Goal: Task Accomplishment & Management: Manage account settings

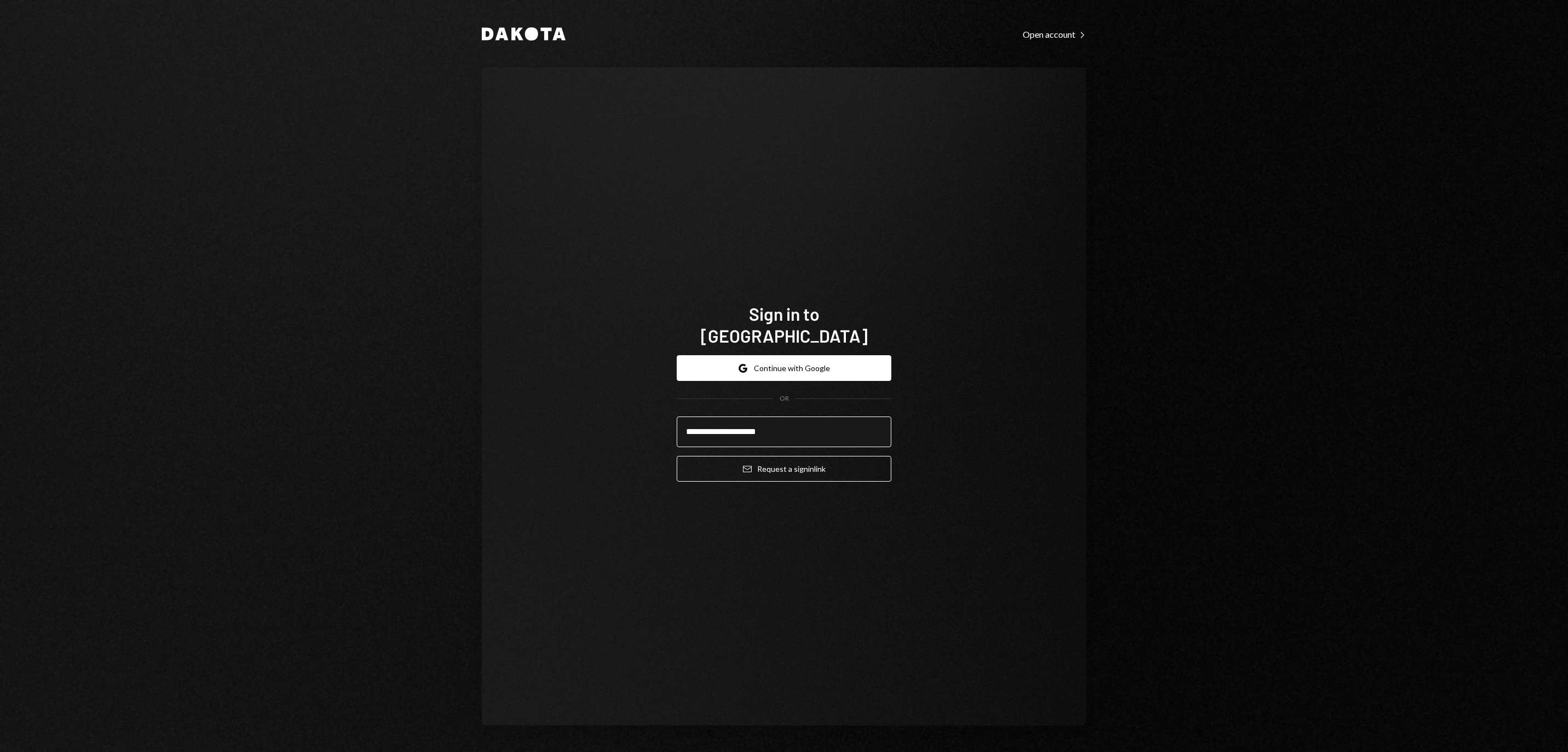
type input "**********"
click at [784, 462] on button "Email Request a sign in link" at bounding box center [784, 468] width 215 height 26
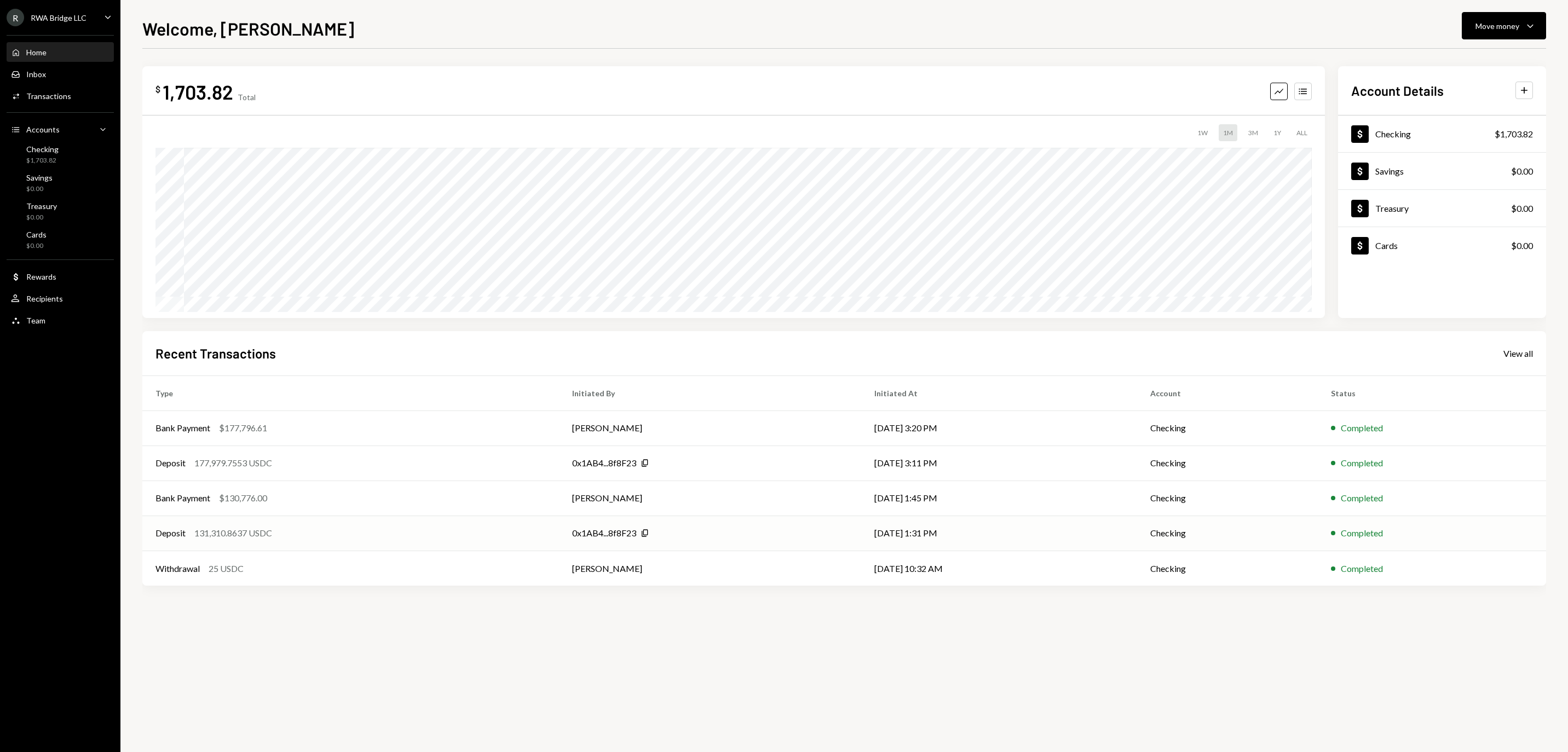
click at [368, 534] on div "Deposit 131,310.8637 USDC" at bounding box center [351, 533] width 391 height 13
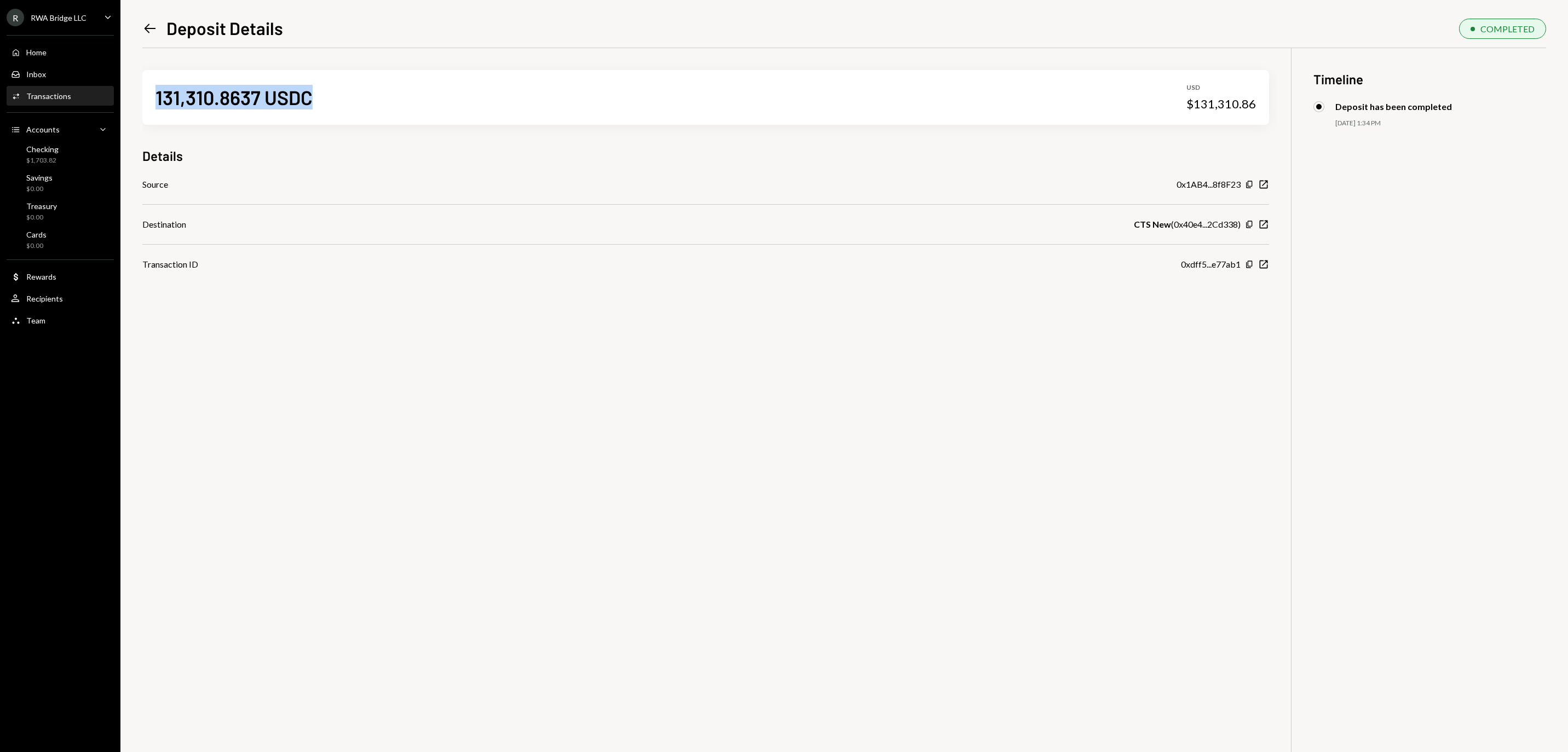
drag, startPoint x: 325, startPoint y: 101, endPoint x: 154, endPoint y: 101, distance: 171.0
click at [154, 101] on div "131,310.8637 USDC USD $131,310.86" at bounding box center [705, 97] width 1127 height 55
copy div "131,310.8637 USDC"
click at [80, 58] on div "Home Home" at bounding box center [60, 53] width 99 height 10
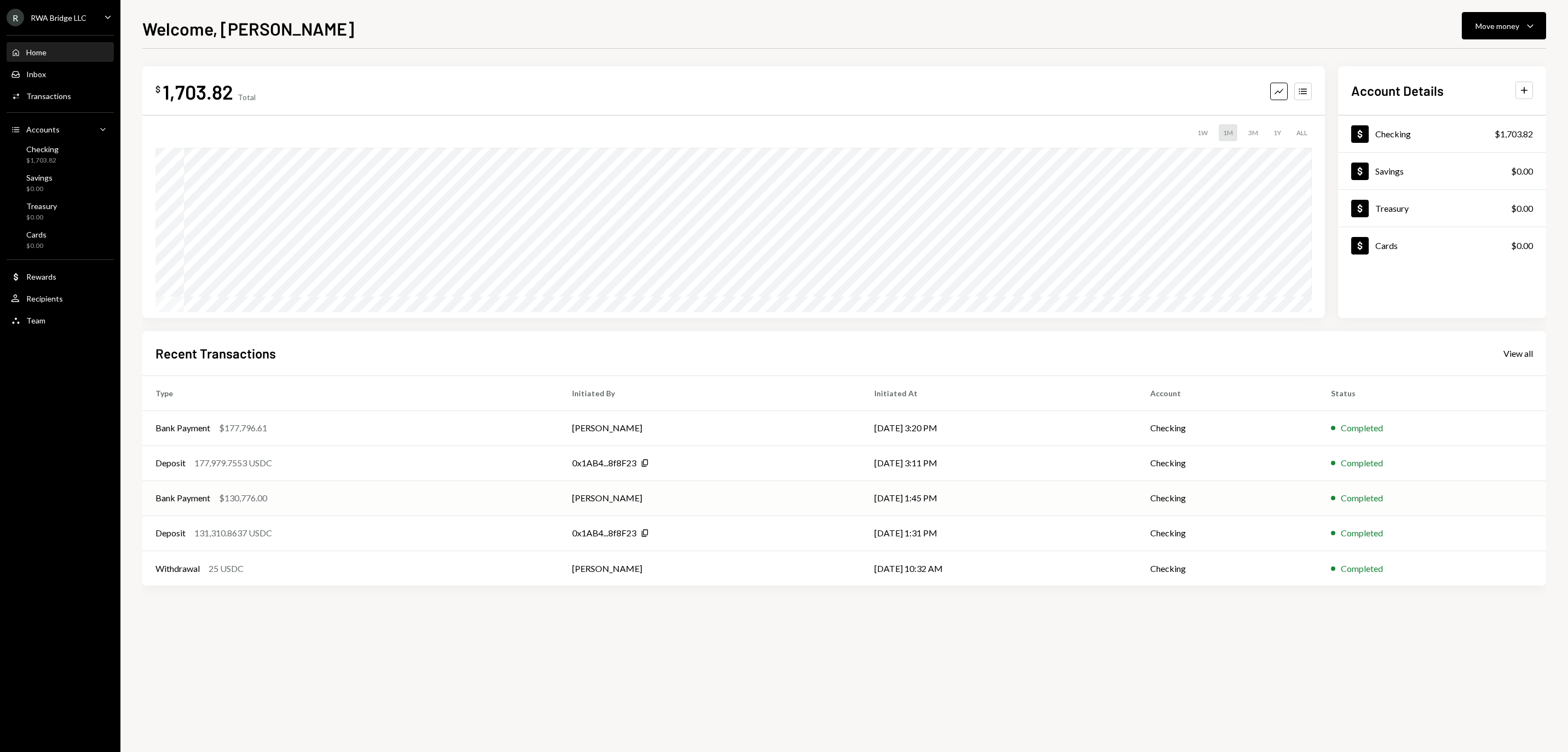
click at [427, 502] on div "Bank Payment $130,776.00" at bounding box center [351, 498] width 391 height 13
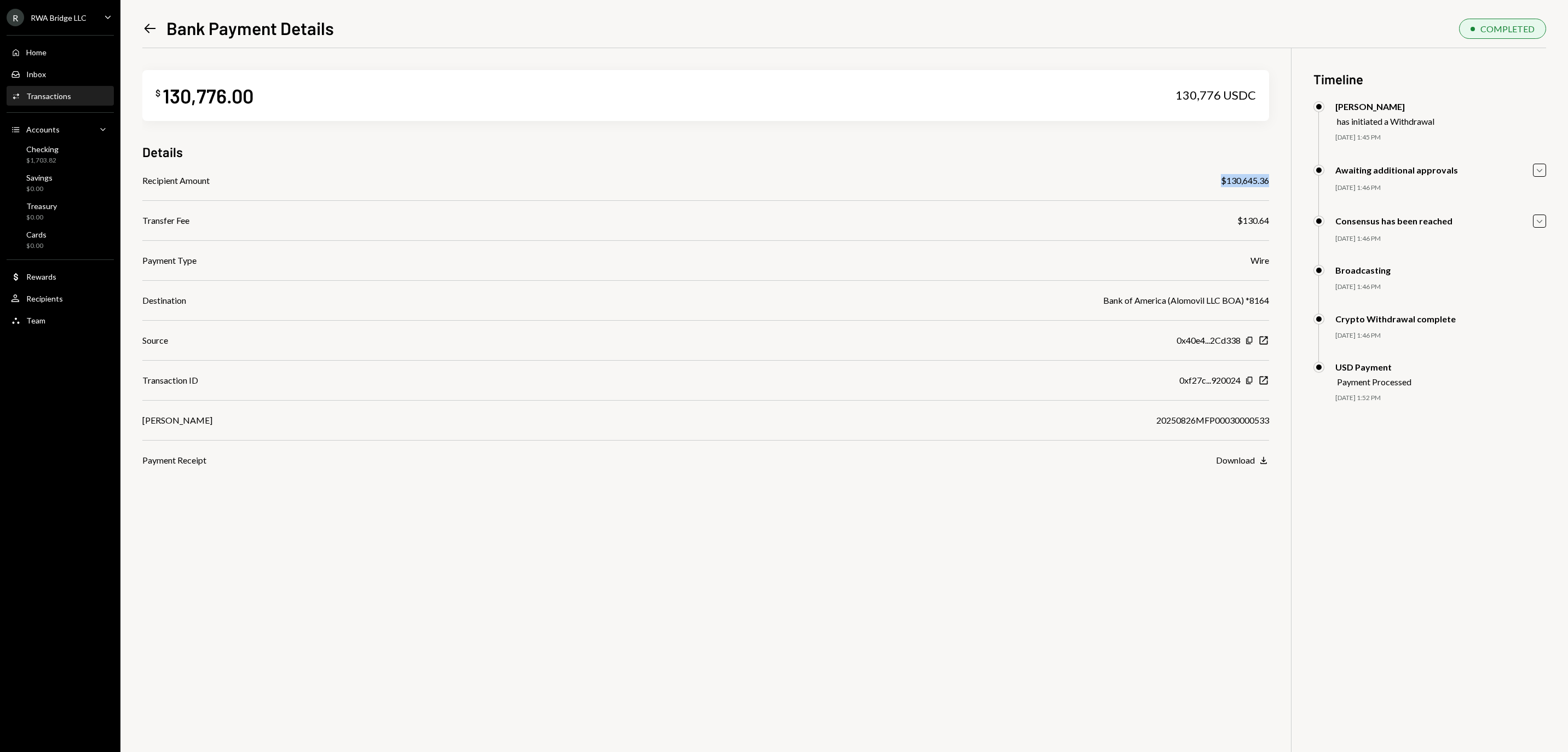
drag, startPoint x: 1271, startPoint y: 179, endPoint x: 1208, endPoint y: 181, distance: 63.0
click at [1208, 181] on div "$ 130,776.00 130,776 USDC Details Recipient Amount $130,645.36 Transfer Fee $13…" at bounding box center [844, 424] width 1404 height 752
copy div "$130,645.36"
click at [56, 55] on div "Home Home" at bounding box center [60, 53] width 99 height 10
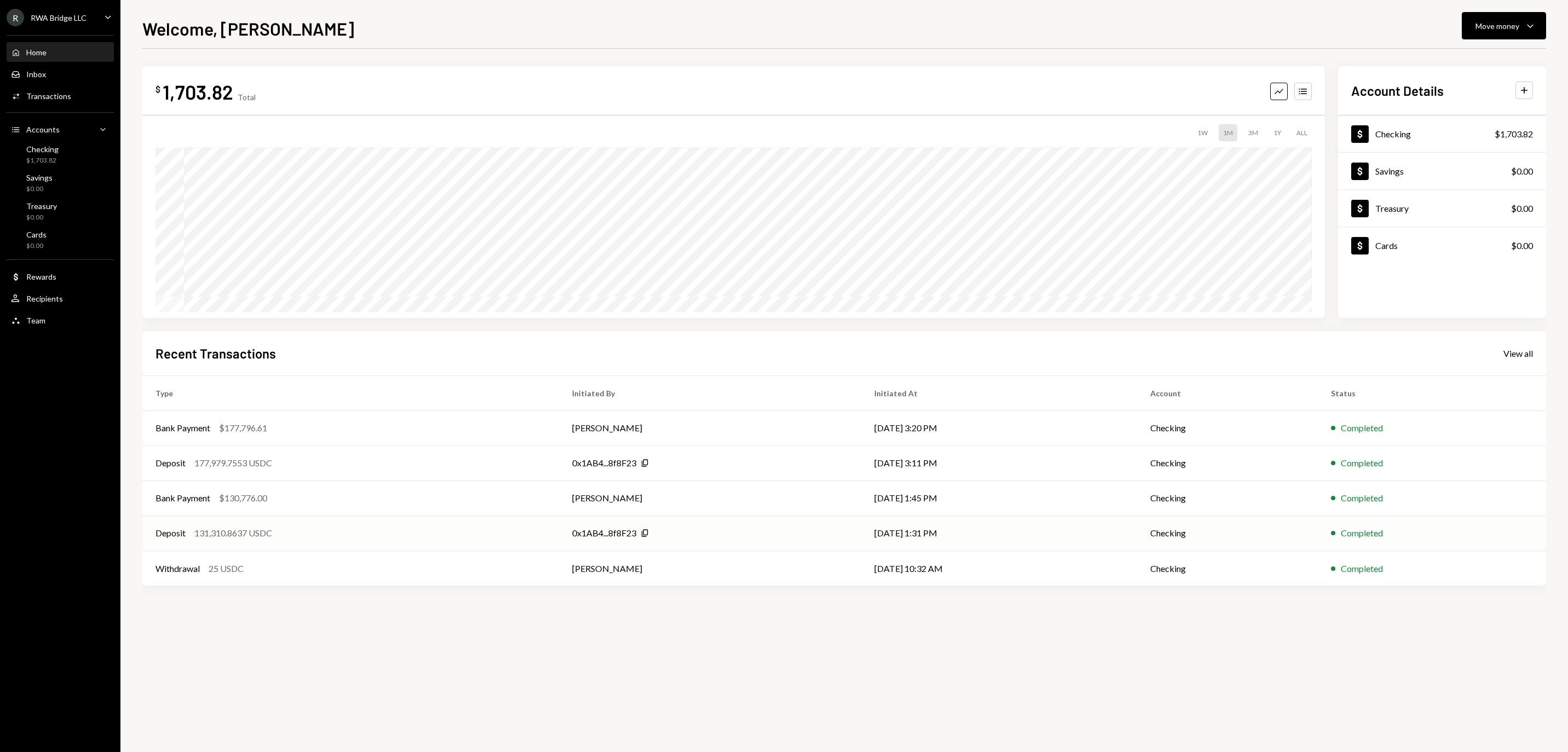
click at [313, 540] on div "Deposit 131,310.8637 USDC" at bounding box center [351, 533] width 391 height 13
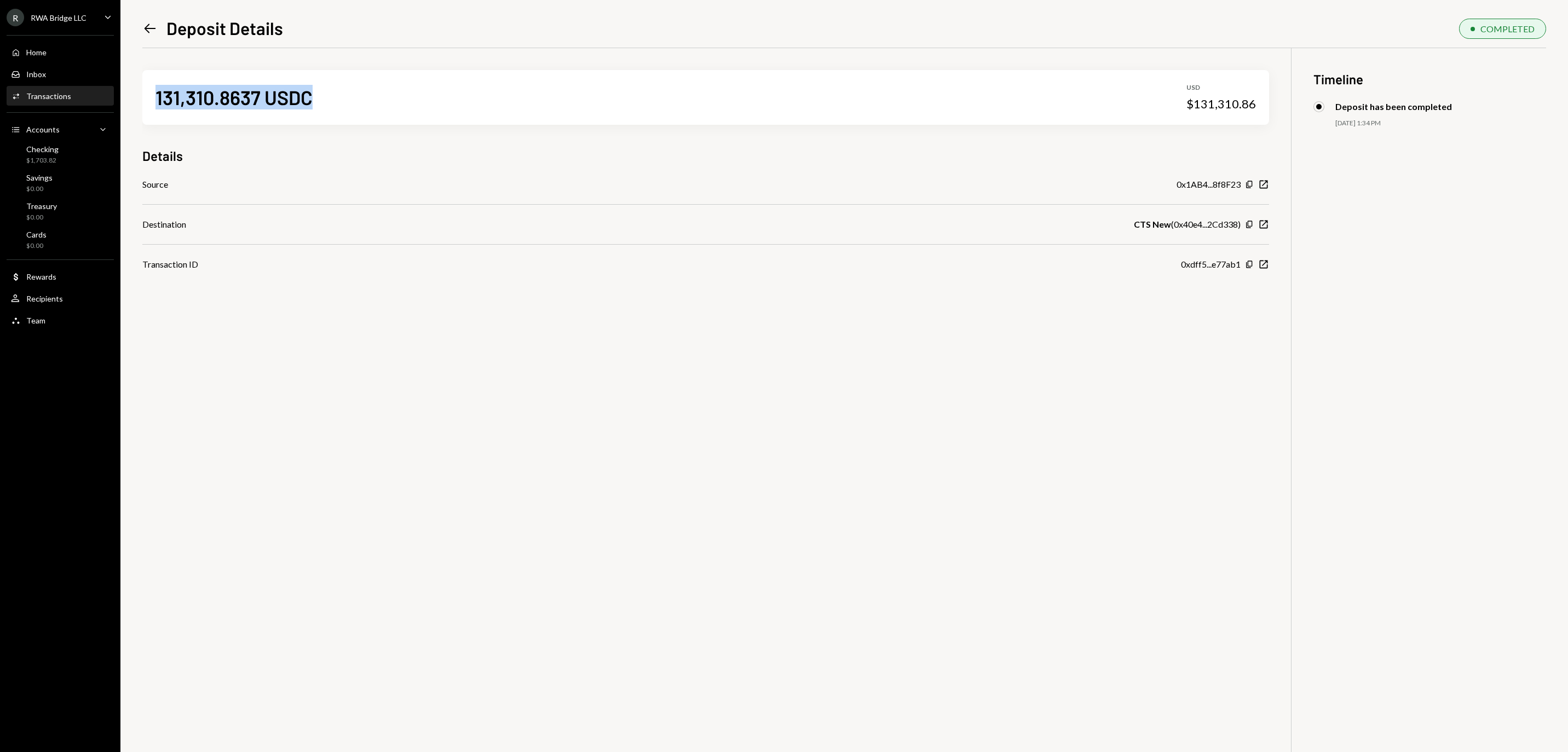
drag, startPoint x: 319, startPoint y: 97, endPoint x: 139, endPoint y: 97, distance: 180.0
click at [139, 97] on div "Left Arrow Deposit Details COMPLETED 131,310.8637 USDC USD $131,310.86 Details …" at bounding box center [844, 376] width 1448 height 752
copy div "131,310.8637 USDC"
click at [65, 58] on div "Home Home" at bounding box center [60, 53] width 99 height 10
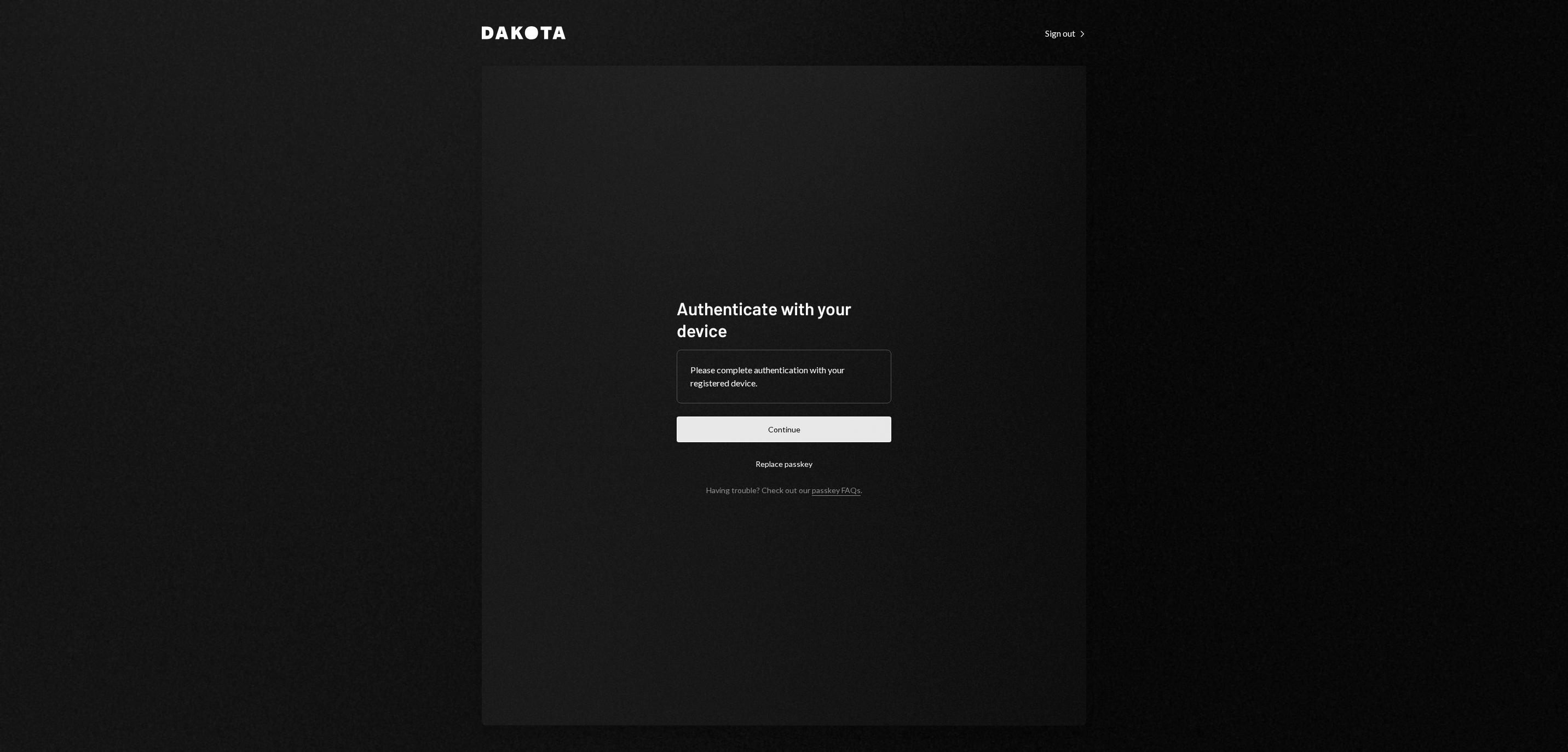
click at [784, 417] on button "Continue" at bounding box center [784, 430] width 215 height 26
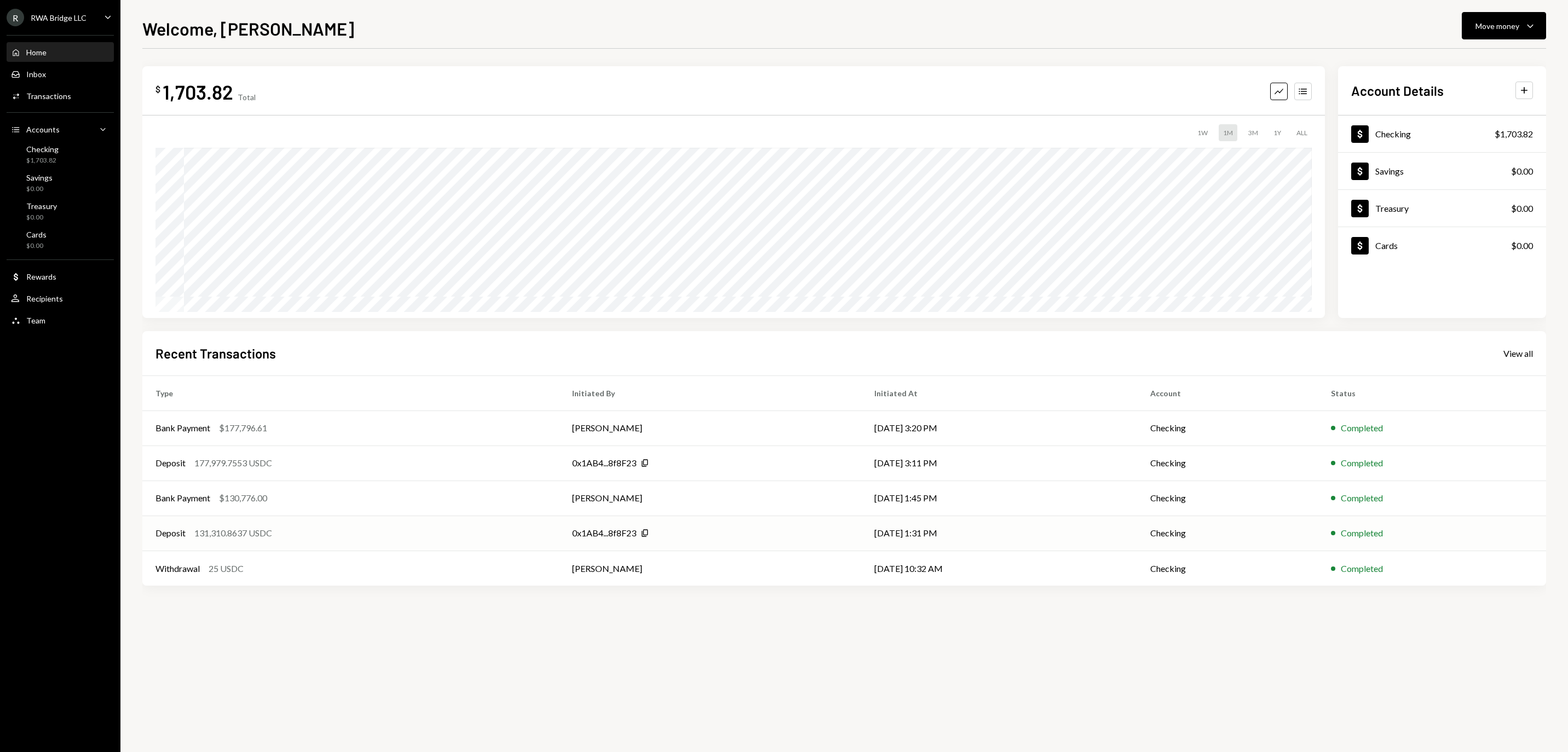
click at [453, 534] on div "Deposit 131,310.8637 USDC" at bounding box center [351, 533] width 391 height 13
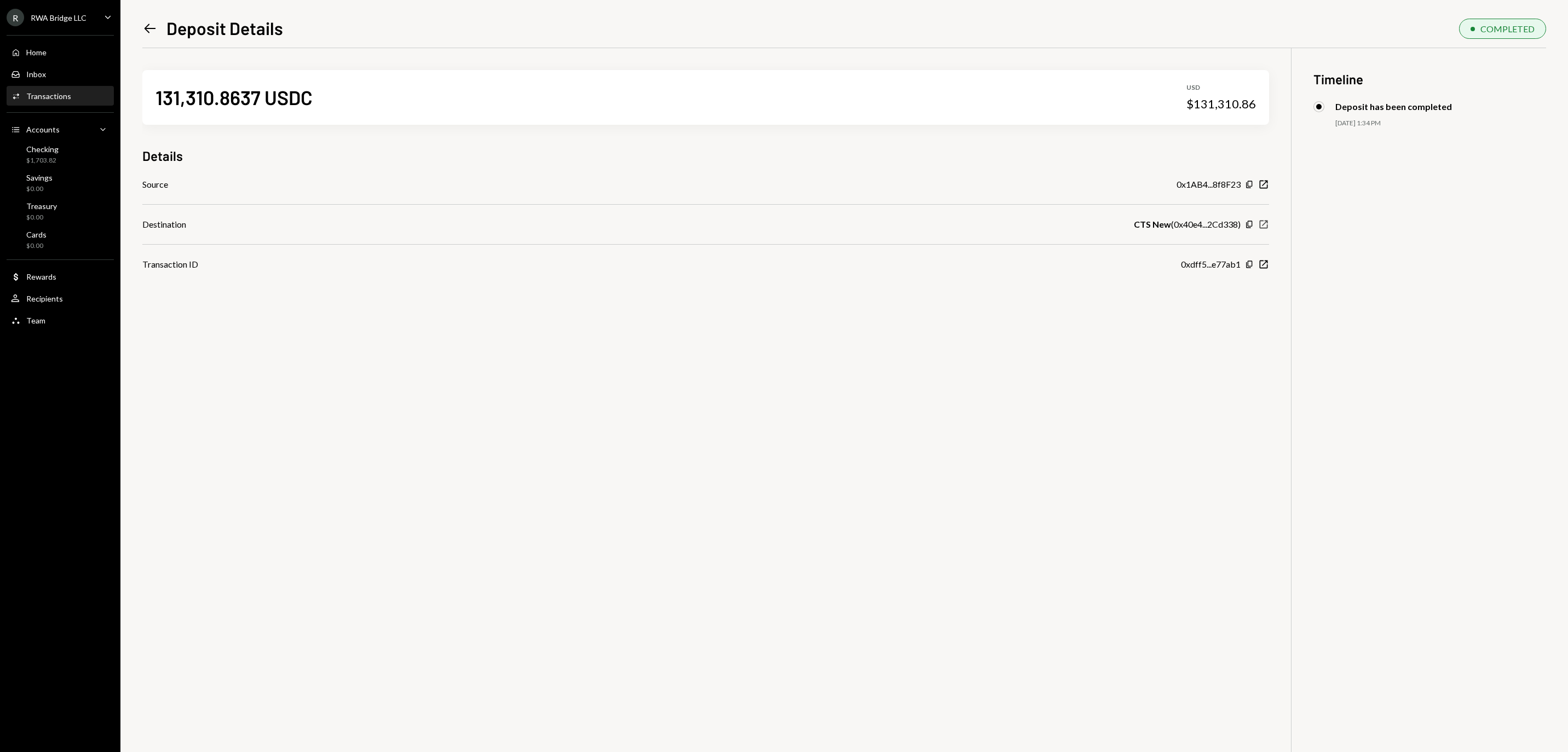
click at [1264, 228] on icon "New Window" at bounding box center [1264, 224] width 11 height 11
click at [67, 58] on div "Home Home" at bounding box center [60, 53] width 99 height 10
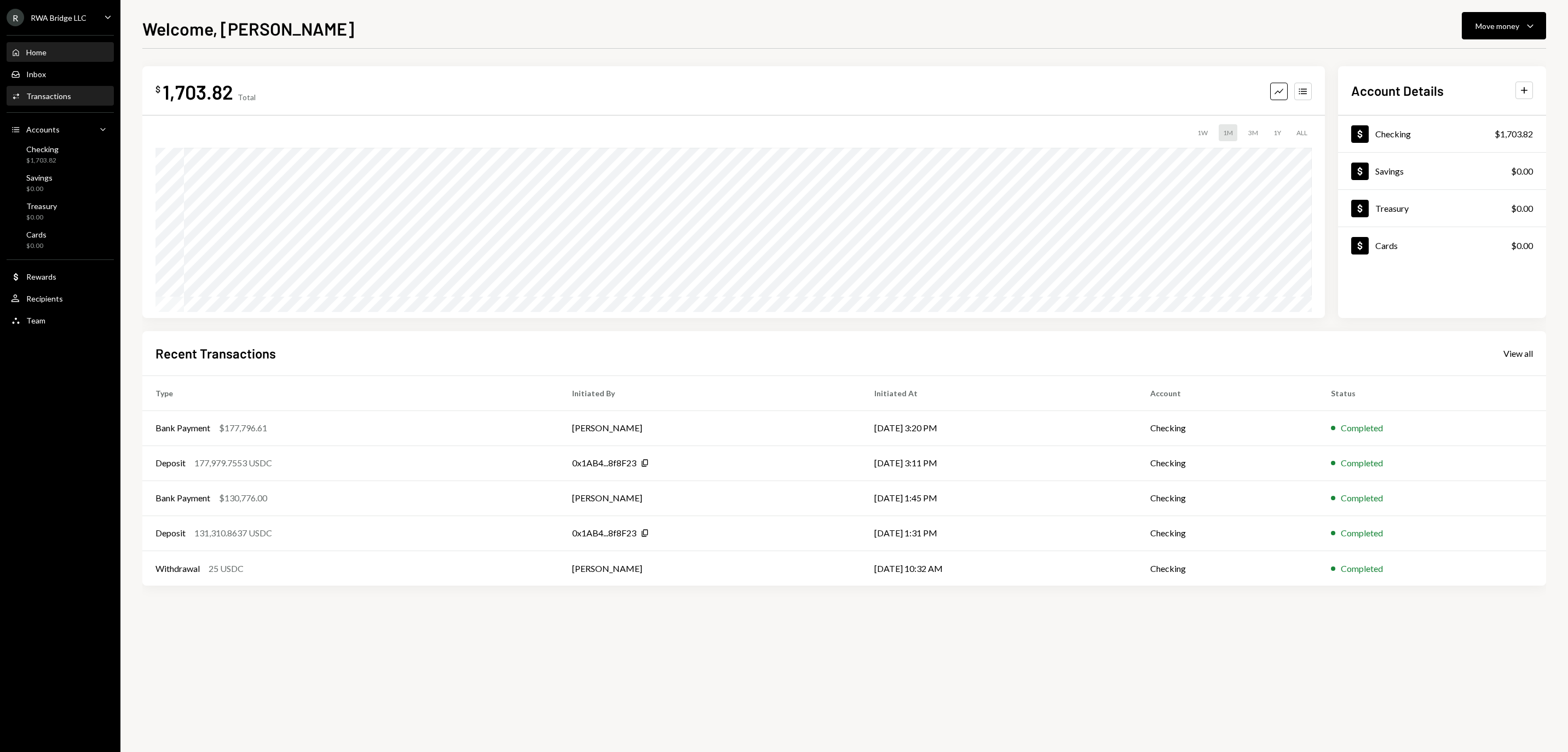
click at [84, 101] on div "Activities Transactions" at bounding box center [60, 97] width 99 height 10
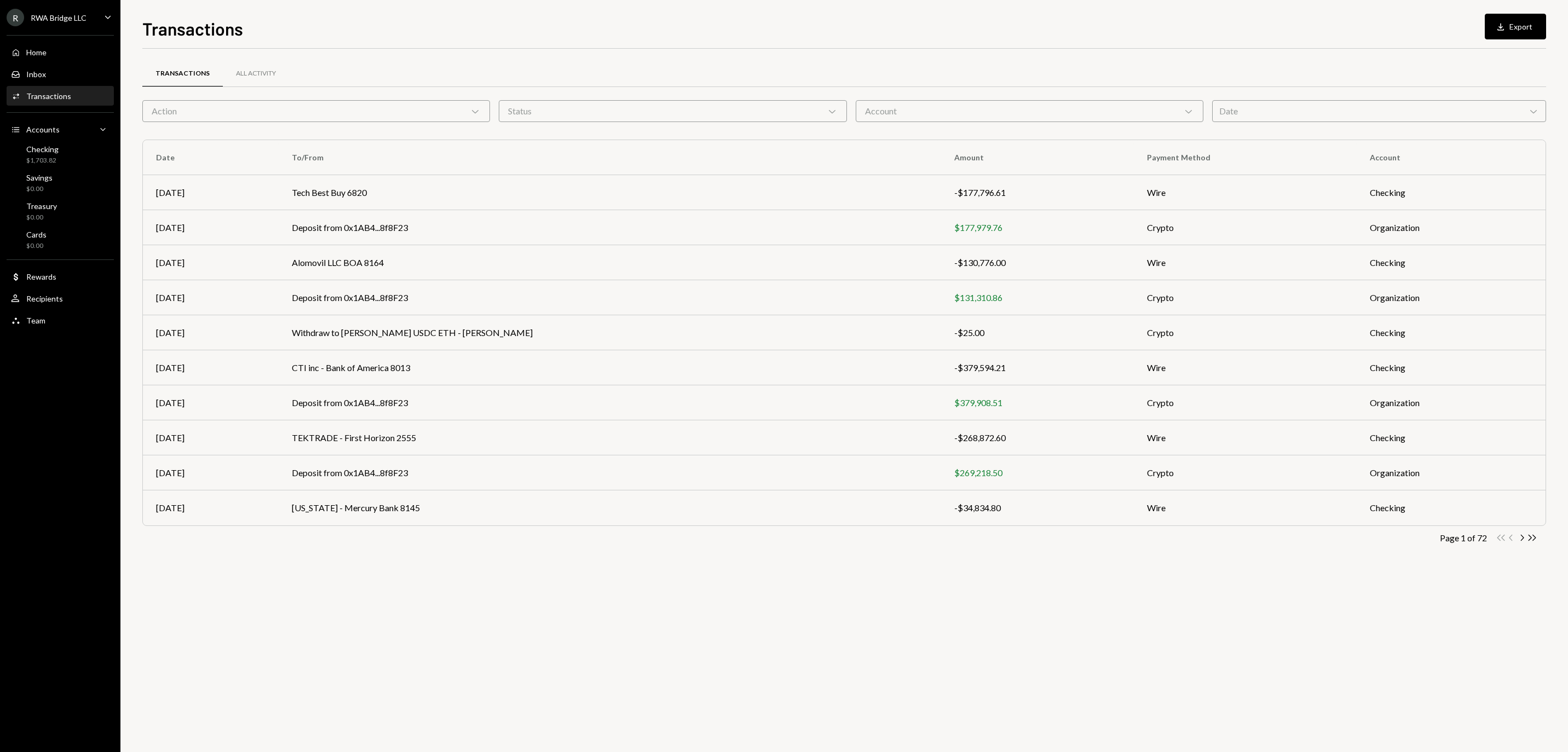
click at [206, 117] on div "Action Chevron Down" at bounding box center [316, 111] width 348 height 22
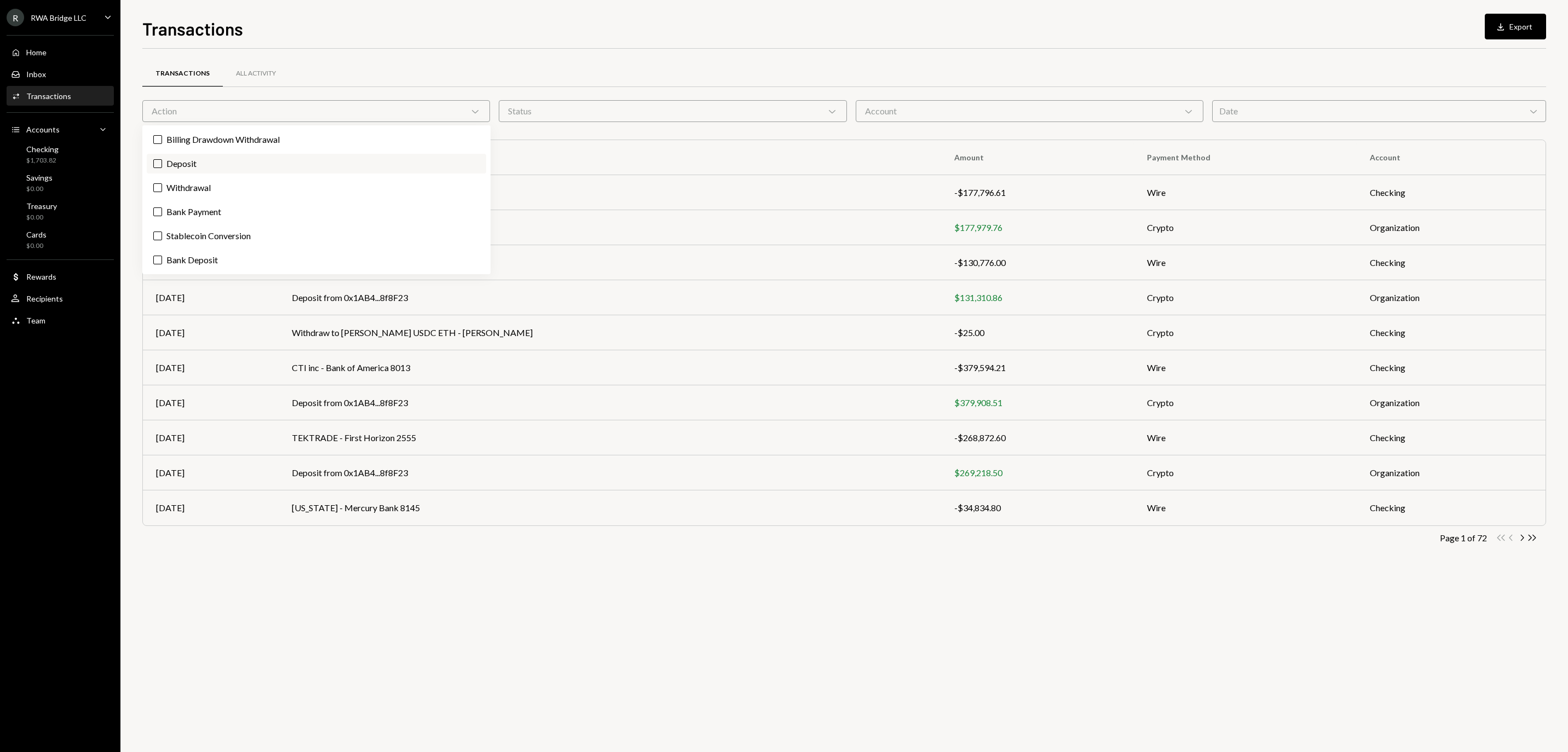
click at [198, 163] on label "Deposit" at bounding box center [316, 163] width 339 height 19
click at [162, 163] on button "Deposit" at bounding box center [158, 163] width 9 height 9
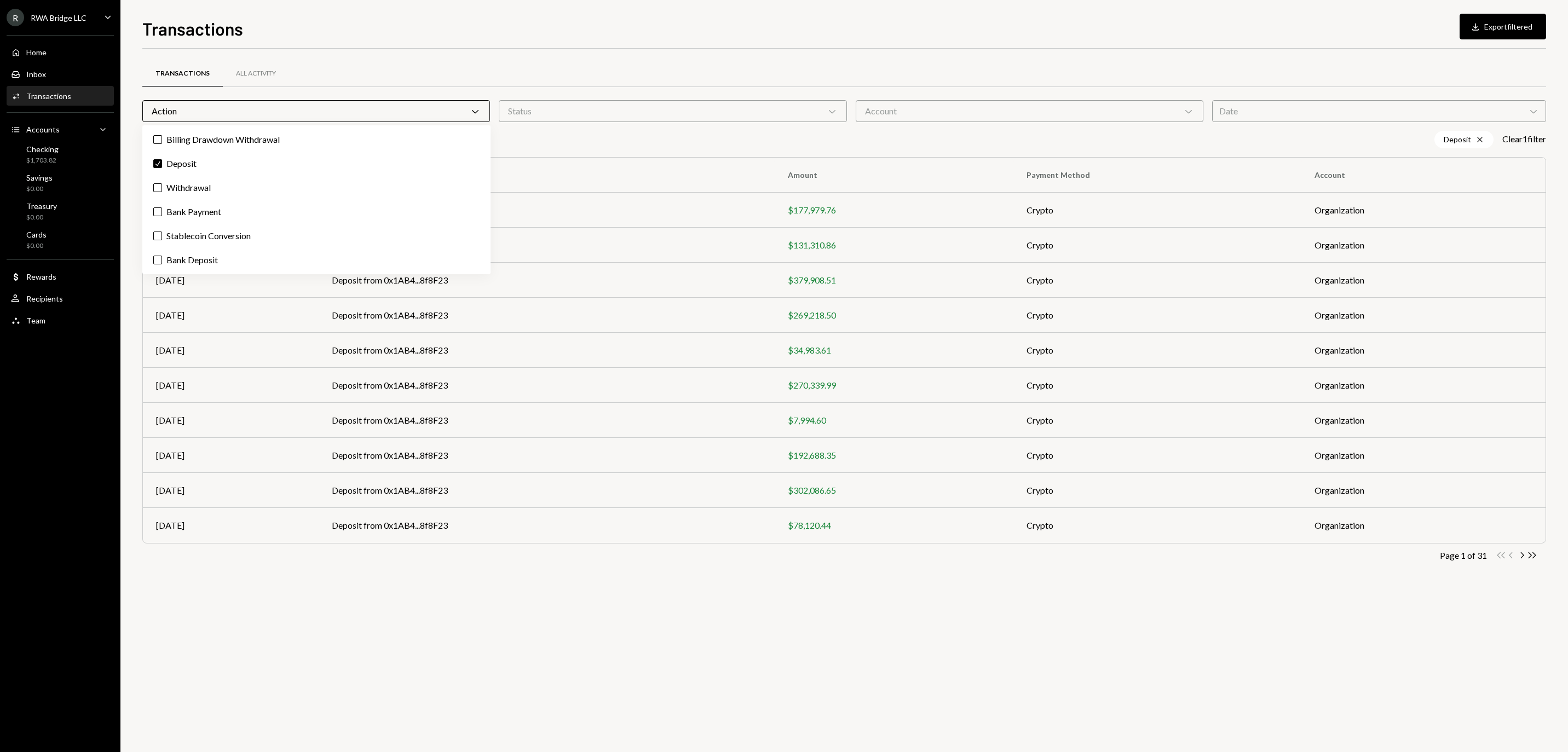
click at [487, 53] on div "Transactions All Activity Action Chevron Down Status Chevron Down Account Chevr…" at bounding box center [844, 319] width 1404 height 541
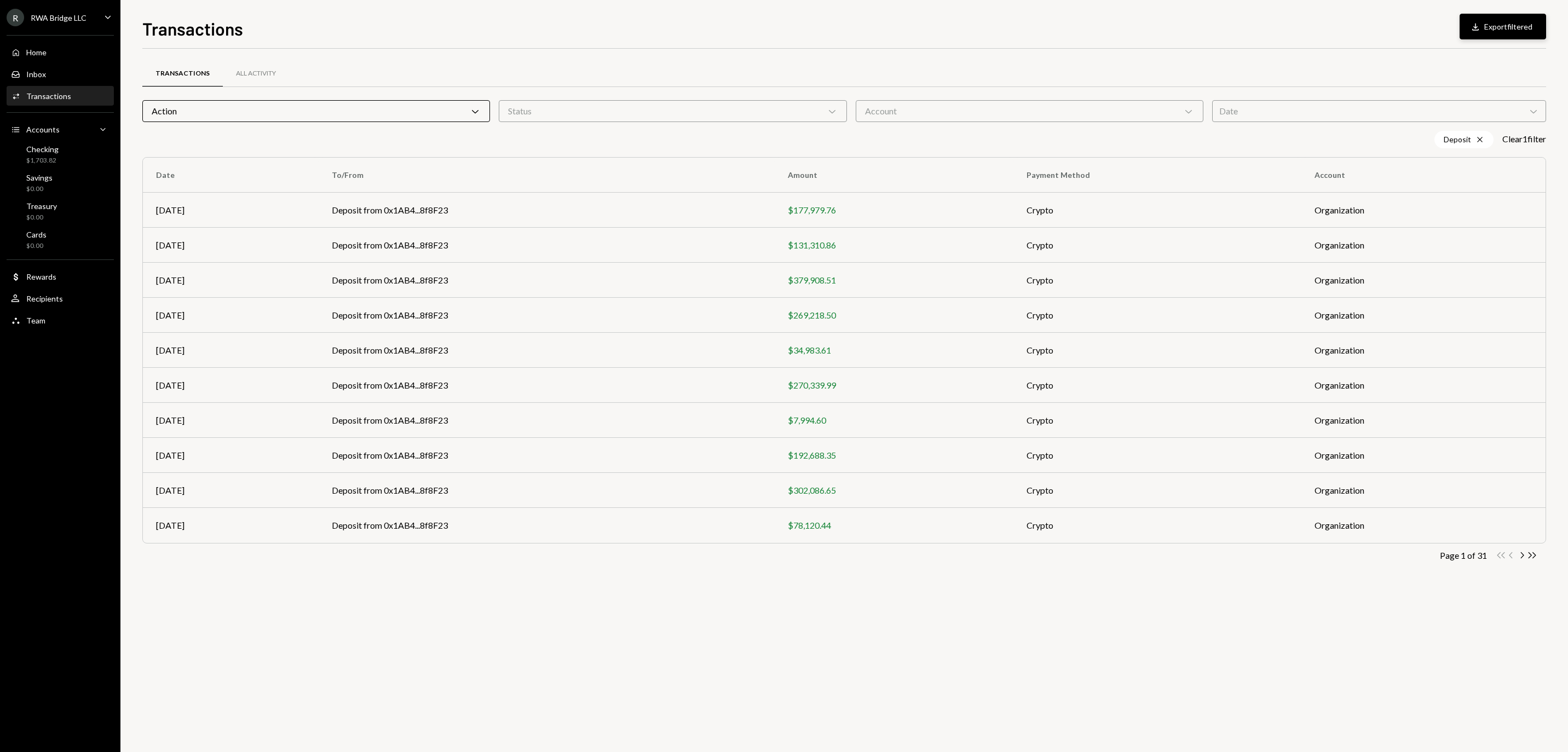
click at [1486, 30] on button "Download Export filtered" at bounding box center [1503, 26] width 86 height 26
click at [63, 48] on link "Home Home" at bounding box center [60, 52] width 107 height 19
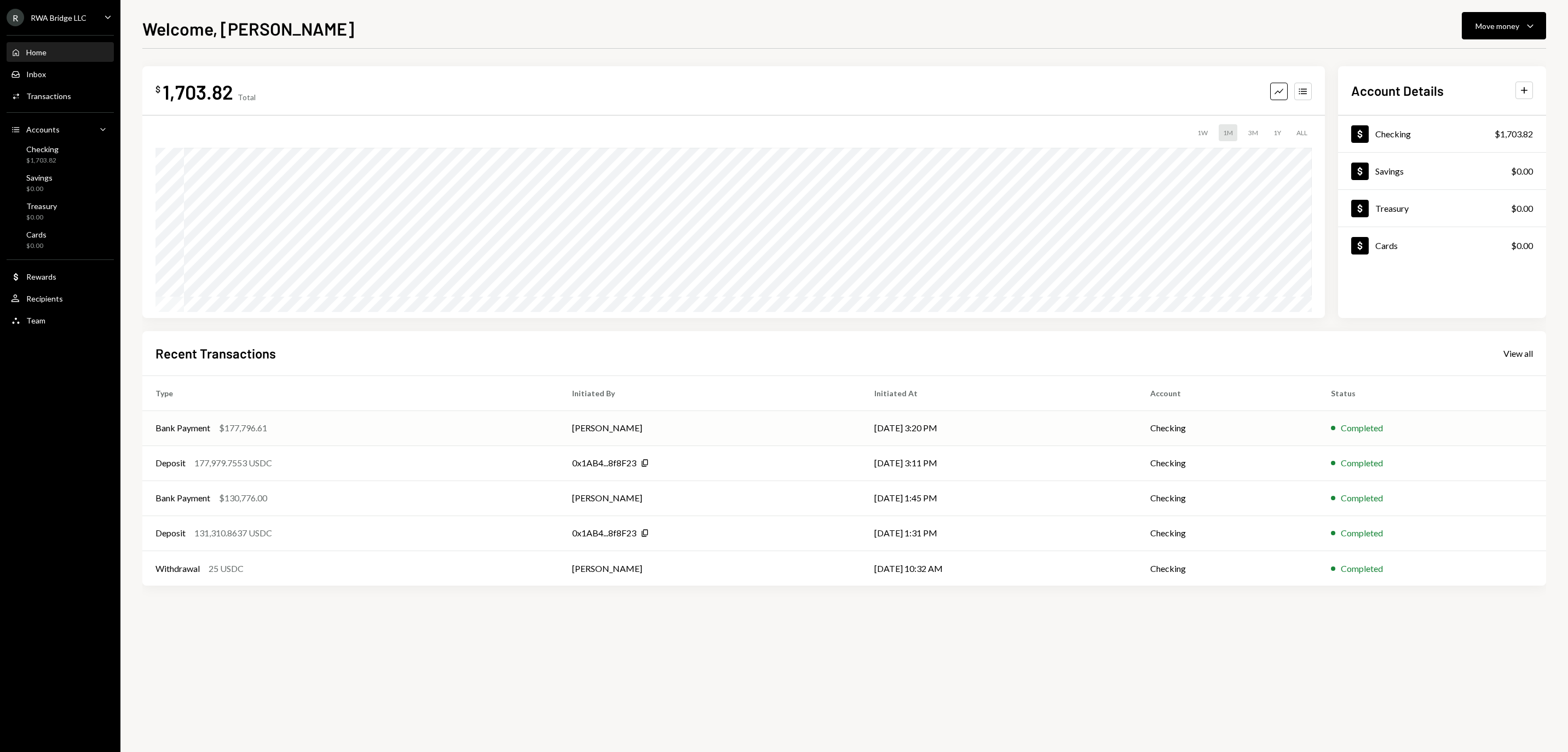
click at [762, 435] on td "[PERSON_NAME]" at bounding box center [710, 428] width 302 height 35
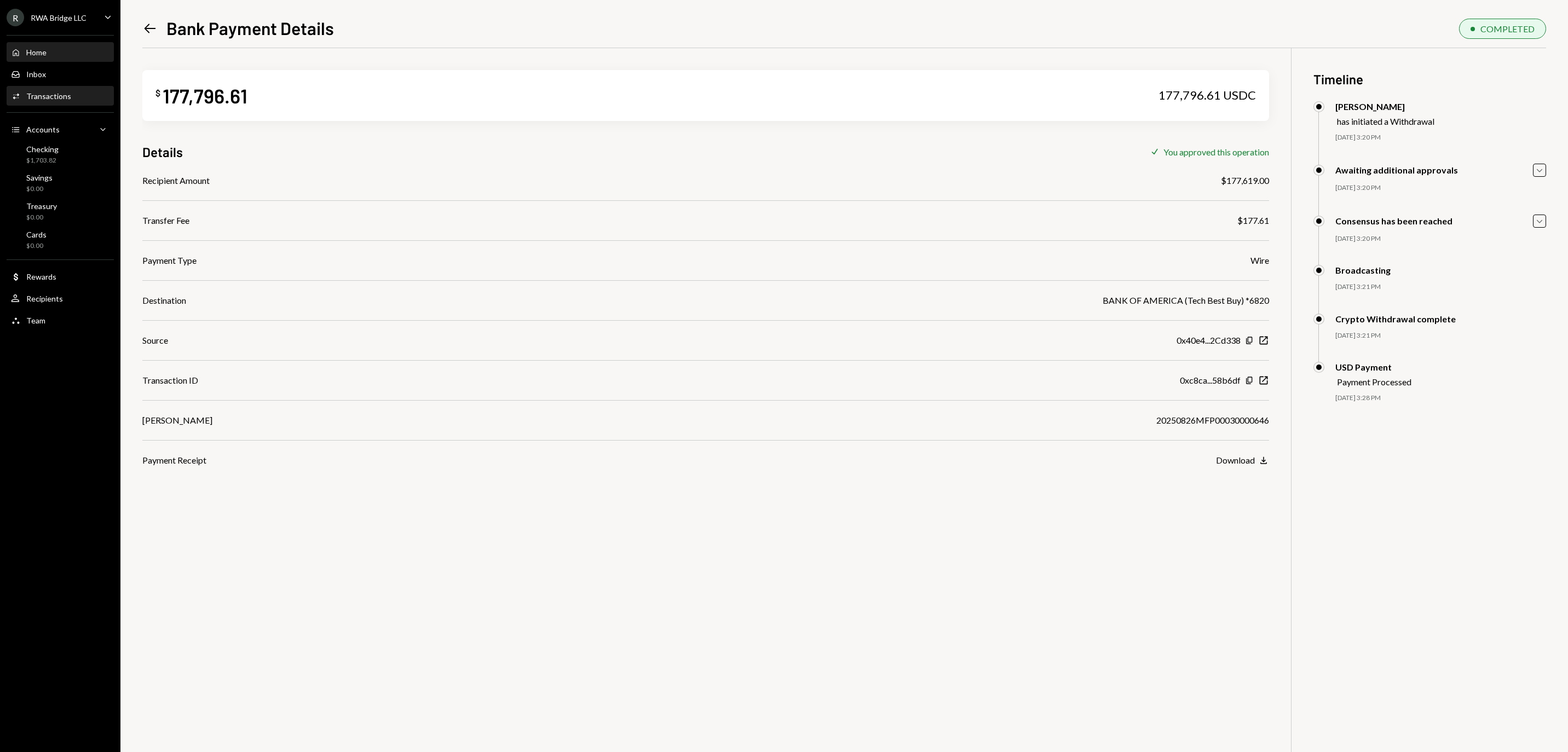
click at [68, 54] on div "Home Home" at bounding box center [60, 53] width 99 height 10
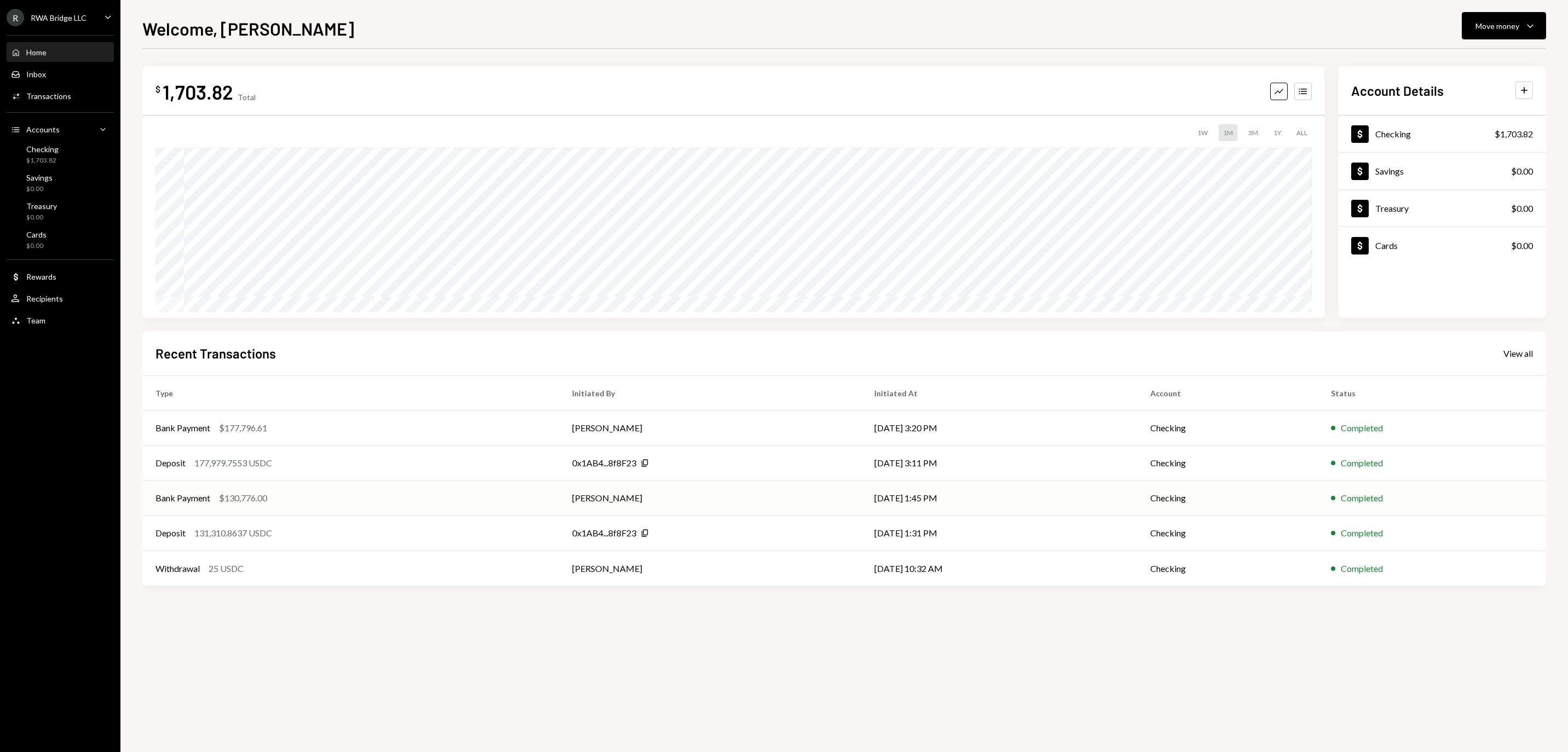
click at [432, 499] on div "Bank Payment $130,776.00" at bounding box center [351, 498] width 391 height 13
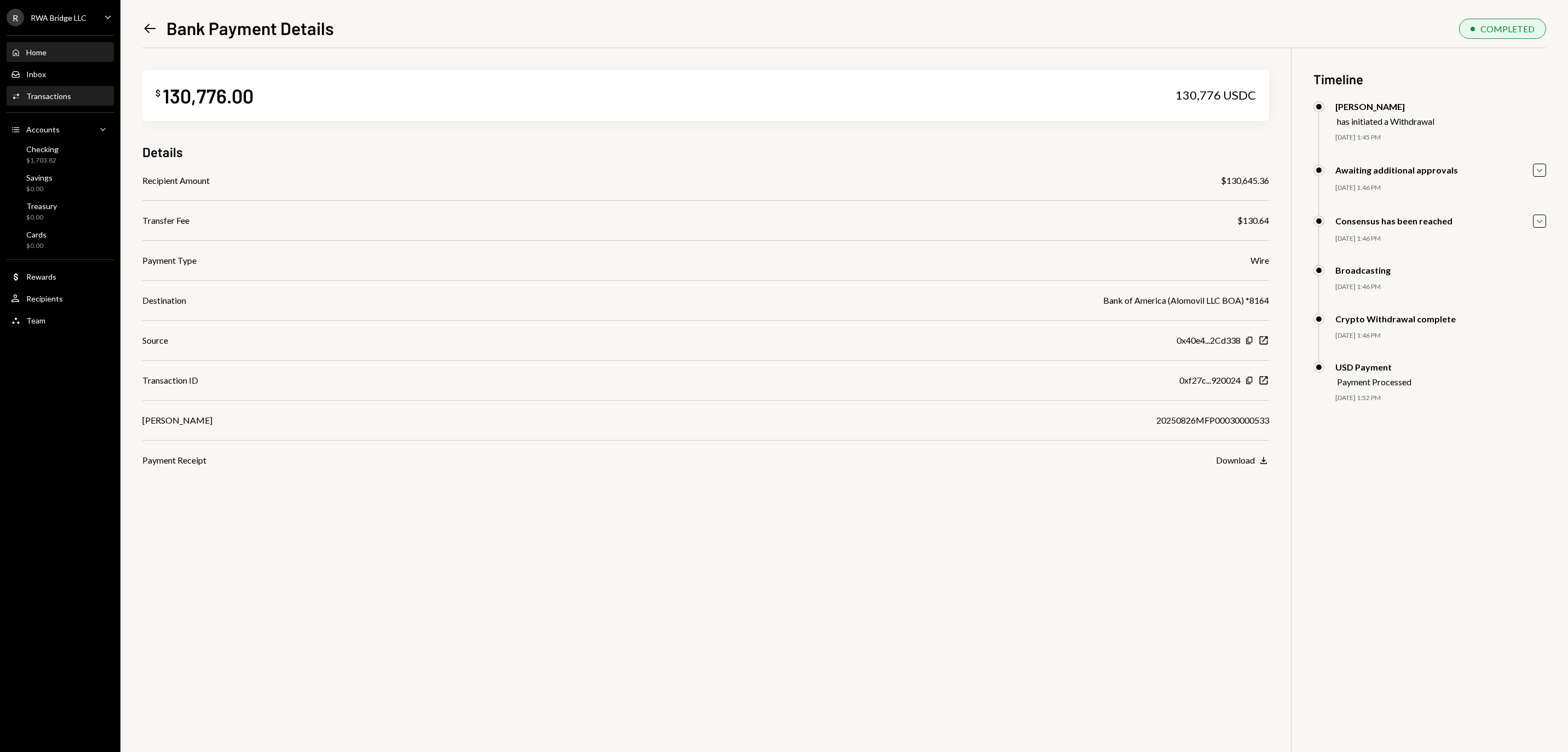
click at [82, 56] on div "Home Home" at bounding box center [60, 53] width 99 height 10
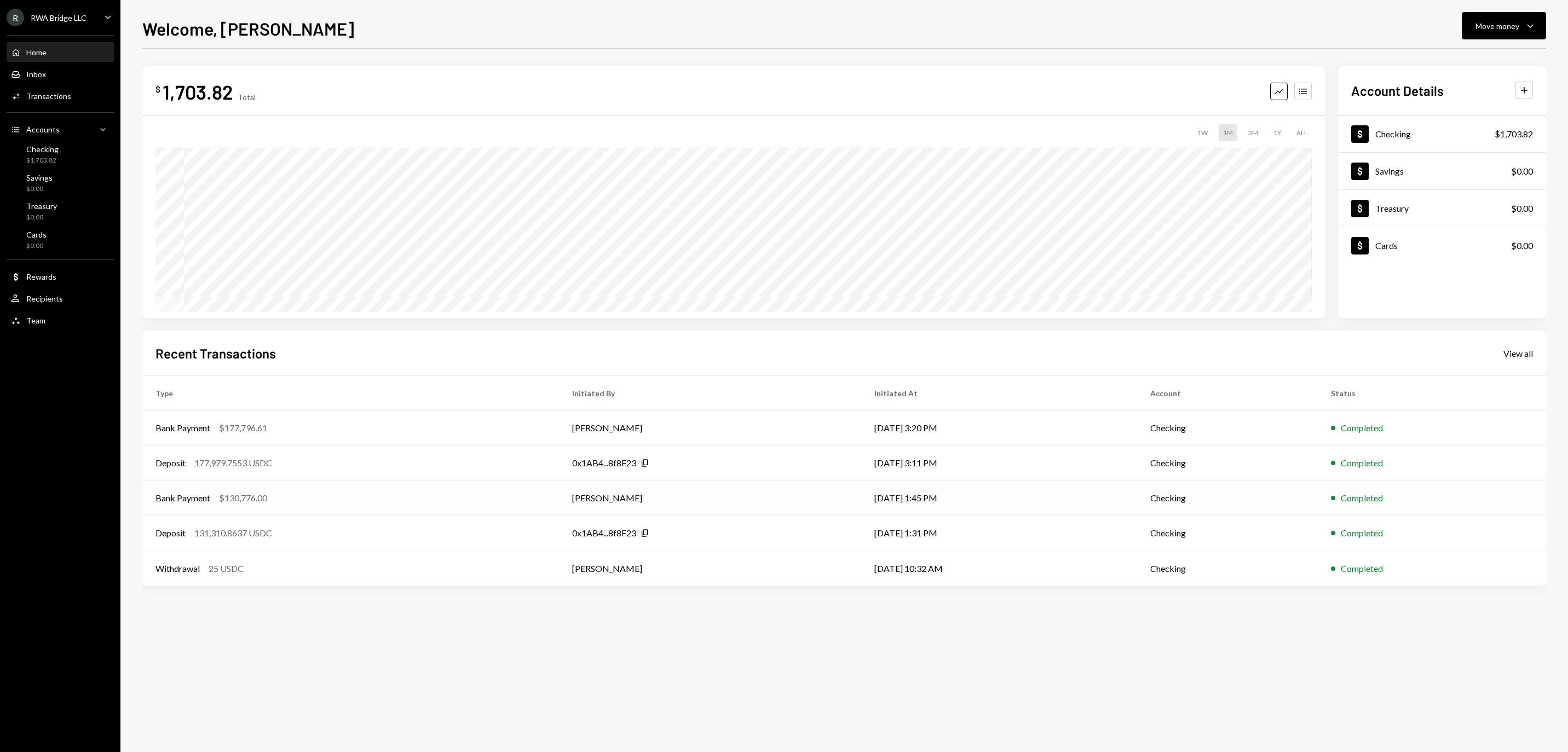
click at [420, 497] on div "Bank Payment $130,776.00" at bounding box center [351, 498] width 391 height 13
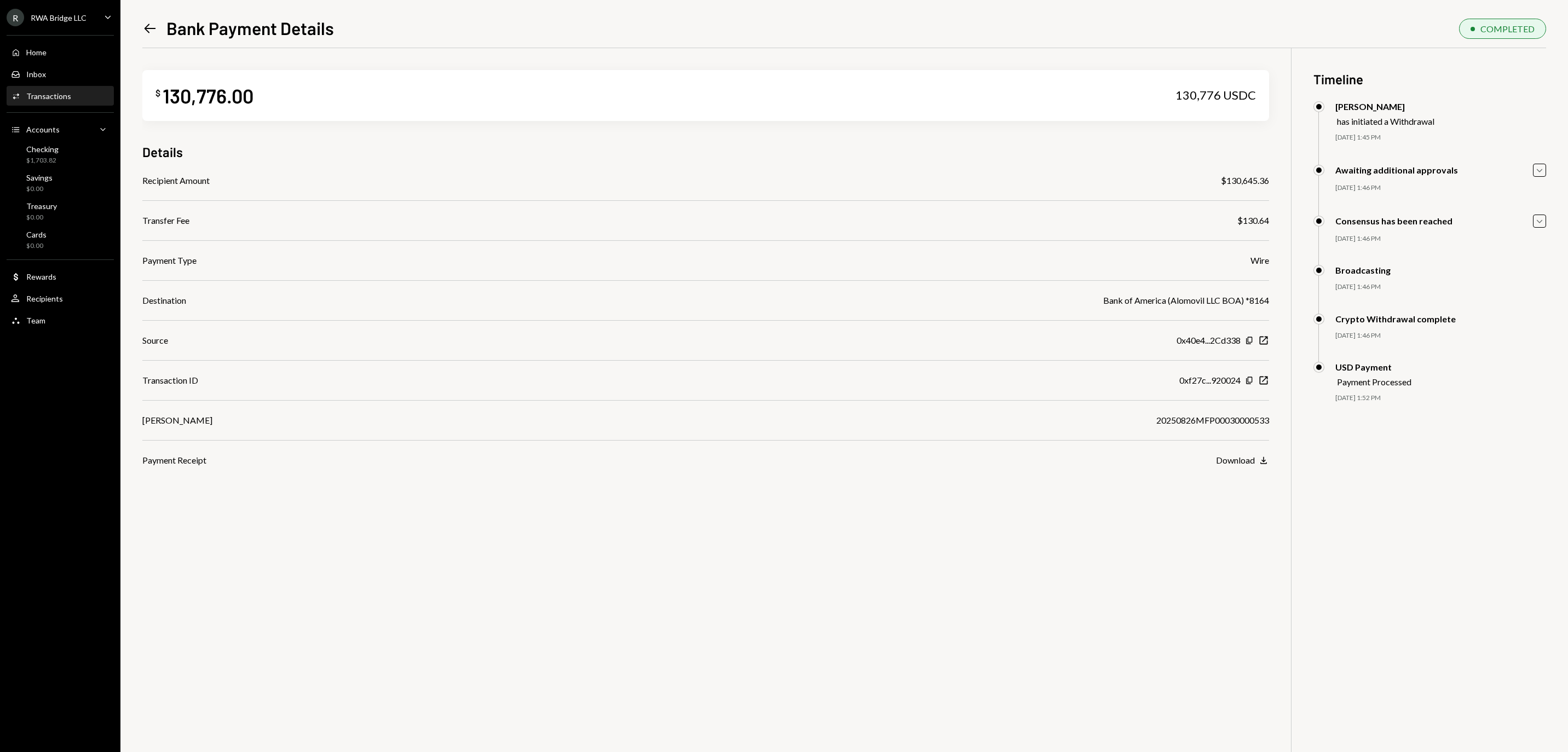
click at [1128, 502] on div "$ 130,776.00 130,776 USDC Details Recipient Amount $130,645.36 Transfer Fee $13…" at bounding box center [844, 424] width 1404 height 752
click at [1119, 401] on div at bounding box center [705, 400] width 1127 height 1
click at [1124, 427] on div "IMAD 20250826MFP00030000533" at bounding box center [705, 420] width 1127 height 13
click at [1157, 427] on div "20250826MFP00030000533" at bounding box center [1213, 420] width 113 height 13
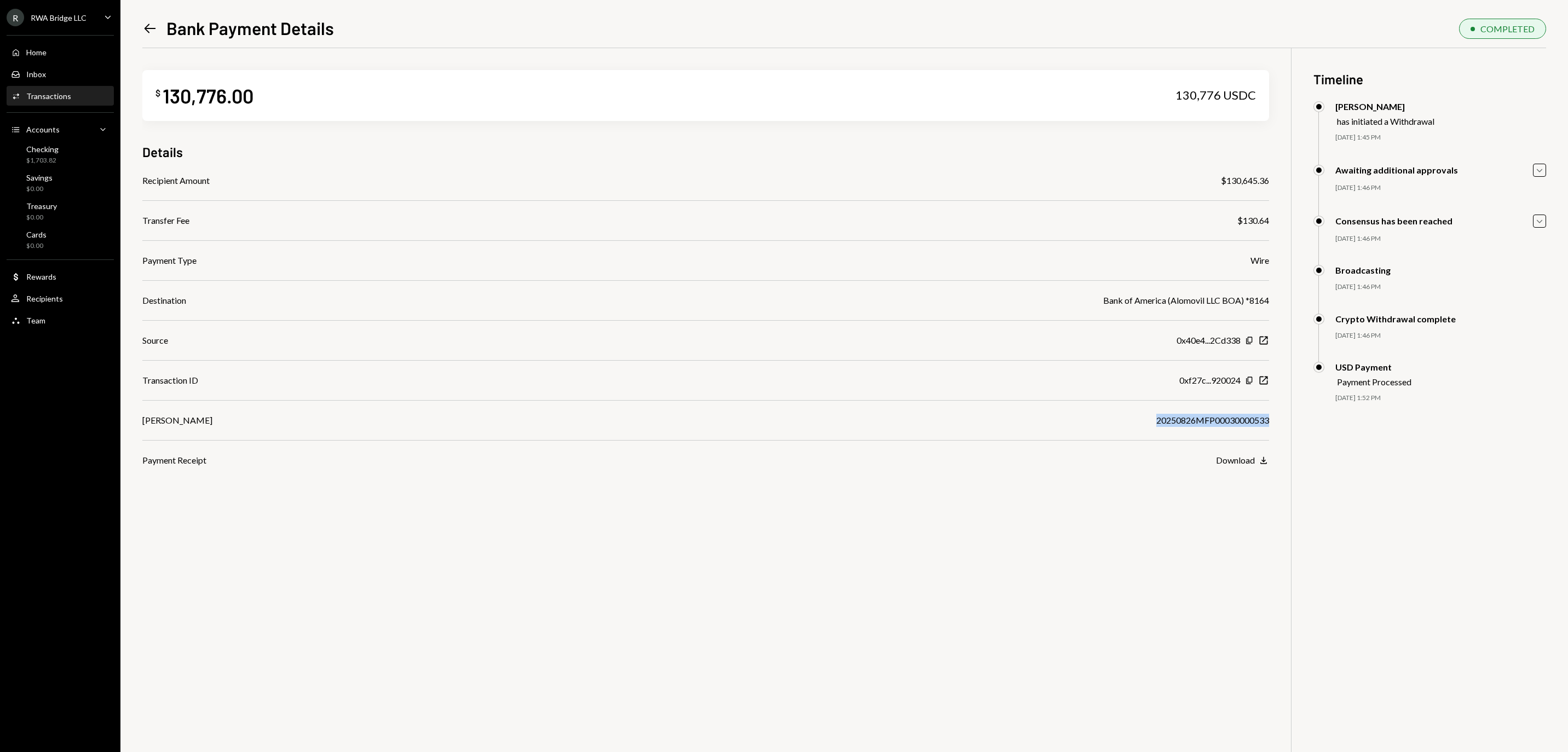
copy div "20250826MFP00030000533"
click at [1077, 424] on div "IMAD 20250826MFP00030000533" at bounding box center [705, 420] width 1127 height 13
click at [1264, 386] on icon "New Window" at bounding box center [1264, 381] width 11 height 11
click at [67, 53] on div "Home Home" at bounding box center [60, 53] width 99 height 10
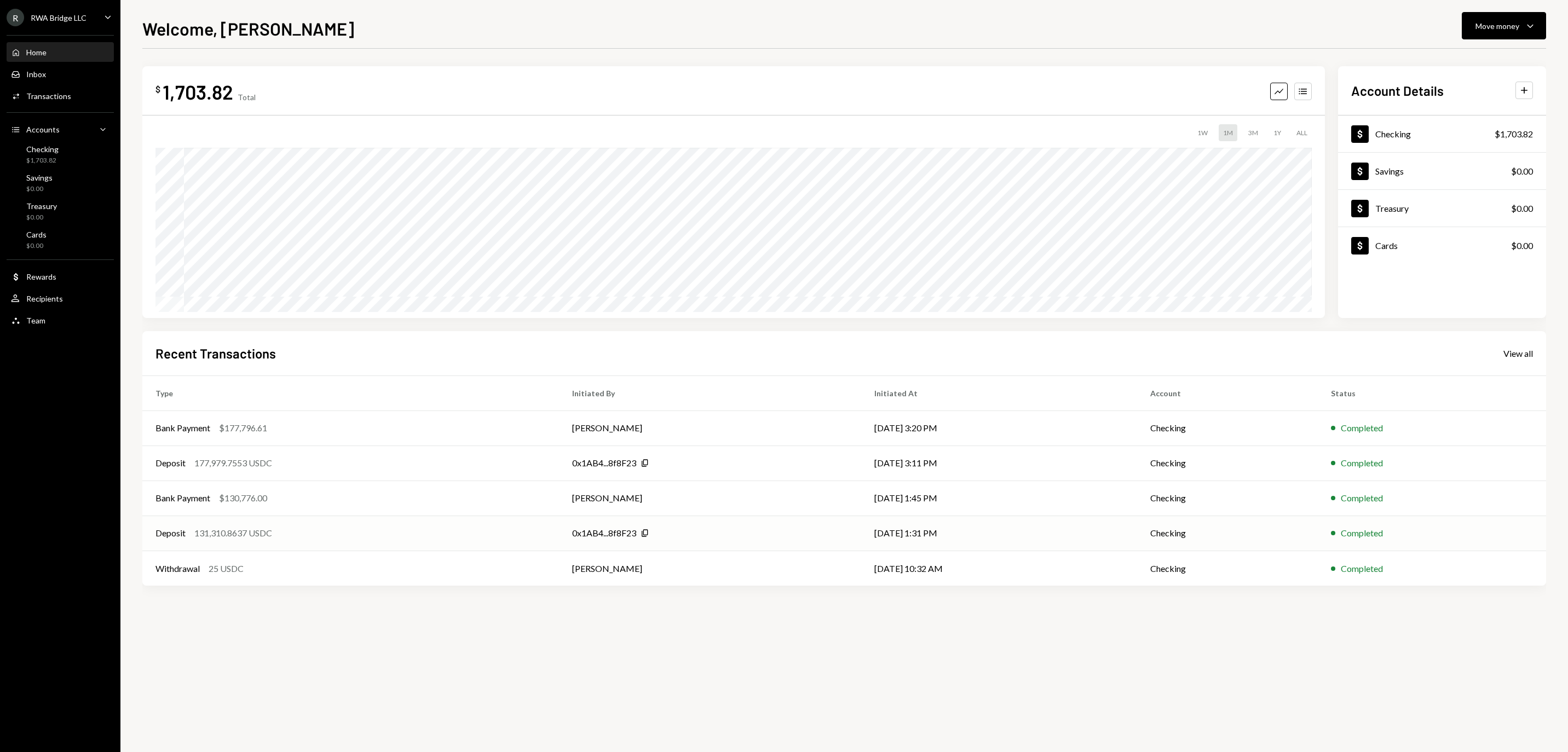
click at [320, 531] on div "Deposit 131,310.8637 USDC" at bounding box center [351, 533] width 391 height 13
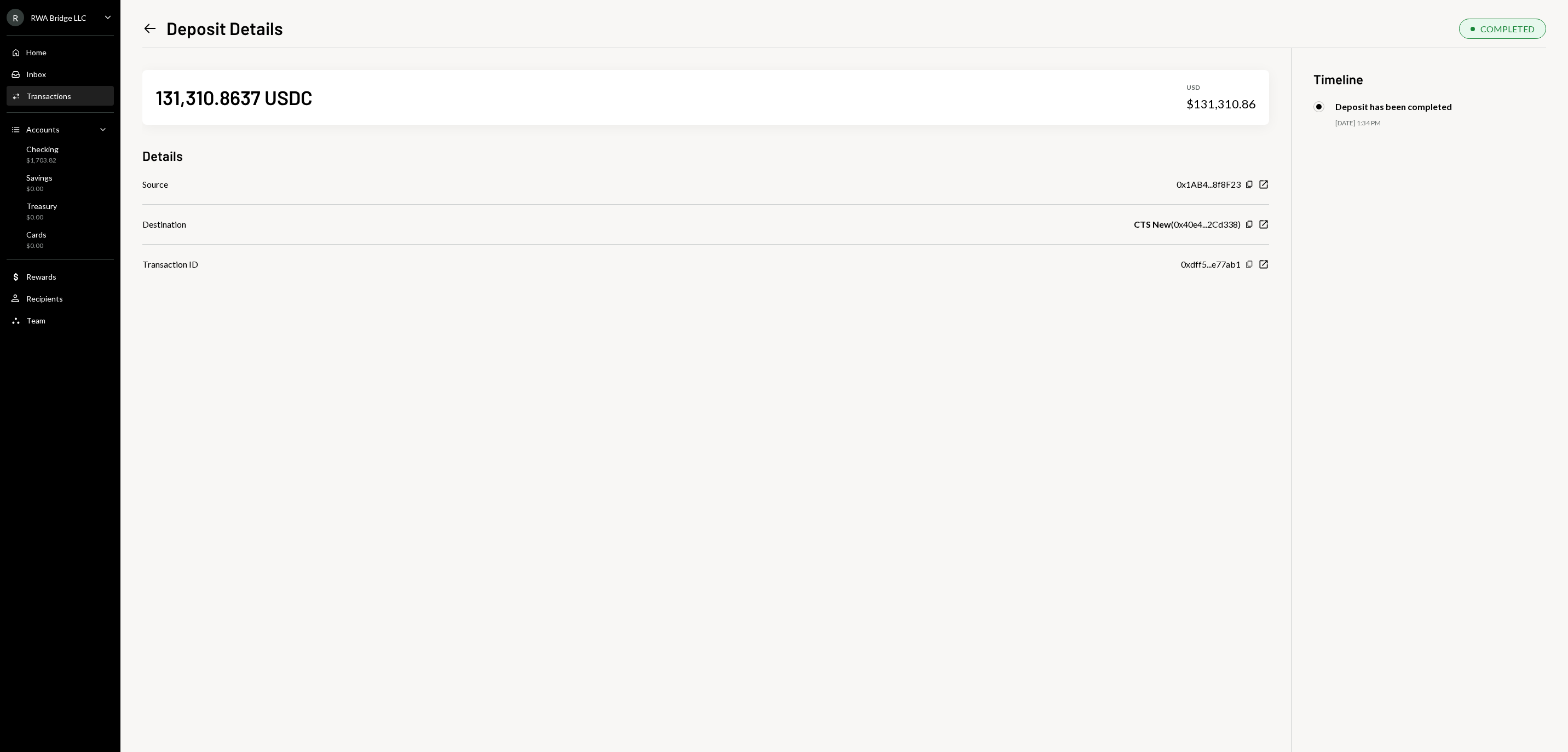
click at [1250, 268] on icon "button" at bounding box center [1249, 264] width 6 height 7
click at [60, 56] on div "Home Home" at bounding box center [60, 53] width 99 height 10
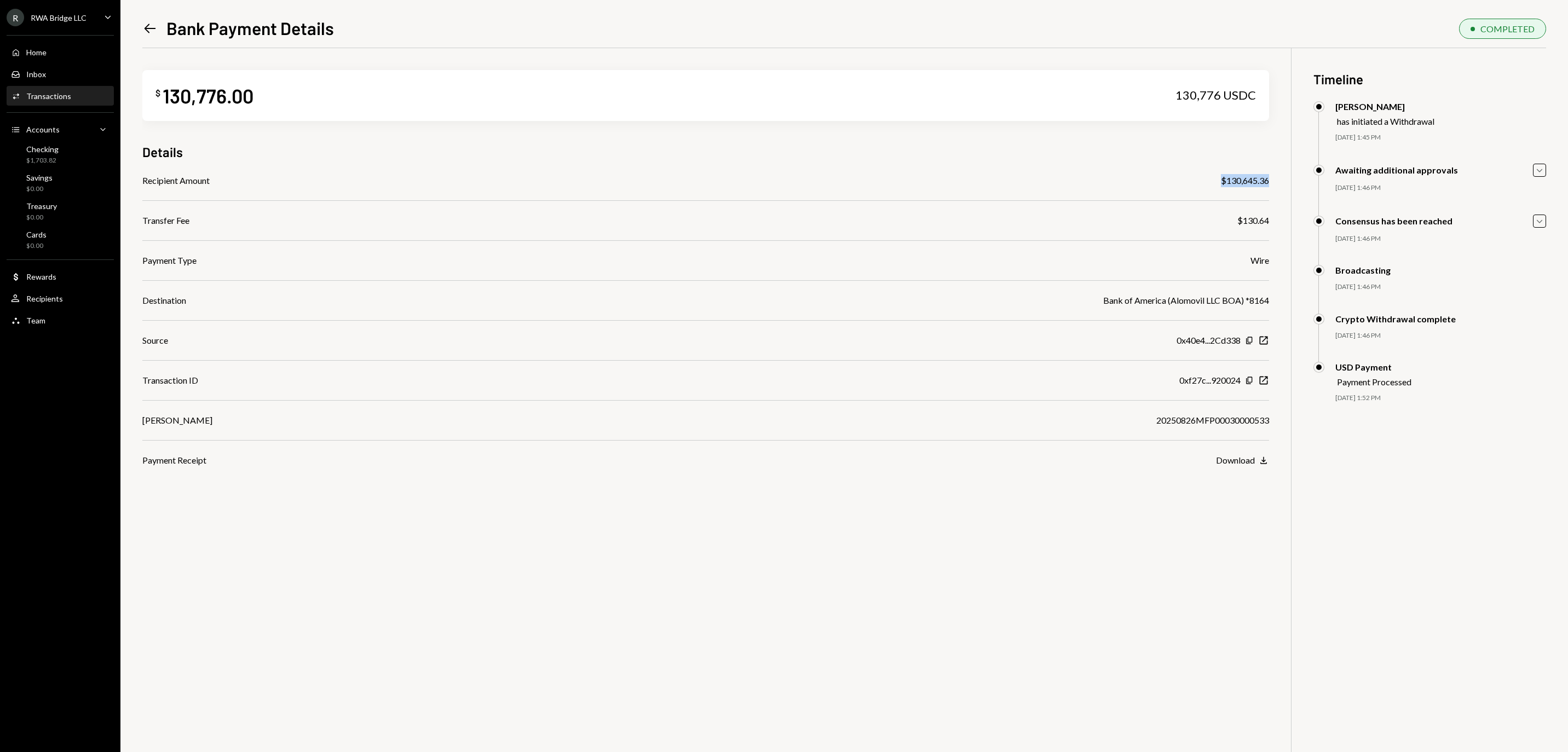
drag, startPoint x: 1271, startPoint y: 182, endPoint x: 1210, endPoint y: 182, distance: 61.0
click at [1210, 182] on div "$ 130,776.00 130,776 USDC Details Recipient Amount $130,645.36 Transfer Fee $13…" at bounding box center [844, 424] width 1404 height 752
copy div "$130,645.36"
click at [54, 62] on div "Home Home" at bounding box center [60, 52] width 99 height 19
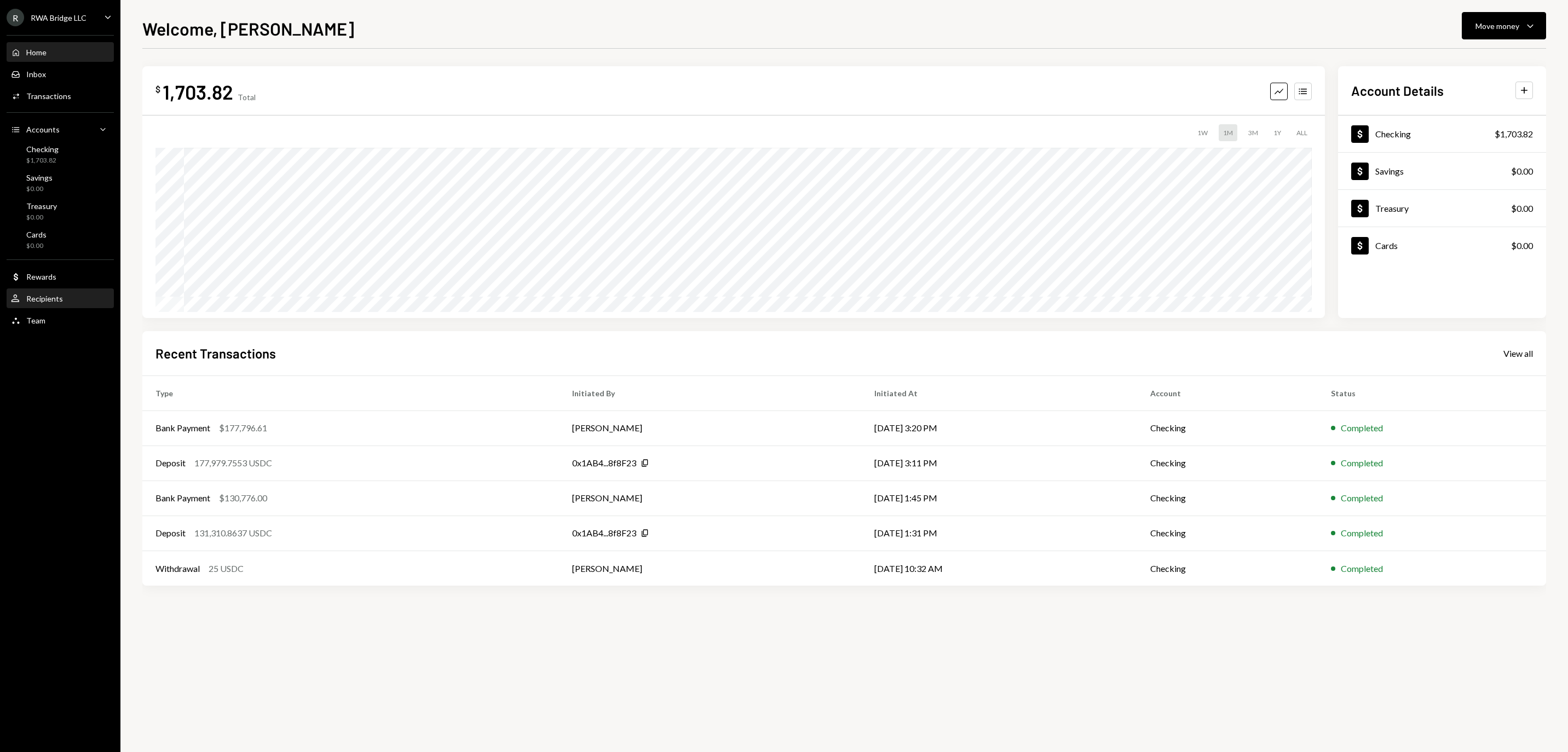
click at [50, 303] on div "Recipients" at bounding box center [44, 298] width 37 height 9
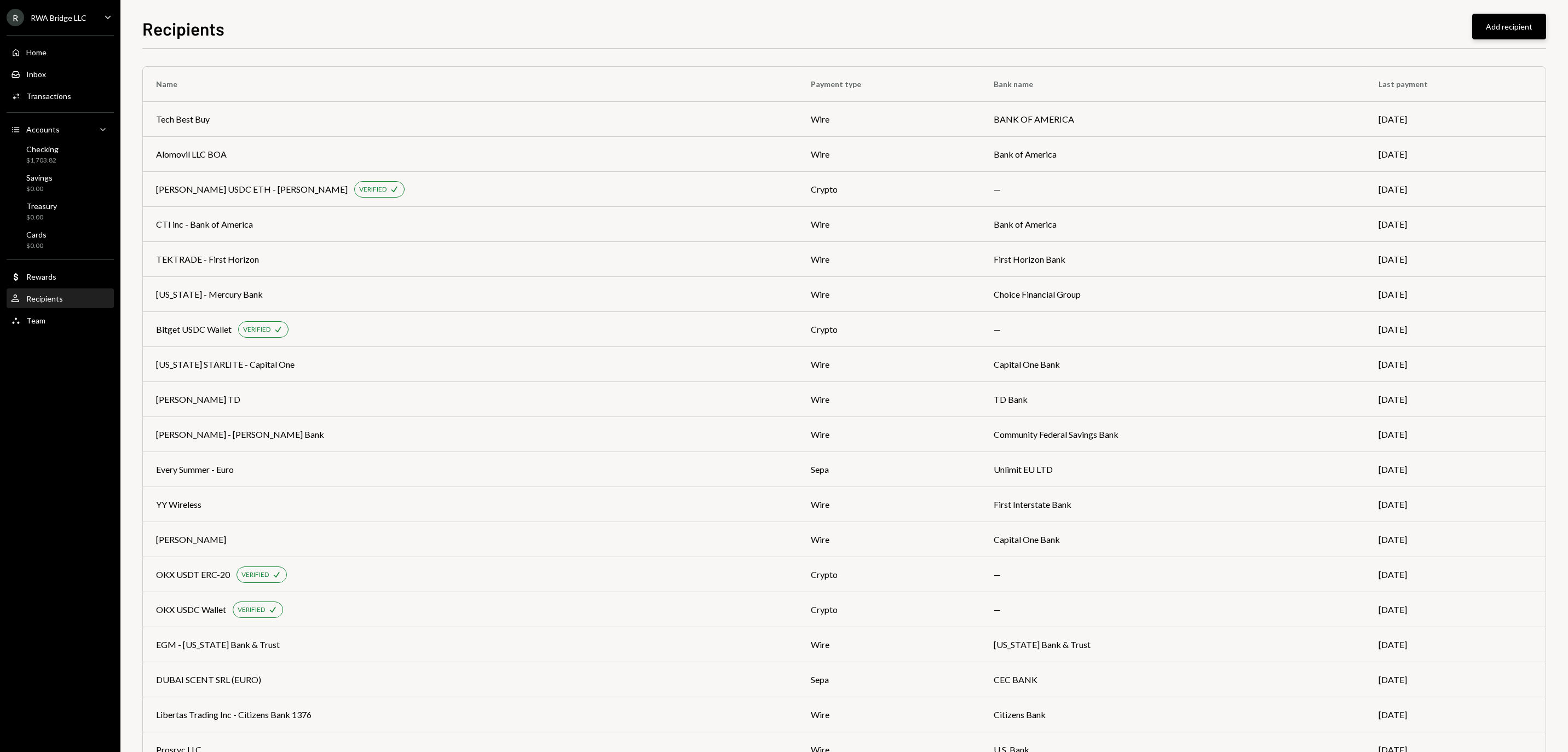
click at [1508, 28] on button "Add recipient" at bounding box center [1509, 26] width 74 height 26
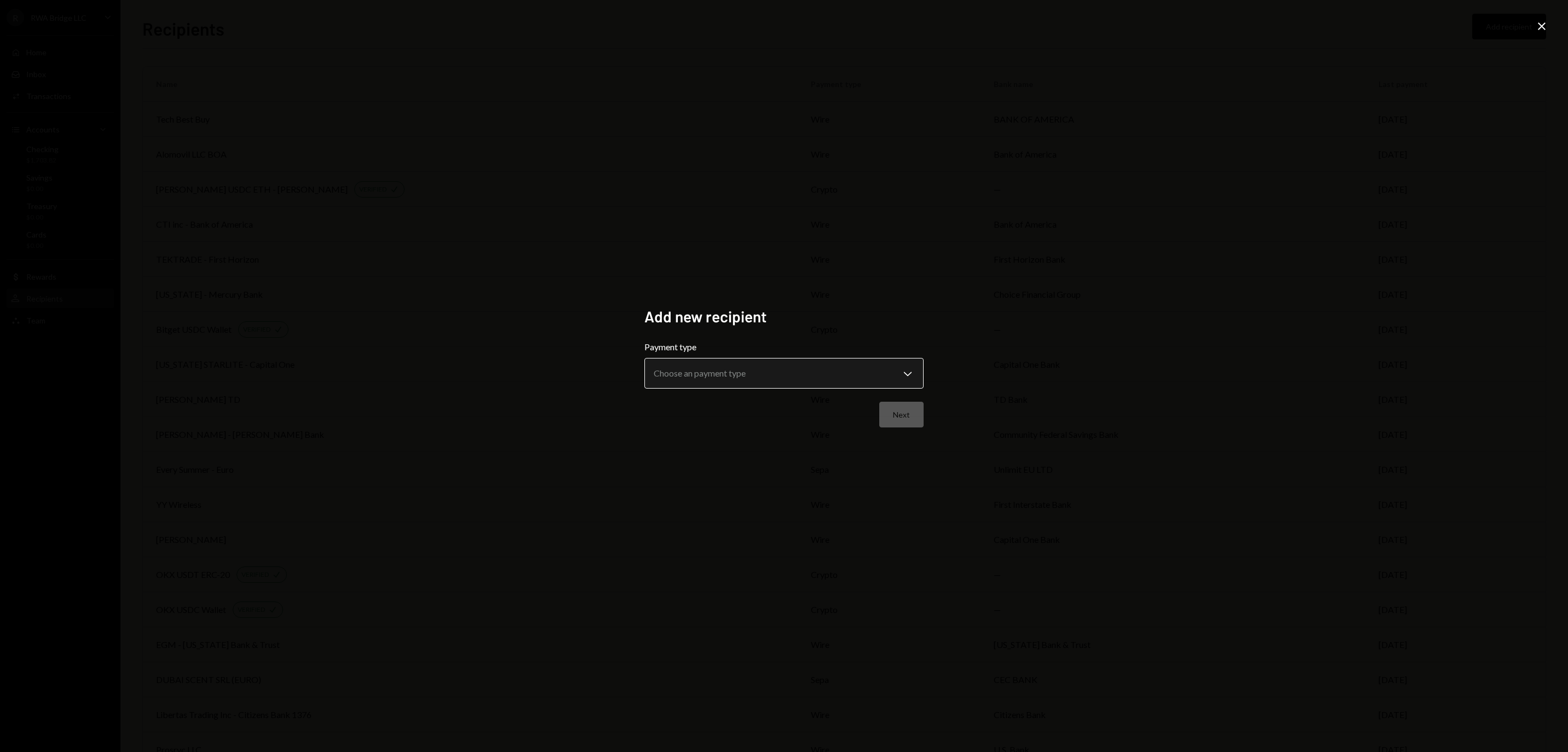
click at [795, 366] on body "R RWA Bridge LLC Caret Down Home Home Inbox Inbox Activities Transactions Accou…" at bounding box center [784, 376] width 1568 height 752
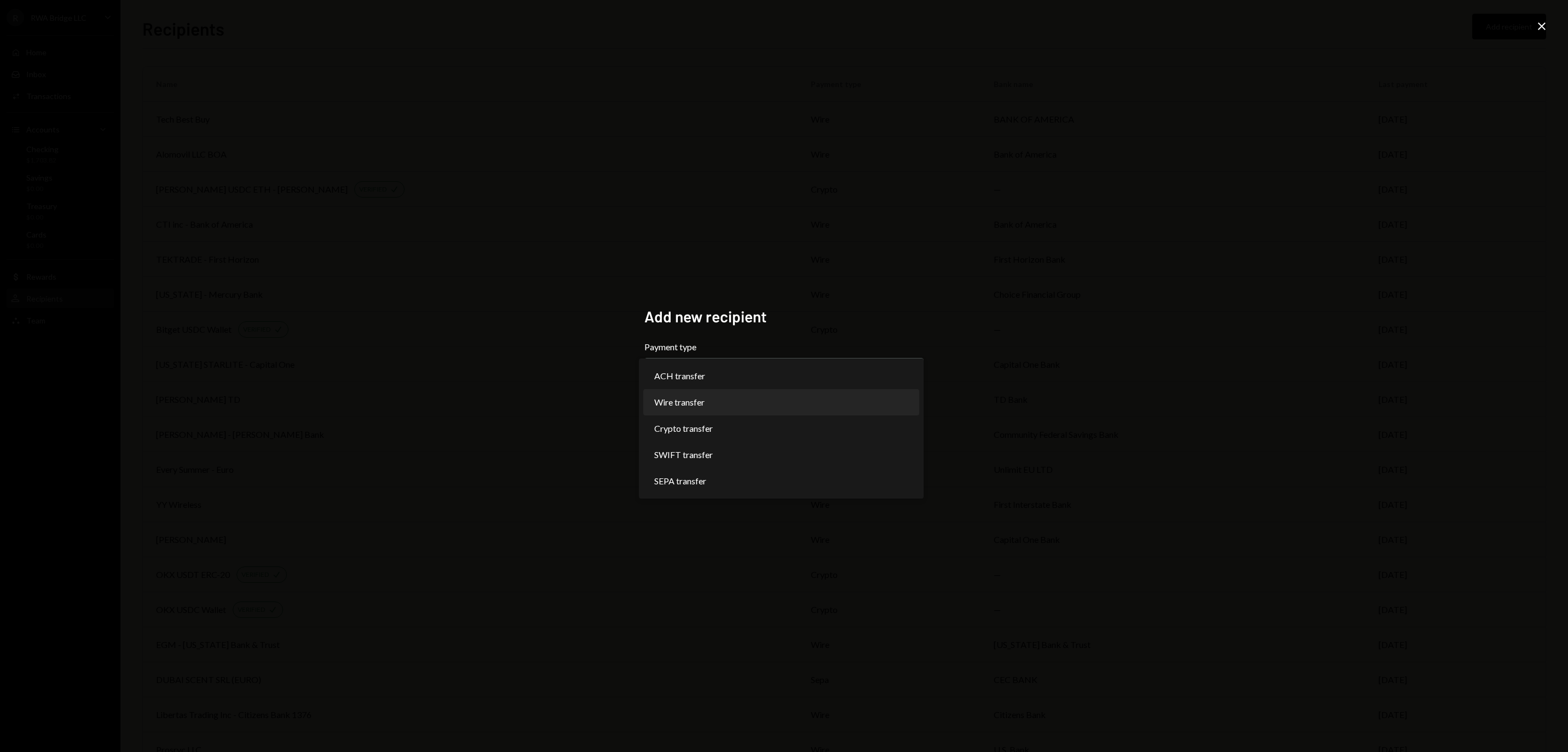
select select "****"
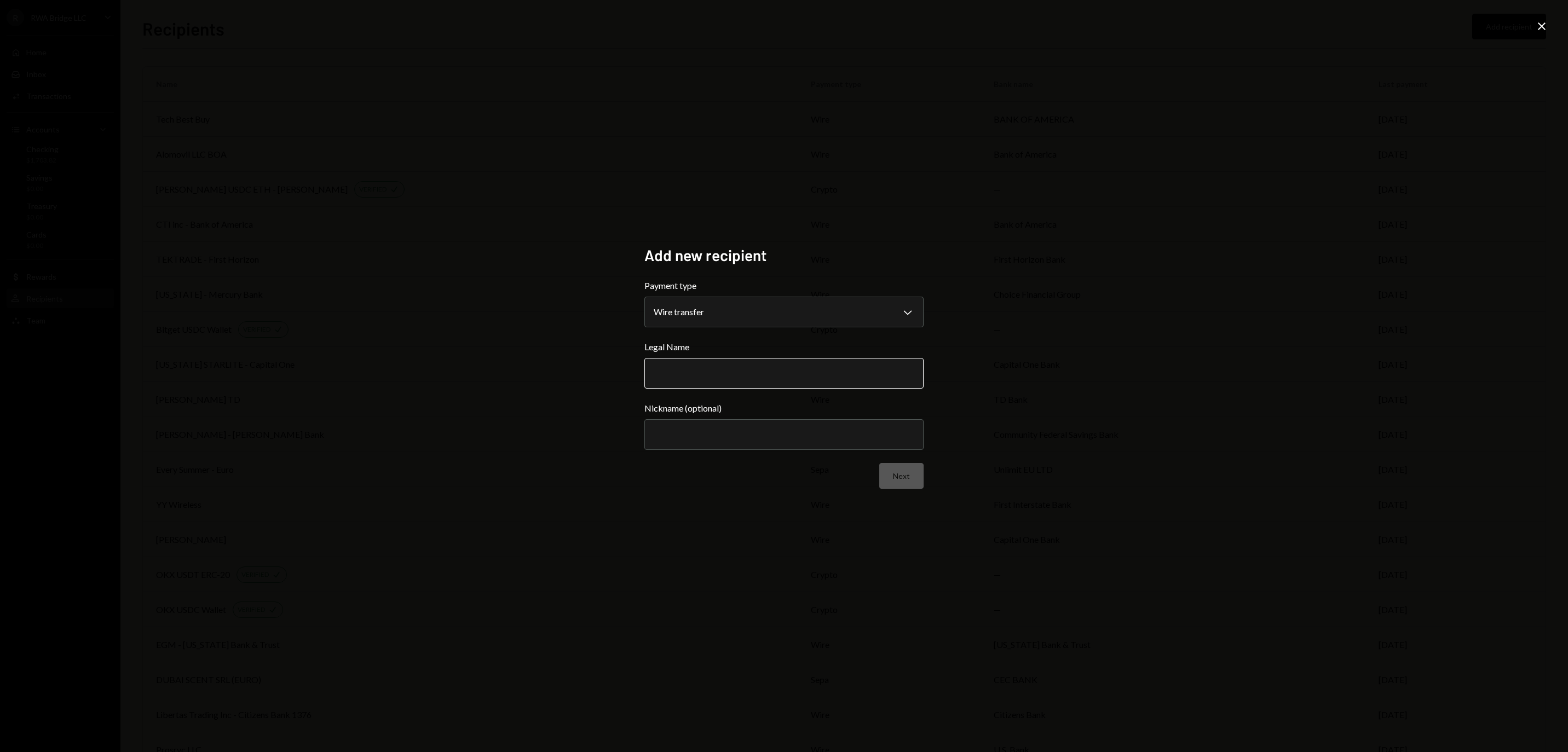
click at [714, 379] on input "Legal Name" at bounding box center [784, 373] width 279 height 31
paste input "**********"
type input "**********"
click at [919, 475] on button "Next" at bounding box center [901, 475] width 44 height 26
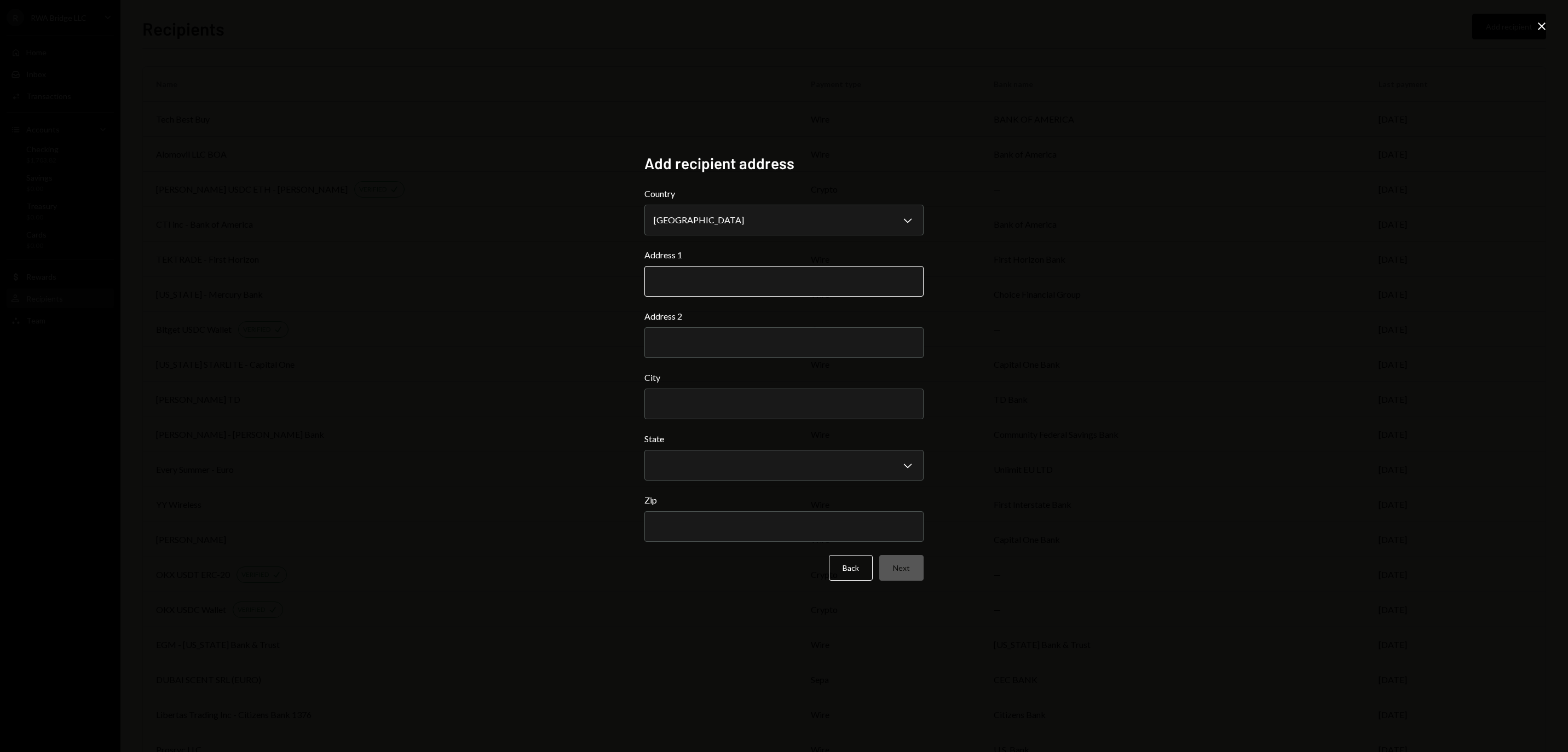
click at [725, 279] on input "Address 1" at bounding box center [784, 281] width 279 height 31
paste input "**********"
type input "**********"
click at [740, 396] on form "**********" at bounding box center [784, 384] width 279 height 393
paste input "**********"
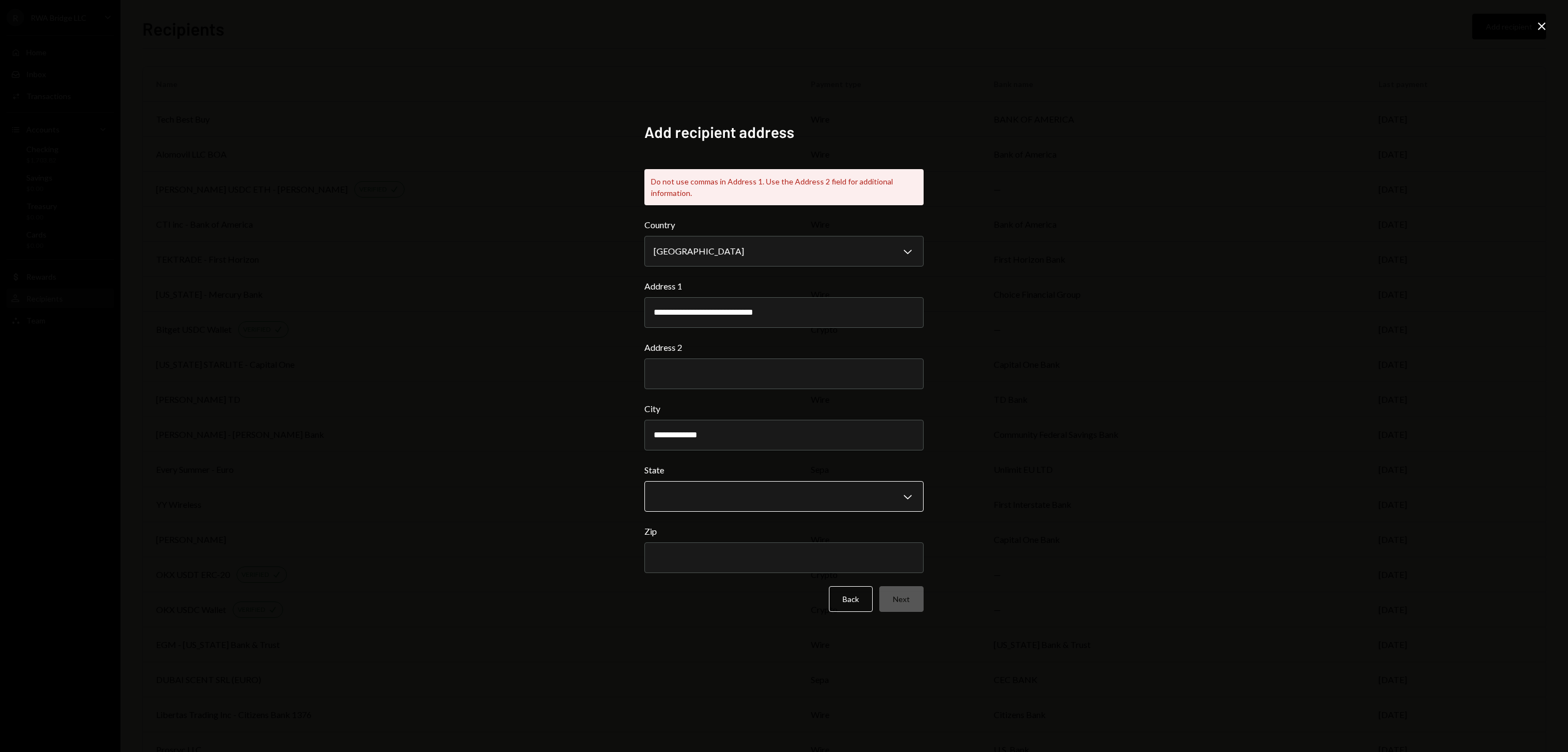
type input "**********"
click at [723, 491] on body "R RWA Bridge LLC Caret Down Home Home Inbox Inbox Activities Transactions Accou…" at bounding box center [784, 376] width 1568 height 752
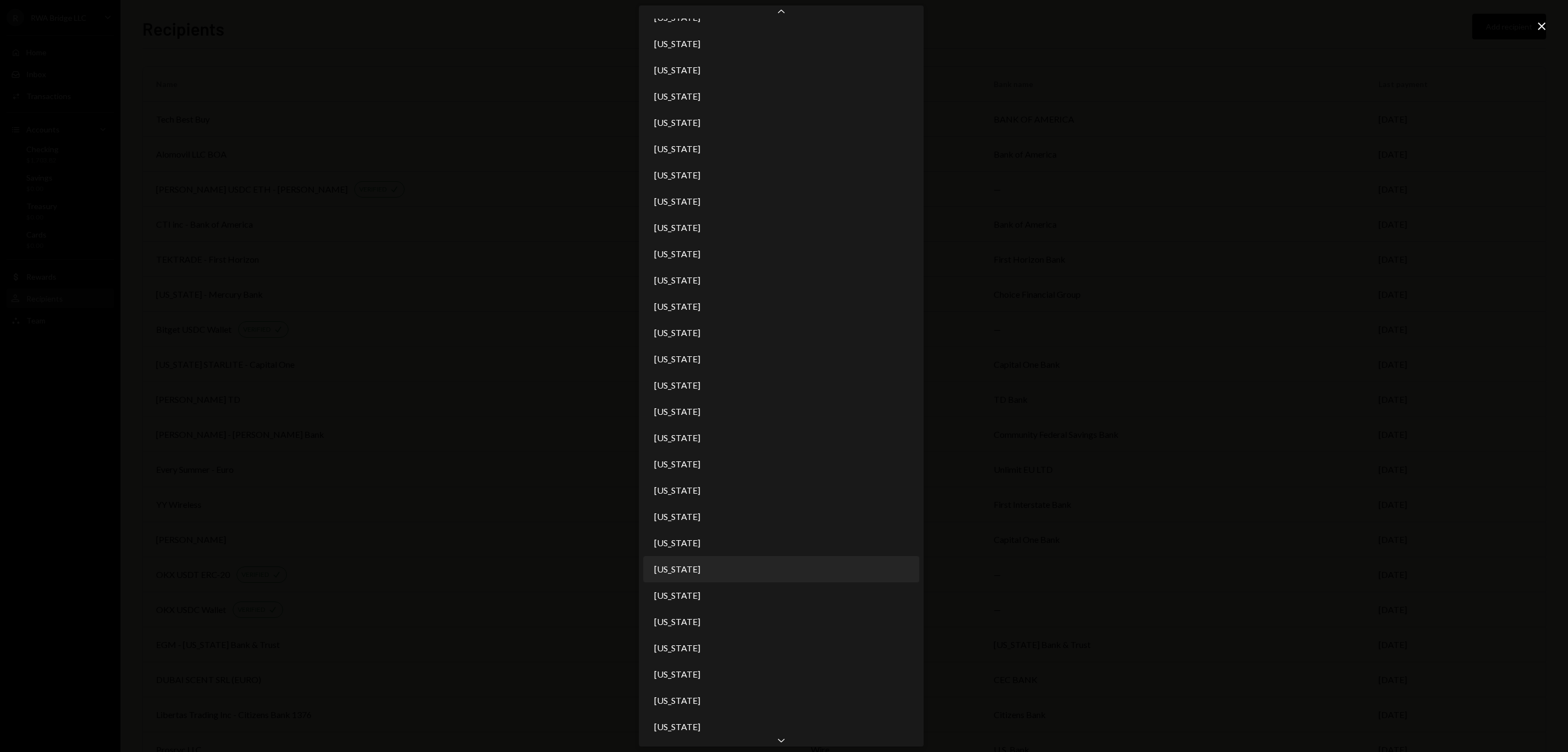
scroll to position [466, 0]
select select "**"
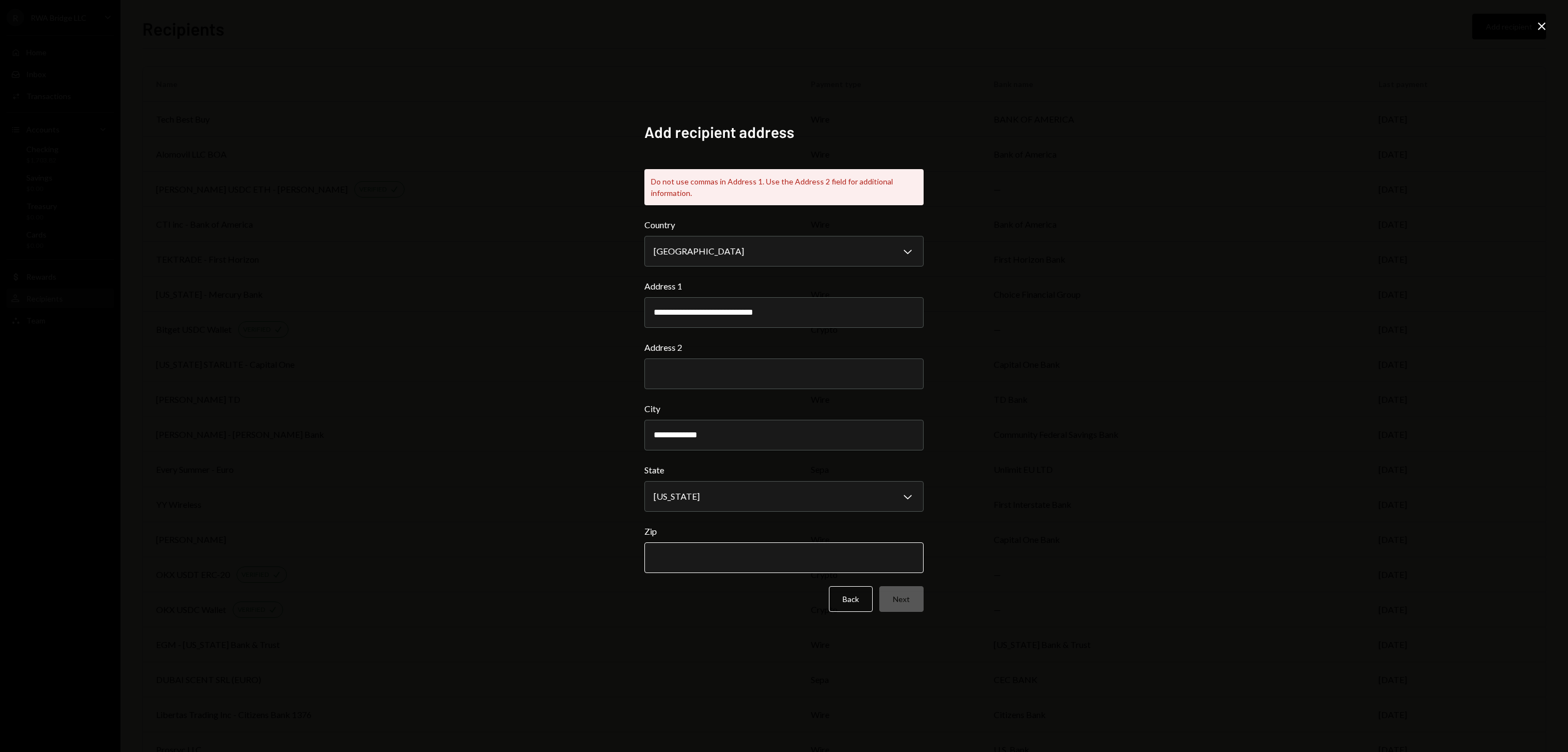
click at [708, 553] on input "Zip" at bounding box center [784, 558] width 279 height 31
paste input "*****"
type input "*****"
click at [909, 605] on button "Next" at bounding box center [901, 599] width 44 height 26
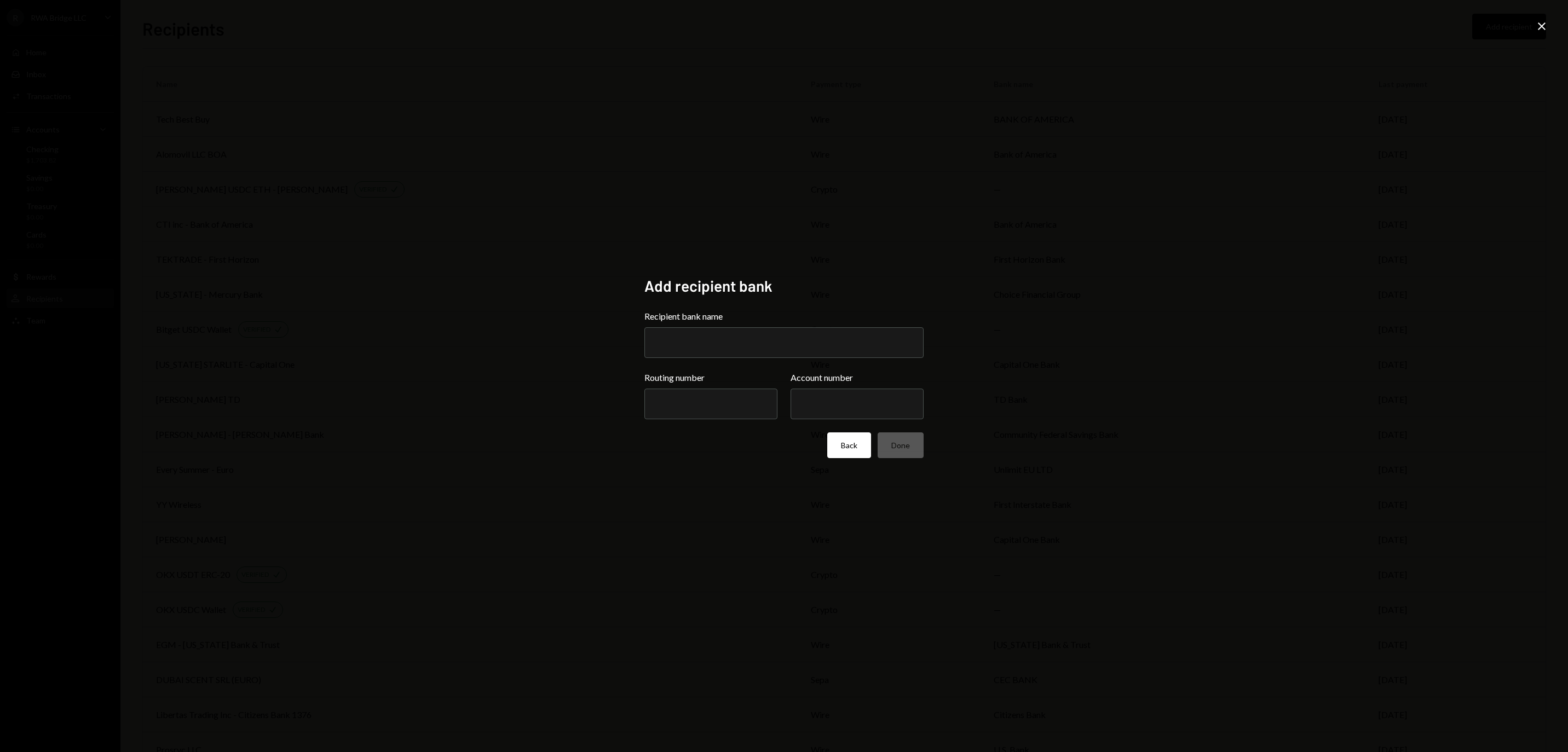
click at [842, 458] on button "Back" at bounding box center [849, 445] width 44 height 26
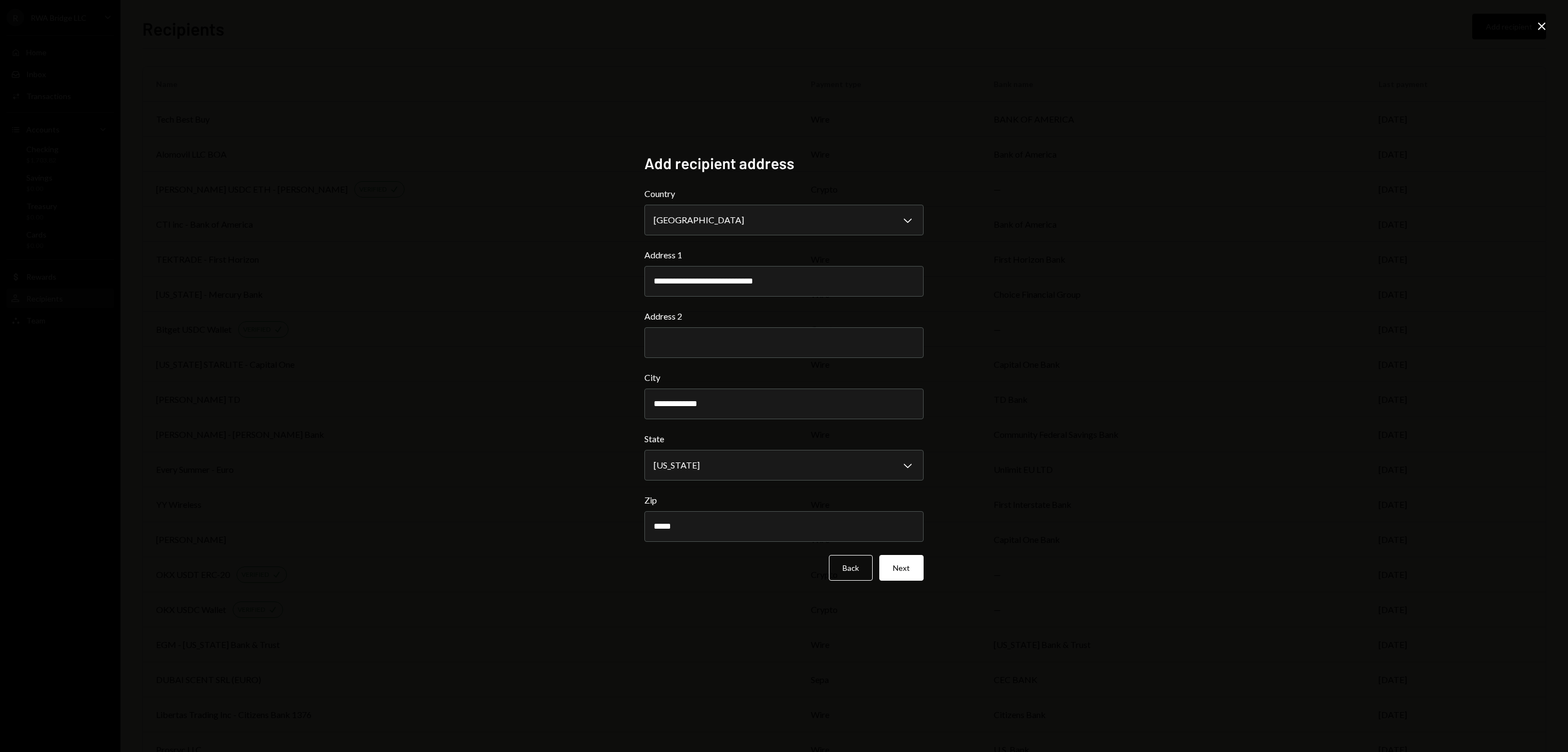
click at [830, 141] on div "**********" at bounding box center [784, 376] width 306 height 471
click at [854, 563] on button "Back" at bounding box center [851, 568] width 44 height 26
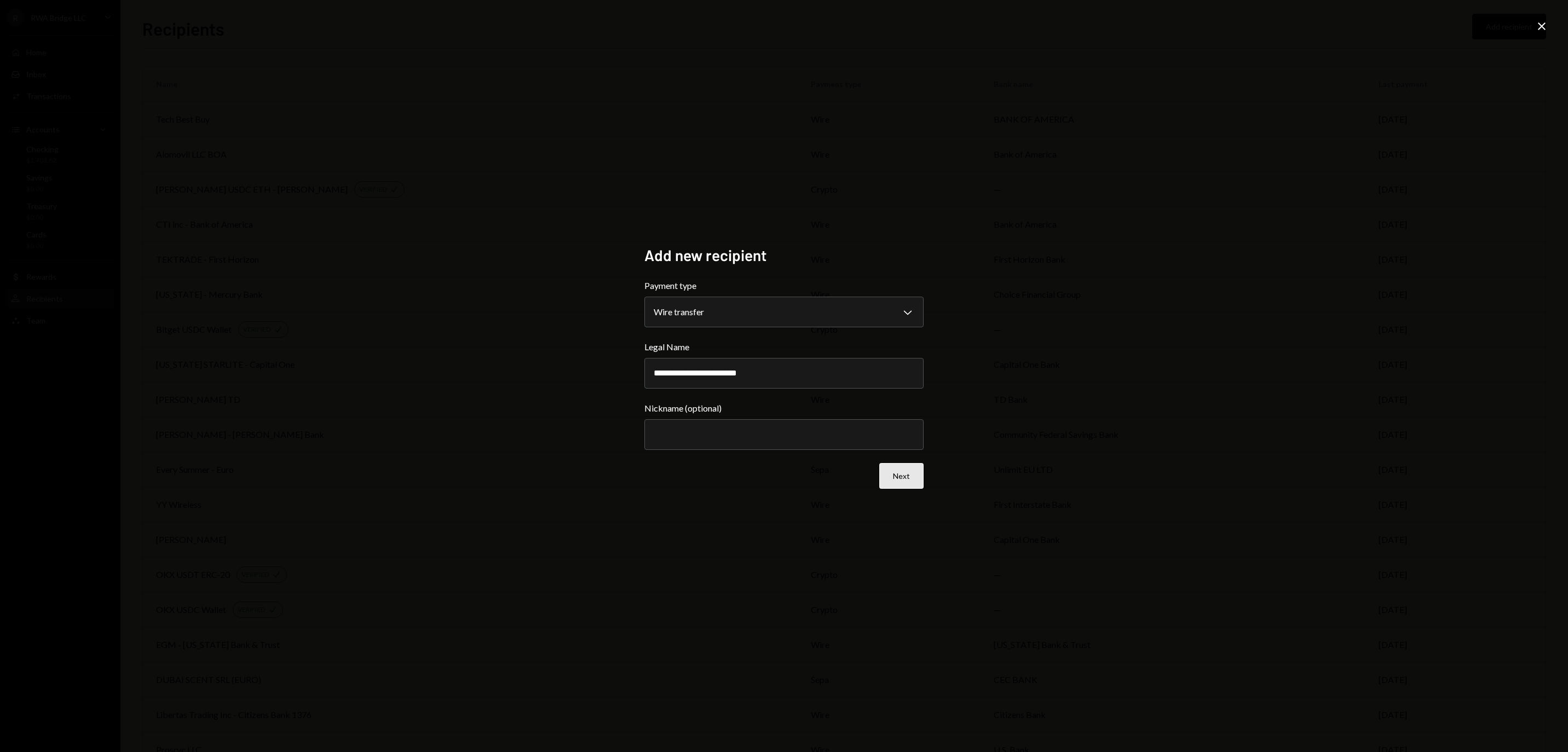
click at [906, 468] on button "Next" at bounding box center [901, 475] width 44 height 26
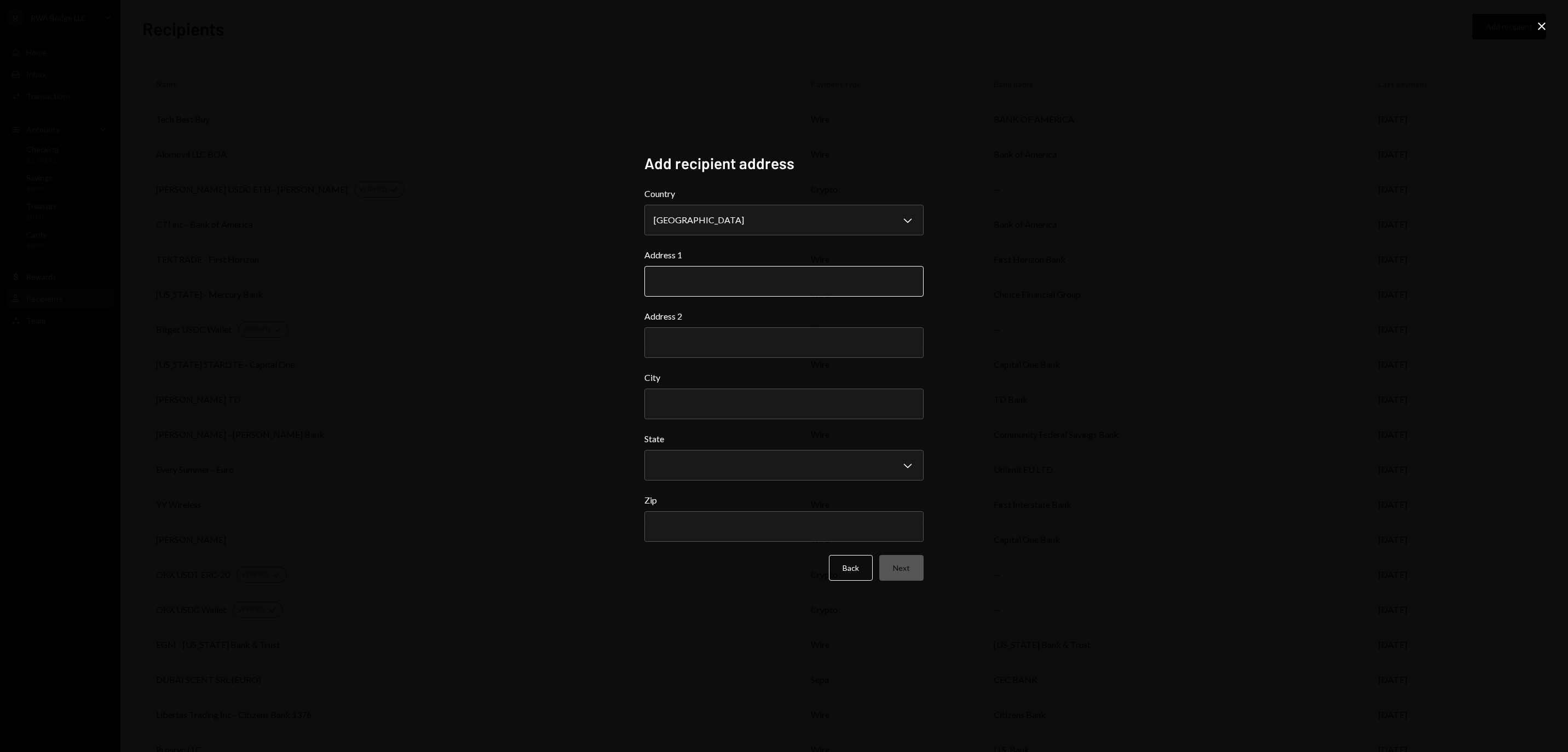
click at [795, 268] on input "Address 1" at bounding box center [784, 281] width 279 height 31
paste input "*****"
type input "*****"
click at [713, 521] on input "Zip" at bounding box center [784, 527] width 279 height 31
paste input "*****"
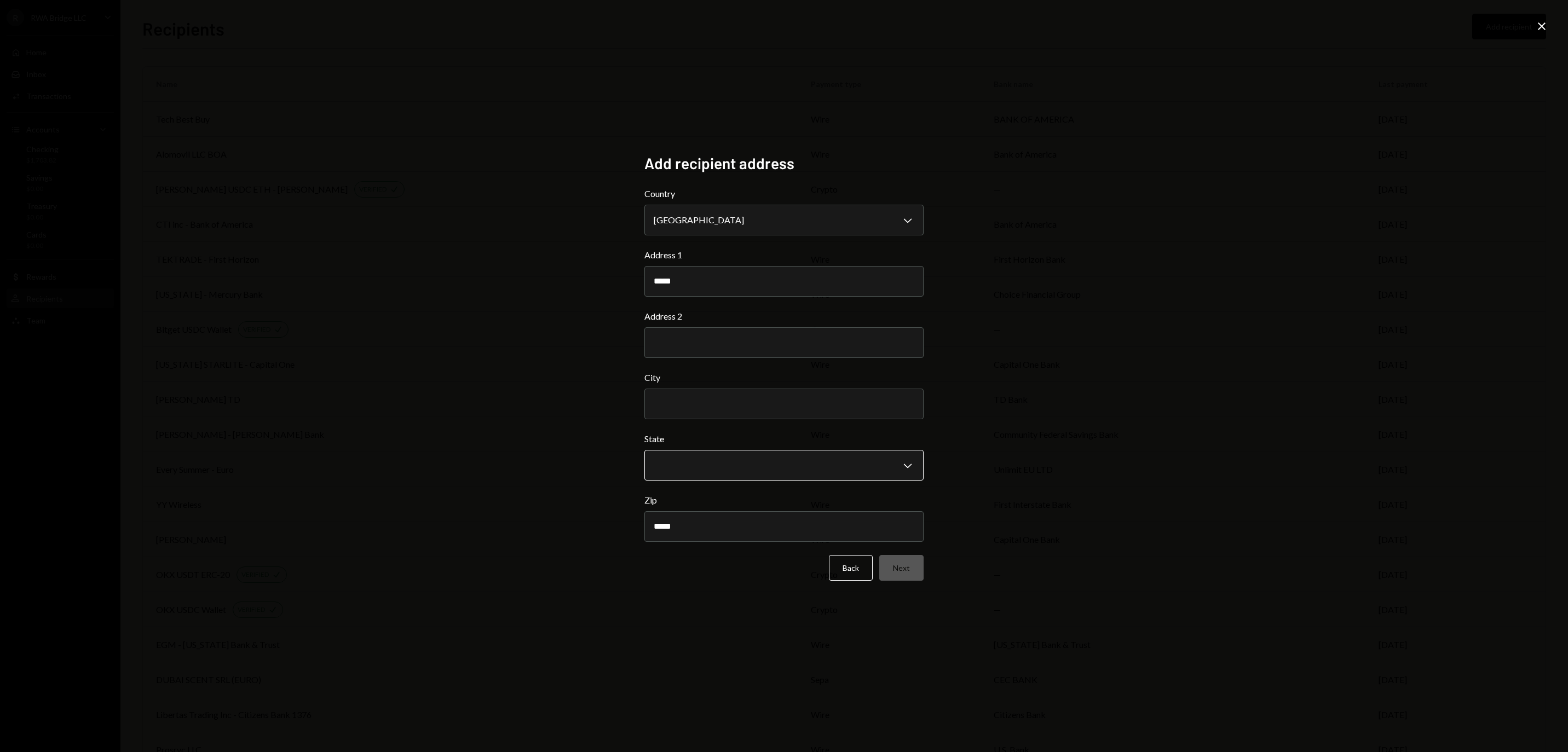
type input "*****"
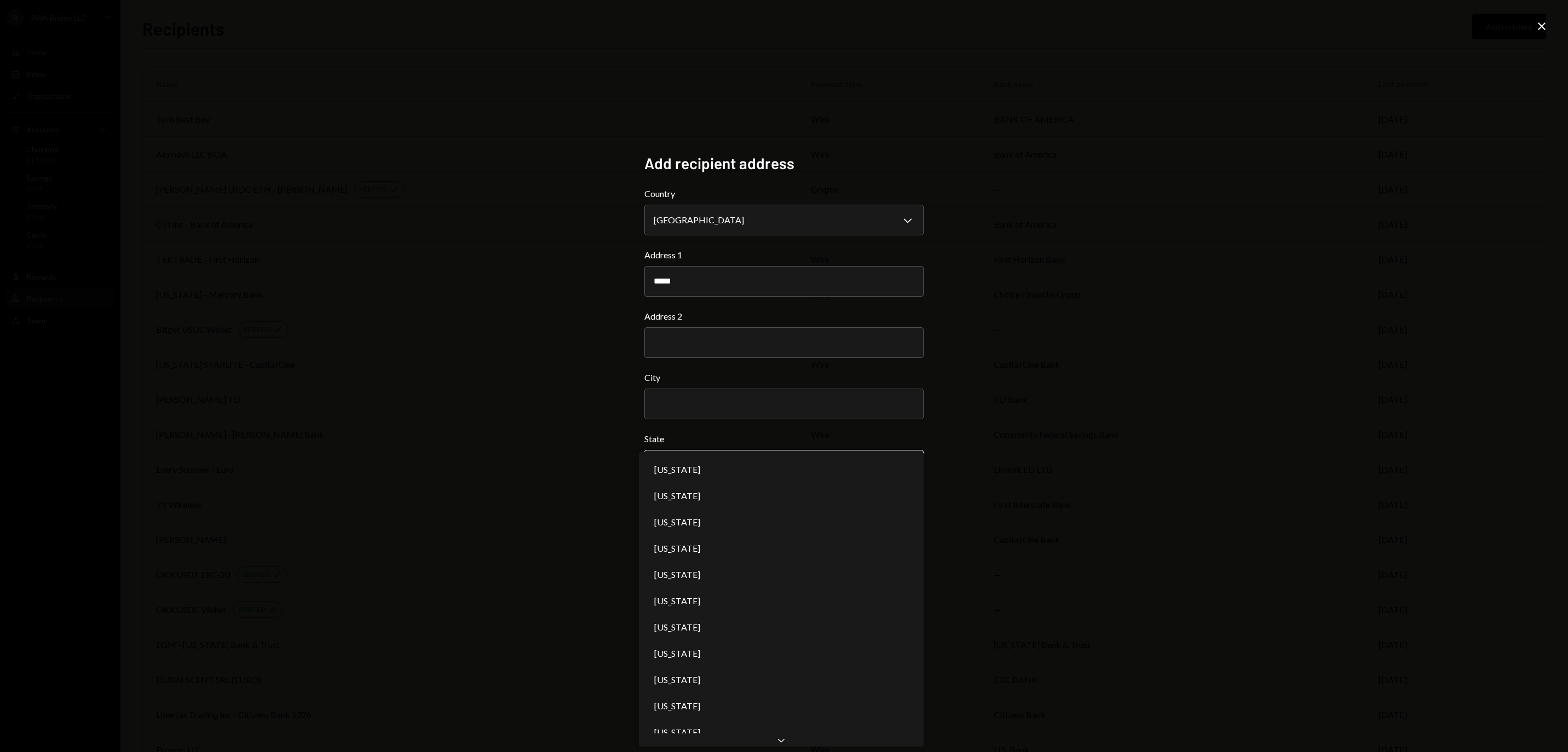
click at [719, 460] on body "R RWA Bridge LLC Caret Down Home Home Inbox Inbox Activities Transactions Accou…" at bounding box center [784, 376] width 1568 height 752
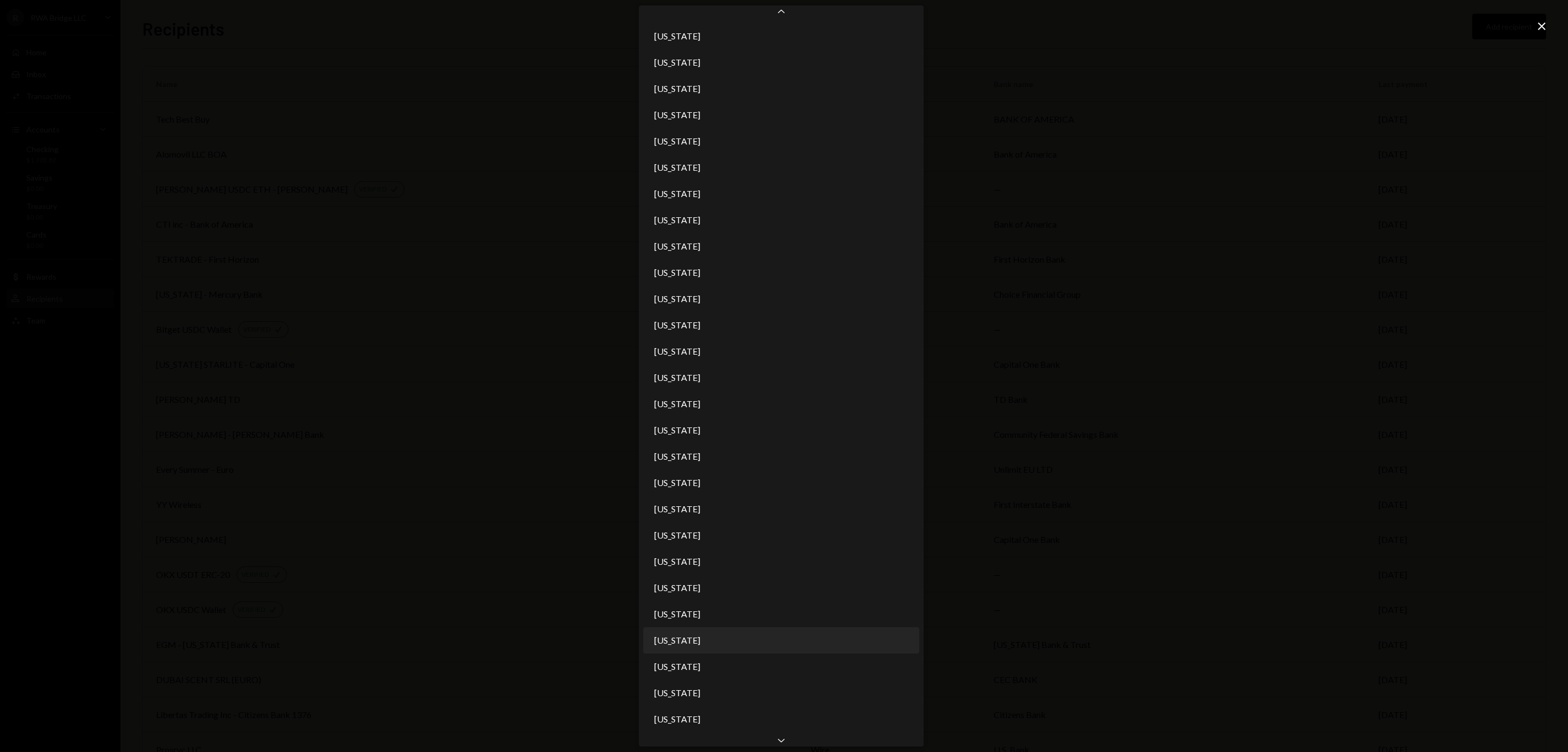
scroll to position [420, 0]
select select "**"
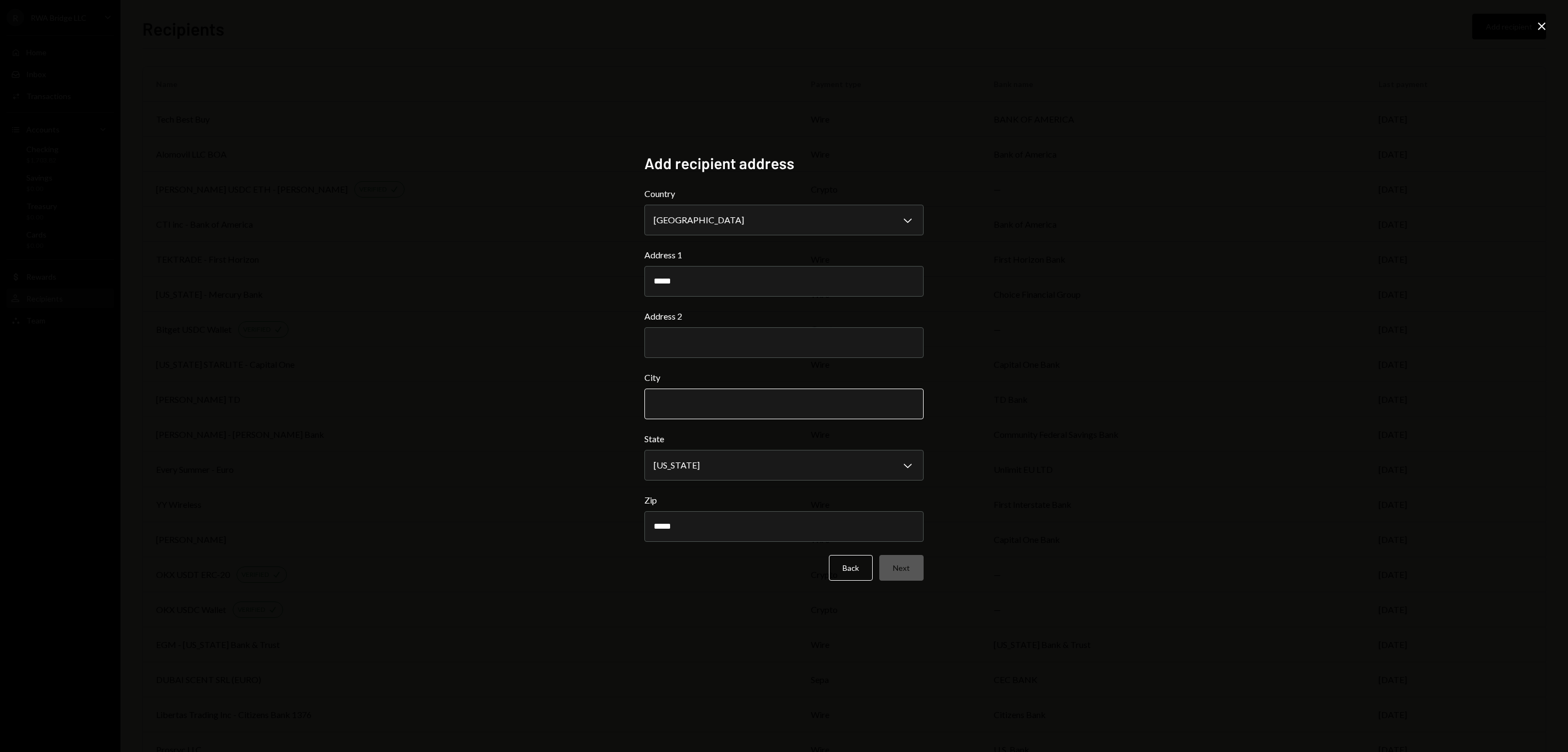
click at [719, 411] on input "City" at bounding box center [784, 404] width 279 height 31
click at [692, 392] on input "City" at bounding box center [784, 404] width 279 height 31
paste input "**********"
type input "**********"
click at [701, 277] on input "*****" at bounding box center [784, 281] width 279 height 31
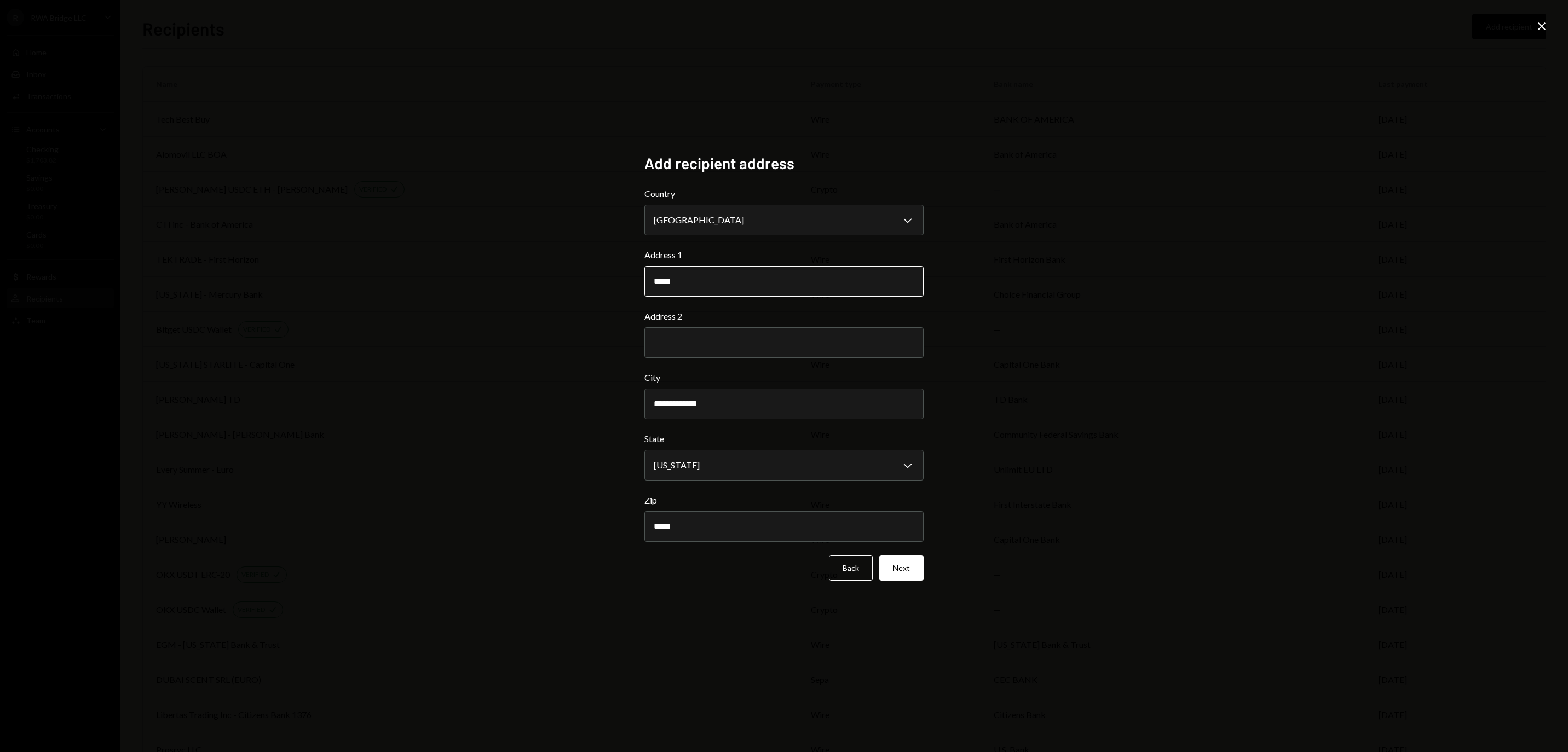
click at [701, 277] on input "*****" at bounding box center [784, 281] width 279 height 31
paste input "**********"
type input "**********"
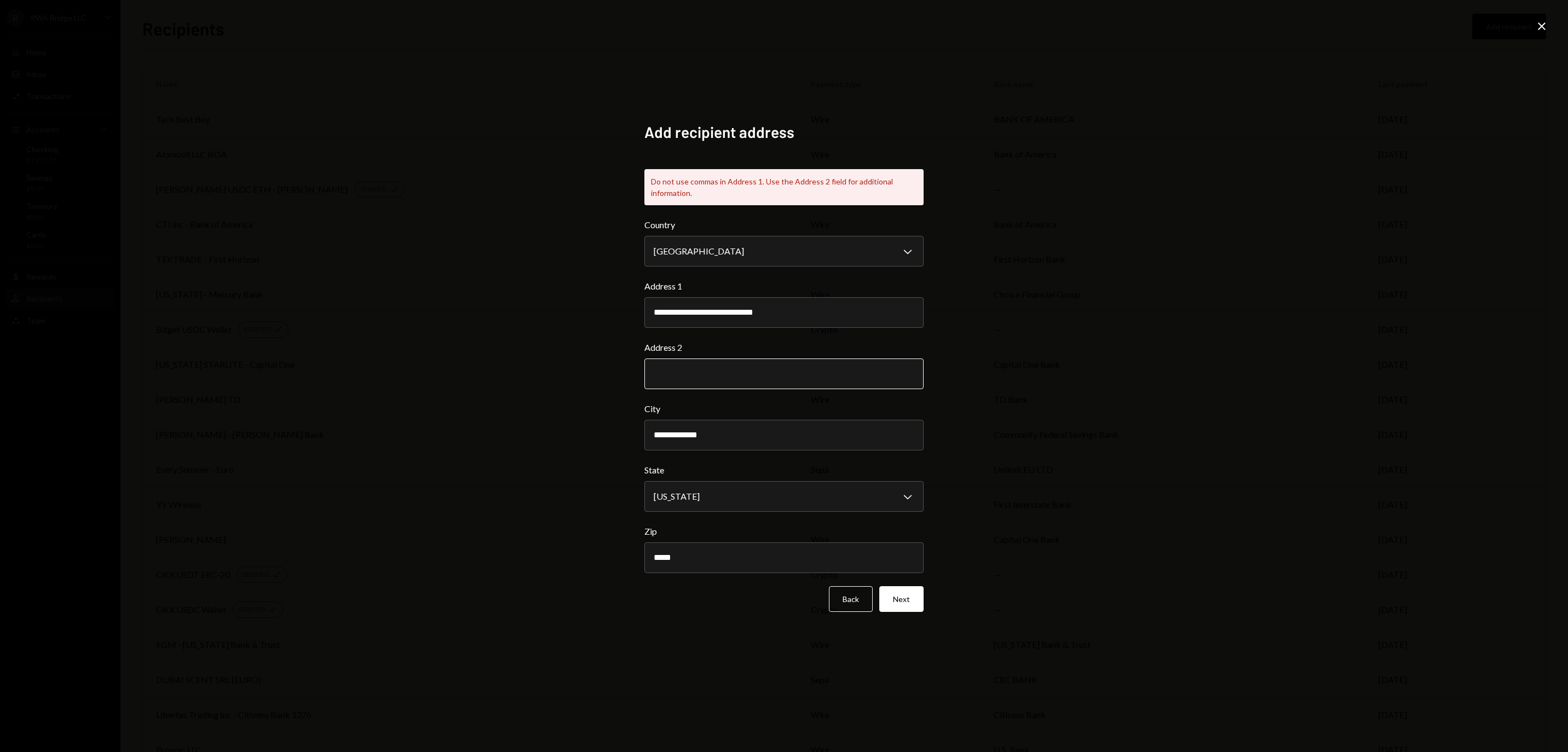
click at [740, 347] on div "Address 2" at bounding box center [784, 365] width 279 height 48
paste input "**********"
drag, startPoint x: 747, startPoint y: 373, endPoint x: 715, endPoint y: 316, distance: 65.4
click at [715, 316] on form "**********" at bounding box center [784, 415] width 279 height 393
type input "********"
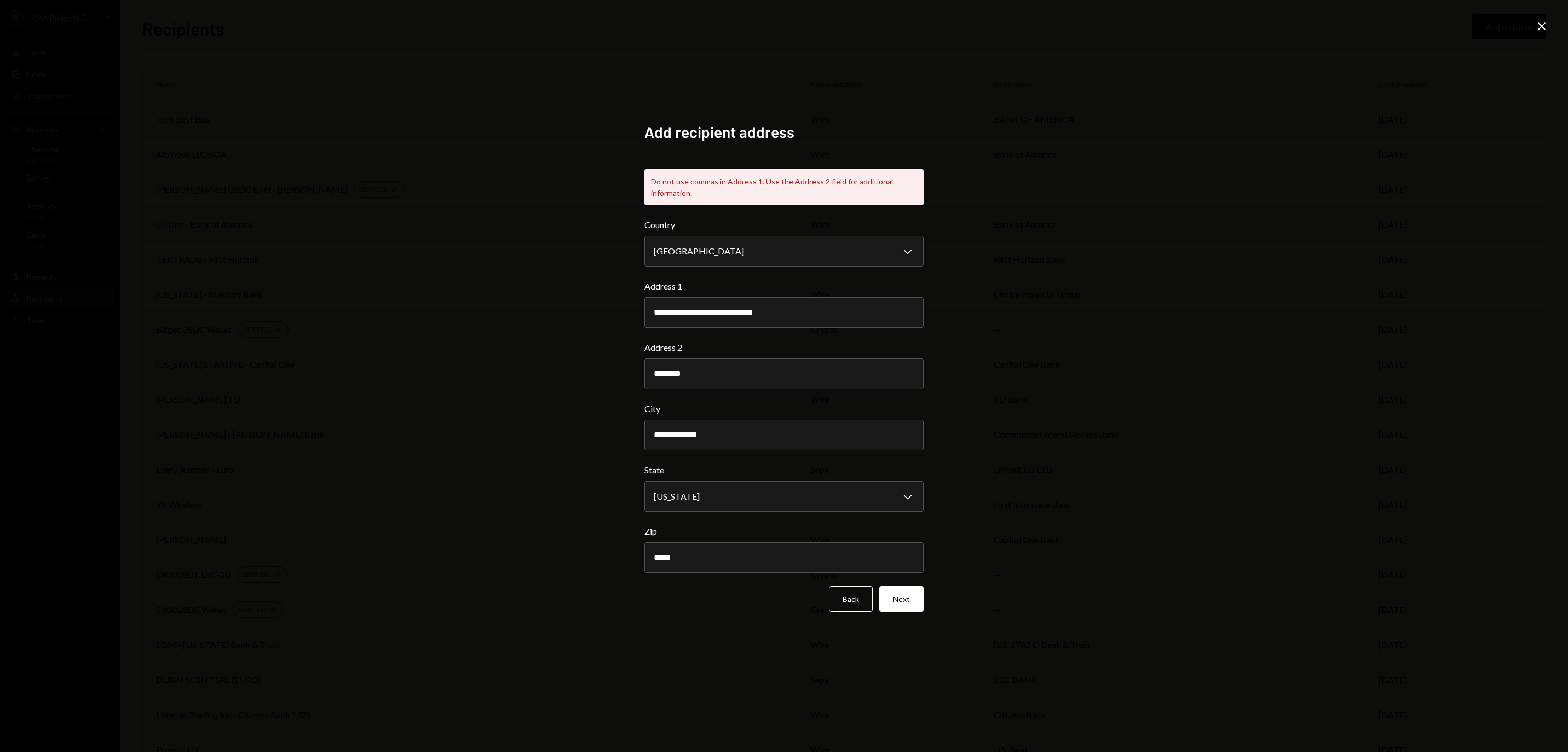
drag, startPoint x: 744, startPoint y: 313, endPoint x: 827, endPoint y: 327, distance: 84.2
click at [820, 327] on form "**********" at bounding box center [784, 415] width 279 height 393
type input "**********"
click at [815, 343] on div "Address 2 ********" at bounding box center [784, 365] width 279 height 48
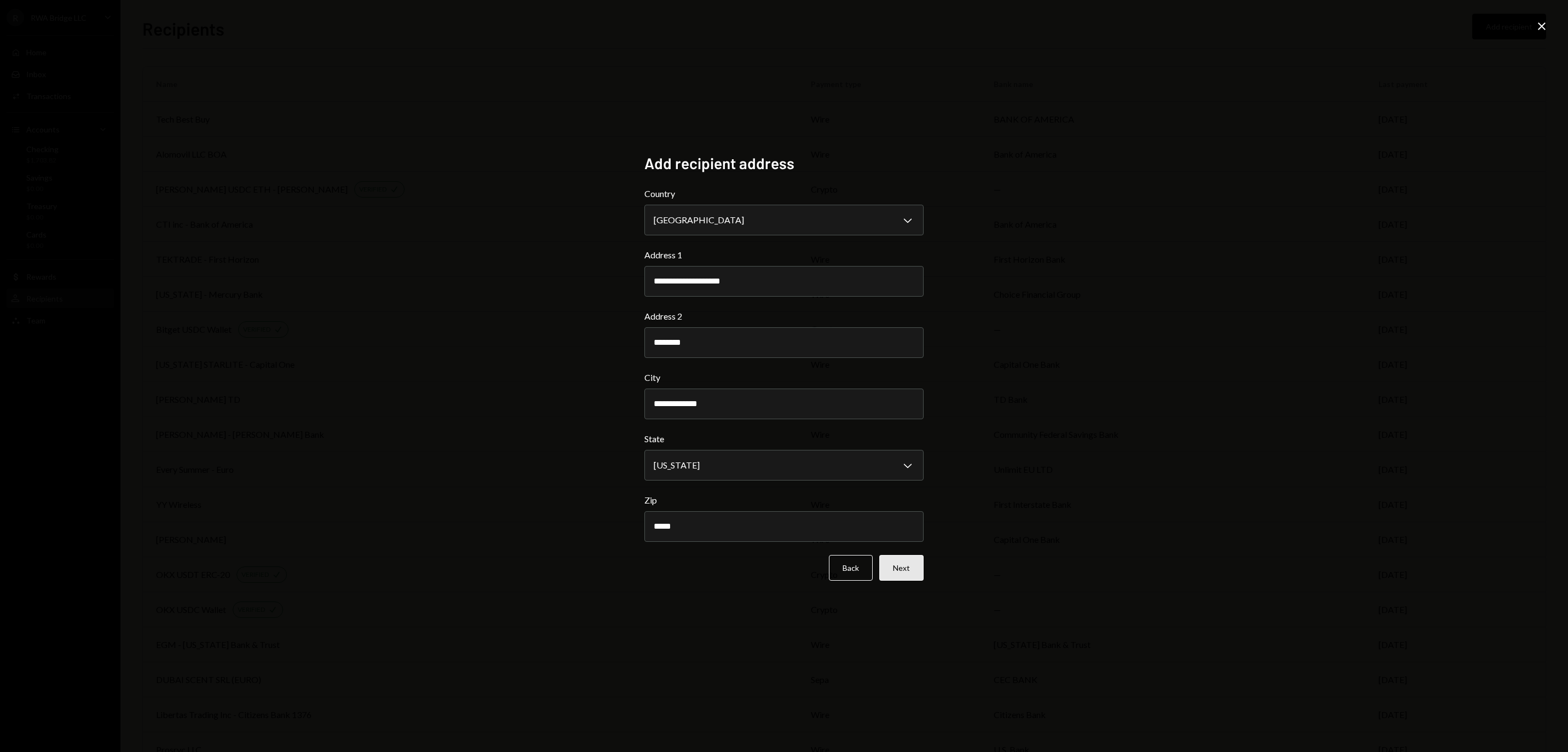
click at [913, 577] on button "Next" at bounding box center [901, 568] width 44 height 26
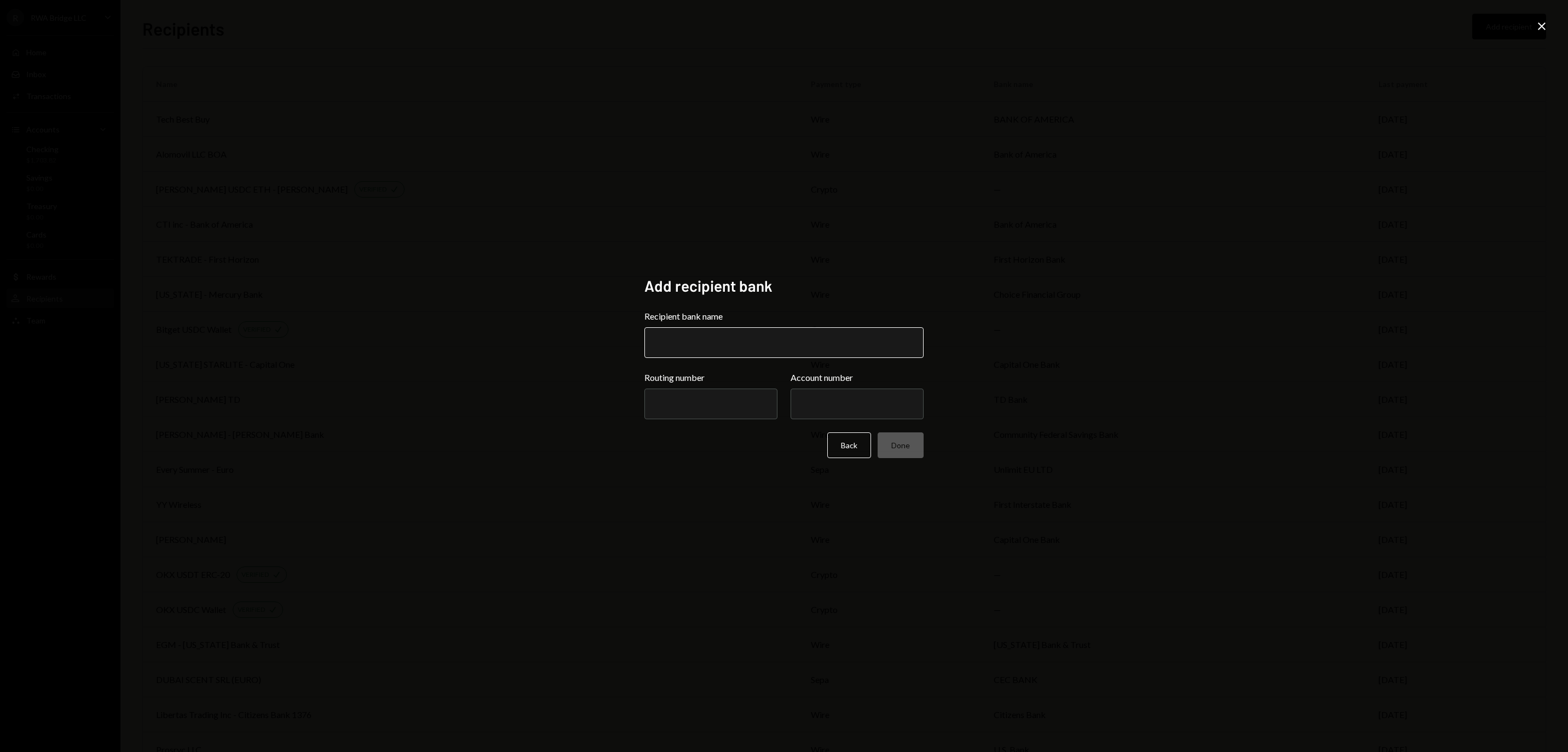
click at [729, 350] on input "Recipient bank name" at bounding box center [784, 343] width 279 height 31
paste input "**********"
type input "**********"
click at [694, 404] on input "Routing number" at bounding box center [710, 404] width 133 height 31
paste input "*********"
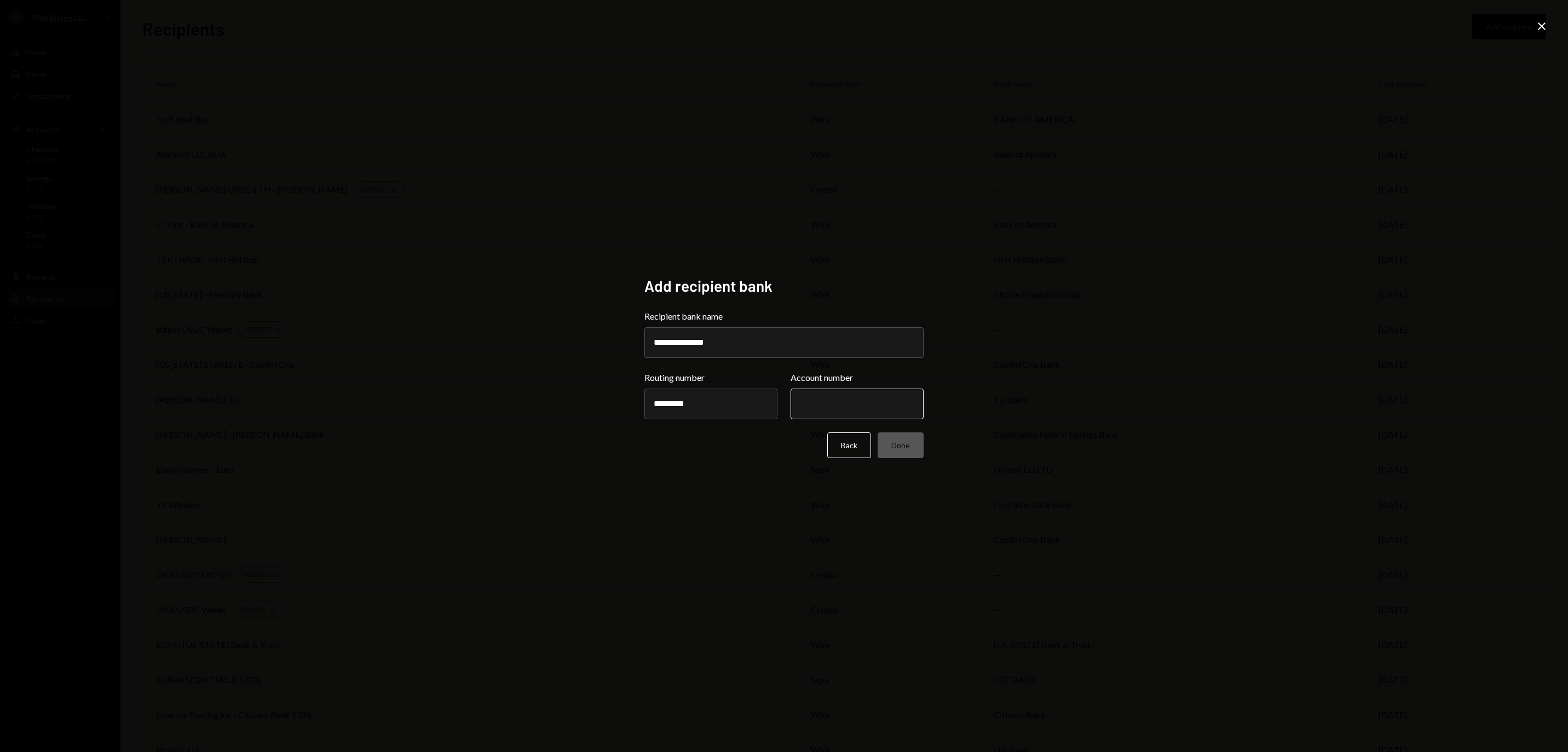
type input "*********"
click at [871, 399] on input "Account number" at bounding box center [857, 404] width 133 height 31
paste input "**********"
type input "**********"
click at [909, 439] on button "Done" at bounding box center [901, 445] width 46 height 26
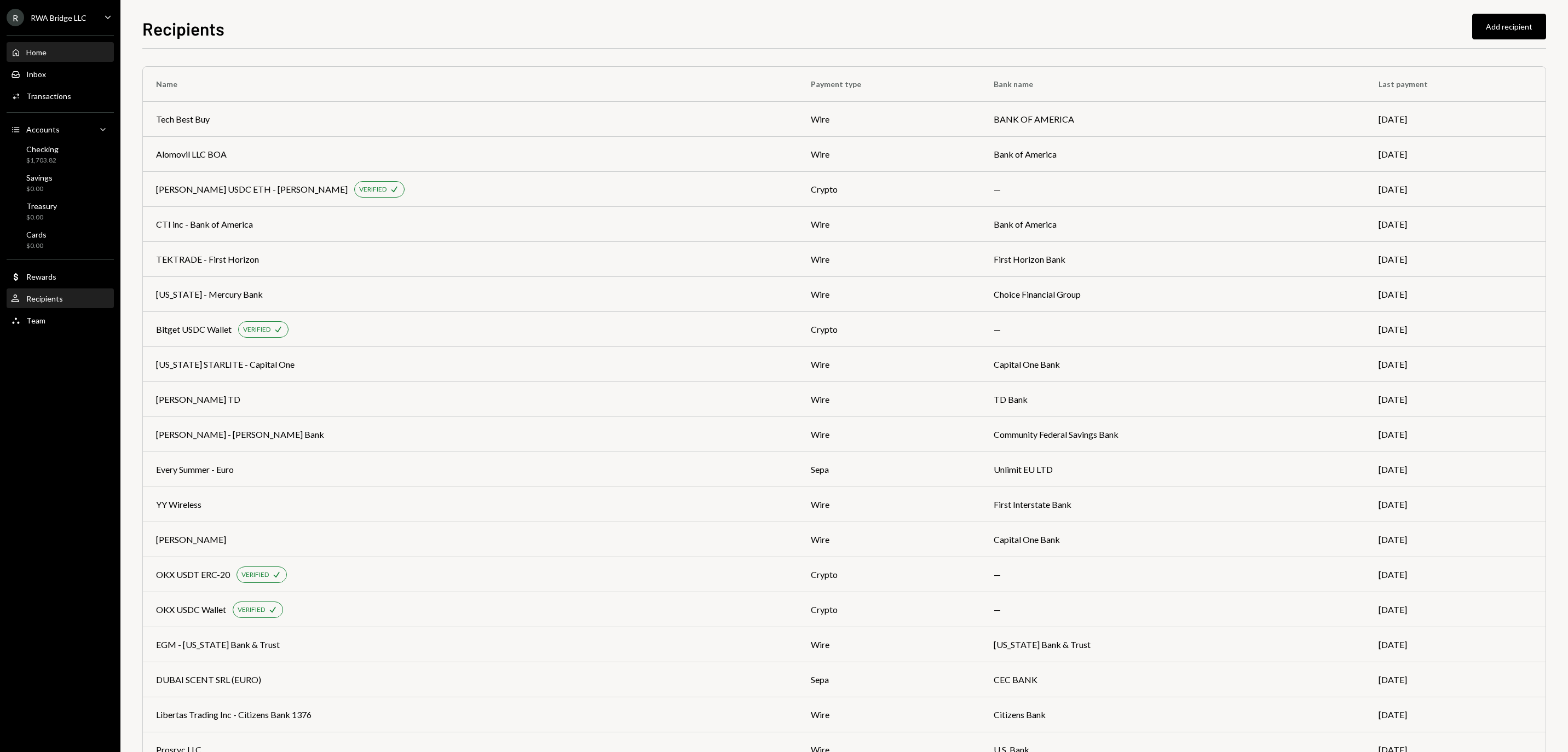
click at [38, 57] on div "Home" at bounding box center [36, 52] width 20 height 9
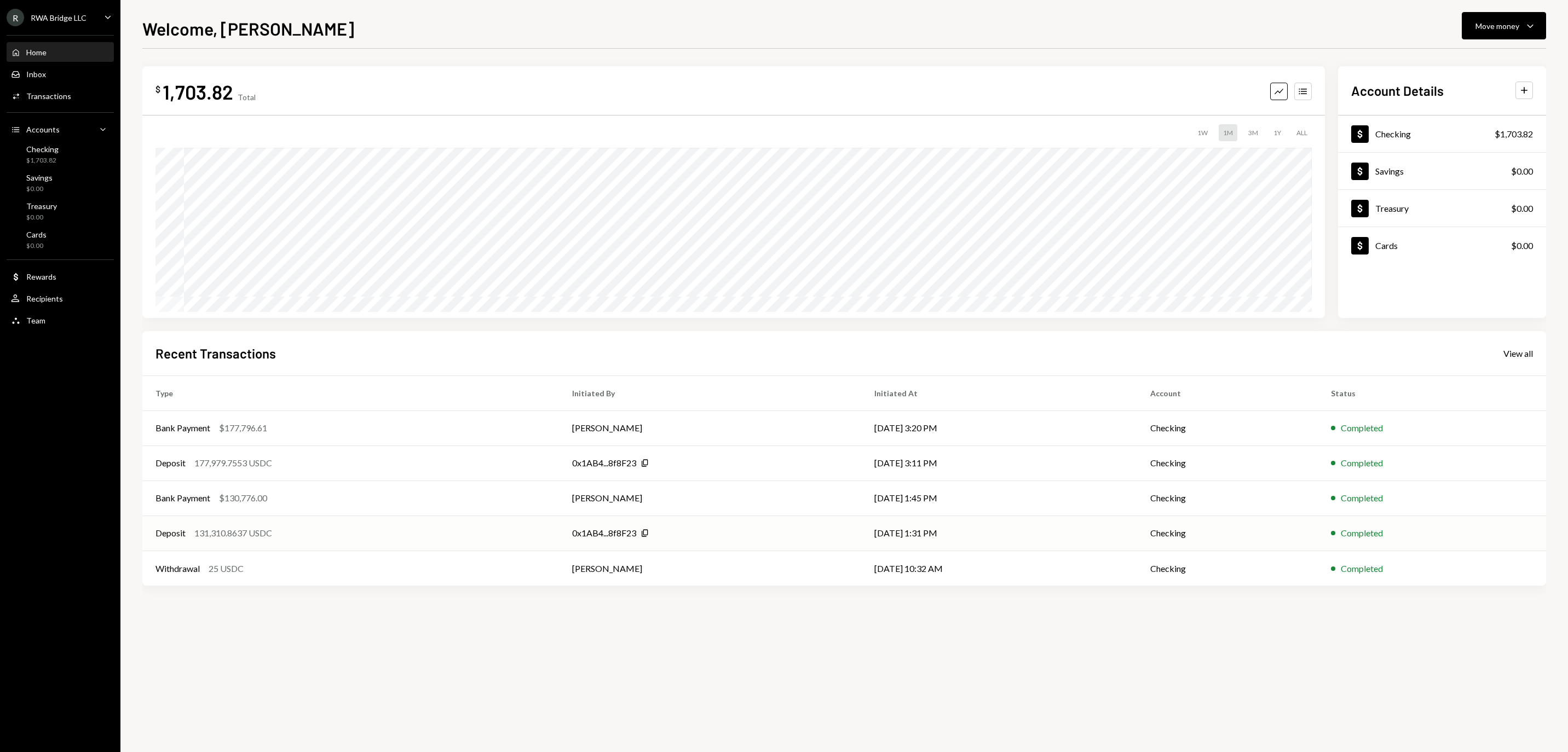
click at [381, 534] on div "Deposit 131,310.8637 USDC" at bounding box center [351, 533] width 391 height 13
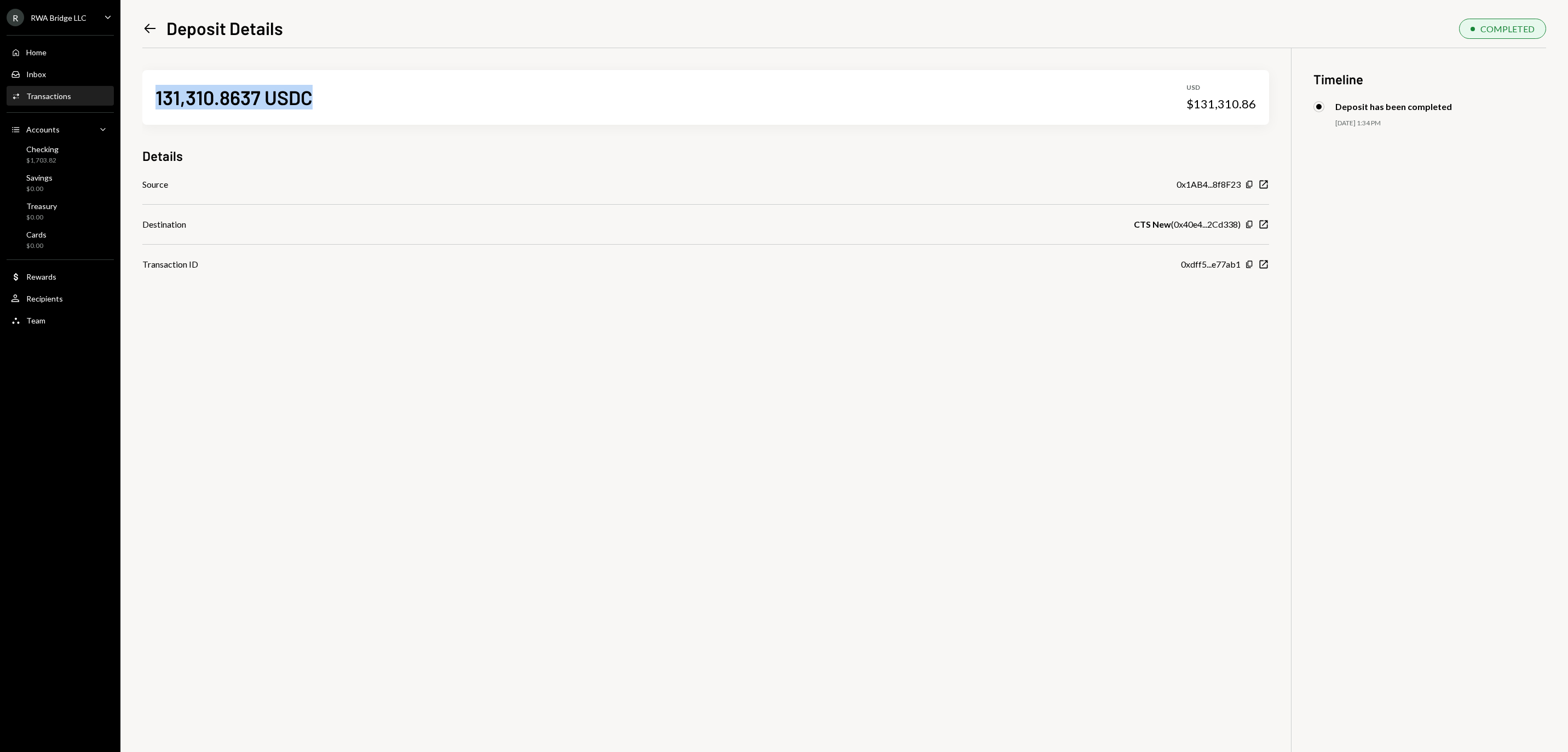
drag, startPoint x: 333, startPoint y: 95, endPoint x: 156, endPoint y: 99, distance: 177.0
click at [156, 99] on div "131,310.8637 USDC USD $131,310.86" at bounding box center [705, 97] width 1127 height 55
copy div "131,310.8637 USDC"
click at [1252, 269] on icon "Copy" at bounding box center [1249, 264] width 9 height 9
click at [1255, 224] on div "Copy New Window" at bounding box center [1257, 224] width 24 height 11
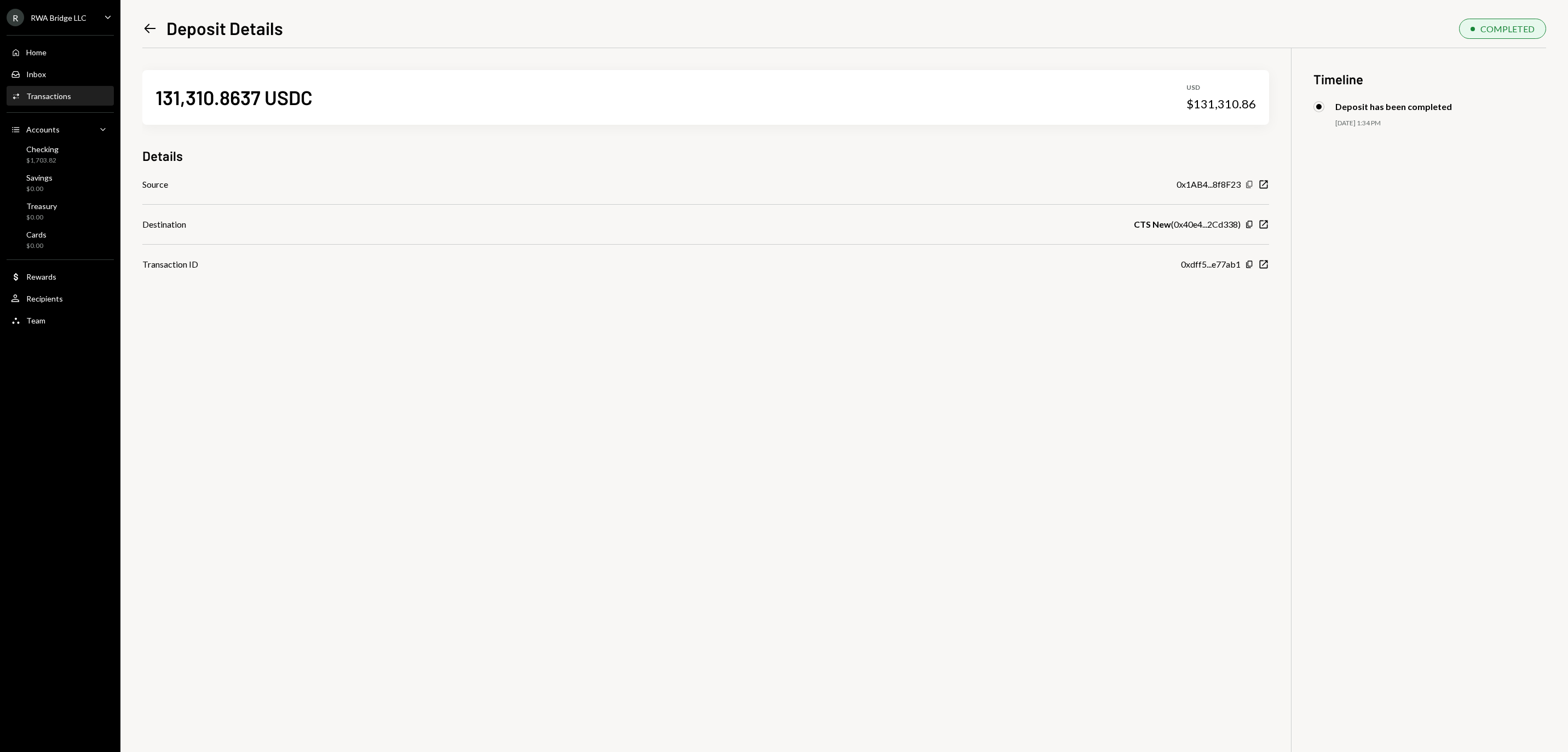
click at [1250, 188] on icon "button" at bounding box center [1249, 184] width 6 height 7
click at [74, 58] on div "Home Home" at bounding box center [60, 53] width 99 height 10
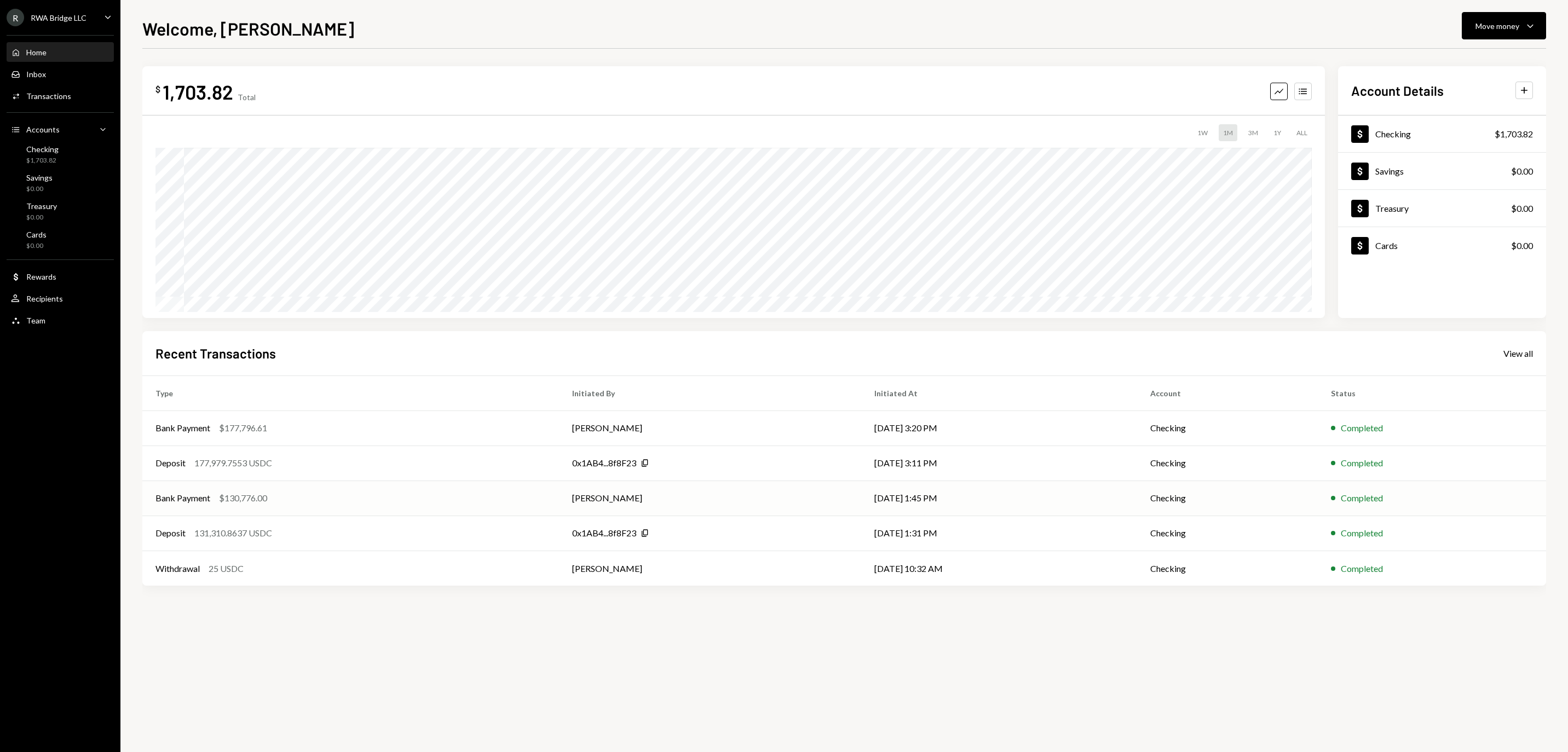
click at [409, 489] on td "Bank Payment $130,776.00" at bounding box center [351, 498] width 417 height 35
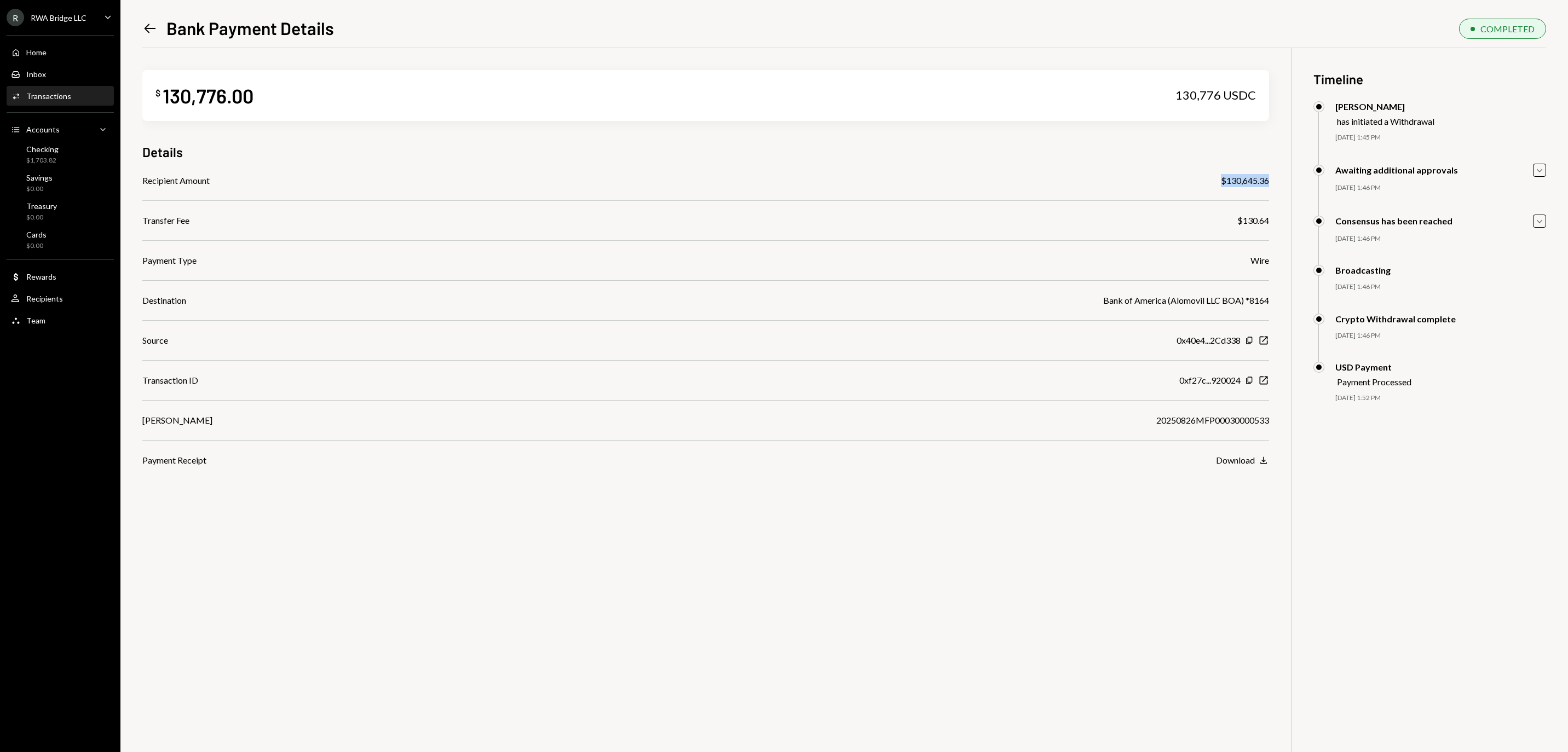
drag, startPoint x: 1273, startPoint y: 179, endPoint x: 1214, endPoint y: 179, distance: 59.0
click at [1214, 179] on div "$ 130,776.00 130,776 USDC Details Recipient Amount $130,645.36 Transfer Fee $13…" at bounding box center [844, 424] width 1404 height 752
copy div "$130,645.36"
click at [1250, 345] on icon "Copy" at bounding box center [1249, 341] width 9 height 9
click at [1236, 422] on div "20250826MFP00030000533" at bounding box center [1213, 420] width 113 height 13
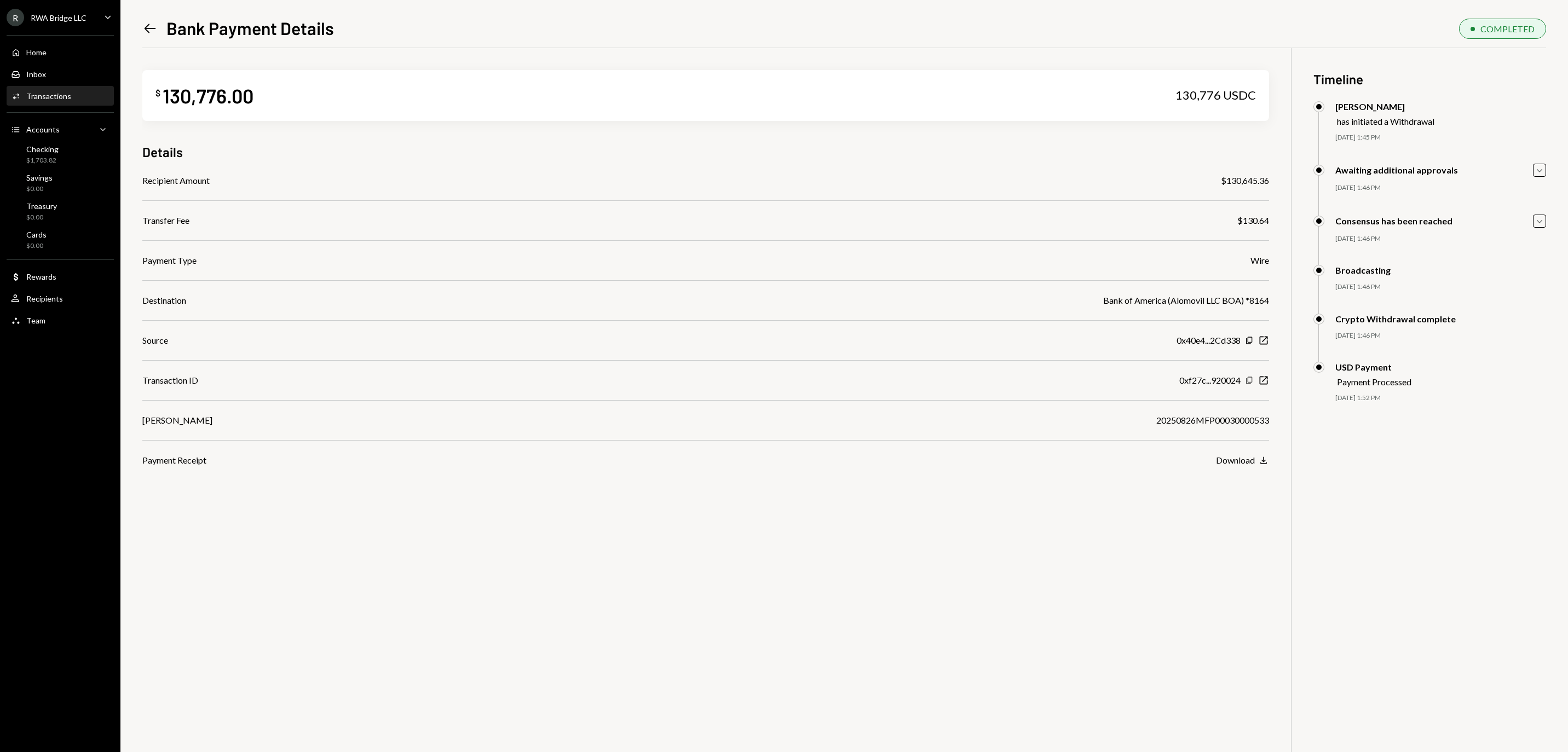
click at [1250, 384] on icon "button" at bounding box center [1249, 380] width 6 height 7
drag, startPoint x: 1271, startPoint y: 182, endPoint x: 1210, endPoint y: 181, distance: 61.0
click at [1210, 181] on div "$ 130,776.00 130,776 USDC Details Recipient Amount $130,645.36 Transfer Fee $13…" at bounding box center [844, 424] width 1404 height 752
copy div "$130,645.36"
click at [1248, 385] on icon "Copy" at bounding box center [1249, 380] width 9 height 9
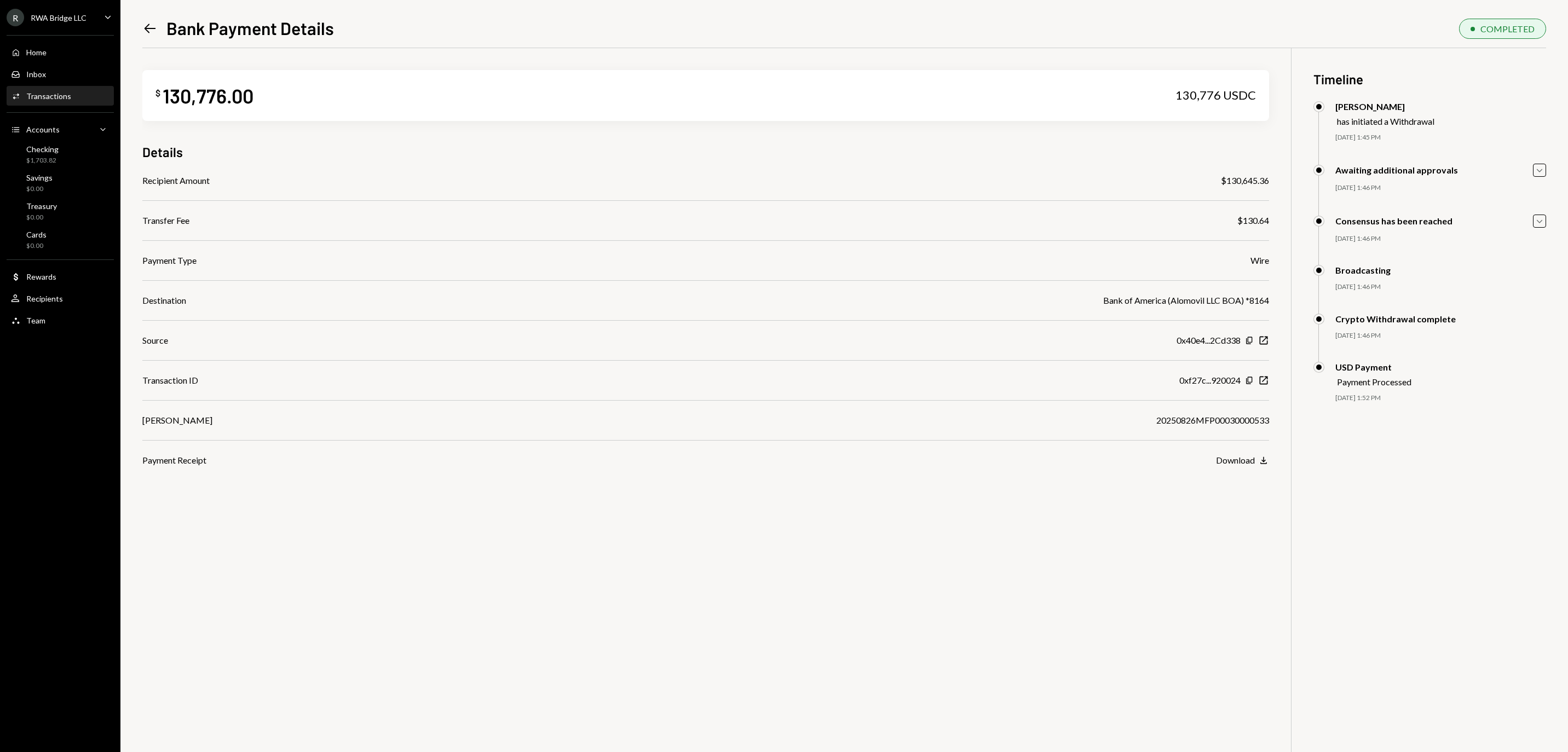
click at [58, 38] on div "Home Home Inbox Inbox Activities Transactions Accounts Accounts Caret Down Chec…" at bounding box center [60, 180] width 120 height 304
click at [57, 57] on div "Home Home" at bounding box center [60, 53] width 99 height 10
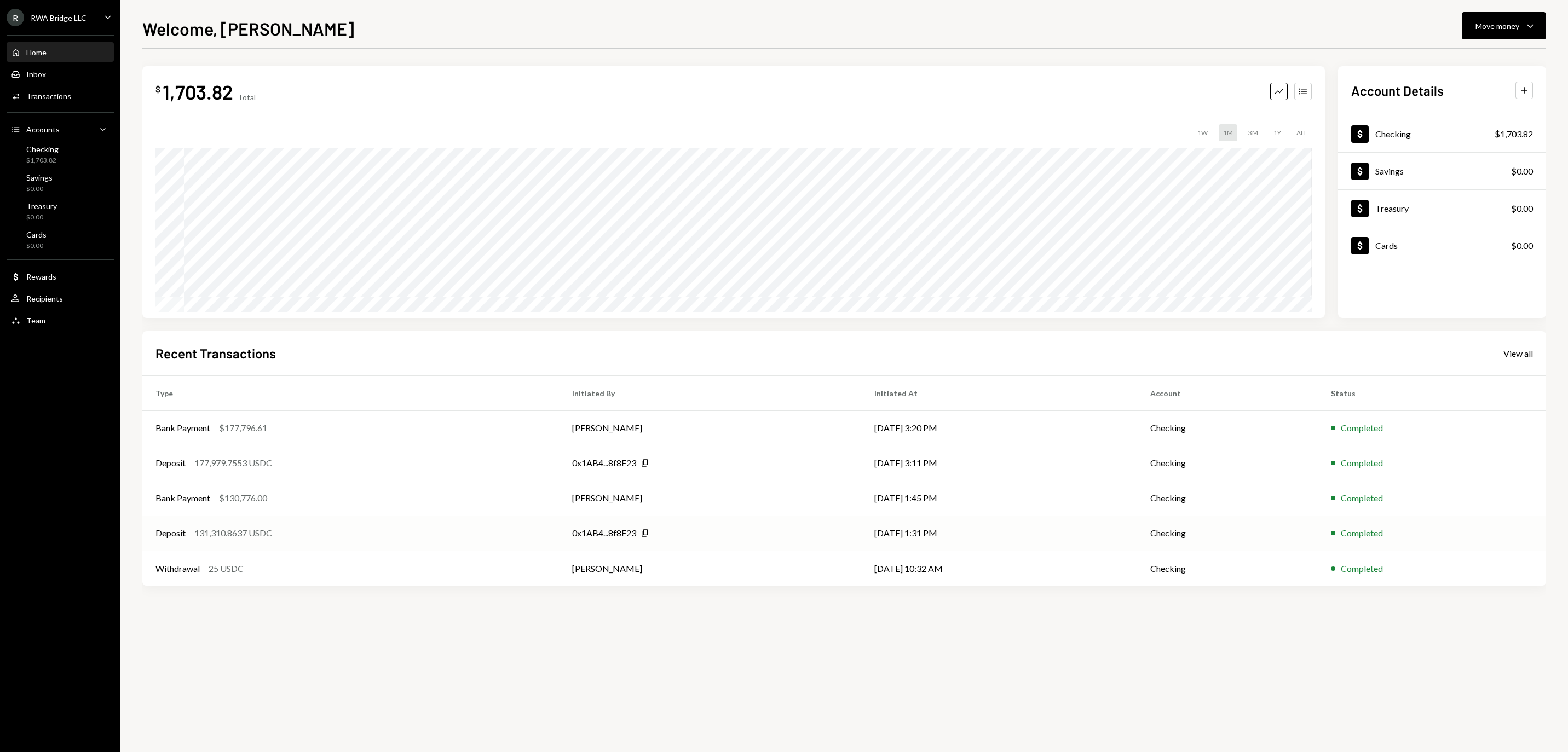
click at [306, 539] on div "Deposit 131,310.8637 USDC" at bounding box center [351, 533] width 391 height 13
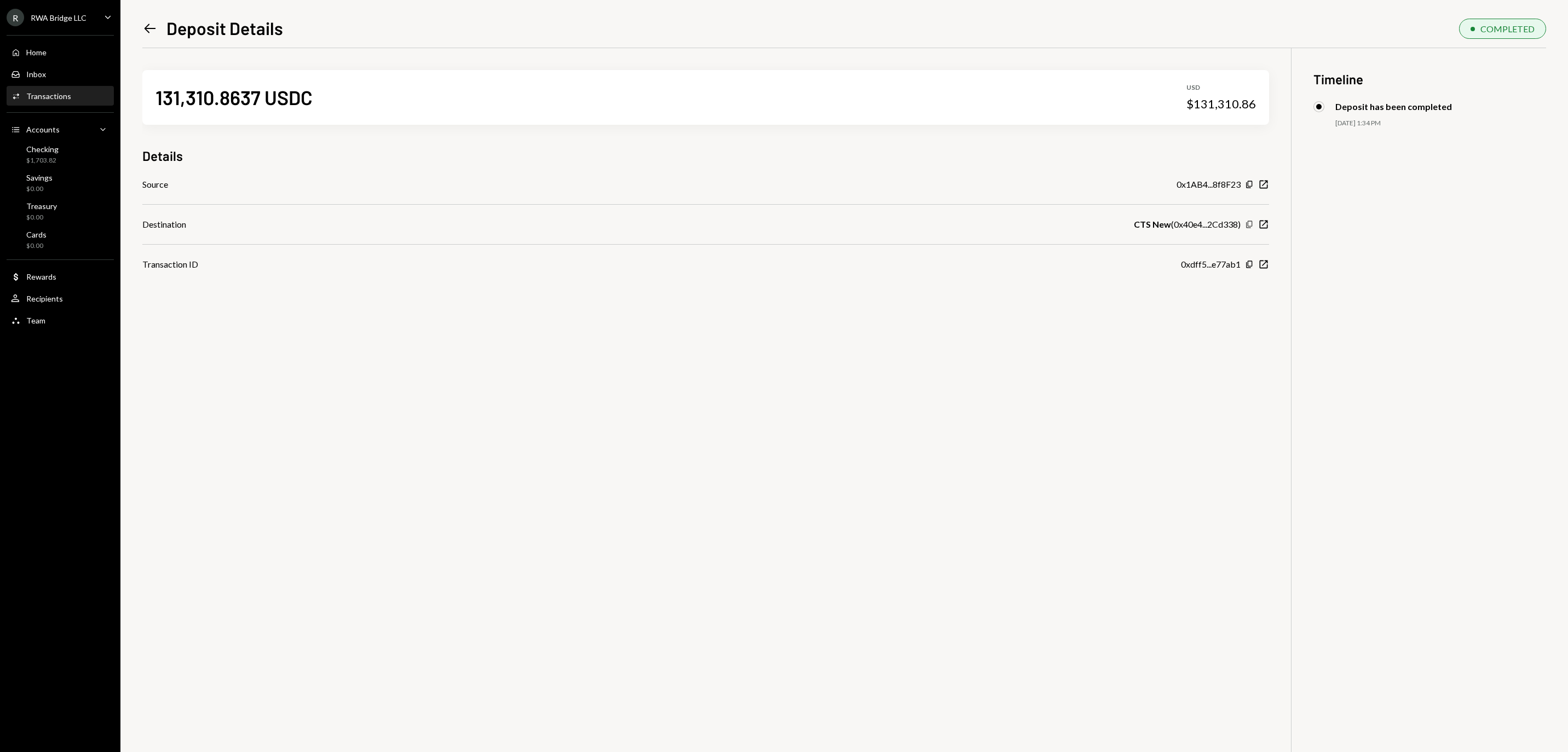
click at [1248, 228] on icon "Copy" at bounding box center [1249, 224] width 9 height 9
drag, startPoint x: 350, startPoint y: 101, endPoint x: 150, endPoint y: 97, distance: 200.0
click at [150, 97] on div "131,310.8637 USDC USD $131,310.86" at bounding box center [705, 97] width 1127 height 55
copy div "131,310.8637 USDC"
click at [1229, 111] on div "$131,310.86" at bounding box center [1221, 104] width 70 height 15
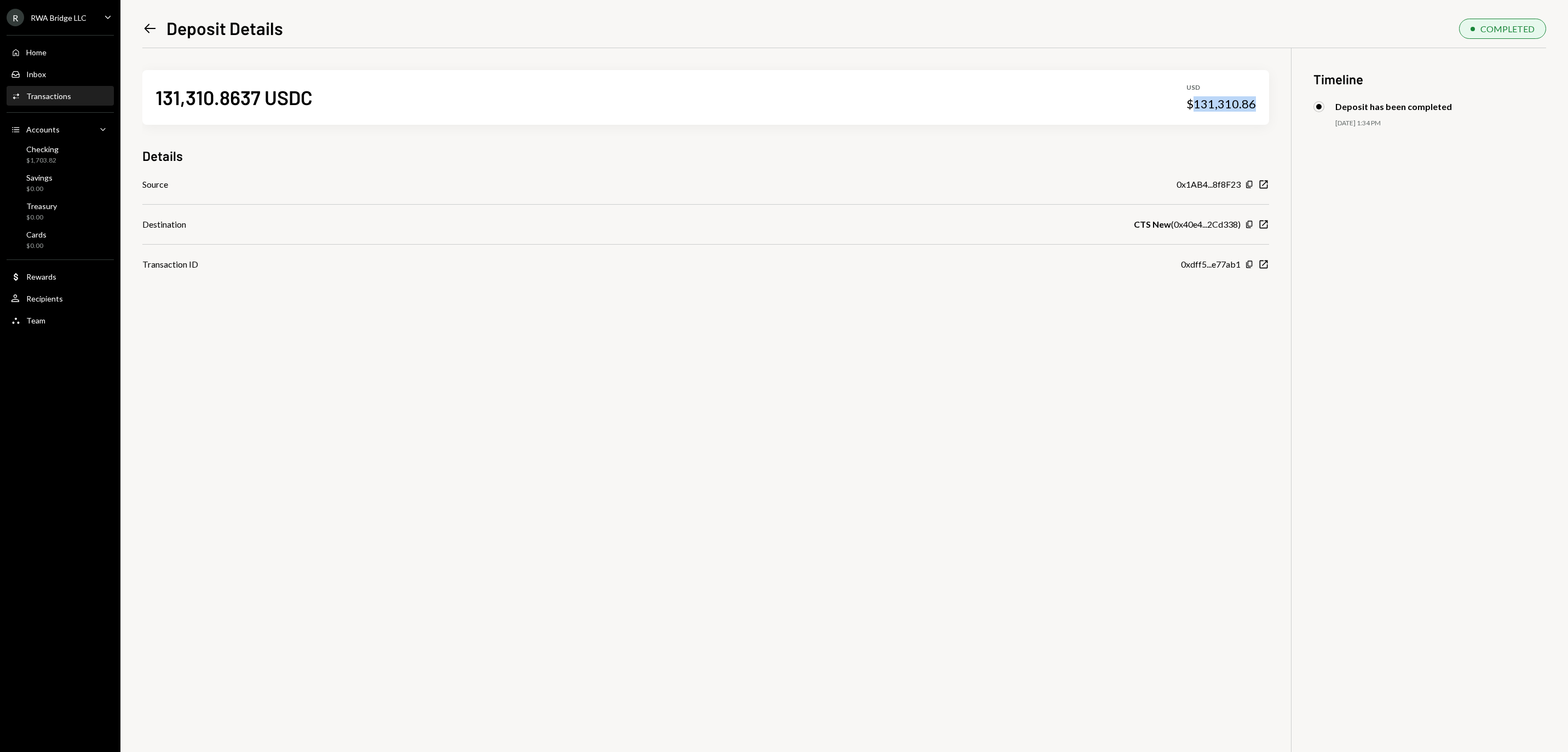
click at [1229, 111] on div "$131,310.86" at bounding box center [1221, 104] width 70 height 15
copy div "131,310.86"
click at [231, 112] on div "131,310.8637 USDC USD $131,310.86" at bounding box center [705, 97] width 1127 height 55
click at [228, 99] on div "131,310.8637 USDC" at bounding box center [234, 97] width 157 height 24
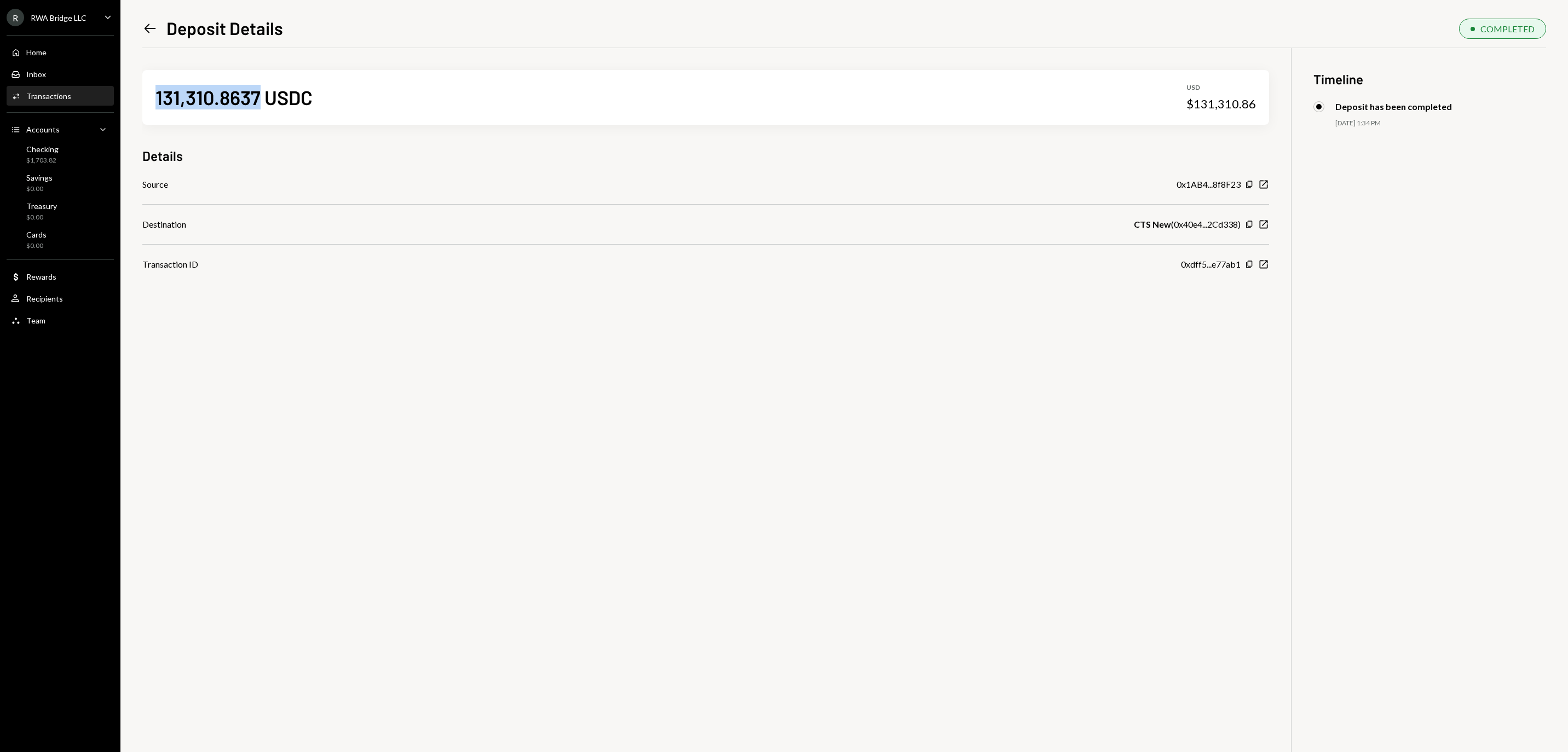
click at [228, 99] on div "131,310.8637 USDC" at bounding box center [234, 97] width 157 height 24
copy div "131,310.8637"
click at [1246, 184] on div "Copy New Window" at bounding box center [1257, 185] width 24 height 11
click at [1250, 266] on icon "Copy" at bounding box center [1249, 264] width 9 height 9
click at [90, 165] on div "Checking $1,703.82" at bounding box center [60, 155] width 99 height 21
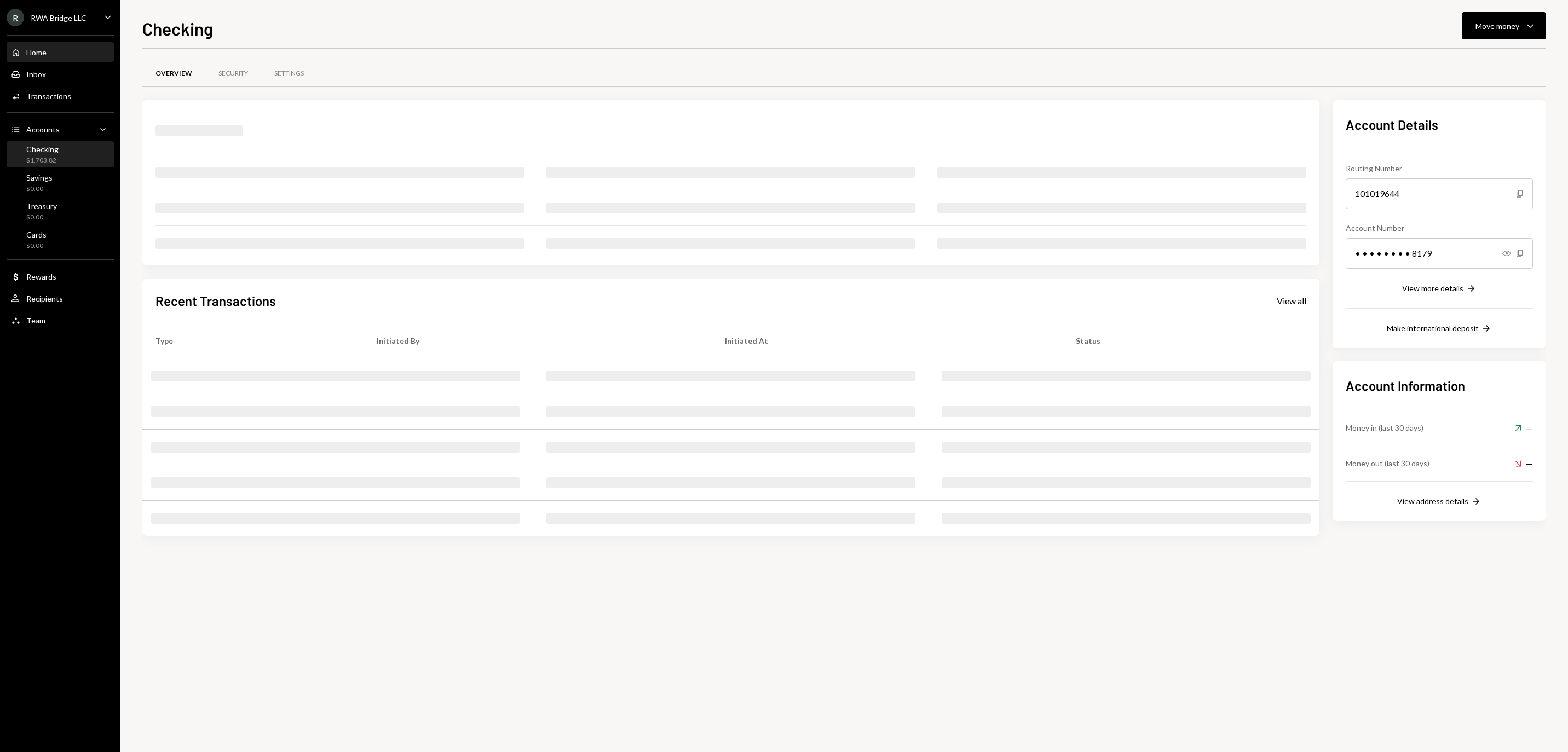
click at [78, 54] on div "Home Home" at bounding box center [60, 53] width 99 height 10
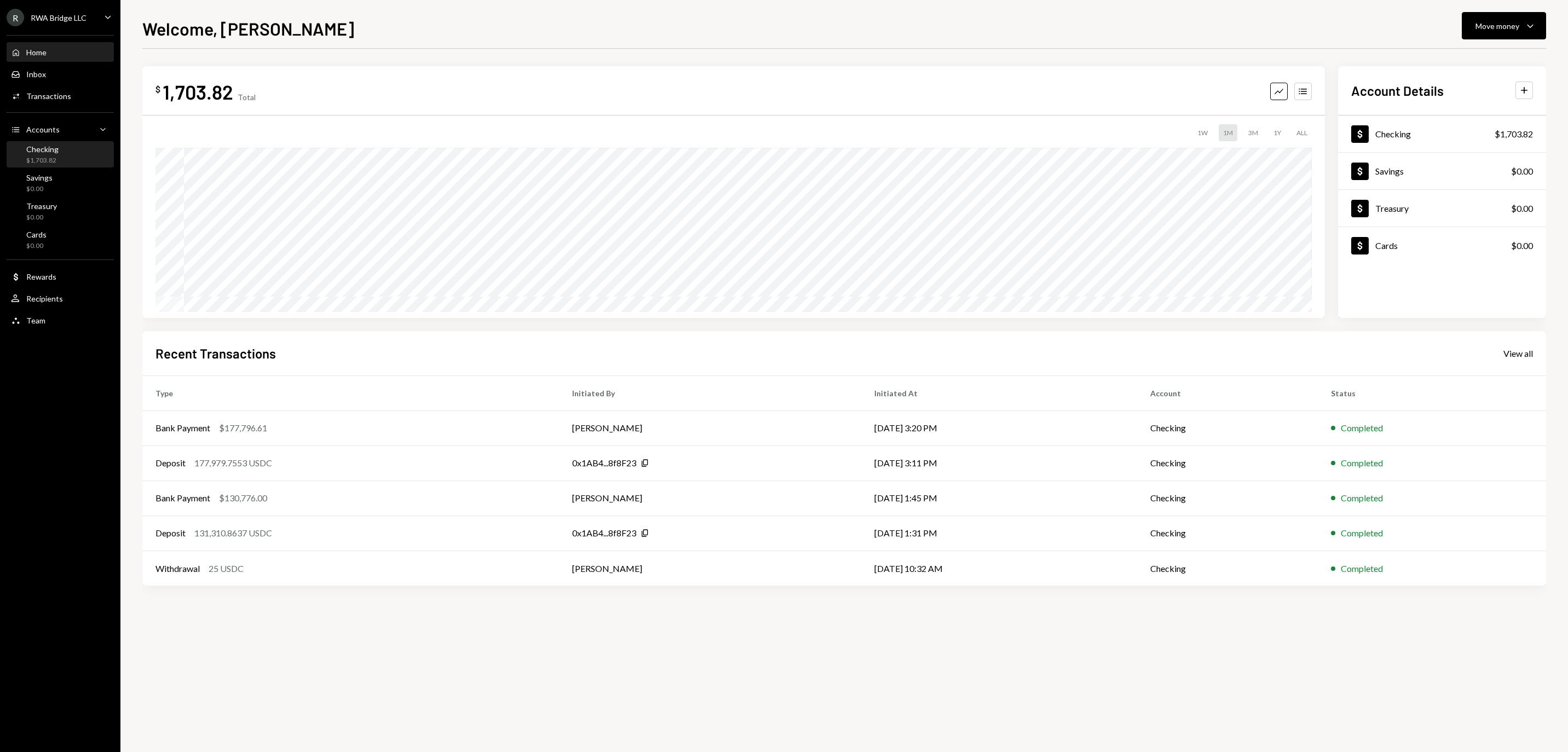
click at [49, 165] on div "$1,703.82" at bounding box center [42, 161] width 32 height 9
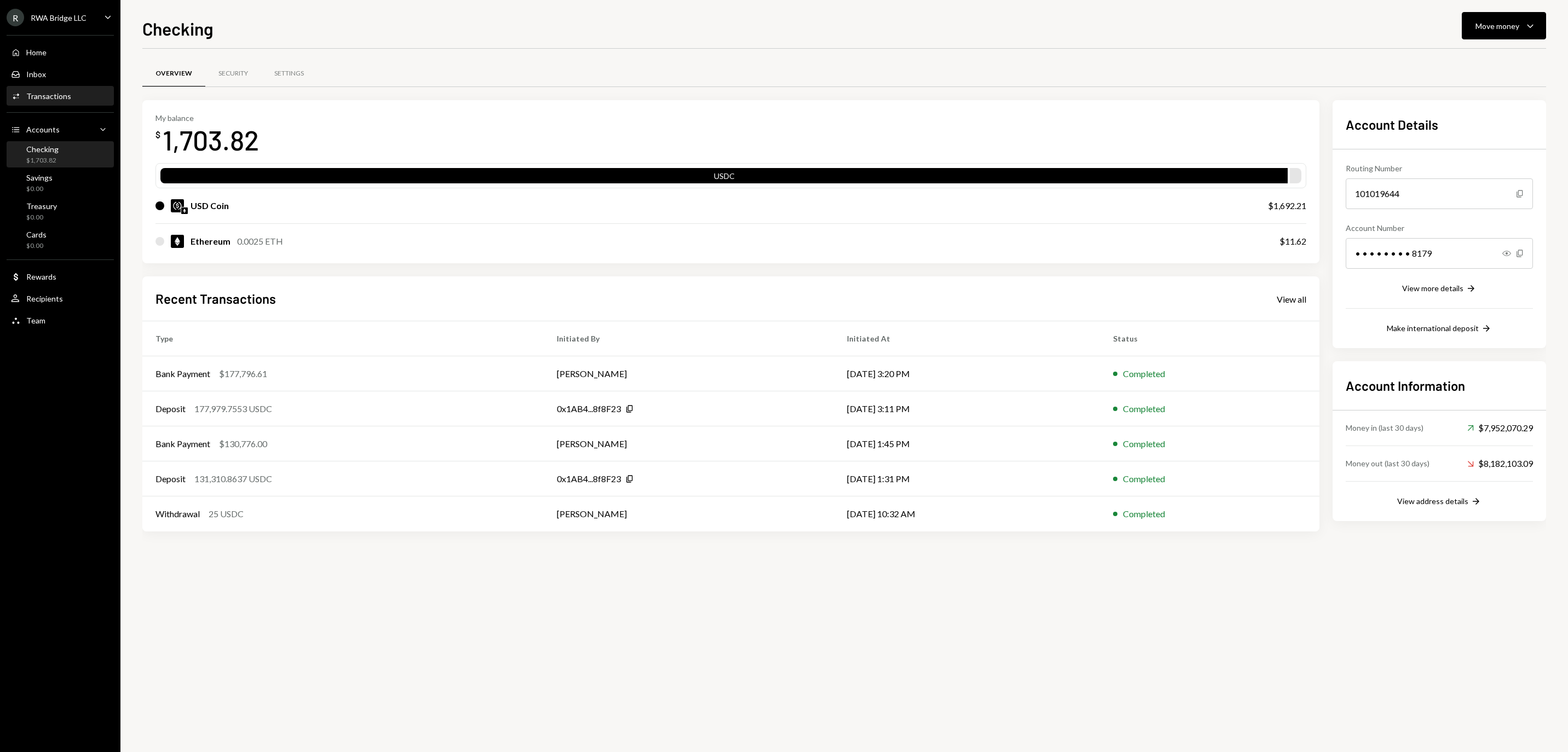
click at [86, 106] on div "Activities Transactions" at bounding box center [60, 96] width 99 height 19
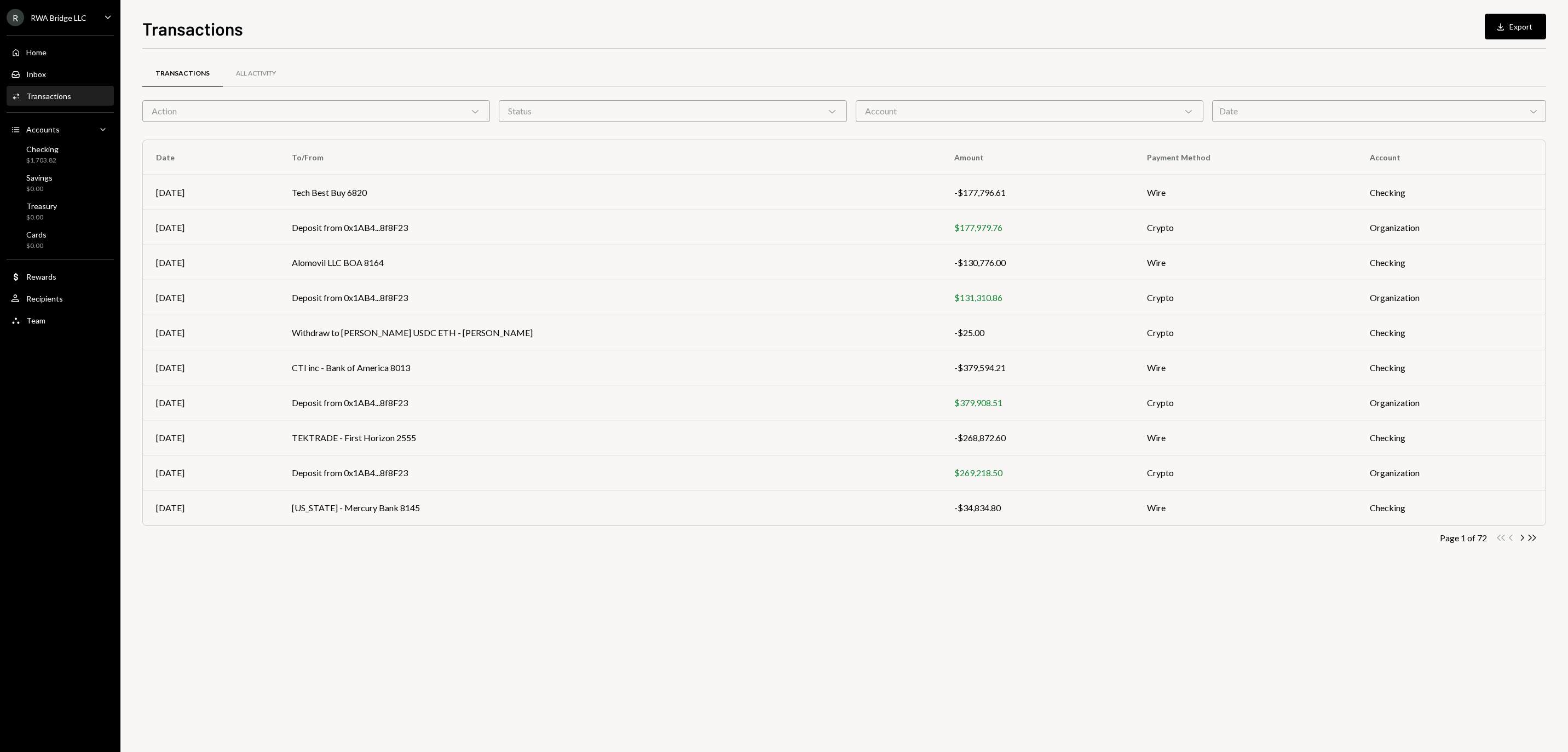
click at [238, 114] on div "Action Chevron Down" at bounding box center [316, 111] width 348 height 22
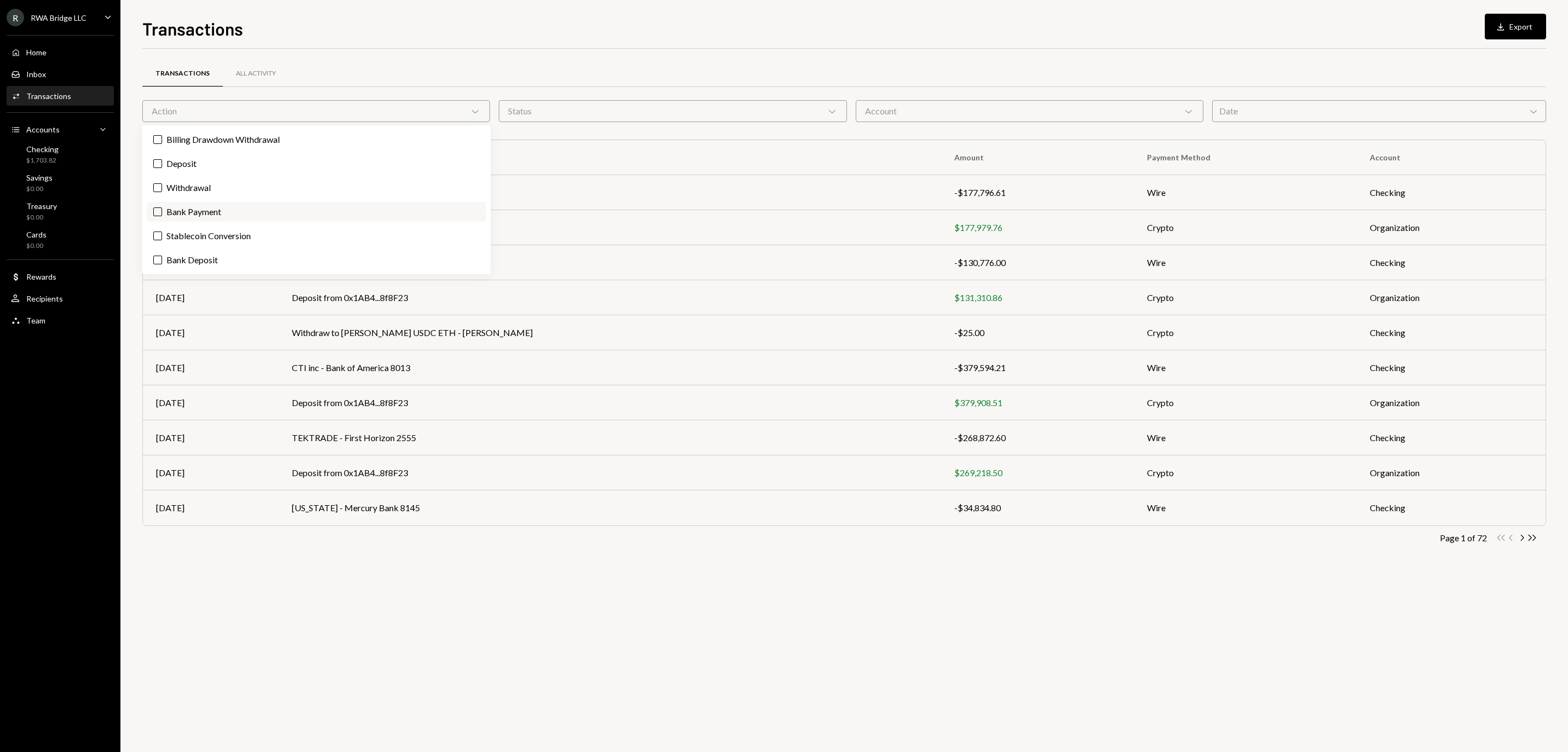
click at [242, 222] on label "Bank Payment" at bounding box center [316, 212] width 339 height 19
click at [162, 216] on button "Bank Payment" at bounding box center [158, 212] width 9 height 9
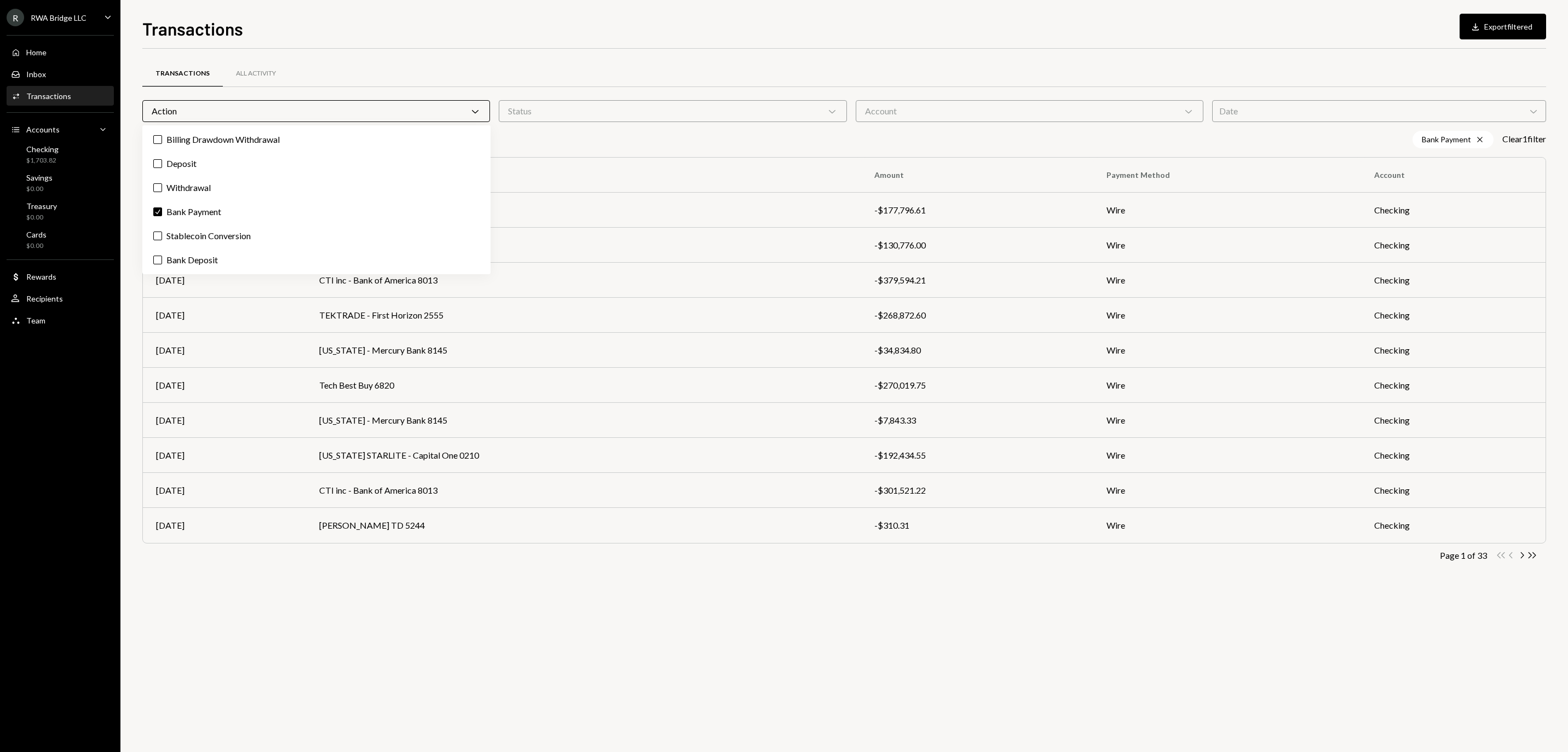
click at [582, 111] on div "Status Chevron Down" at bounding box center [673, 111] width 348 height 22
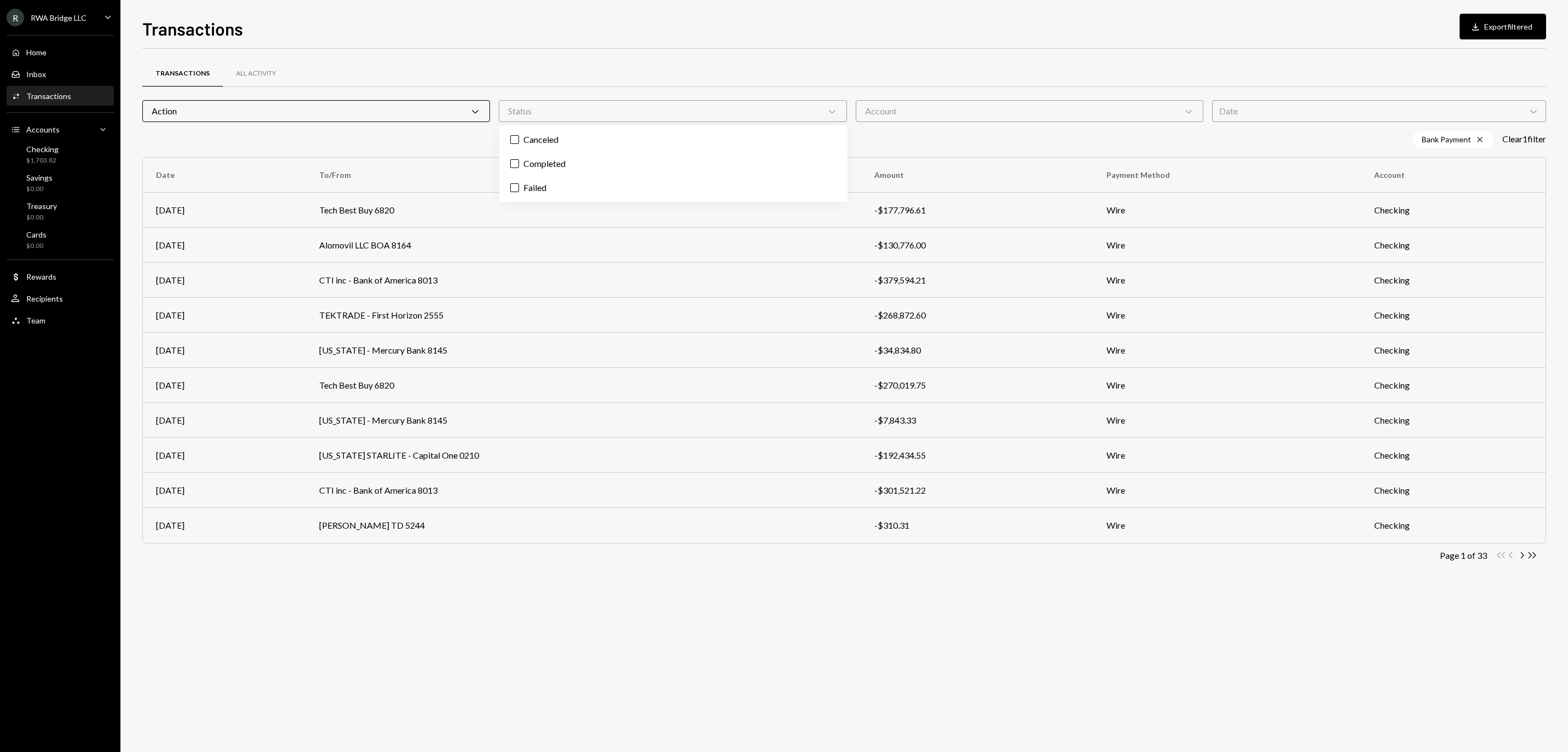
click at [607, 110] on div "Status Chevron Down" at bounding box center [673, 111] width 348 height 22
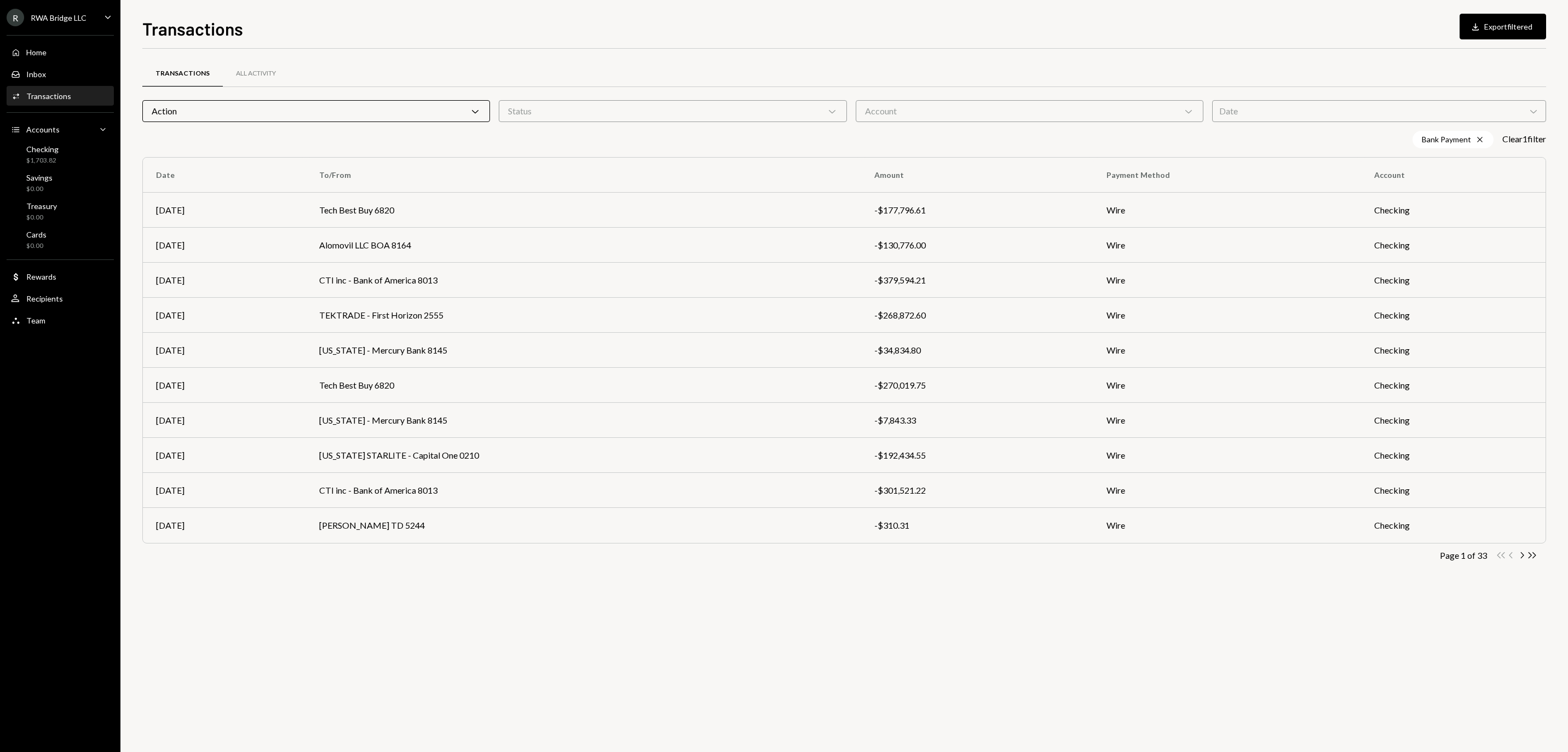
click at [986, 103] on div "Account Chevron Down" at bounding box center [1029, 111] width 348 height 22
click at [1289, 117] on div "Date Chevron Down" at bounding box center [1379, 111] width 334 height 22
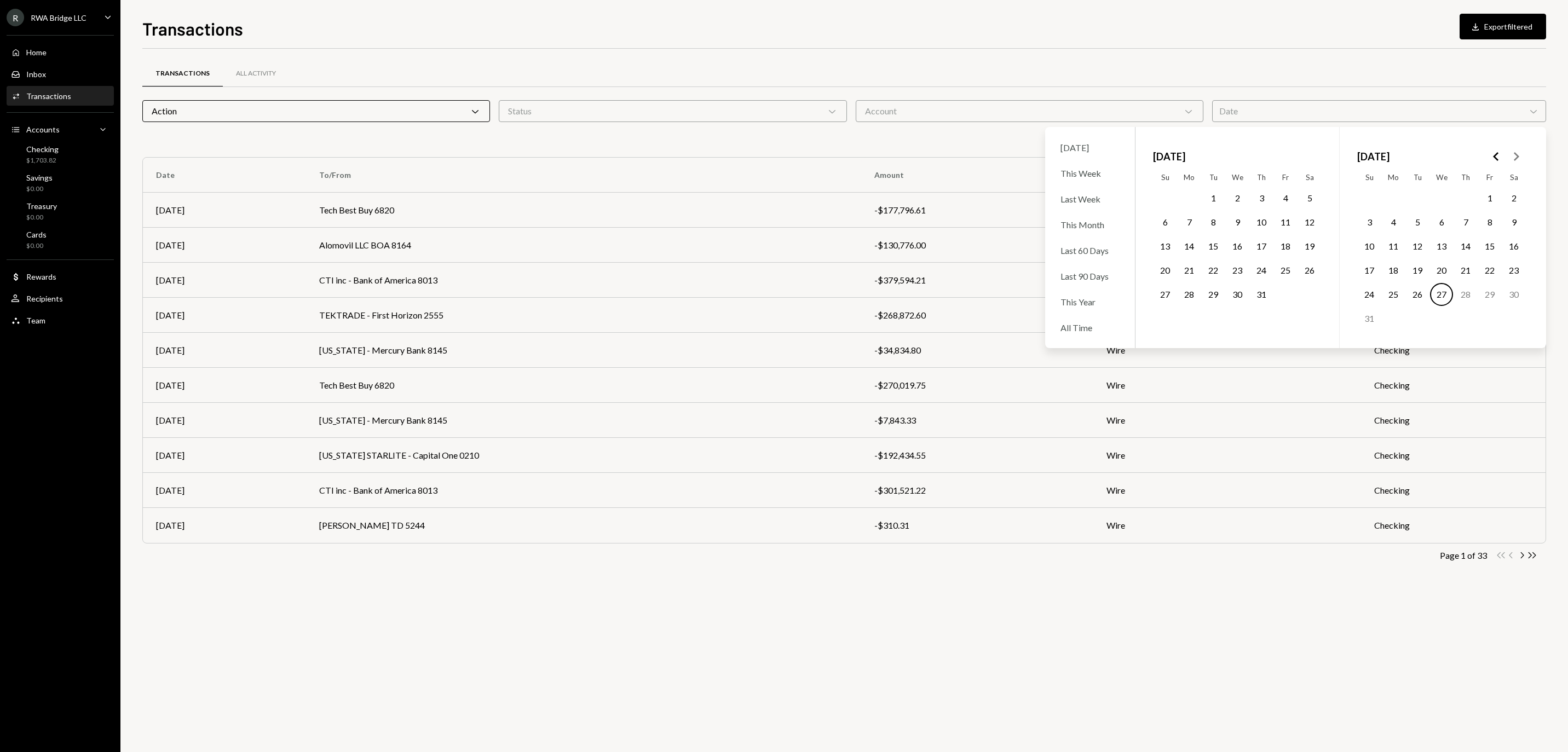
click at [1490, 152] on icon "Go to the Previous Month" at bounding box center [1496, 156] width 13 height 13
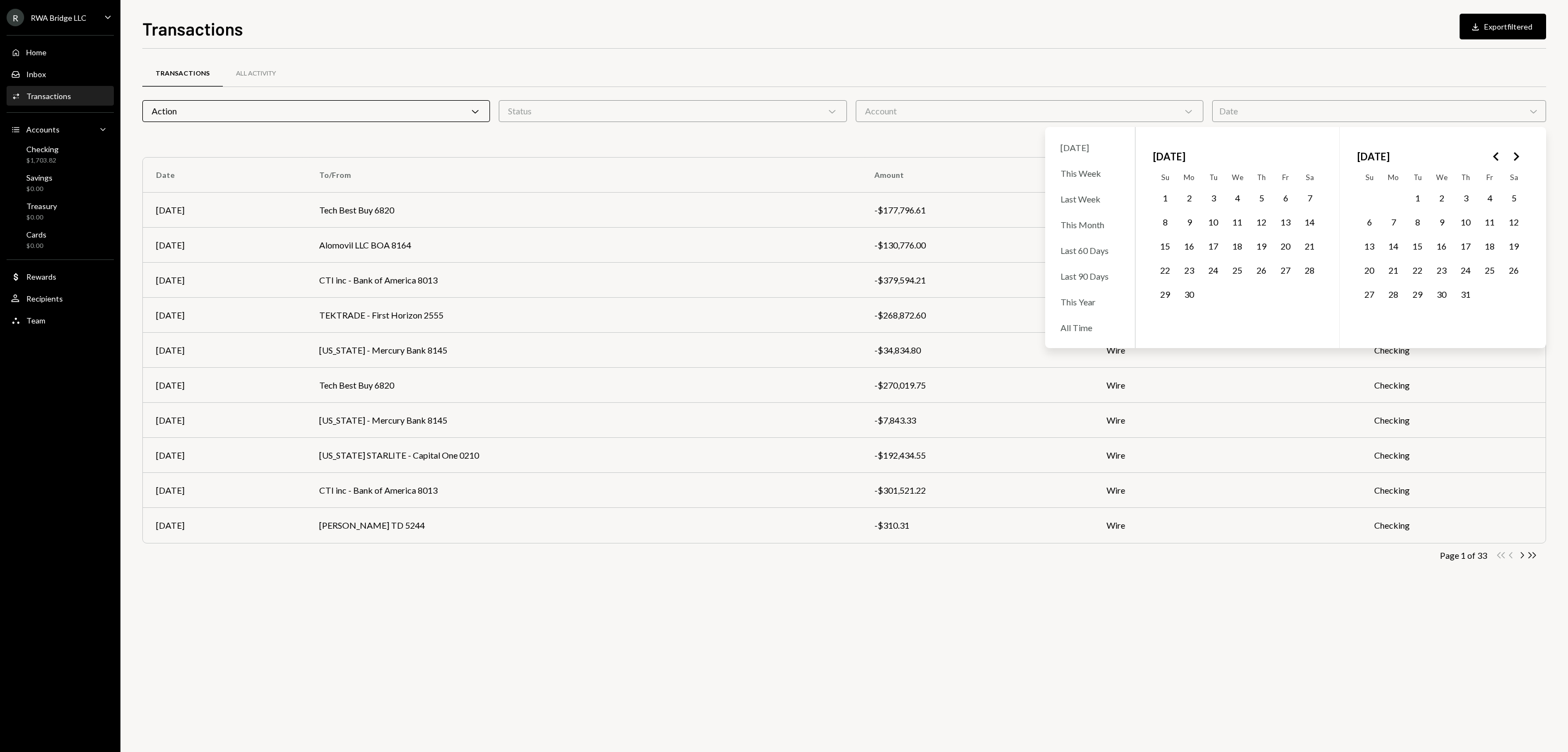
click at [1490, 152] on icon "Go to the Previous Month" at bounding box center [1496, 156] width 13 height 13
click at [1419, 280] on button "24" at bounding box center [1417, 270] width 23 height 23
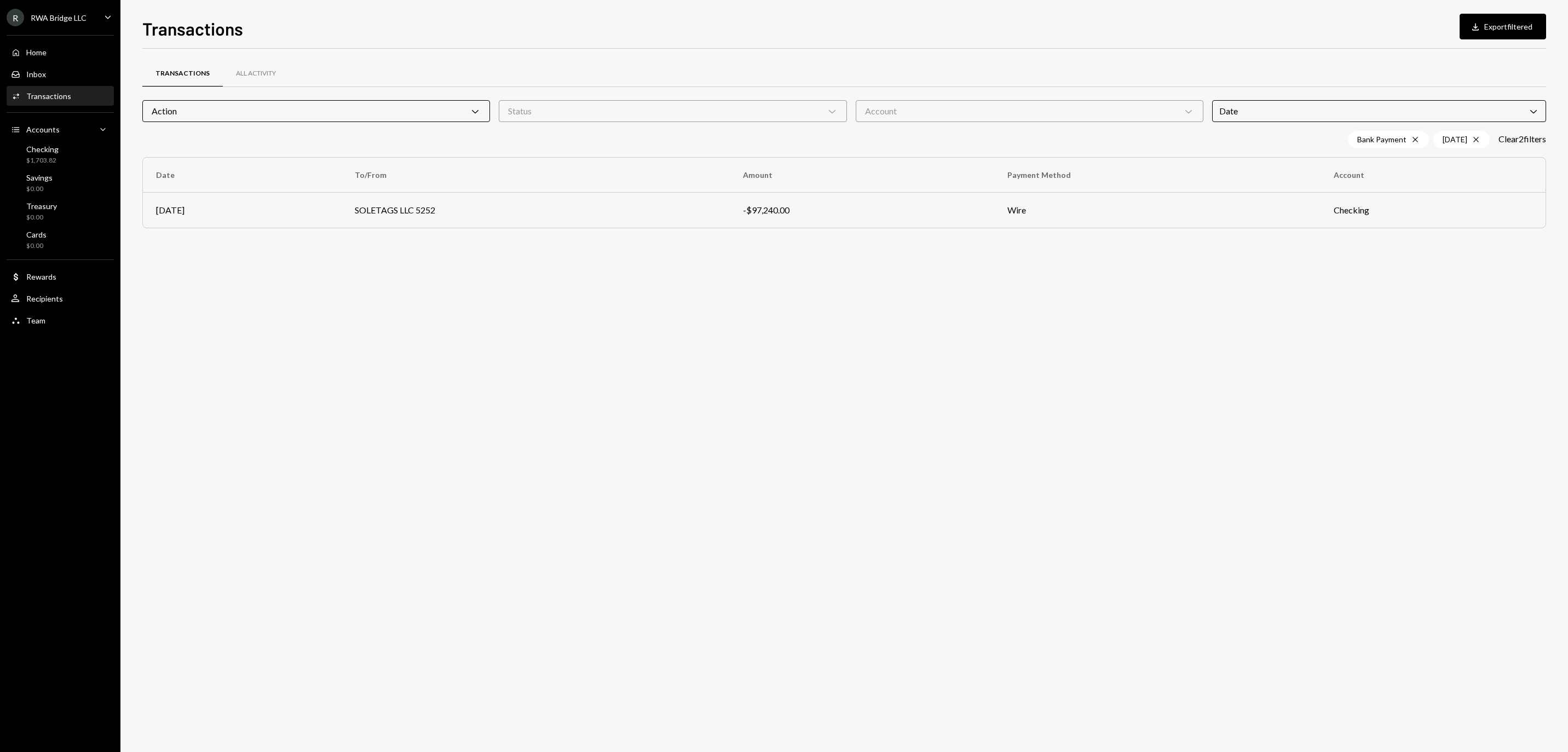
click at [1070, 556] on div "Transactions All Activity Action Chevron Down Status Chevron Down Account Chevr…" at bounding box center [844, 400] width 1404 height 703
click at [1472, 141] on icon "Cross" at bounding box center [1476, 140] width 9 height 9
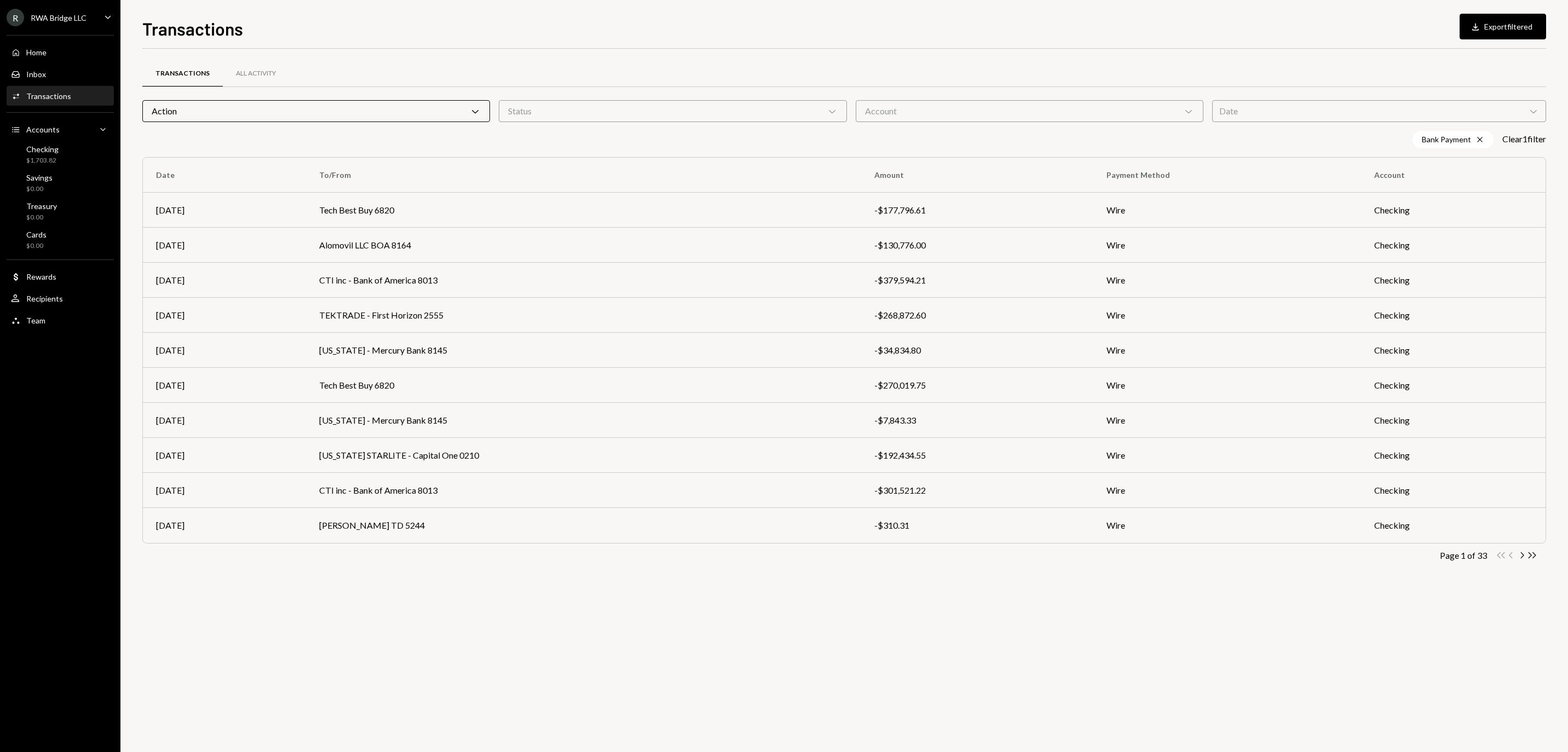
click at [1264, 111] on div "Date Chevron Down" at bounding box center [1379, 111] width 334 height 22
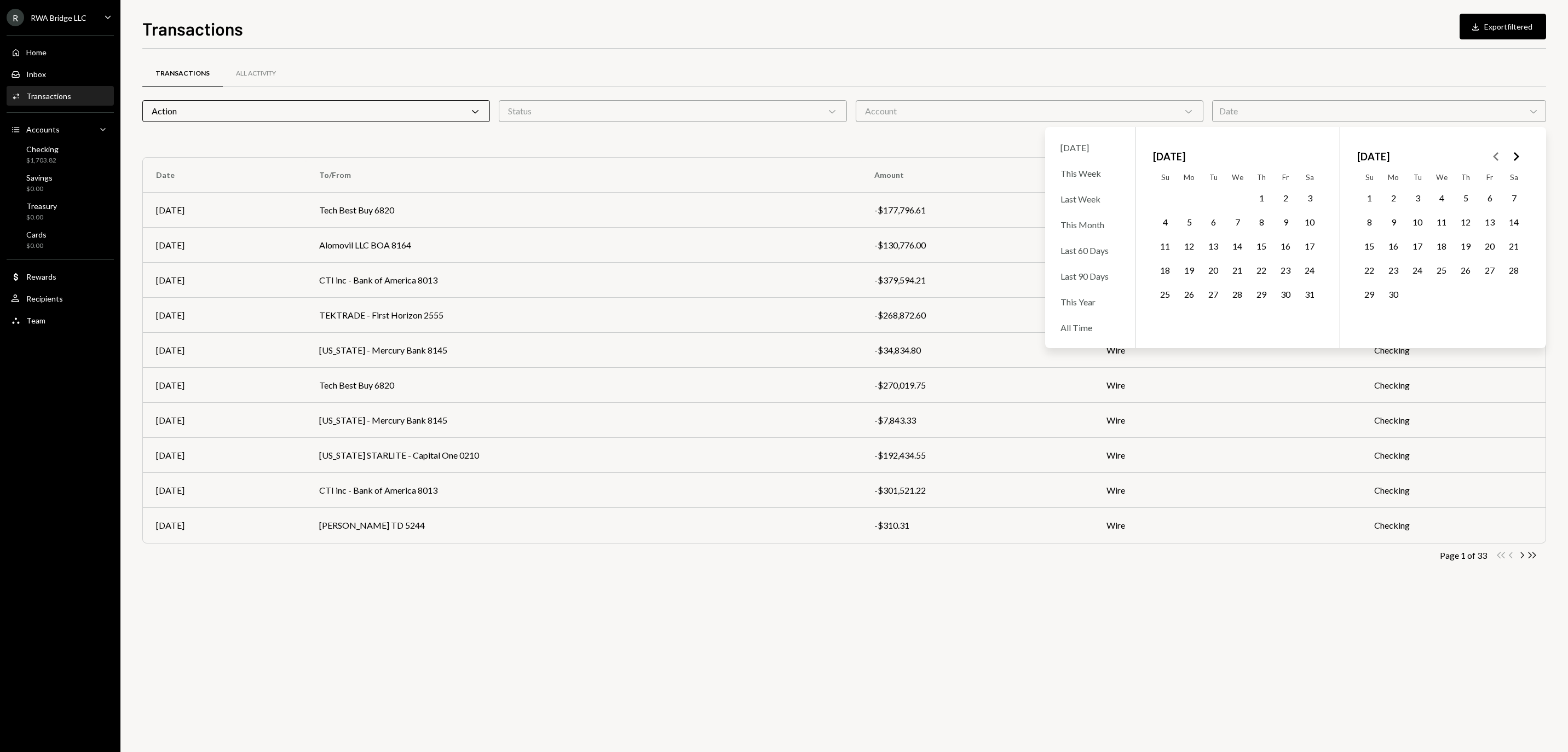
click at [1496, 158] on icon "Go to the Previous Month" at bounding box center [1496, 156] width 13 height 13
click at [1371, 206] on button "1" at bounding box center [1369, 198] width 23 height 23
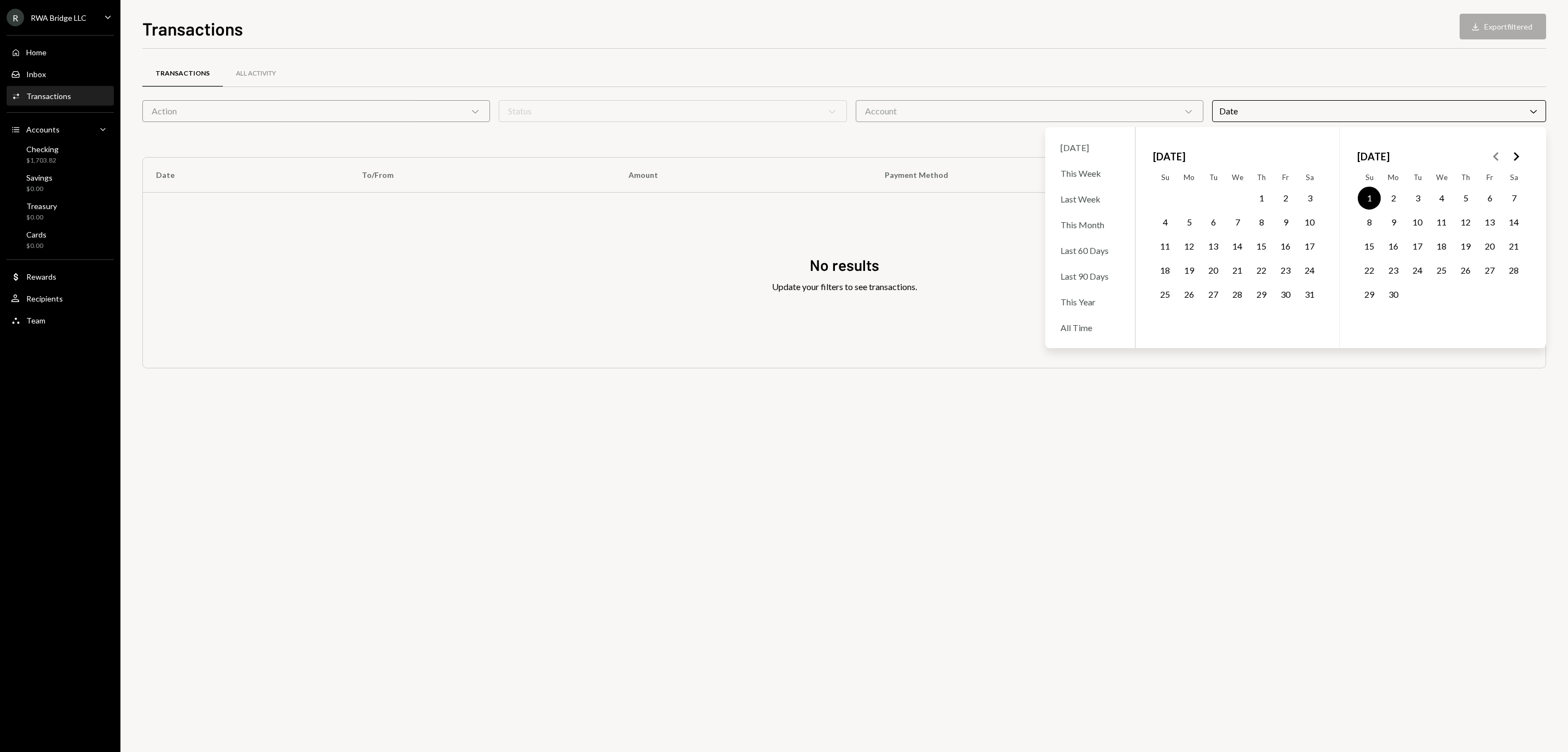
click at [1392, 306] on button "30" at bounding box center [1393, 294] width 23 height 23
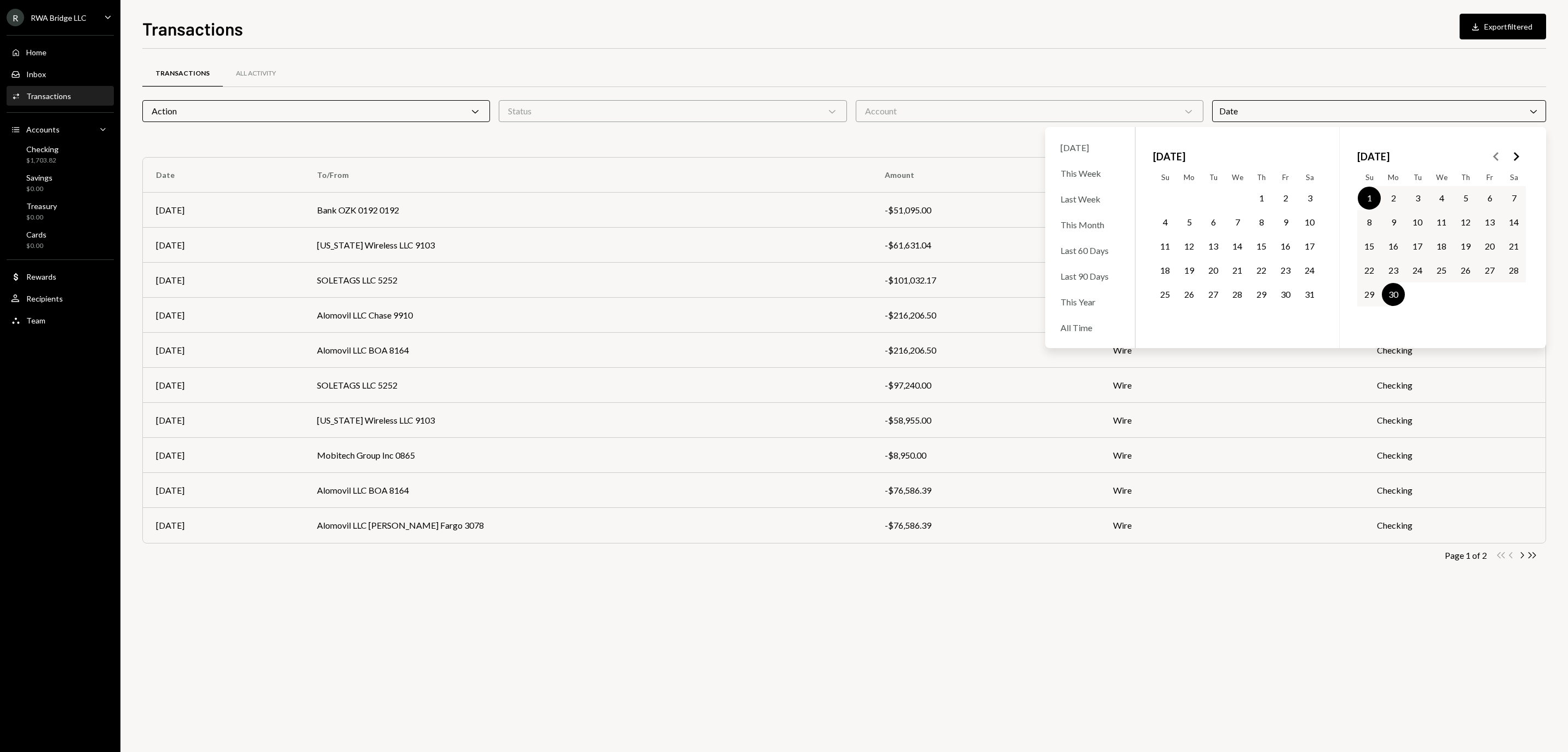
click at [881, 654] on div "Transactions All Activity Action Chevron Down Status Chevron Down Account Chevr…" at bounding box center [844, 400] width 1404 height 703
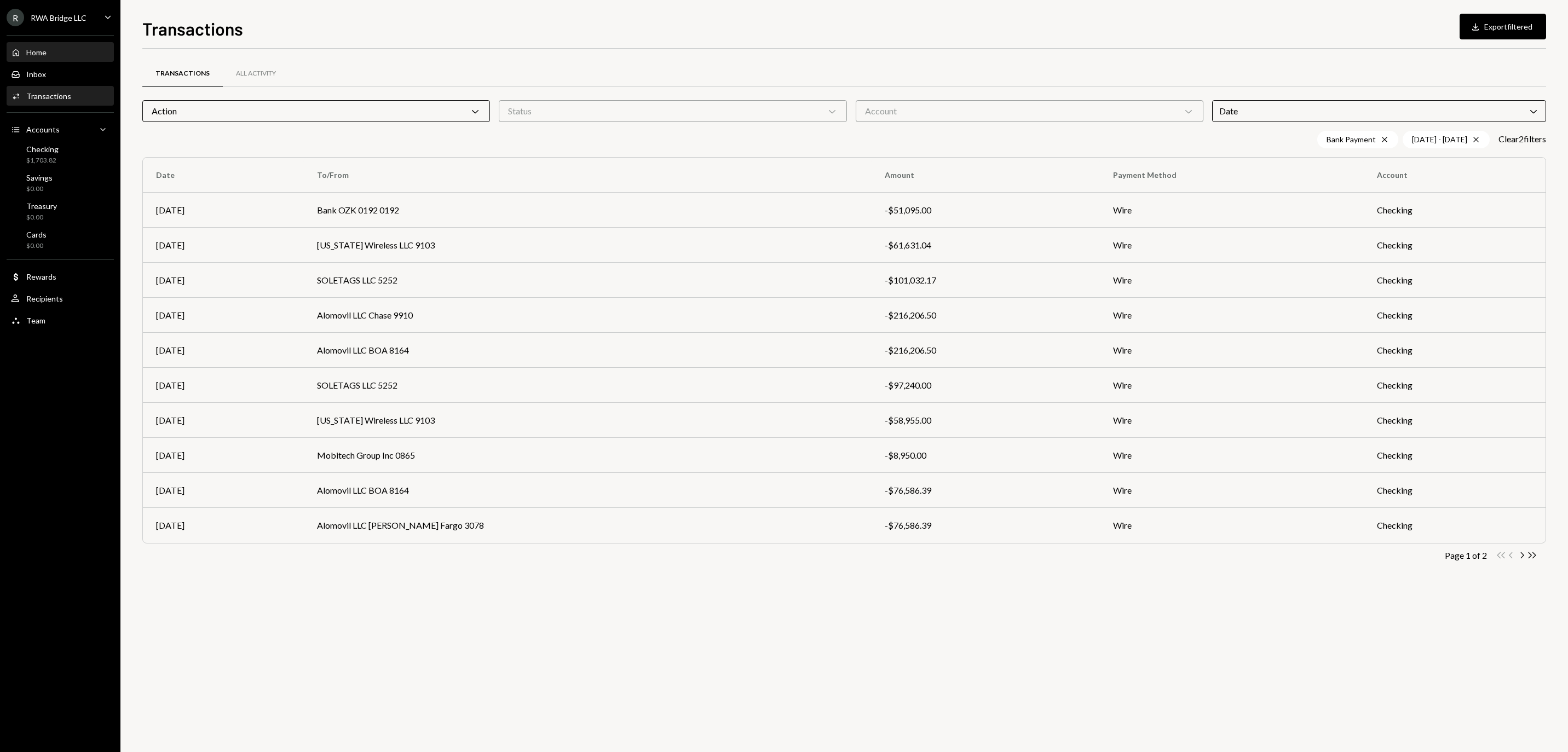
click at [47, 55] on div "Home" at bounding box center [36, 52] width 20 height 9
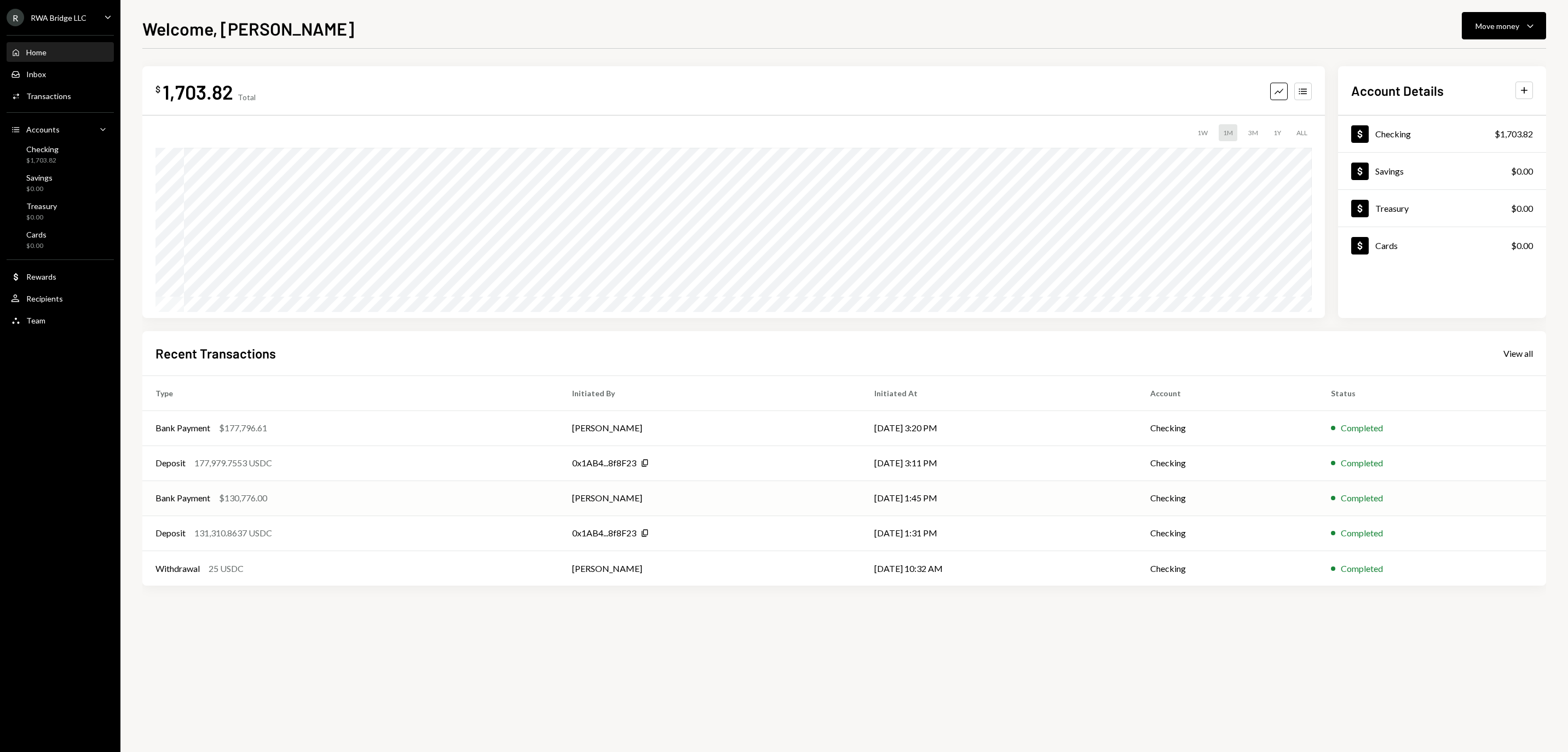
click at [634, 499] on td "[PERSON_NAME]" at bounding box center [710, 498] width 302 height 35
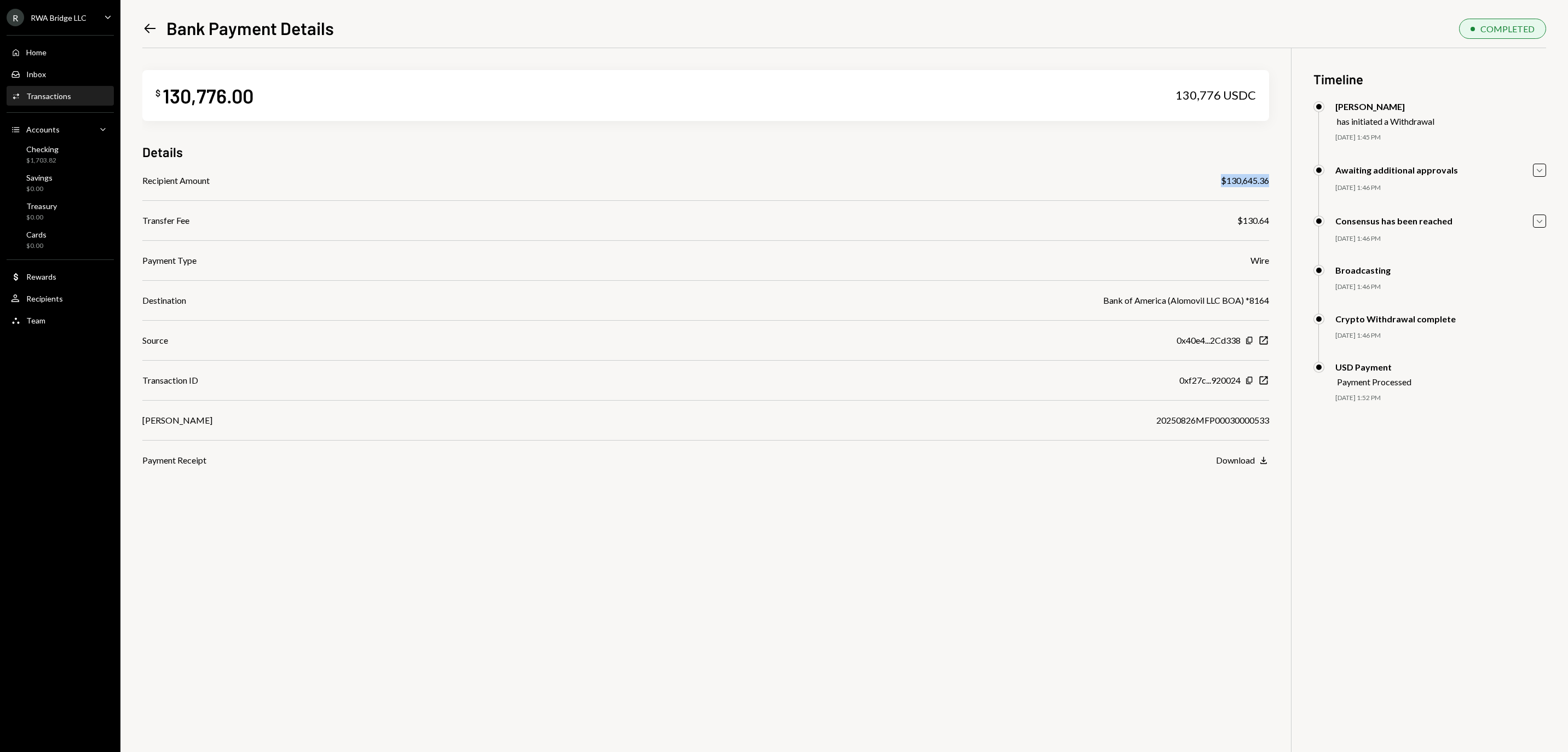
drag, startPoint x: 1271, startPoint y: 184, endPoint x: 1211, endPoint y: 179, distance: 60.2
click at [1211, 179] on div "$ 130,776.00 130,776 USDC Details Recipient Amount $130,645.36 Transfer Fee $13…" at bounding box center [844, 424] width 1404 height 752
copy div "$130,645.36"
click at [1185, 242] on div "Recipient Amount $130,645.36 Transfer Fee $130.64 Payment Type Wire Destination…" at bounding box center [705, 320] width 1127 height 293
click at [1250, 385] on icon "Copy" at bounding box center [1249, 380] width 9 height 9
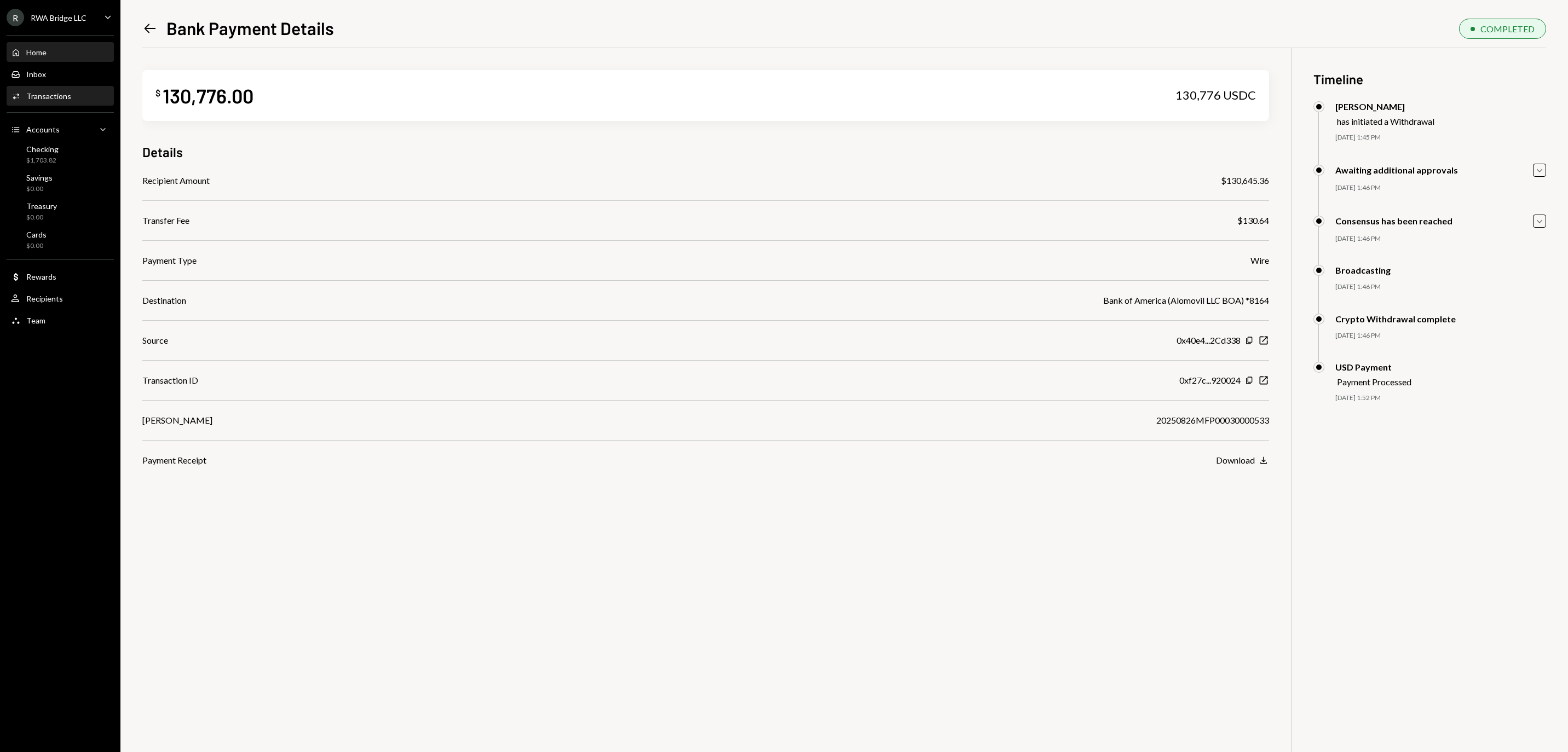
click at [74, 56] on div "Home Home" at bounding box center [60, 53] width 99 height 10
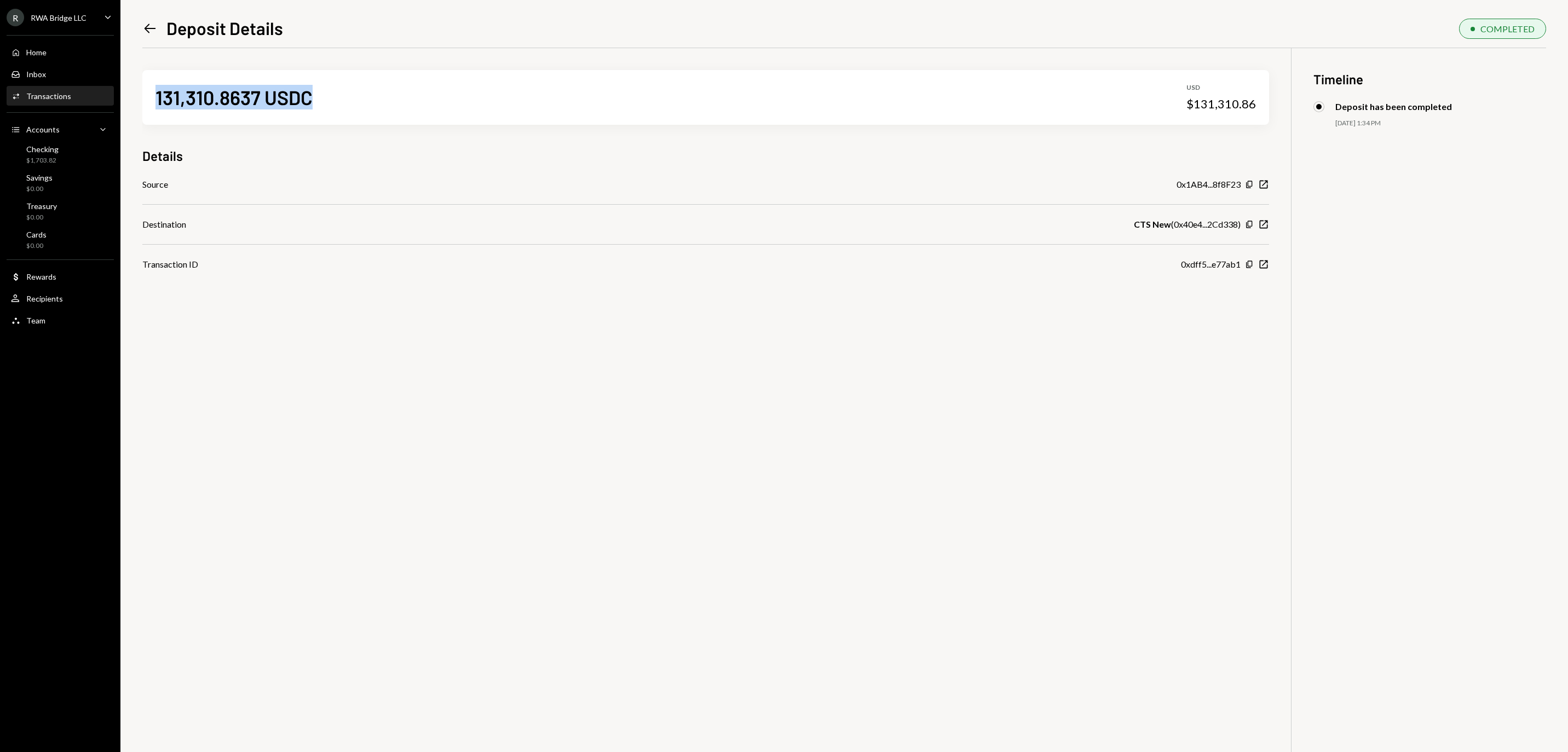
drag, startPoint x: 329, startPoint y: 103, endPoint x: 135, endPoint y: 103, distance: 194.0
click at [135, 103] on div "Left Arrow Deposit Details COMPLETED 131,310.8637 USDC USD $131,310.86 Details …" at bounding box center [844, 376] width 1448 height 752
copy div "131,310.8637 USDC"
click at [1248, 229] on icon "Copy" at bounding box center [1249, 224] width 9 height 9
click at [1248, 269] on icon "Copy" at bounding box center [1249, 264] width 9 height 9
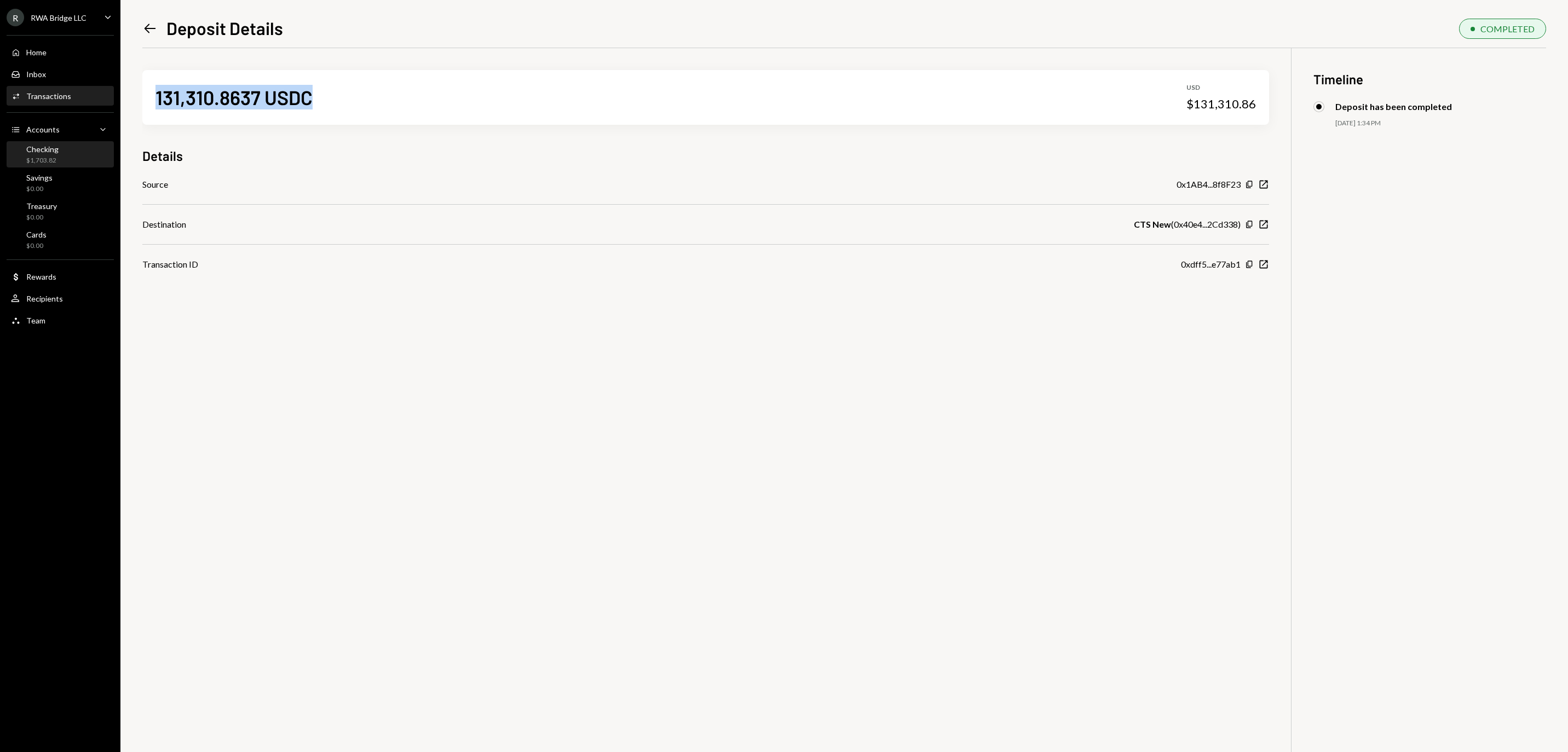
click at [74, 158] on div "Checking $1,703.82" at bounding box center [60, 155] width 99 height 21
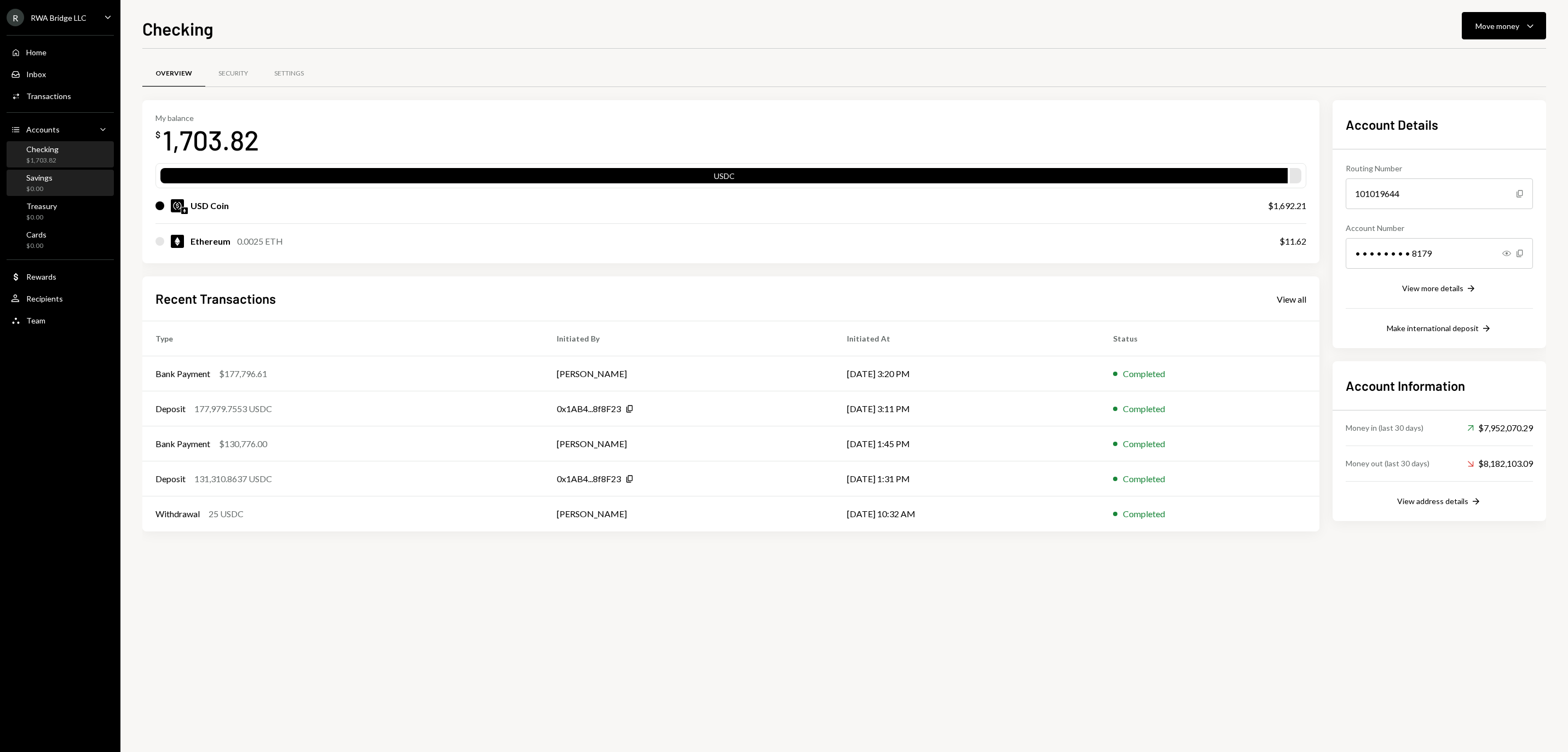
click at [60, 194] on div "Savings $0.00" at bounding box center [60, 183] width 99 height 21
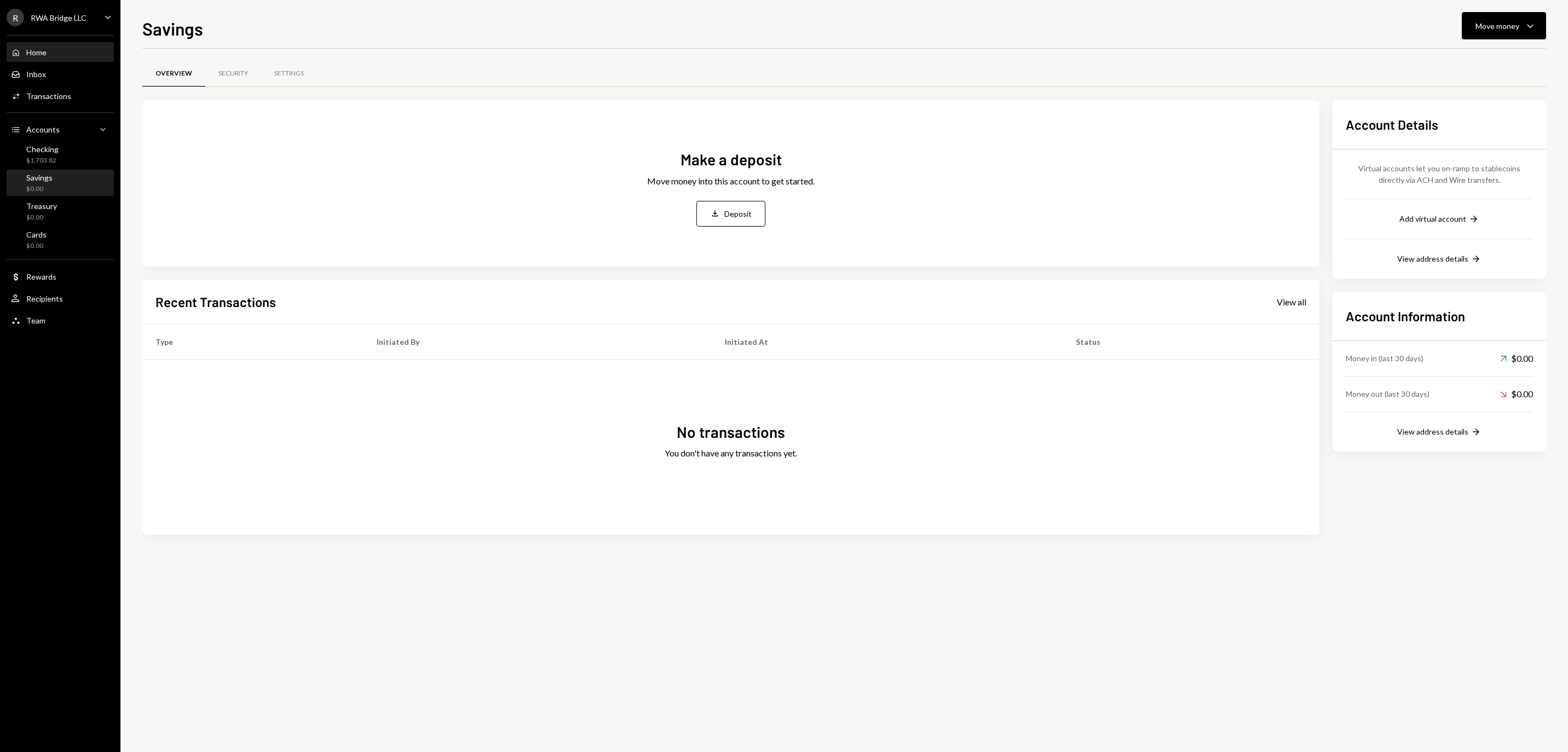
click at [51, 51] on div "Home Home" at bounding box center [60, 52] width 99 height 19
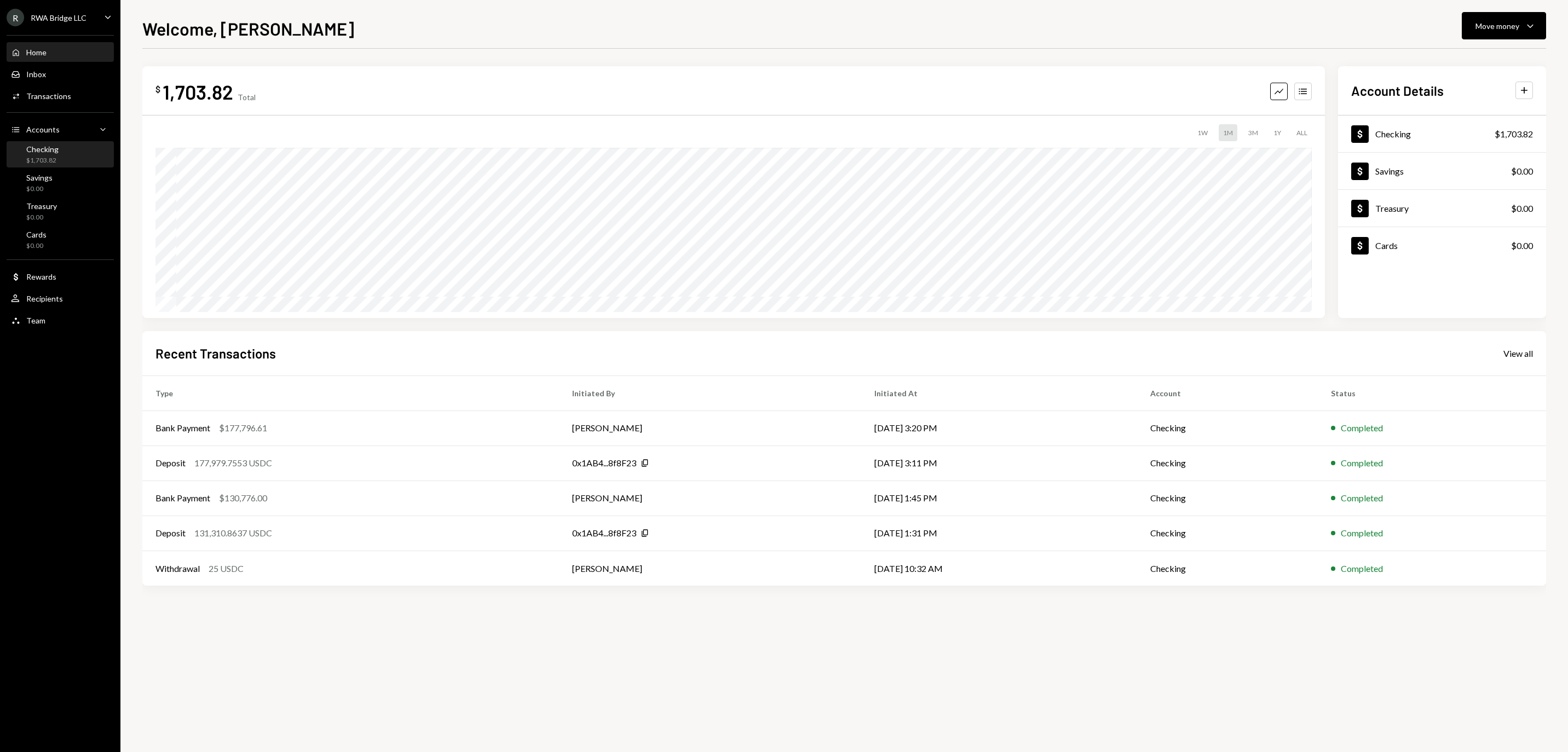
click at [45, 164] on div "$1,703.82" at bounding box center [42, 161] width 32 height 9
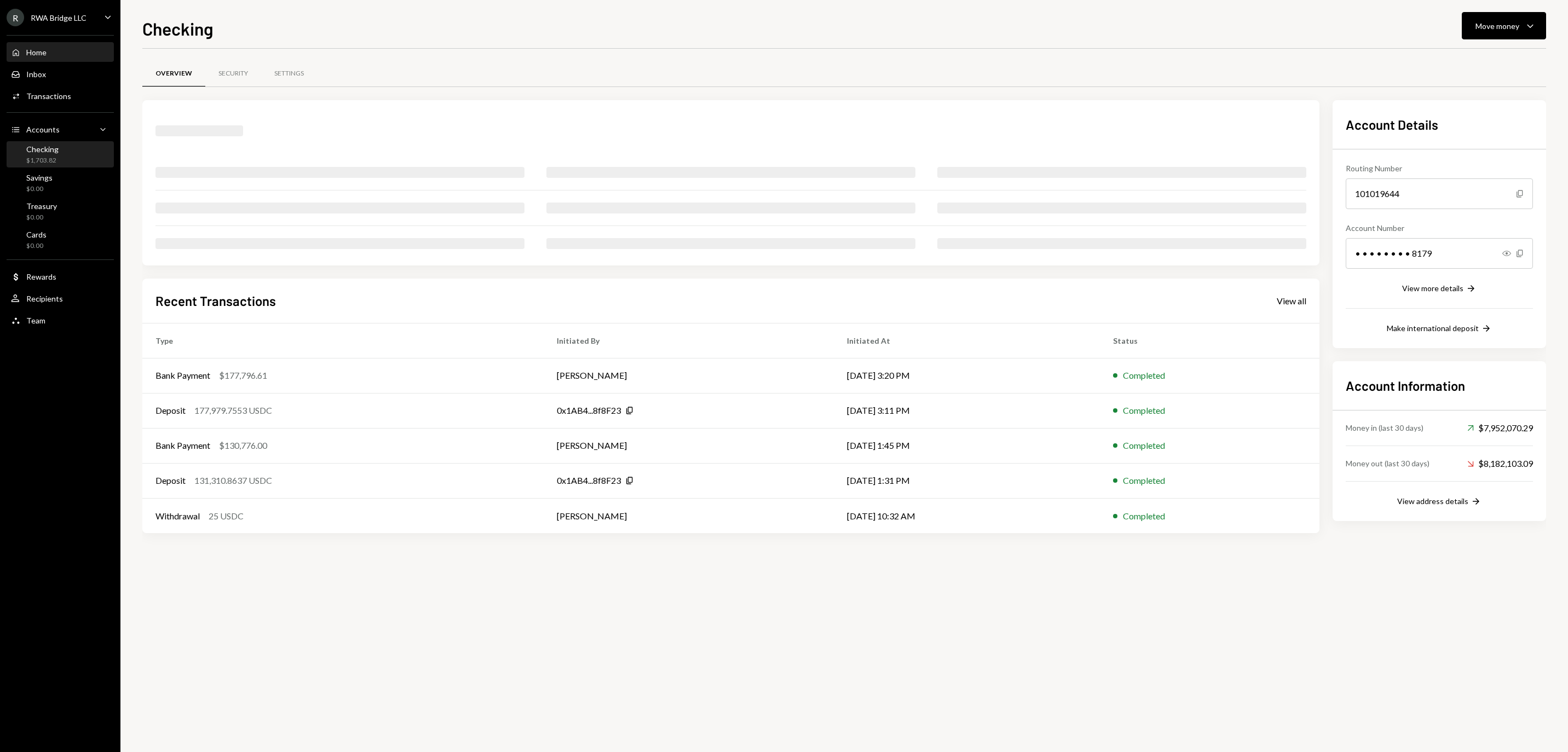
click at [78, 58] on div "Home Home" at bounding box center [60, 53] width 99 height 10
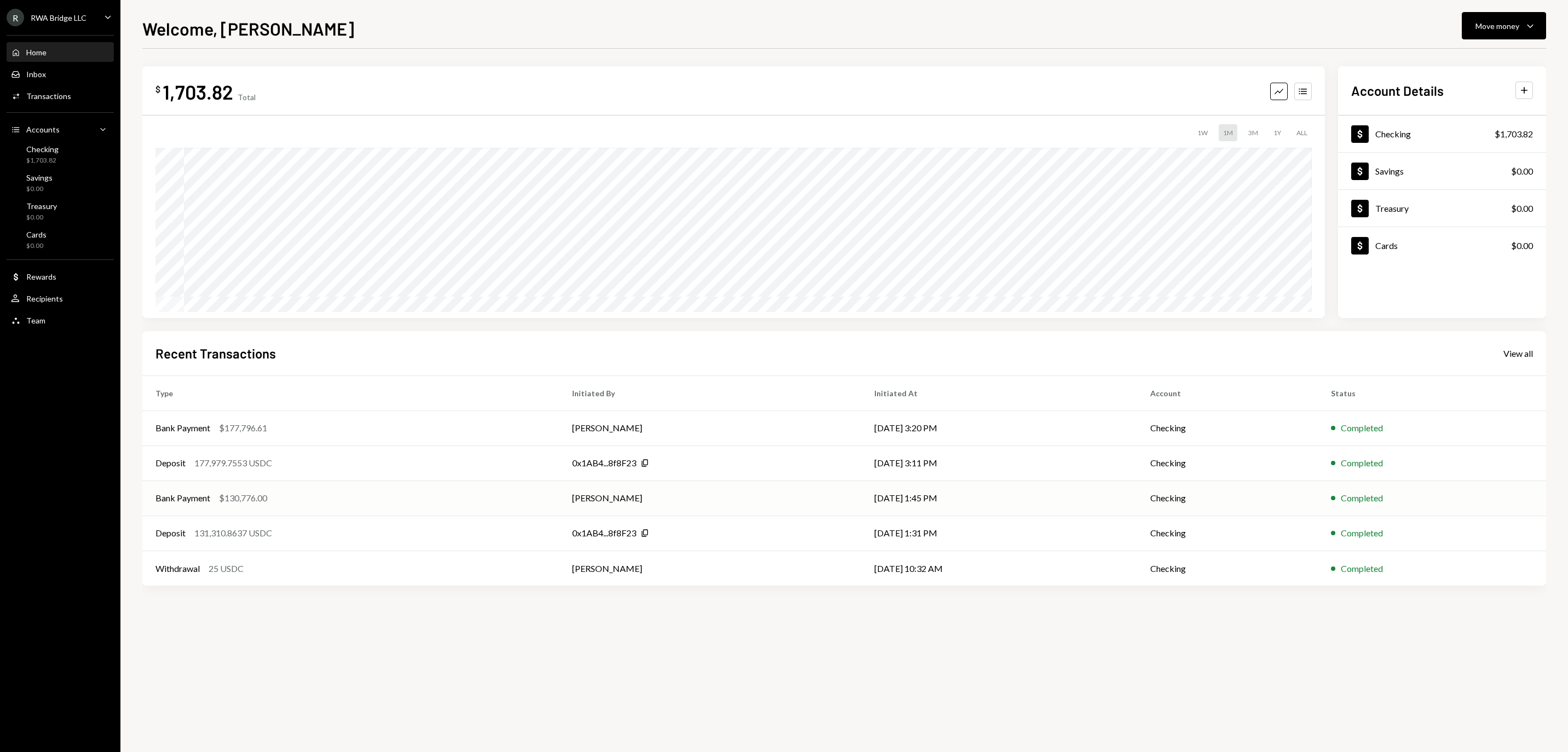
click at [344, 505] on div "Bank Payment $130,776.00" at bounding box center [351, 498] width 391 height 13
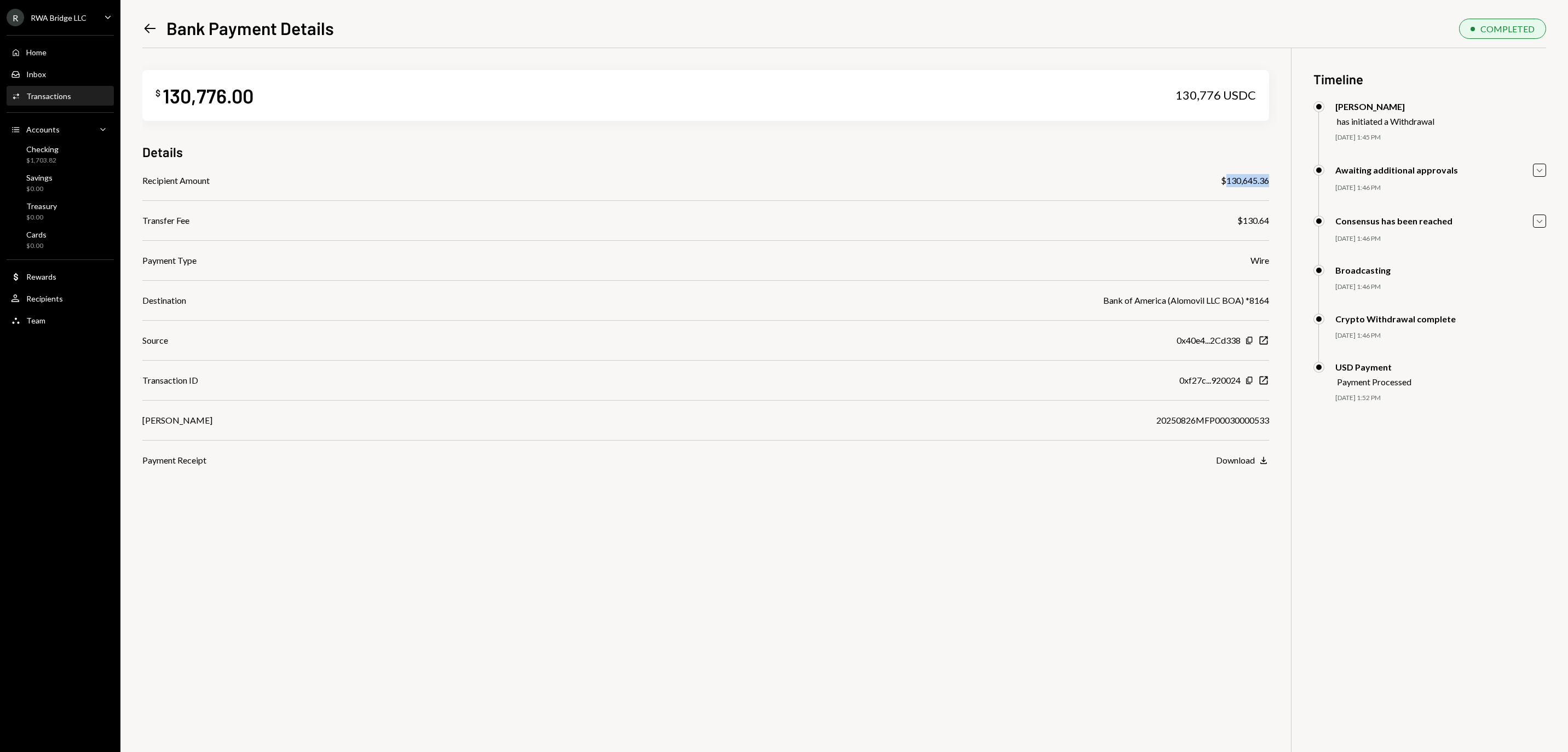
drag, startPoint x: 1273, startPoint y: 182, endPoint x: 1219, endPoint y: 183, distance: 54.0
click at [1219, 183] on div "$ 130,776.00 130,776 USDC Details Recipient Amount $130,645.36 Transfer Fee $13…" at bounding box center [844, 424] width 1404 height 752
copy div "130,645.36"
click at [974, 347] on div "Source 0x40e4...2Cd338 Copy New Window" at bounding box center [705, 341] width 1127 height 13
click at [1252, 384] on icon "button" at bounding box center [1249, 380] width 6 height 7
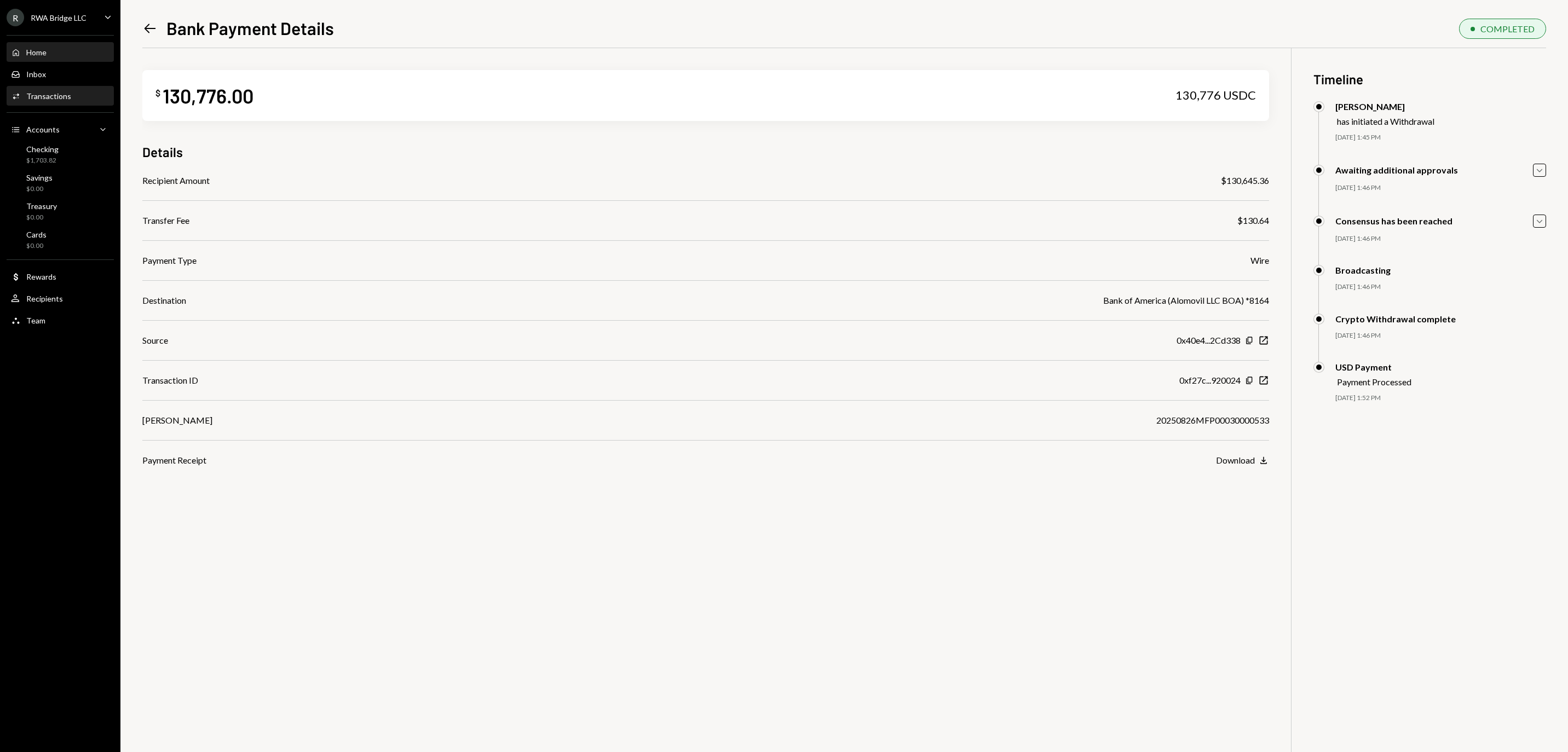
click at [74, 58] on div "Home Home" at bounding box center [60, 53] width 99 height 10
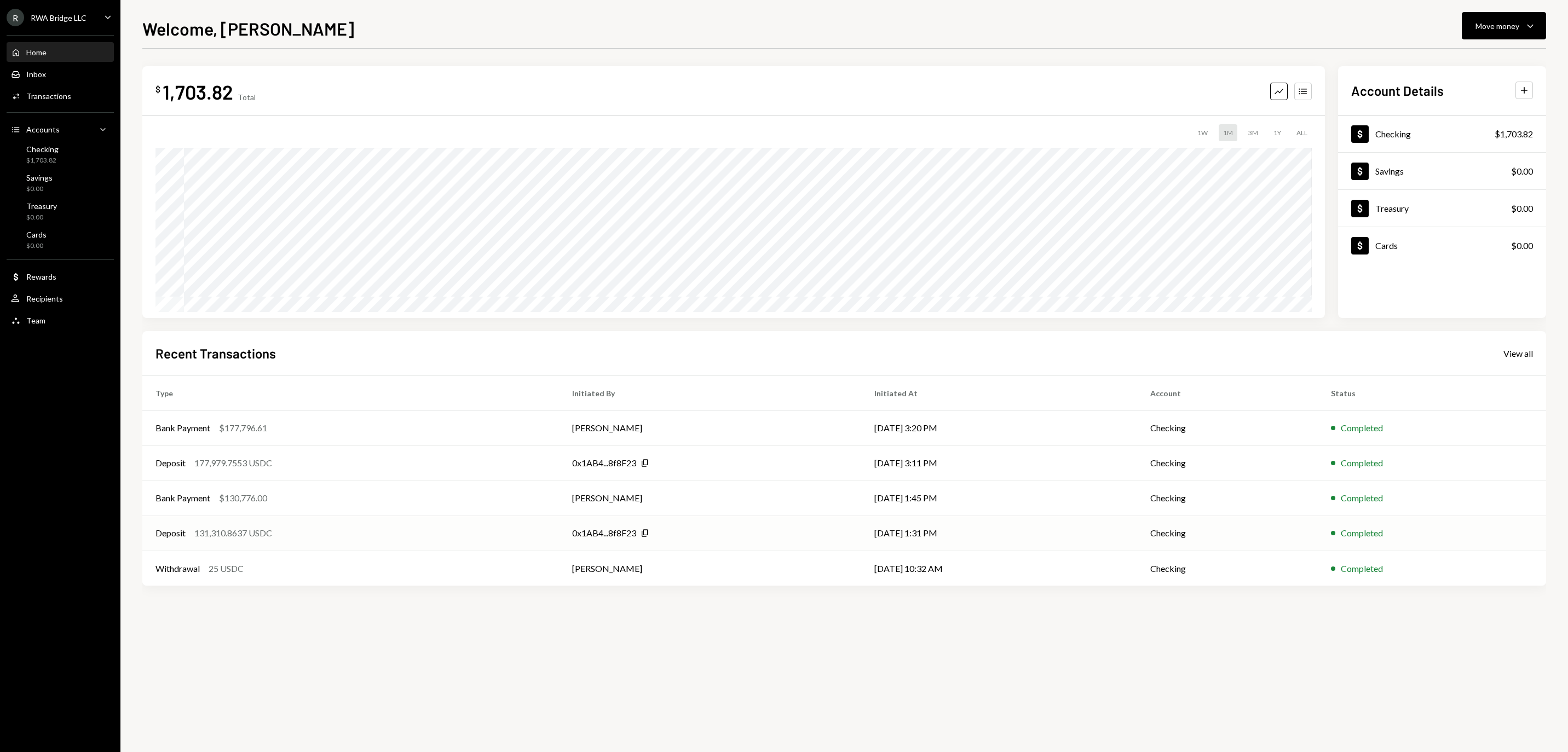
click at [404, 534] on div "Deposit 131,310.8637 USDC" at bounding box center [351, 533] width 391 height 13
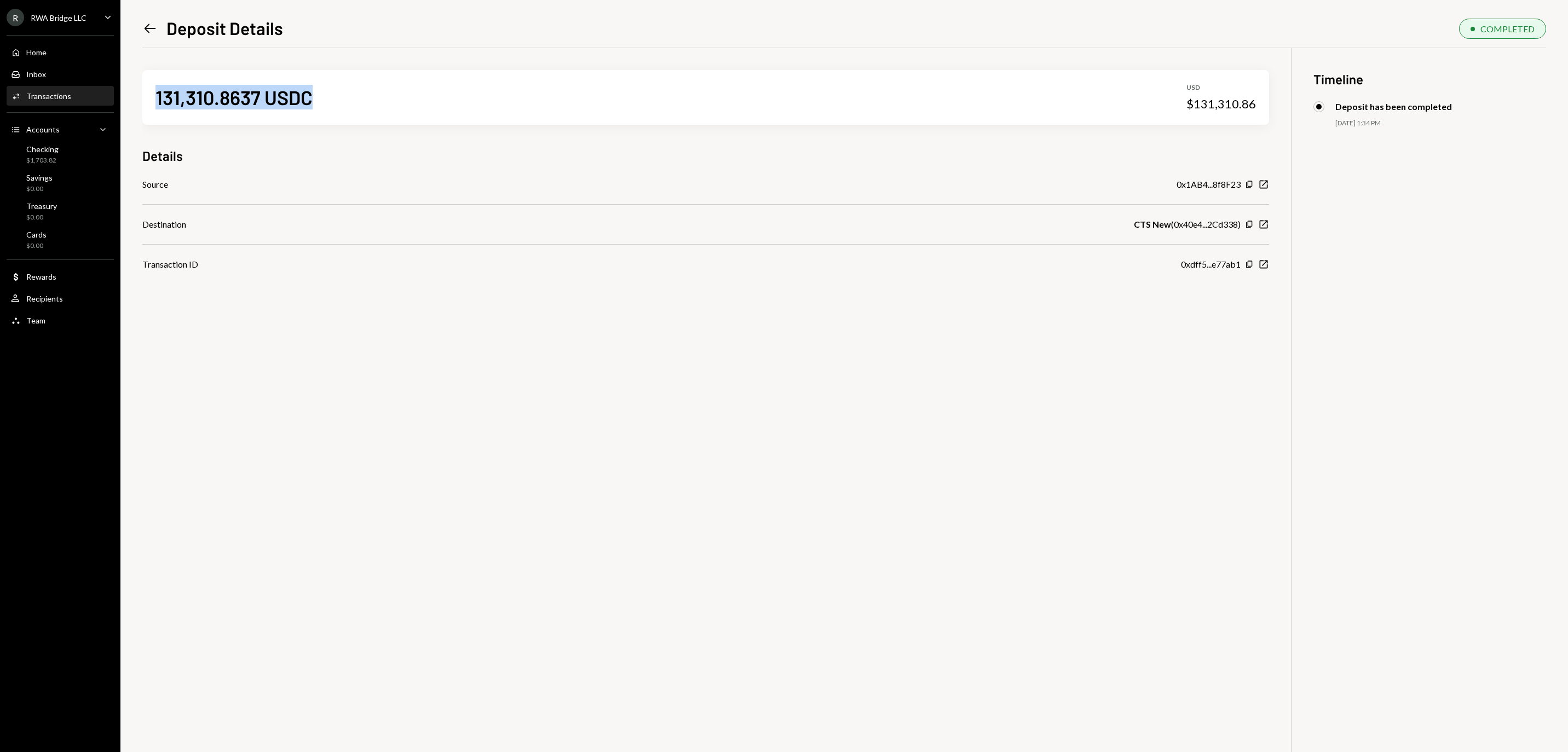
drag, startPoint x: 371, startPoint y: 106, endPoint x: 133, endPoint y: 106, distance: 238.0
click at [133, 106] on div "Left Arrow Deposit Details COMPLETED 131,310.8637 USDC USD $131,310.86 Details …" at bounding box center [844, 376] width 1448 height 752
copy div "131,310.8637 USDC"
click at [1250, 229] on icon "Copy" at bounding box center [1249, 224] width 9 height 9
click at [1248, 268] on icon "Copy" at bounding box center [1249, 264] width 9 height 9
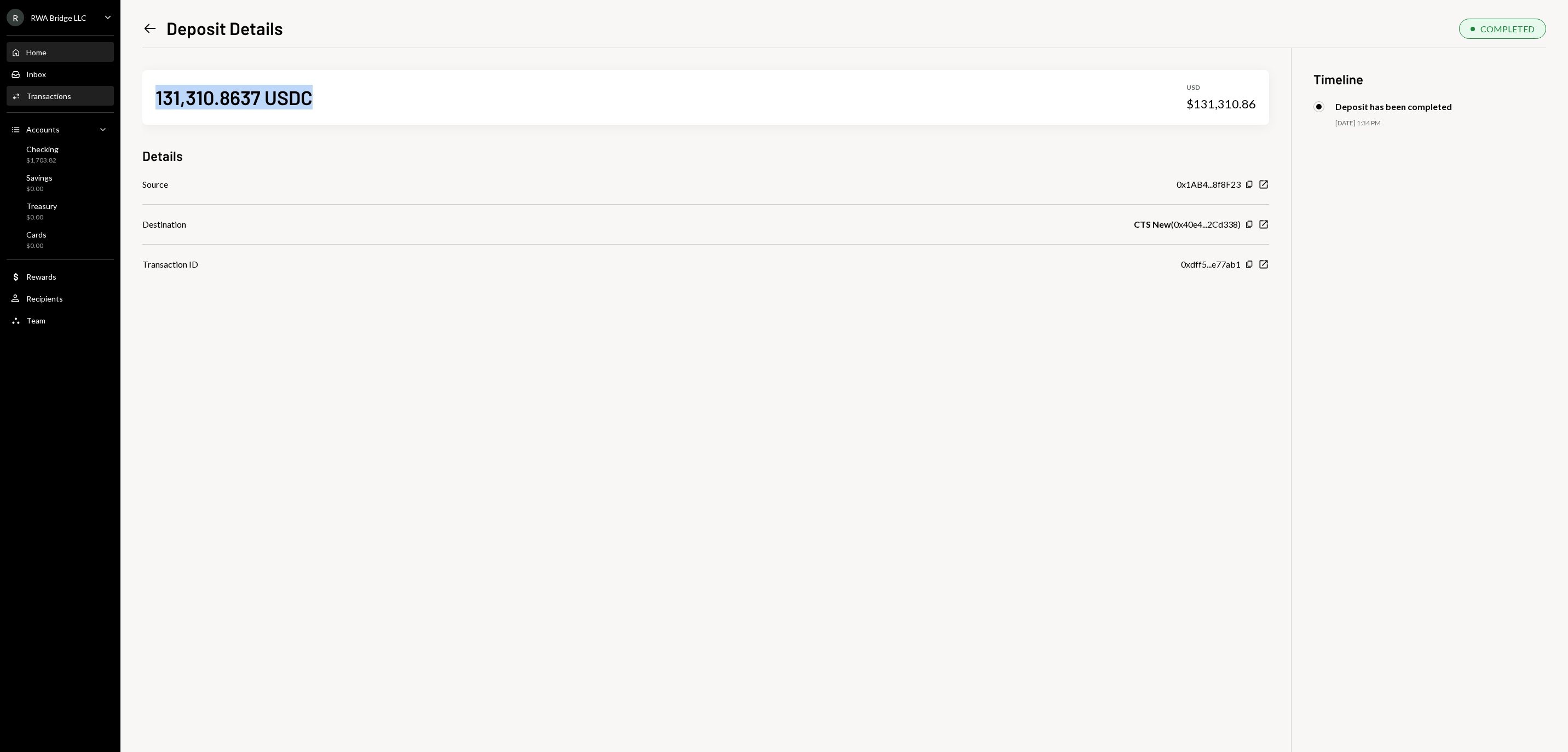
click at [36, 54] on div "Home" at bounding box center [36, 52] width 20 height 9
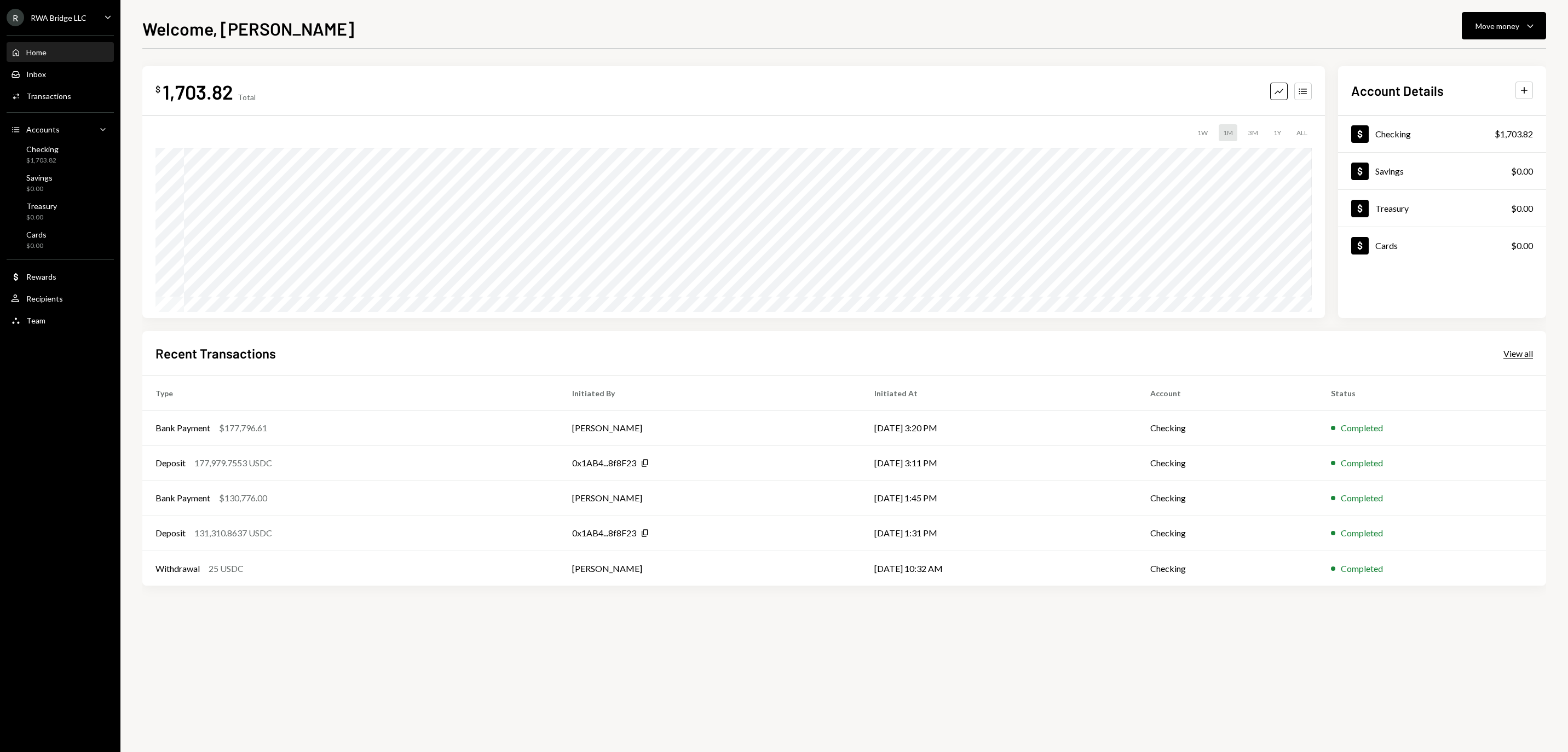
click at [1517, 348] on div "View all" at bounding box center [1518, 354] width 30 height 11
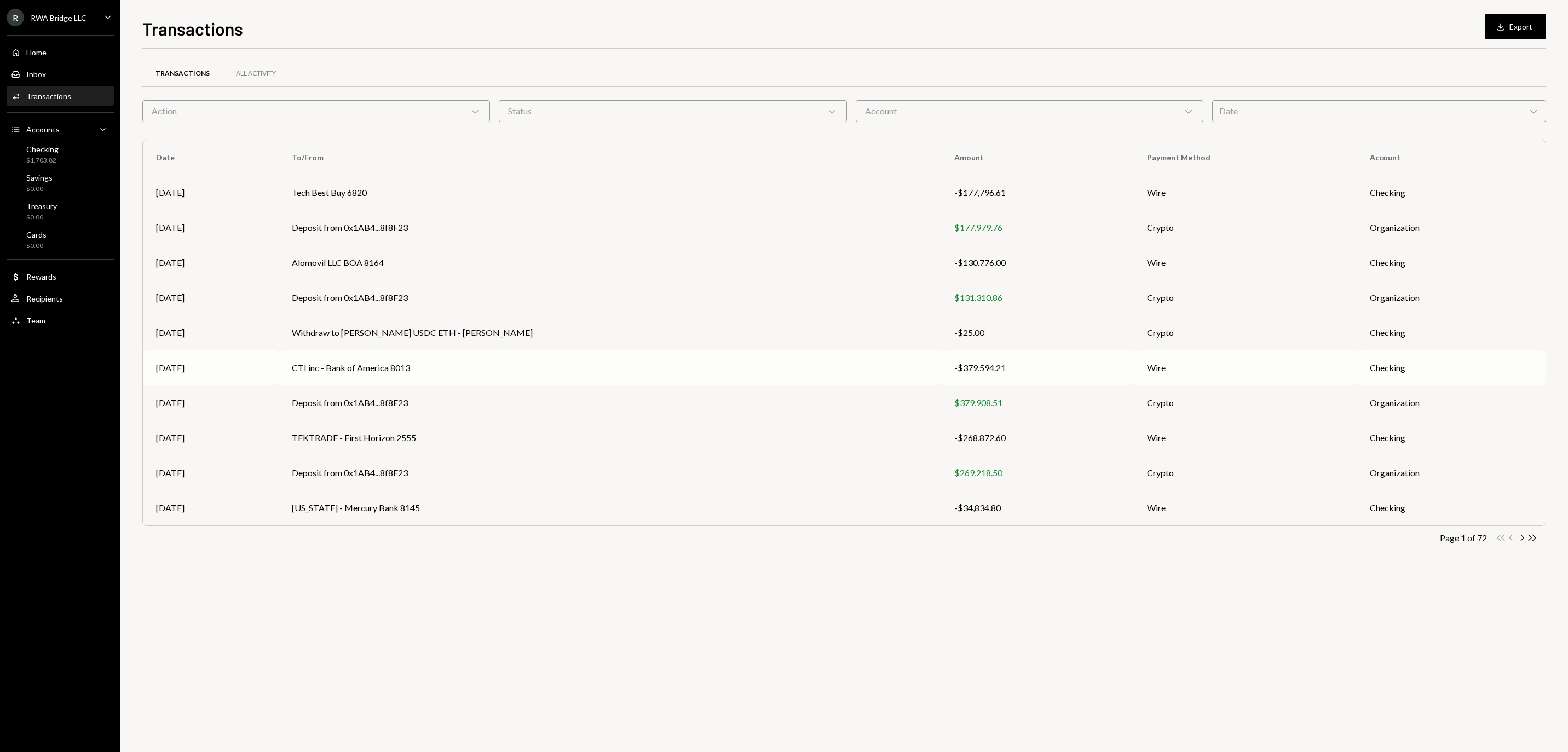
click at [761, 360] on td "CTI inc - Bank of America 8013" at bounding box center [610, 368] width 662 height 35
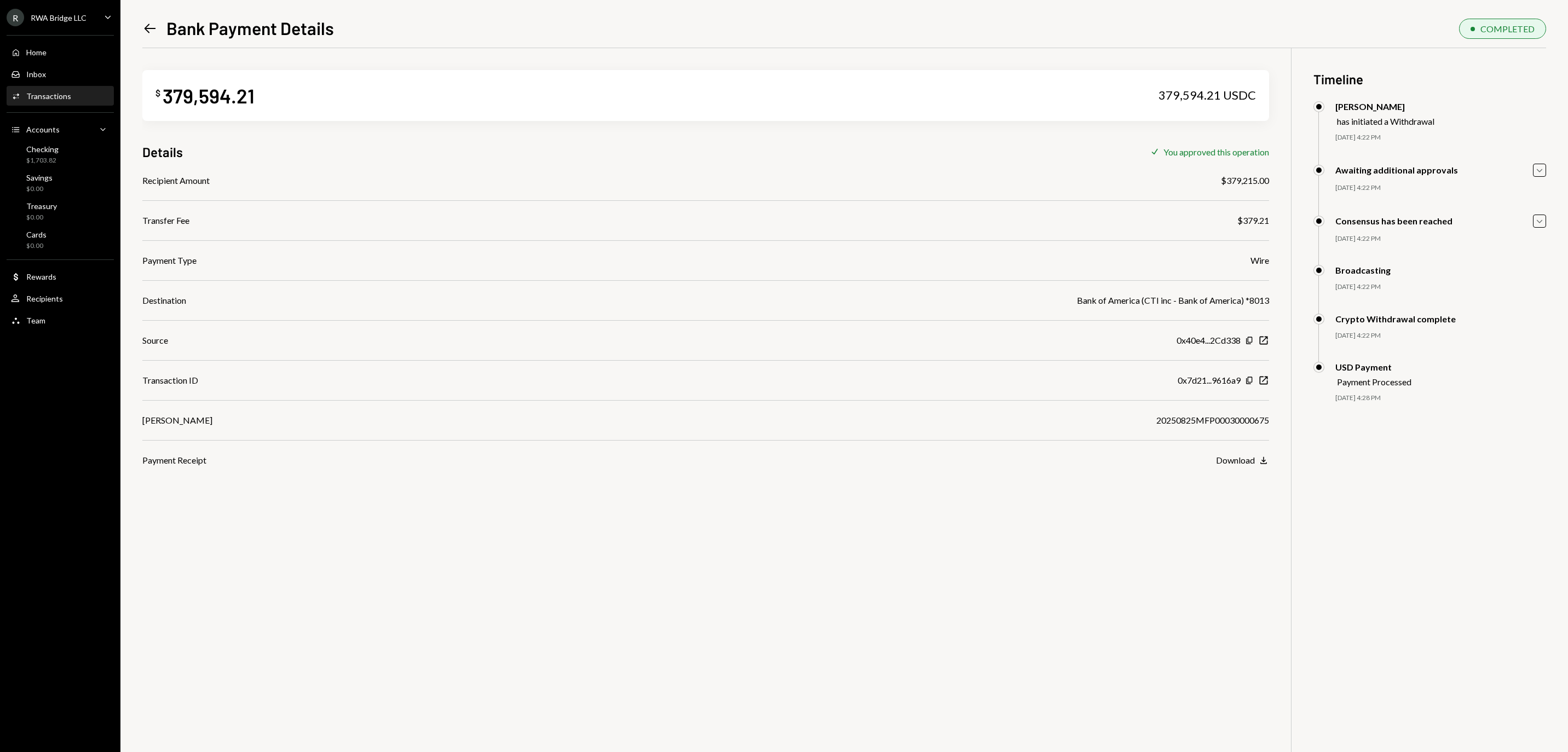
click at [1227, 426] on div "20250825MFP00030000675" at bounding box center [1213, 420] width 113 height 13
copy div "20250825MFP00030000675"
drag, startPoint x: 1043, startPoint y: 392, endPoint x: 1218, endPoint y: 390, distance: 175.0
click at [1043, 387] on div "Transaction ID 0x7d21...9616a9 Copy New Window" at bounding box center [705, 380] width 1127 height 13
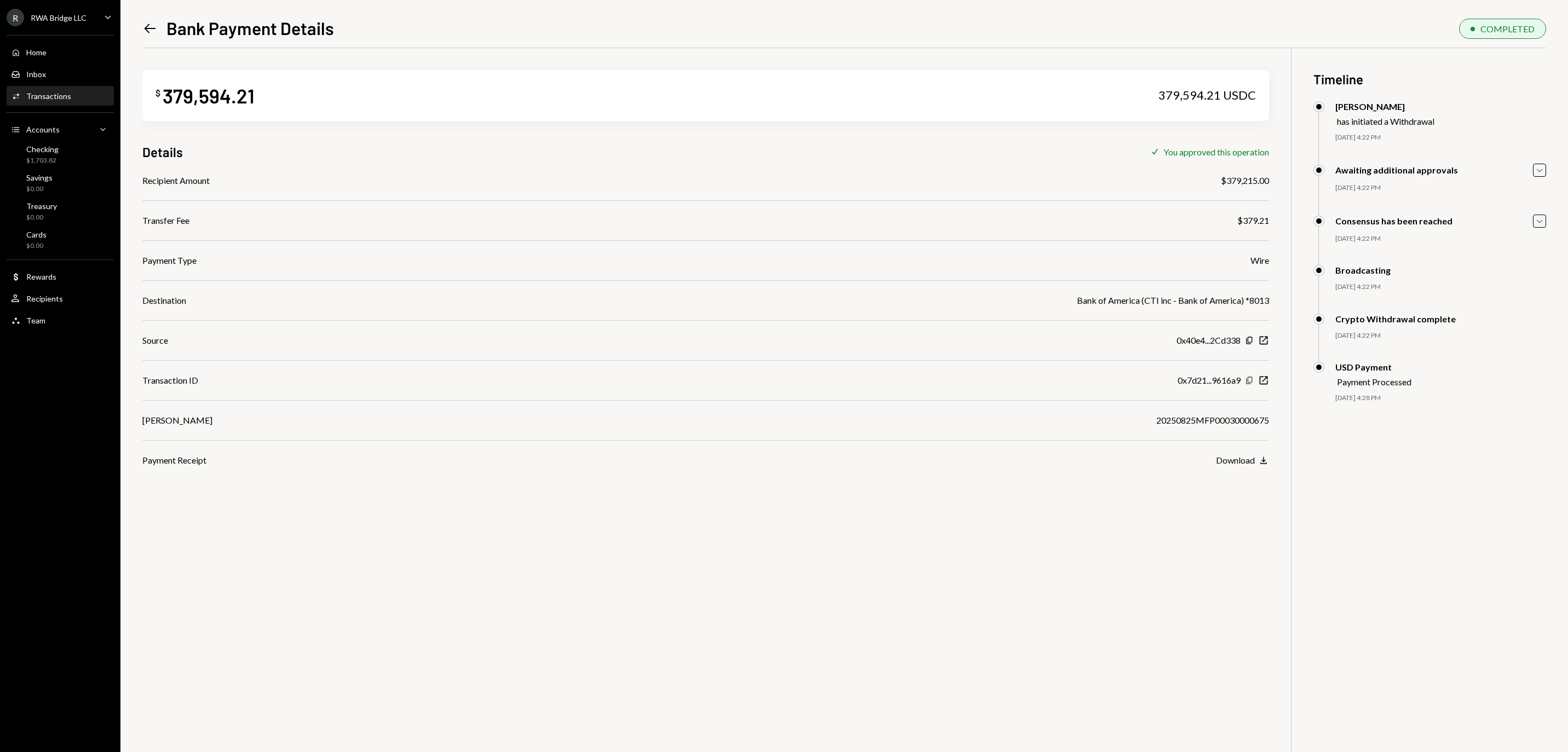
click at [1248, 384] on icon "button" at bounding box center [1249, 380] width 6 height 7
click at [63, 303] on div "Recipients" at bounding box center [44, 298] width 37 height 9
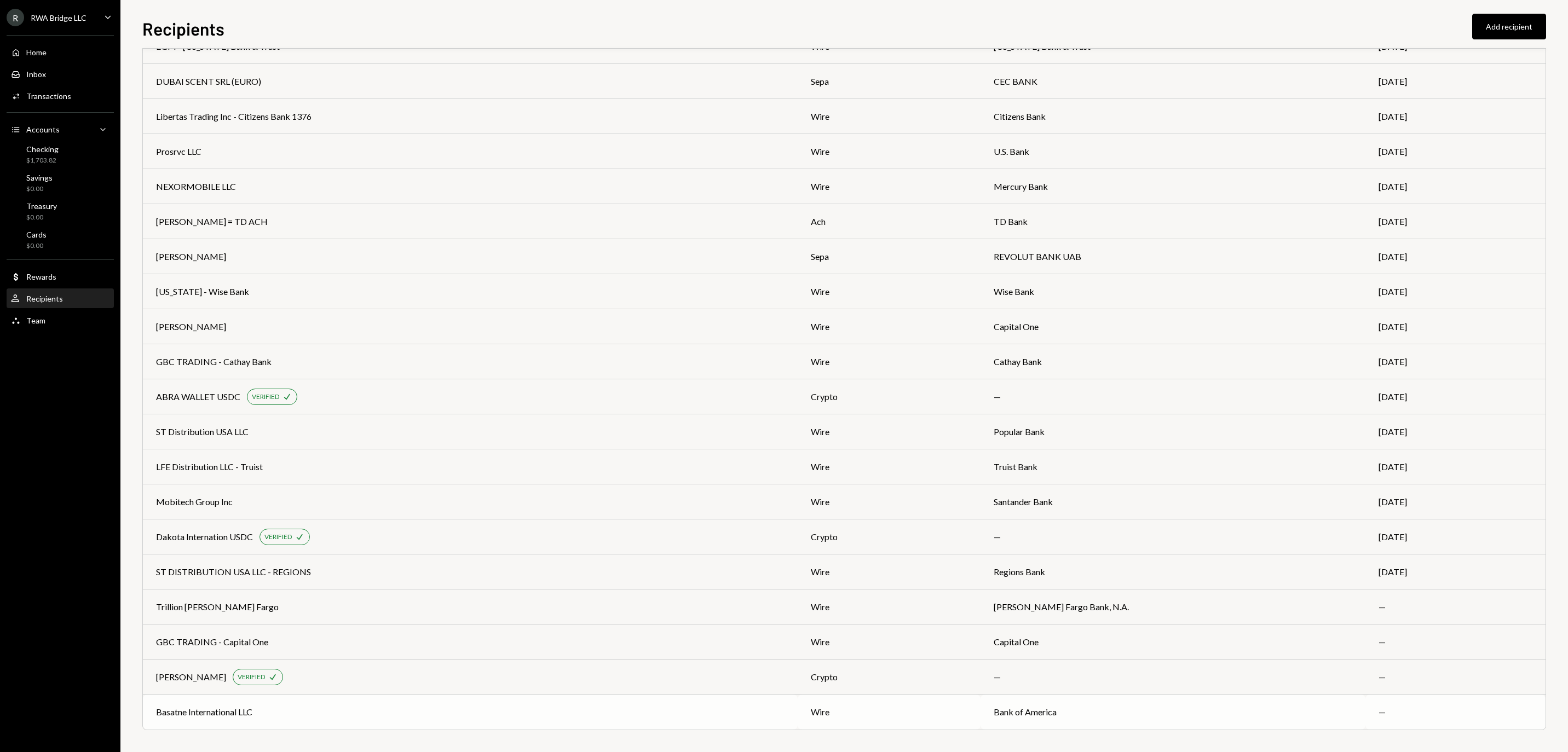
scroll to position [599, 0]
click at [276, 701] on td "Basatne International LLC" at bounding box center [471, 712] width 655 height 35
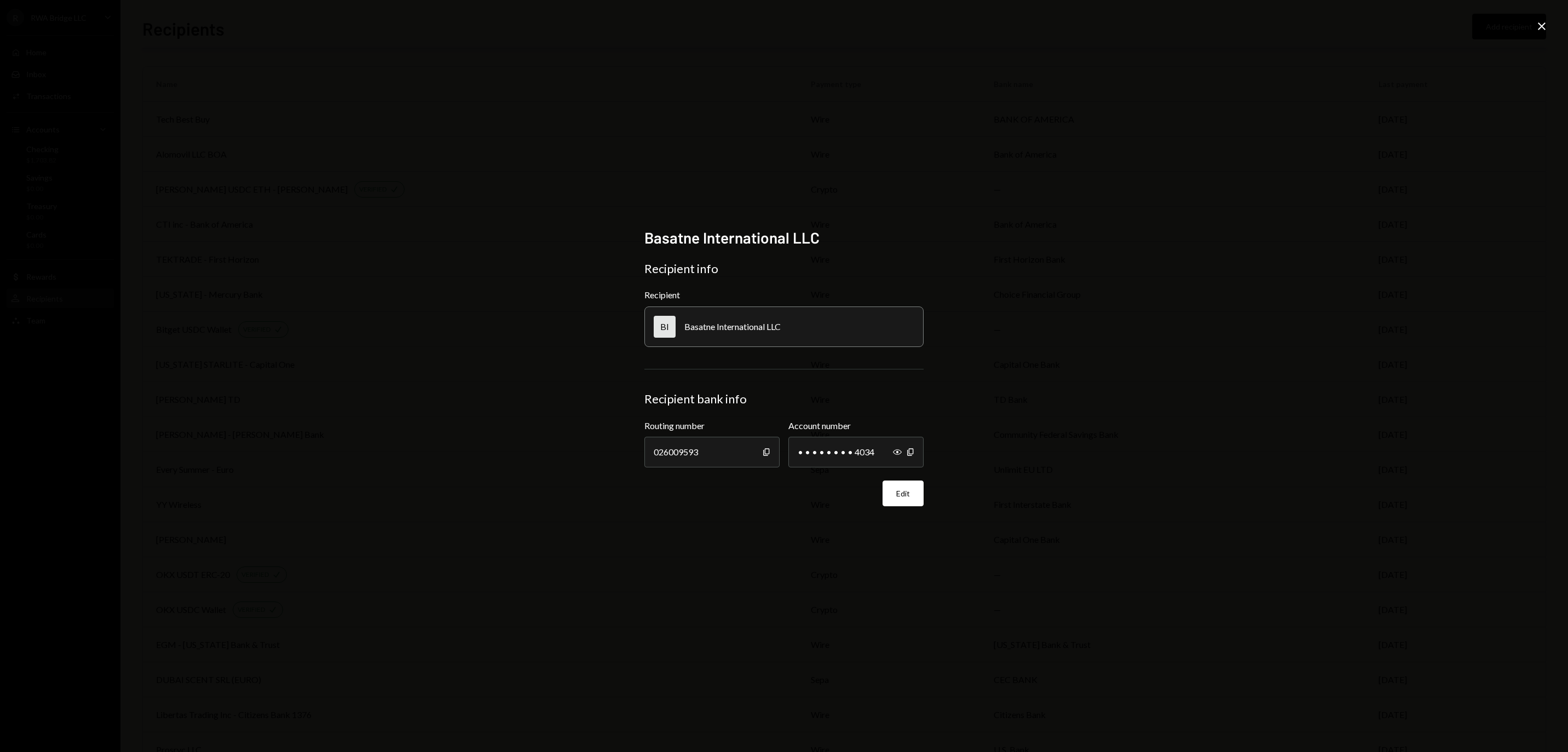
scroll to position [599, 0]
drag, startPoint x: 826, startPoint y: 236, endPoint x: 618, endPoint y: 236, distance: 208.0
click at [618, 236] on div "Basatne International LLC Recipient info Recipient BI Basatne International LLC…" at bounding box center [784, 376] width 1568 height 752
copy h2 "Basatne International LLC"
click at [1544, 31] on icon "Close" at bounding box center [1542, 26] width 13 height 13
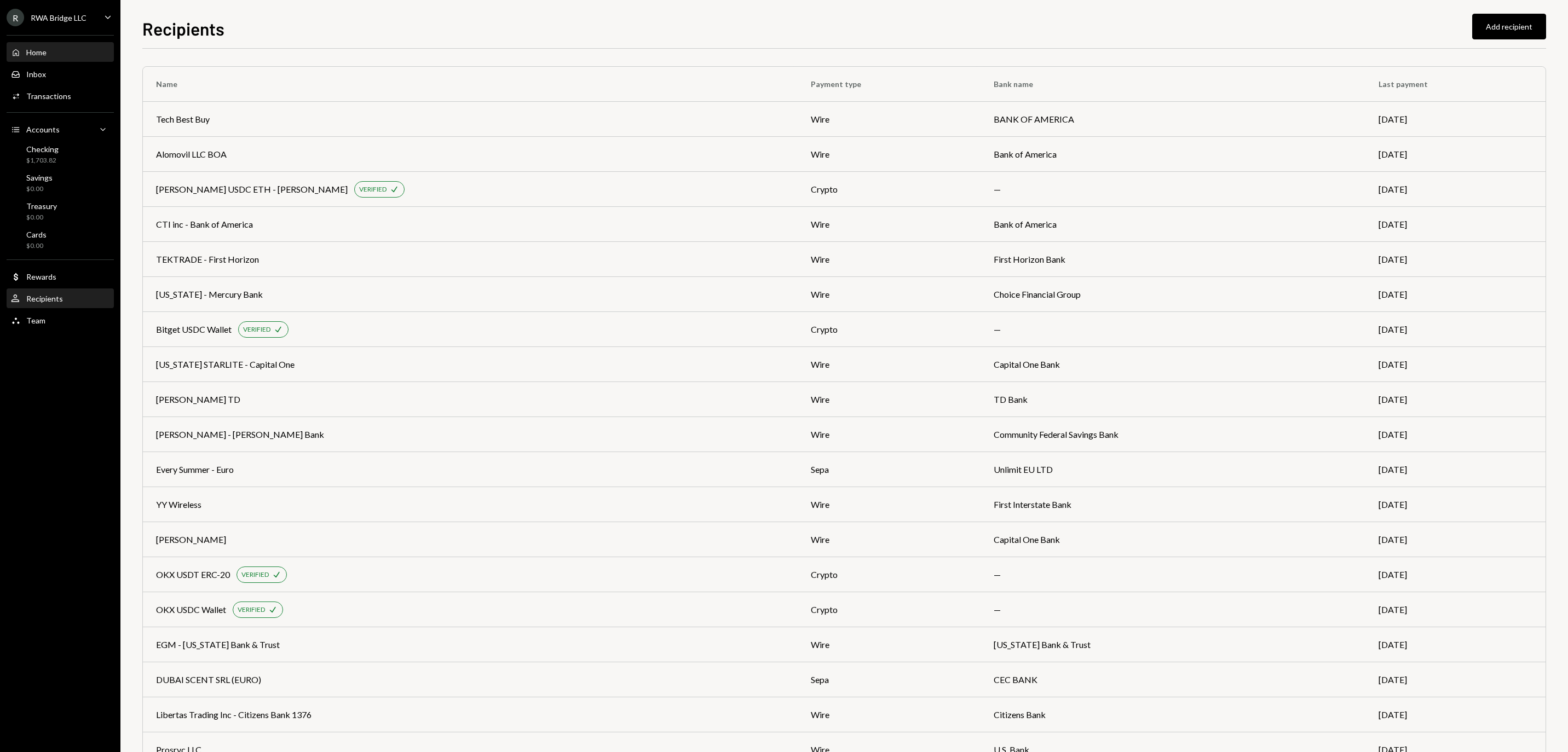
scroll to position [0, 0]
click at [74, 56] on div "Home Home" at bounding box center [60, 53] width 99 height 10
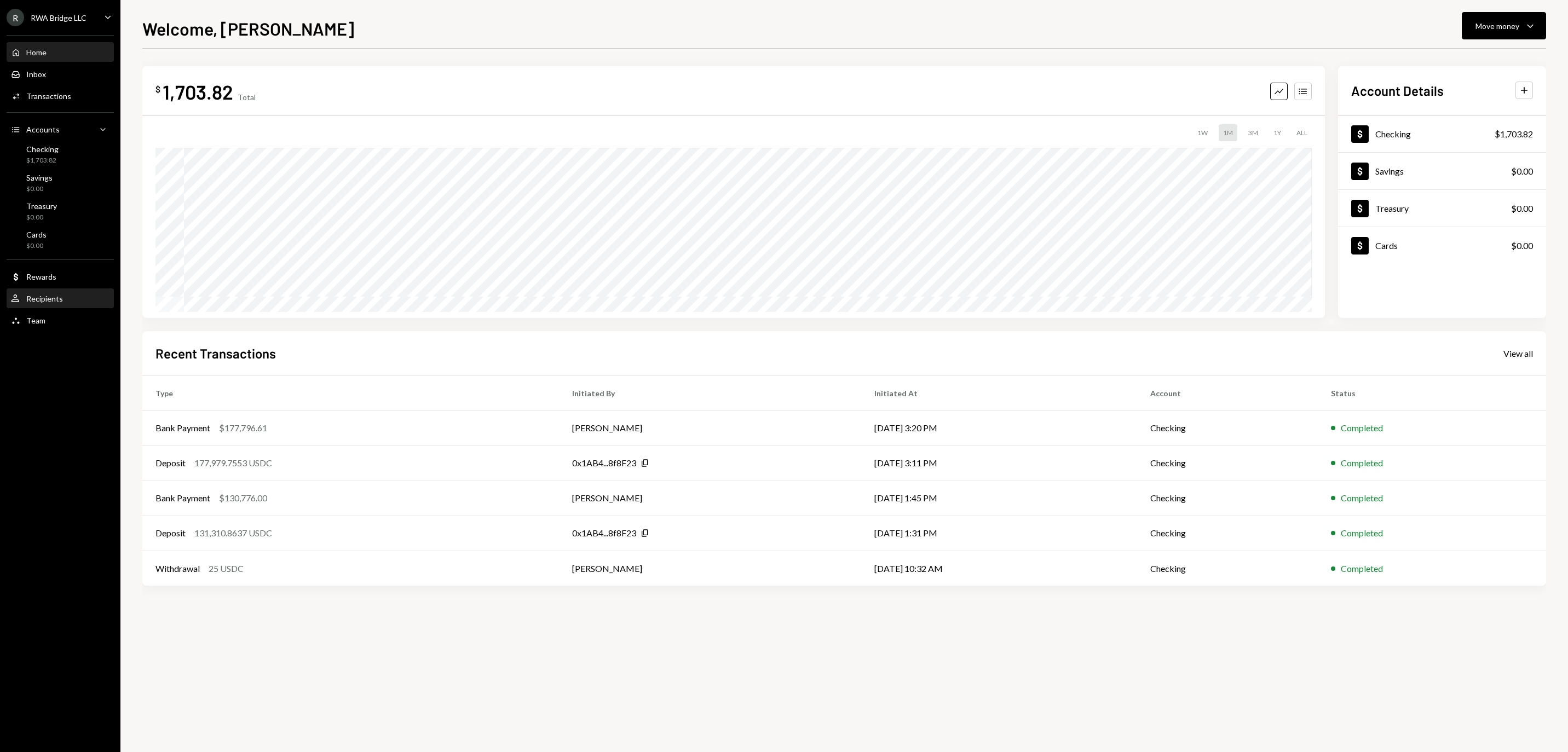
click at [63, 303] on div "Recipients" at bounding box center [44, 298] width 37 height 9
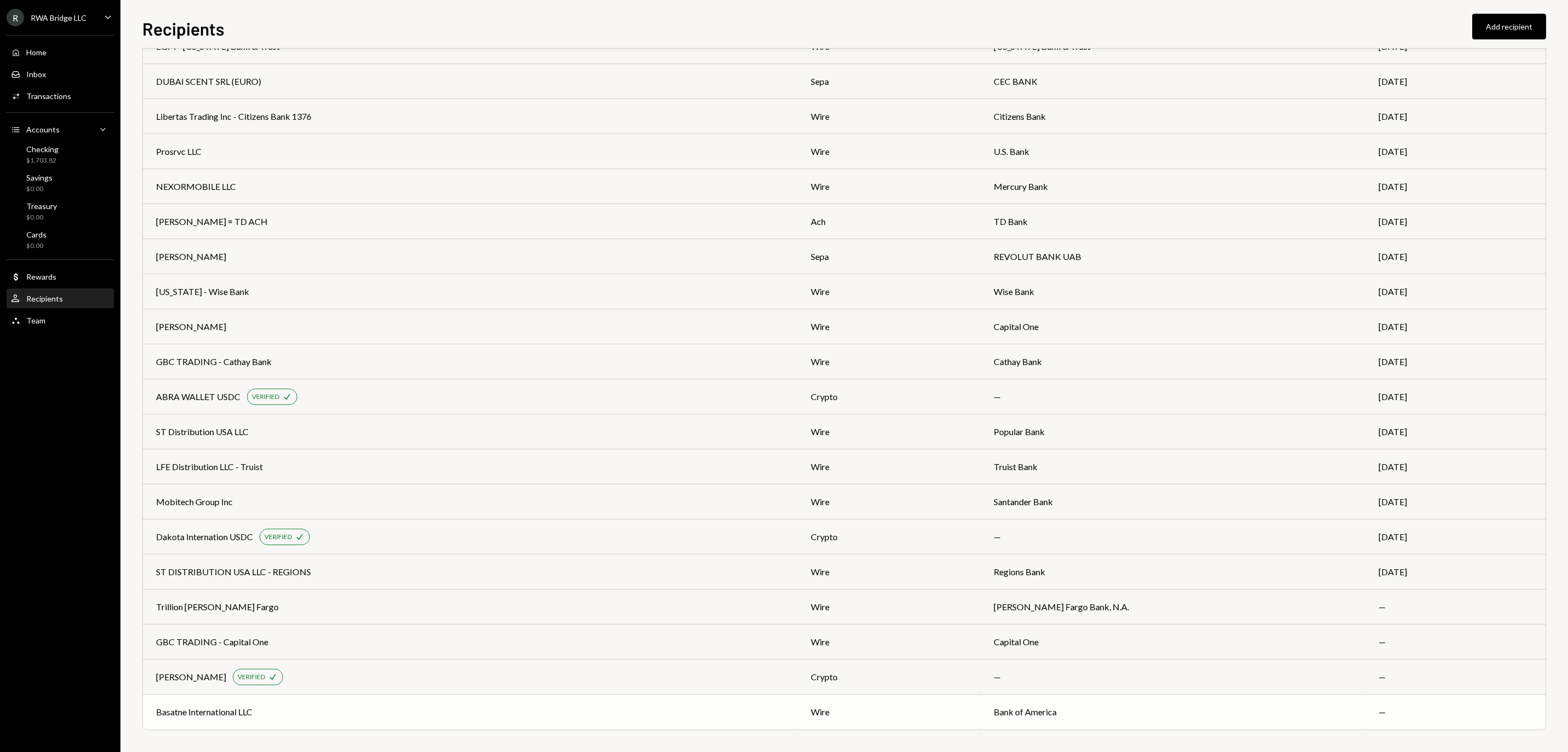
scroll to position [599, 0]
click at [455, 698] on td "Basatne International LLC" at bounding box center [471, 712] width 655 height 35
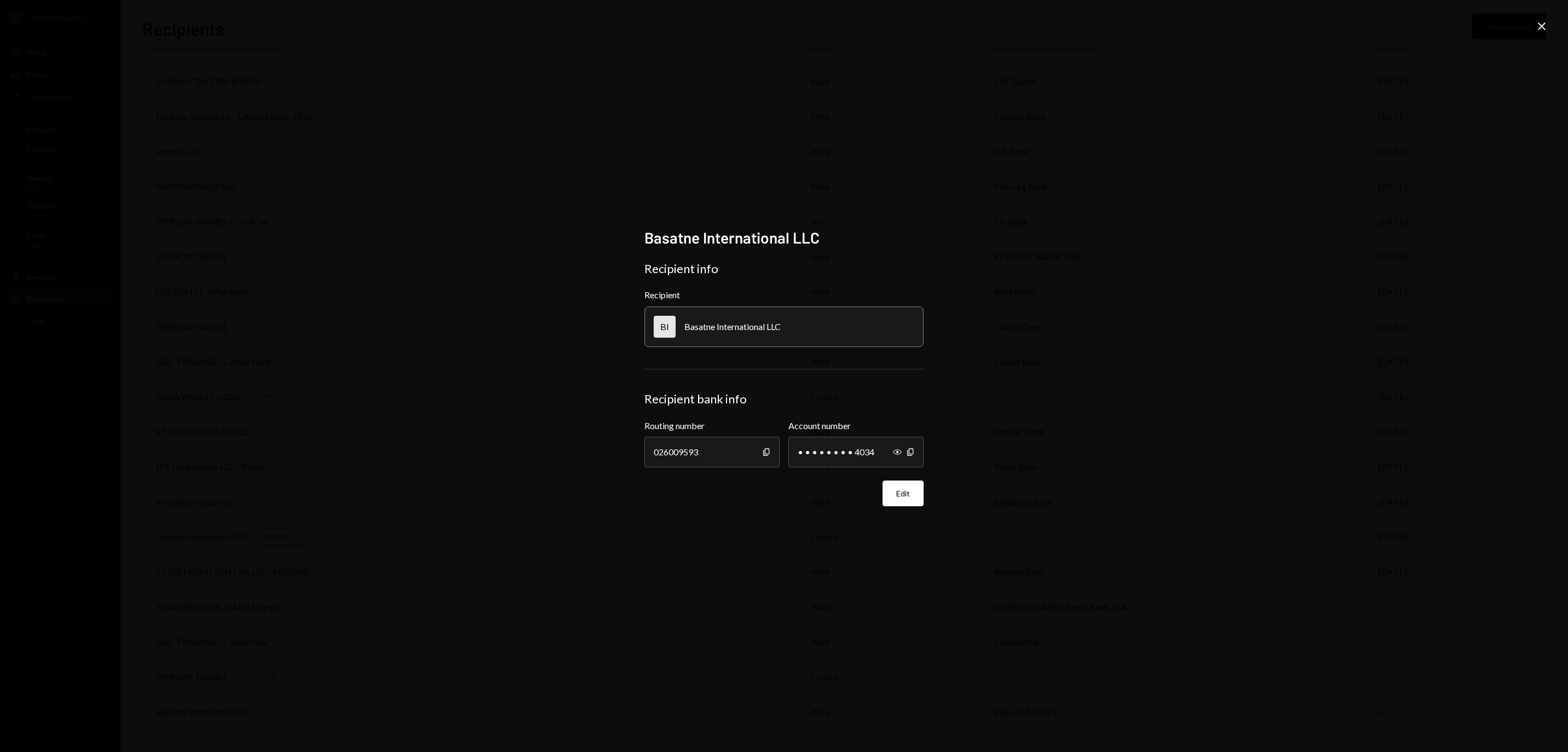
click at [1541, 27] on icon at bounding box center [1542, 26] width 8 height 8
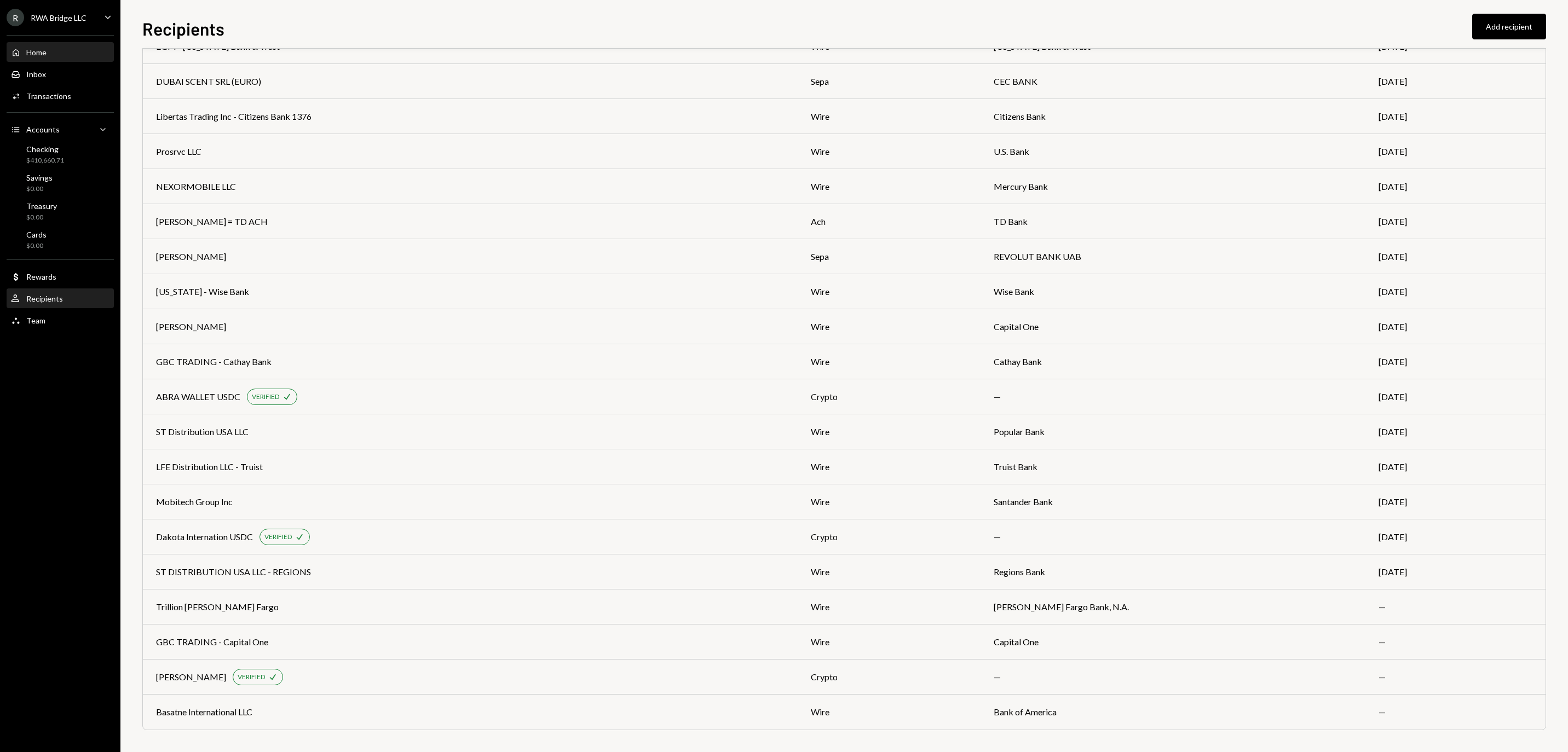
click at [49, 50] on div "Home Home" at bounding box center [60, 52] width 99 height 19
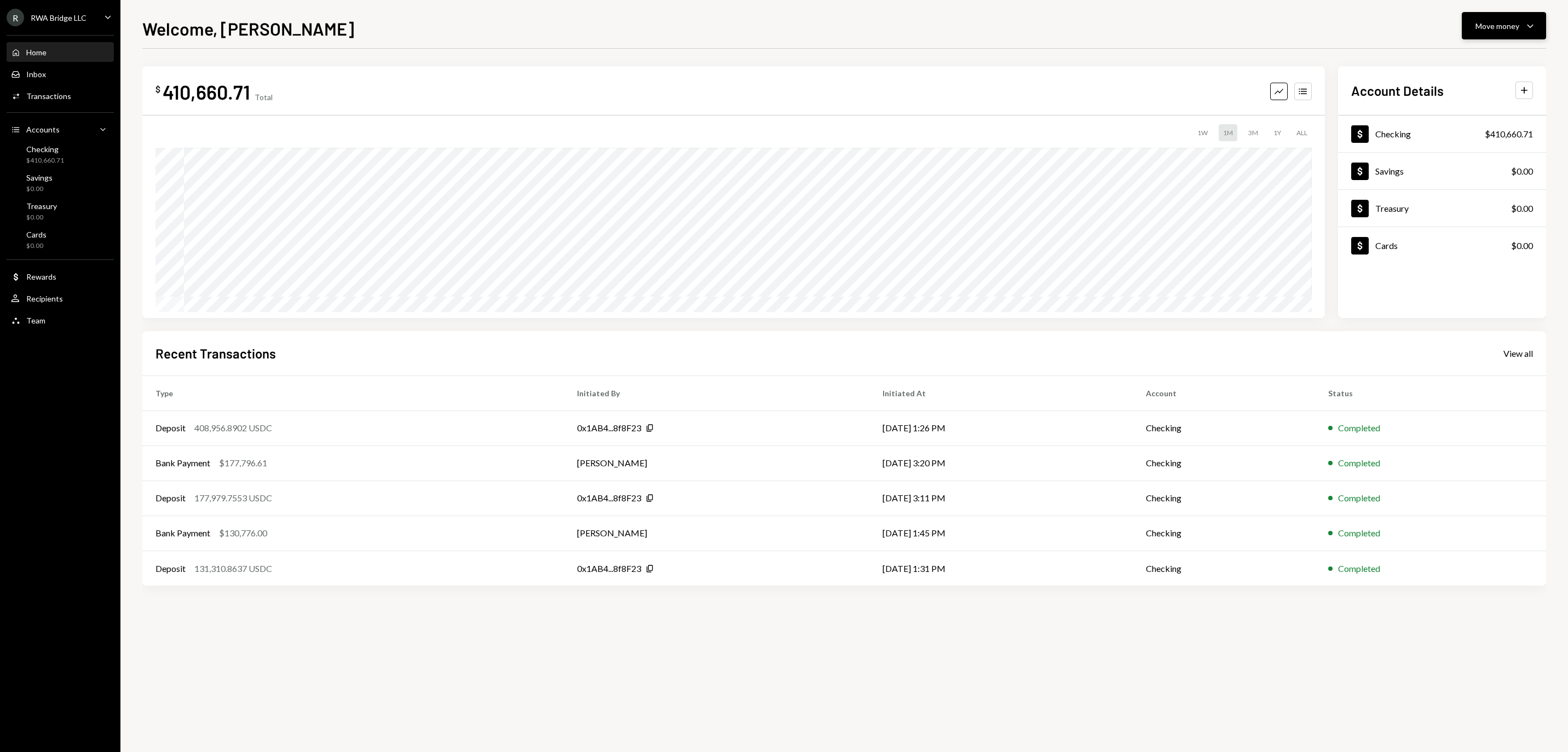
click at [1487, 22] on div "Move money" at bounding box center [1497, 26] width 44 height 12
click at [1446, 56] on icon "Withdraw" at bounding box center [1444, 59] width 10 height 10
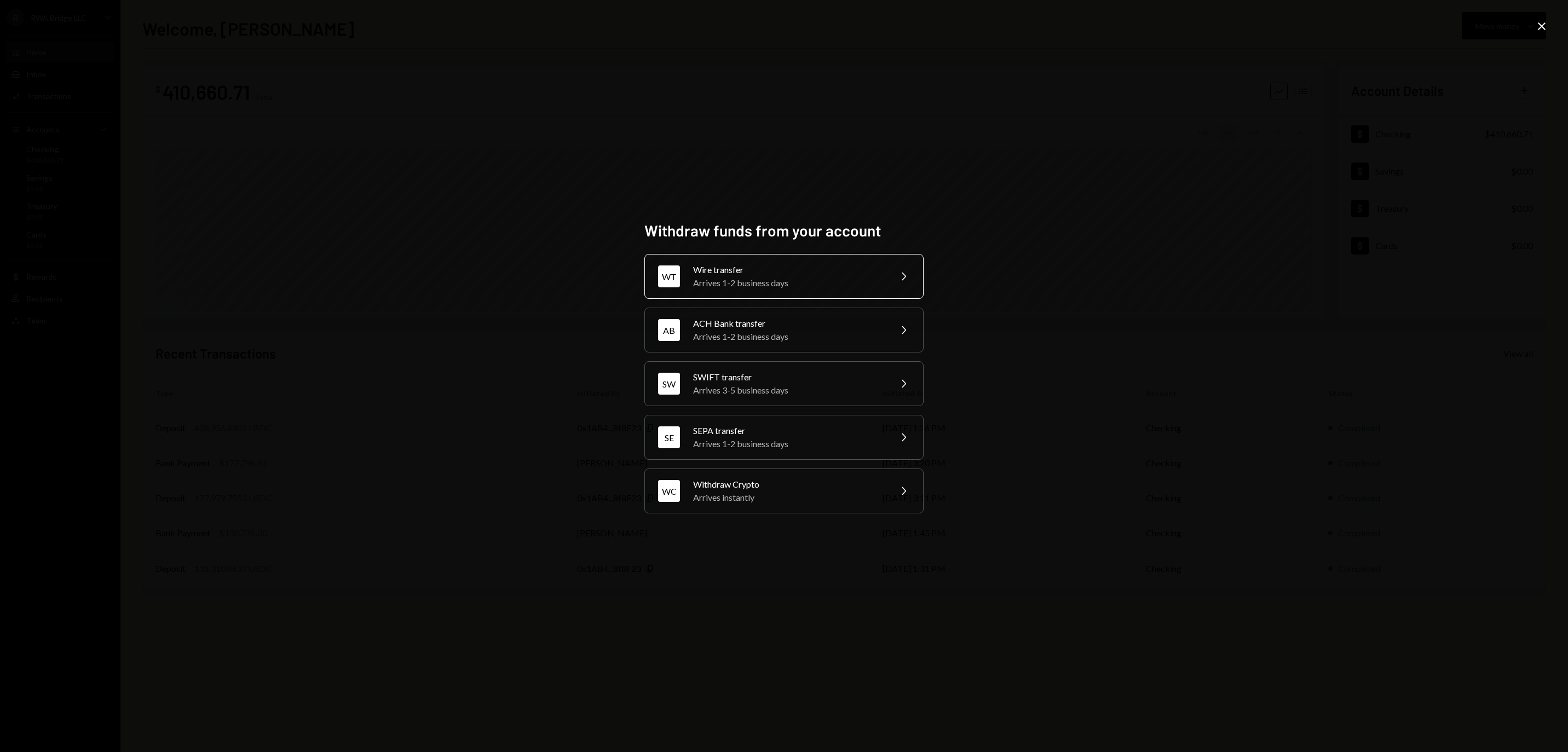
click at [795, 263] on div "Wire transfer" at bounding box center [788, 270] width 190 height 13
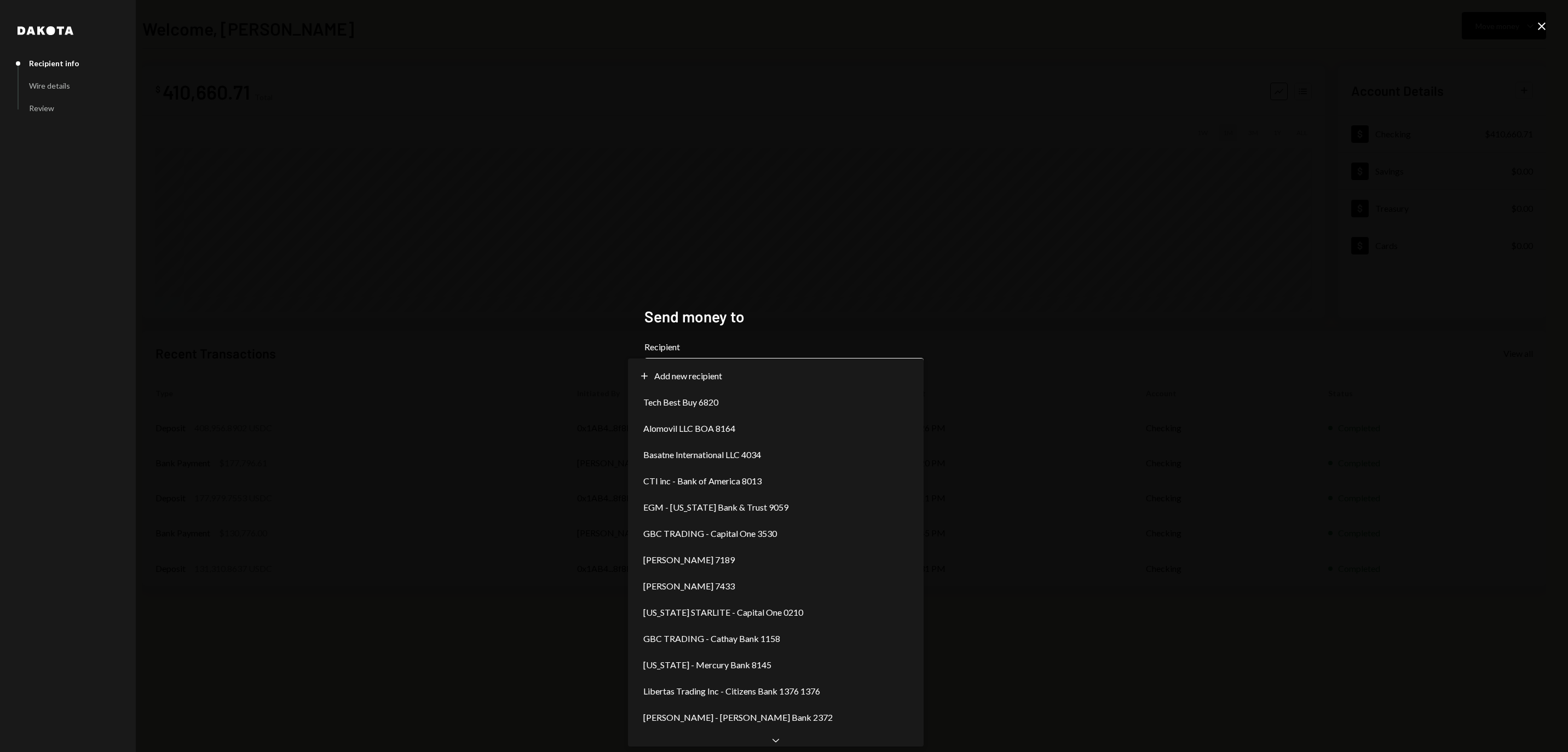
click at [716, 381] on body "**********" at bounding box center [784, 376] width 1568 height 752
select select "**********"
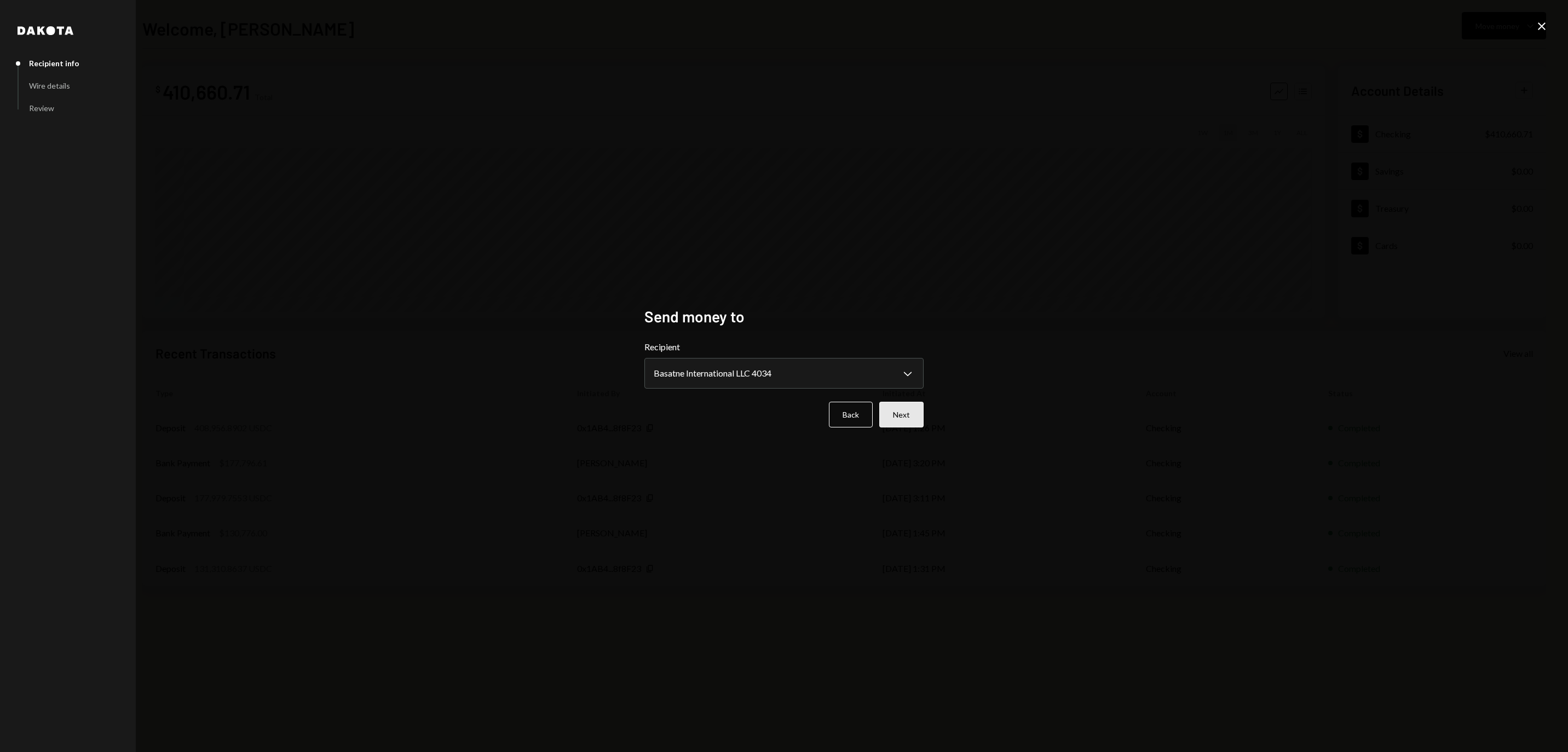
click at [906, 422] on button "Next" at bounding box center [901, 414] width 44 height 26
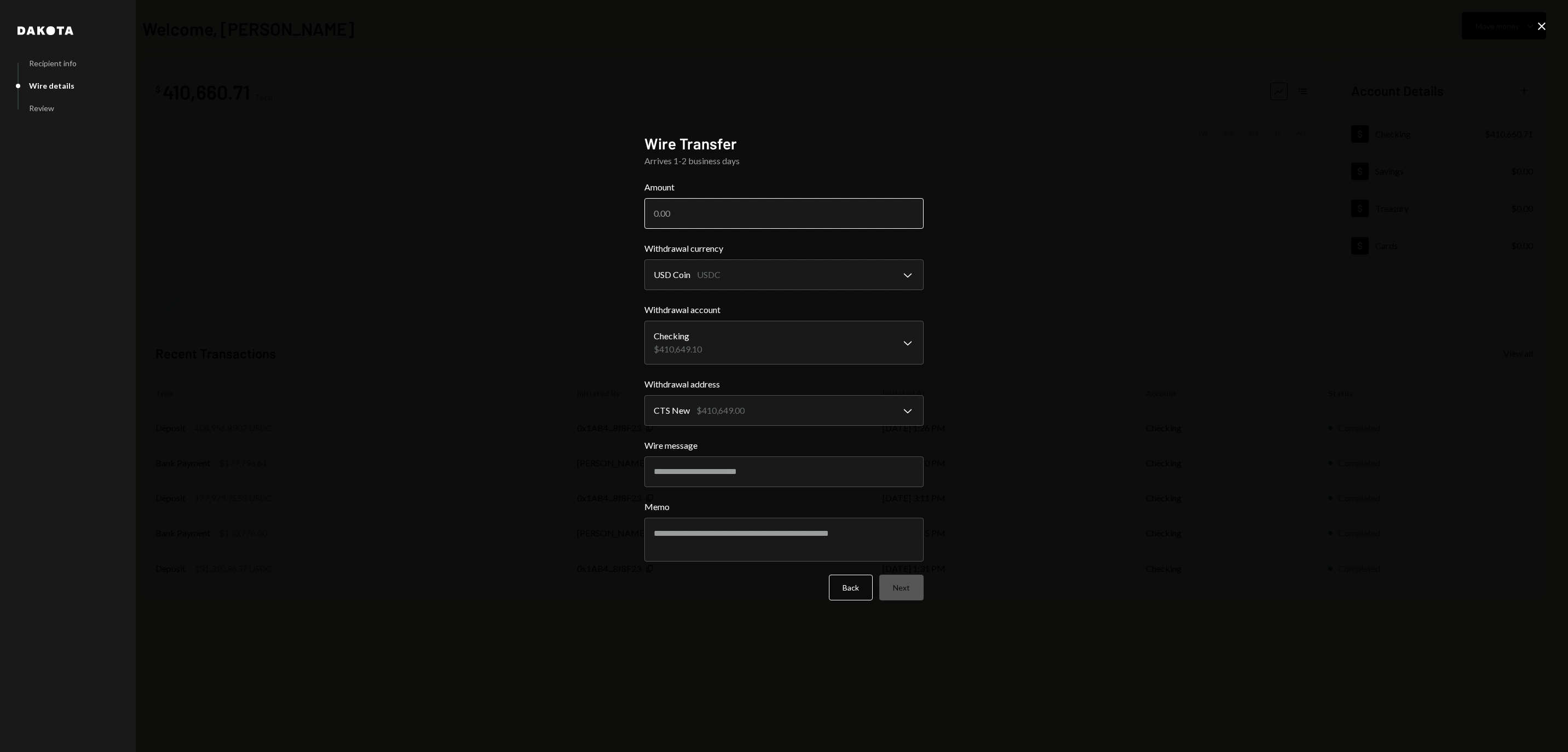
click at [740, 215] on input "Amount" at bounding box center [784, 213] width 279 height 31
paste input "408157.00"
type input "408157.00"
click at [751, 476] on input "Wire message" at bounding box center [784, 472] width 279 height 31
paste input "**********"
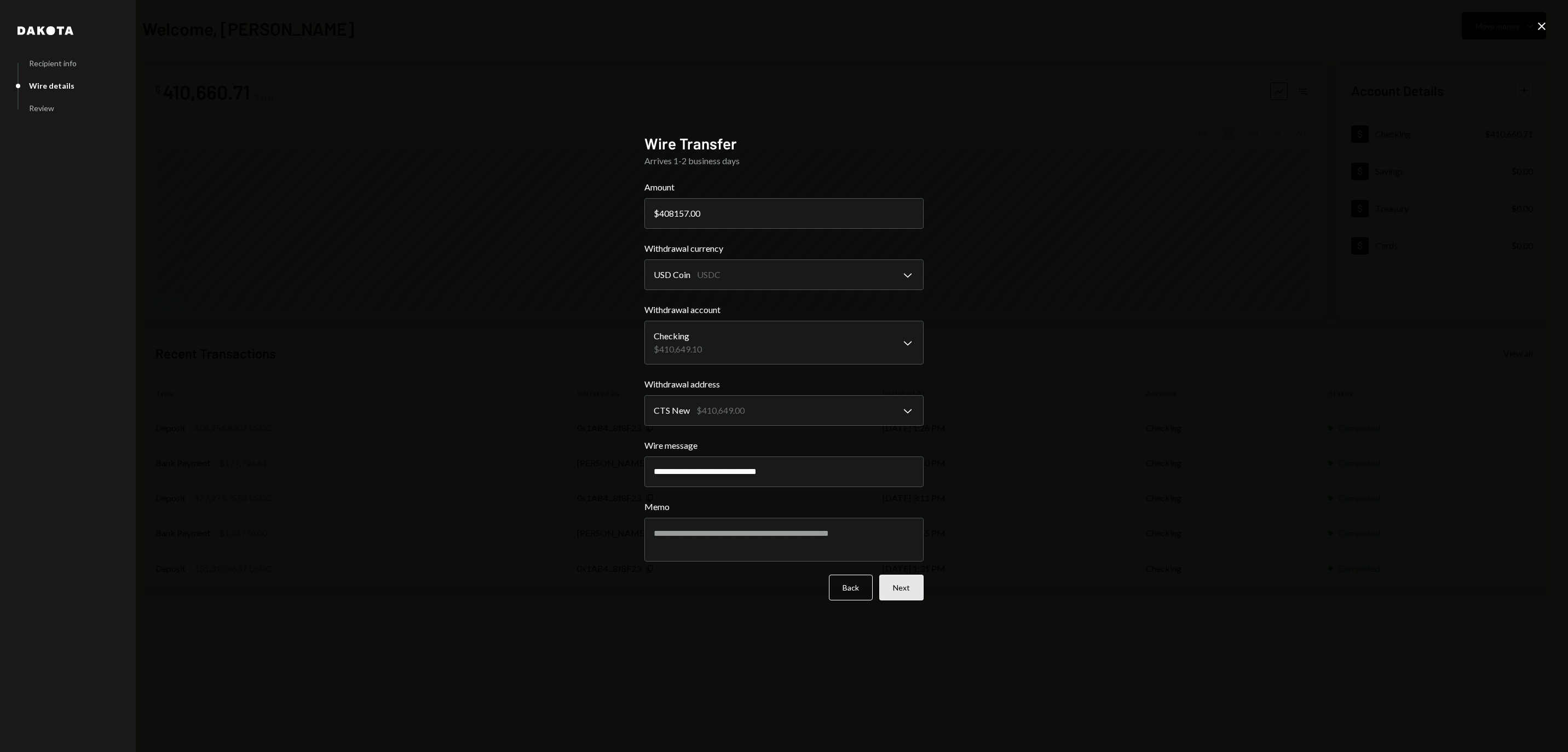
type input "**********"
click at [895, 599] on button "Next" at bounding box center [901, 587] width 44 height 26
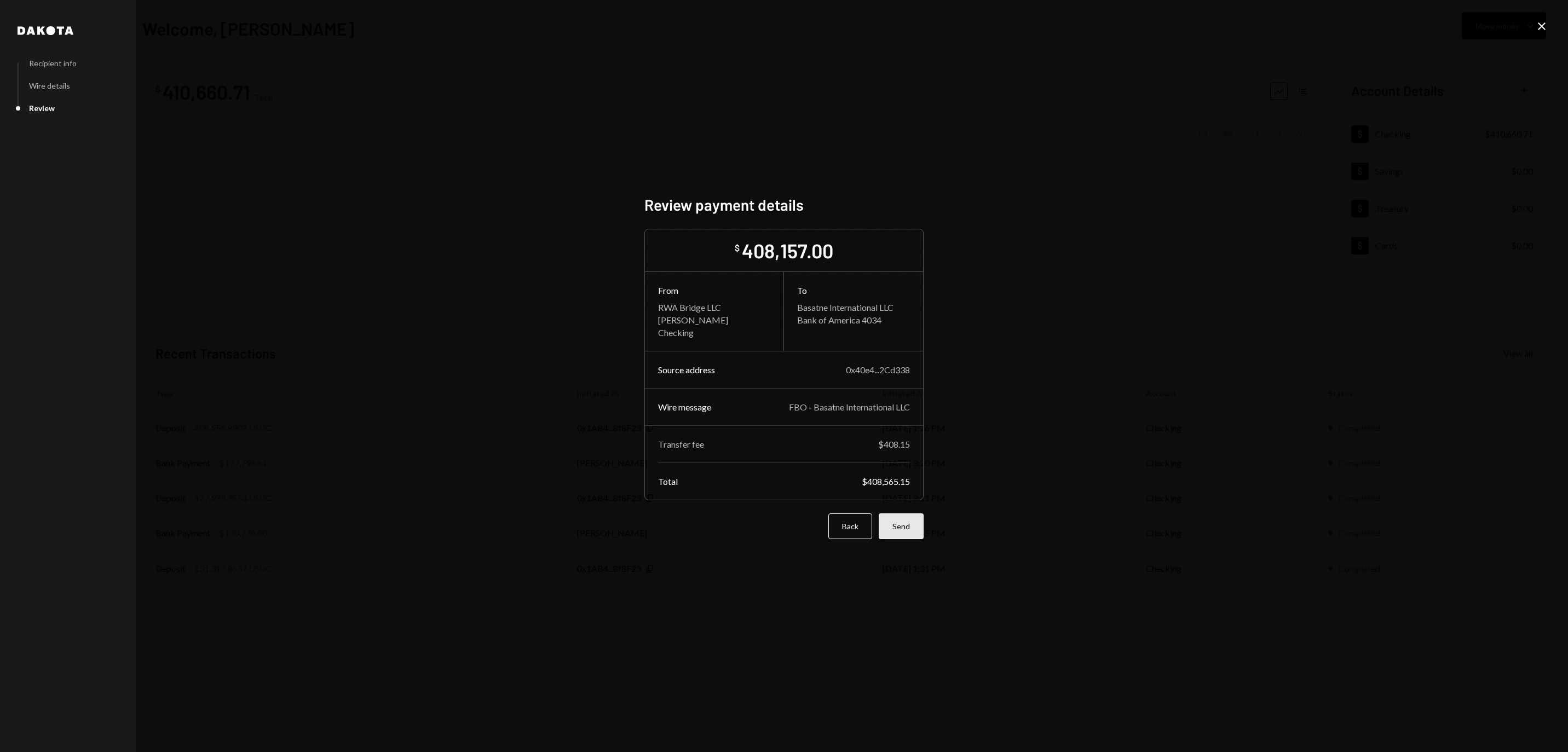
click at [904, 525] on button "Send" at bounding box center [901, 526] width 45 height 26
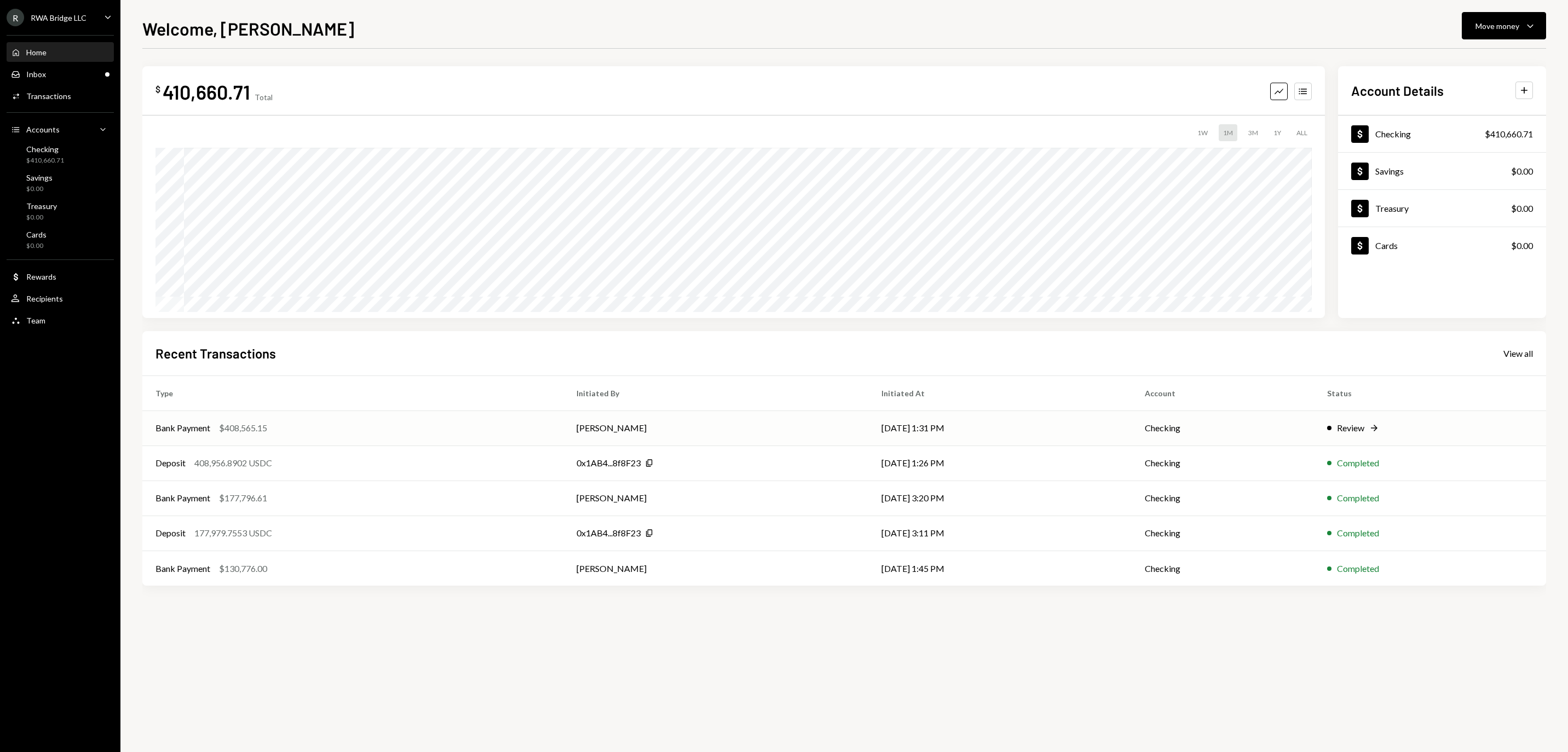
click at [810, 418] on td "[PERSON_NAME]" at bounding box center [716, 428] width 305 height 35
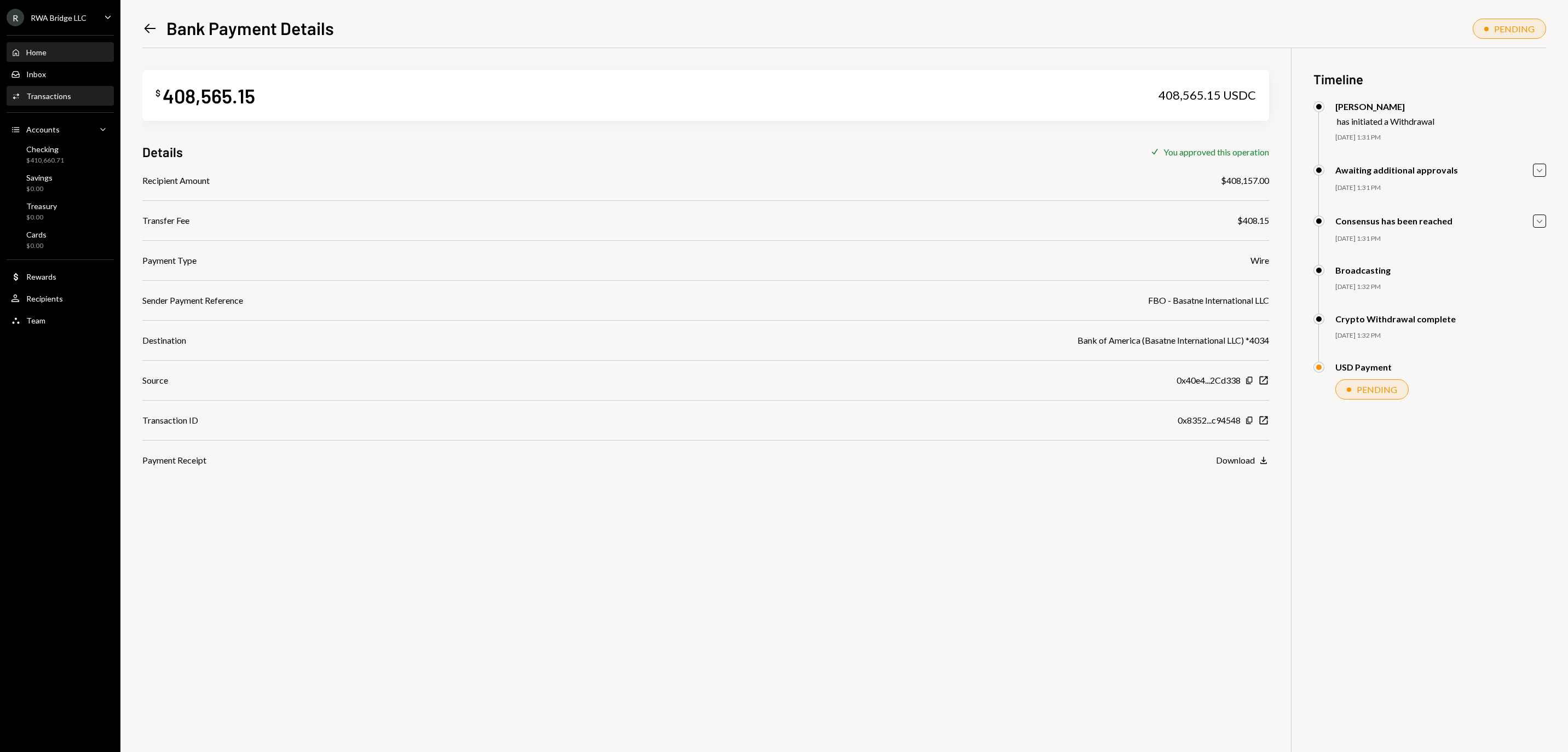
click at [78, 55] on div "Home Home" at bounding box center [60, 53] width 99 height 10
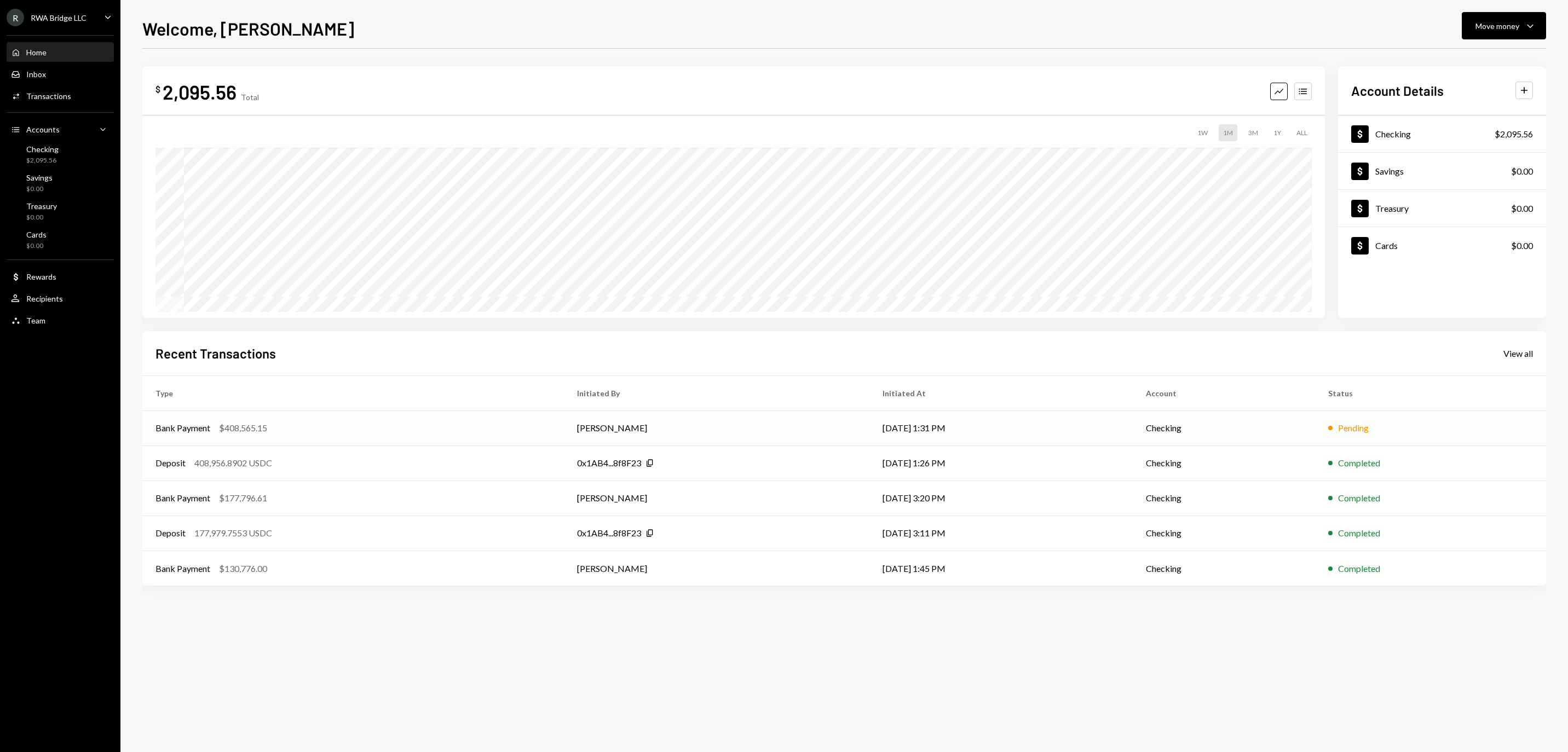
click at [668, 413] on td "[PERSON_NAME]" at bounding box center [717, 428] width 306 height 35
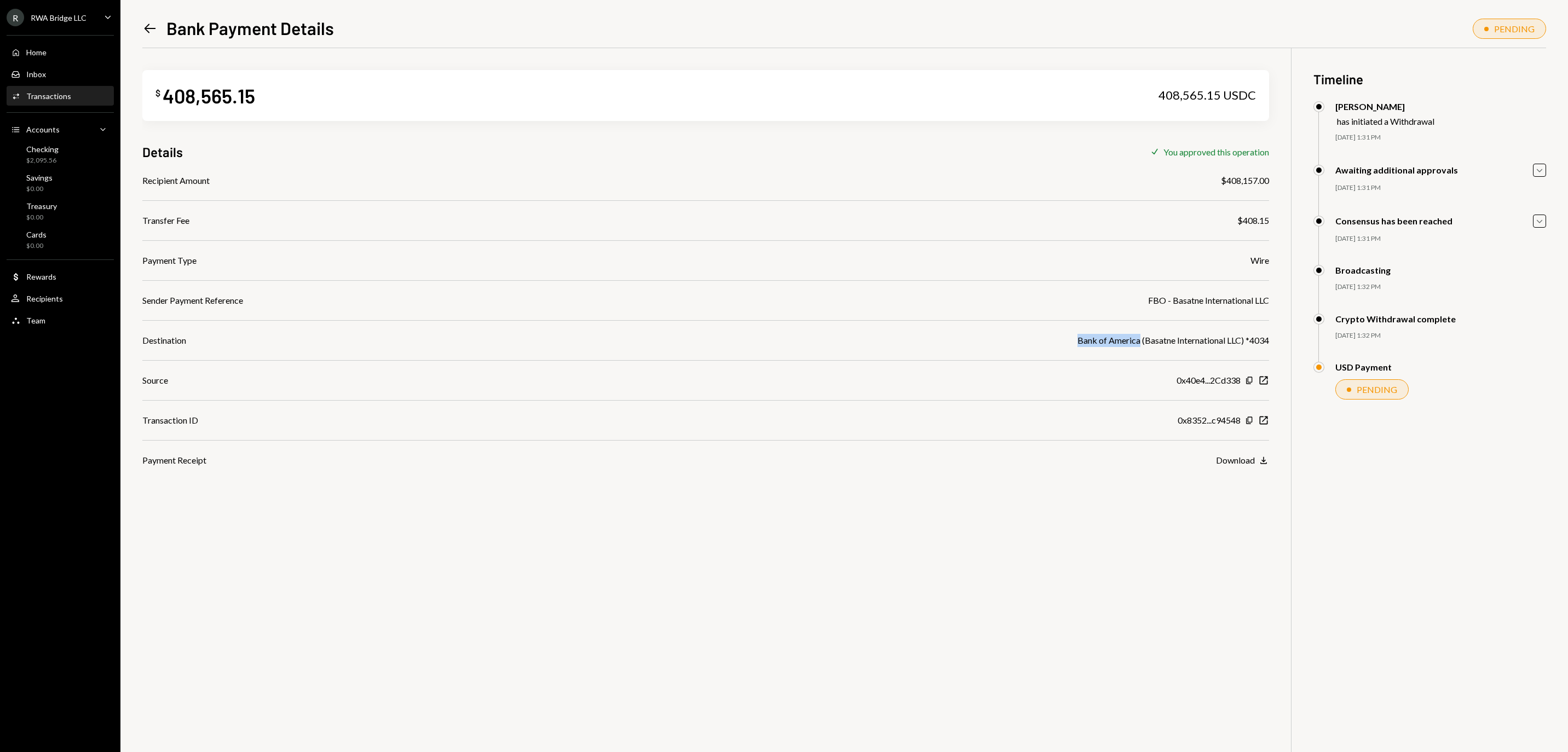
drag, startPoint x: 1050, startPoint y: 343, endPoint x: 1120, endPoint y: 343, distance: 70.0
click at [1120, 343] on div "Bank of America (Basatne International LLC) *4034" at bounding box center [1173, 341] width 192 height 13
copy div "Bank of America"
click at [711, 334] on div "Recipient Amount $408,157.00 Transfer Fee $408.15 Payment Type Wire Sender Paym…" at bounding box center [705, 320] width 1127 height 293
click at [1246, 424] on icon "Copy" at bounding box center [1249, 420] width 9 height 9
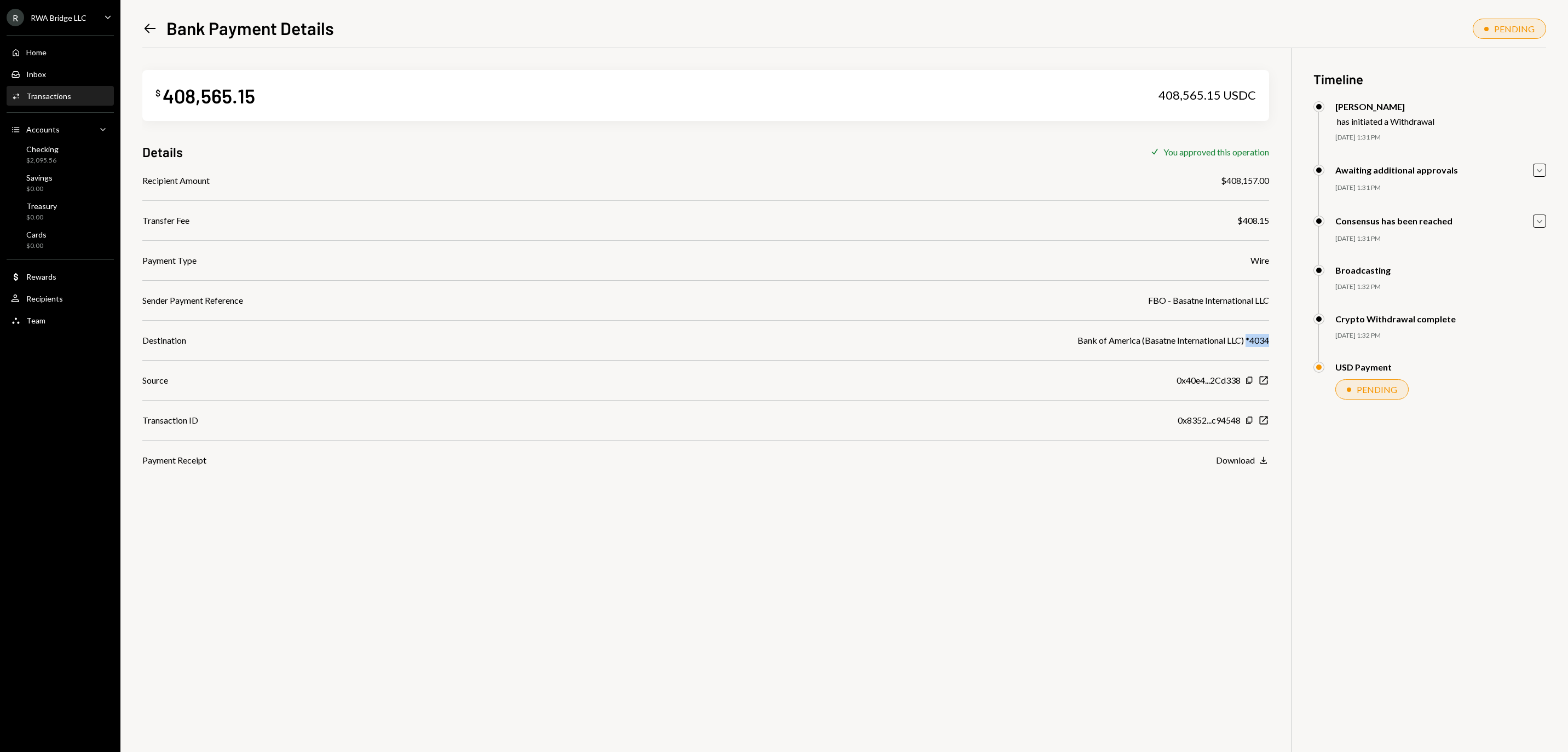
drag, startPoint x: 1242, startPoint y: 344, endPoint x: 1267, endPoint y: 343, distance: 25.0
click at [1267, 343] on div "Bank of America (Basatne International LLC) *4034" at bounding box center [1173, 341] width 192 height 13
copy div "*4034"
click at [55, 58] on div "Home Home" at bounding box center [60, 53] width 99 height 10
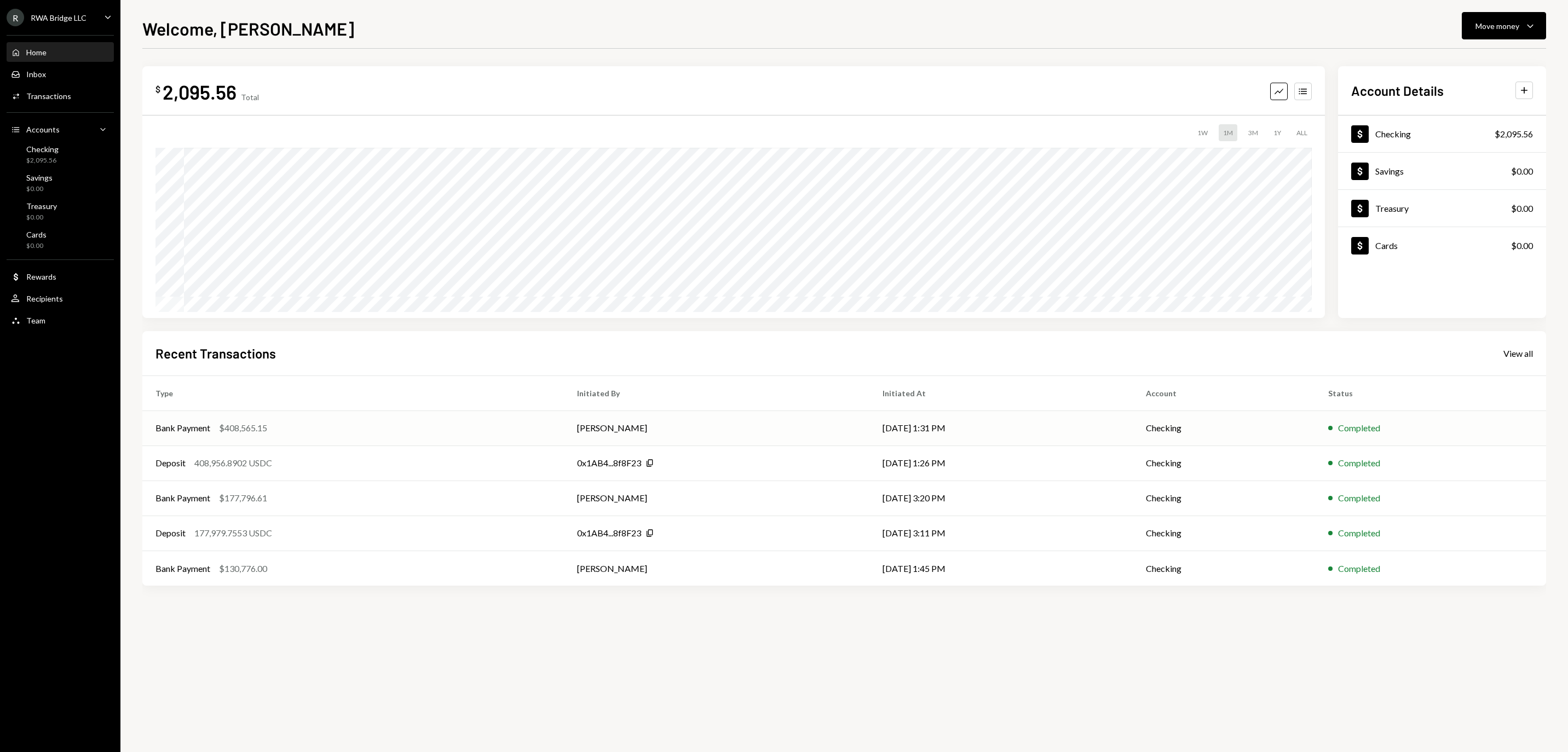
click at [921, 425] on td "[DATE] 1:31 PM" at bounding box center [1001, 428] width 263 height 35
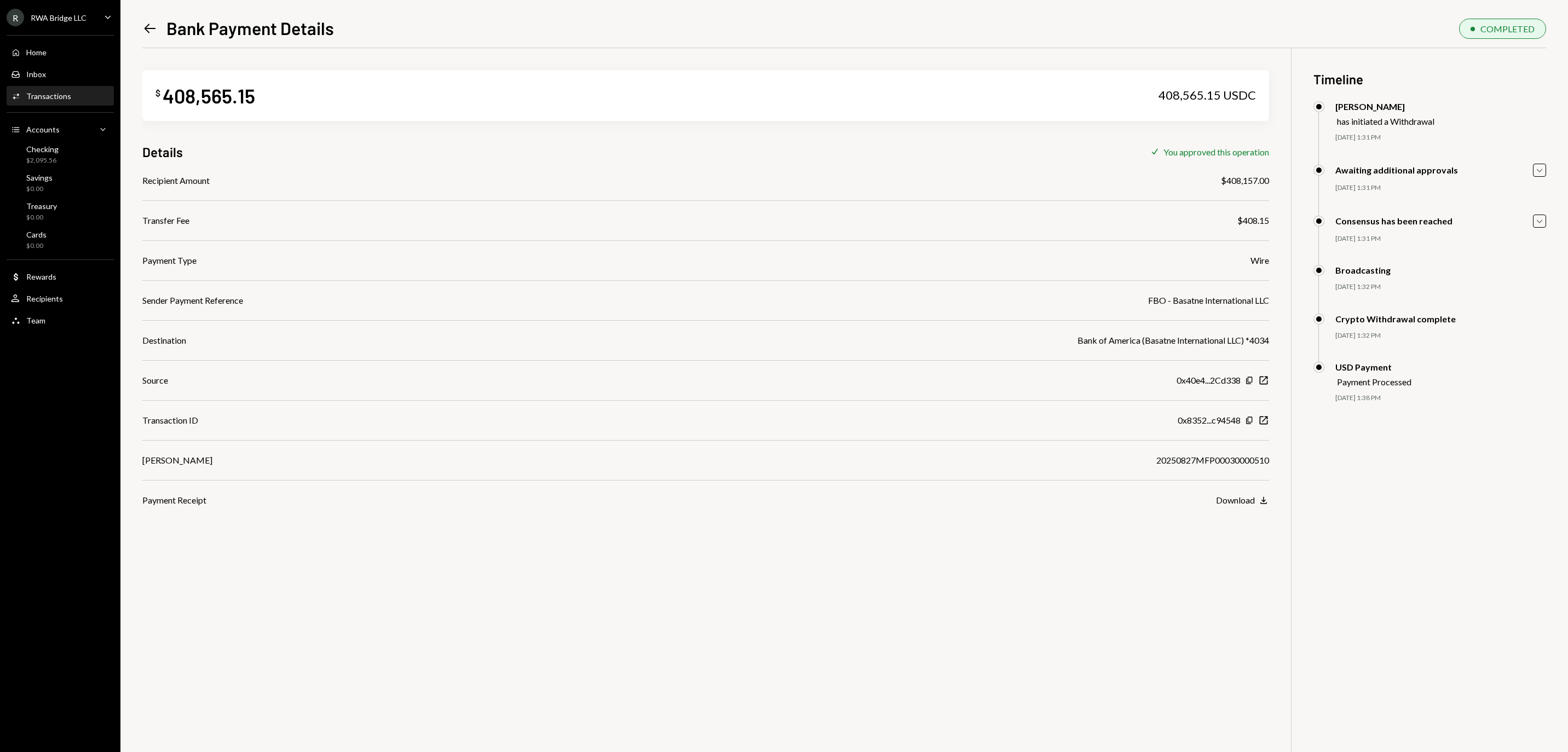
click at [1157, 467] on div "20250827MFP00030000510" at bounding box center [1213, 460] width 113 height 13
copy div "20250827MFP00030000510"
click at [50, 74] on div "Inbox Inbox" at bounding box center [60, 74] width 99 height 19
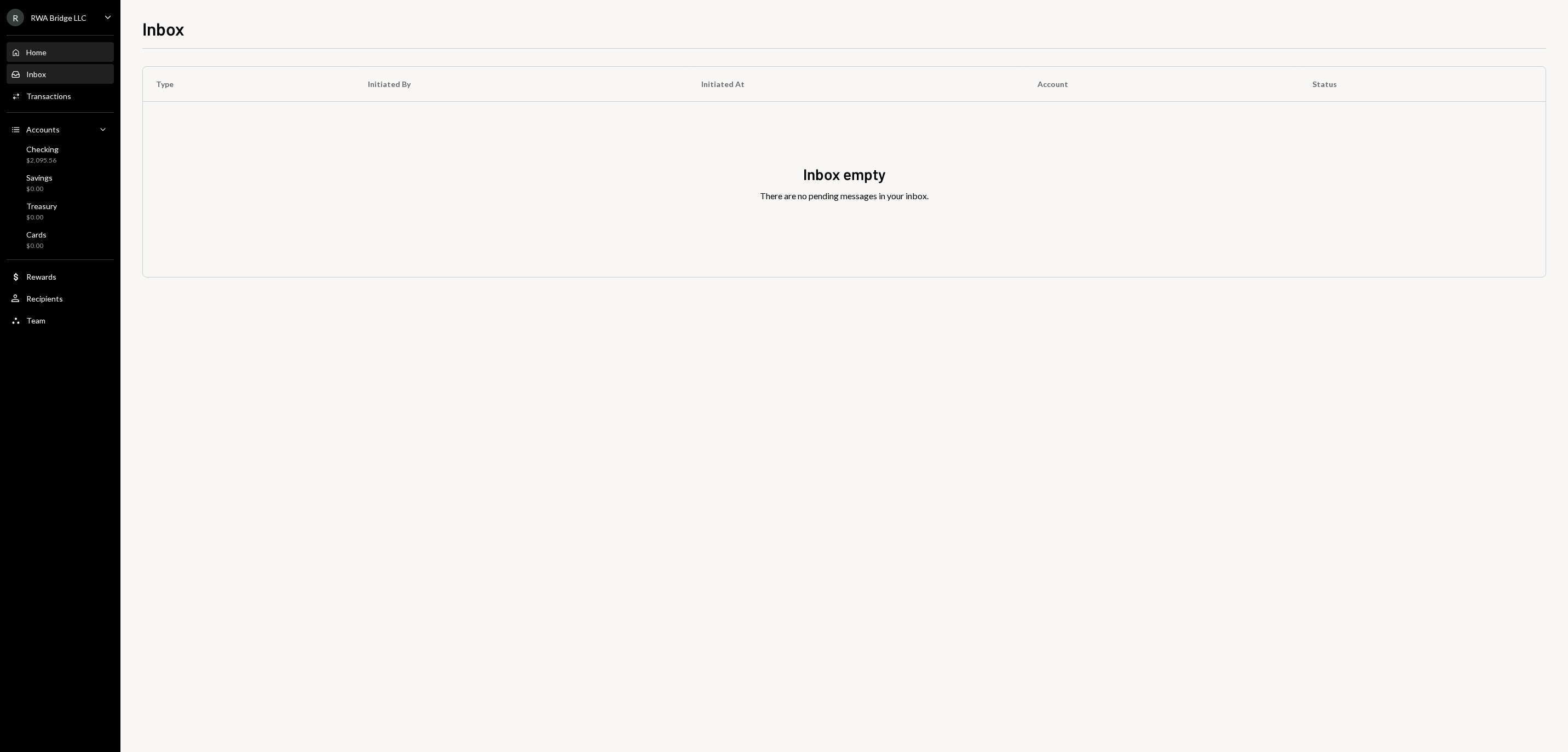
click at [59, 58] on div "Home Home" at bounding box center [60, 53] width 99 height 10
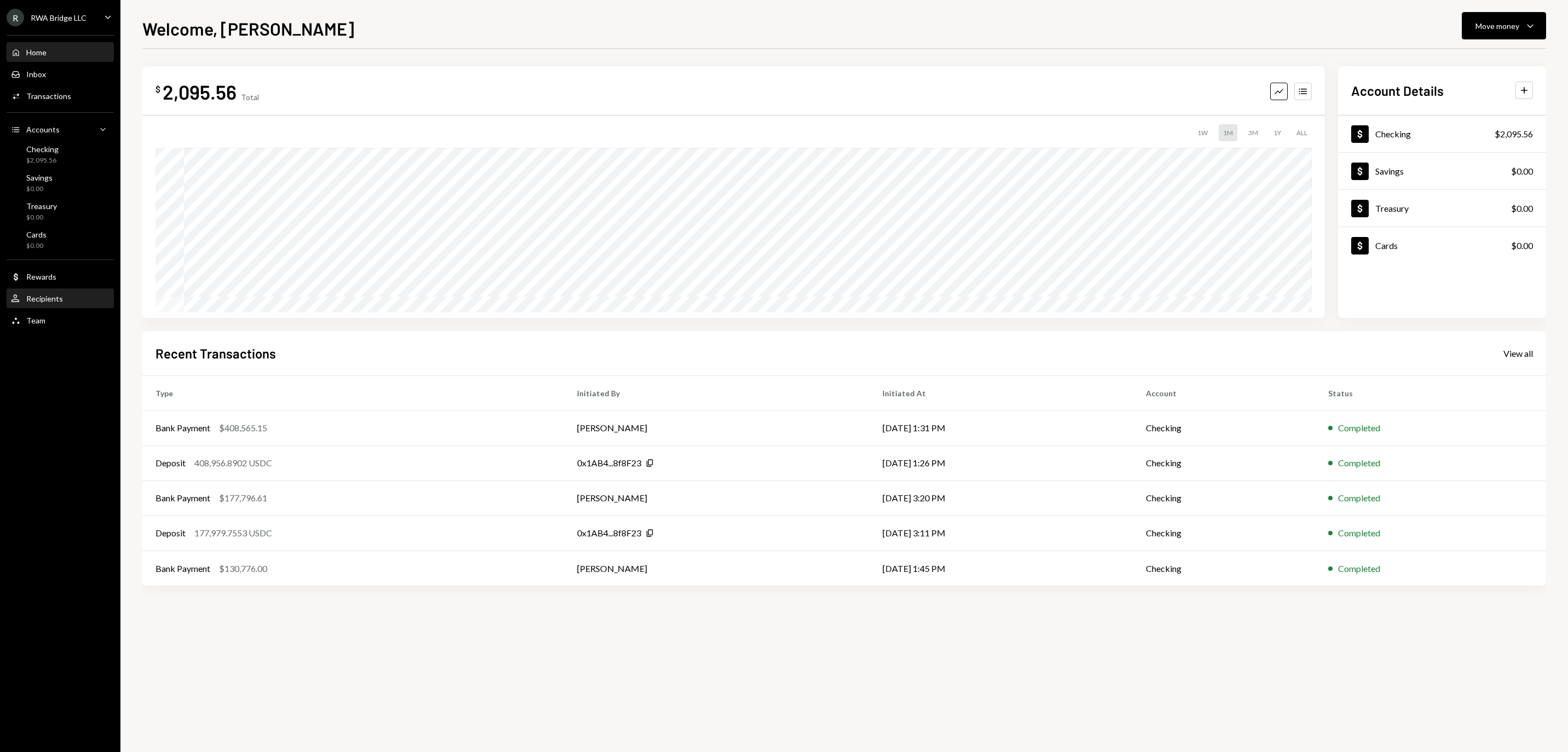
click at [57, 300] on div "Recipients" at bounding box center [44, 298] width 37 height 9
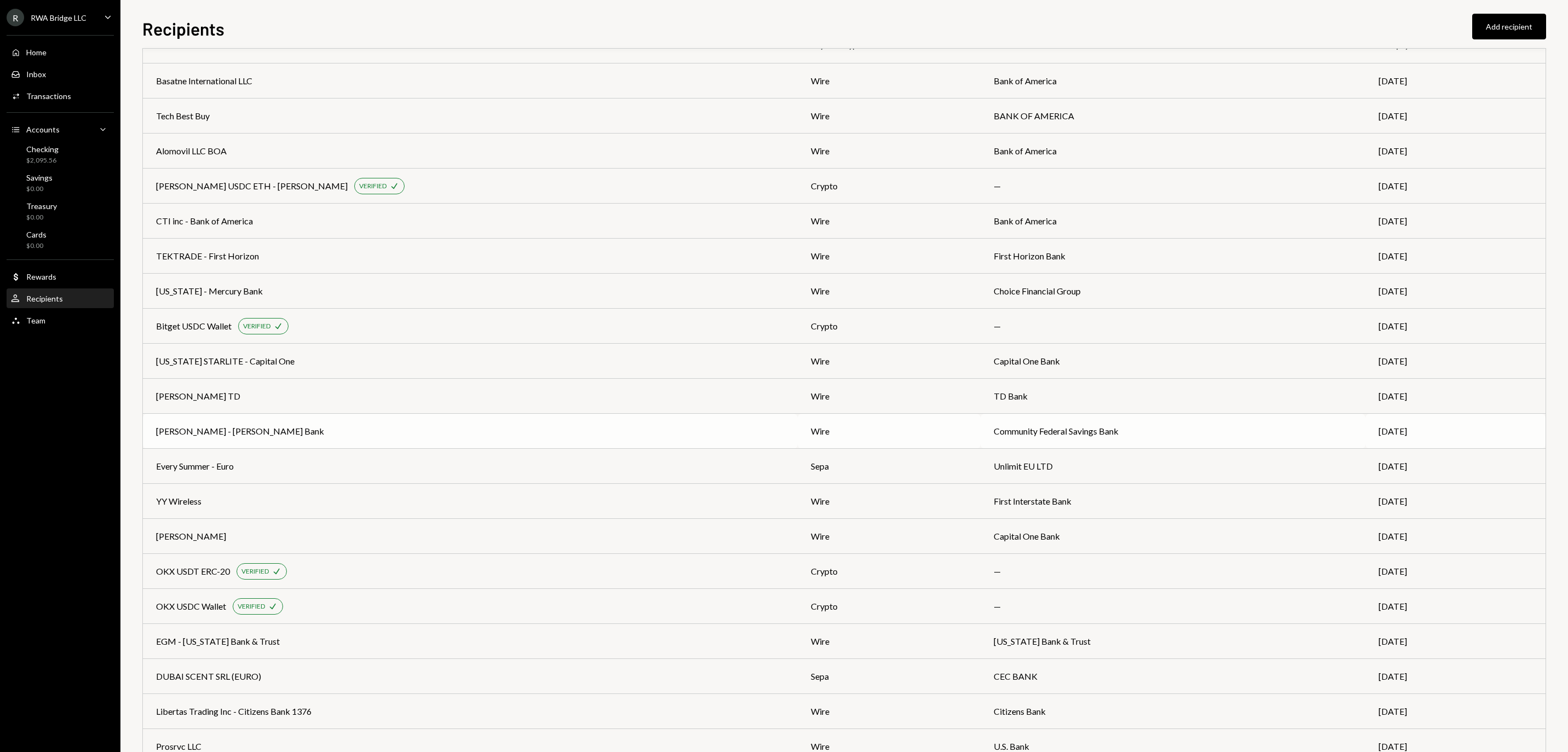
scroll to position [42, 0]
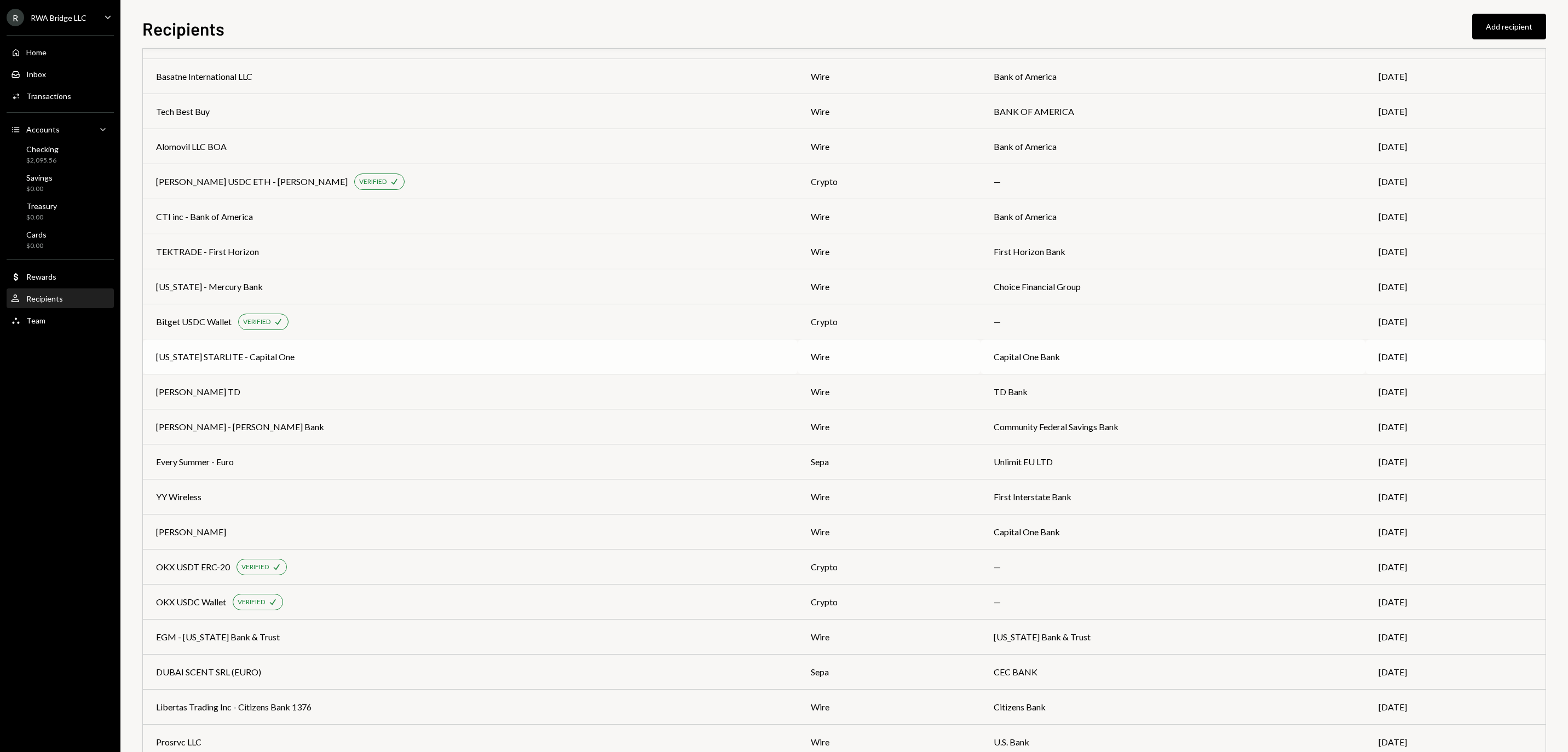
click at [1092, 357] on td "Capital One Bank" at bounding box center [1173, 357] width 385 height 35
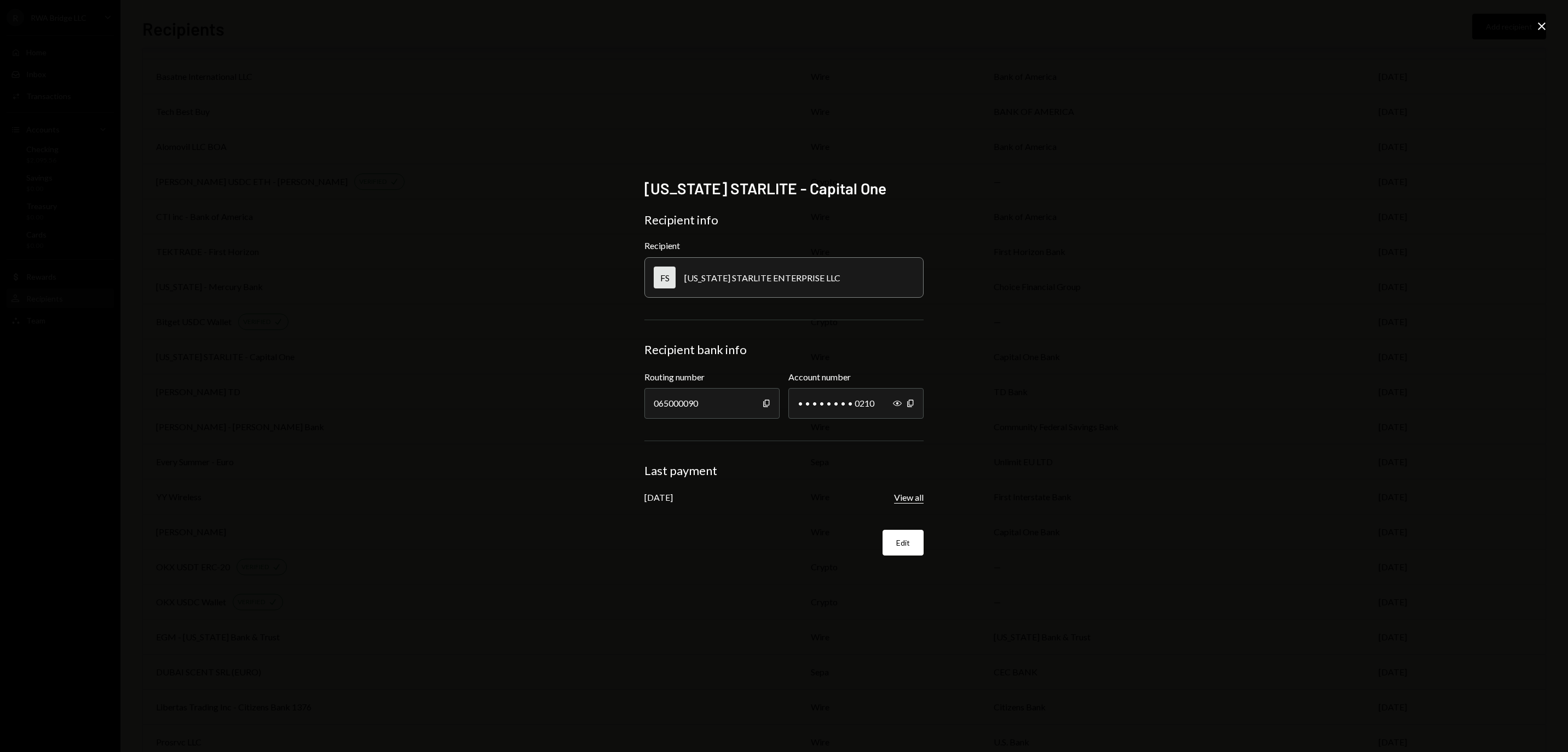
click at [897, 493] on button "View all" at bounding box center [908, 498] width 30 height 12
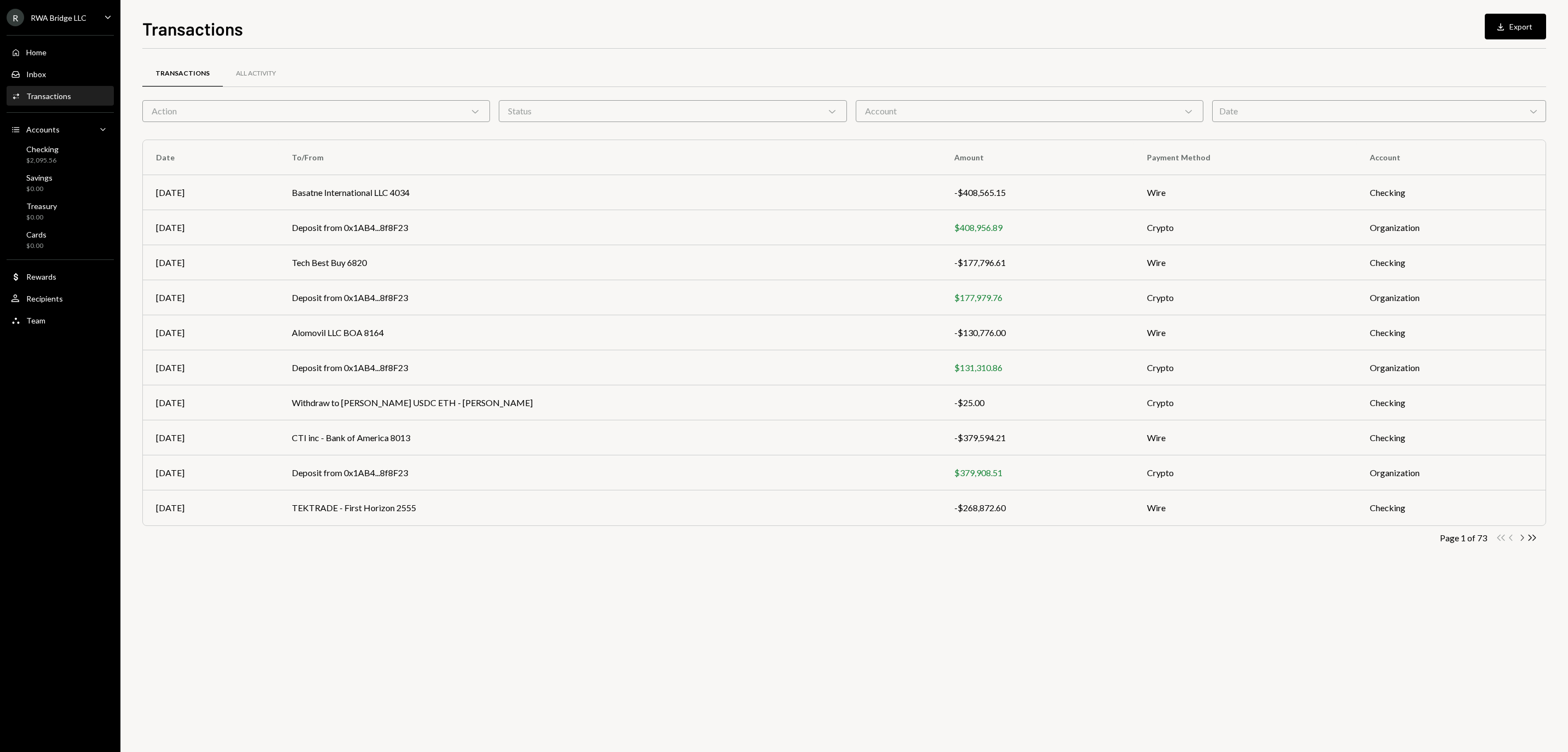
click at [1522, 541] on icon "button" at bounding box center [1523, 538] width 3 height 6
click at [1522, 543] on icon "Chevron Right" at bounding box center [1521, 538] width 10 height 10
click at [1519, 543] on icon "Chevron Right" at bounding box center [1521, 538] width 10 height 10
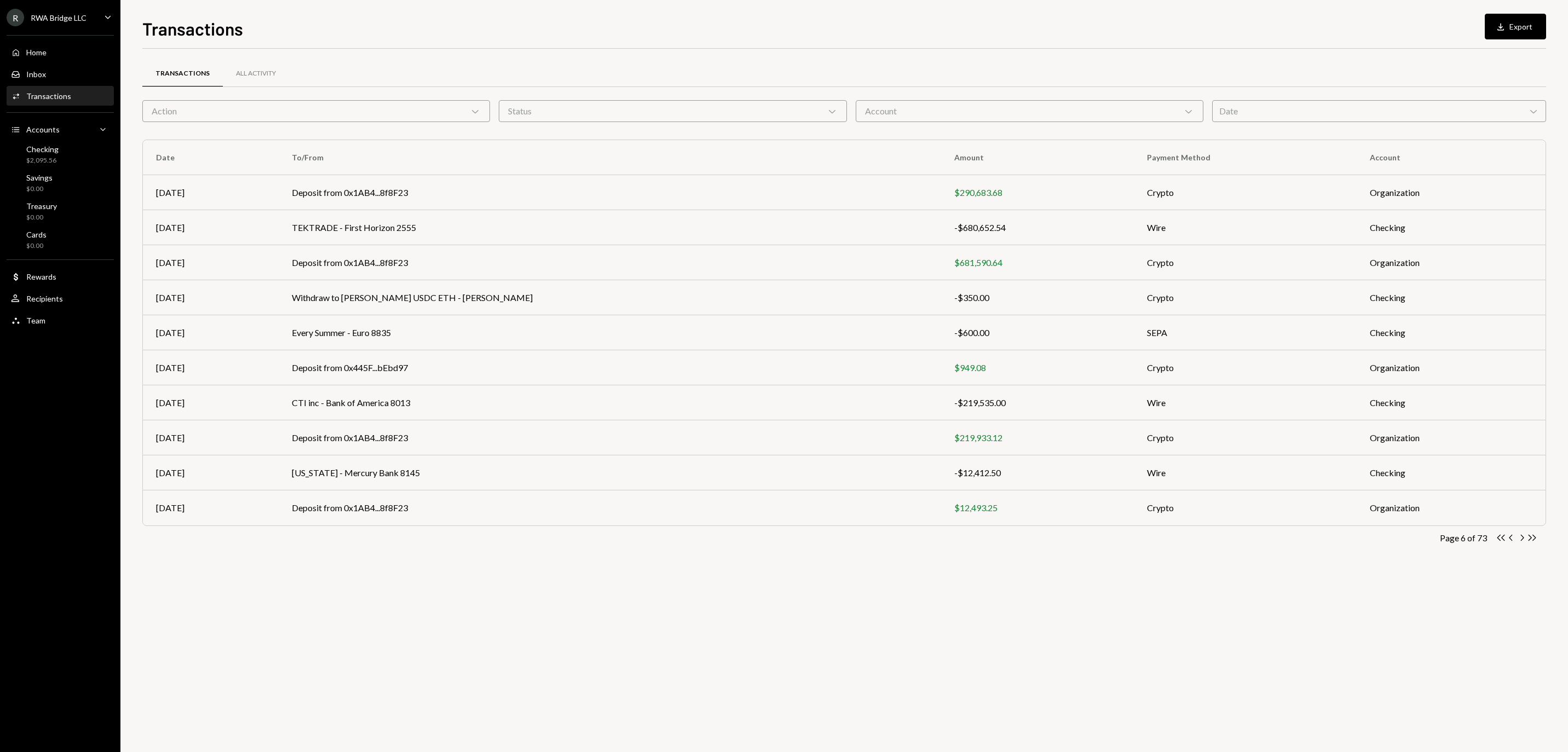
click at [1519, 543] on icon "Chevron Right" at bounding box center [1521, 538] width 10 height 10
click at [88, 49] on div "Home Home" at bounding box center [60, 52] width 99 height 19
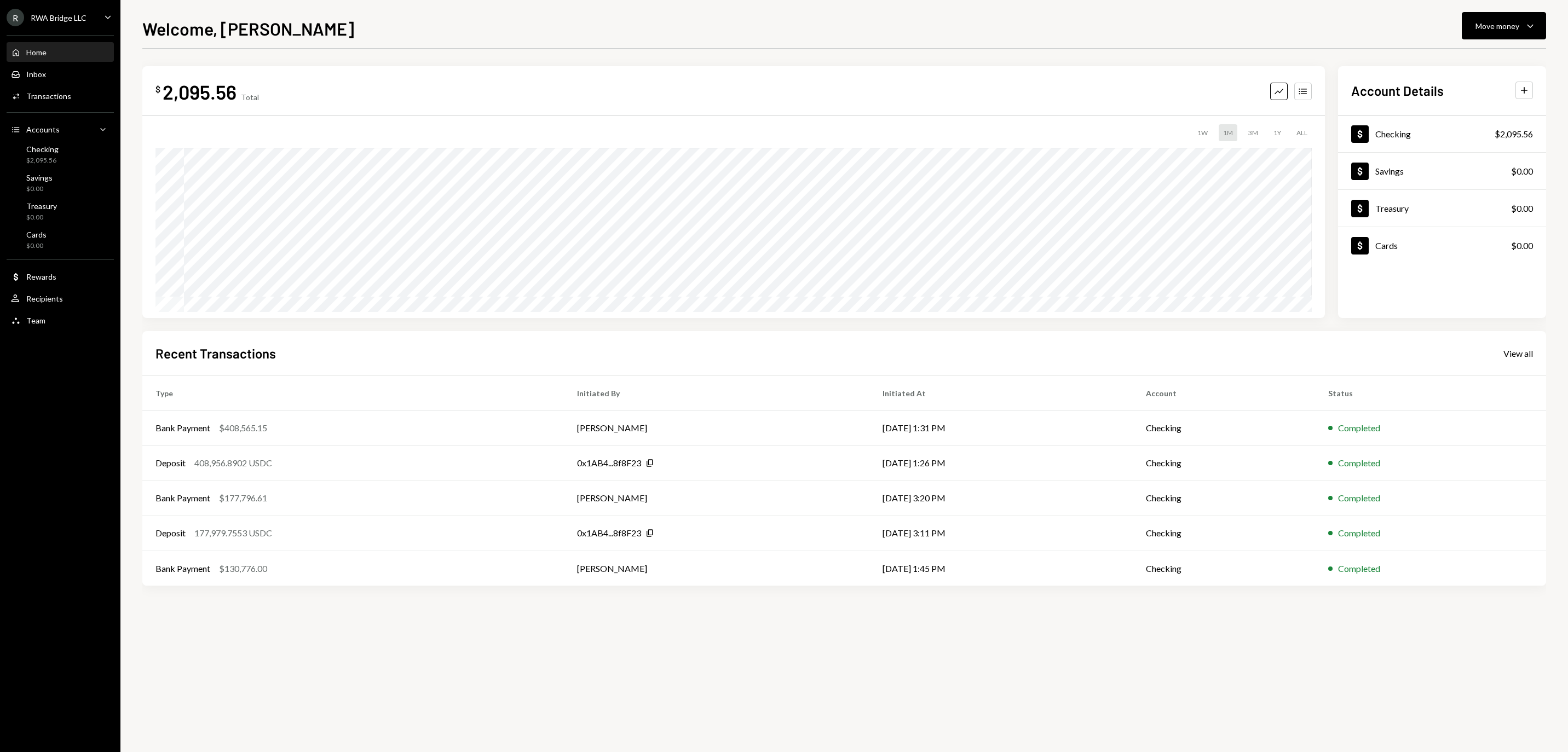
click at [66, 62] on div "Home Home" at bounding box center [60, 52] width 99 height 19
click at [1526, 352] on div "View all" at bounding box center [1518, 354] width 30 height 11
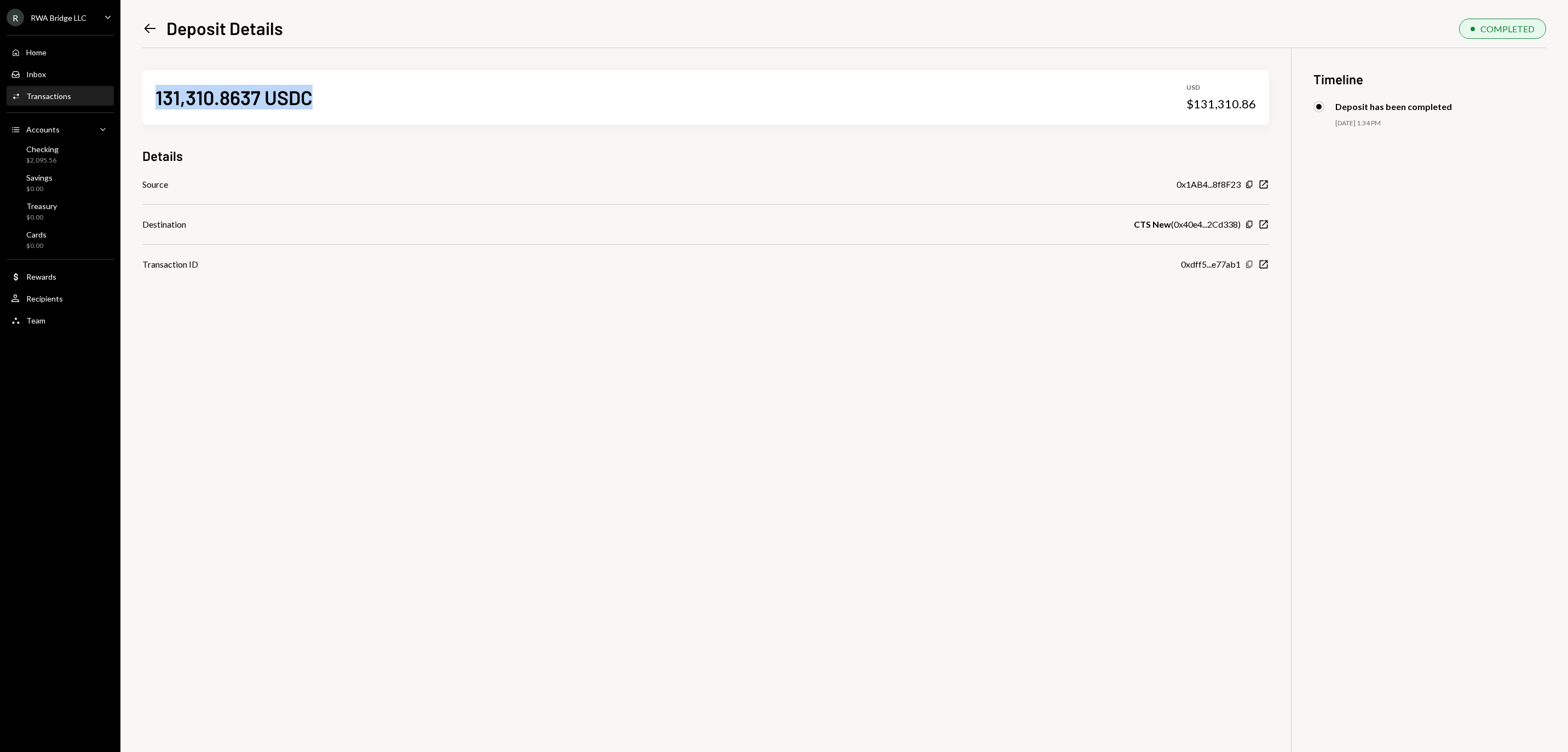
click at [1248, 268] on icon "button" at bounding box center [1249, 264] width 6 height 7
click at [150, 27] on icon "Left Arrow" at bounding box center [150, 28] width 15 height 15
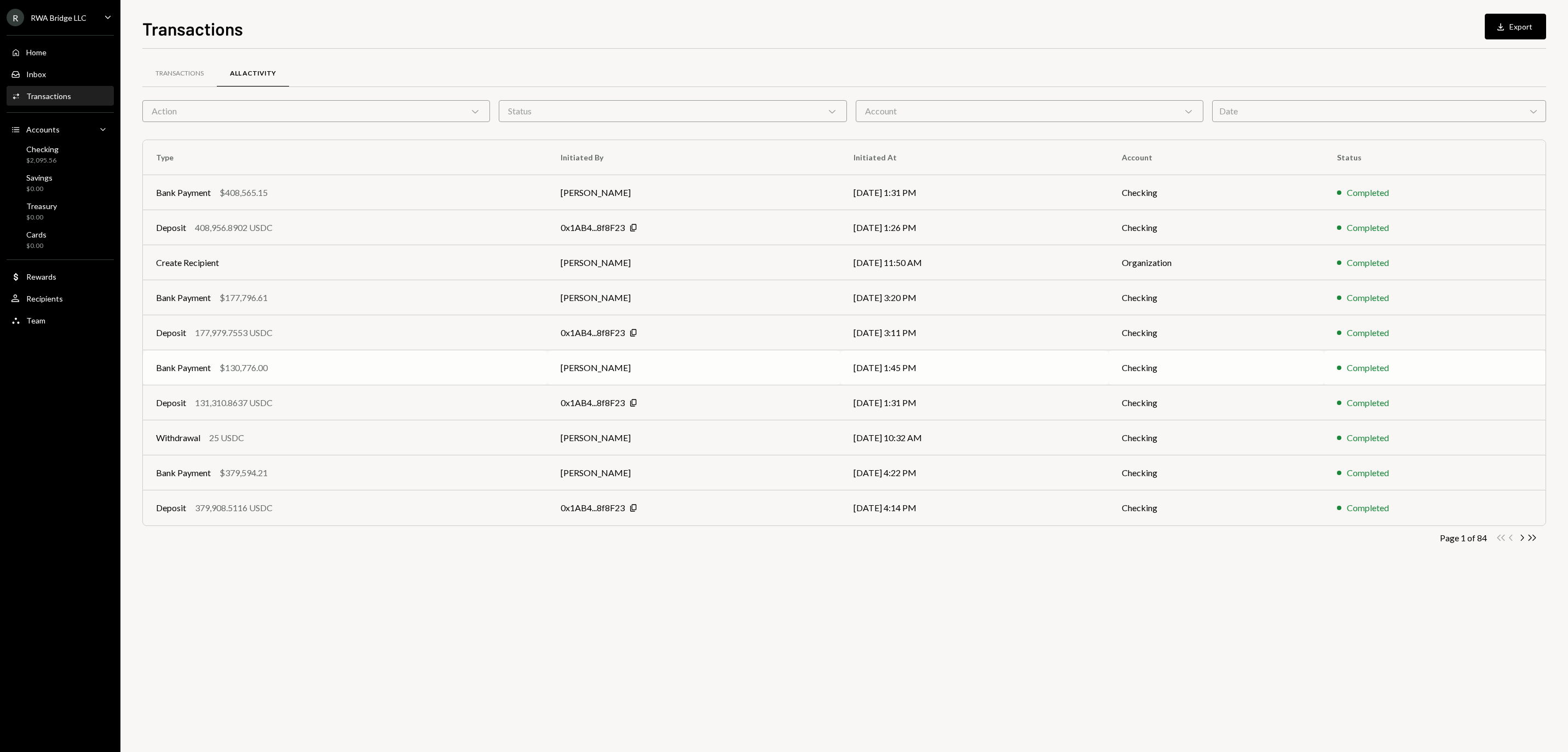
click at [756, 363] on td "[PERSON_NAME]" at bounding box center [694, 368] width 293 height 35
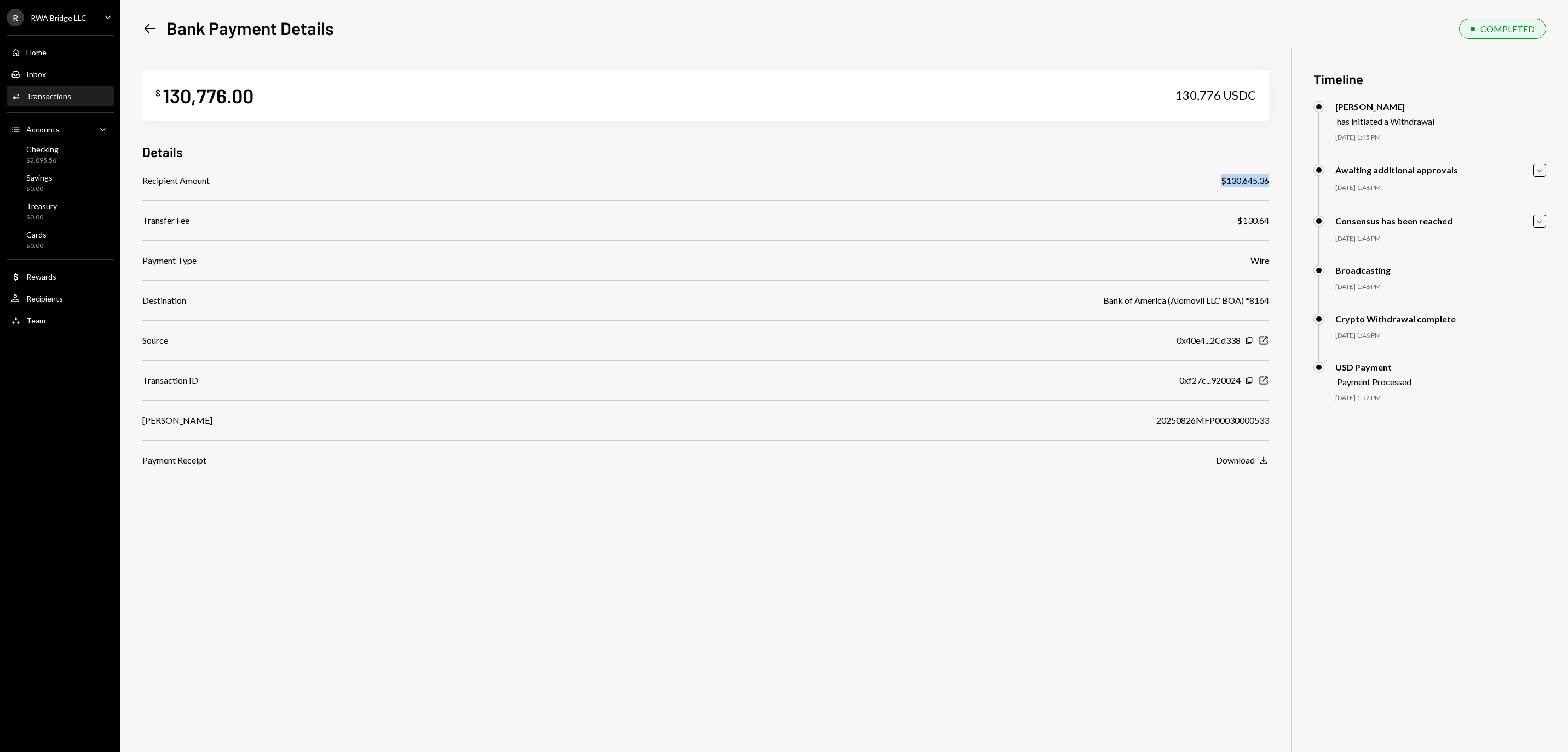
drag, startPoint x: 1273, startPoint y: 177, endPoint x: 1214, endPoint y: 177, distance: 59.0
click at [1214, 177] on div "$ 130,776.00 130,776 USDC Details Recipient Amount $130,645.36 Transfer Fee $13…" at bounding box center [844, 424] width 1404 height 752
copy div "$130,645.36"
click at [86, 49] on div "Home Home" at bounding box center [60, 52] width 99 height 19
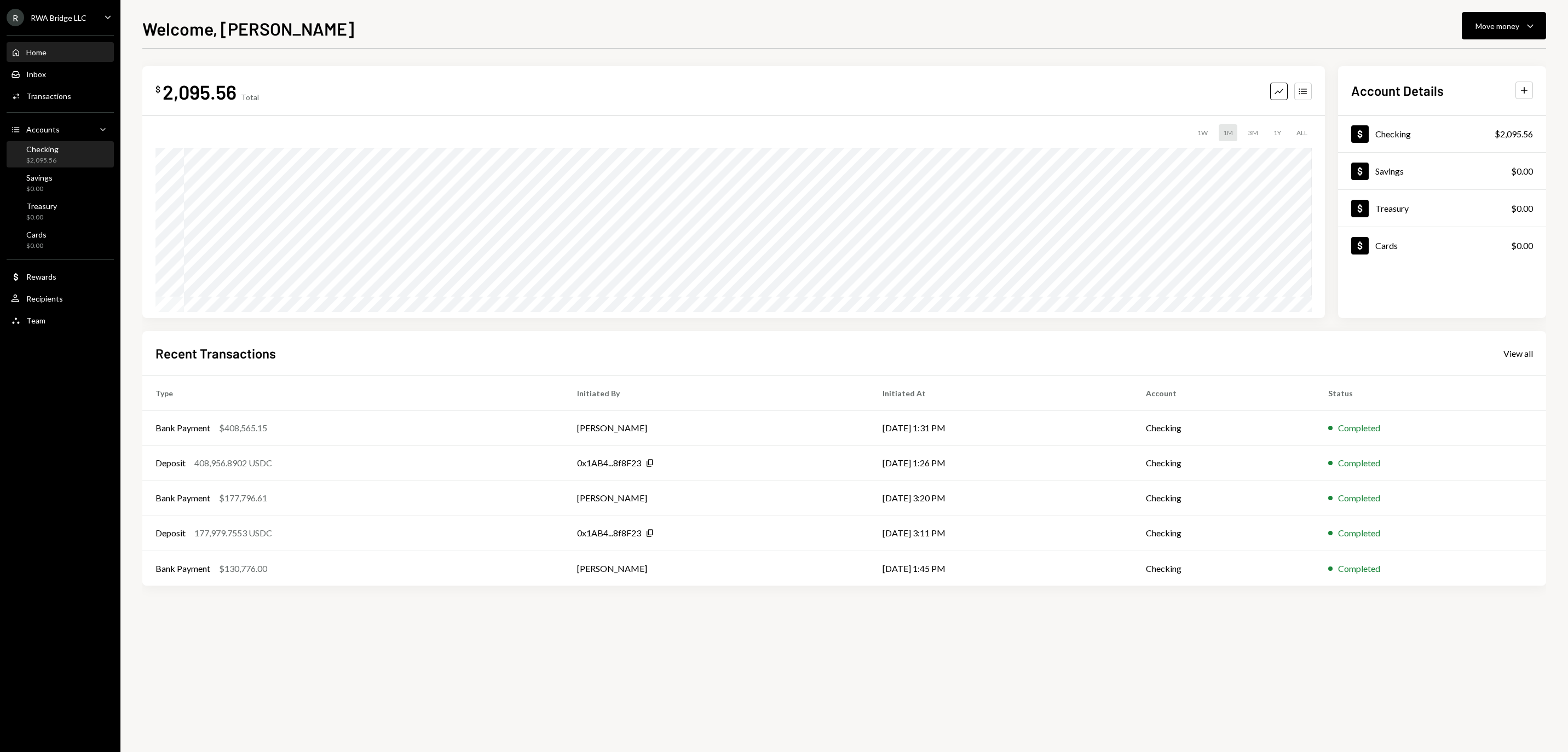
click at [46, 164] on div "$2,095.56" at bounding box center [42, 161] width 32 height 9
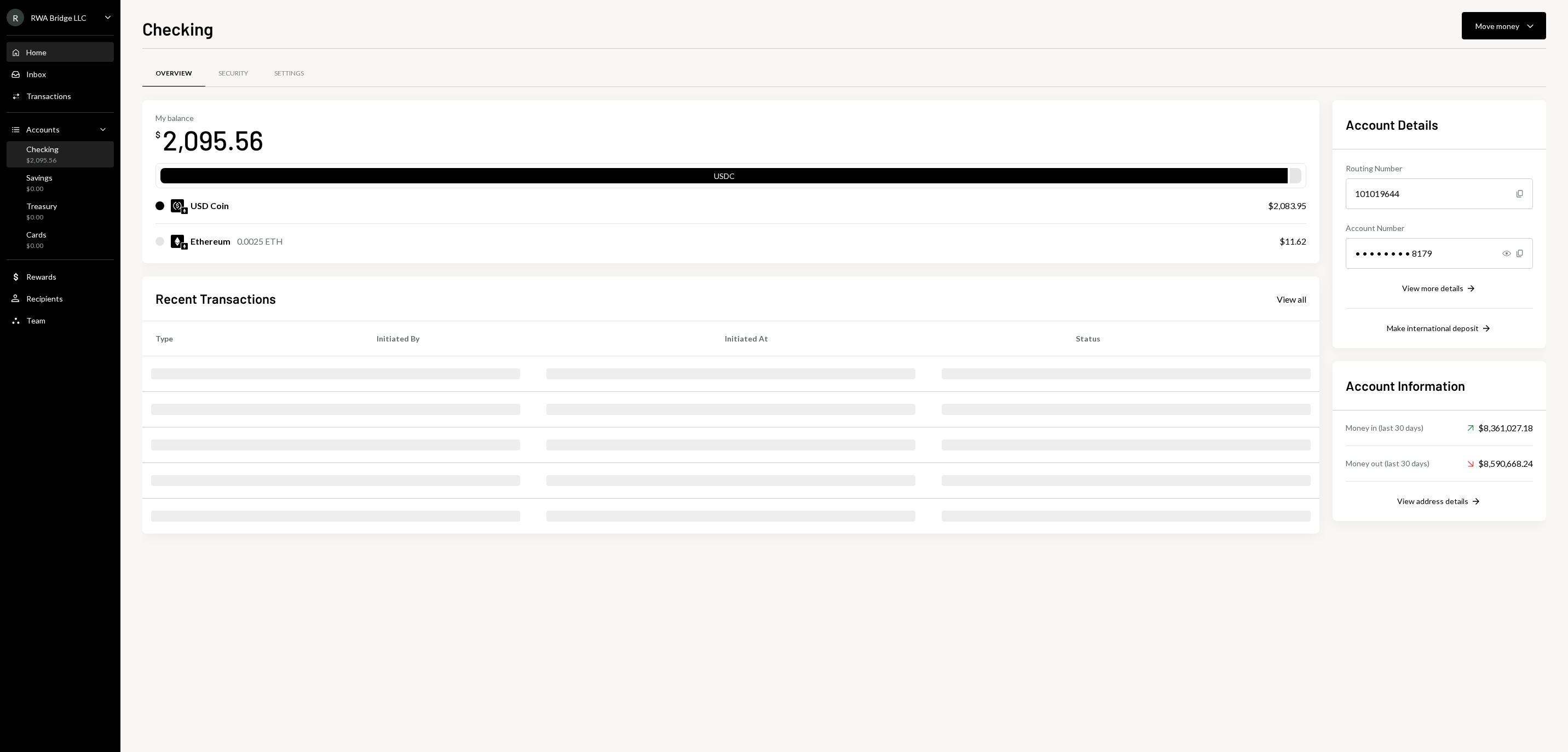
click at [88, 54] on div "Home Home" at bounding box center [60, 53] width 99 height 10
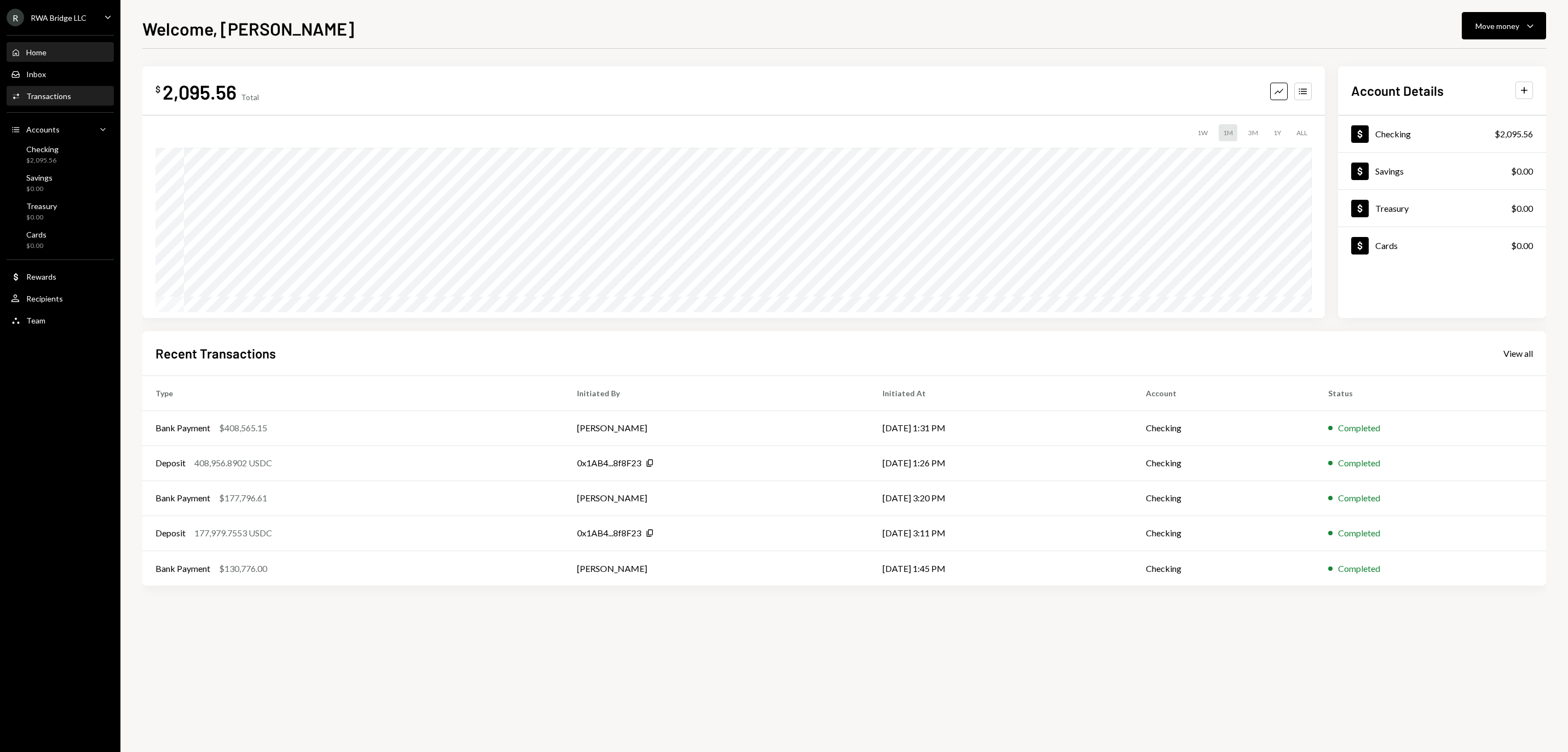
click at [70, 101] on div "Transactions" at bounding box center [49, 96] width 45 height 9
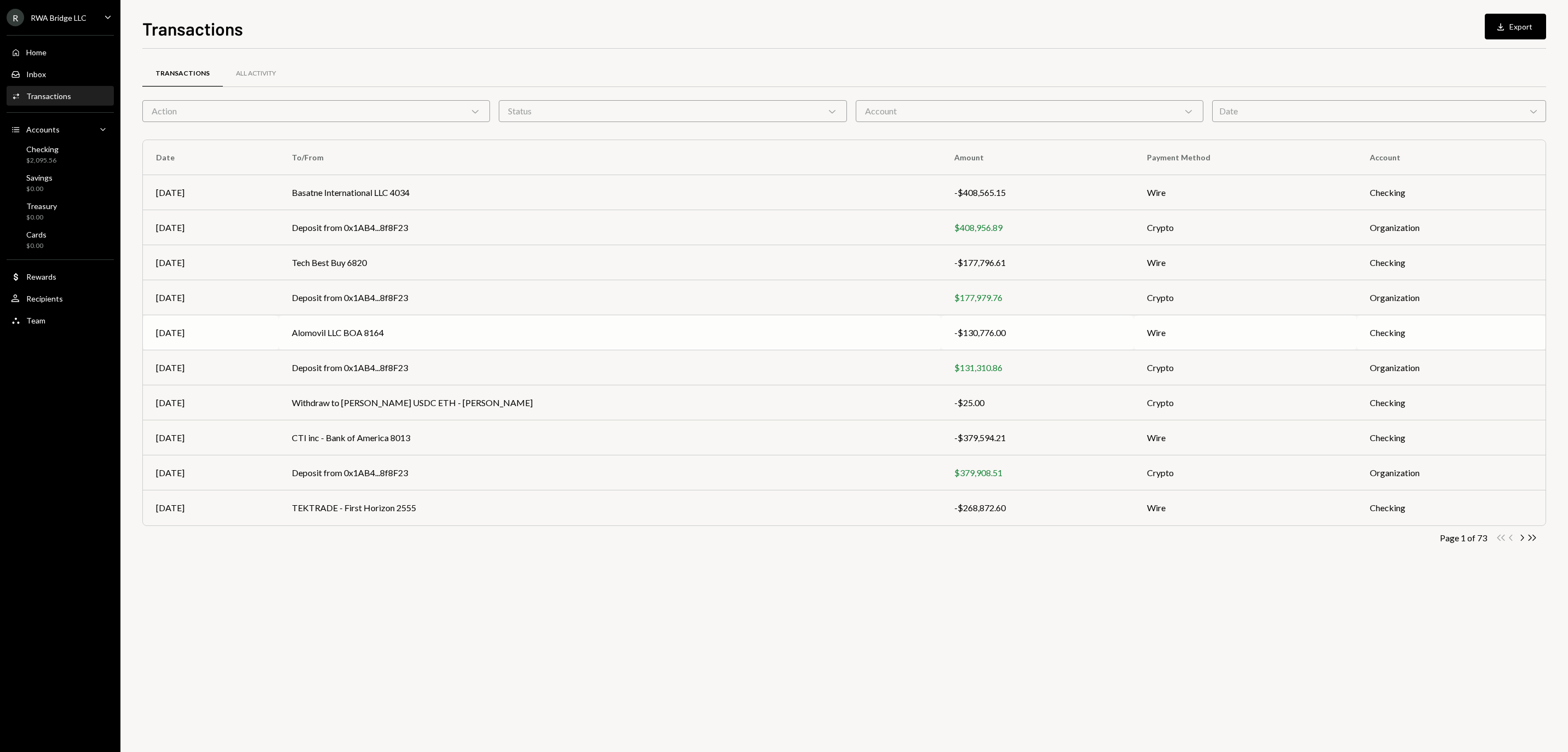
click at [540, 344] on td "Alomovil LLC BOA 8164" at bounding box center [610, 333] width 662 height 35
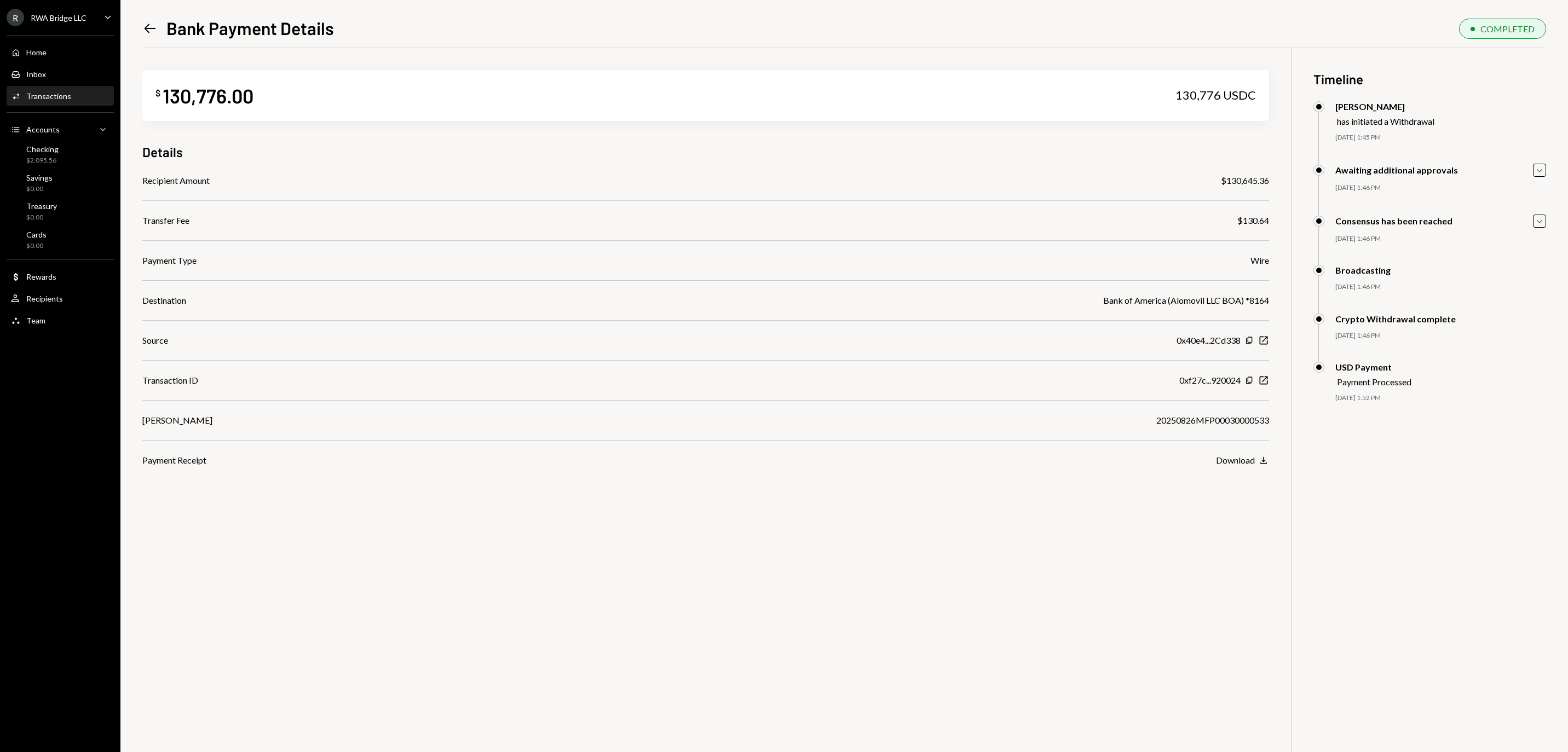
click at [1242, 425] on div "20250826MFP00030000533" at bounding box center [1213, 420] width 113 height 13
copy div "20250826MFP00030000533"
click at [47, 165] on div "$2,095.56" at bounding box center [42, 161] width 32 height 9
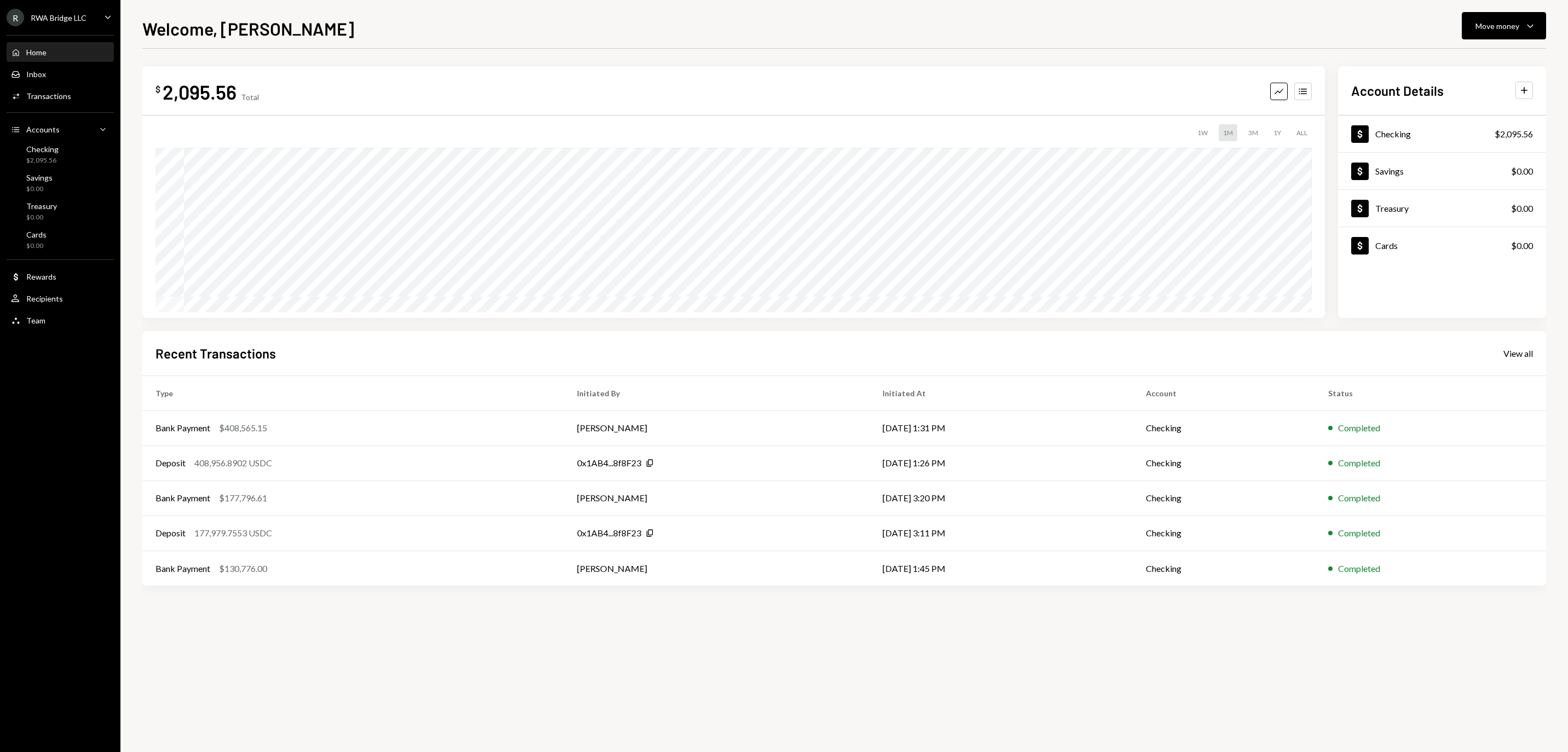
click at [38, 54] on div "Home" at bounding box center [36, 52] width 20 height 9
click at [68, 106] on div "Activities Transactions" at bounding box center [60, 96] width 99 height 19
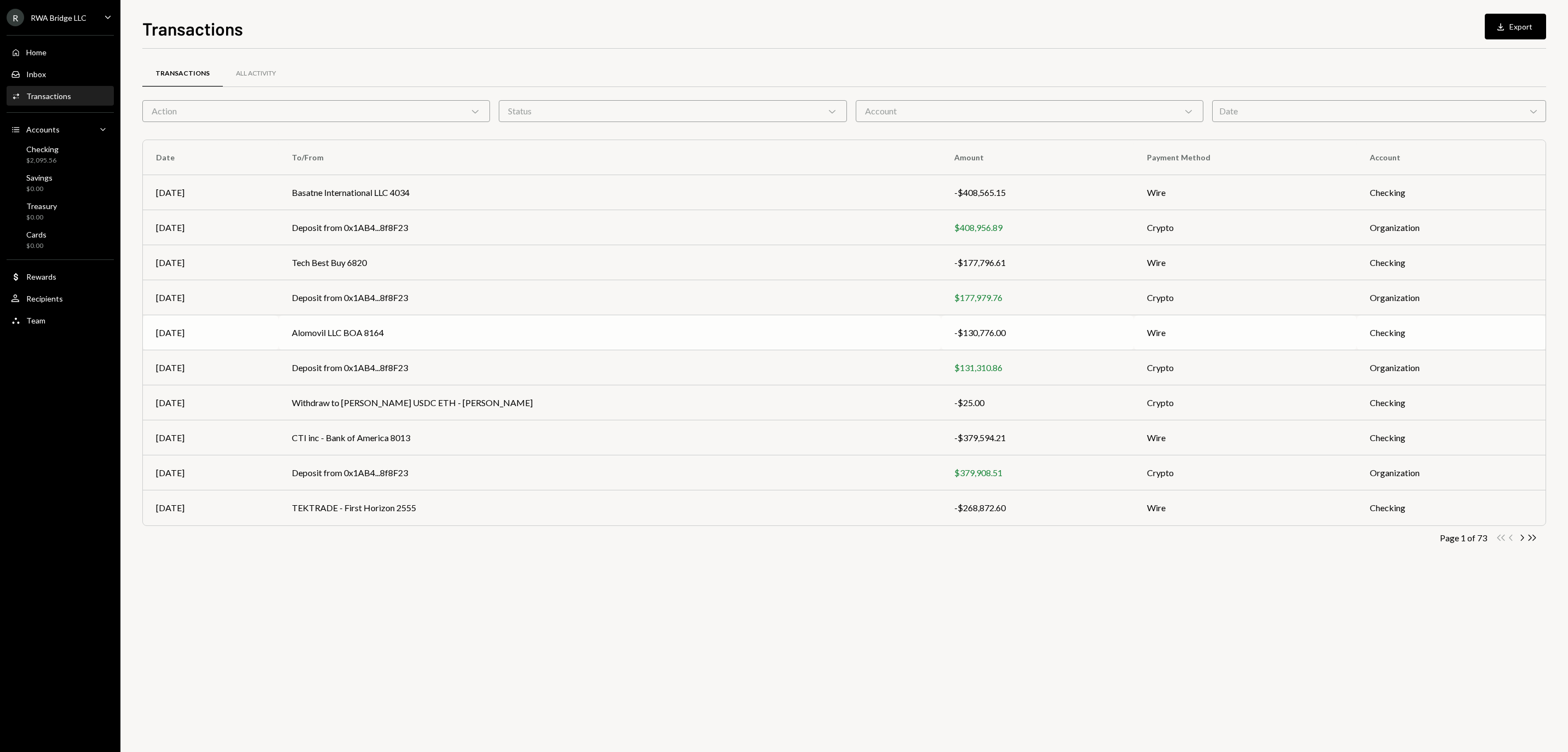
click at [719, 320] on td "Alomovil LLC BOA 8164" at bounding box center [610, 333] width 662 height 35
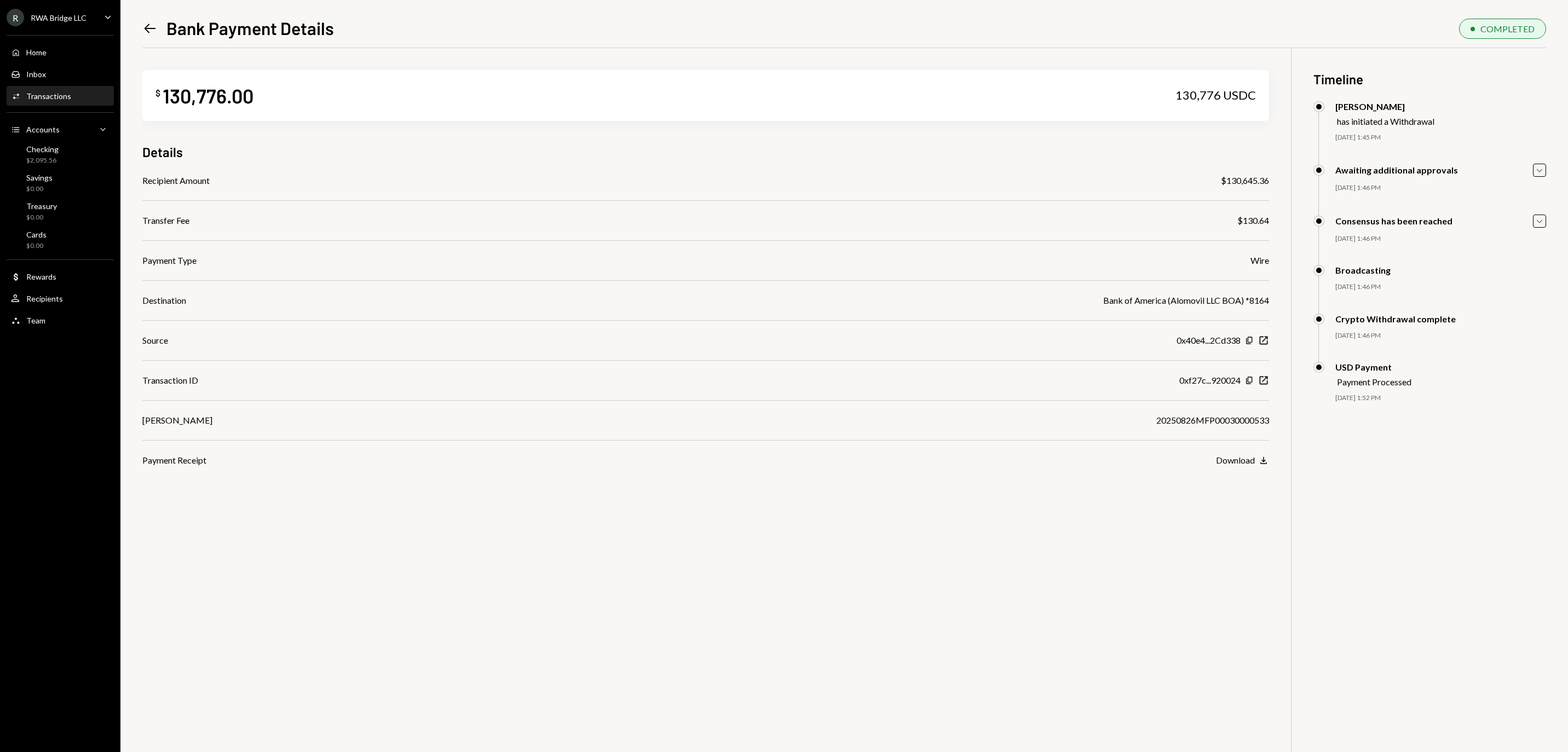
click at [1176, 424] on div "20250826MFP00030000533" at bounding box center [1213, 420] width 113 height 13
copy div "20250826MFP00030000533"
click at [1250, 345] on icon "Copy" at bounding box center [1249, 341] width 9 height 9
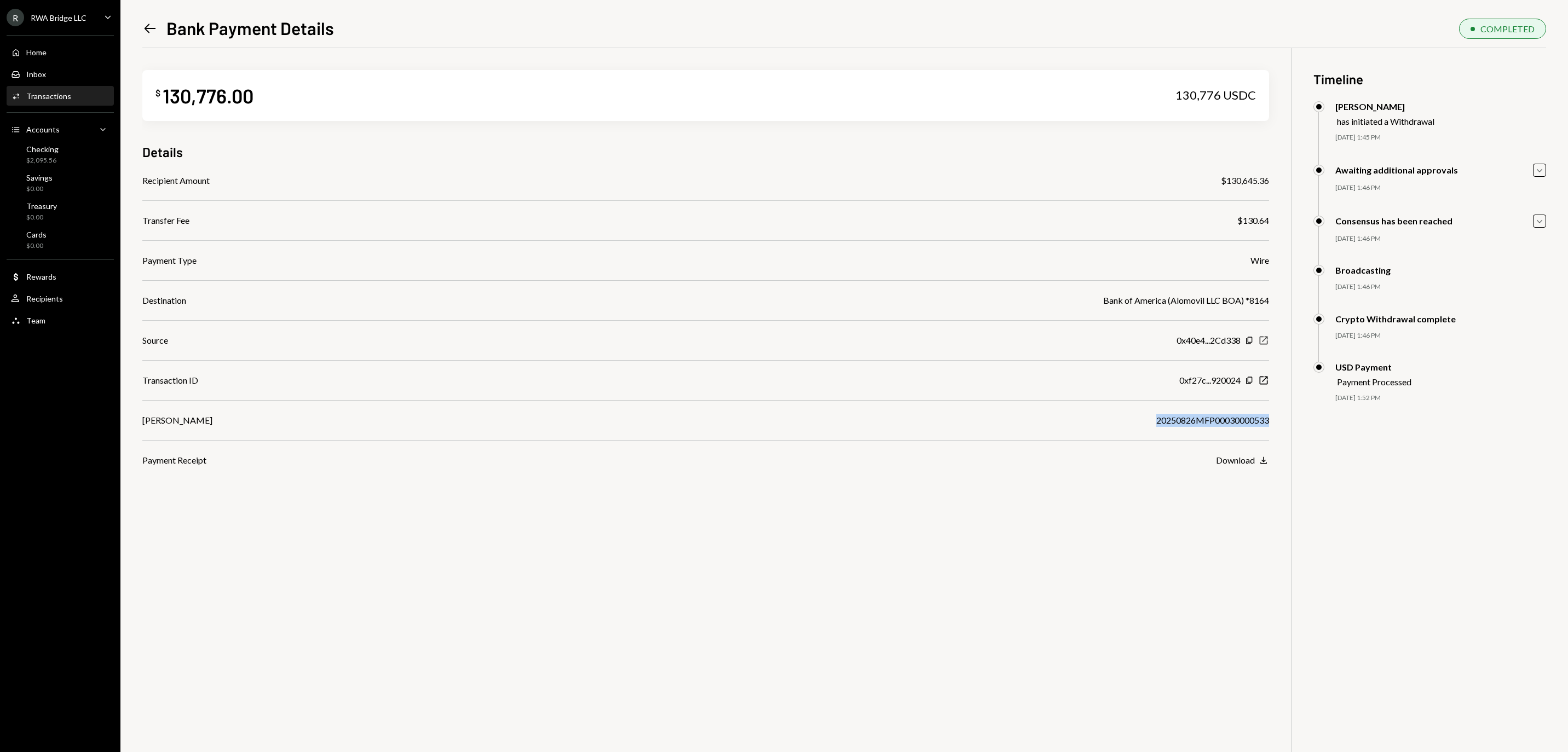
click at [1261, 345] on icon "button" at bounding box center [1264, 341] width 8 height 8
click at [44, 40] on div "Home Home Inbox Inbox Activities Transactions Accounts Accounts Caret Down Chec…" at bounding box center [60, 180] width 120 height 304
click at [42, 57] on div "Home" at bounding box center [36, 52] width 20 height 9
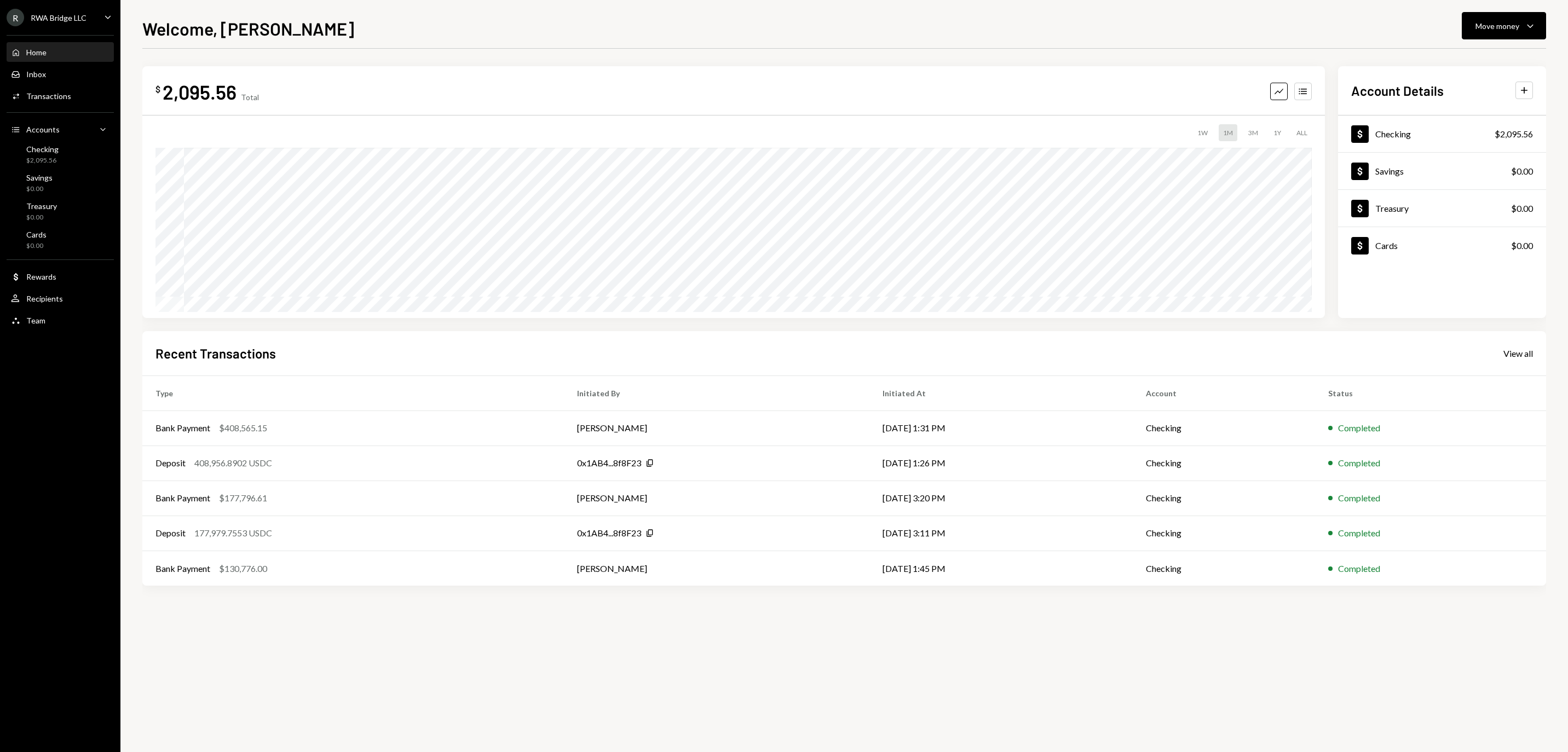
click at [795, 398] on th "Initiated By" at bounding box center [717, 393] width 306 height 35
click at [795, 407] on th "Initiated By" at bounding box center [717, 393] width 306 height 35
click at [794, 447] on td "0x1AB4...8f8F23 Copy" at bounding box center [717, 463] width 306 height 35
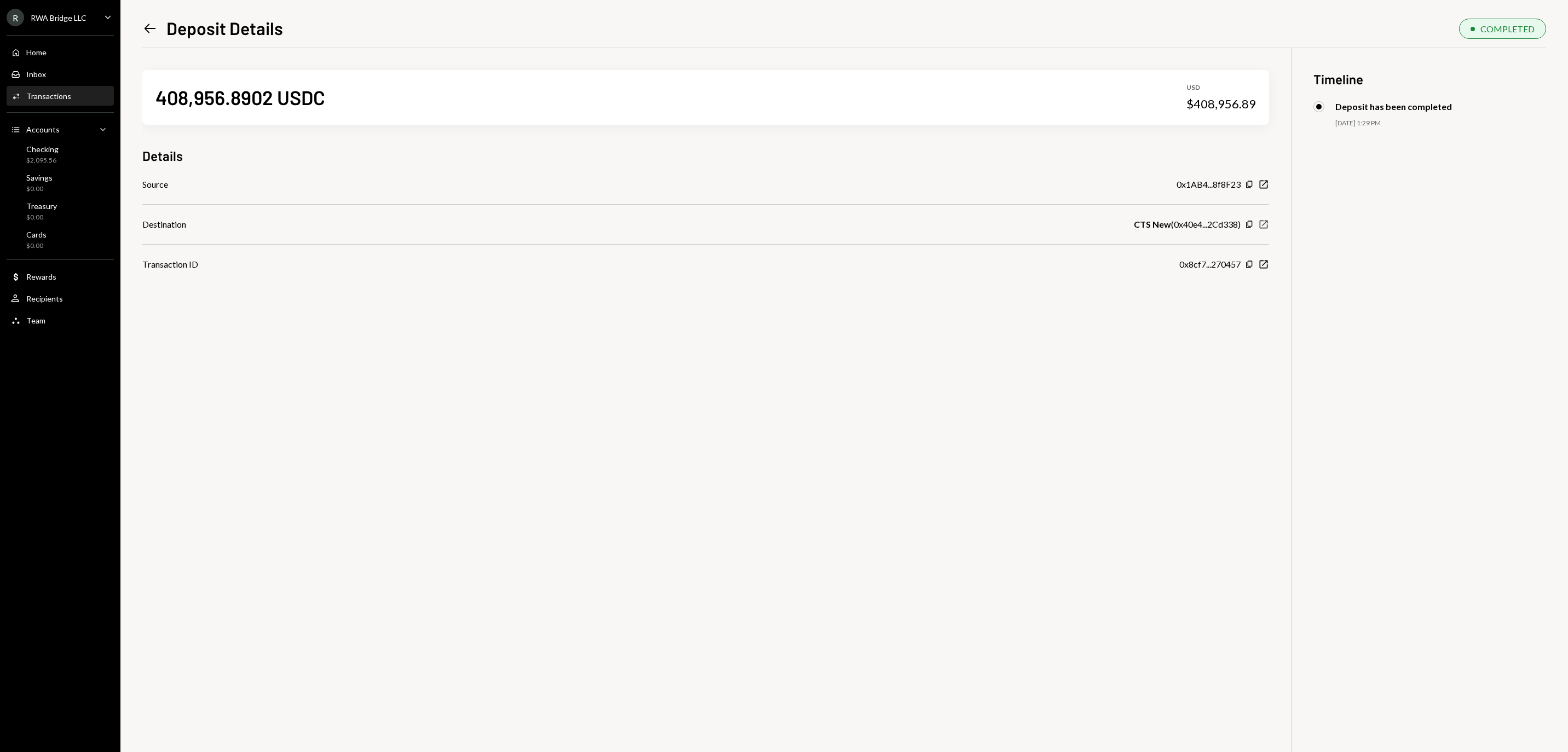
click at [1263, 229] on icon "New Window" at bounding box center [1264, 224] width 11 height 11
click at [63, 93] on div "Activities Transactions" at bounding box center [60, 96] width 99 height 19
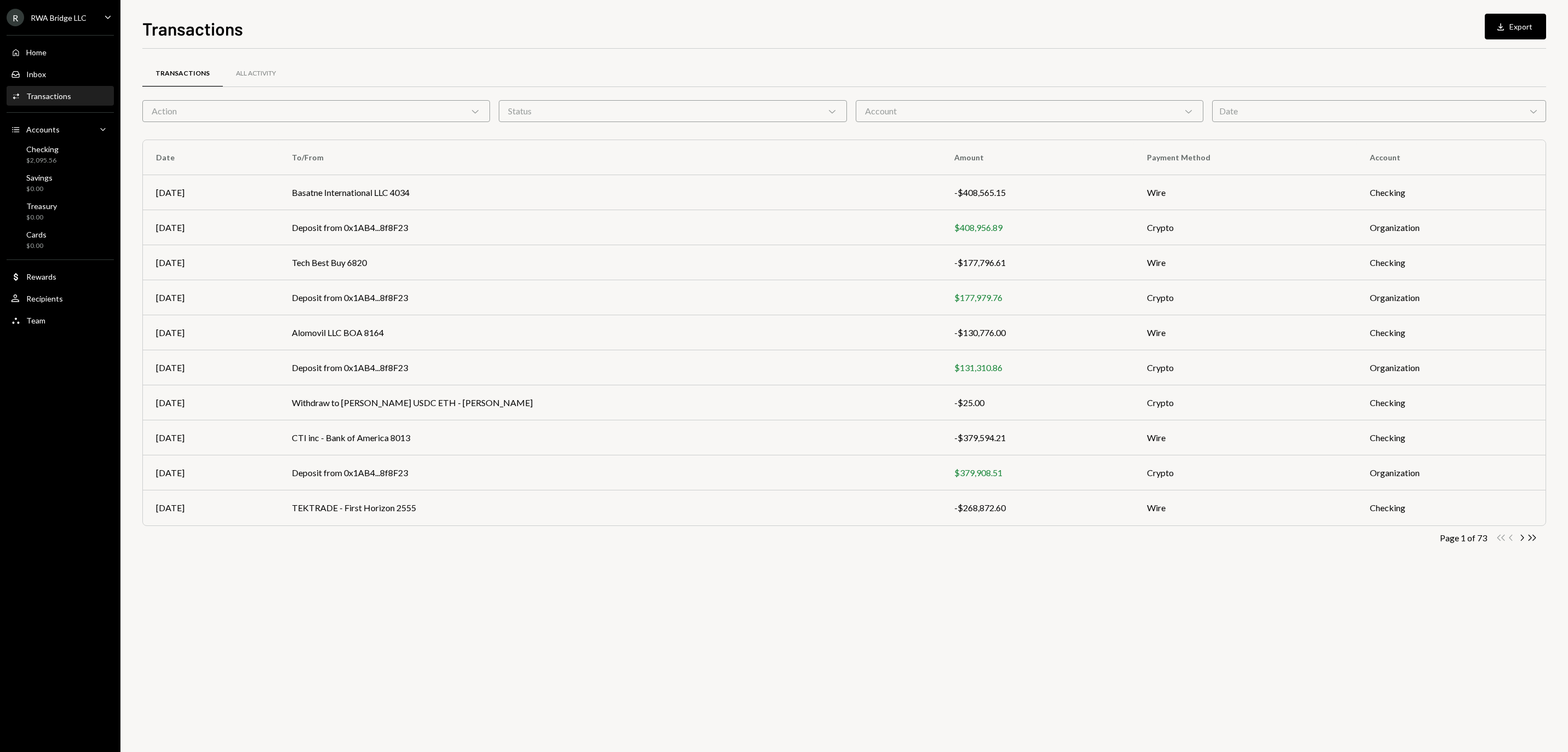
click at [1252, 112] on div "Date Chevron Down" at bounding box center [1379, 111] width 334 height 22
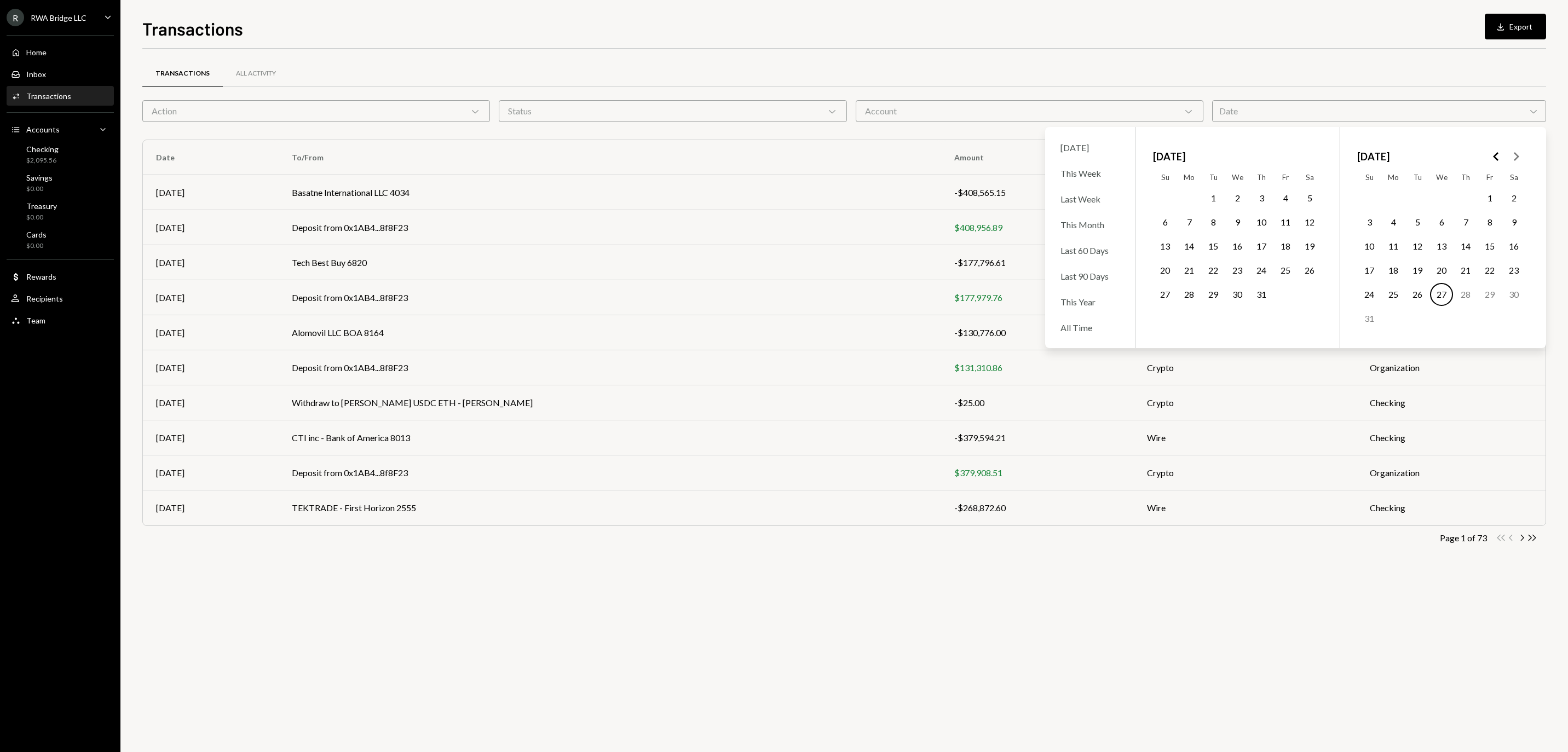
click at [1423, 306] on button "26" at bounding box center [1417, 294] width 23 height 23
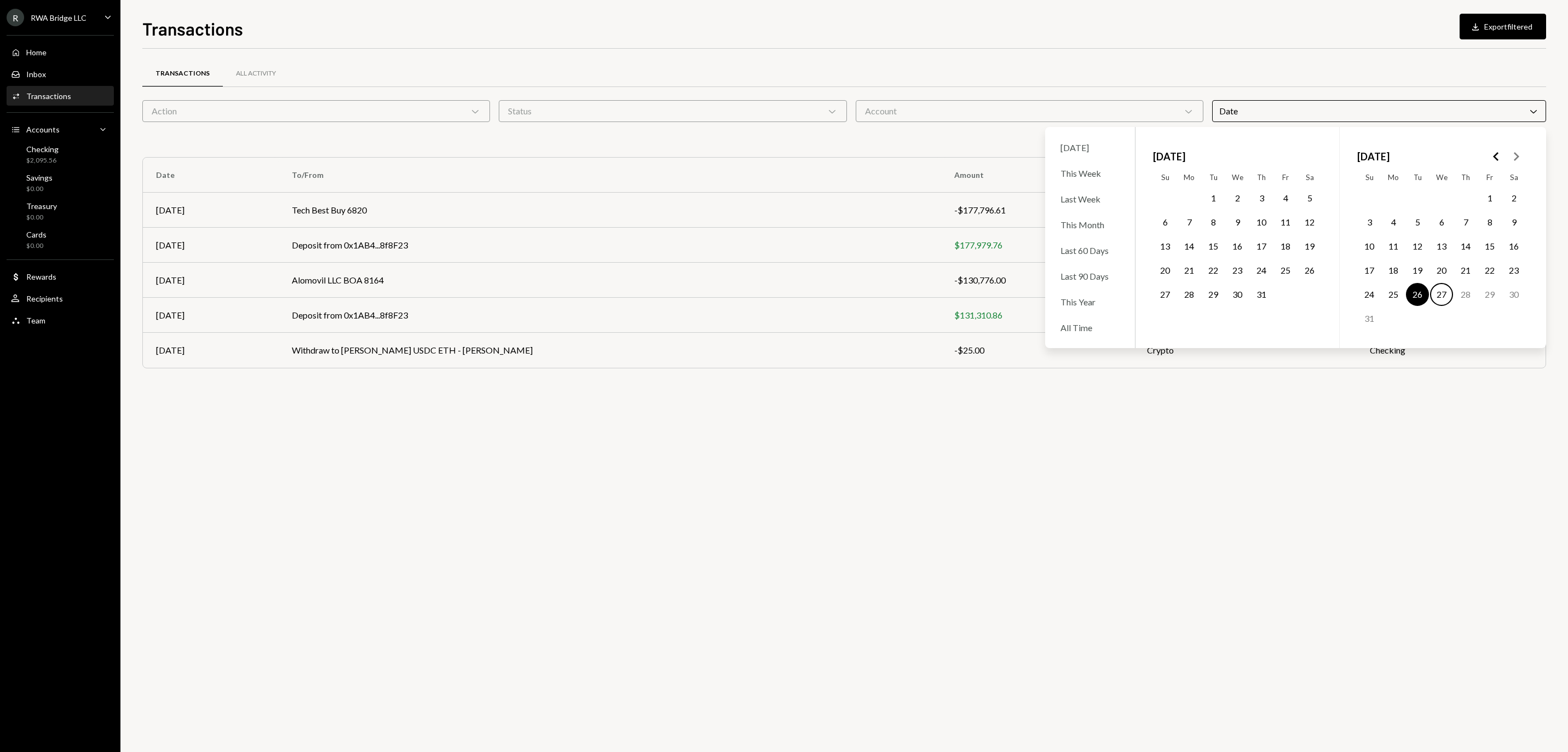
click at [1423, 306] on button "26" at bounding box center [1417, 294] width 23 height 23
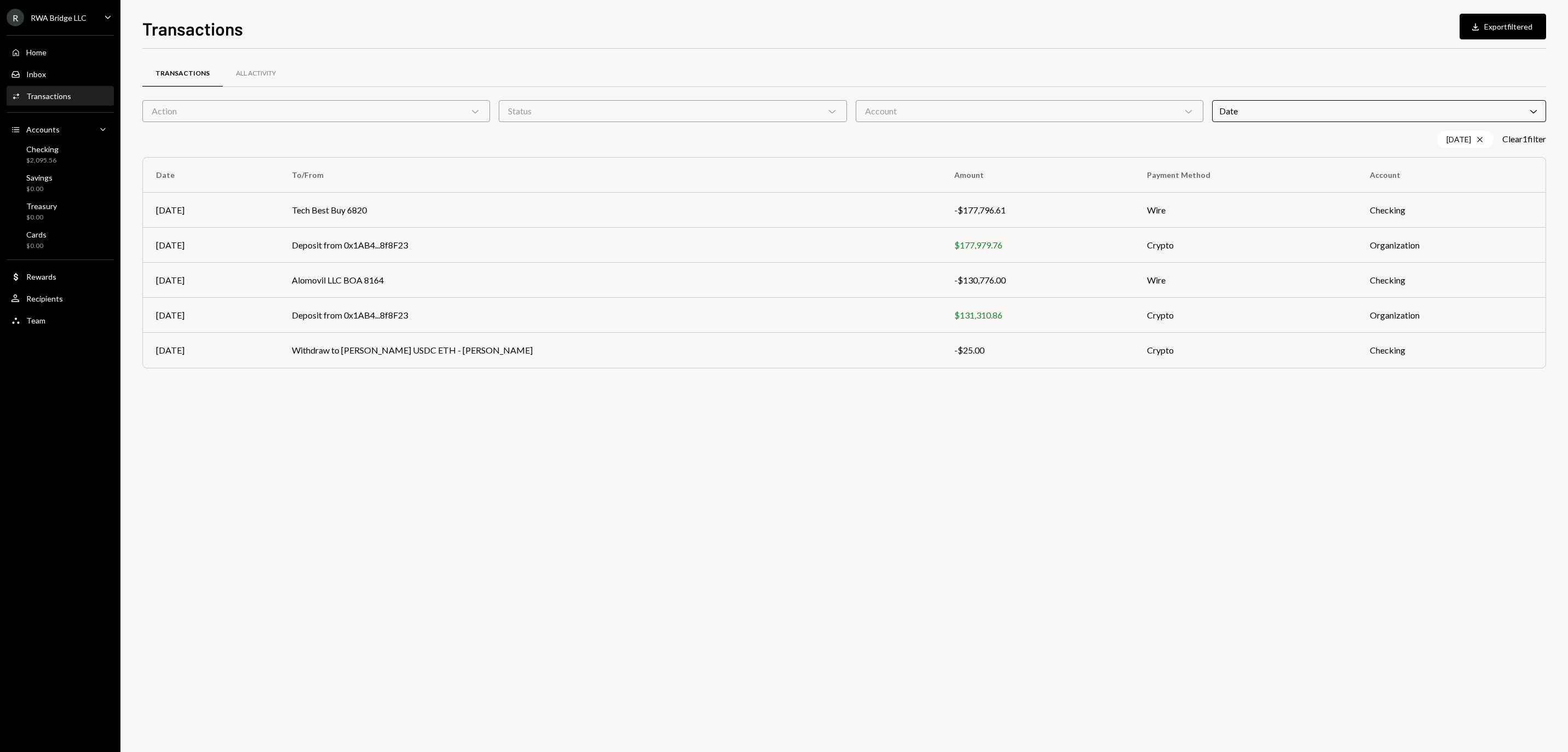
click at [1229, 527] on div "Transactions All Activity Action Chevron Down Status Chevron Down Account Chevr…" at bounding box center [844, 400] width 1404 height 703
click at [84, 54] on div "Home Home" at bounding box center [60, 53] width 99 height 10
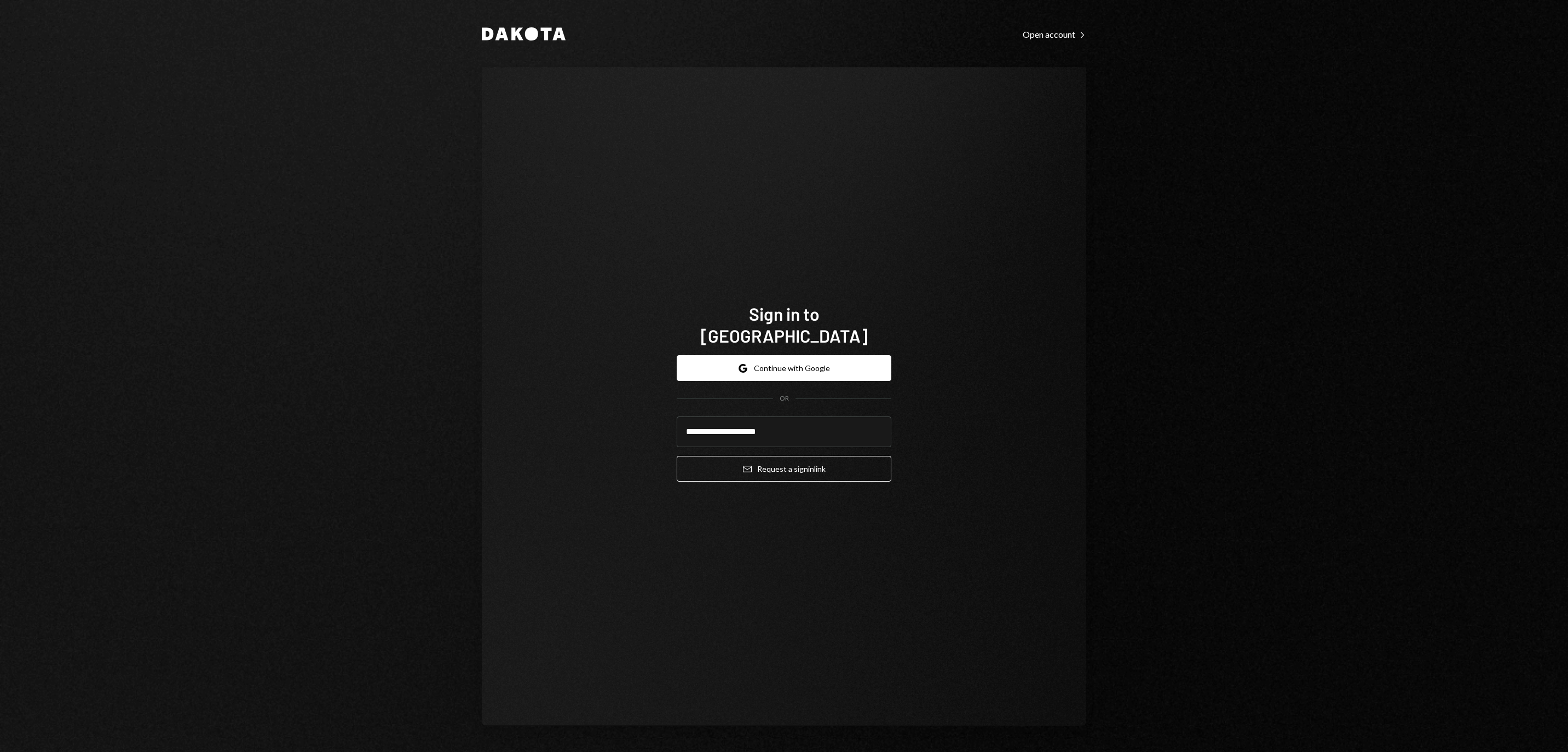
type input "**********"
click at [784, 462] on button "Email Request a sign in link" at bounding box center [784, 468] width 215 height 26
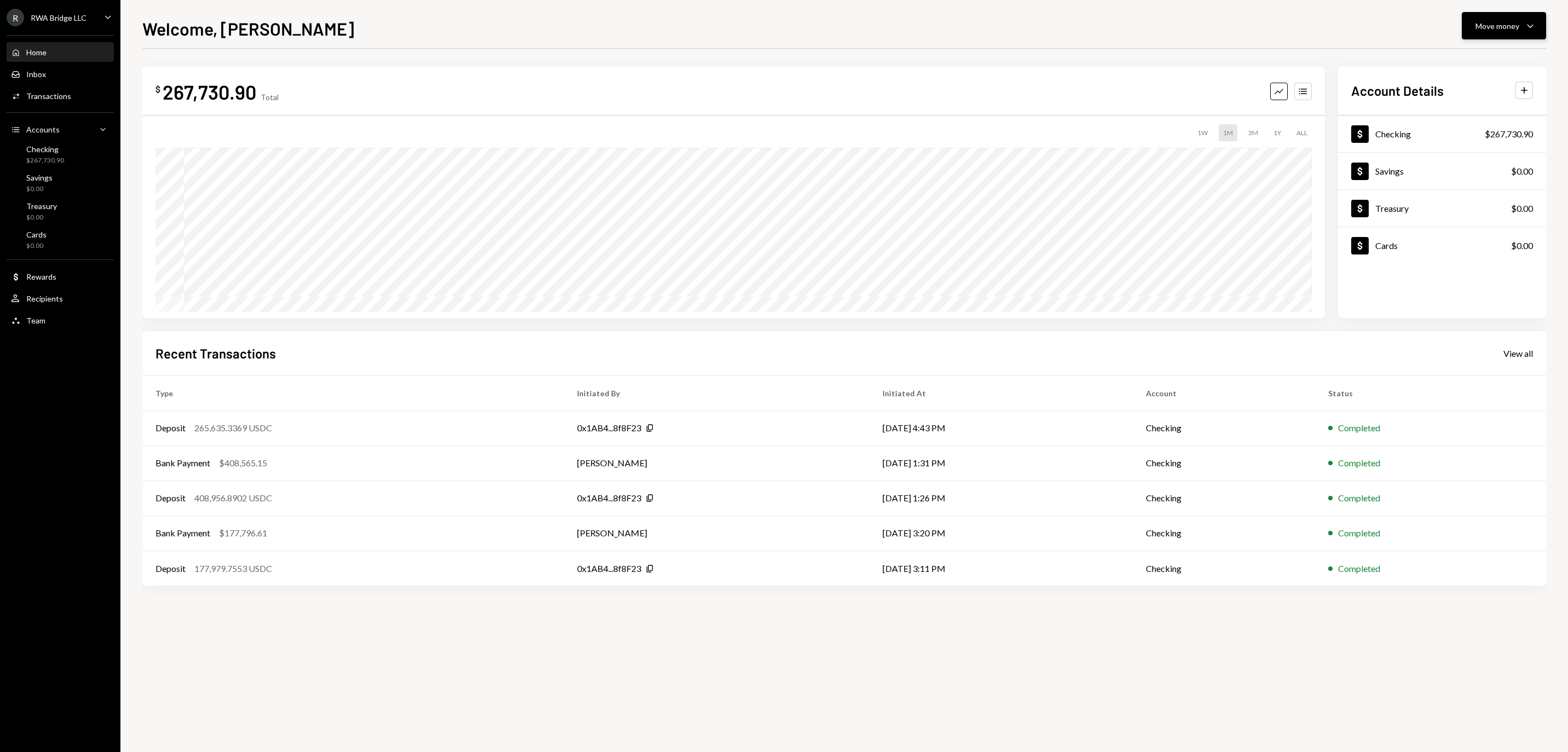
click at [1462, 12] on button "Move money Caret Down" at bounding box center [1503, 25] width 84 height 27
click at [1461, 58] on div "Send" at bounding box center [1495, 58] width 80 height 12
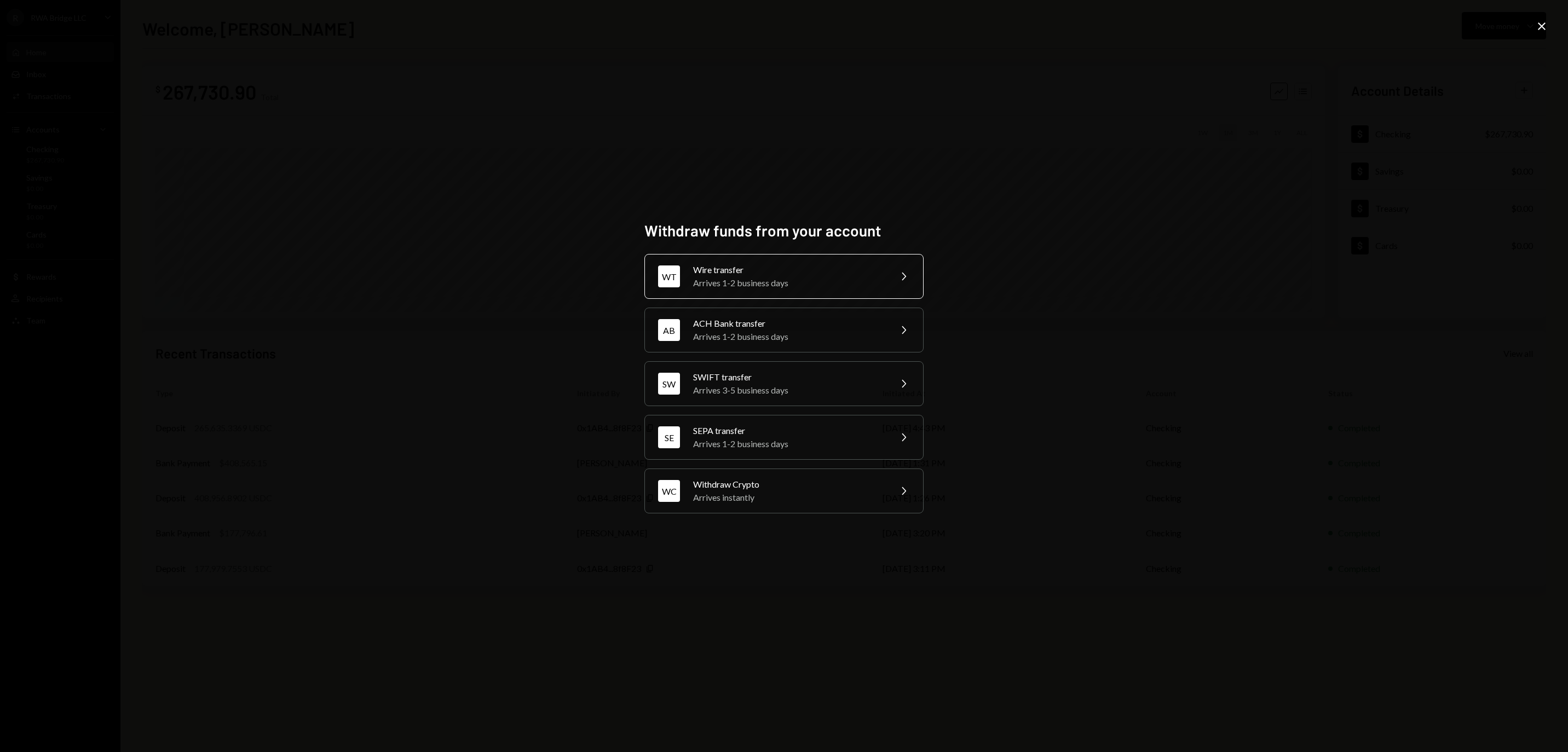
click at [719, 264] on div "Wire transfer" at bounding box center [788, 270] width 190 height 13
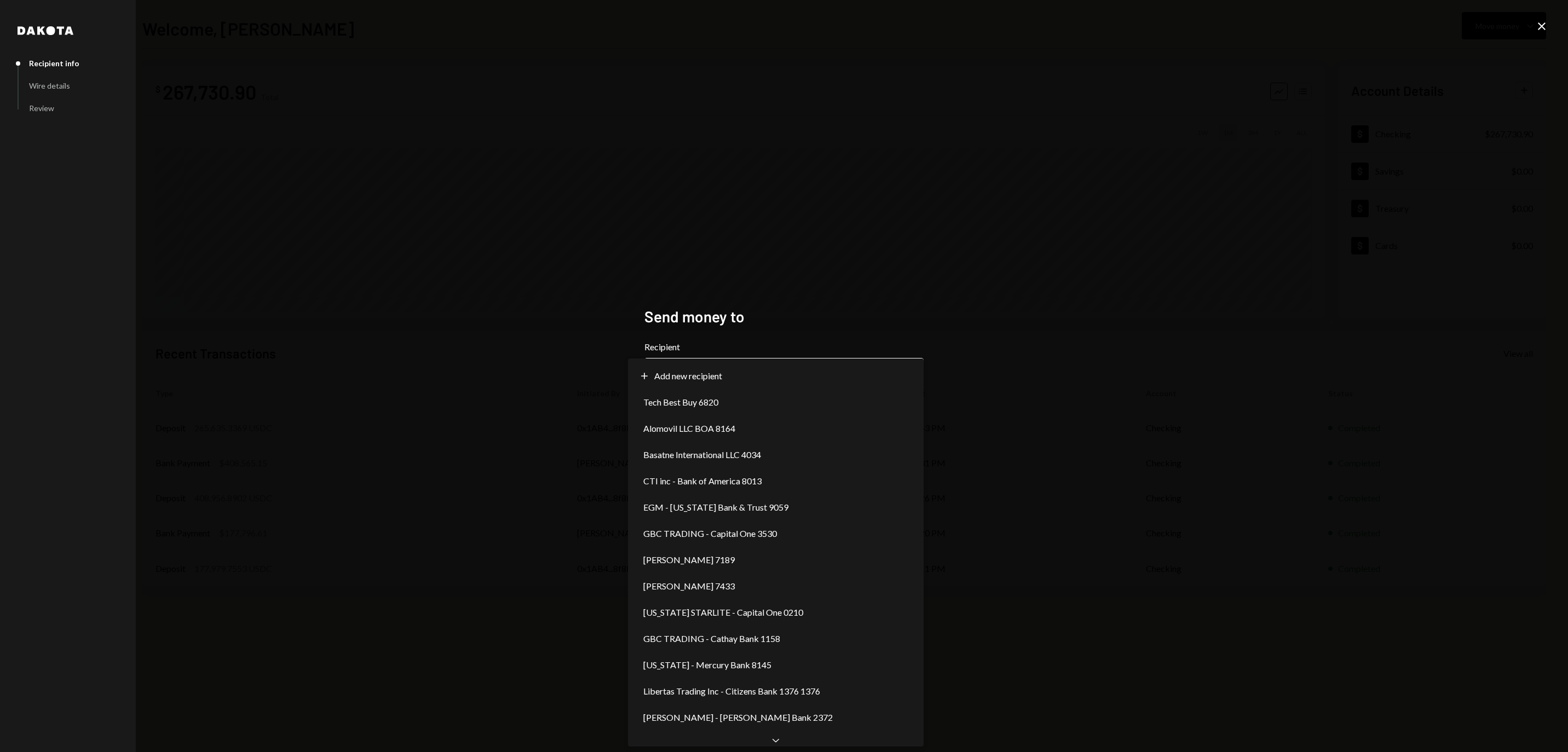
click at [693, 373] on body "**********" at bounding box center [784, 376] width 1568 height 752
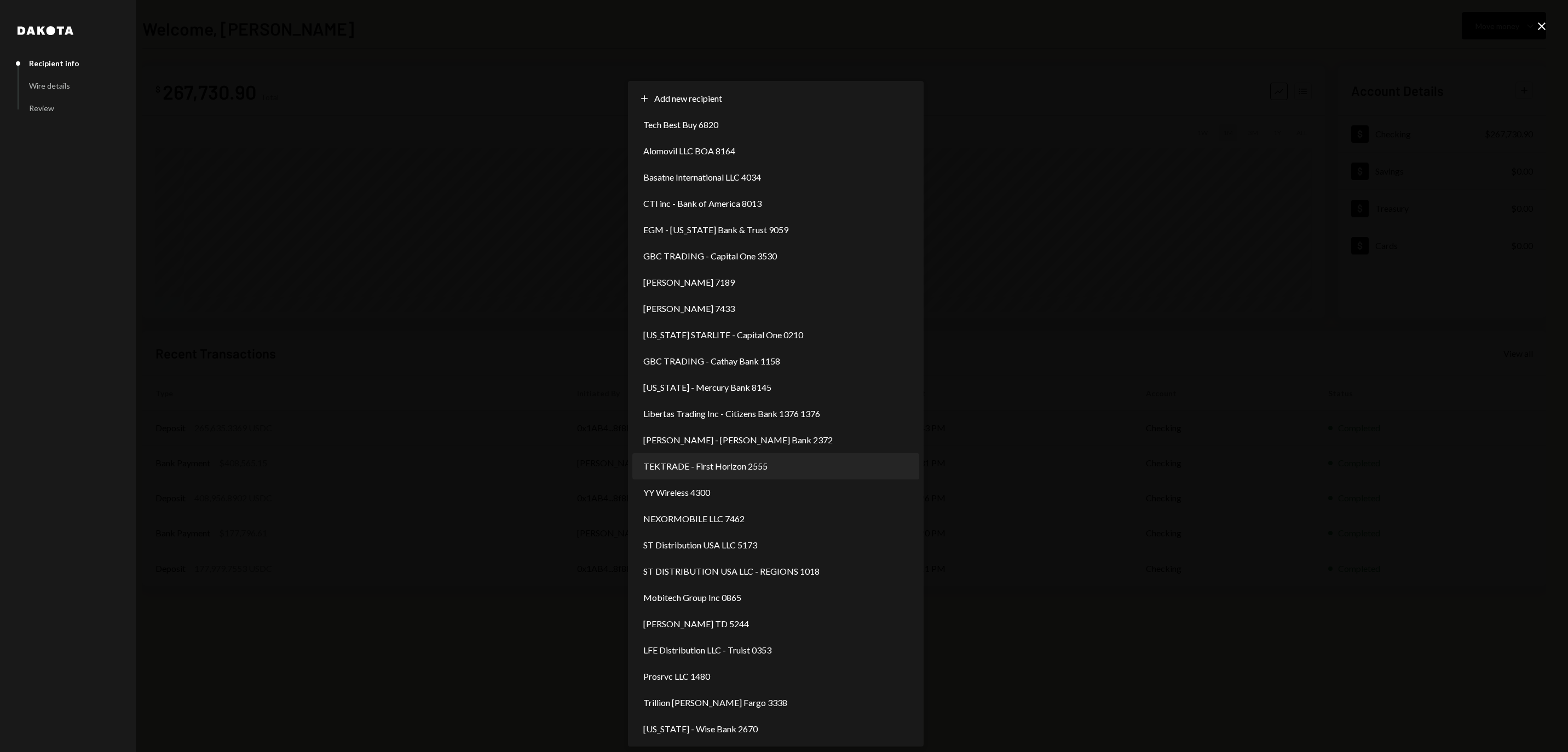
select select "**********"
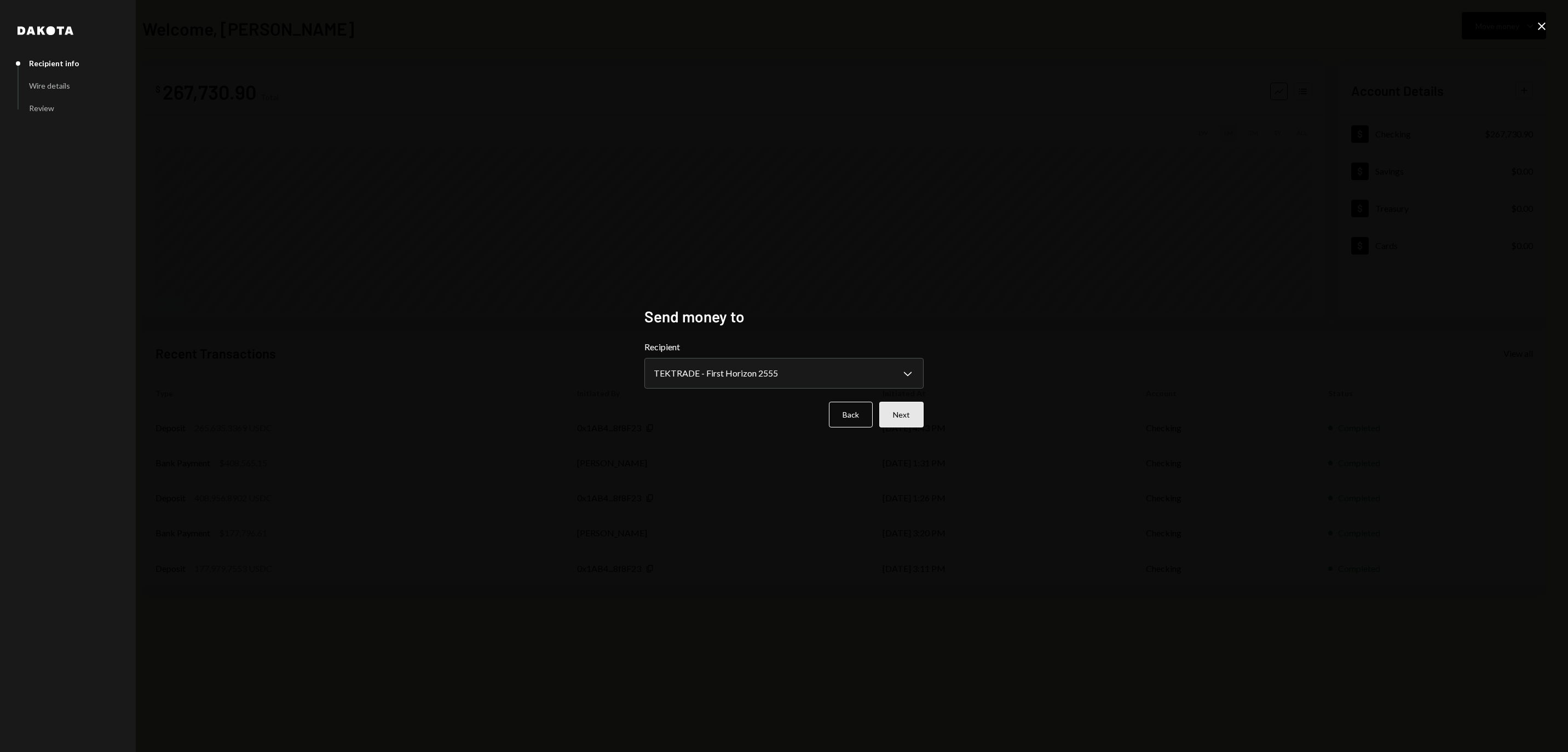
click at [902, 402] on button "Next" at bounding box center [901, 414] width 44 height 26
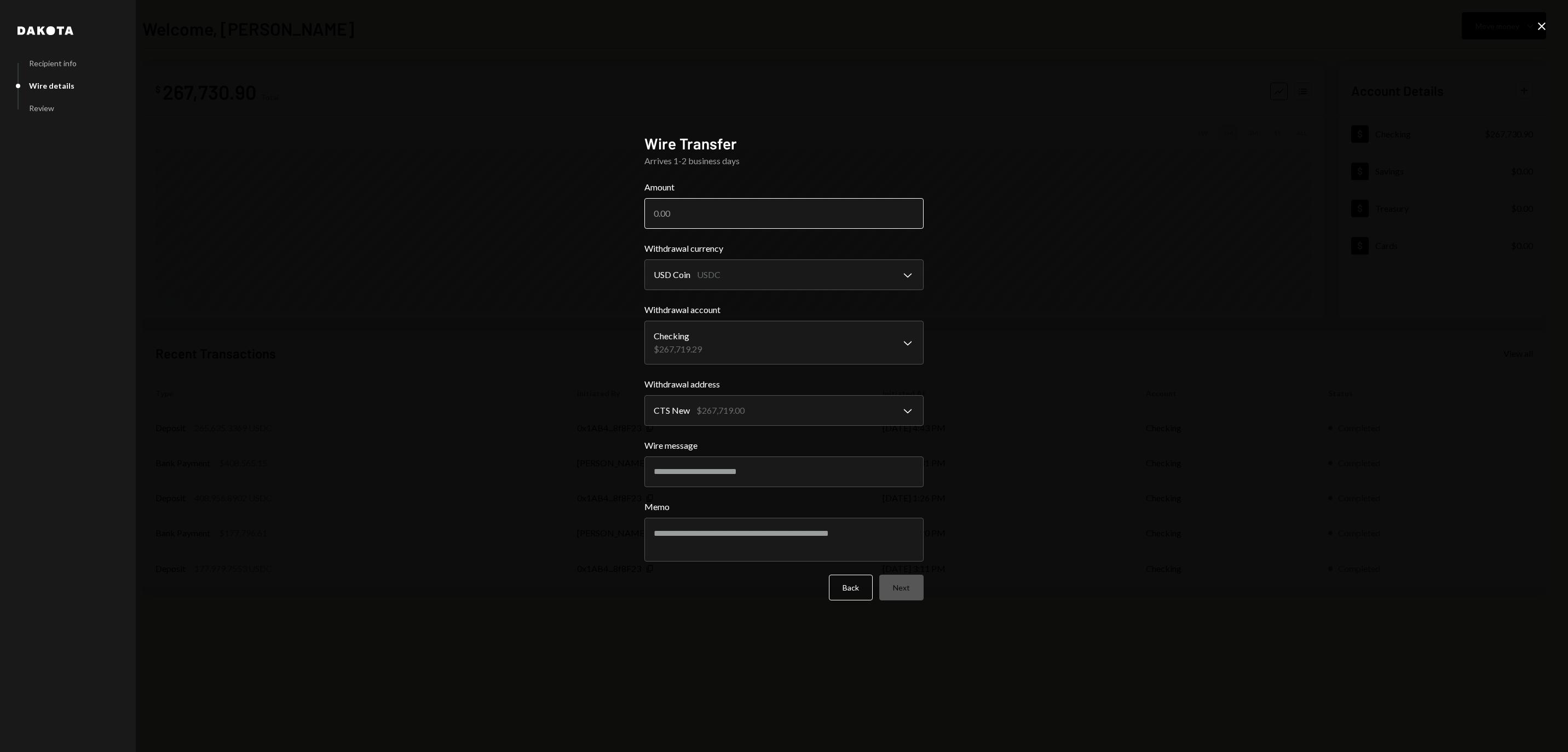
click at [809, 211] on input "Amount" at bounding box center [784, 213] width 279 height 31
type input "265000"
click at [900, 590] on button "Next" at bounding box center [901, 587] width 44 height 26
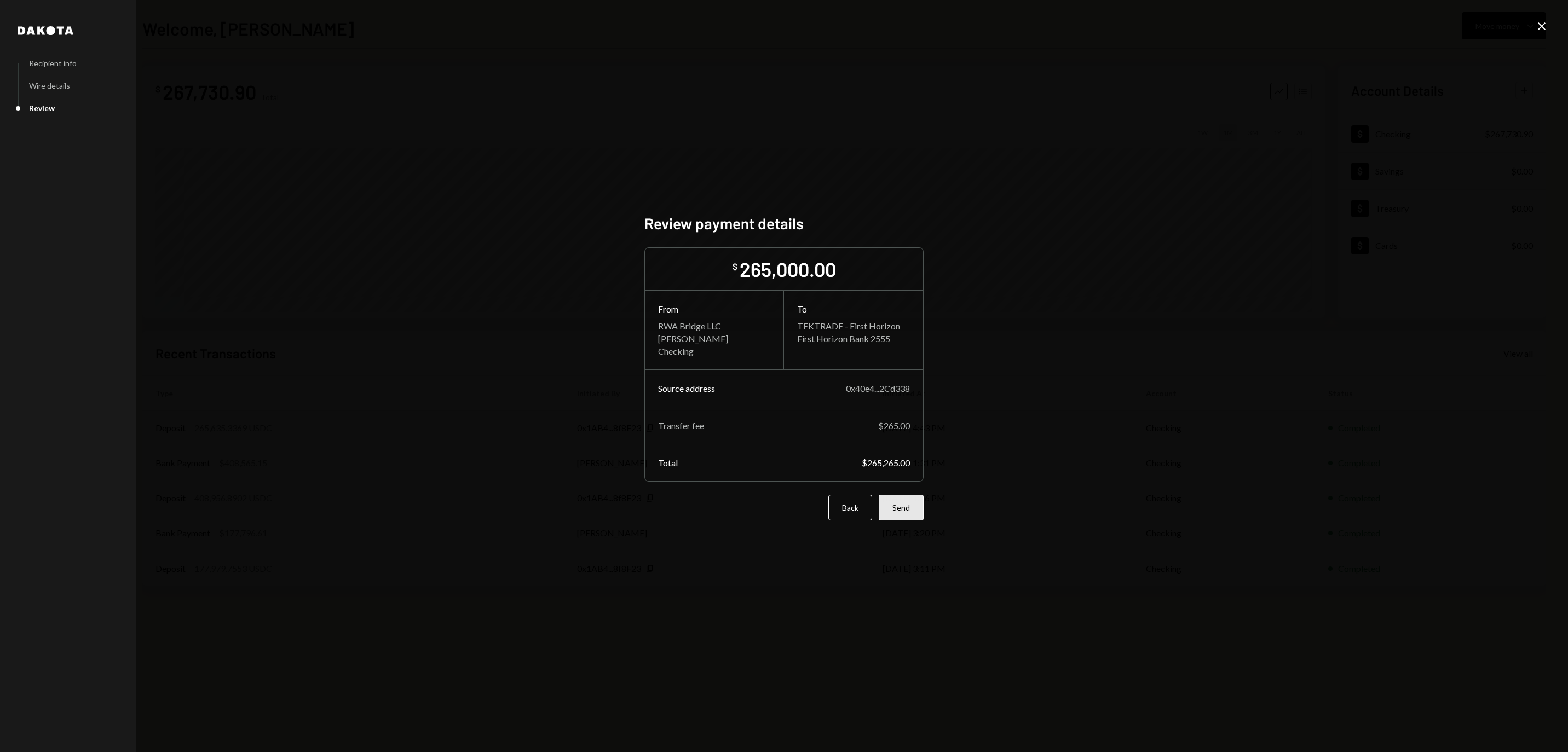
click at [900, 515] on button "Send" at bounding box center [901, 507] width 45 height 26
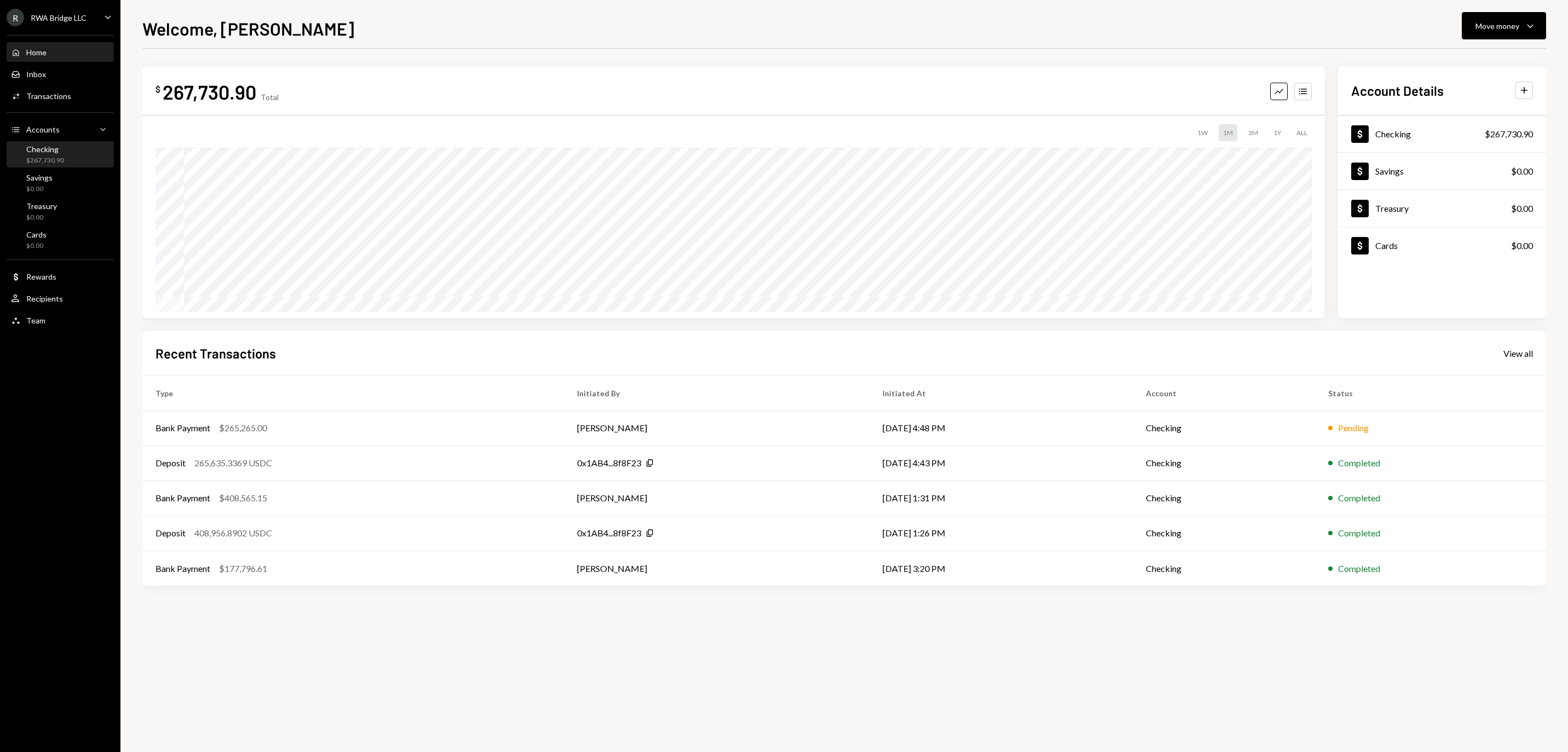
click at [56, 150] on div "Checking" at bounding box center [45, 149] width 38 height 9
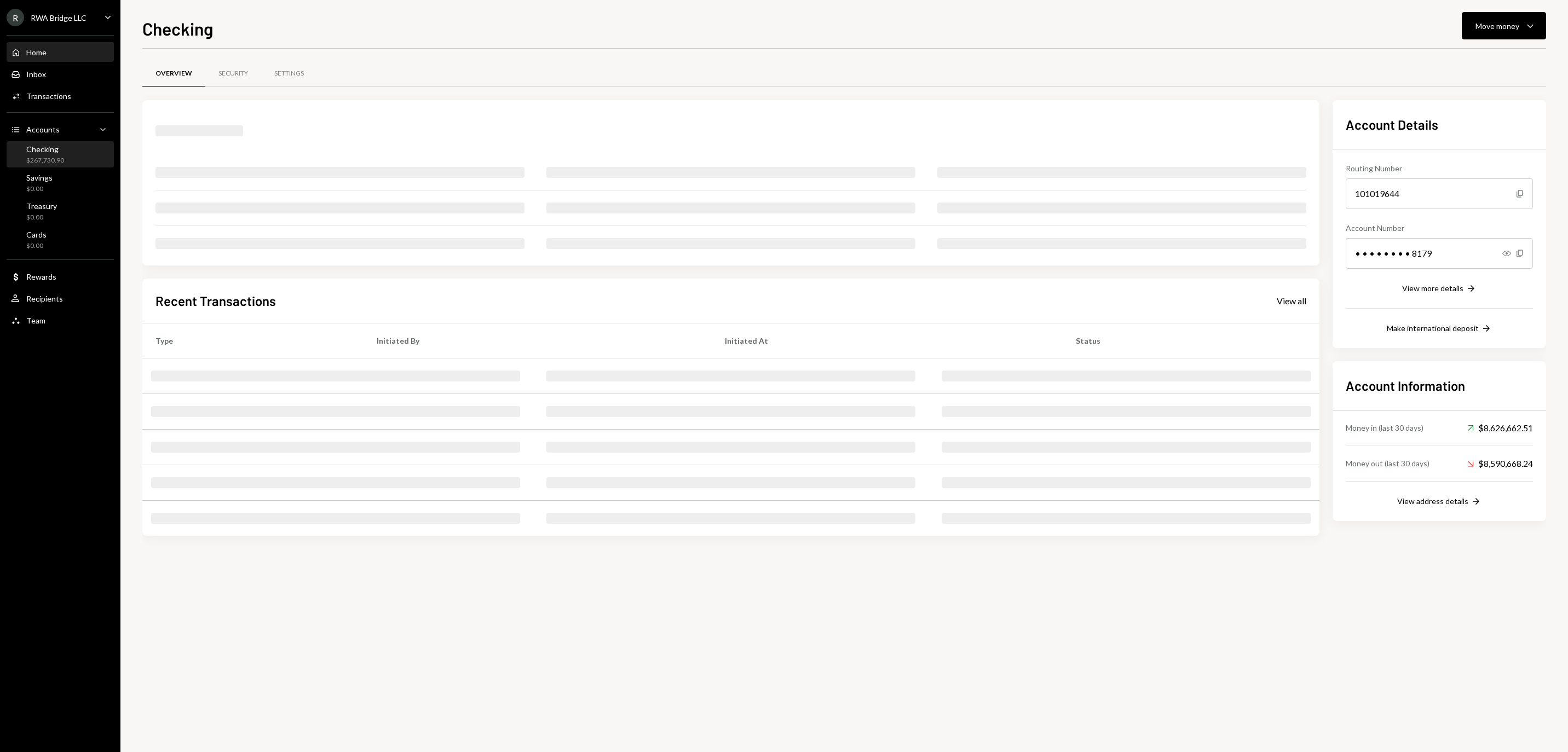
click at [60, 58] on div "Home Home" at bounding box center [60, 53] width 99 height 10
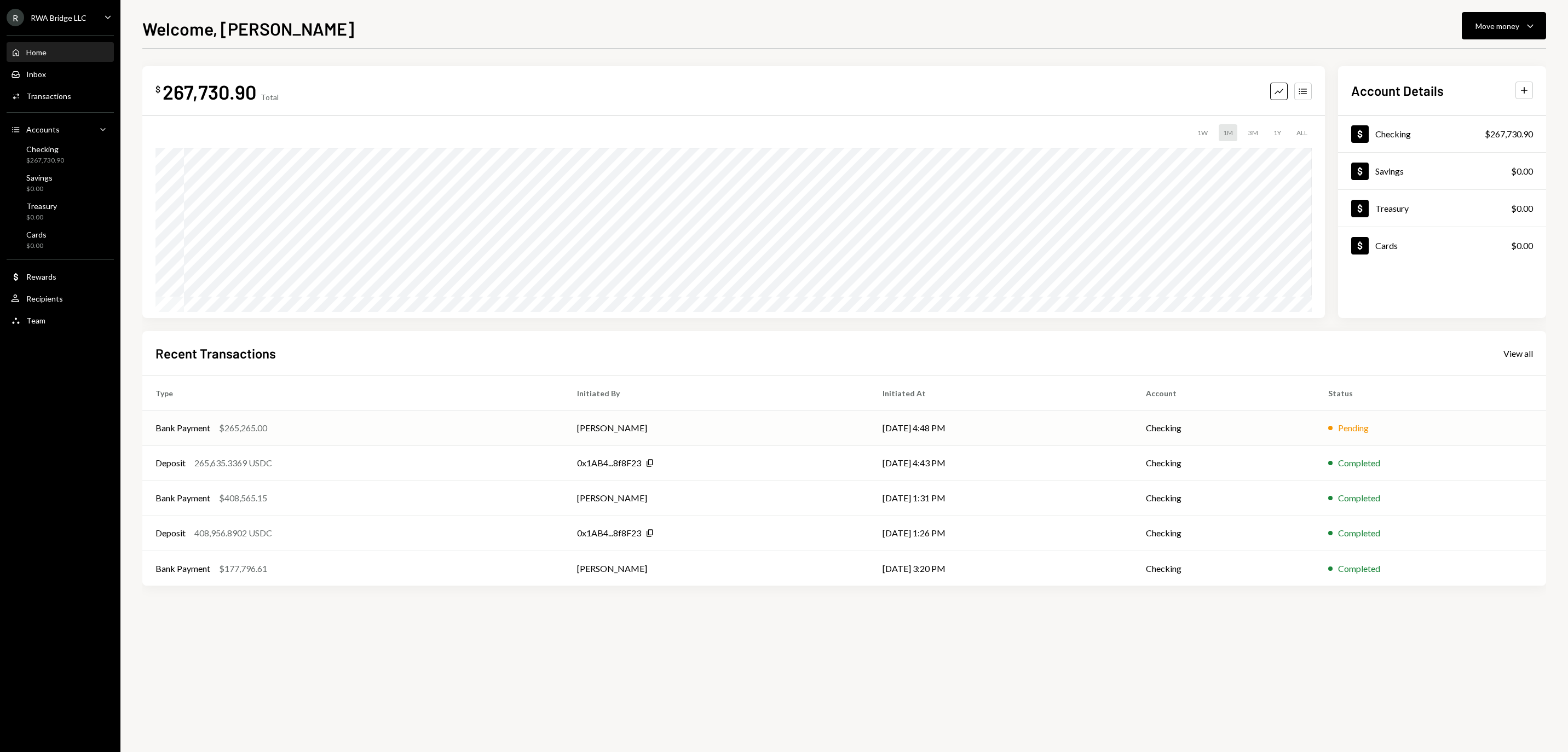
click at [430, 423] on div "Bank Payment $265,265.00" at bounding box center [353, 428] width 395 height 13
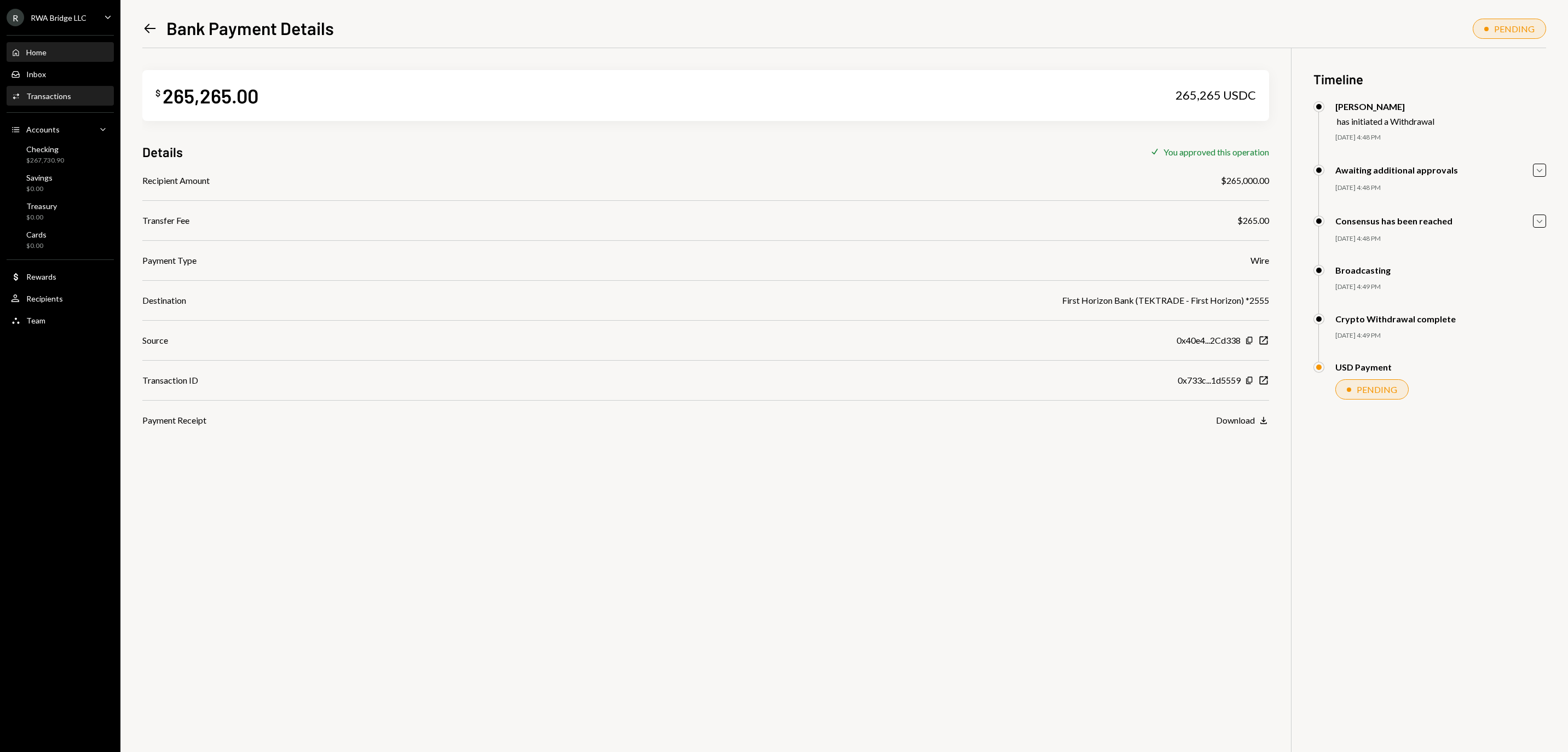
click at [47, 55] on div "Home" at bounding box center [36, 52] width 20 height 9
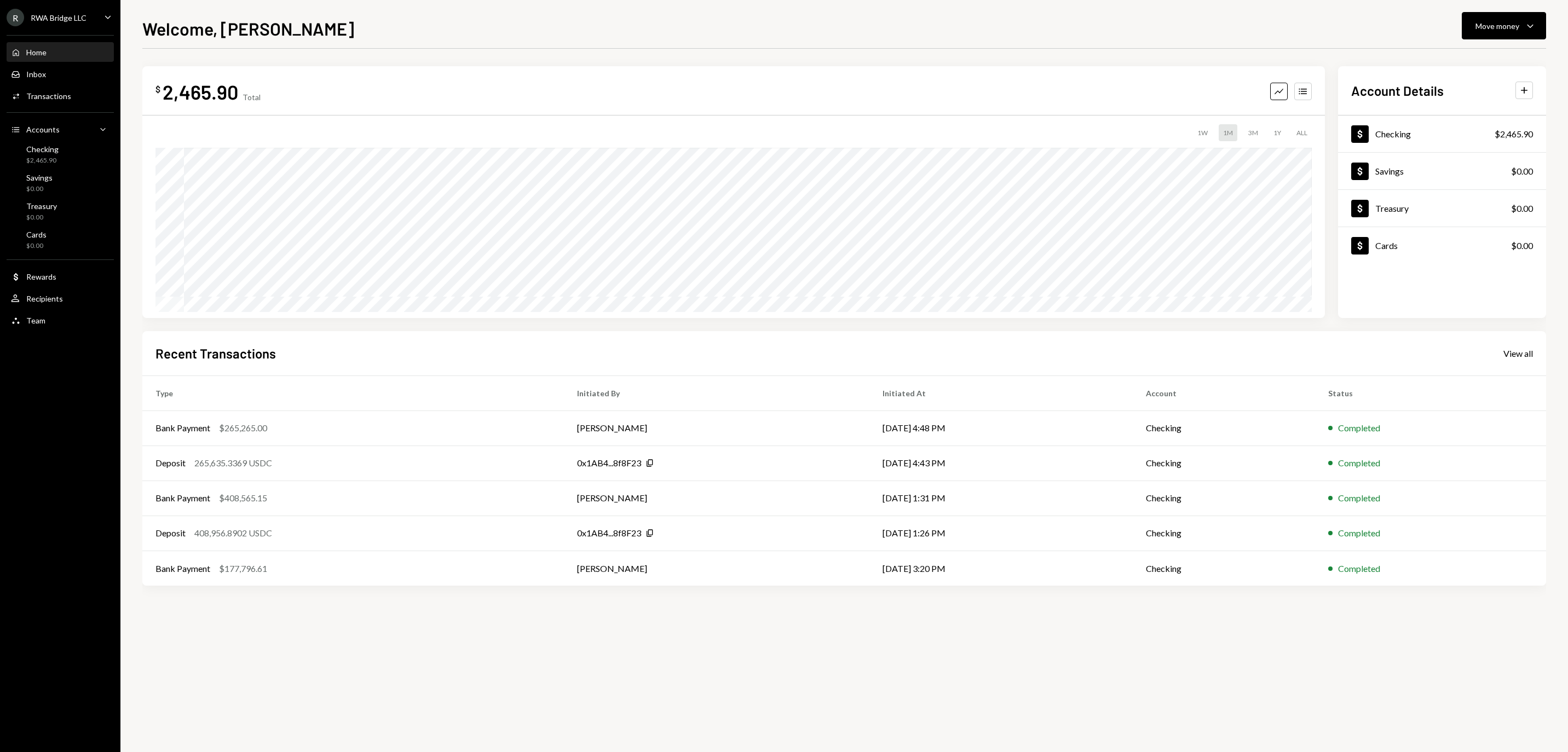
click at [65, 54] on div "Home Home" at bounding box center [60, 53] width 99 height 10
click at [1269, 133] on div "1Y" at bounding box center [1277, 133] width 17 height 17
click at [1250, 133] on div "3M" at bounding box center [1253, 133] width 19 height 17
click at [1219, 131] on div "1M" at bounding box center [1228, 133] width 19 height 17
click at [1276, 133] on div "1Y" at bounding box center [1277, 133] width 17 height 17
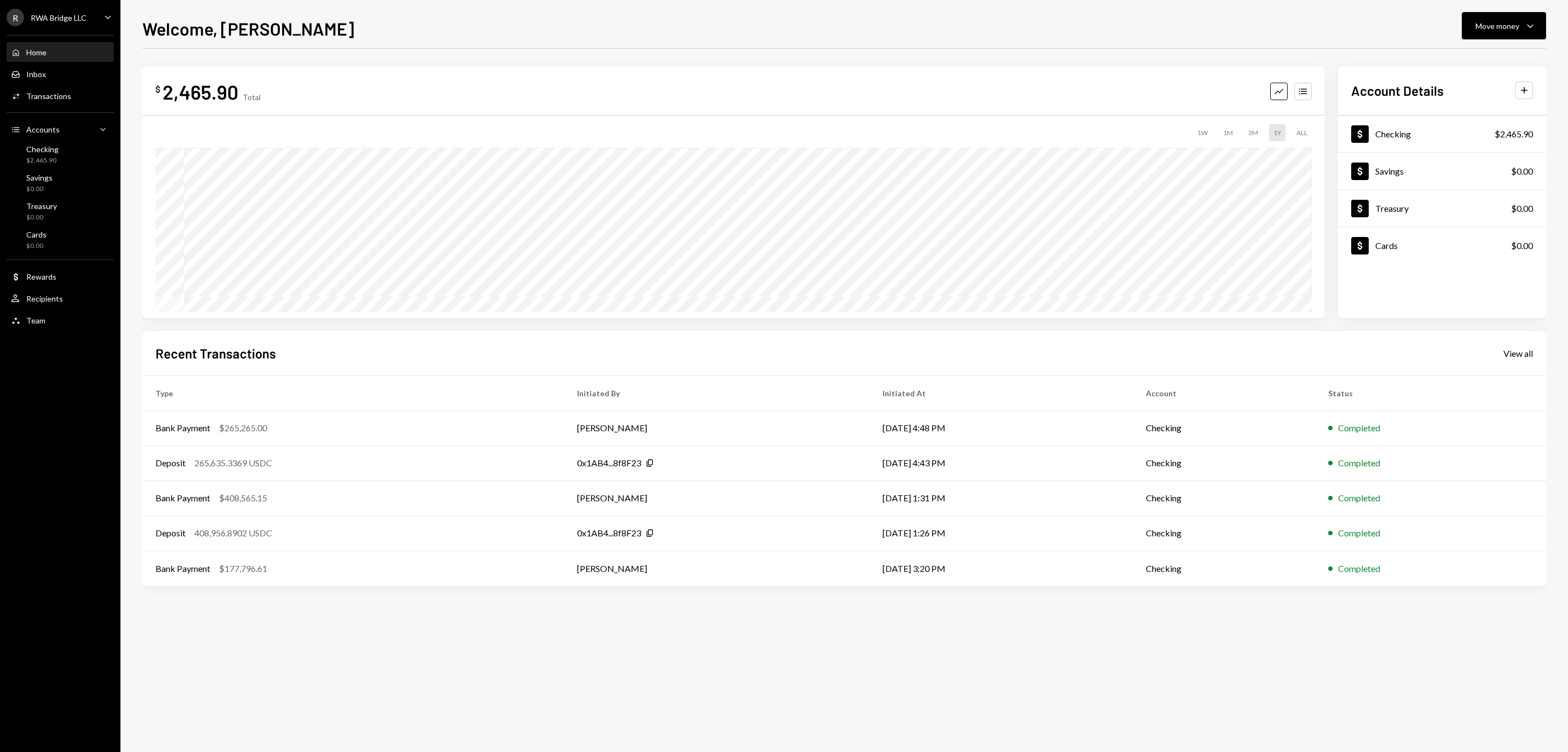
click at [1294, 136] on div "ALL" at bounding box center [1302, 133] width 19 height 17
click at [1219, 135] on div "1M" at bounding box center [1228, 133] width 19 height 17
click at [1244, 135] on div "3M" at bounding box center [1253, 133] width 19 height 17
click at [1219, 133] on div "1M" at bounding box center [1228, 133] width 19 height 17
click at [1244, 133] on div "3M" at bounding box center [1253, 133] width 19 height 17
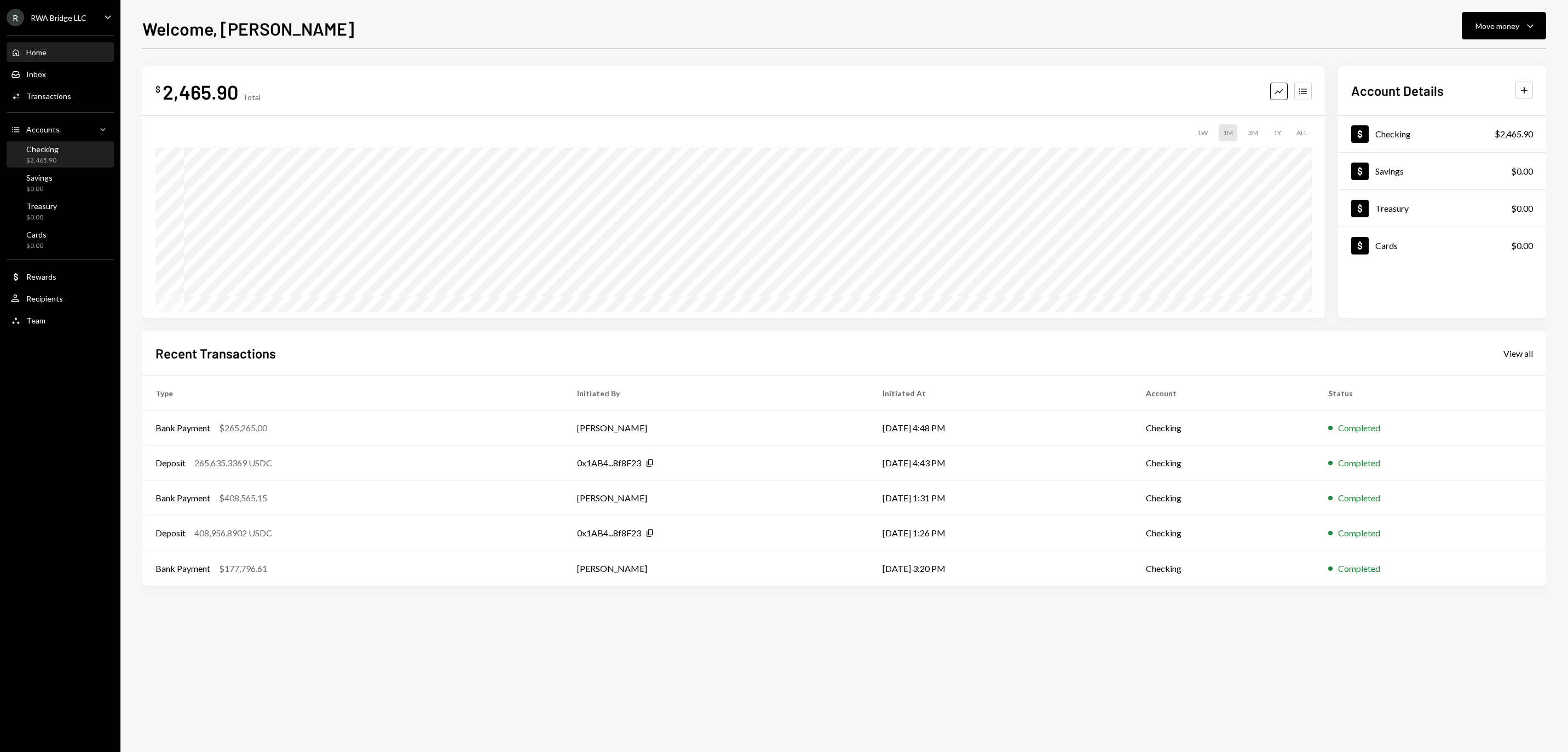
click at [58, 165] on div "$2,465.90" at bounding box center [42, 161] width 32 height 9
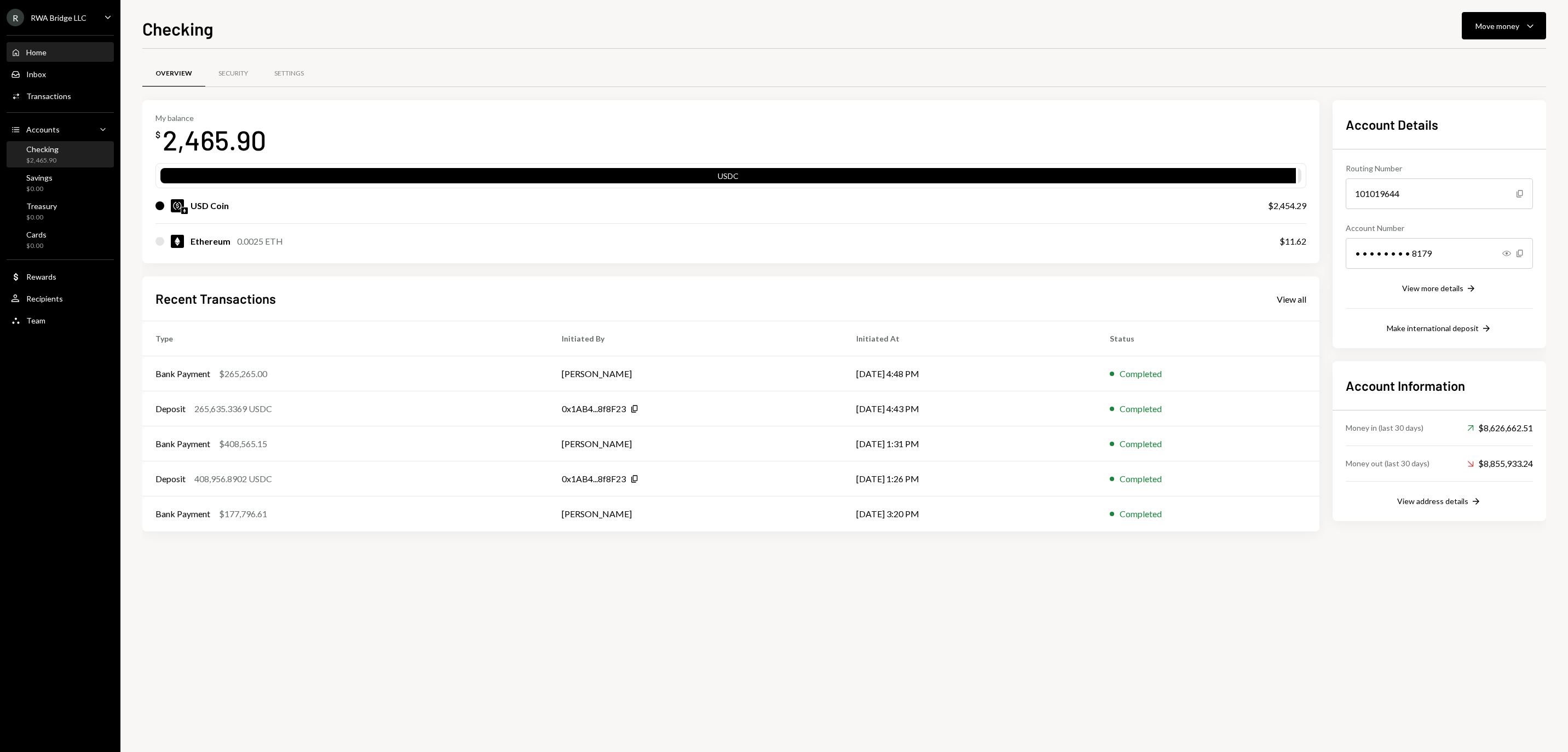
click at [76, 58] on div "Home Home" at bounding box center [60, 53] width 99 height 10
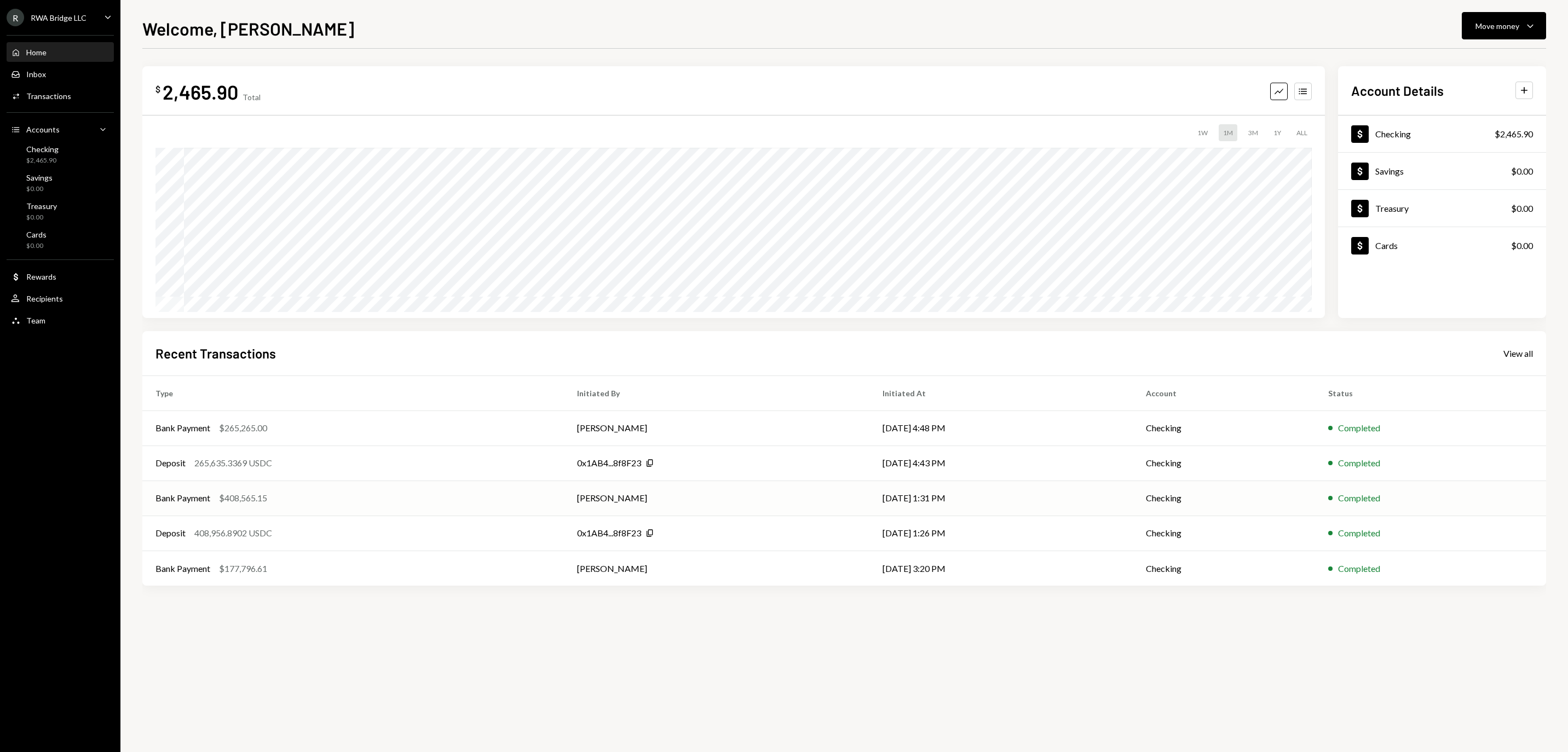
click at [416, 497] on div "Bank Payment $408,565.15" at bounding box center [353, 498] width 395 height 13
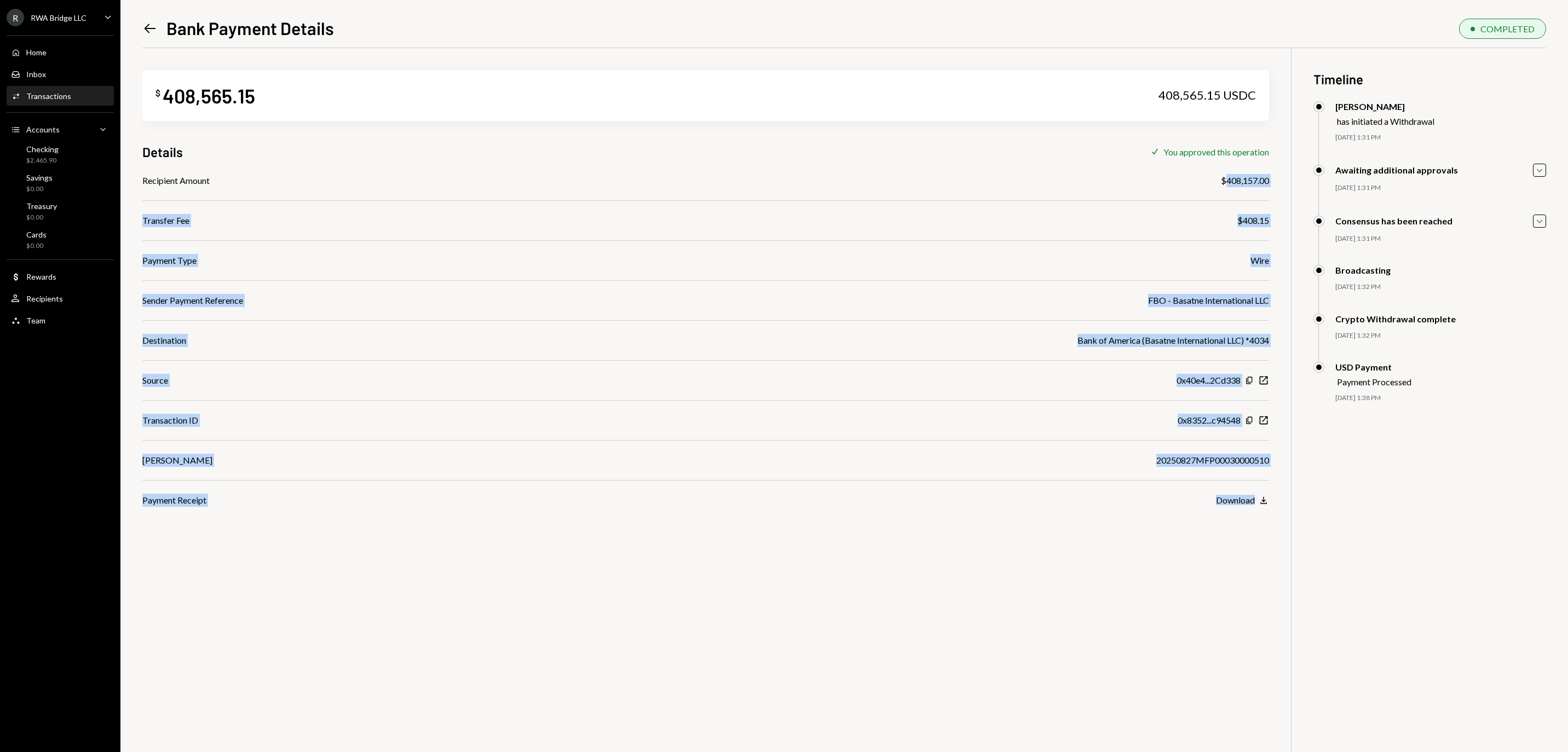
drag, startPoint x: 1219, startPoint y: 179, endPoint x: 1267, endPoint y: 179, distance: 48.0
click at [1268, 179] on div "$408,157.00" at bounding box center [1245, 181] width 48 height 13
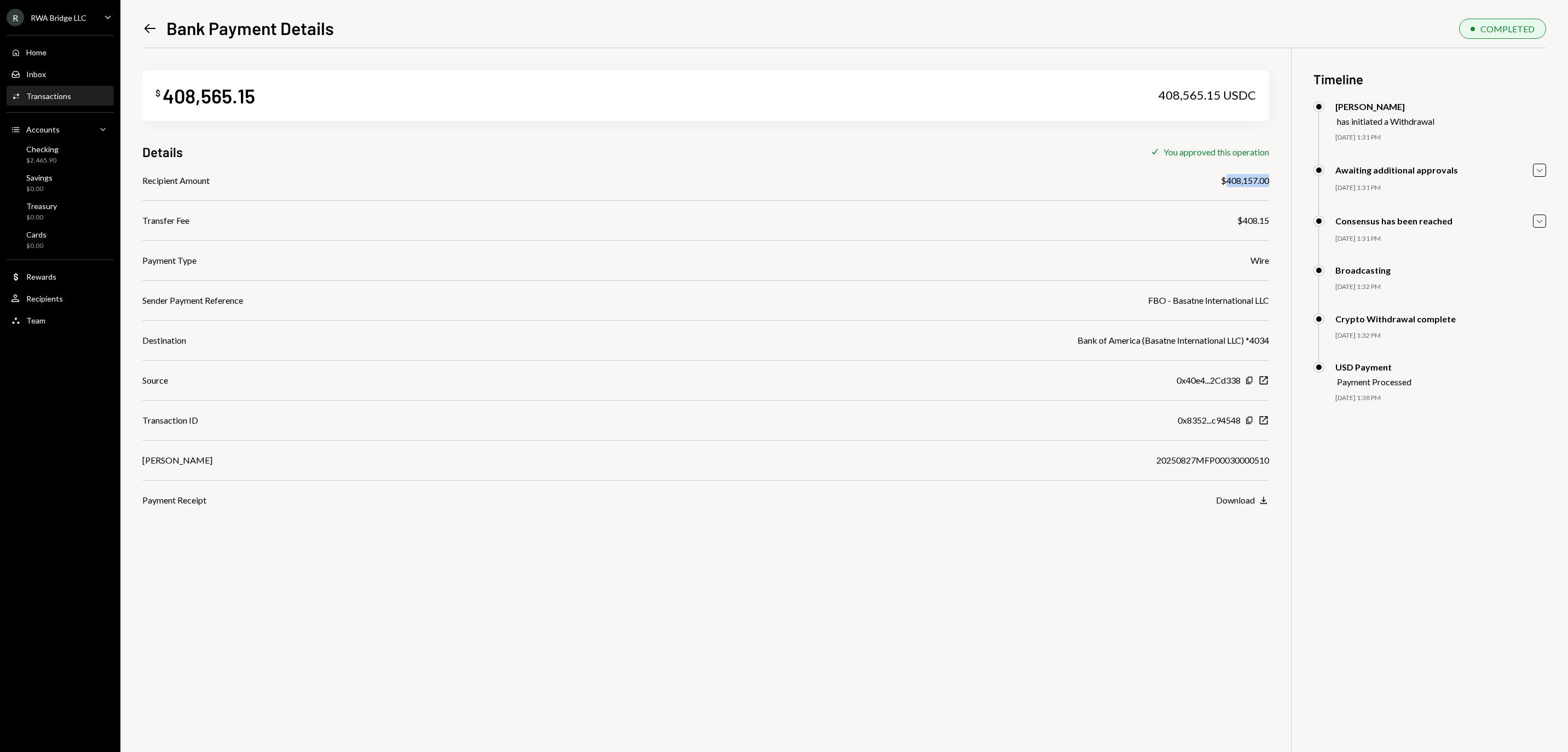
click at [1267, 179] on div "$408,157.00" at bounding box center [1245, 181] width 48 height 13
drag, startPoint x: 1268, startPoint y: 181, endPoint x: 1221, endPoint y: 179, distance: 47.0
click at [1221, 179] on div "$408,157.00" at bounding box center [1245, 181] width 48 height 13
copy div "408,157.00"
click at [93, 58] on div "Home Home" at bounding box center [60, 53] width 99 height 10
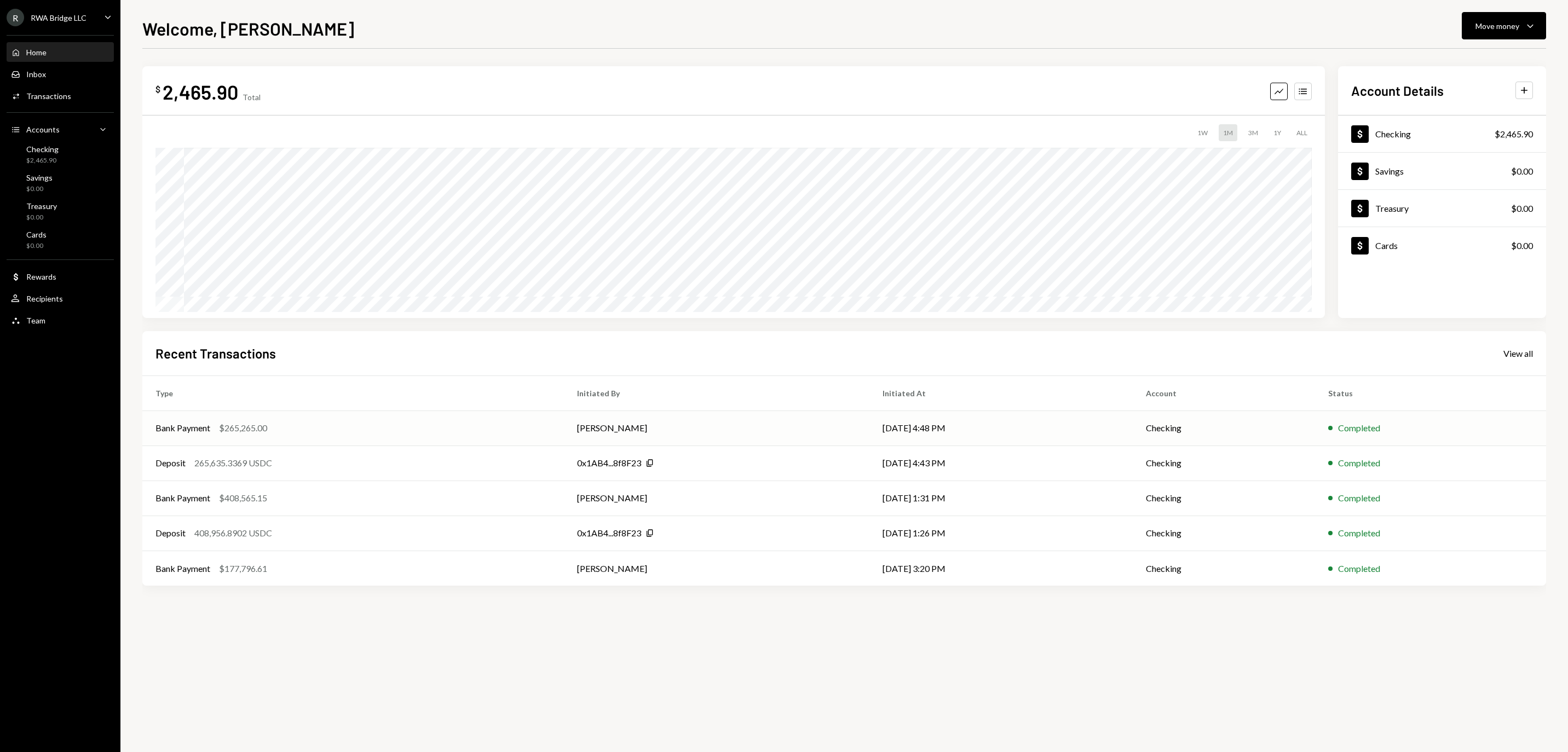
click at [691, 417] on td "[PERSON_NAME]" at bounding box center [717, 428] width 306 height 35
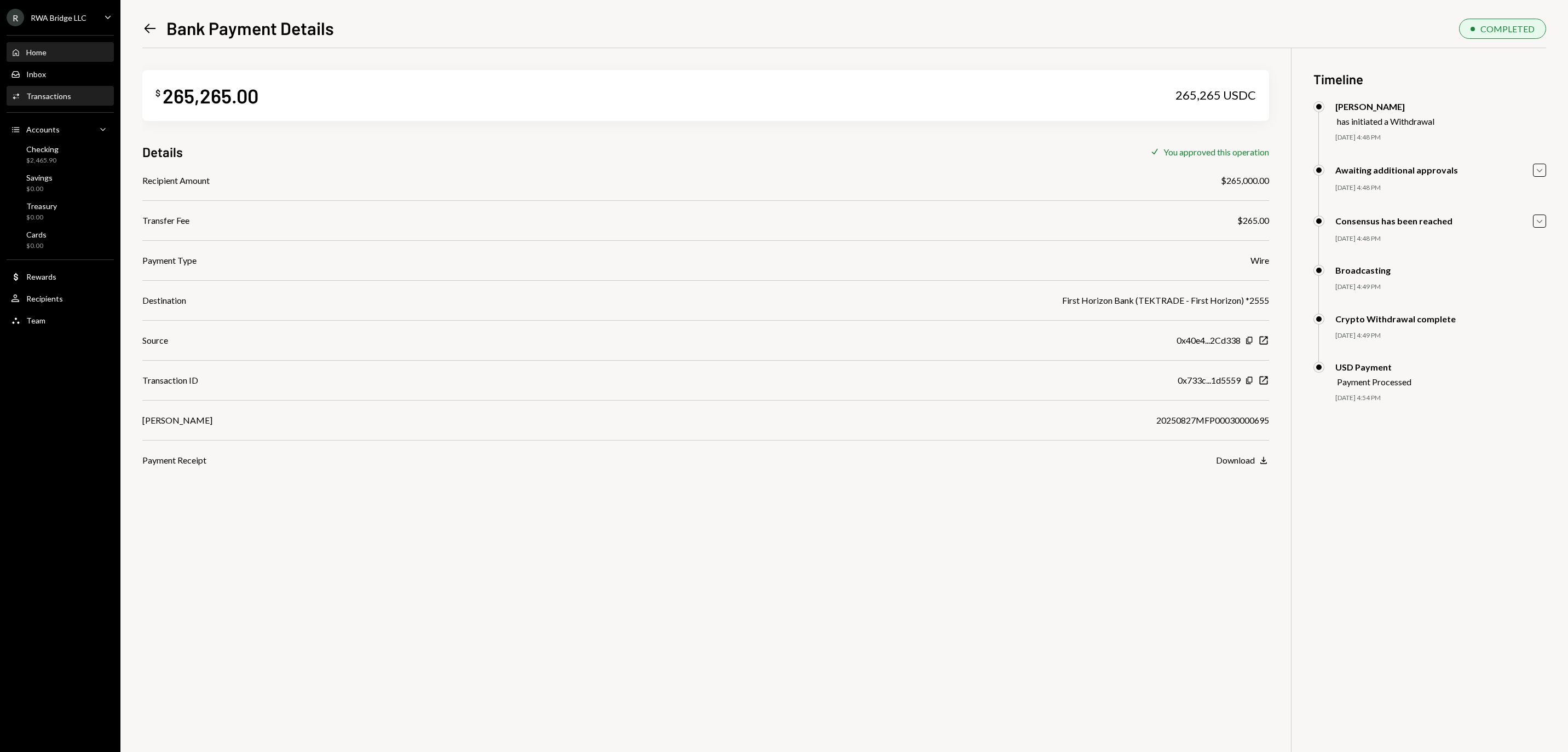
click at [79, 58] on div "Home Home" at bounding box center [60, 53] width 99 height 10
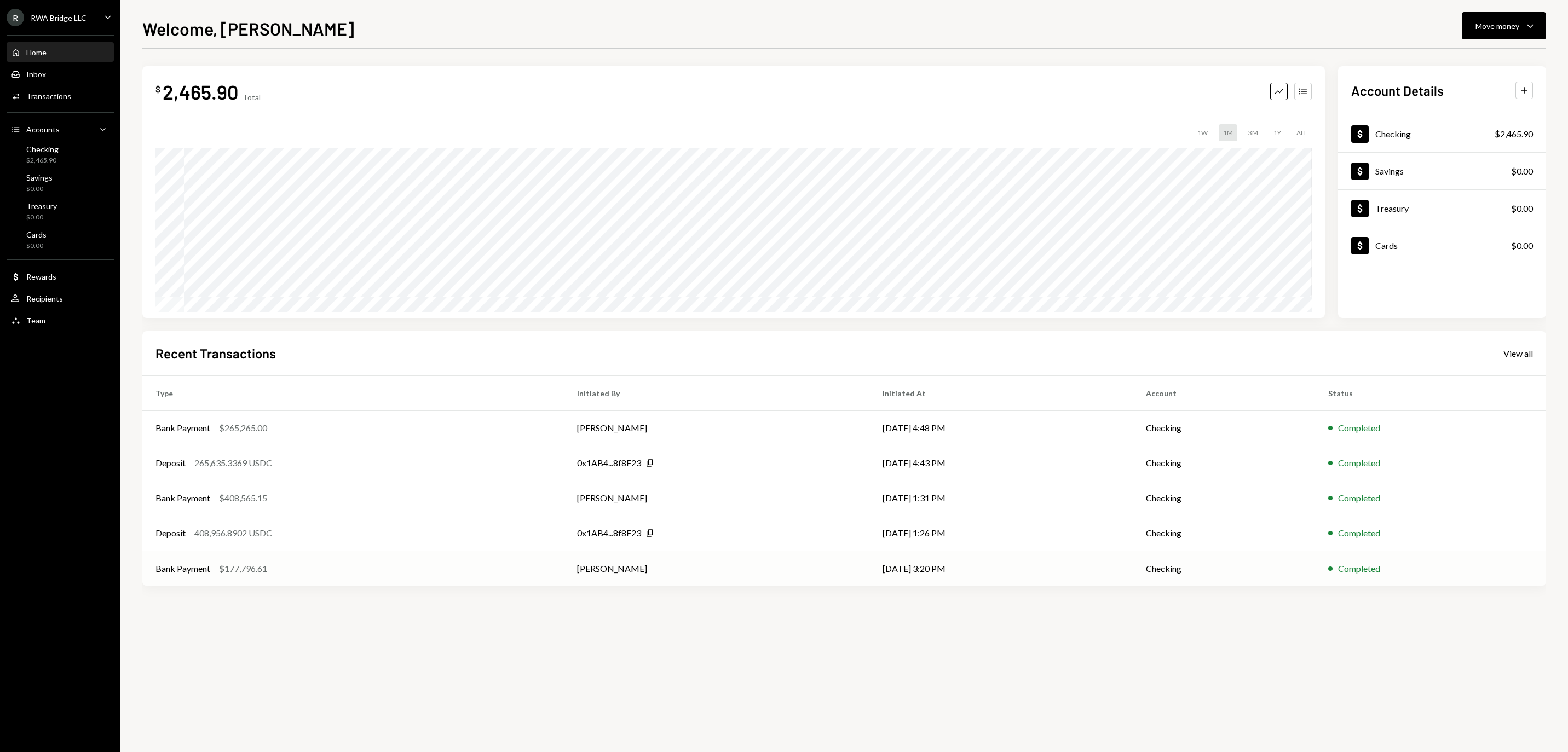
click at [386, 571] on div "Bank Payment $177,796.61" at bounding box center [353, 569] width 395 height 13
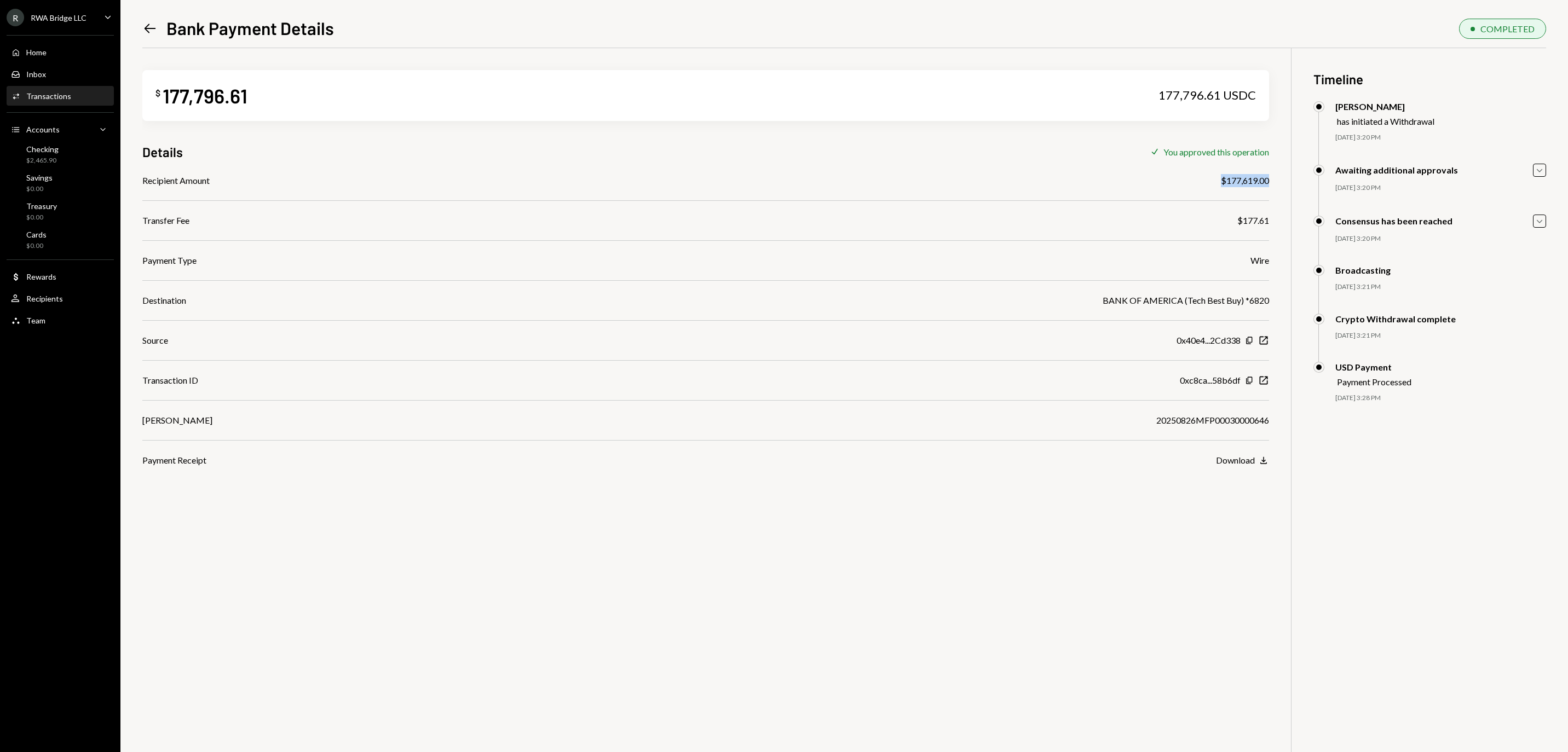
drag, startPoint x: 1216, startPoint y: 181, endPoint x: 1273, endPoint y: 179, distance: 57.0
click at [1273, 179] on div "$ 177,796.61 177,796.61 USDC Details Check You approved this operation Recipien…" at bounding box center [844, 424] width 1404 height 752
copy div "$177,619.00"
click at [1269, 179] on div "$ 177,796.61 177,796.61 USDC Details Check You approved this operation Recipien…" at bounding box center [844, 424] width 1404 height 752
drag, startPoint x: 1268, startPoint y: 183, endPoint x: 1220, endPoint y: 182, distance: 48.0
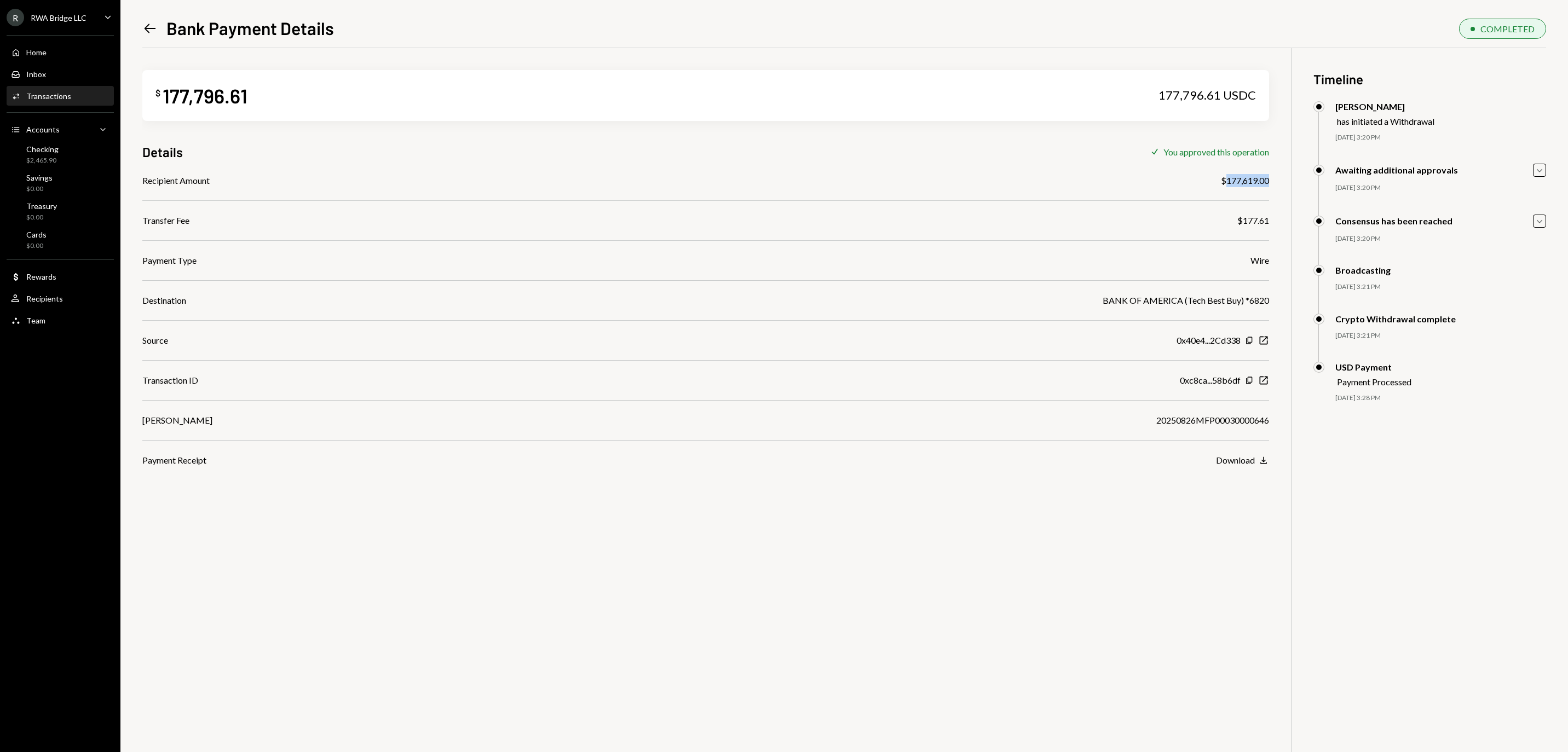
click at [1221, 182] on div "$177,619.00" at bounding box center [1245, 181] width 48 height 13
copy div "177,619.00"
click at [1159, 427] on div "20250826MFP00030000646" at bounding box center [1213, 420] width 113 height 13
copy div "20250826MFP00030000646"
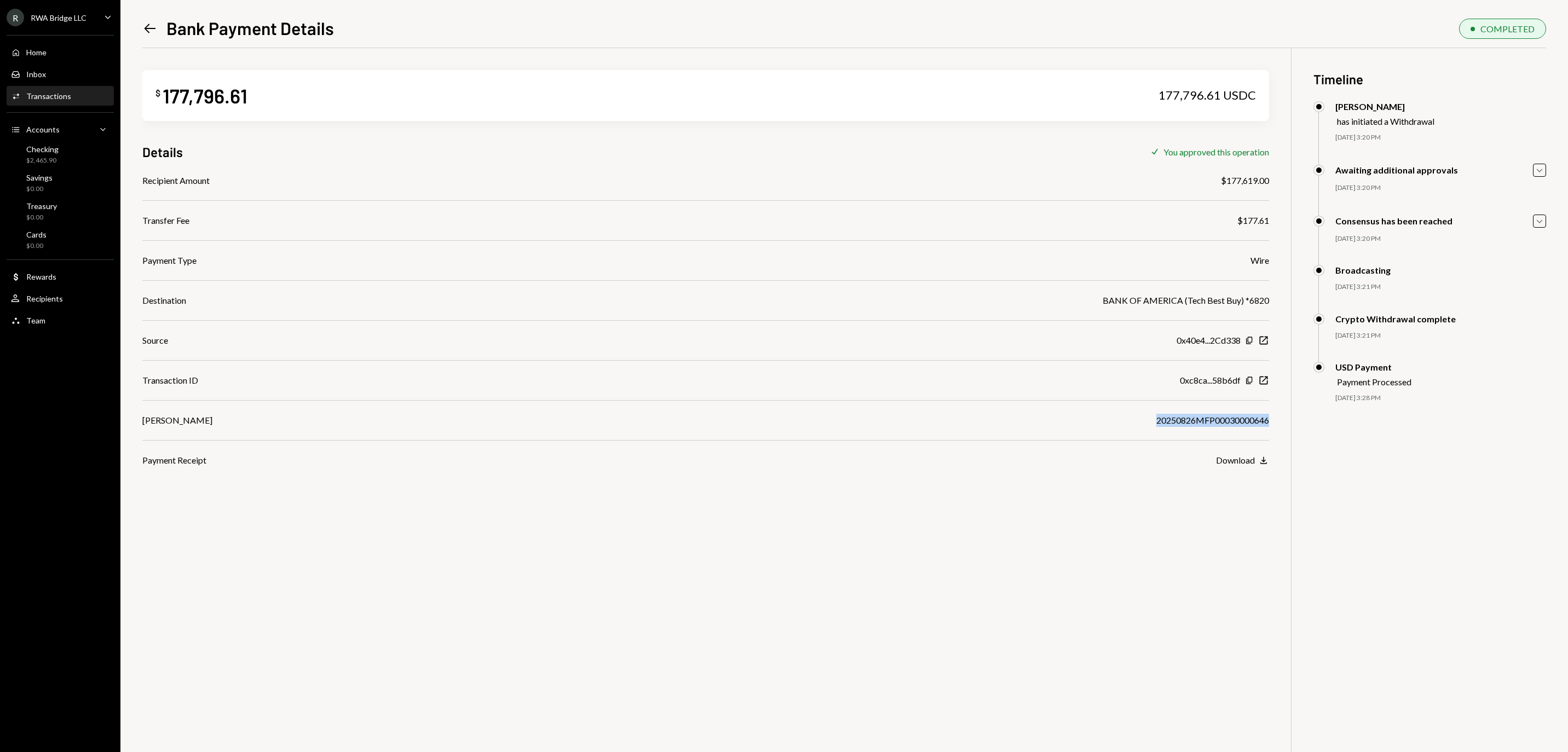
copy div "20250826MFP00030000646"
drag, startPoint x: 1219, startPoint y: 182, endPoint x: 1268, endPoint y: 179, distance: 49.1
click at [1268, 179] on div "$177,619.00" at bounding box center [1245, 181] width 48 height 13
copy div "177,619.00"
click at [58, 154] on div "Checking" at bounding box center [42, 149] width 32 height 9
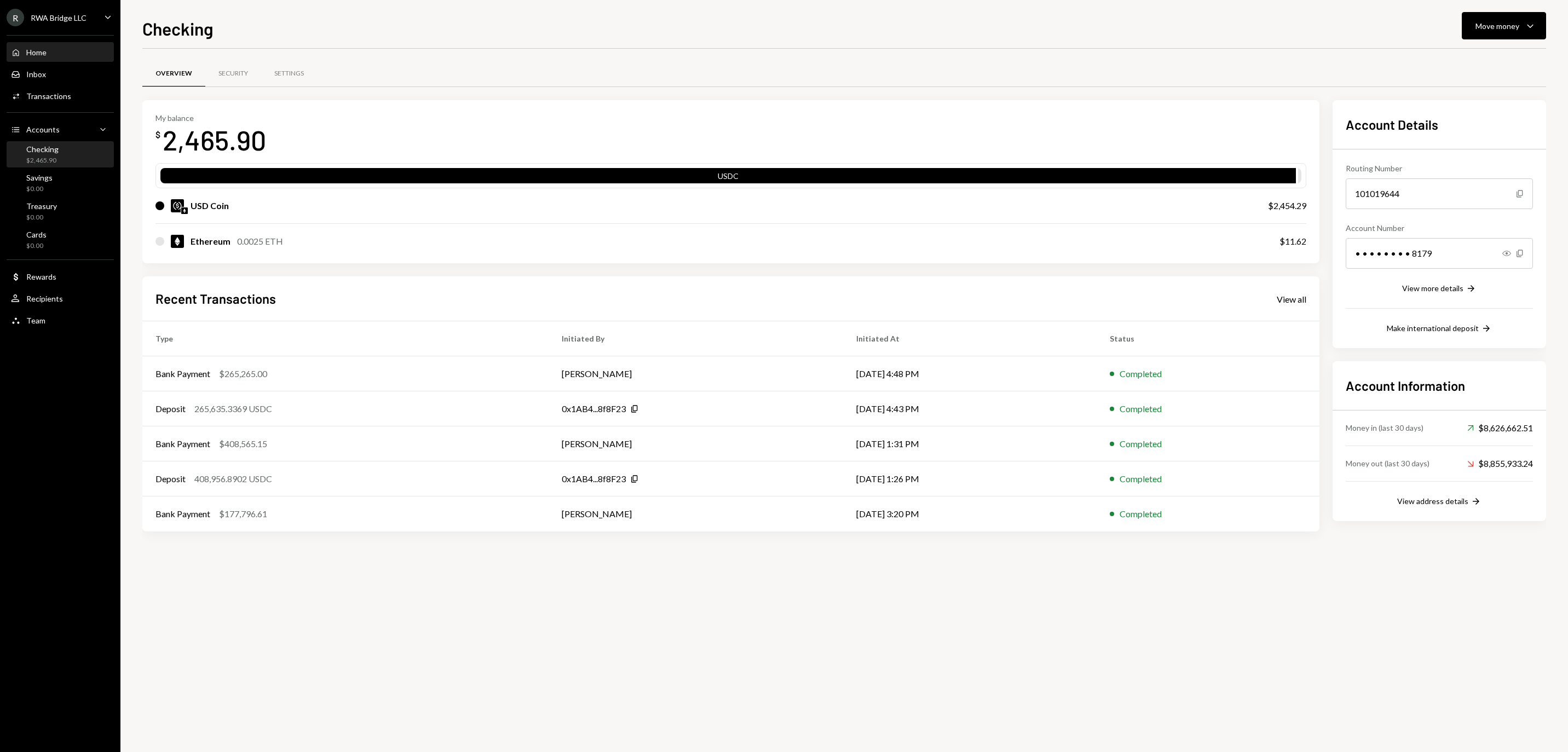
click at [81, 58] on div "Home Home" at bounding box center [60, 53] width 99 height 10
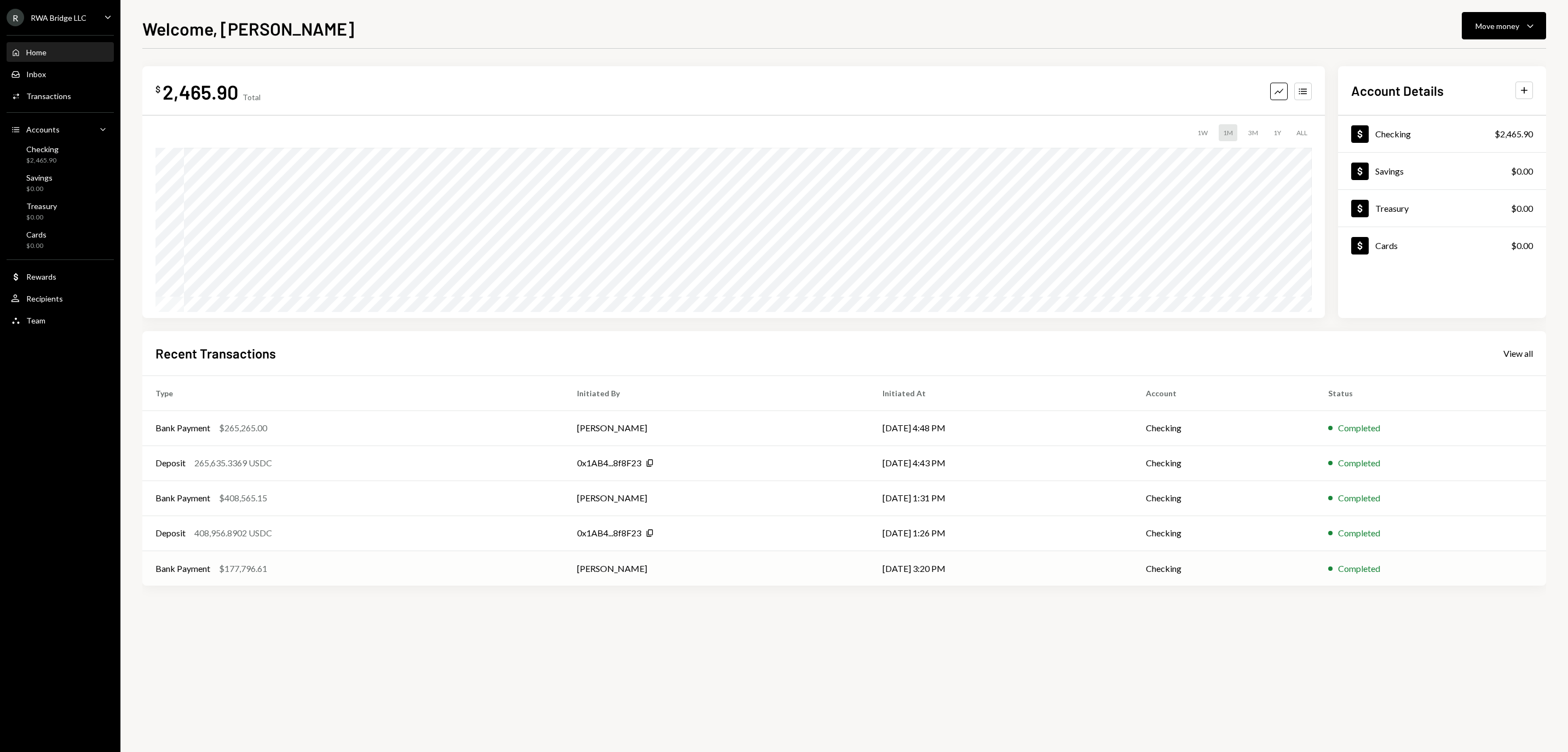
click at [477, 562] on div "Bank Payment $177,796.61" at bounding box center [353, 569] width 395 height 13
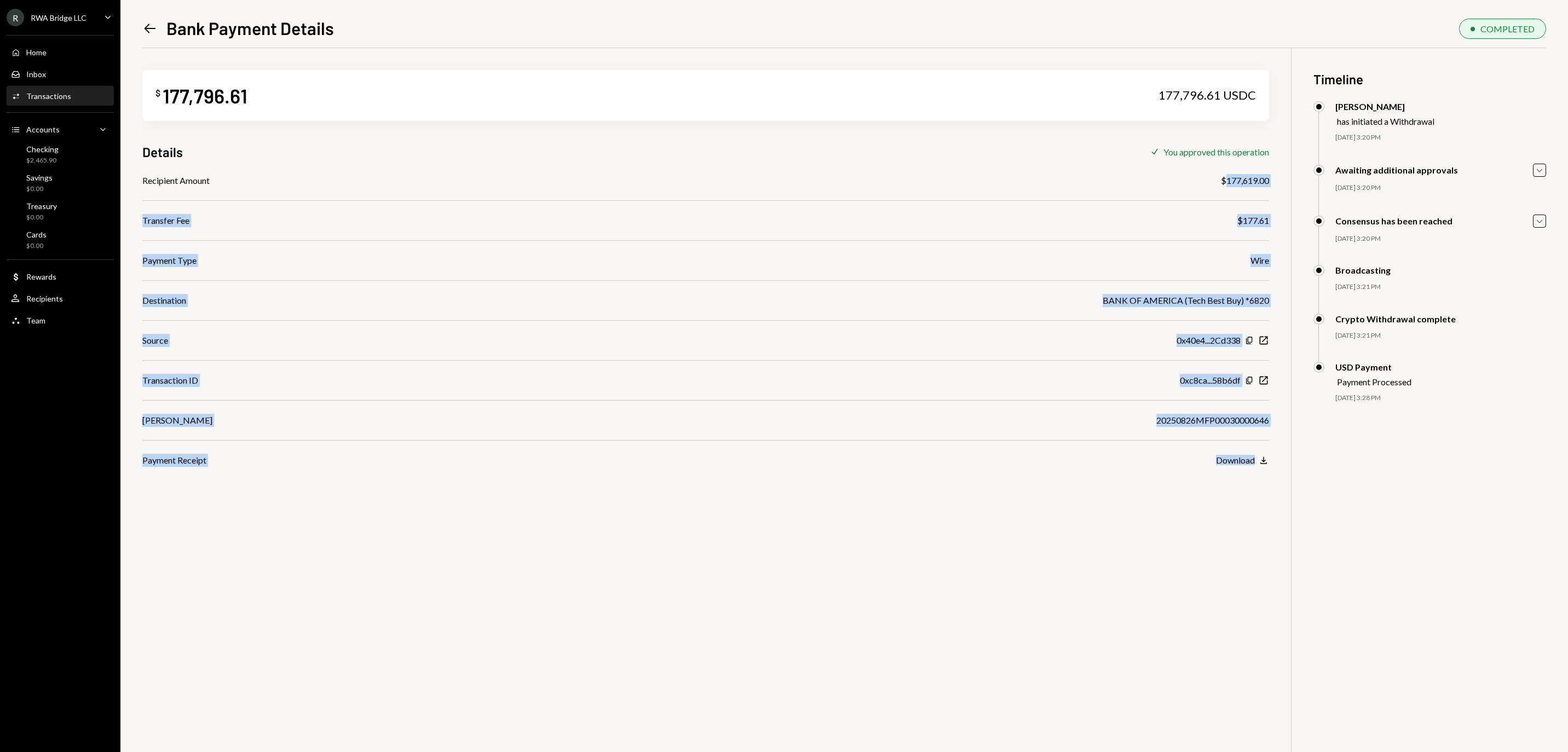
drag, startPoint x: 1220, startPoint y: 181, endPoint x: 1269, endPoint y: 179, distance: 49.0
click at [1269, 179] on div "$ 177,796.61 177,796.61 USDC Details Check You approved this operation Recipien…" at bounding box center [844, 424] width 1404 height 752
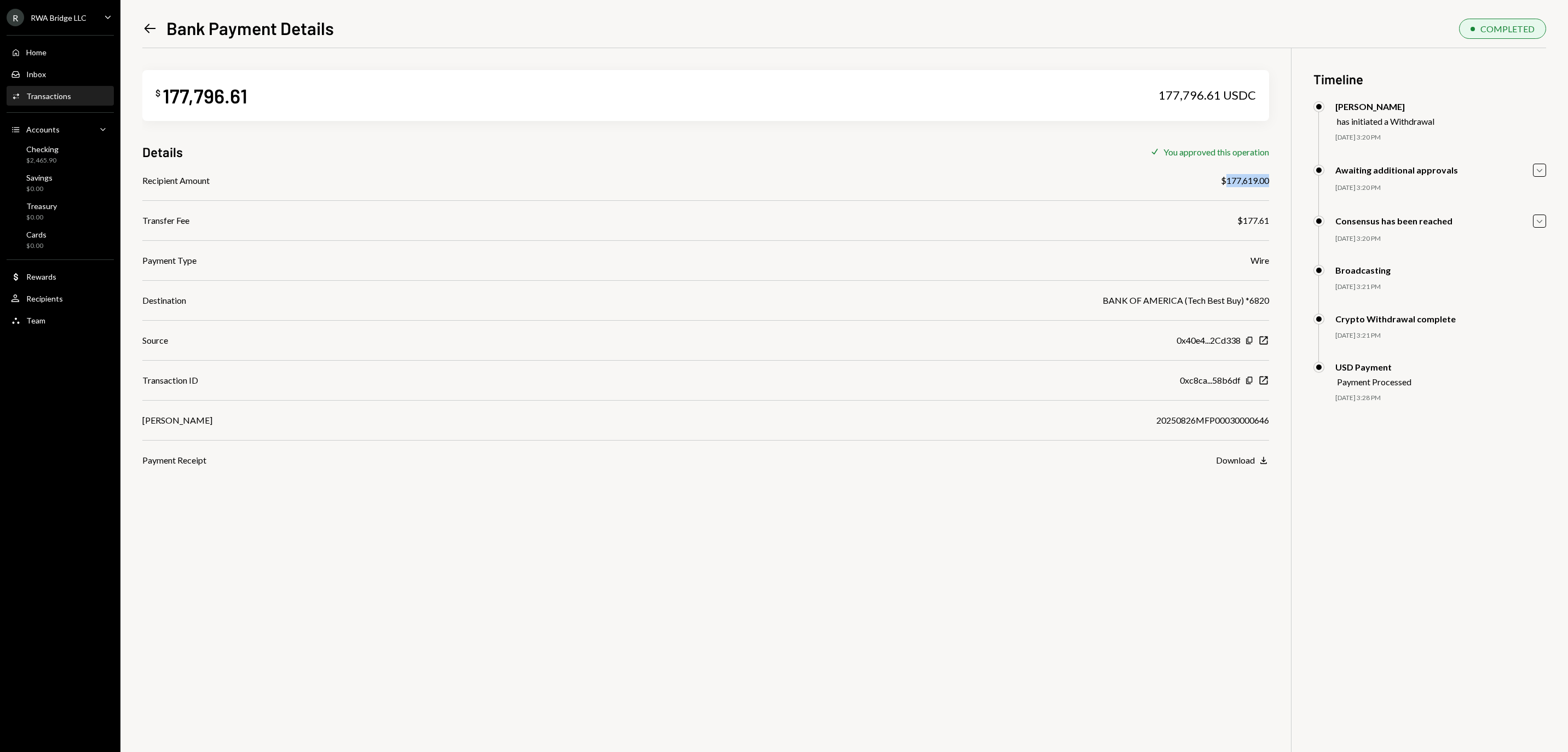
click at [1221, 182] on div "$177,619.00" at bounding box center [1245, 181] width 48 height 13
click at [1136, 419] on div "[PERSON_NAME] 20250826MFP00030000646" at bounding box center [705, 420] width 1127 height 13
click at [1157, 424] on div "20250826MFP00030000646" at bounding box center [1213, 420] width 113 height 13
copy div "20250826MFP00030000646"
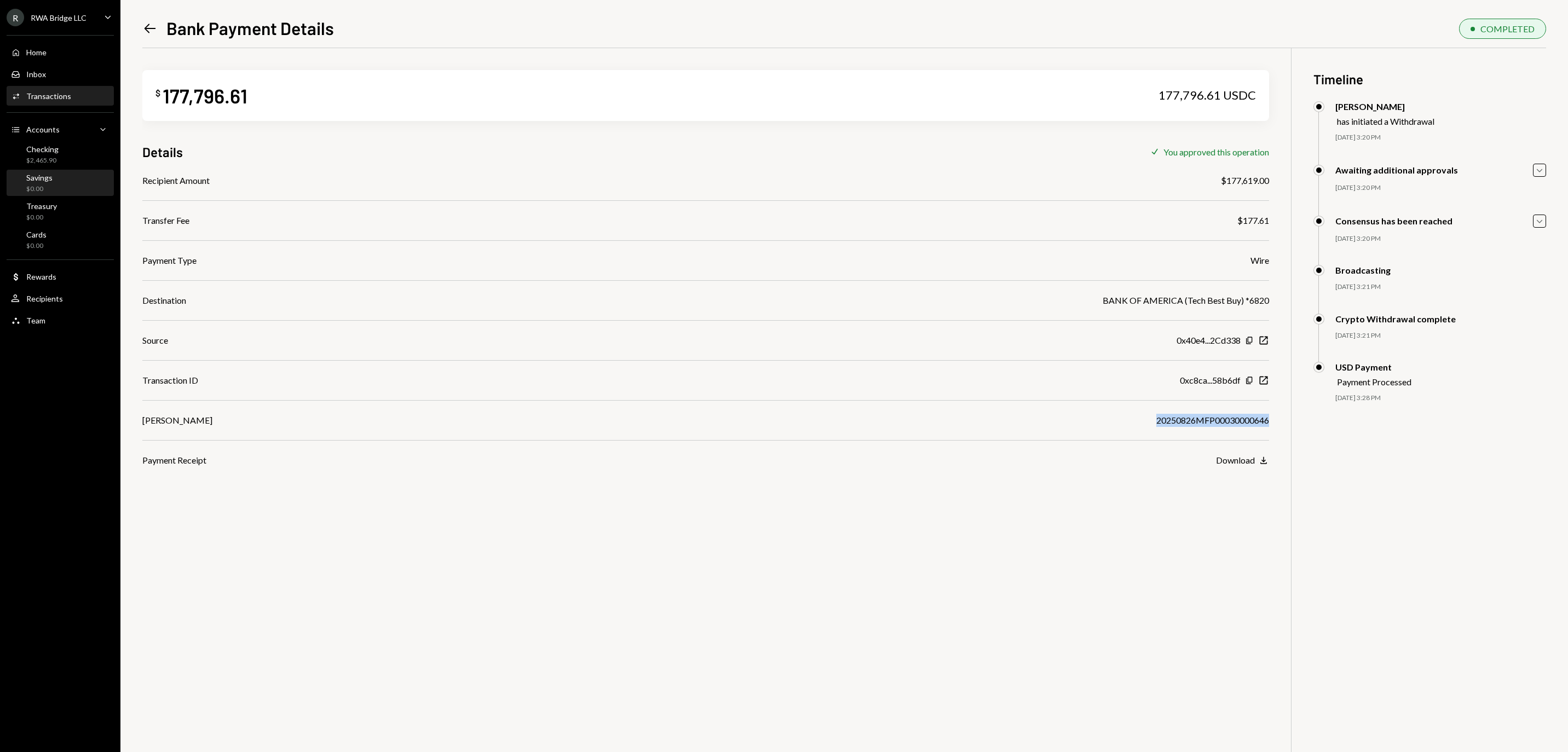
click at [76, 185] on div "Savings $0.00" at bounding box center [60, 183] width 99 height 21
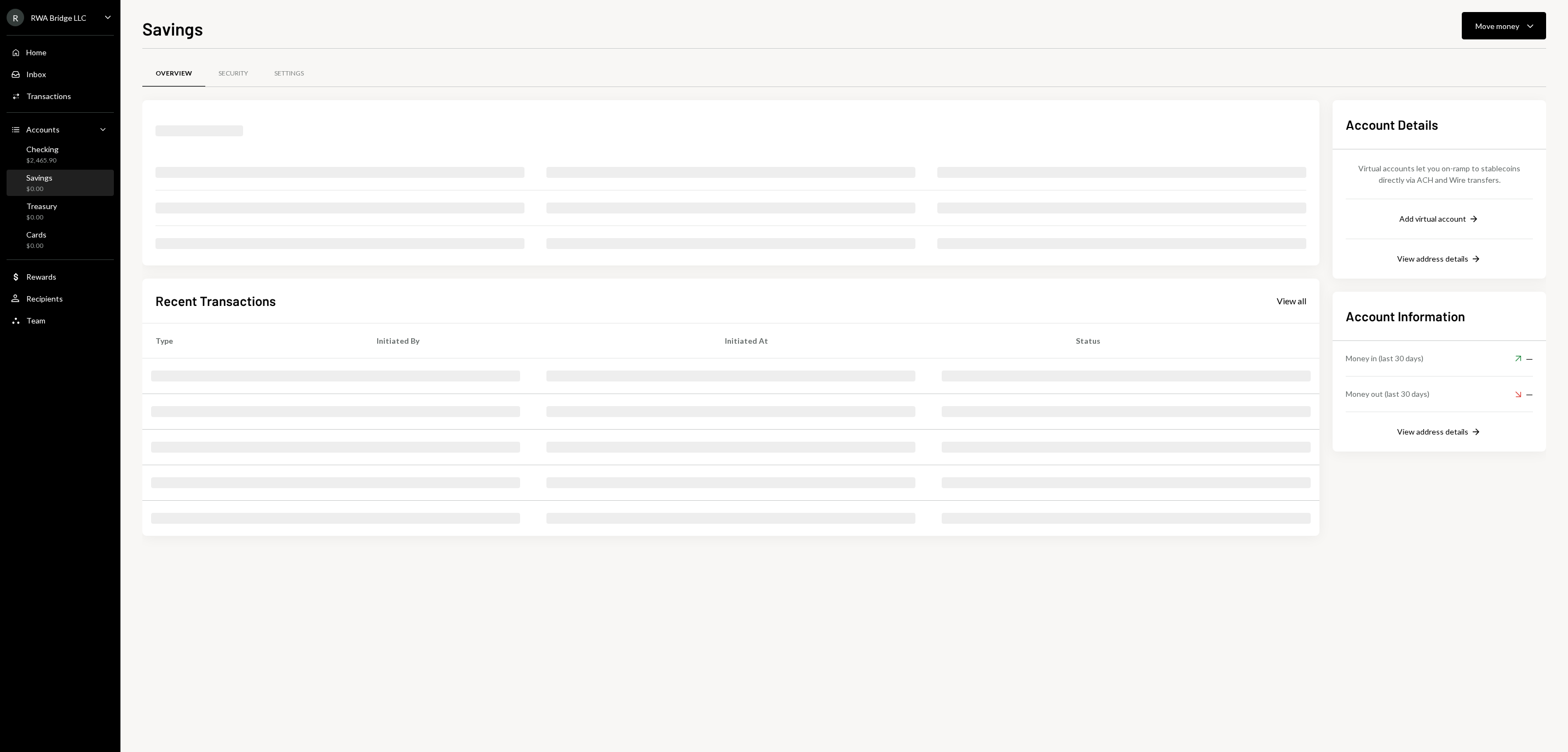
click at [72, 163] on div "Checking $2,465.90" at bounding box center [60, 155] width 99 height 21
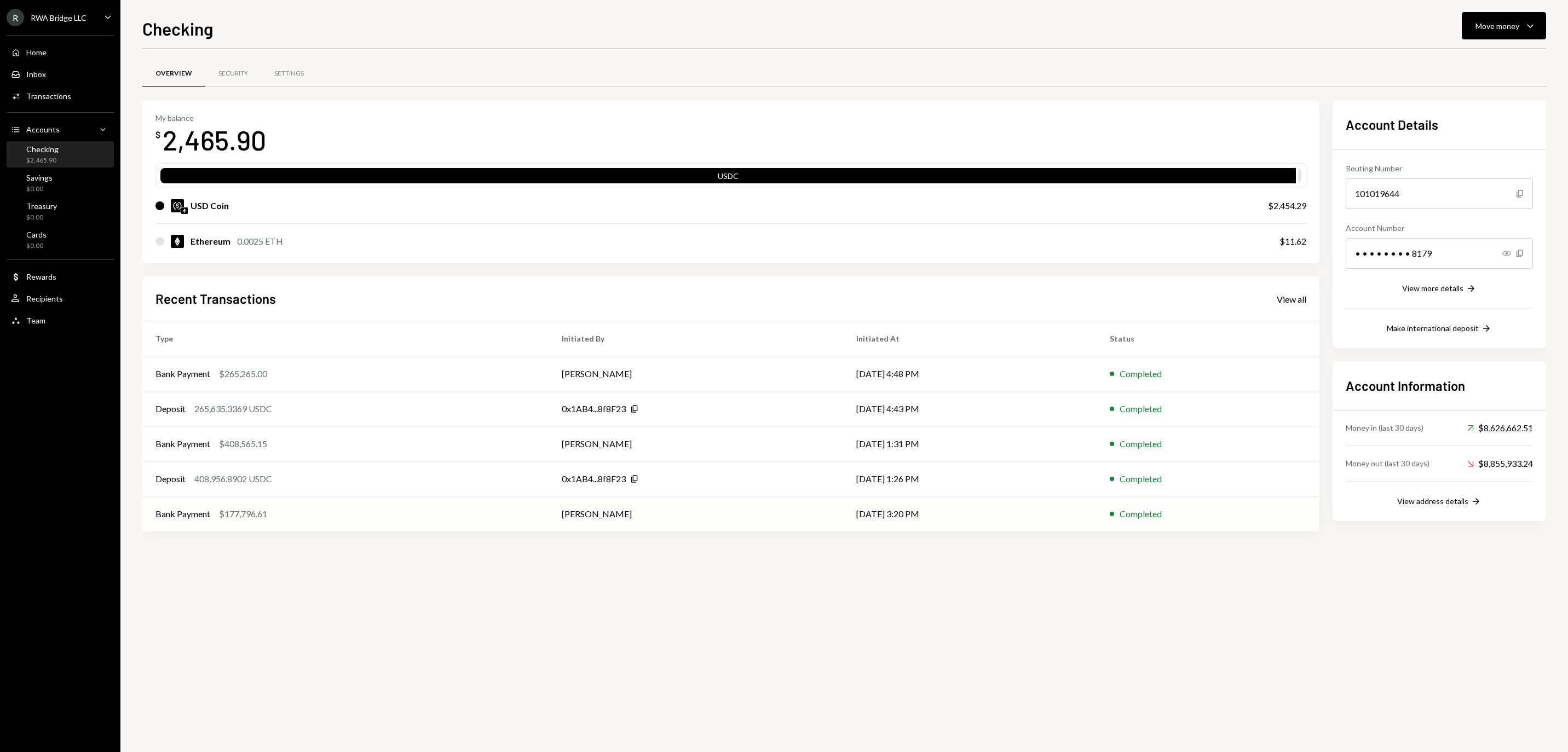
click at [407, 514] on div "Bank Payment $177,796.61" at bounding box center [345, 514] width 380 height 13
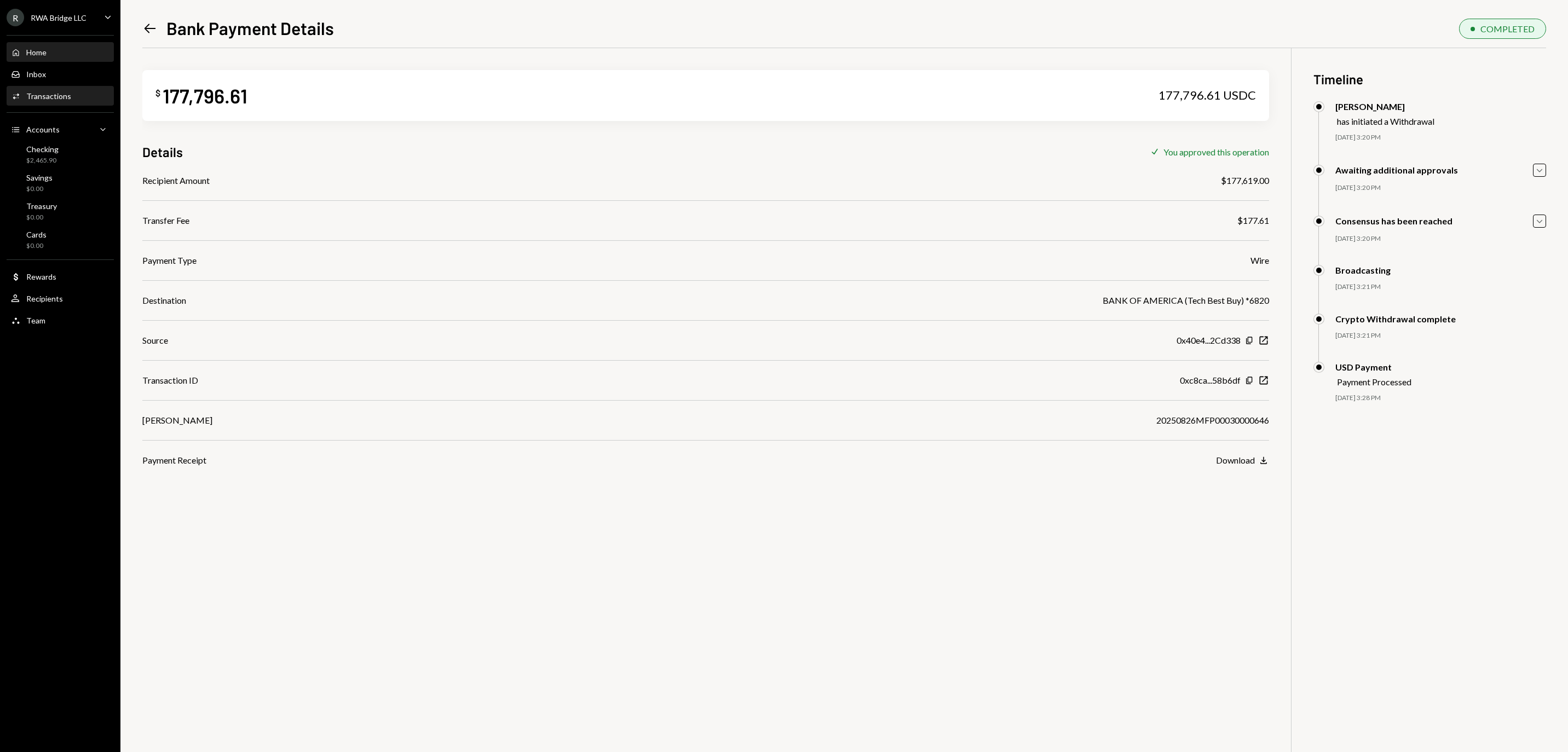
click at [103, 58] on div "Home Home" at bounding box center [60, 53] width 99 height 10
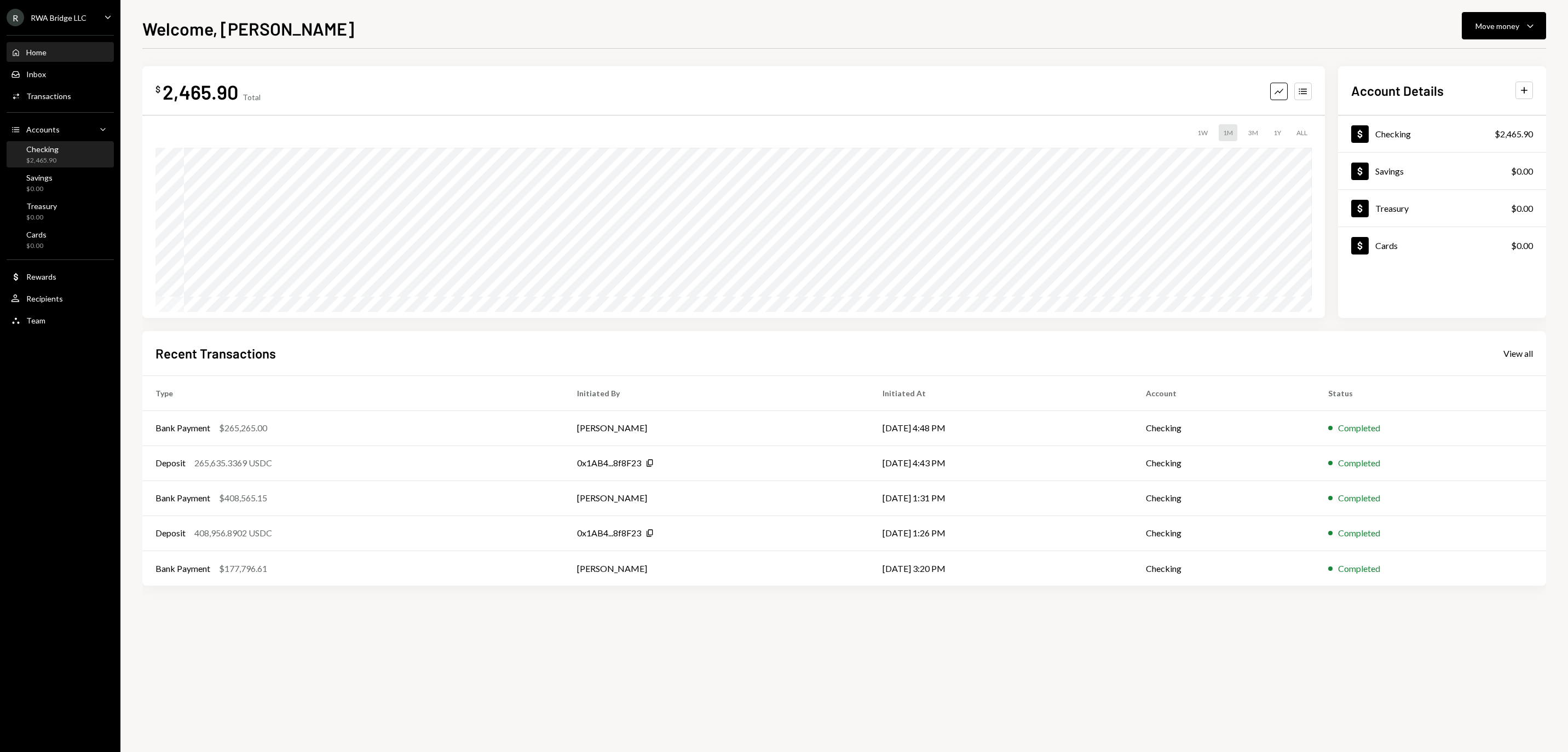
click at [71, 162] on div "Checking $2,465.90" at bounding box center [60, 155] width 99 height 21
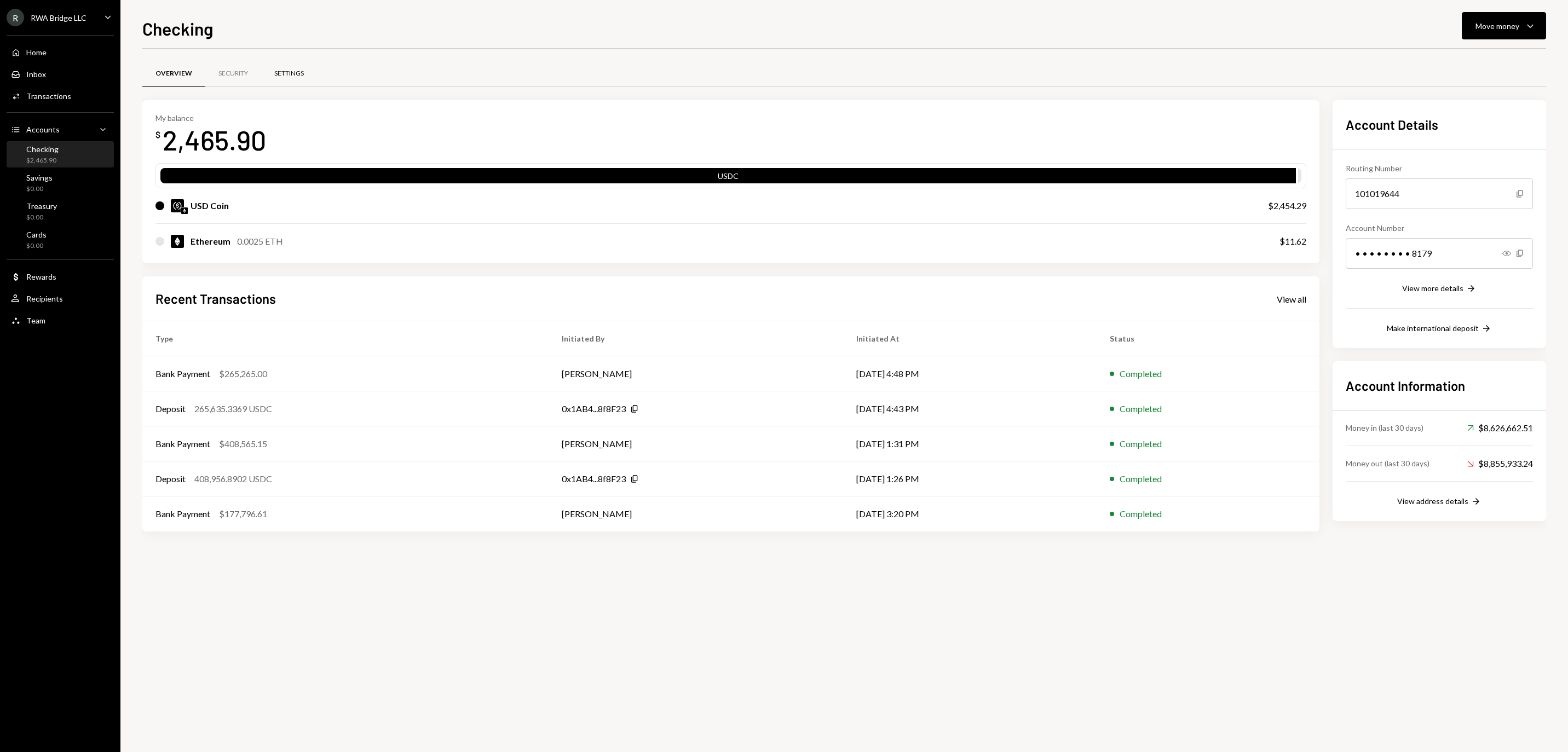
click at [304, 69] on div "Settings" at bounding box center [289, 73] width 30 height 9
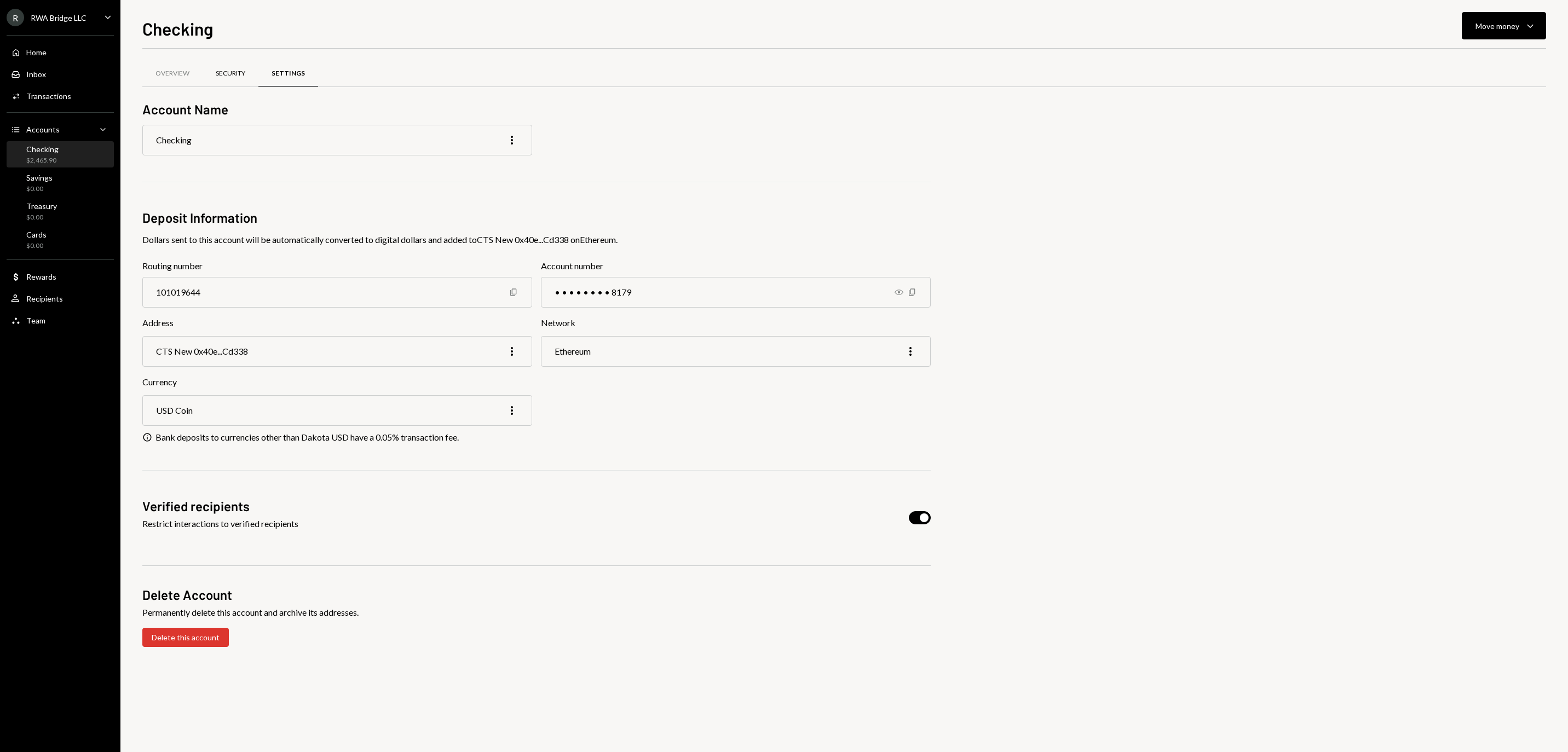
click at [245, 70] on div "Security" at bounding box center [230, 73] width 30 height 9
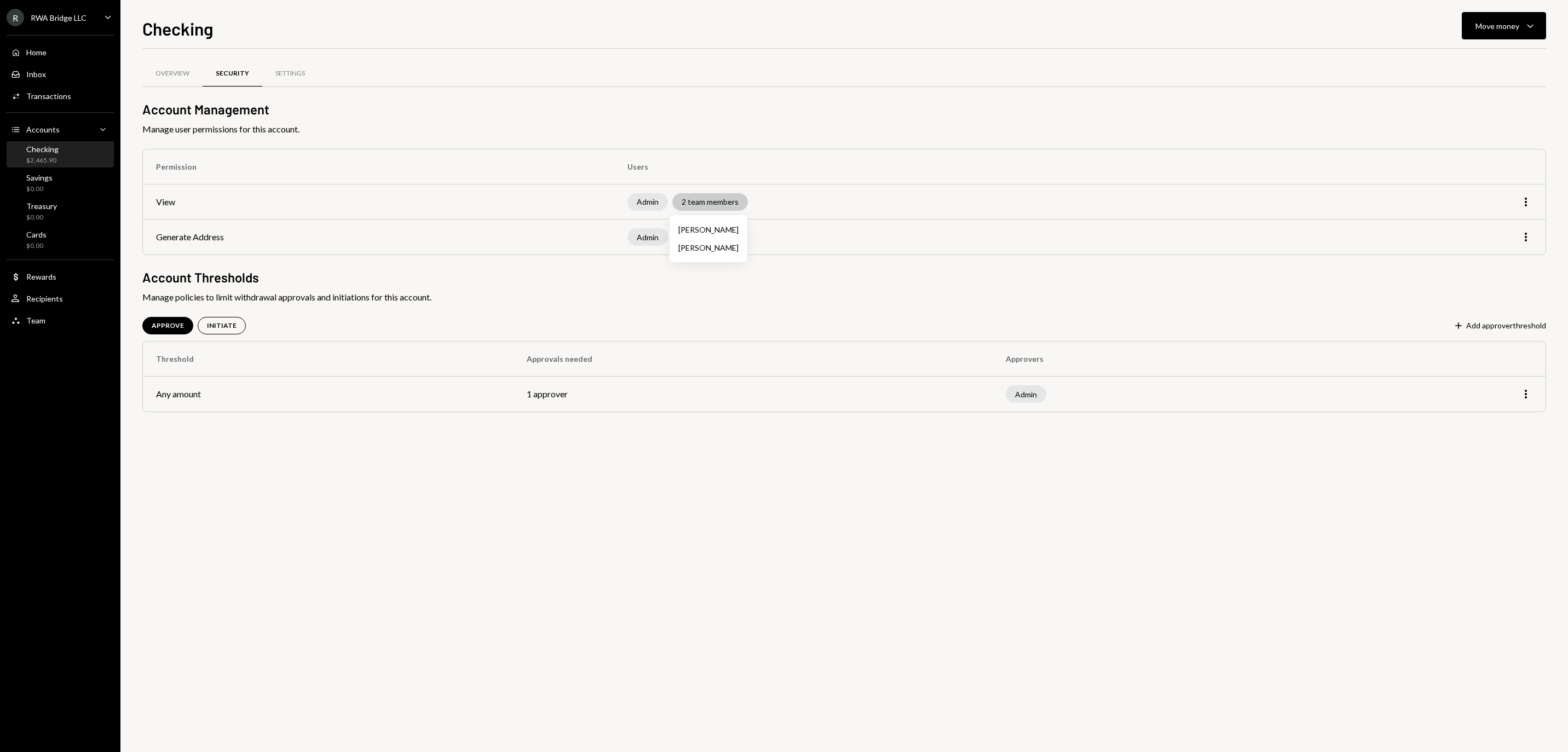
click at [710, 207] on div "2 team members" at bounding box center [710, 202] width 76 height 17
click at [713, 205] on div "2 team members" at bounding box center [710, 202] width 76 height 17
click at [1526, 206] on icon "More" at bounding box center [1526, 202] width 13 height 13
click at [1510, 222] on div "Edit" at bounding box center [1500, 227] width 55 height 19
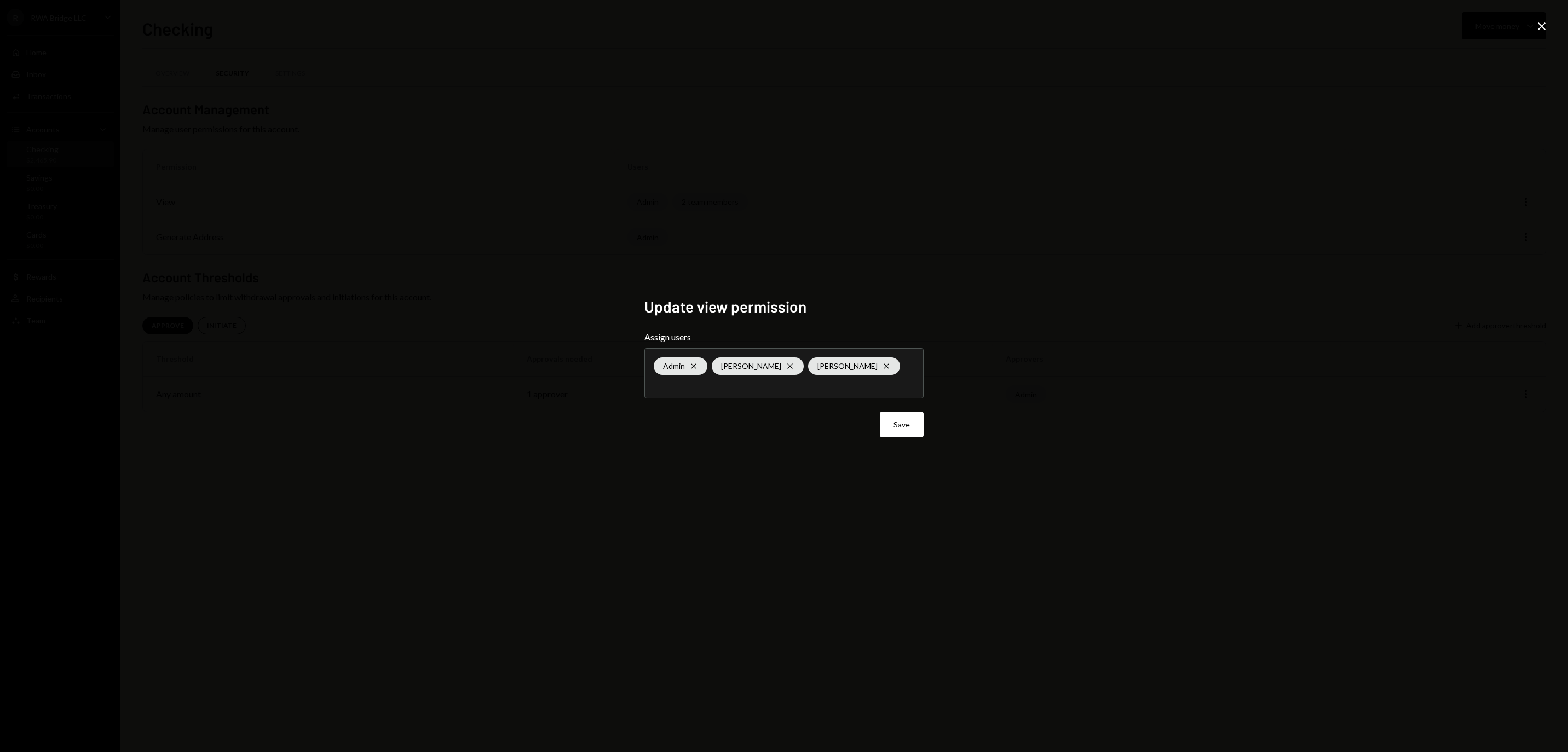
click at [1544, 24] on icon at bounding box center [1542, 26] width 8 height 8
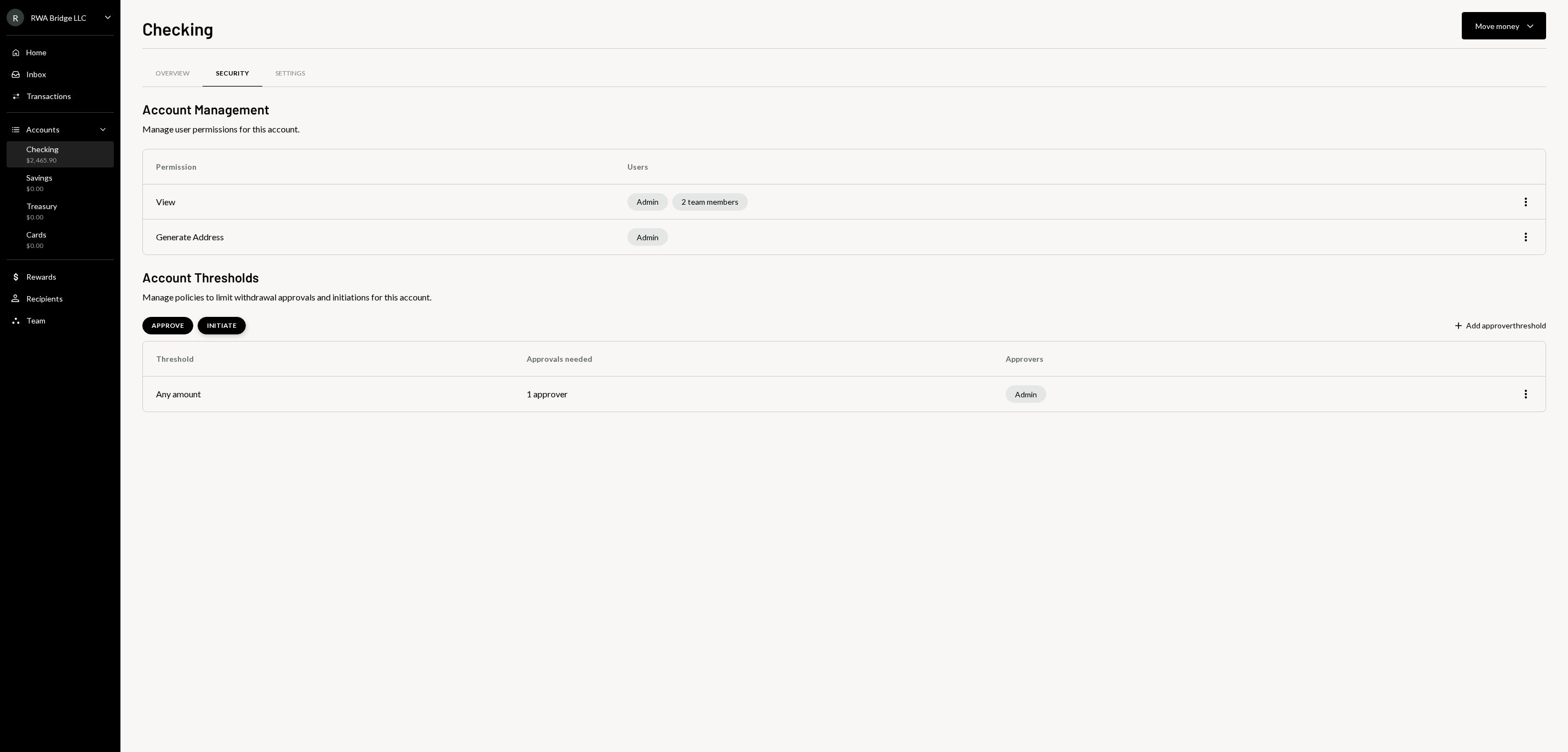
click at [236, 331] on div "INITIATE" at bounding box center [222, 325] width 30 height 9
click at [177, 331] on div "APPROVE" at bounding box center [168, 325] width 32 height 9
click at [234, 329] on div "INITIATE" at bounding box center [222, 325] width 30 height 9
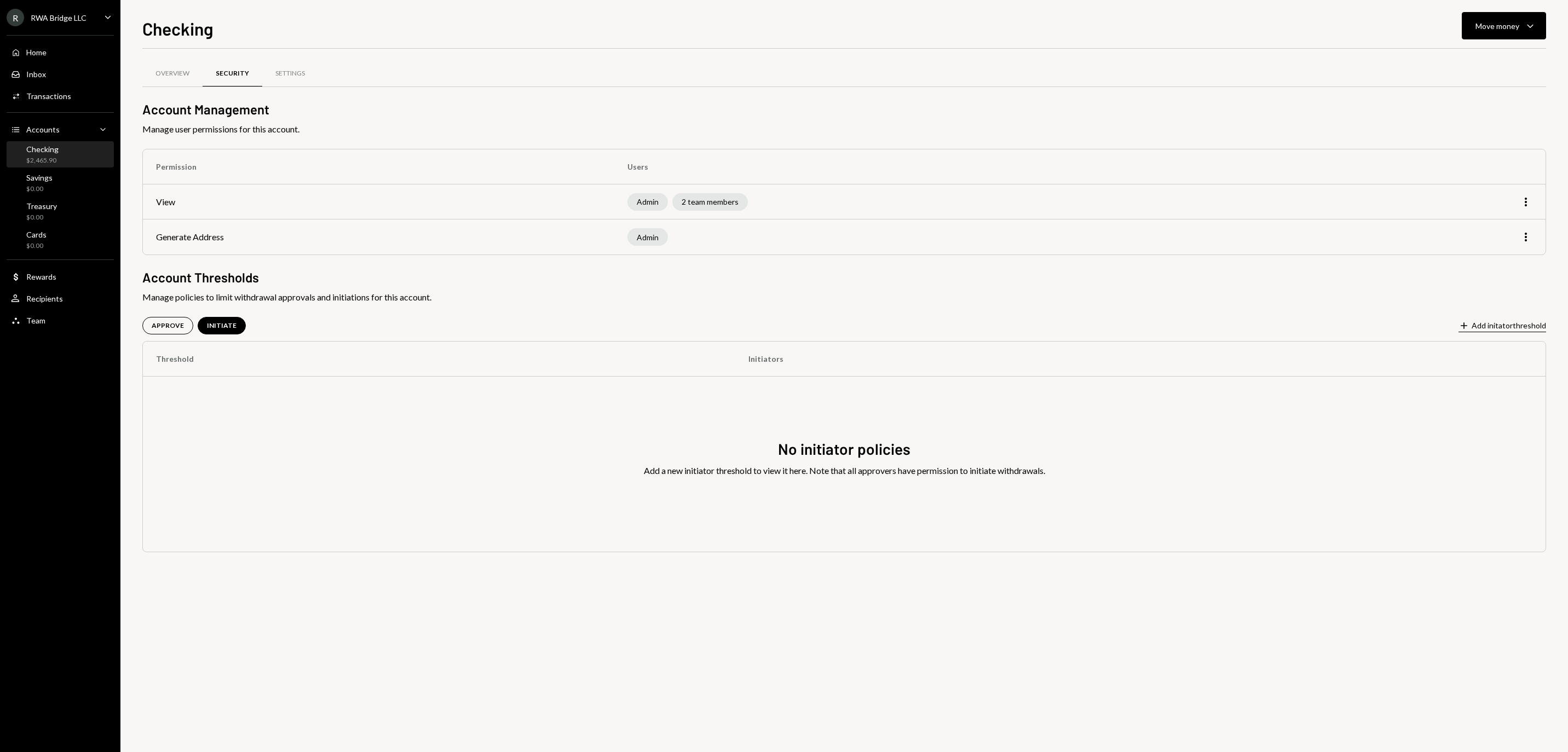
click at [1461, 331] on button "Plus Add initator threshold" at bounding box center [1503, 326] width 88 height 12
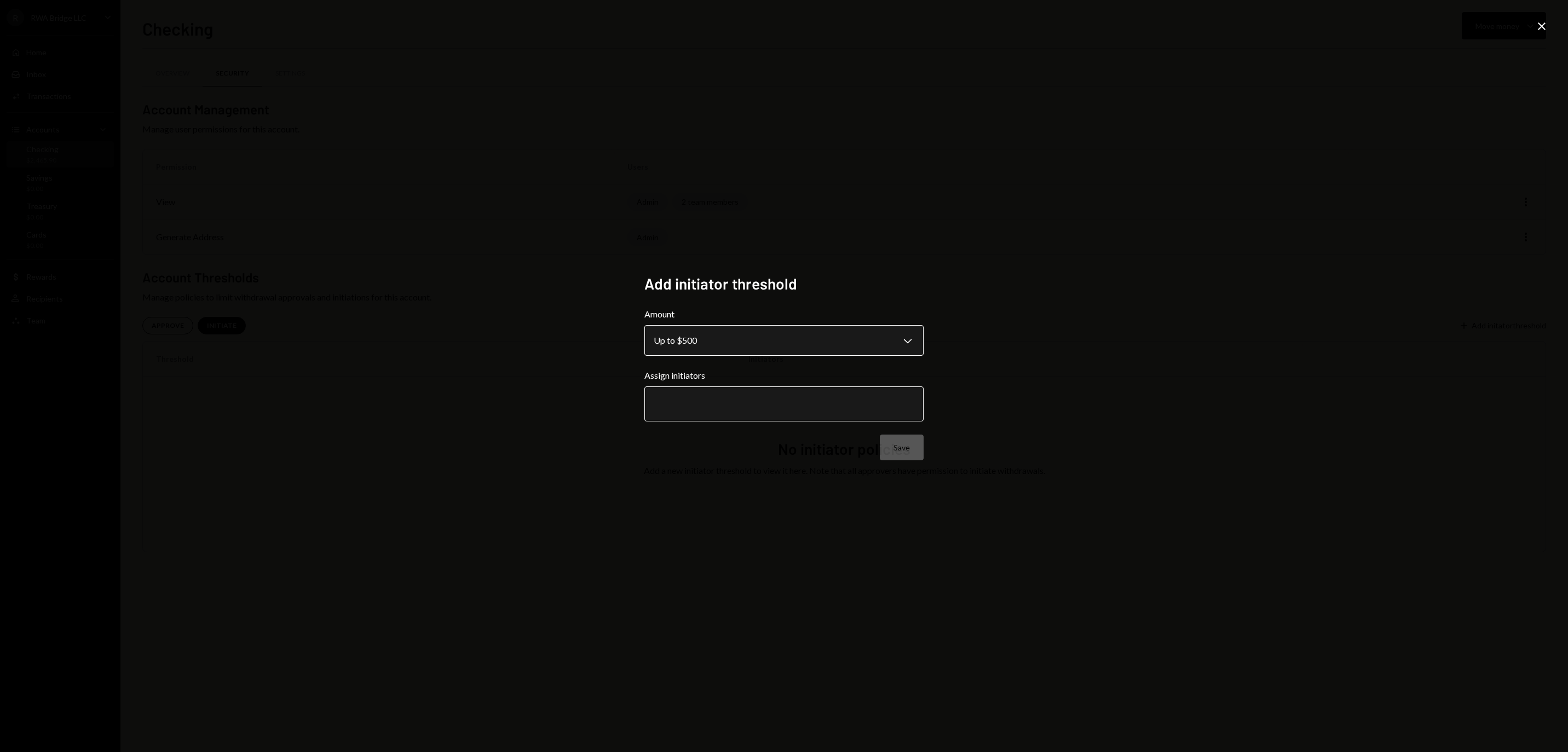
click at [770, 333] on body "**********" at bounding box center [784, 376] width 1568 height 752
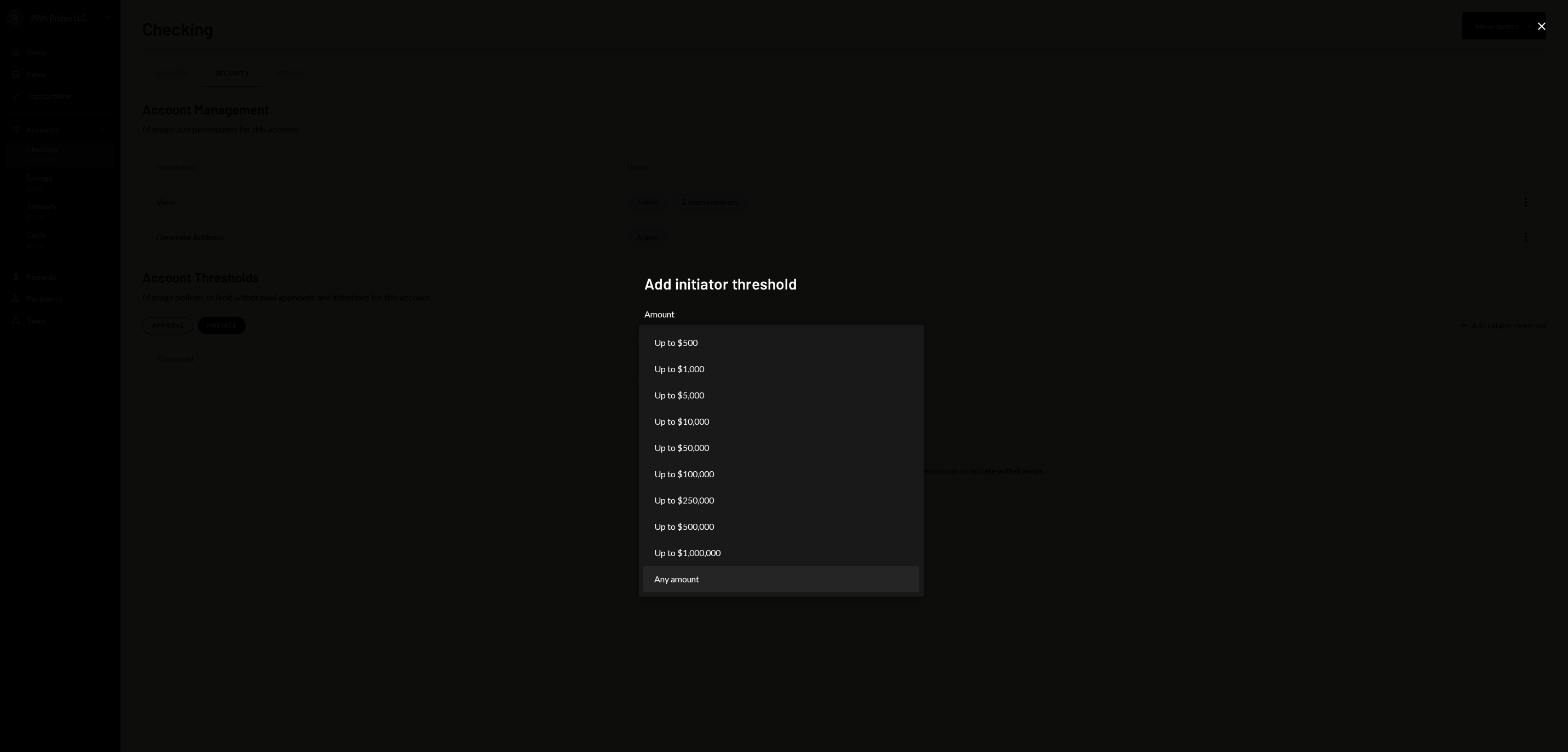
select select "***"
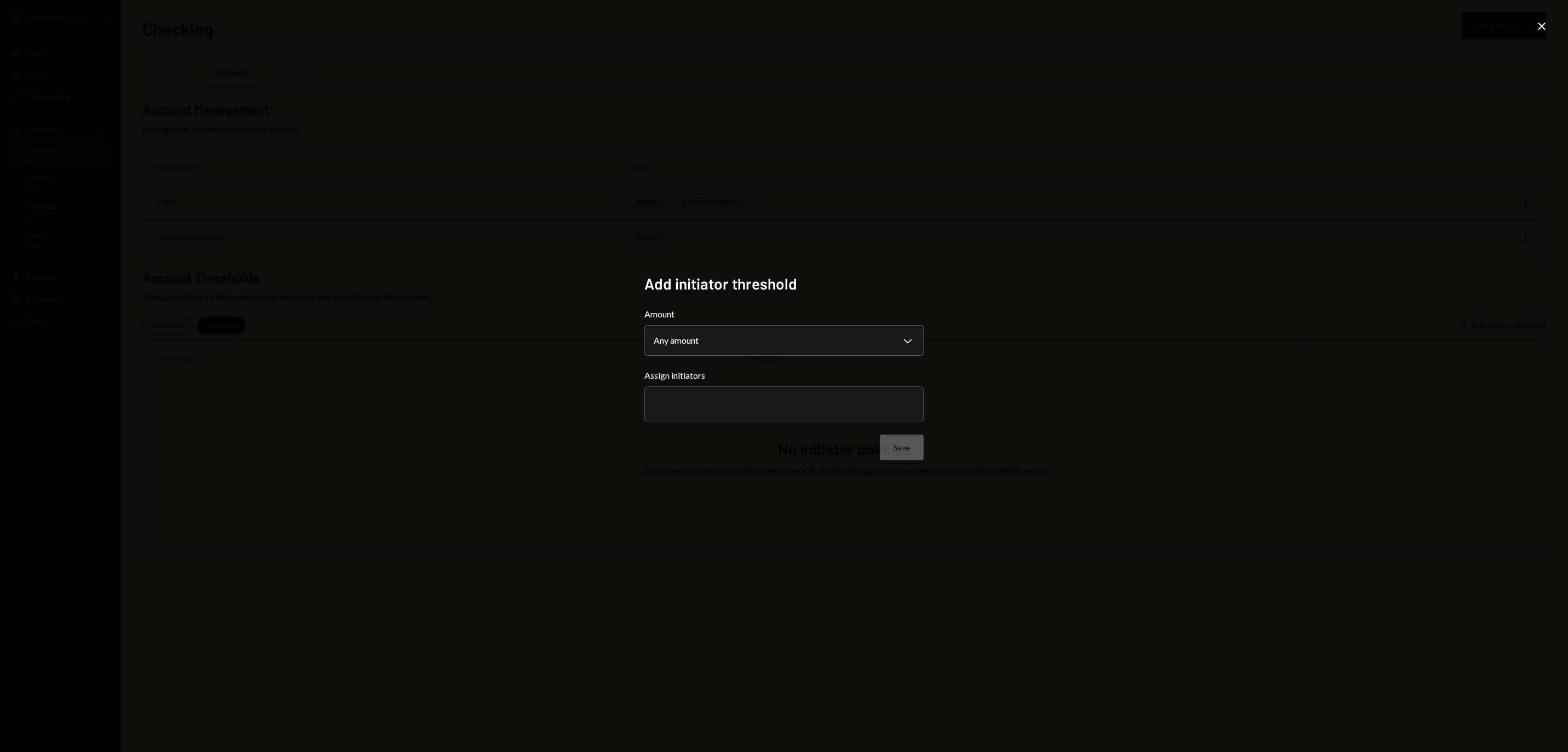
click at [818, 411] on div at bounding box center [784, 404] width 261 height 27
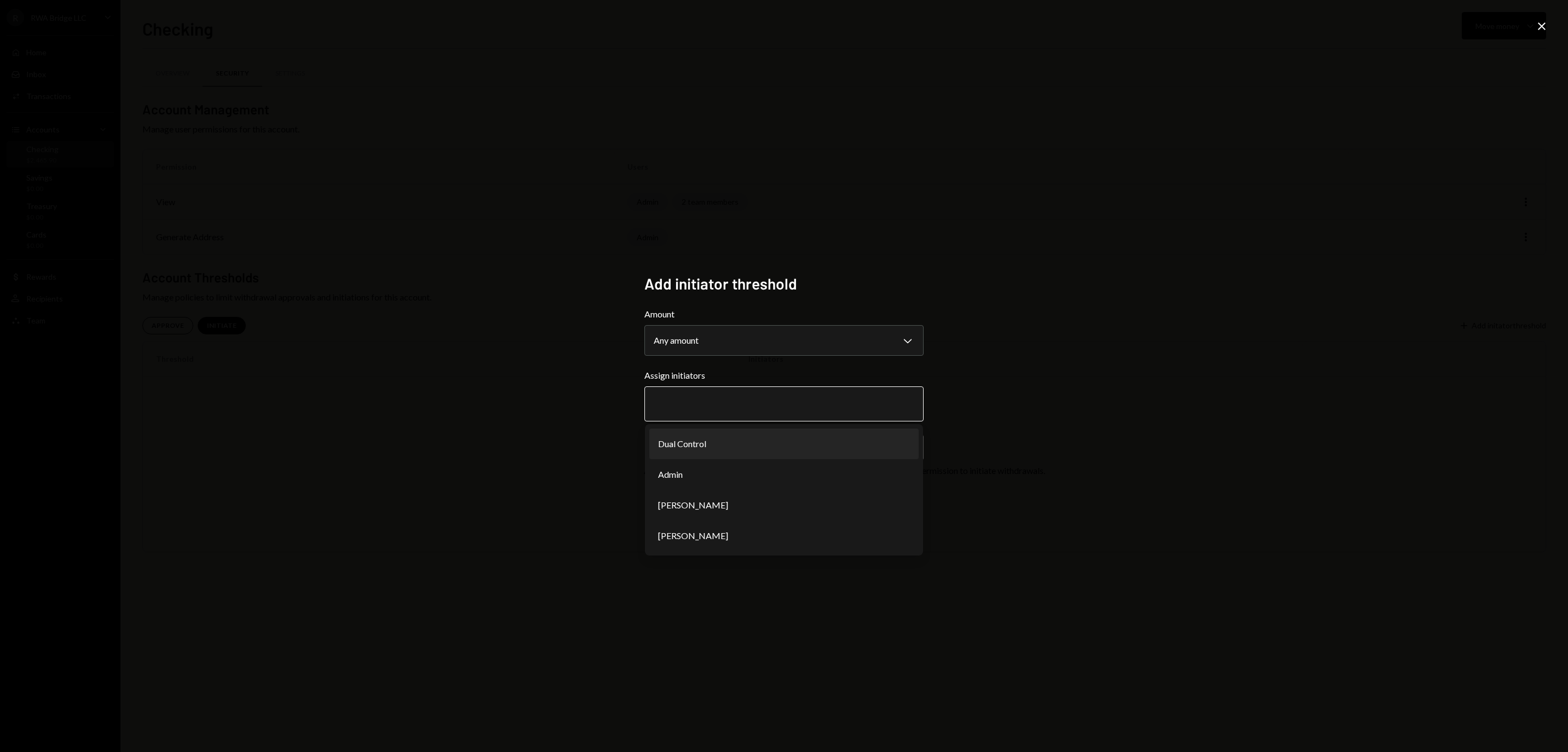
click at [805, 448] on li "Dual Control" at bounding box center [784, 444] width 270 height 31
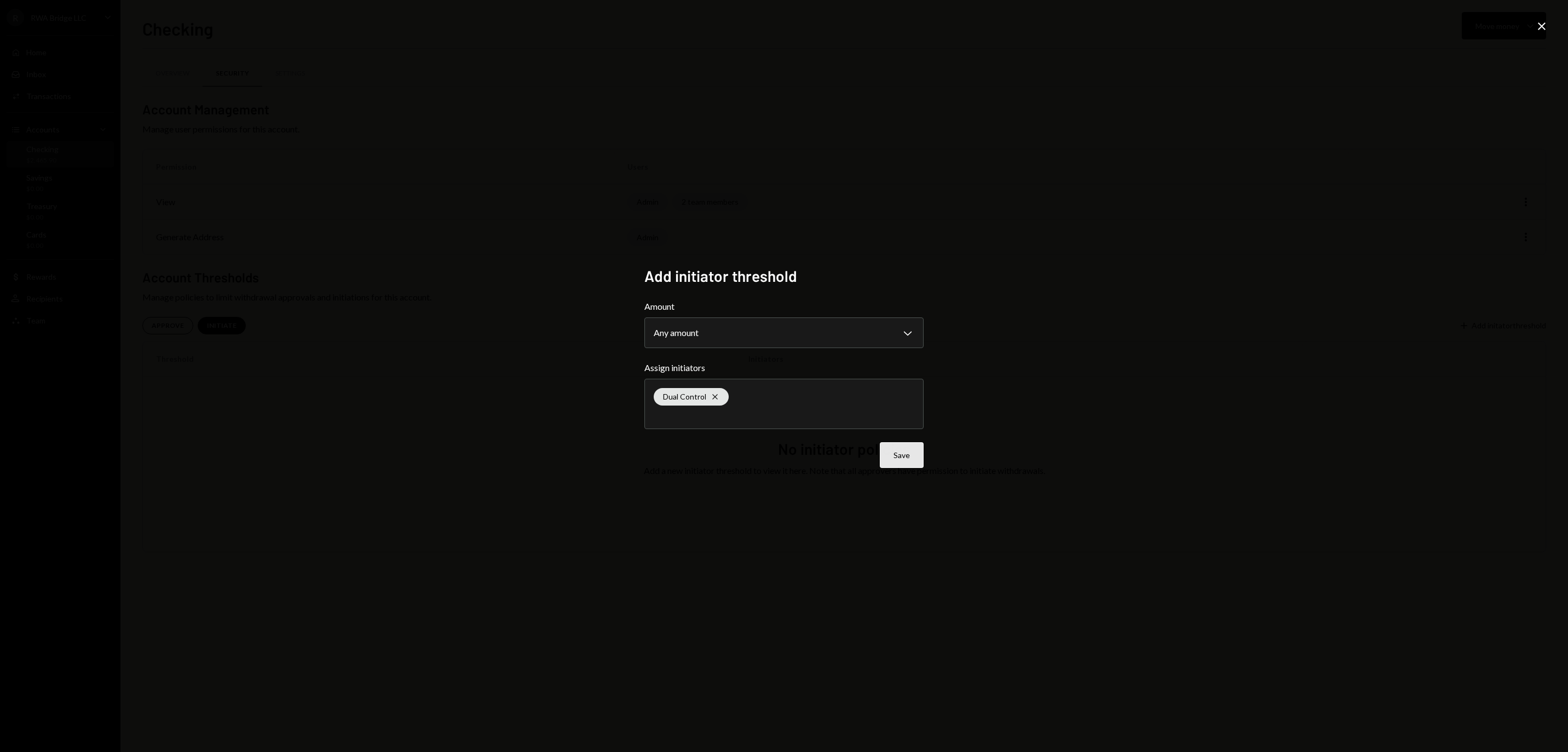
click at [907, 460] on button "Save" at bounding box center [901, 455] width 44 height 26
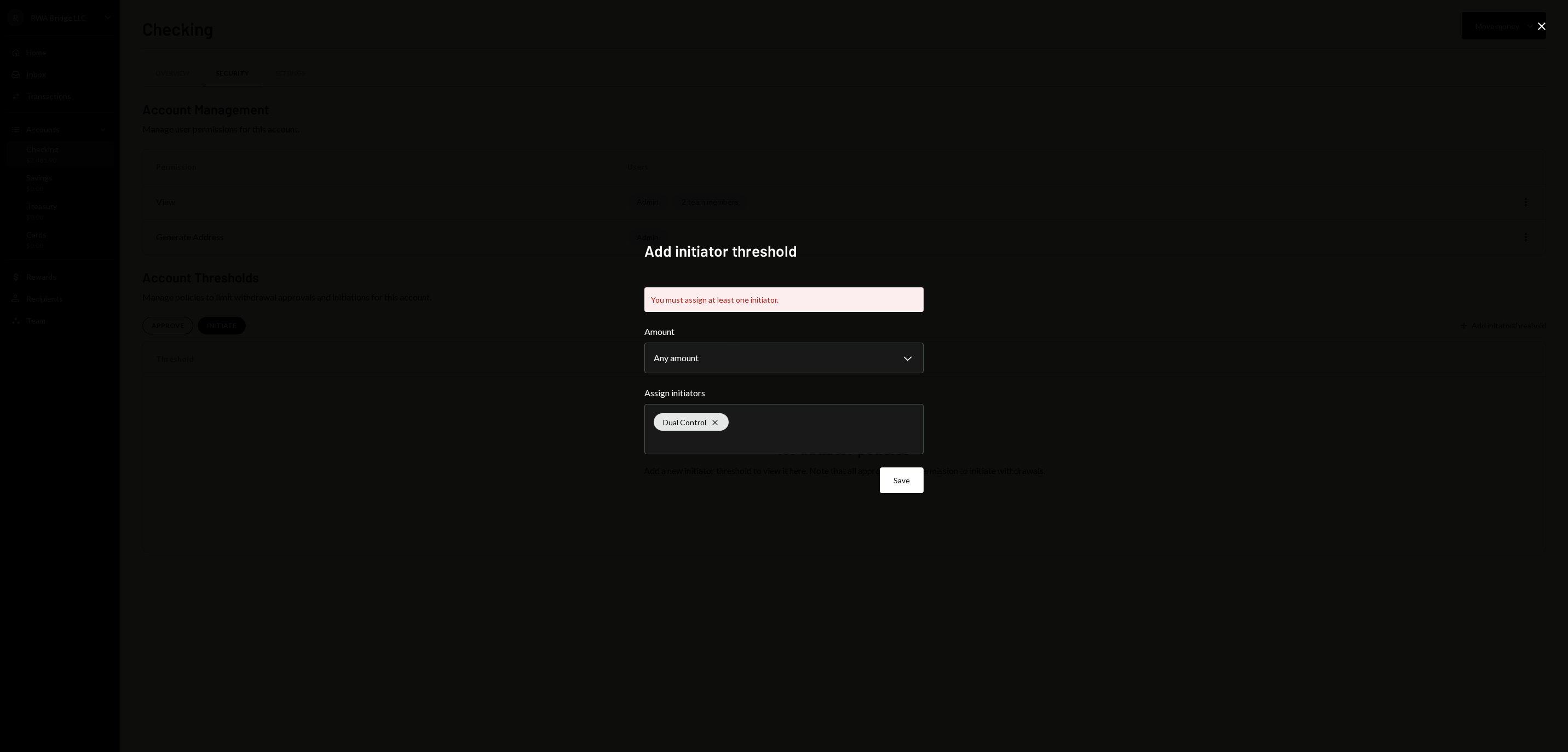
click at [824, 420] on div "Dual Control Cross" at bounding box center [784, 429] width 261 height 49
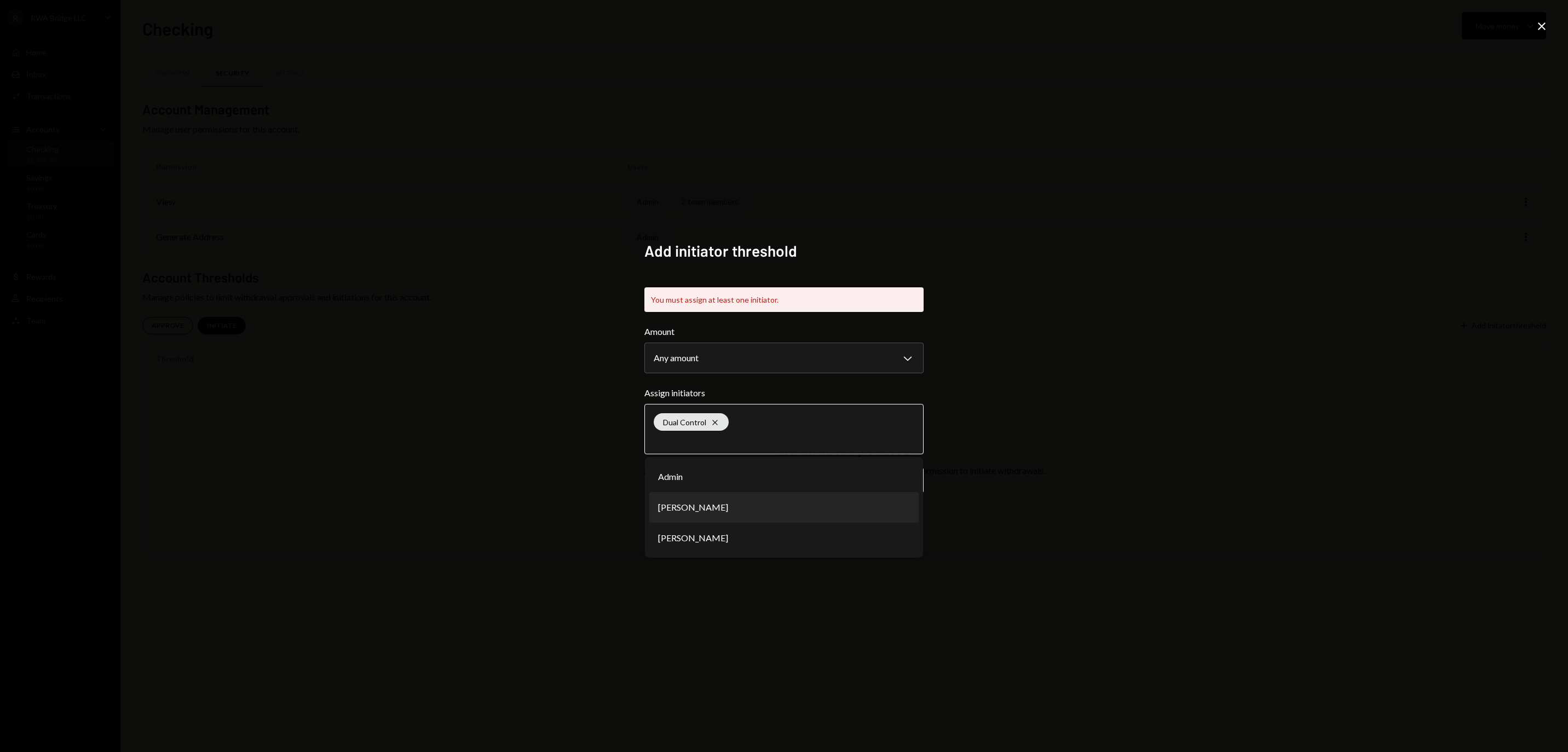
click at [744, 508] on li "Rima B" at bounding box center [784, 507] width 270 height 31
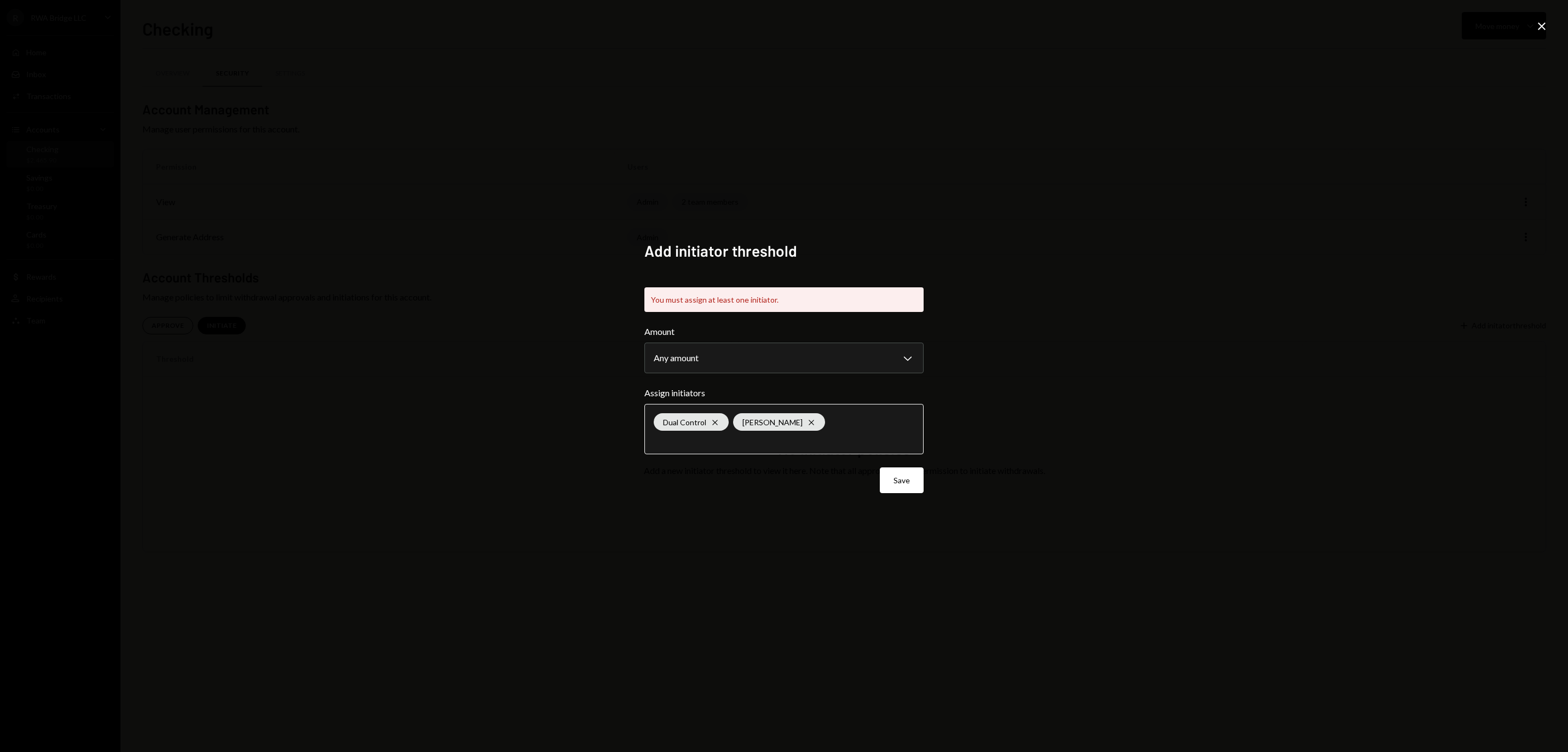
click at [832, 436] on input "text" at bounding box center [784, 440] width 261 height 10
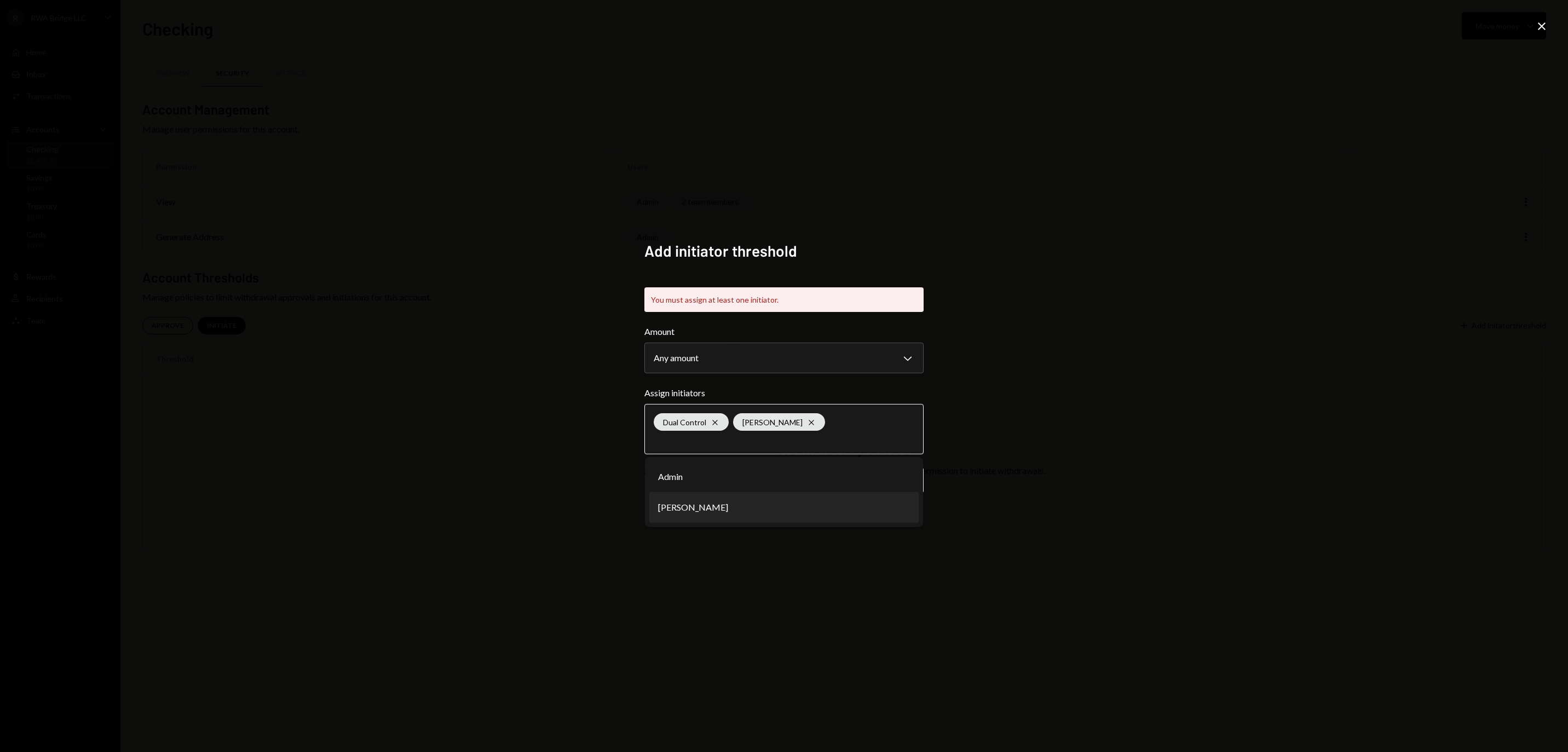
click at [801, 517] on li "[PERSON_NAME]" at bounding box center [784, 507] width 270 height 31
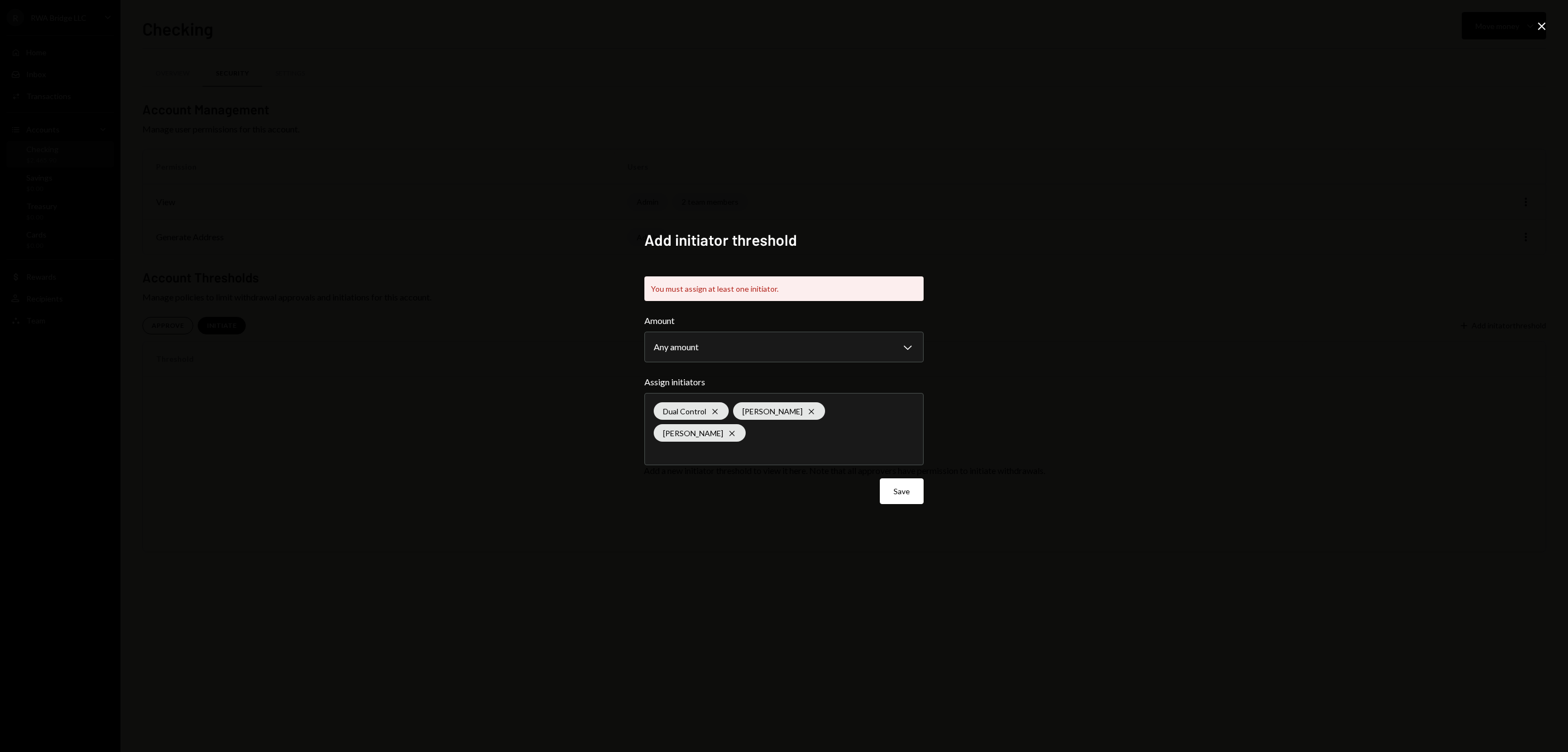
click at [881, 435] on div "Dual Control Cross Rima B Cross Christopher Davilla Cross" at bounding box center [784, 429] width 261 height 71
click at [845, 502] on li "Admin" at bounding box center [784, 488] width 270 height 31
click at [902, 495] on button "Save" at bounding box center [901, 491] width 44 height 26
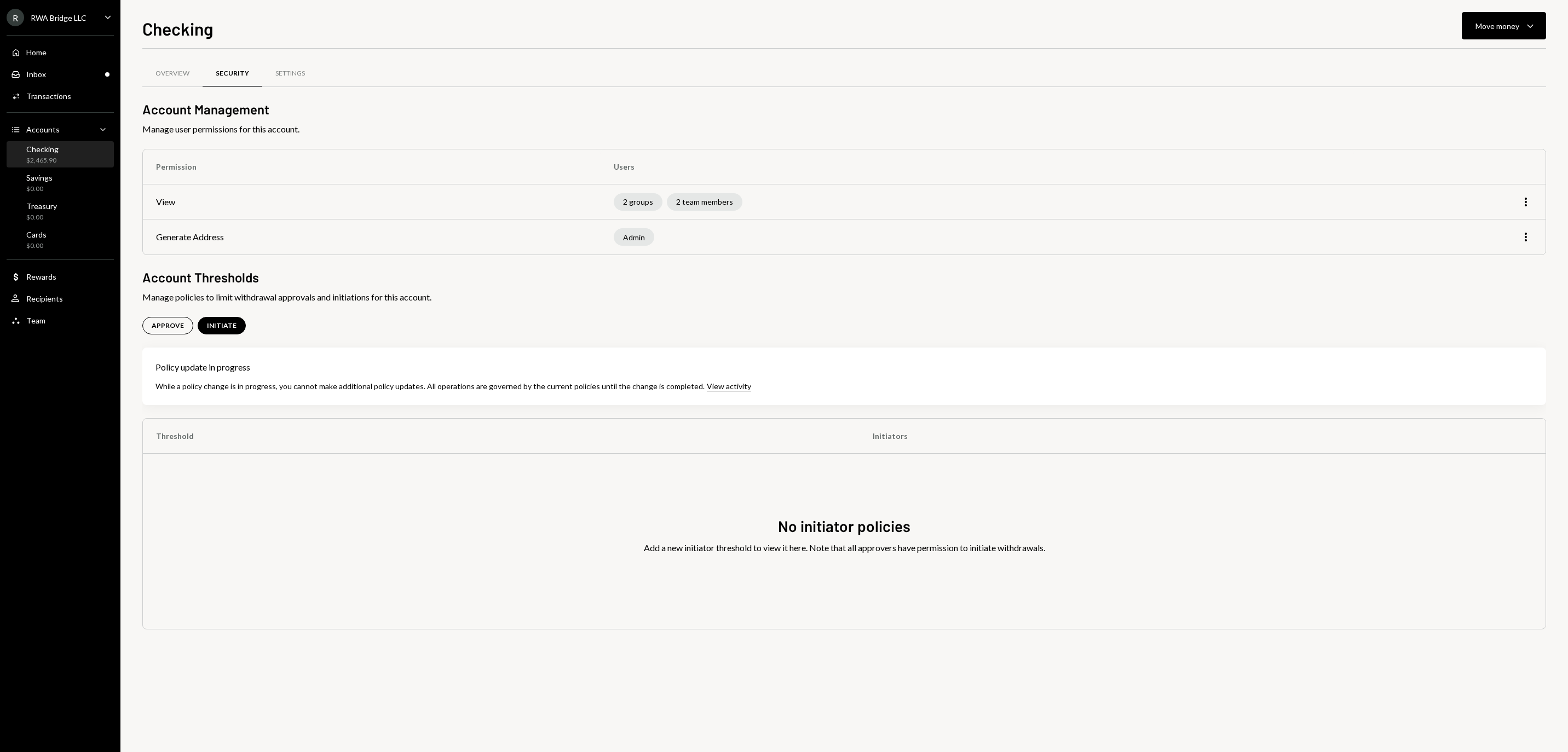
click at [751, 391] on div "View activity" at bounding box center [729, 386] width 44 height 10
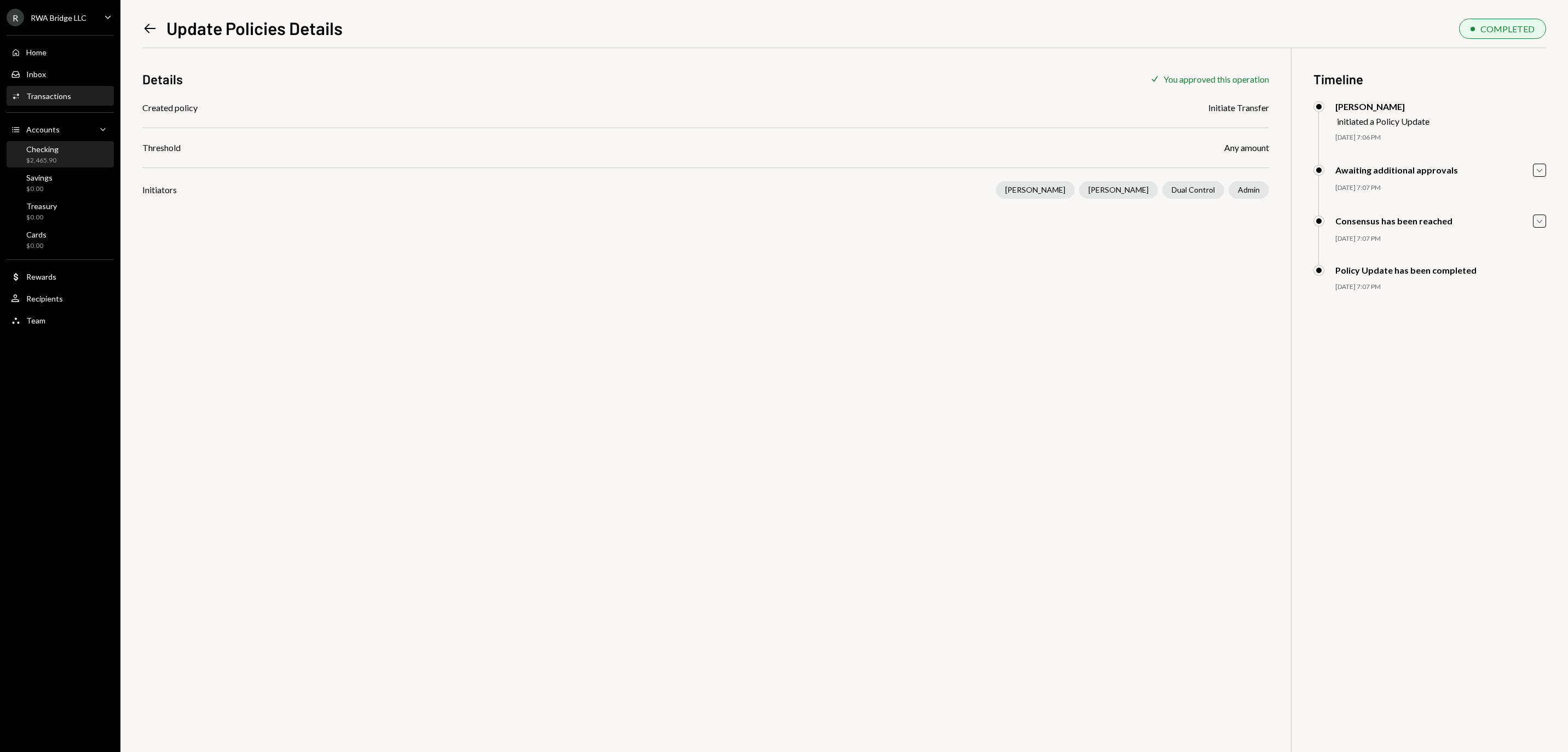
click at [86, 162] on div "Checking $2,465.90" at bounding box center [60, 155] width 99 height 21
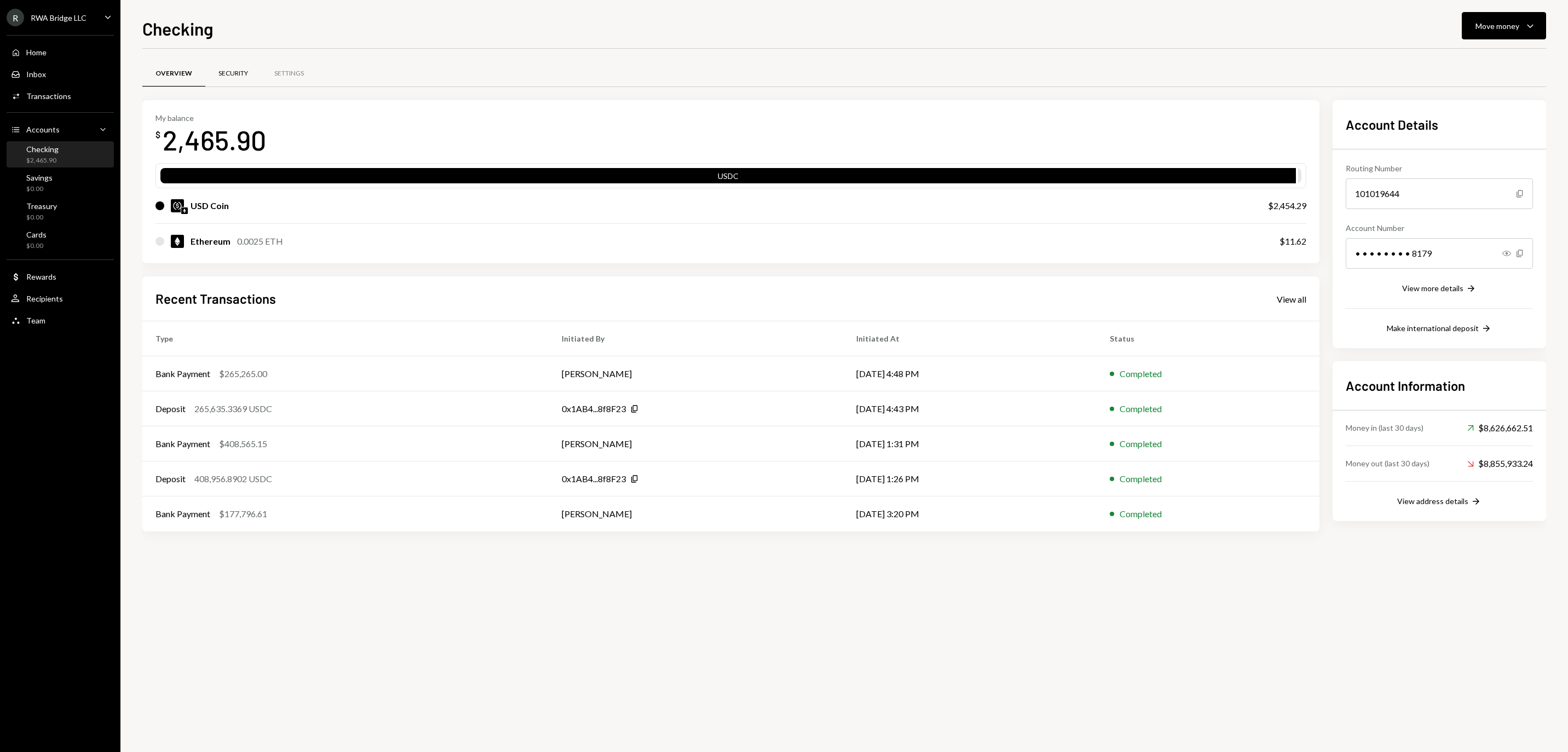
click at [248, 74] on div "Security" at bounding box center [233, 73] width 30 height 9
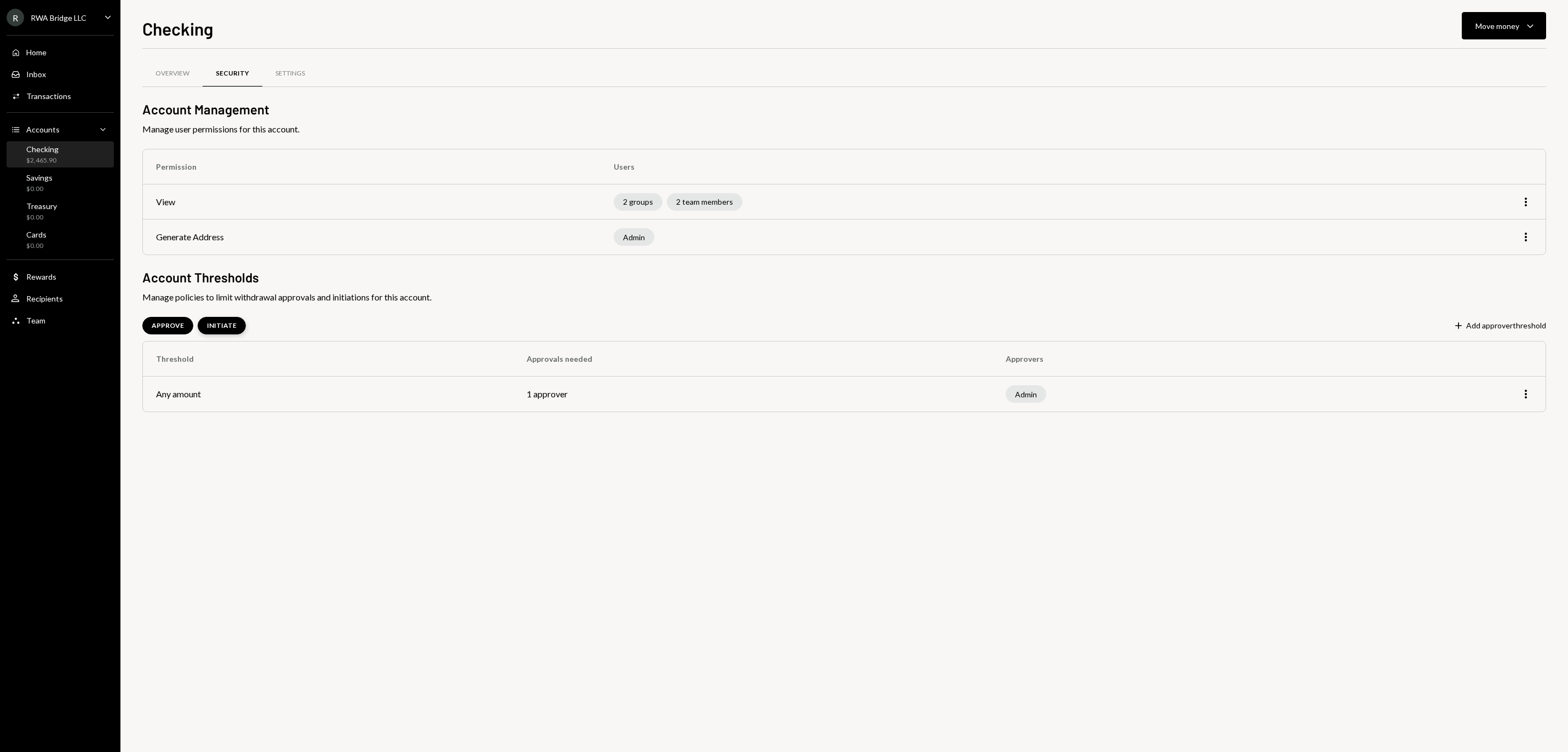
click at [236, 327] on div "INITIATE" at bounding box center [222, 325] width 30 height 9
click at [177, 329] on div "APPROVE" at bounding box center [168, 325] width 32 height 9
click at [1457, 323] on button "Plus Add approver threshold" at bounding box center [1500, 326] width 93 height 12
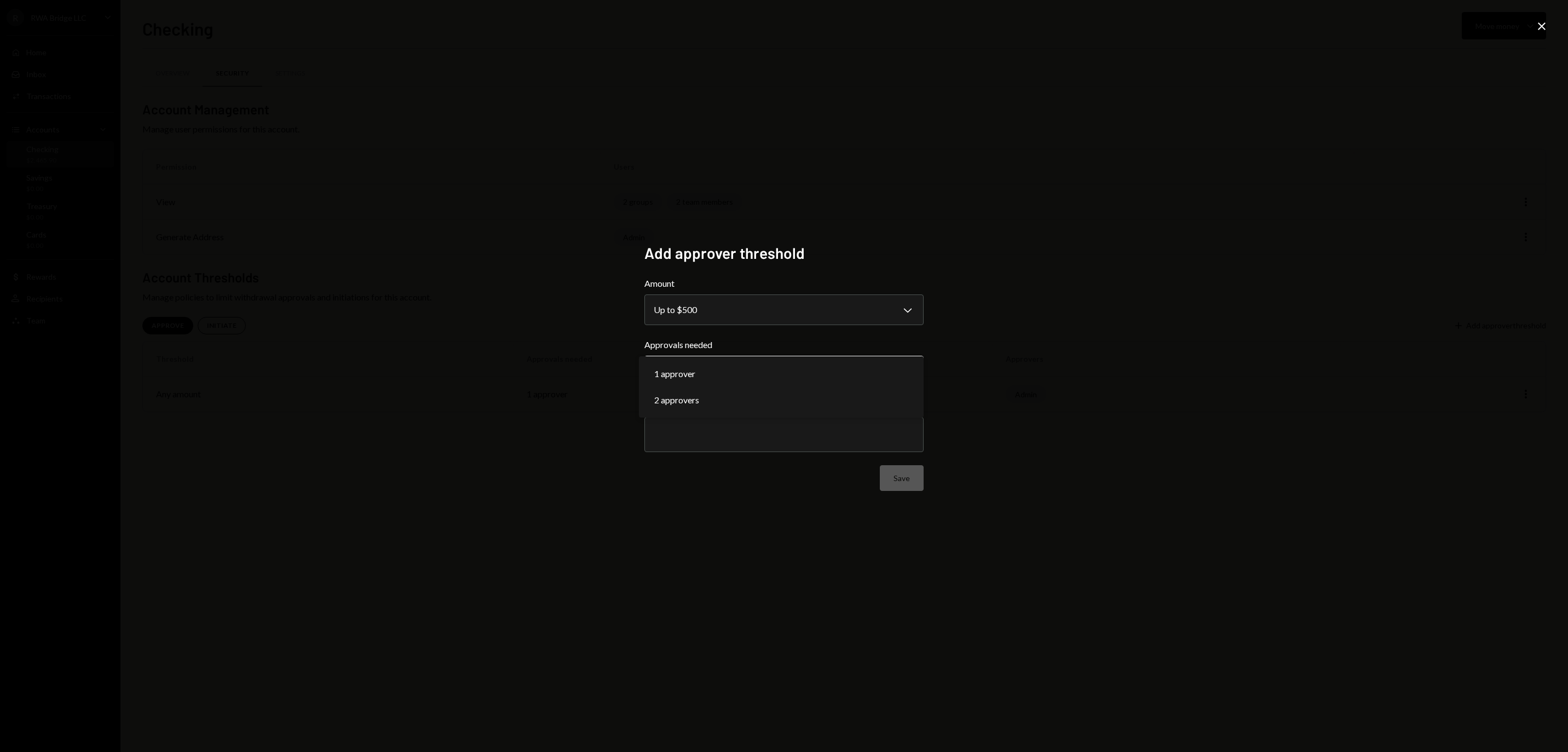
click at [806, 363] on body "**********" at bounding box center [784, 376] width 1568 height 752
click at [1537, 32] on icon "Close" at bounding box center [1542, 26] width 13 height 13
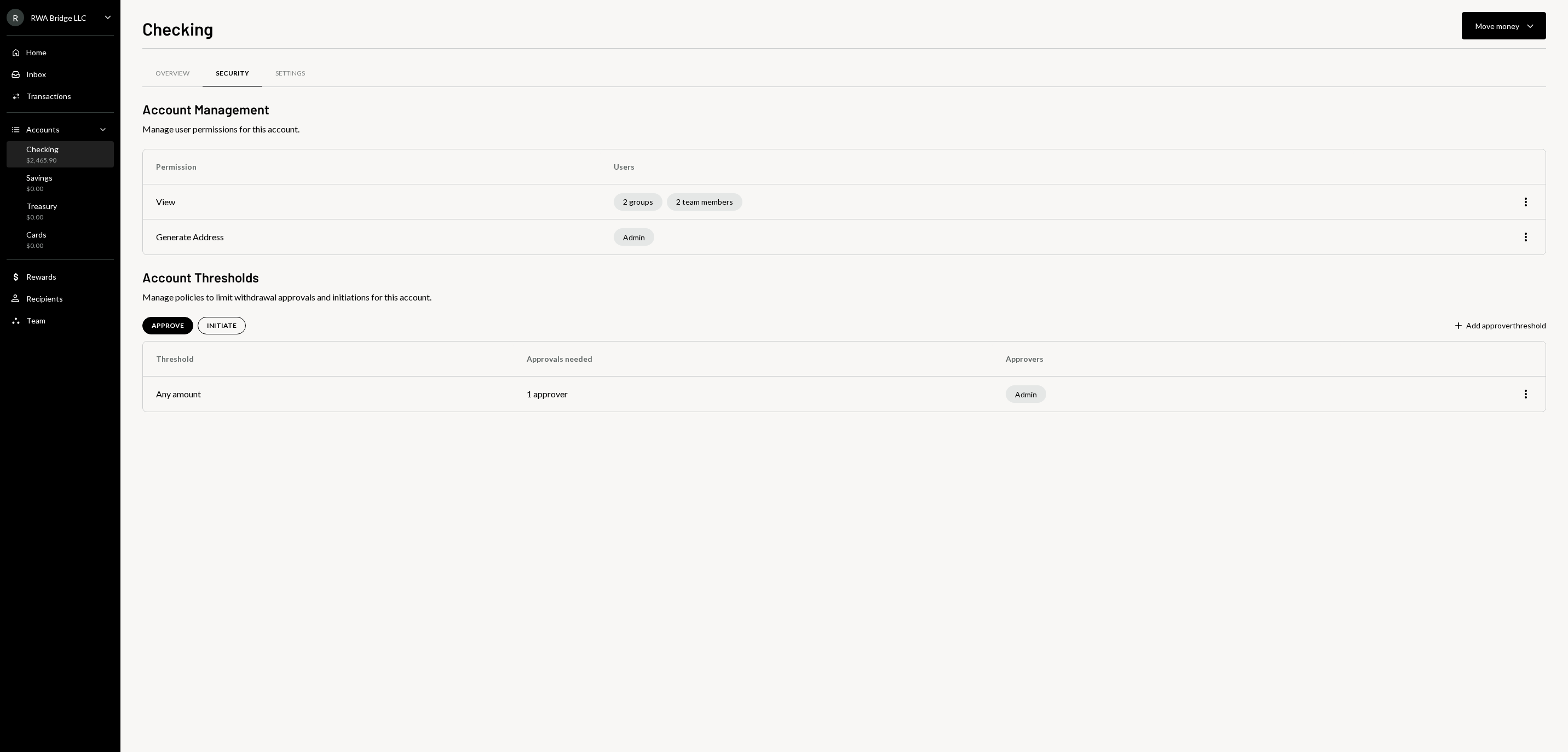
click at [774, 422] on div "Overview Security Settings Account Management Manage user permissions for this …" at bounding box center [844, 250] width 1404 height 368
click at [72, 58] on div "Home Home" at bounding box center [60, 53] width 99 height 10
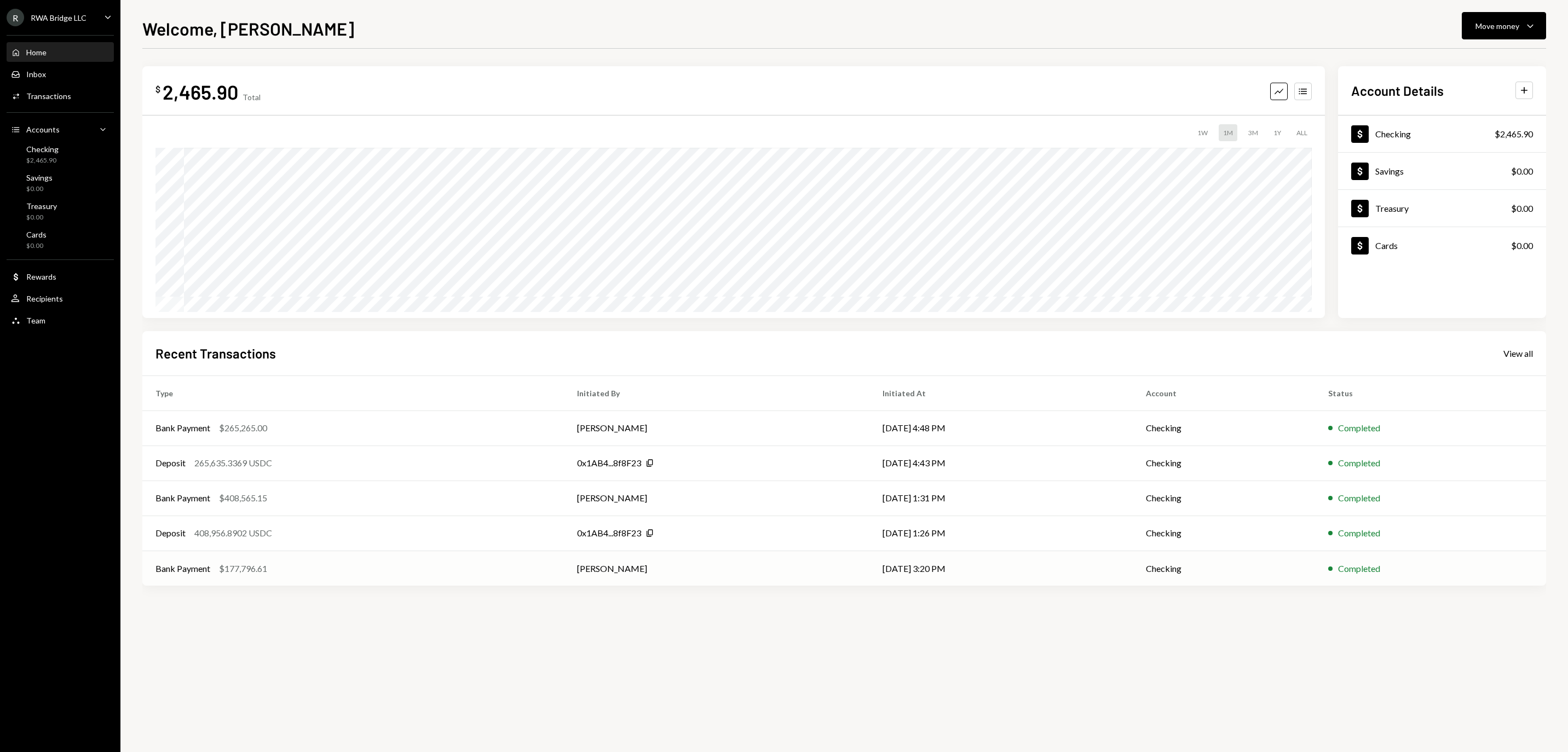
click at [482, 574] on div "Bank Payment $177,796.61" at bounding box center [353, 569] width 395 height 13
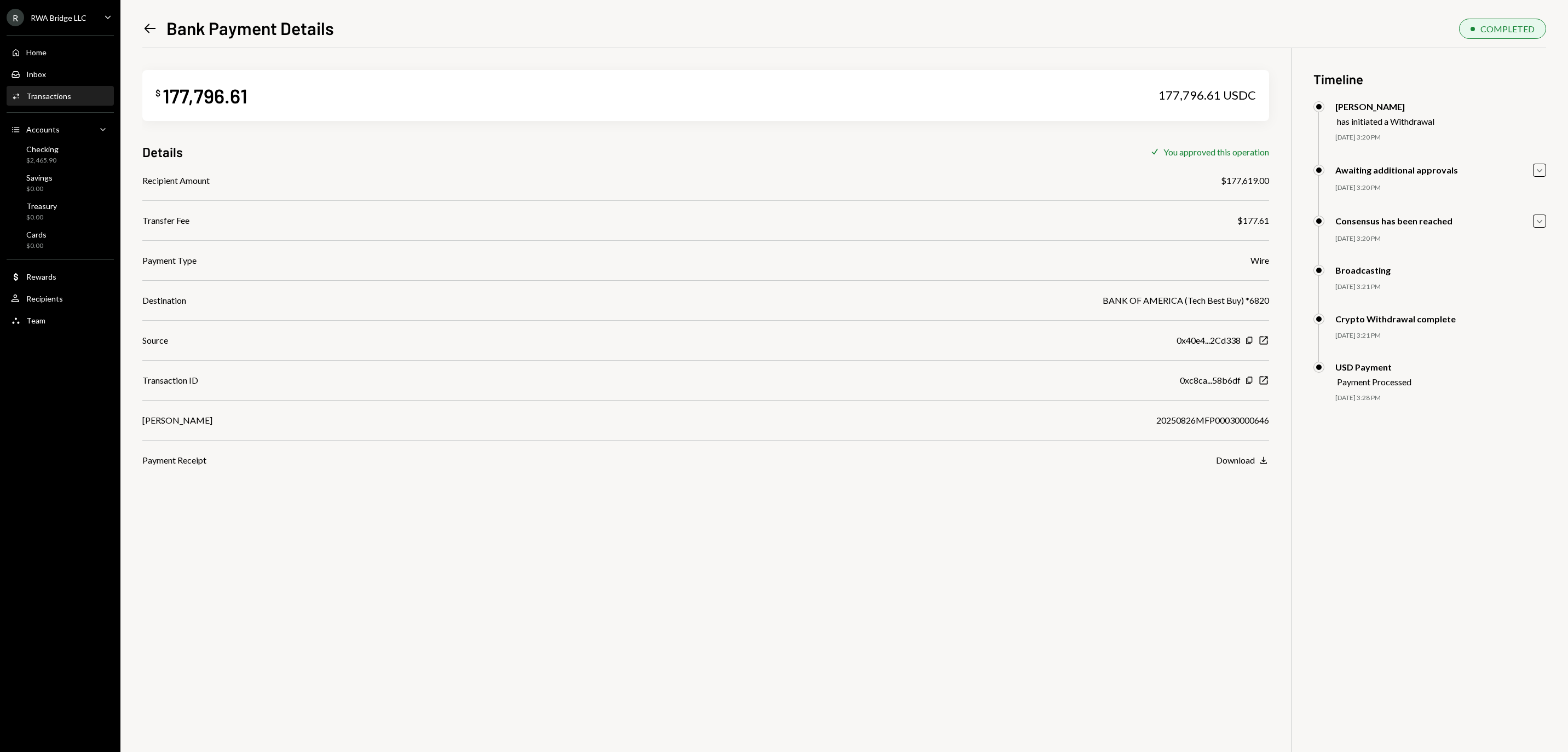
click at [1193, 427] on div "20250826MFP00030000646" at bounding box center [1213, 420] width 113 height 13
copy div "20250826MFP00030000646"
drag, startPoint x: 1219, startPoint y: 179, endPoint x: 1267, endPoint y: 179, distance: 48.0
click at [1271, 179] on div "$ 177,796.61 177,796.61 USDC Details Check You approved this operation Recipien…" at bounding box center [844, 424] width 1404 height 752
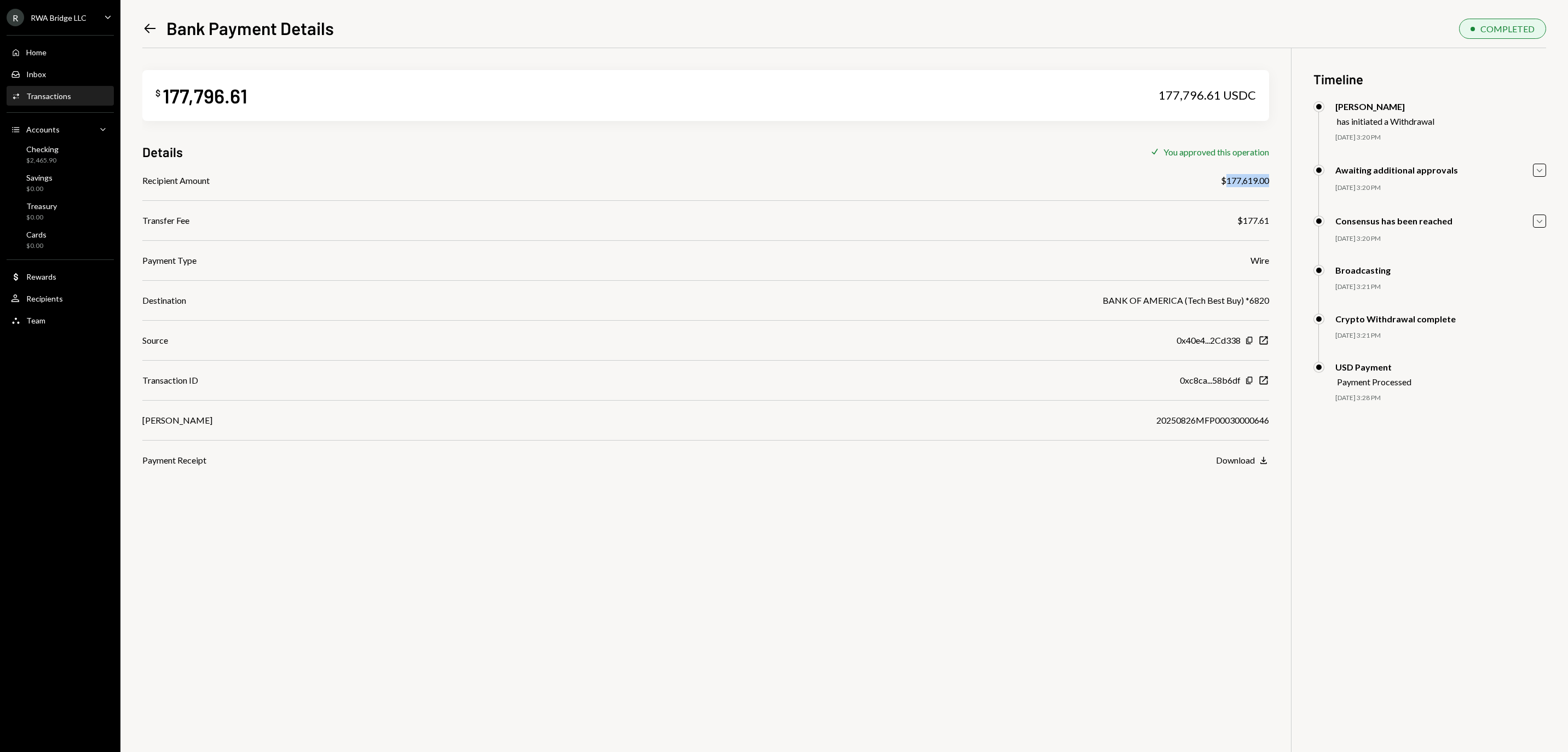
copy div "177,619.00"
click at [54, 58] on div "Home Home" at bounding box center [60, 53] width 99 height 10
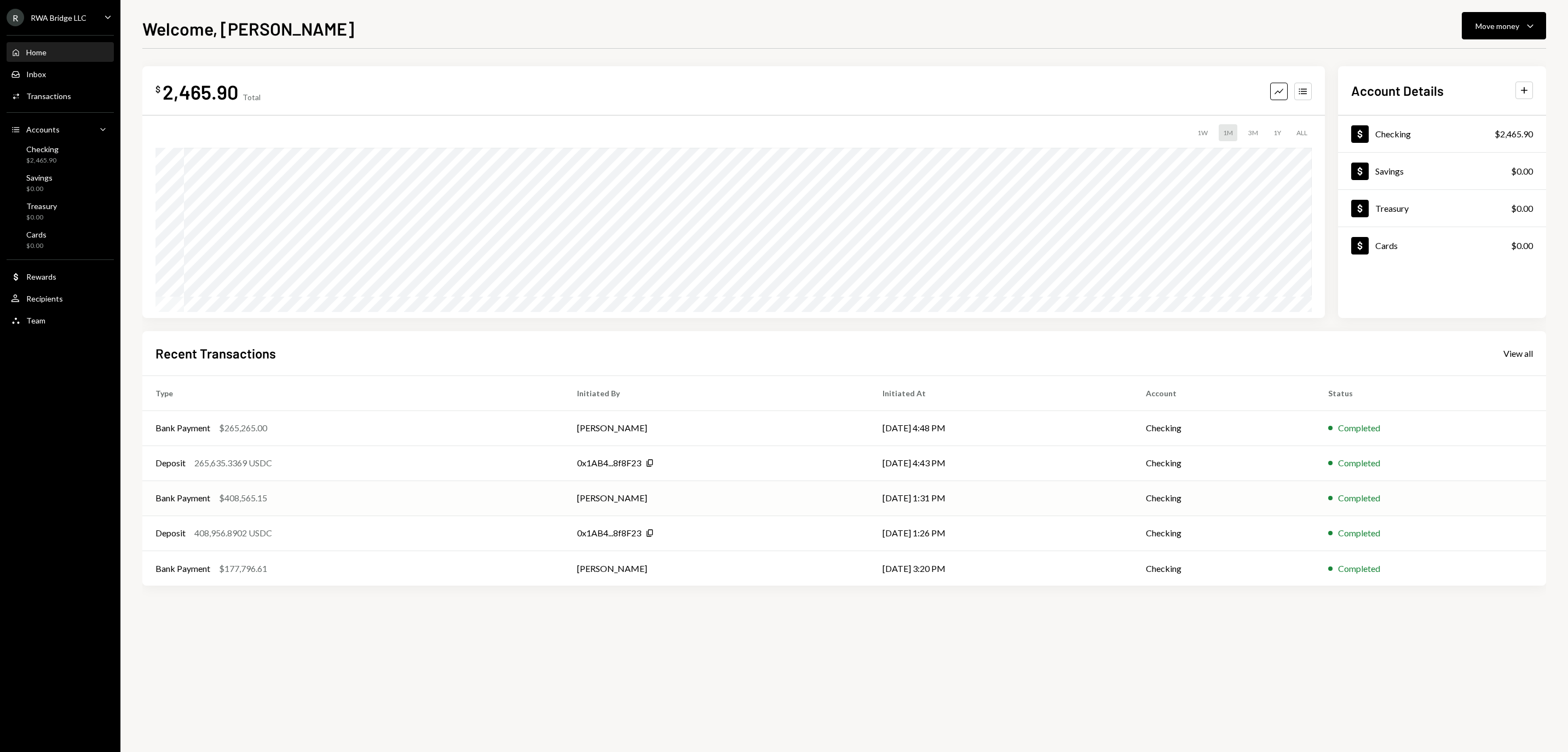
click at [413, 500] on div "Bank Payment $408,565.15" at bounding box center [353, 498] width 395 height 13
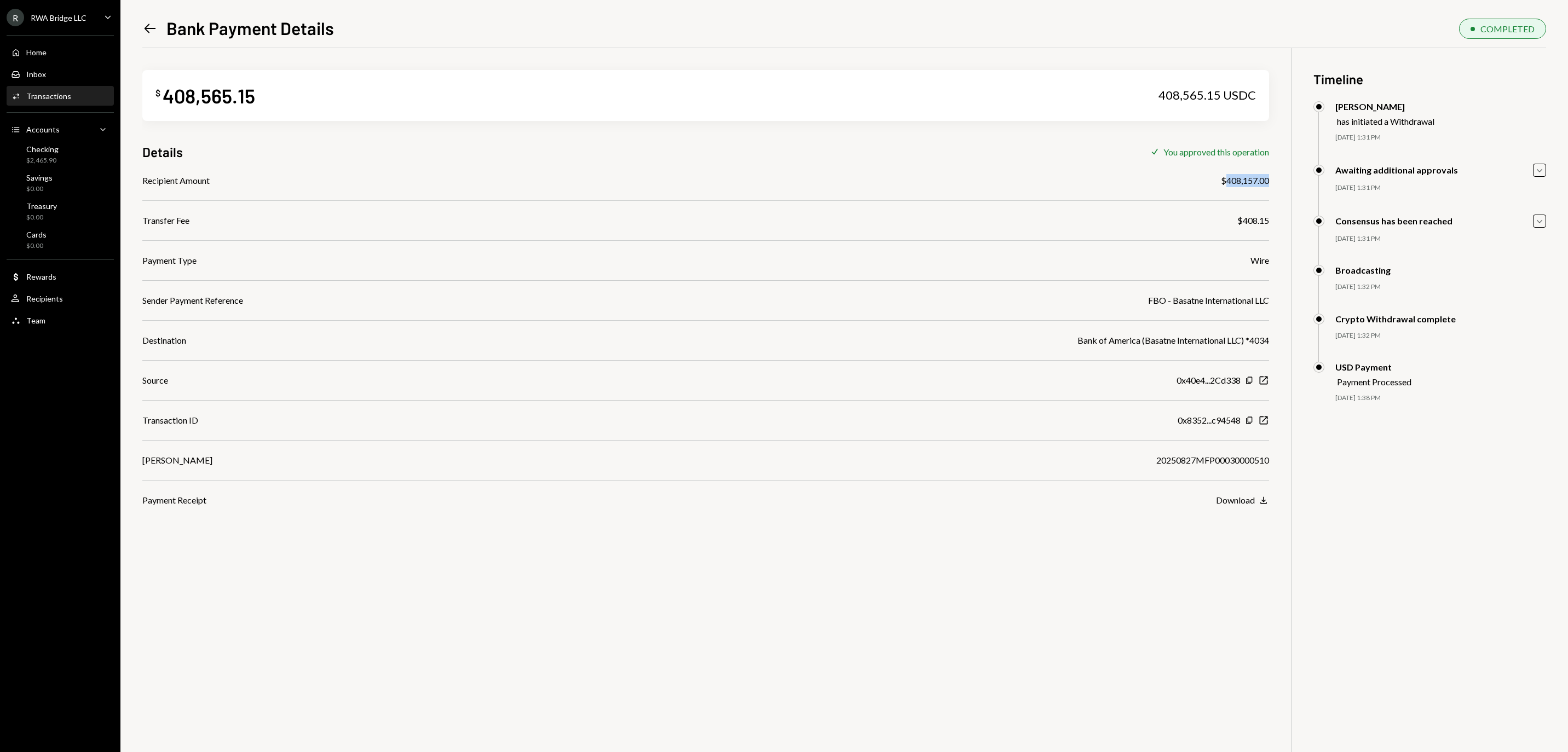
drag, startPoint x: 1219, startPoint y: 181, endPoint x: 1275, endPoint y: 181, distance: 56.0
click at [1275, 181] on div "$ 408,565.15 408,565.15 USDC Details Check You approved this operation Recipien…" at bounding box center [844, 424] width 1404 height 752
copy div "408,157.00"
click at [1177, 481] on div "Recipient Amount $408,157.00 Transfer Fee $408.15 Payment Type Wire Sender Paym…" at bounding box center [705, 341] width 1127 height 333
click at [1165, 461] on div "20250827MFP00030000510" at bounding box center [1213, 460] width 113 height 13
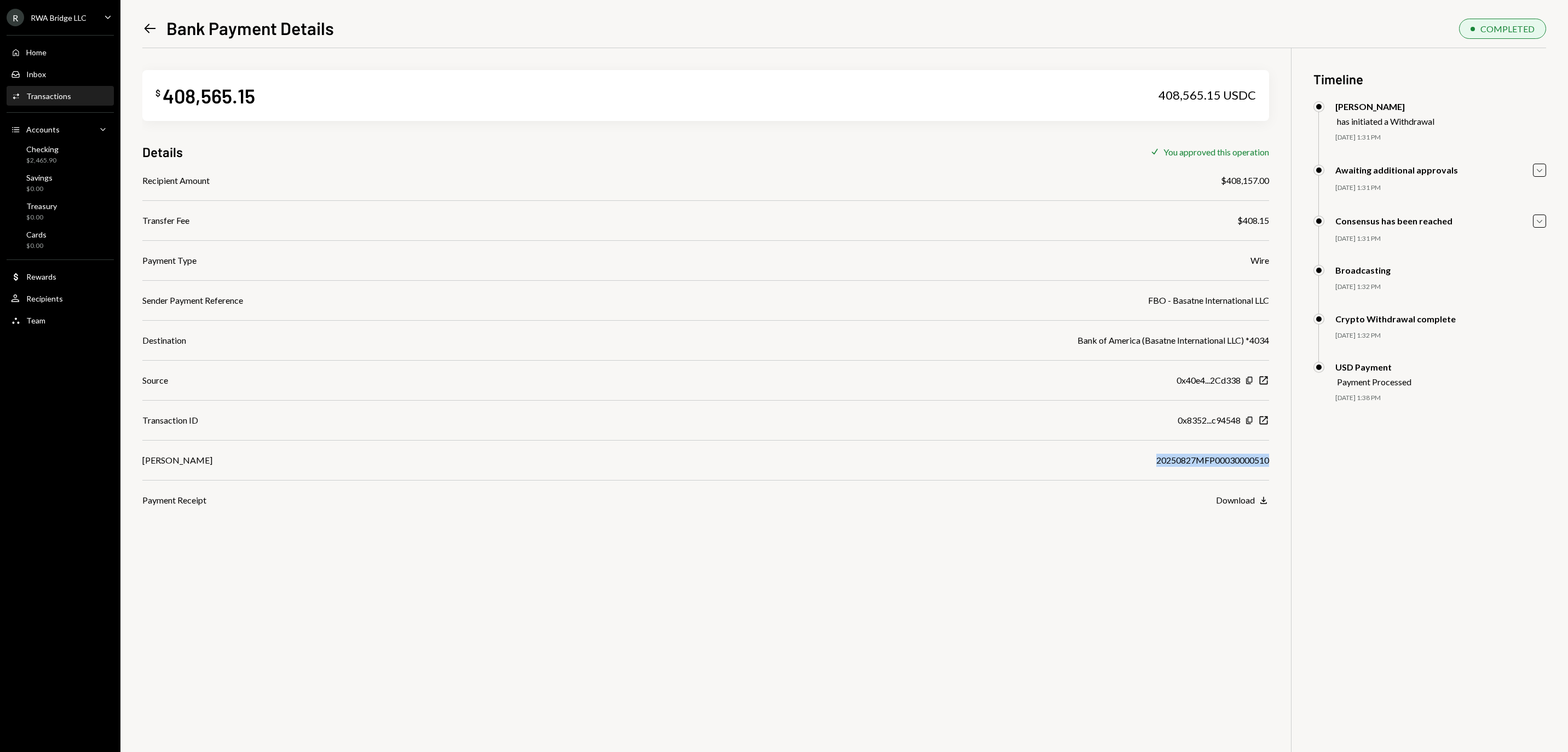
click at [1165, 461] on div "20250827MFP00030000510" at bounding box center [1213, 460] width 113 height 13
copy div "20250827MFP00030000510"
click at [81, 70] on link "Inbox Inbox" at bounding box center [60, 74] width 107 height 19
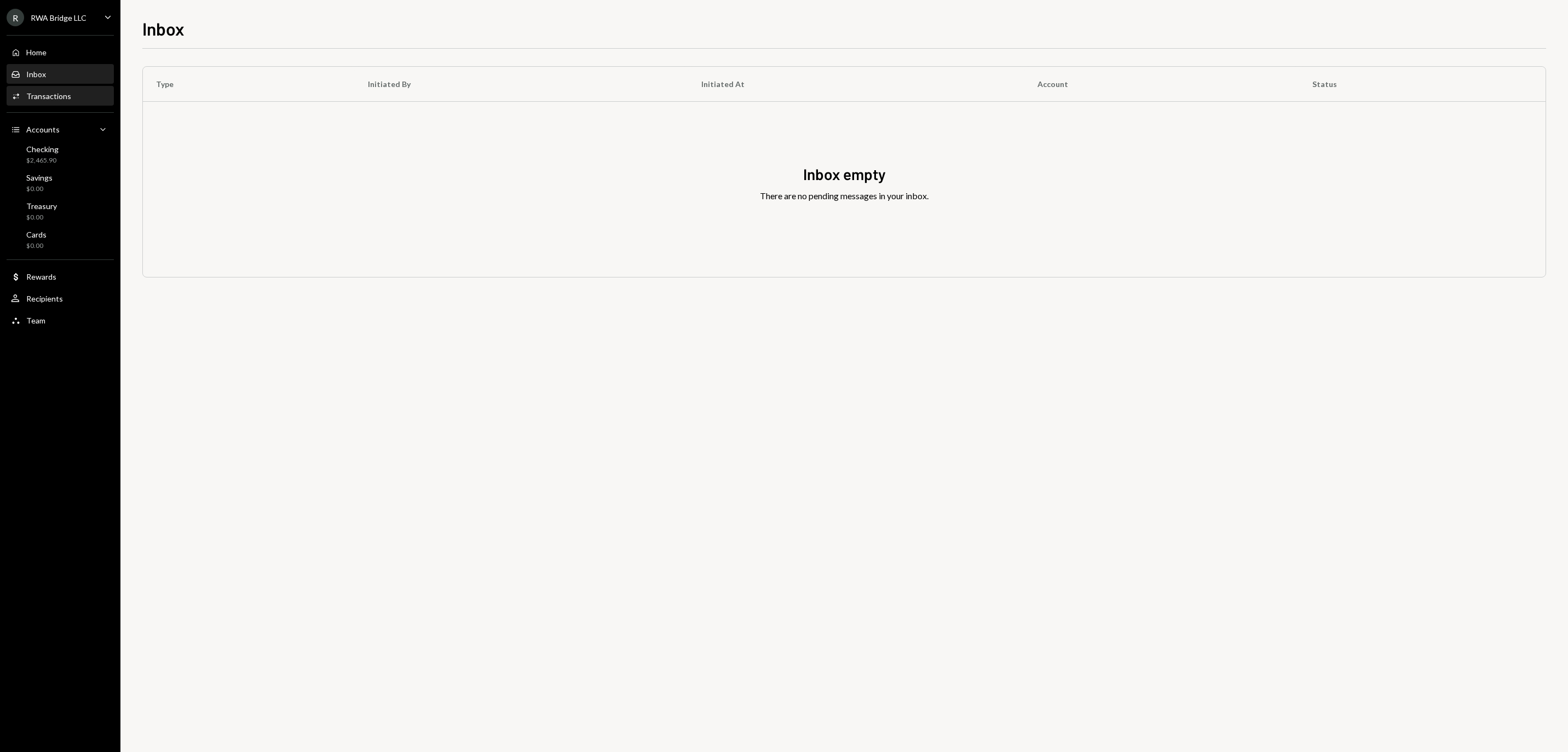
click at [76, 106] on div "Activities Transactions" at bounding box center [60, 96] width 99 height 19
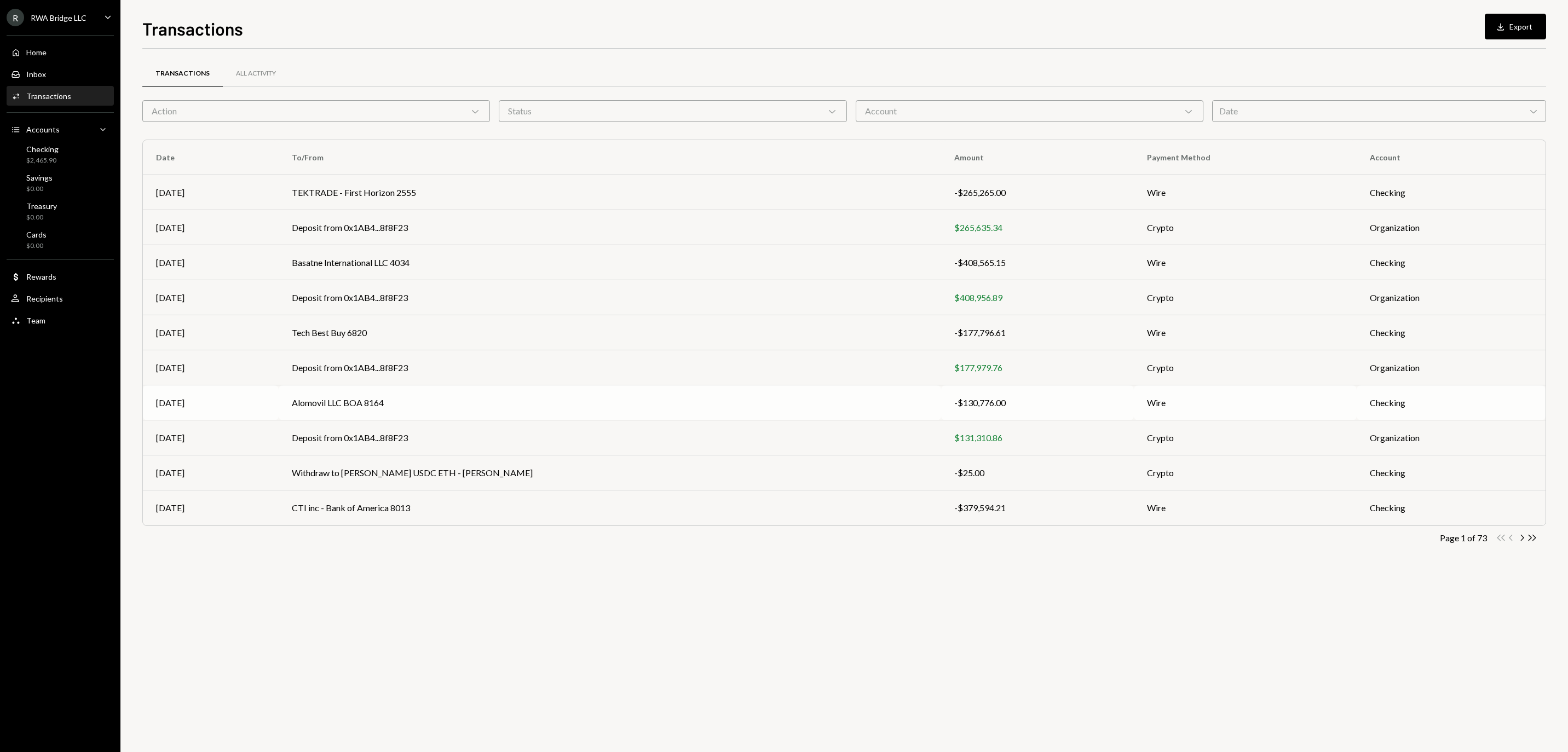
click at [954, 402] on div "-$130,776.00" at bounding box center [1037, 402] width 166 height 13
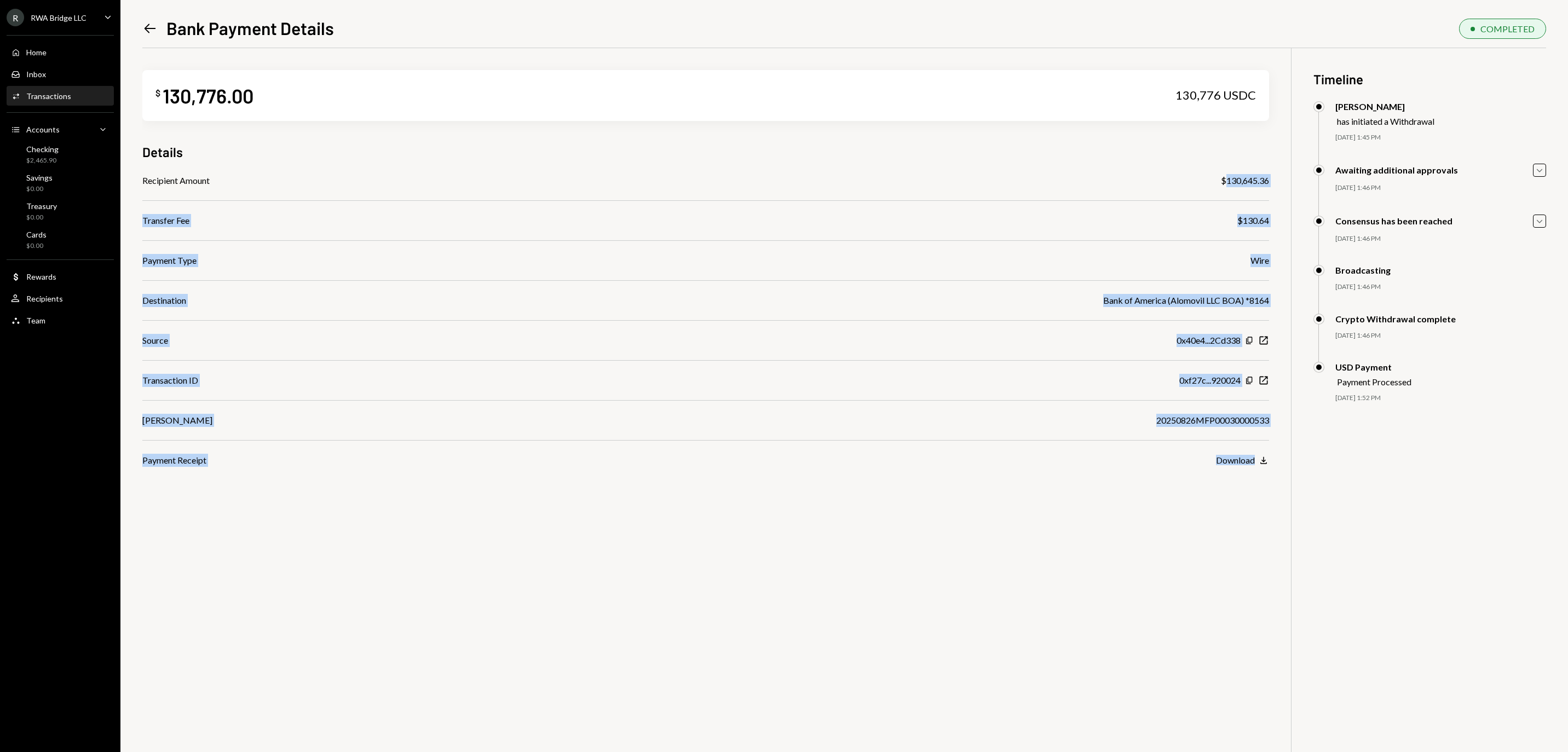
drag, startPoint x: 1220, startPoint y: 179, endPoint x: 1269, endPoint y: 181, distance: 49.0
click at [1269, 181] on div "$ 130,776.00 130,776 USDC Details Recipient Amount $130,645.36 Transfer Fee $13…" at bounding box center [844, 424] width 1404 height 752
copy div "130,645.36 Transfer Fee $130.64 Payment Type Wire Destination Bank of America (…"
click at [1269, 181] on div "$ 130,776.00 130,776 USDC Details Recipient Amount $130,645.36 Transfer Fee $13…" at bounding box center [844, 424] width 1404 height 752
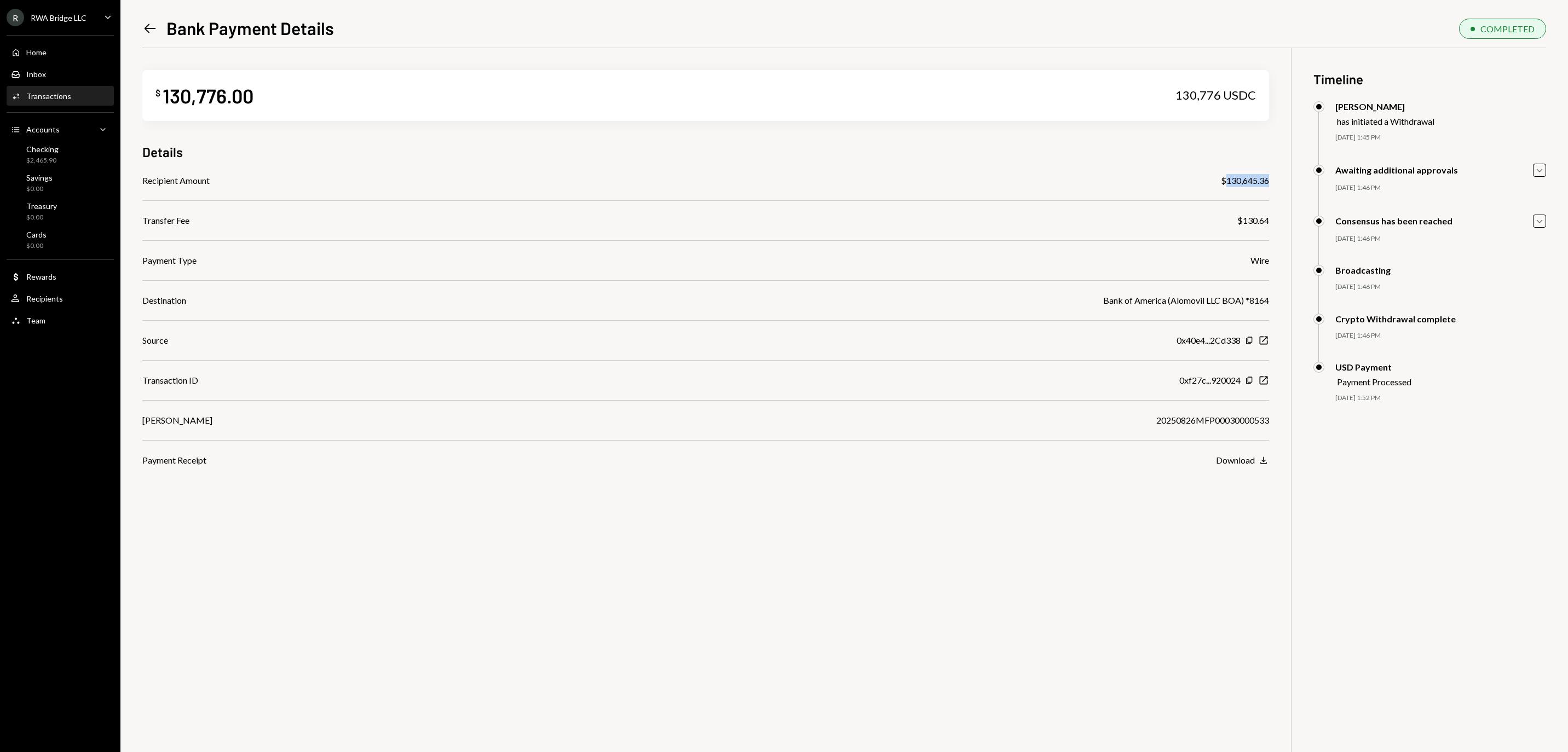
drag, startPoint x: 1267, startPoint y: 179, endPoint x: 1220, endPoint y: 181, distance: 47.0
click at [1221, 181] on div "$130,645.36" at bounding box center [1245, 181] width 48 height 13
copy div "130,645.36"
click at [44, 54] on div "Home" at bounding box center [36, 52] width 20 height 9
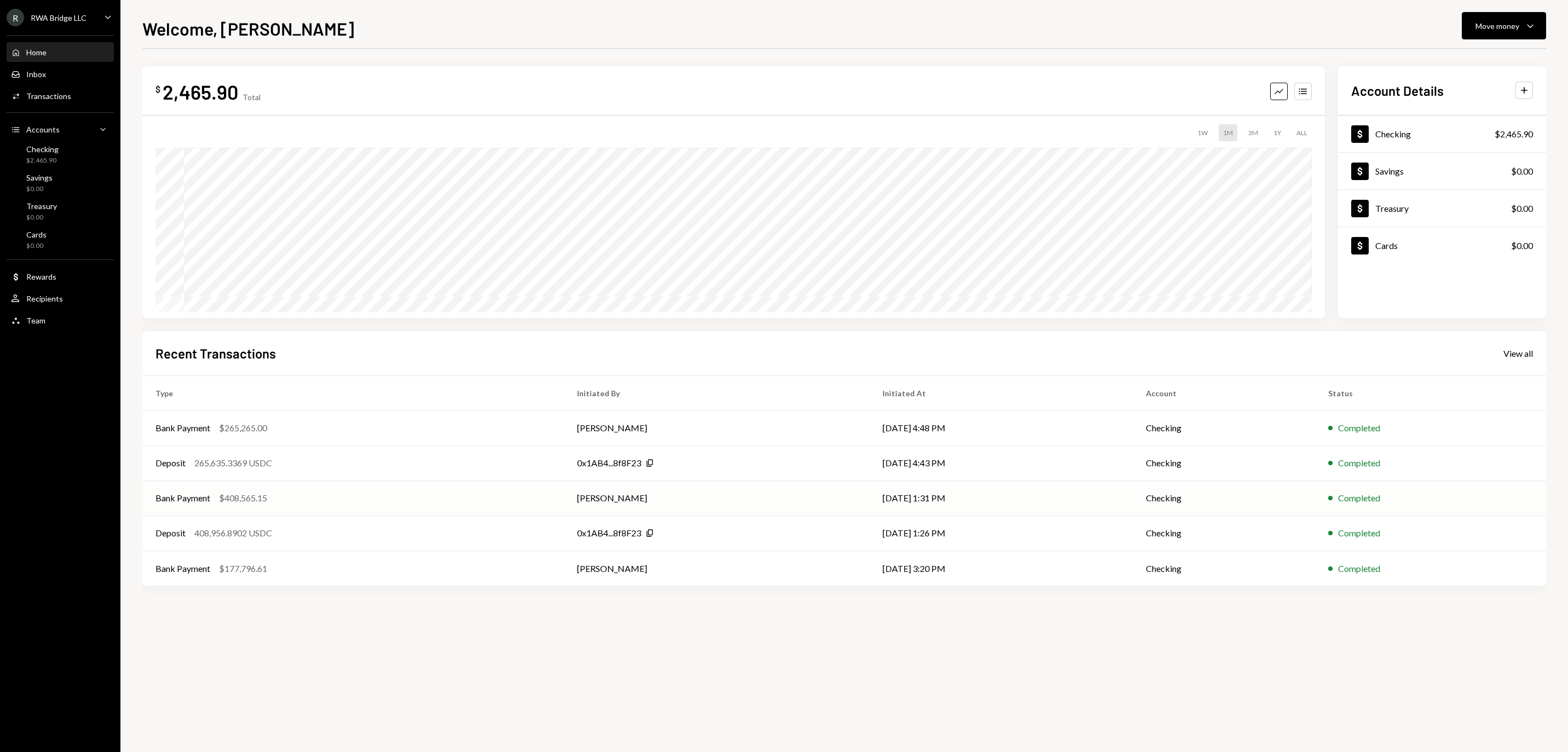
click at [373, 504] on div "Bank Payment $408,565.15" at bounding box center [353, 498] width 395 height 13
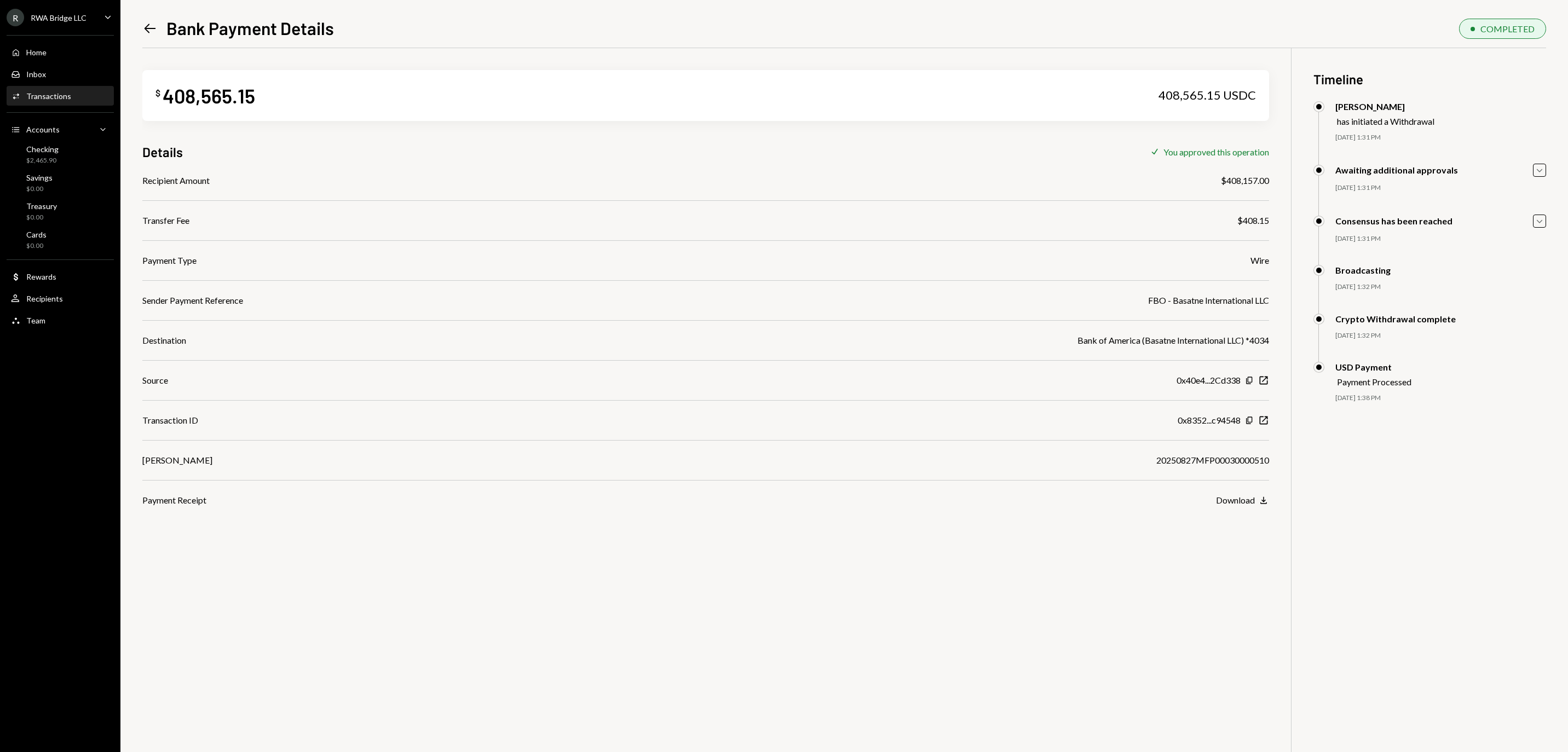
click at [1174, 464] on div "20250827MFP00030000510" at bounding box center [1213, 460] width 113 height 13
copy div "20250827MFP00030000510"
drag, startPoint x: 1221, startPoint y: 181, endPoint x: 1268, endPoint y: 179, distance: 47.0
click at [1268, 179] on div "$408,157.00" at bounding box center [1245, 181] width 48 height 13
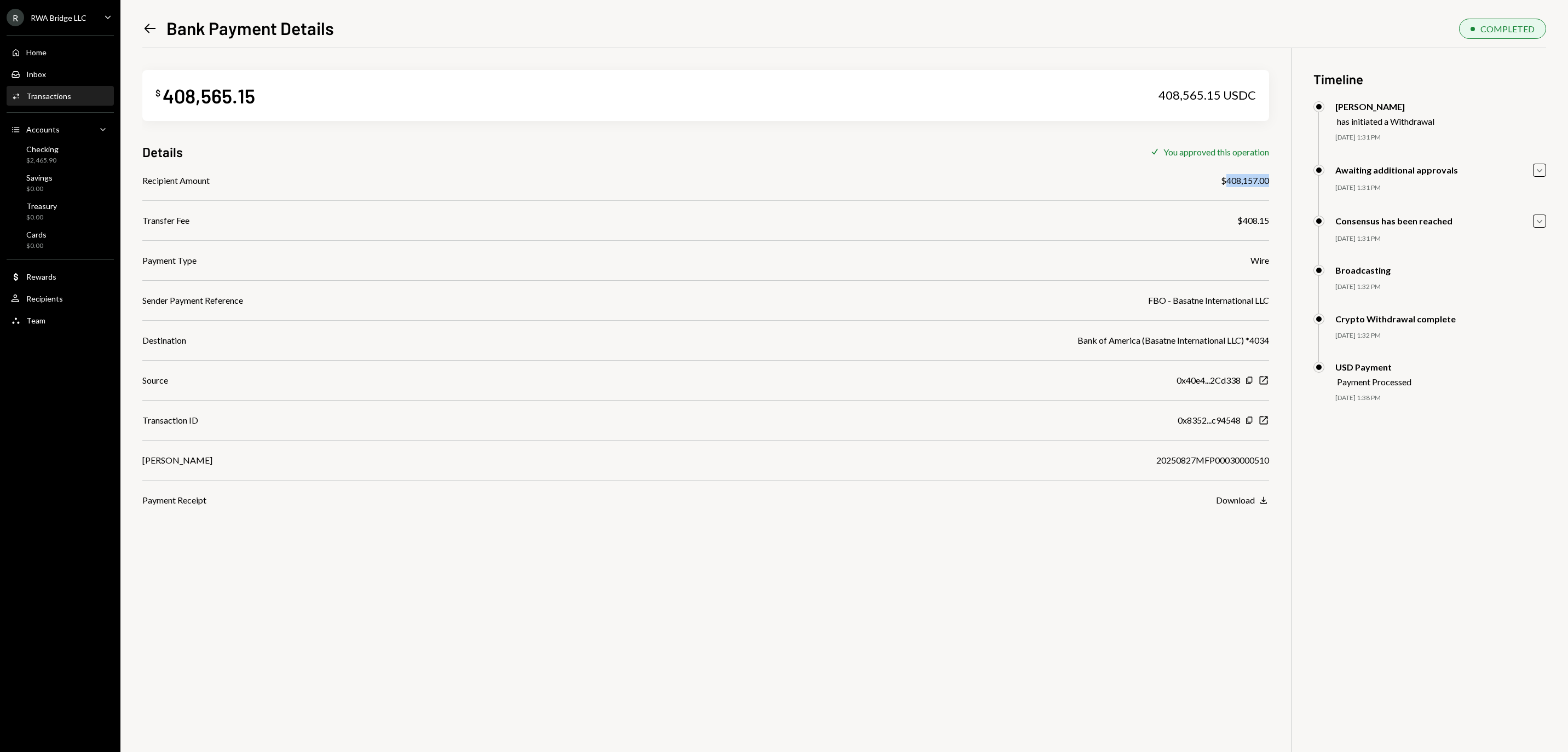
copy div "408,157.00"
drag, startPoint x: 1240, startPoint y: 222, endPoint x: 1267, endPoint y: 222, distance: 27.0
click at [1267, 222] on div "$408.15" at bounding box center [1253, 220] width 32 height 13
copy div "408.15"
click at [55, 49] on div "Home Home" at bounding box center [60, 52] width 99 height 19
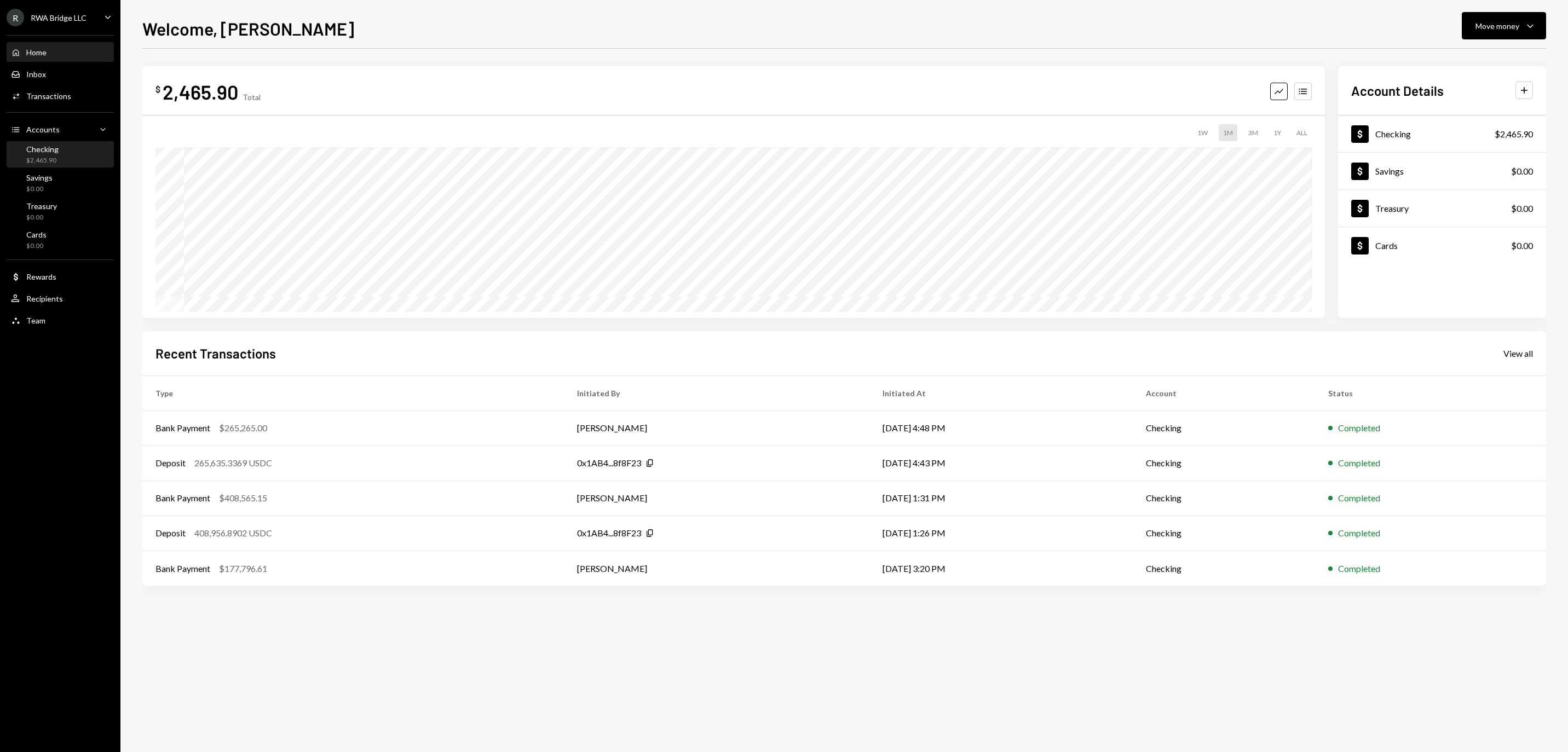
click at [58, 152] on div "Checking" at bounding box center [42, 149] width 32 height 9
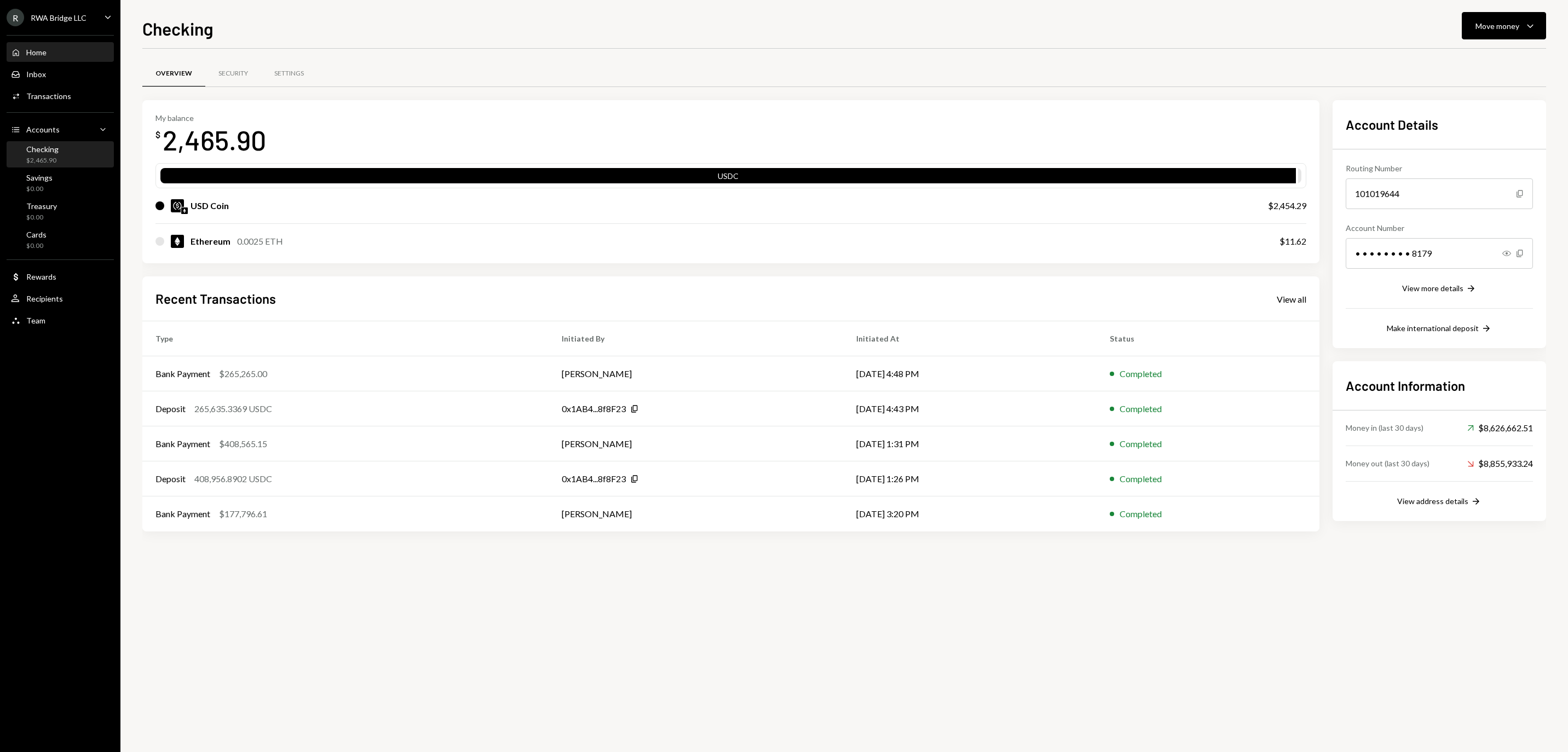
click at [76, 58] on div "Home Home" at bounding box center [60, 53] width 99 height 10
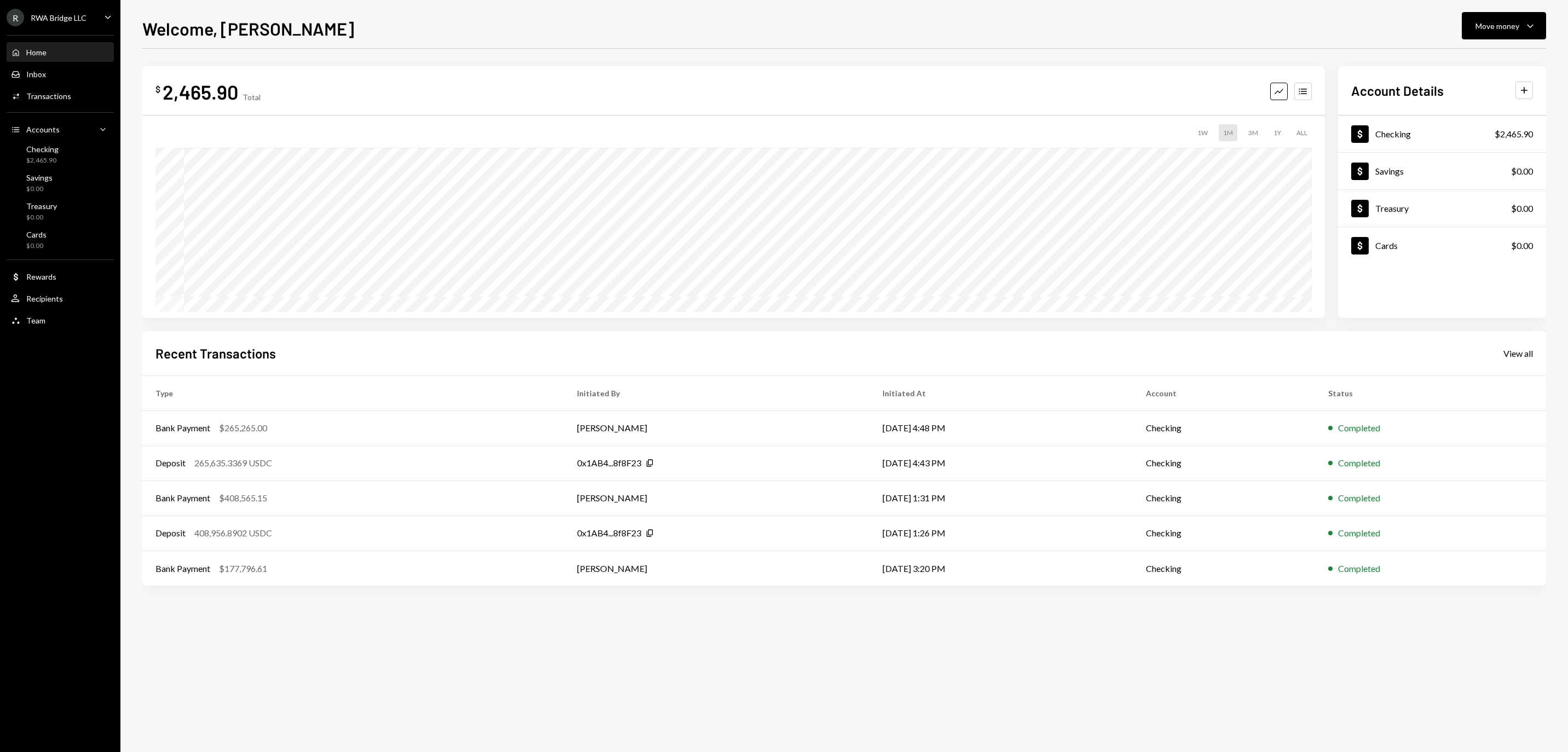
click at [1246, 128] on div "3M" at bounding box center [1253, 133] width 19 height 17
click at [1219, 130] on div "1M" at bounding box center [1228, 133] width 19 height 17
click at [51, 165] on div "$2,465.90" at bounding box center [42, 161] width 32 height 9
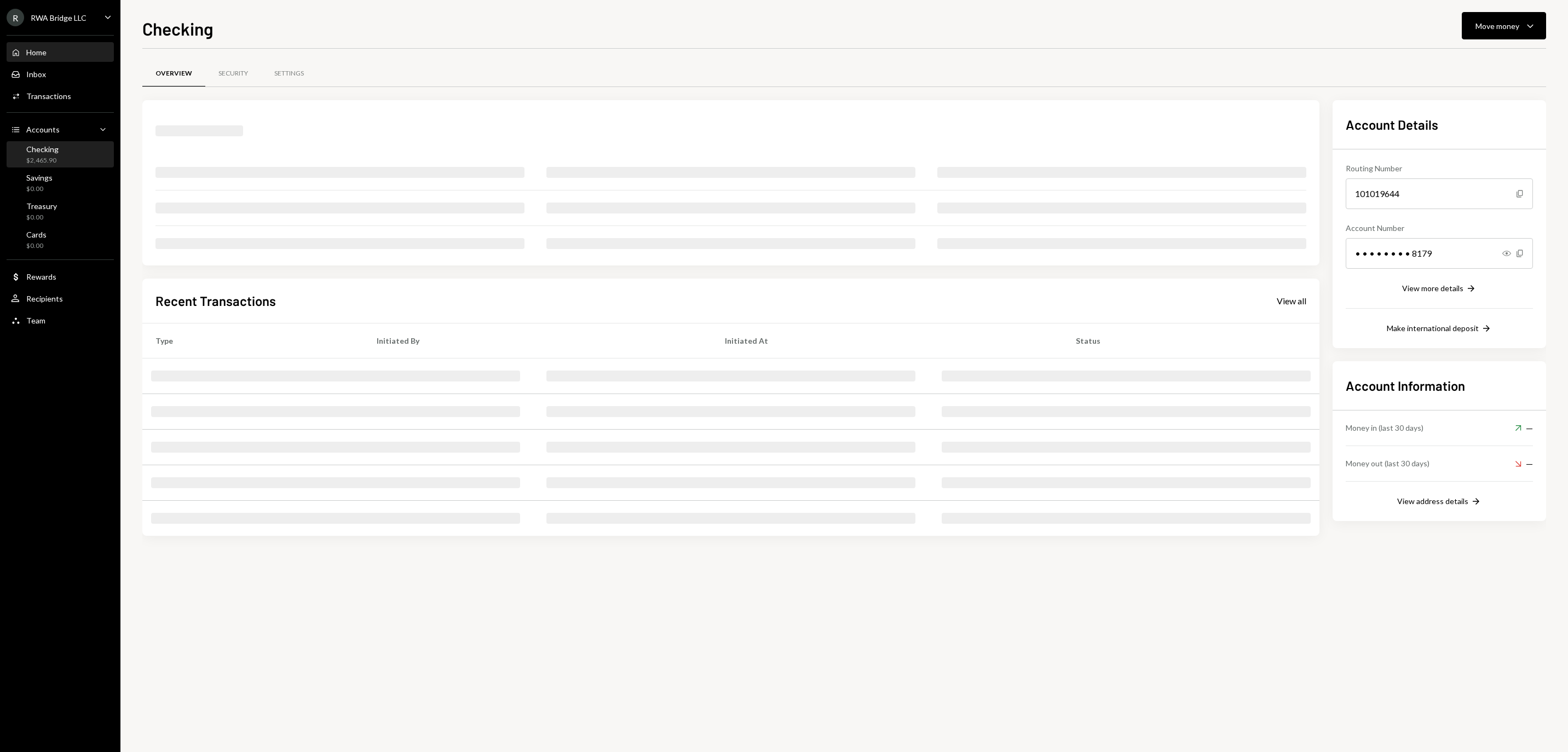
click at [66, 56] on div "Home Home" at bounding box center [60, 53] width 99 height 10
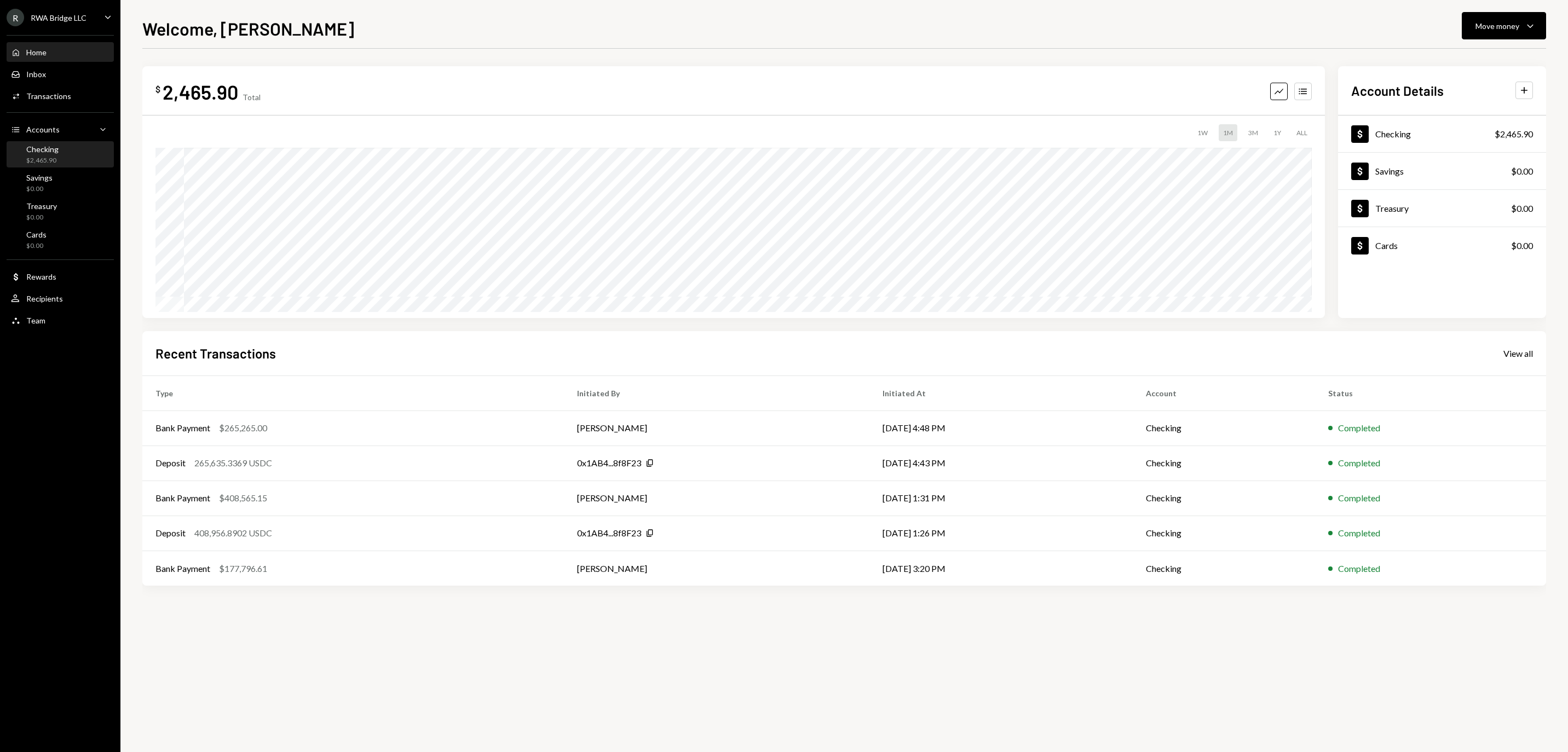
click at [44, 151] on div "Checking" at bounding box center [42, 149] width 32 height 9
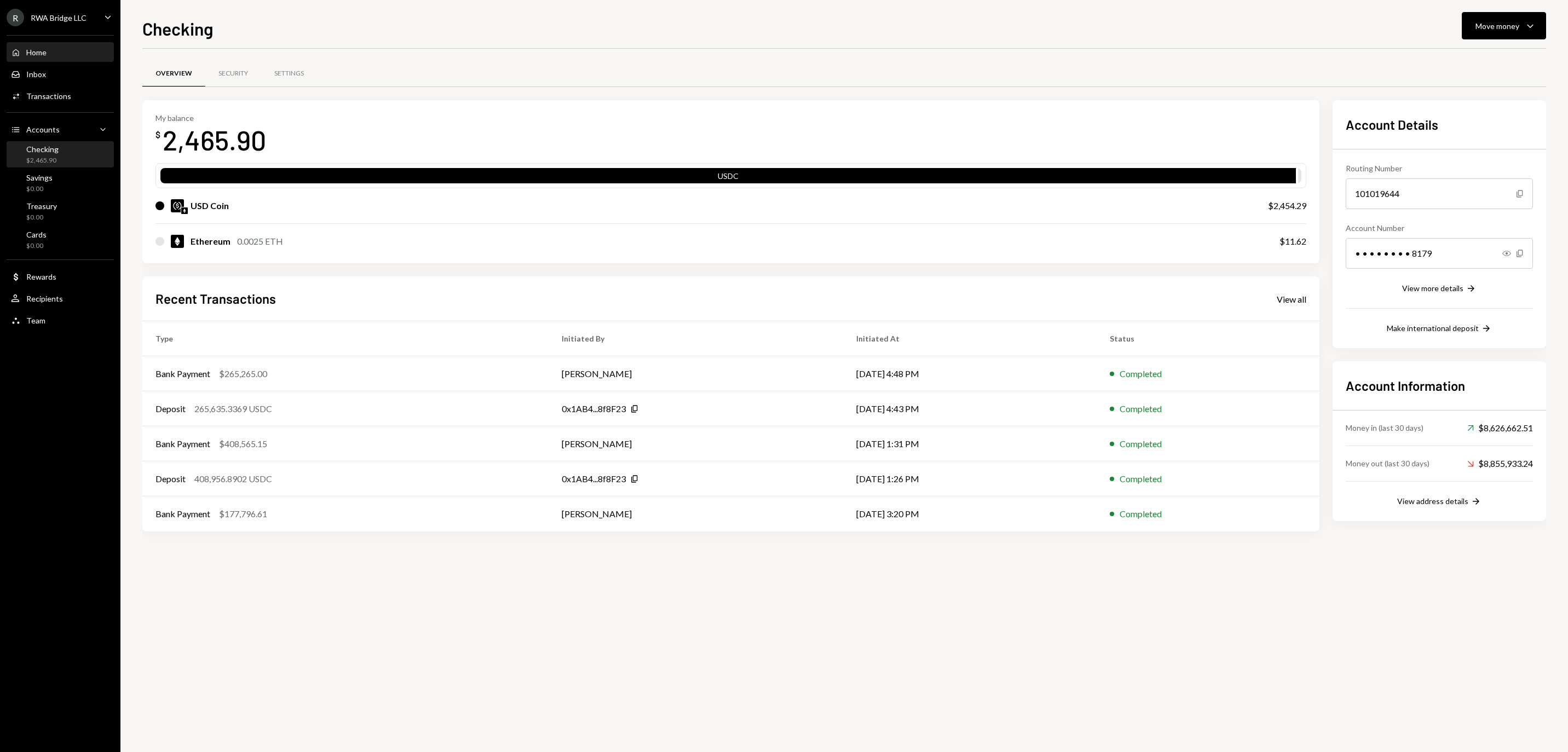
click at [76, 58] on div "Home Home" at bounding box center [60, 53] width 99 height 10
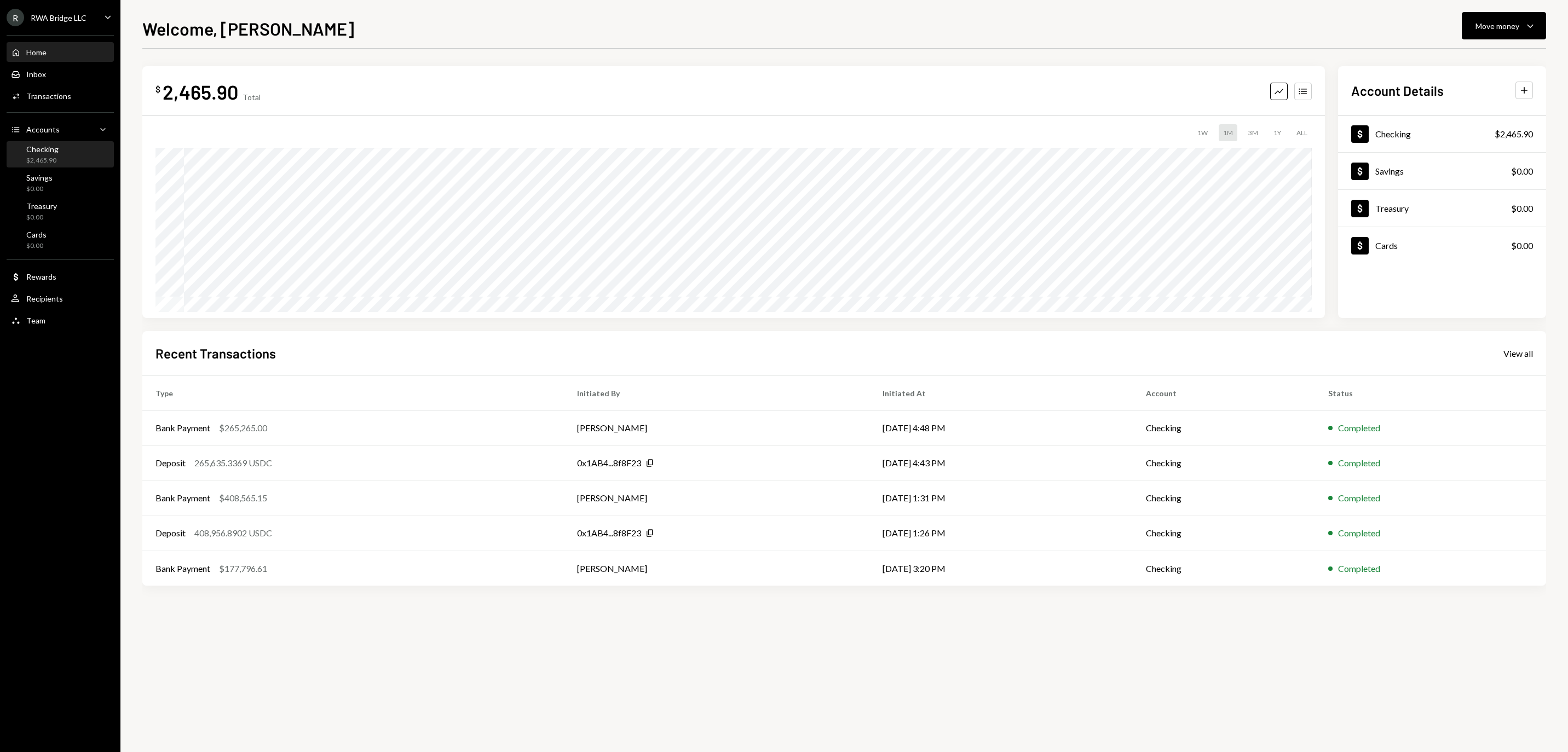
click at [46, 165] on div "$2,465.90" at bounding box center [42, 161] width 32 height 9
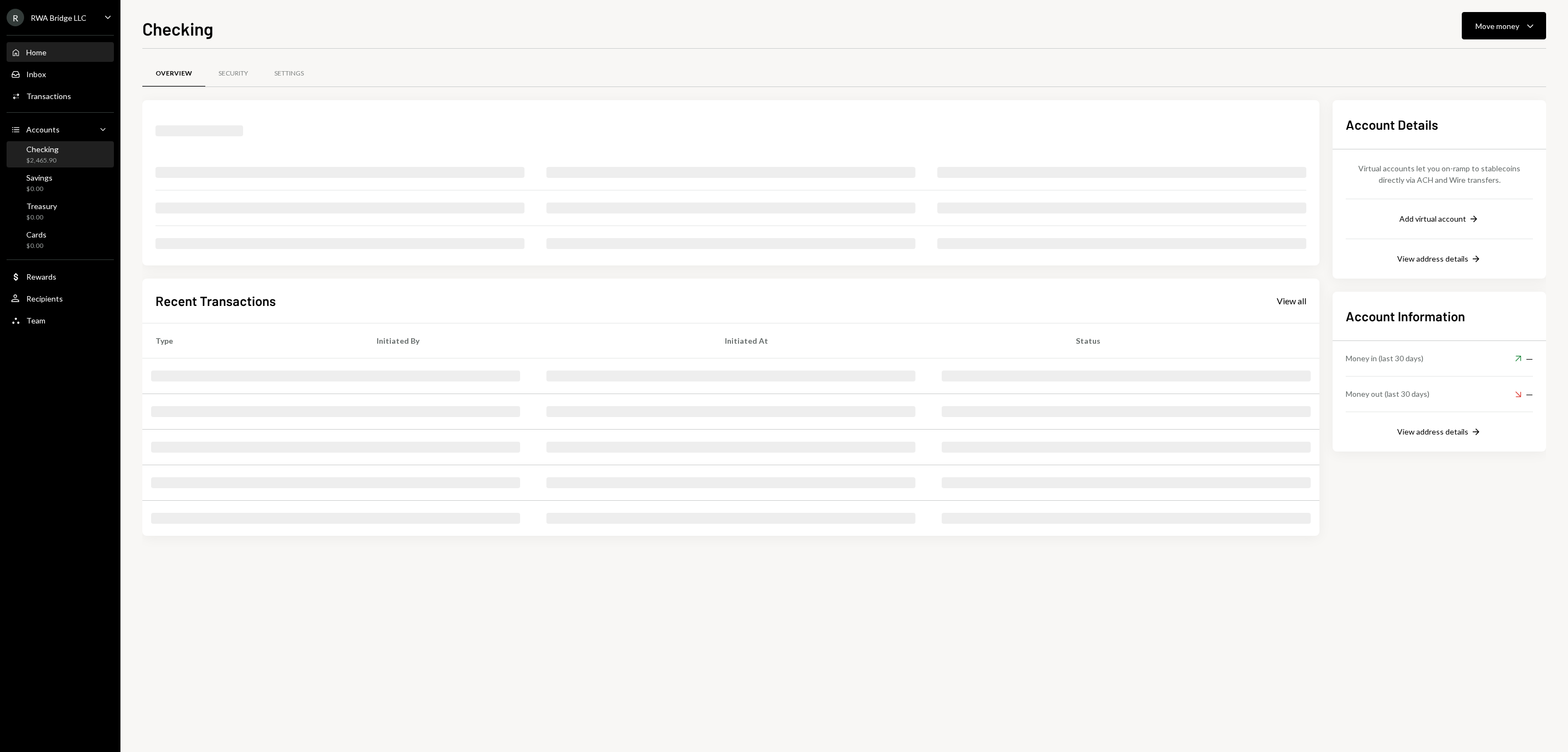
click at [47, 57] on div "Home" at bounding box center [36, 52] width 20 height 9
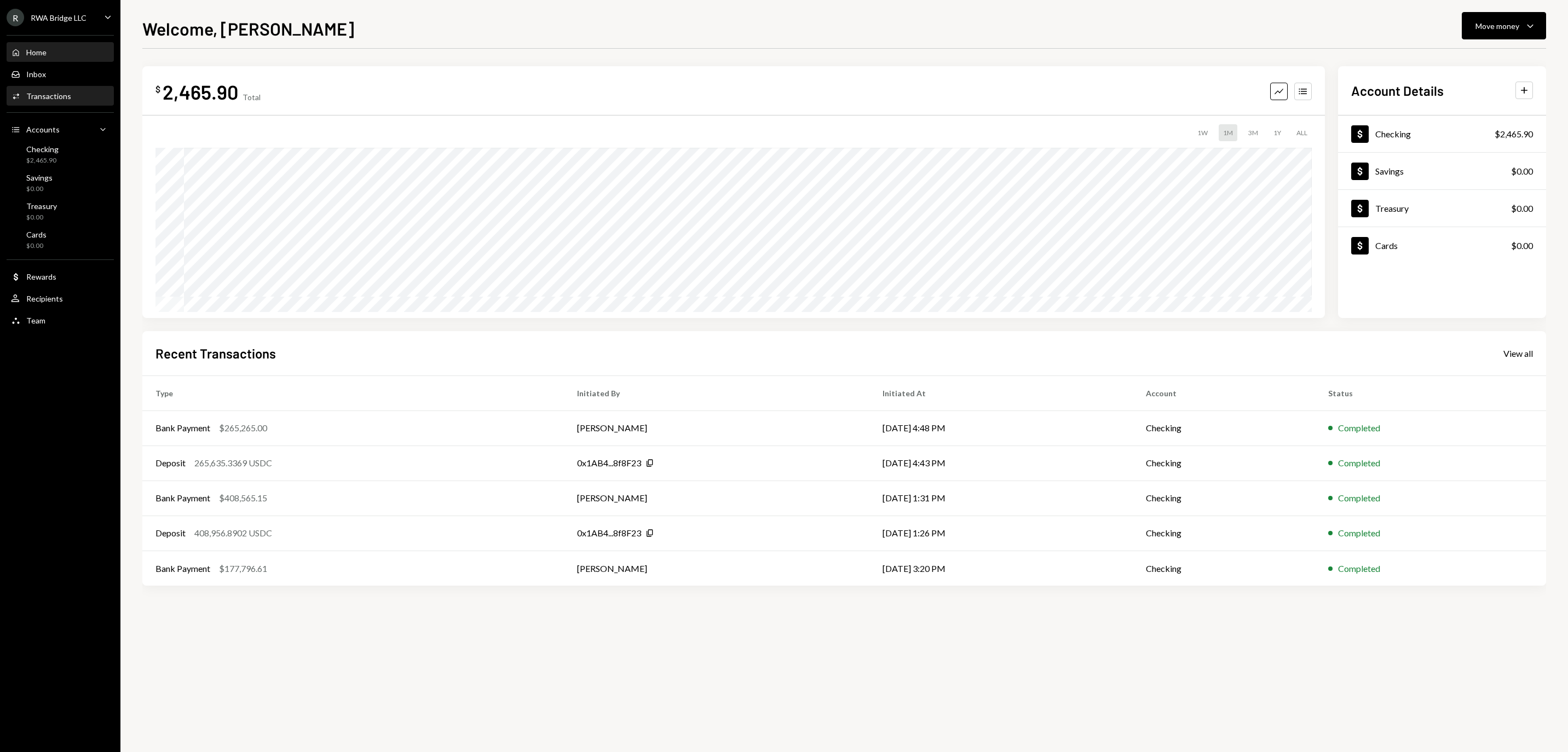
click at [71, 101] on div "Transactions" at bounding box center [49, 96] width 45 height 9
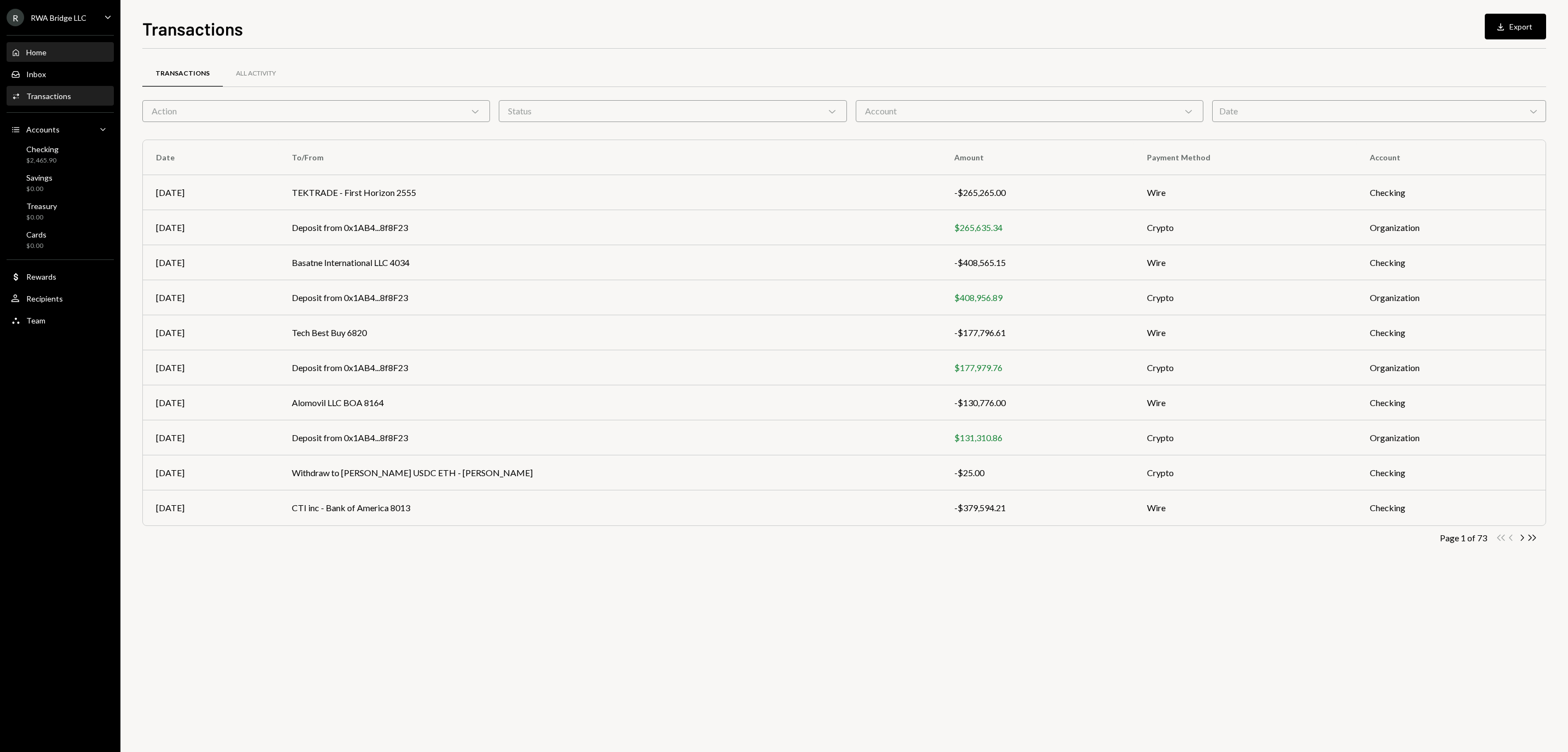
click at [69, 62] on div "Home Home" at bounding box center [60, 52] width 99 height 19
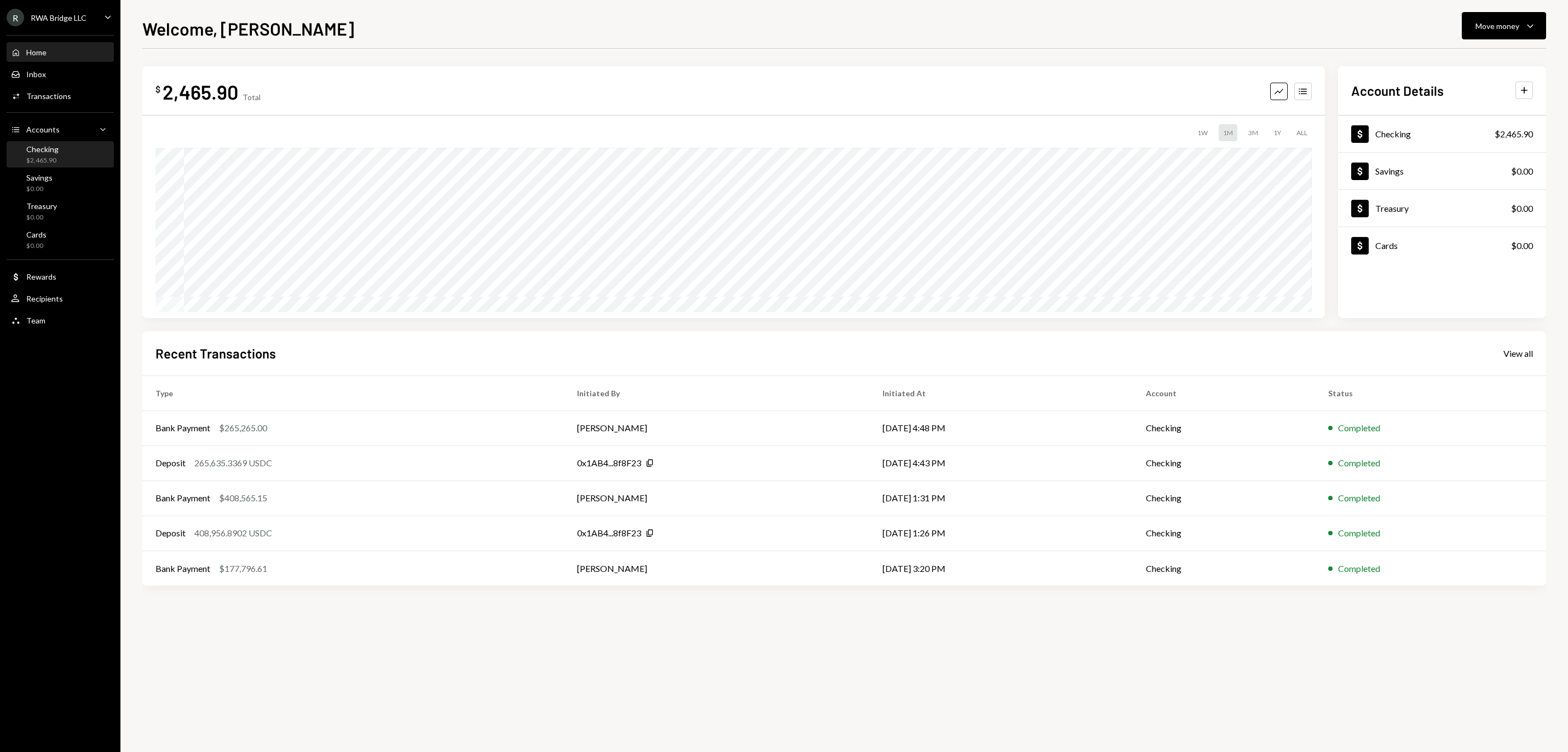
click at [88, 150] on div "Checking $2,465.90" at bounding box center [60, 155] width 99 height 21
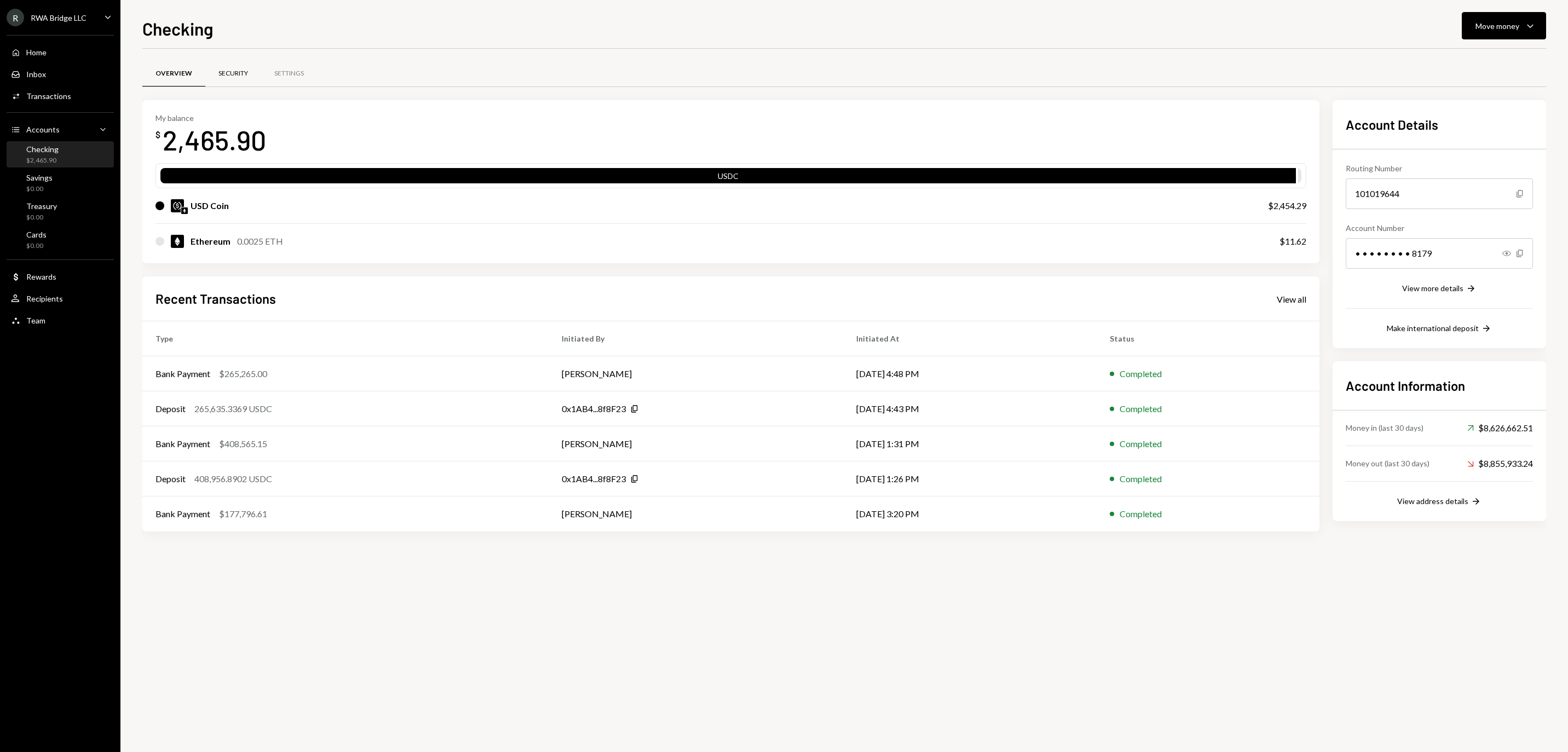
click at [248, 78] on div "Security" at bounding box center [233, 73] width 30 height 9
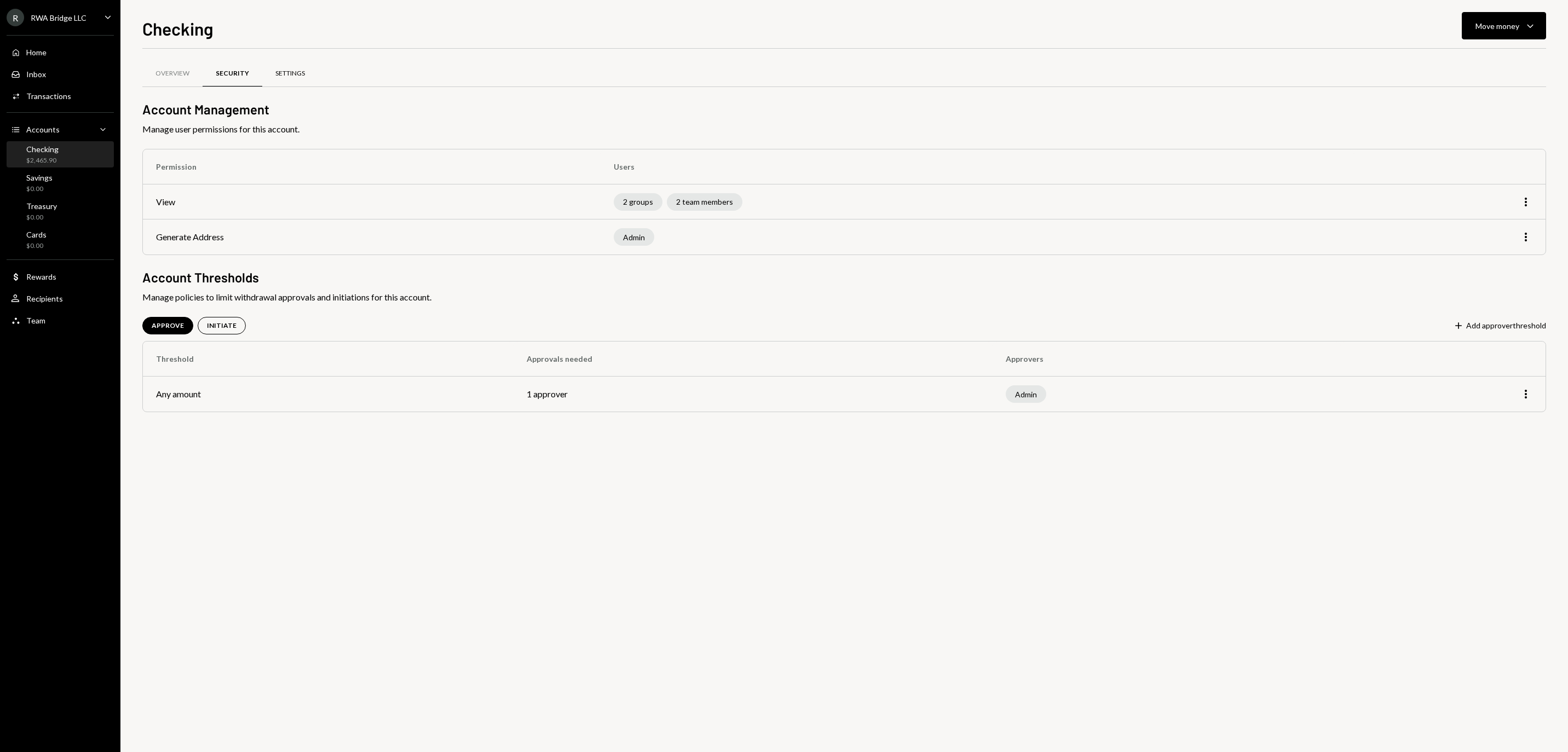
click at [305, 71] on div "Settings" at bounding box center [290, 73] width 30 height 9
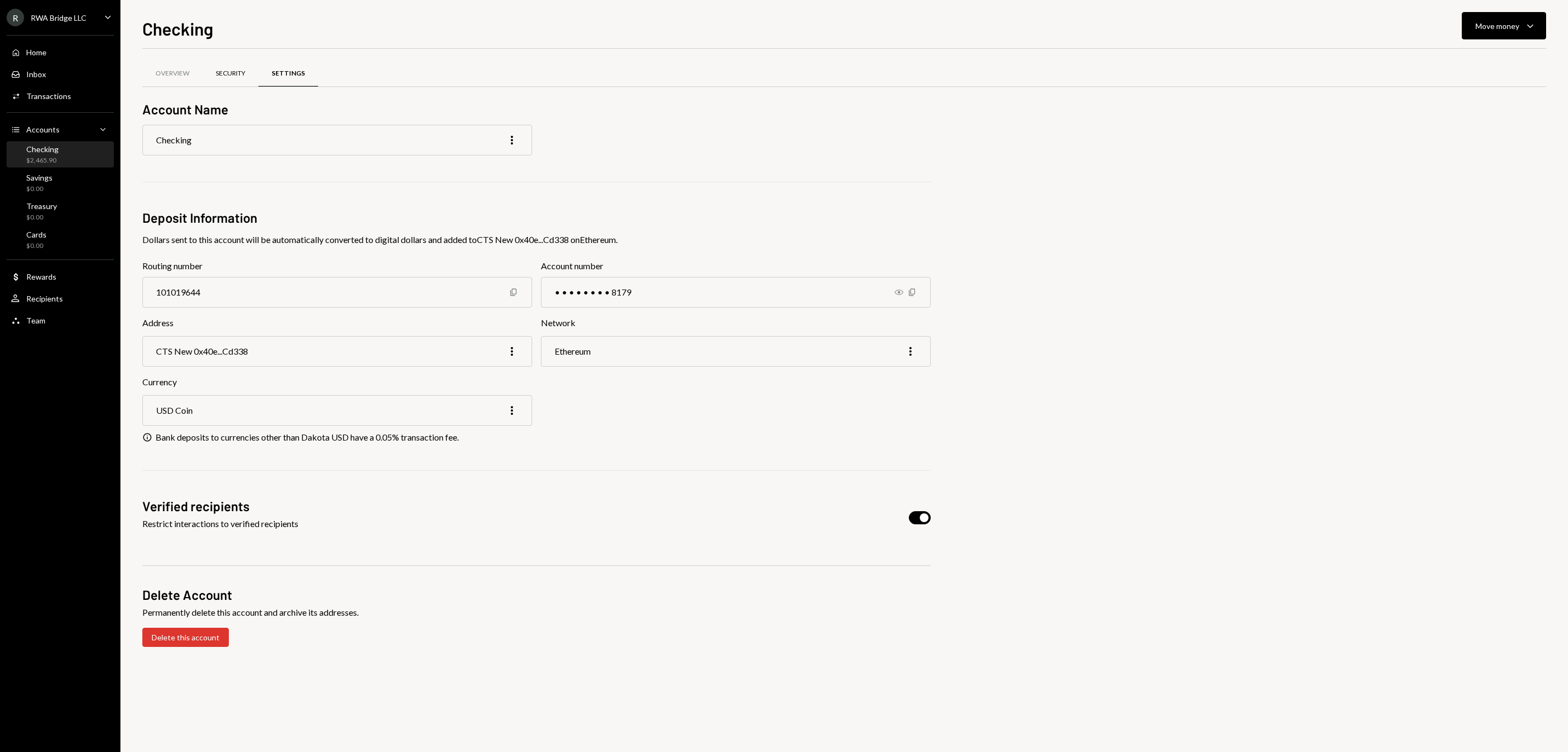
click at [245, 81] on div "Security" at bounding box center [230, 74] width 56 height 26
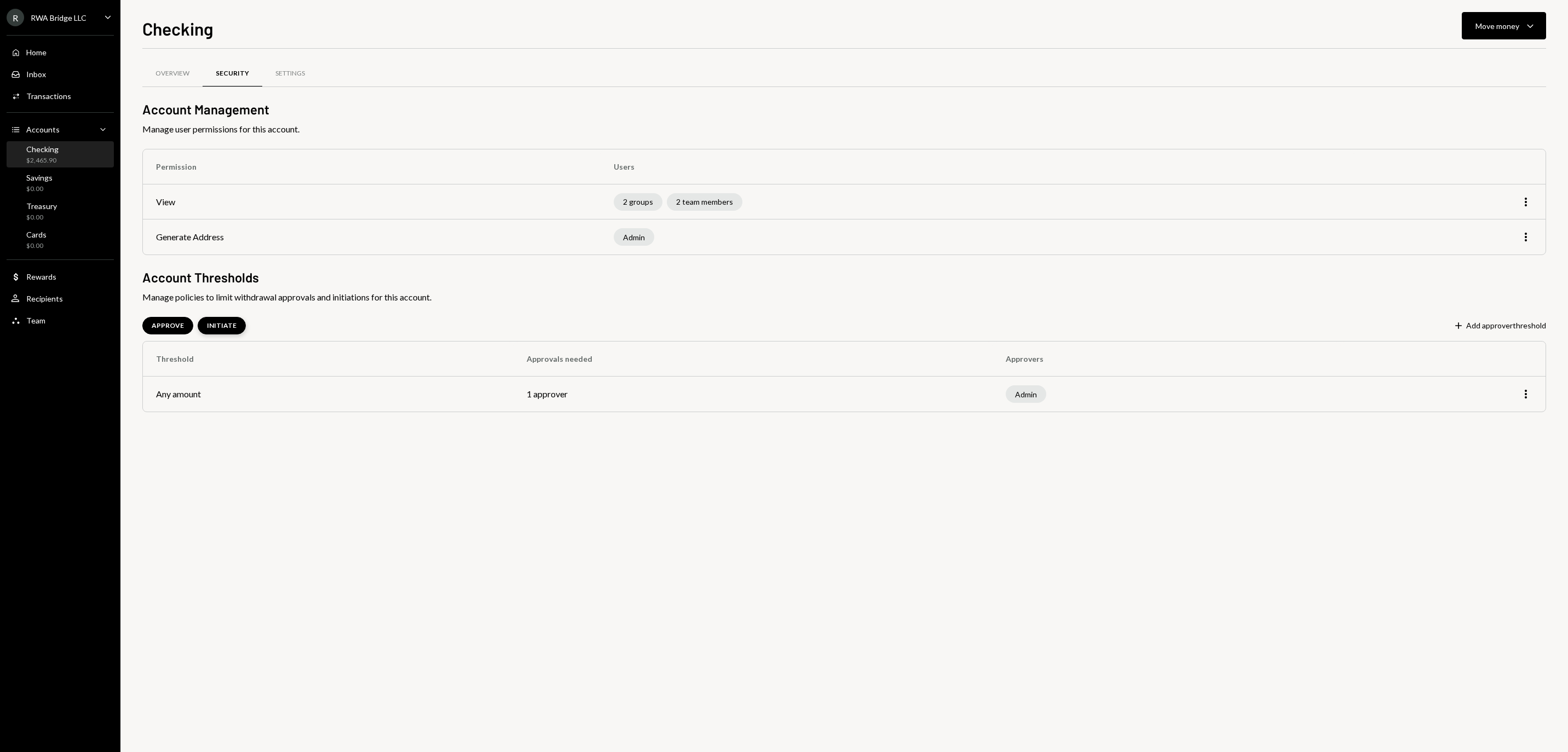
click at [246, 324] on div "INITIATE" at bounding box center [221, 325] width 48 height 17
click at [184, 327] on div "APPROVE" at bounding box center [168, 325] width 32 height 9
click at [66, 58] on div "Home Home" at bounding box center [60, 53] width 99 height 10
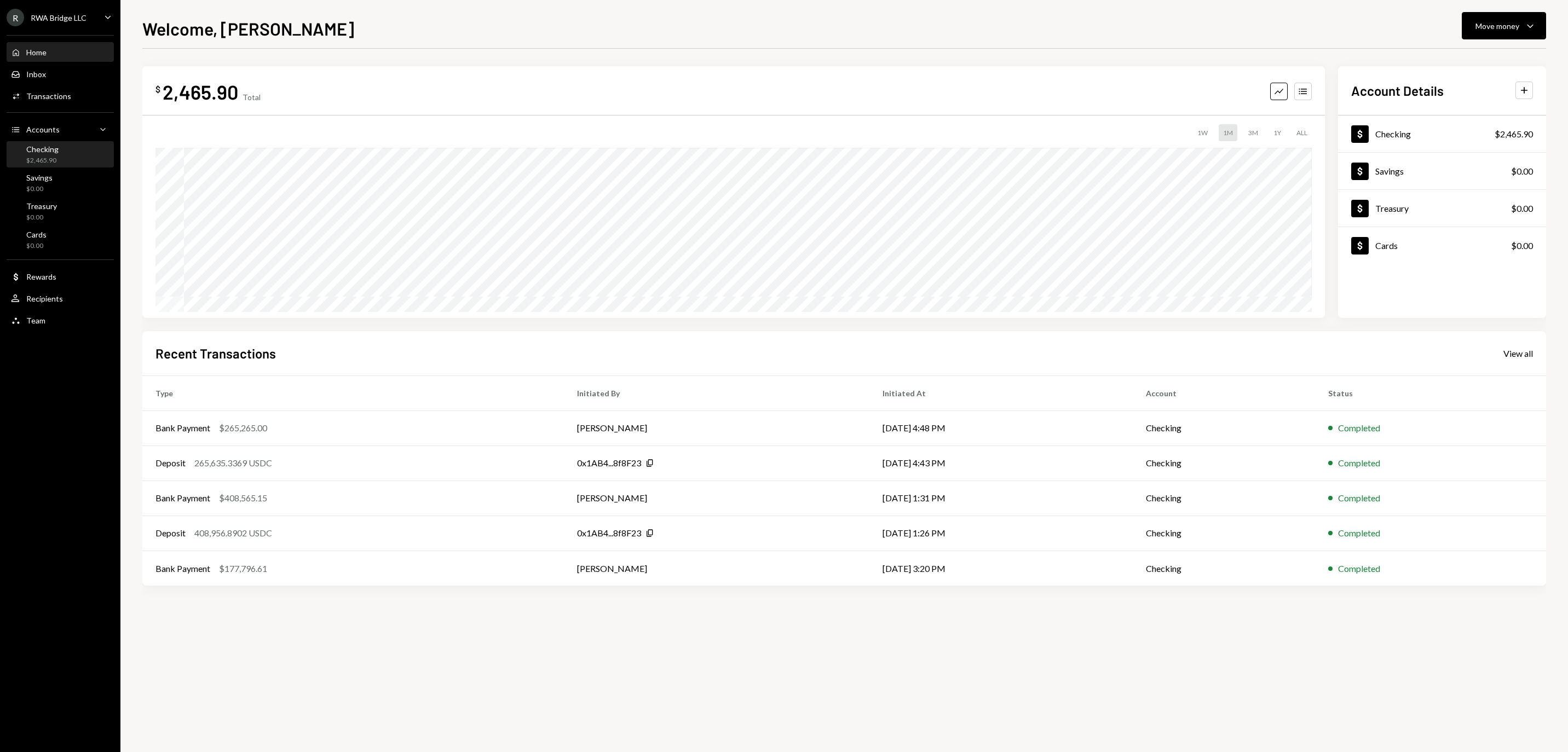
click at [58, 162] on div "$2,465.90" at bounding box center [42, 161] width 32 height 9
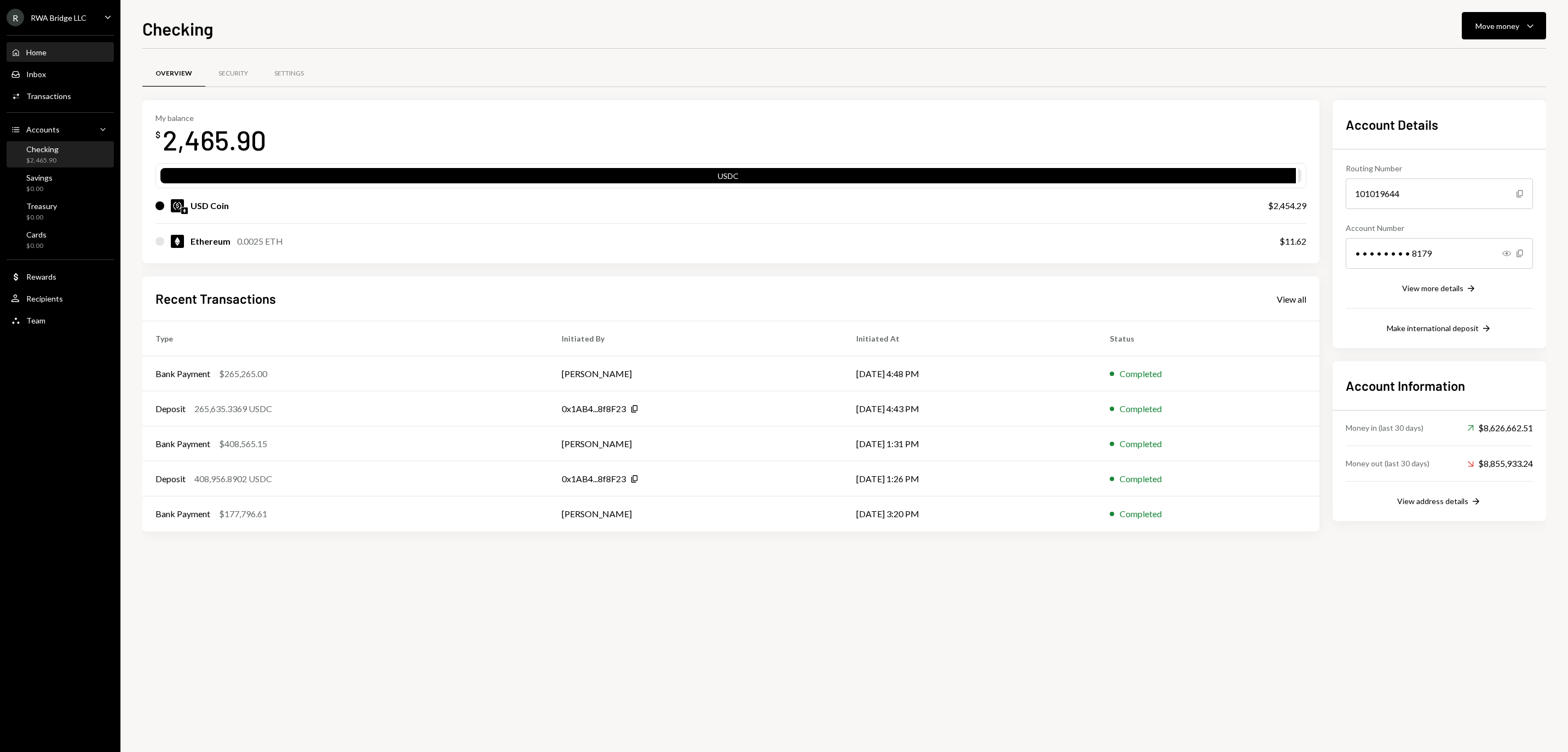
click at [74, 58] on div "Home Home" at bounding box center [60, 53] width 99 height 10
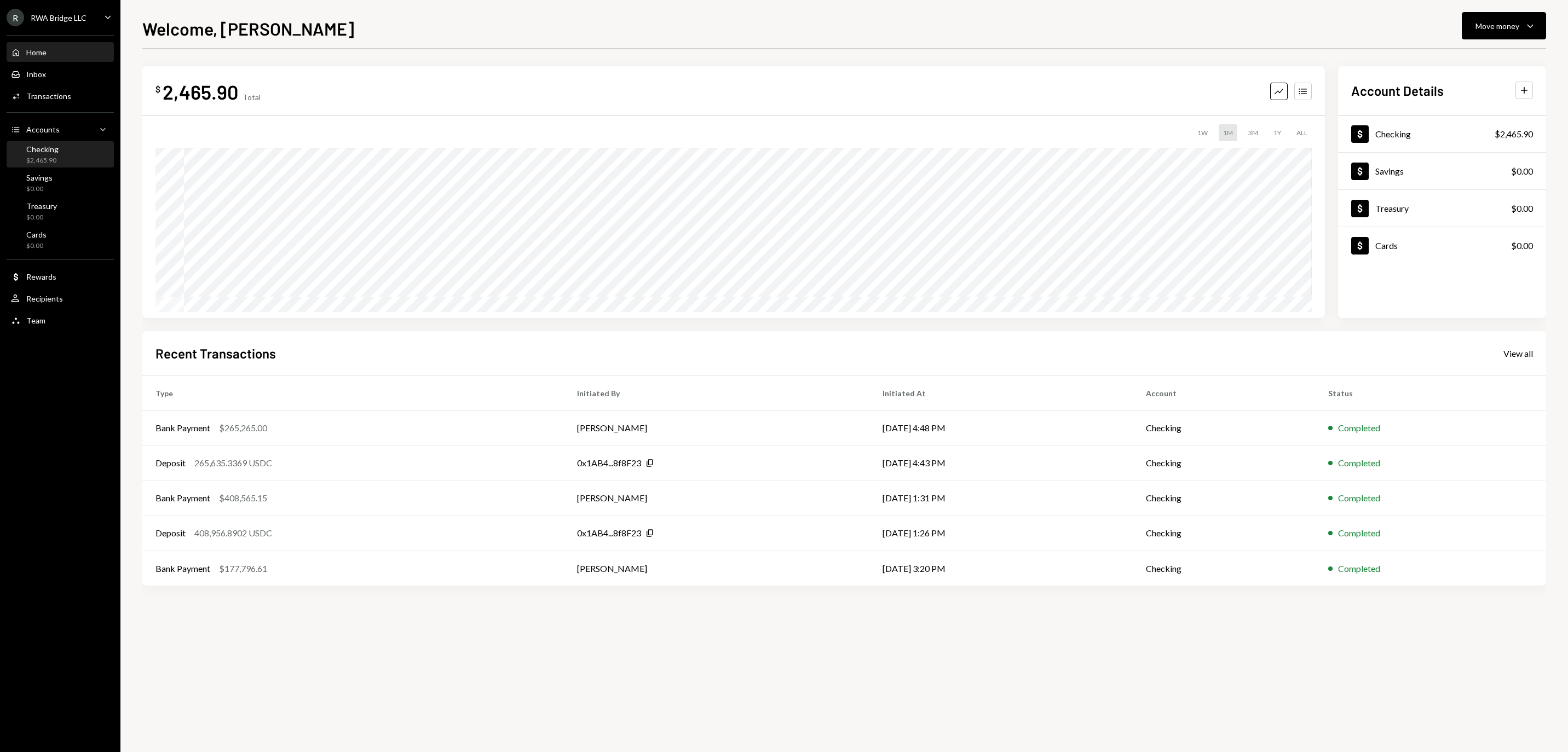
click at [40, 165] on div "$2,465.90" at bounding box center [42, 161] width 32 height 9
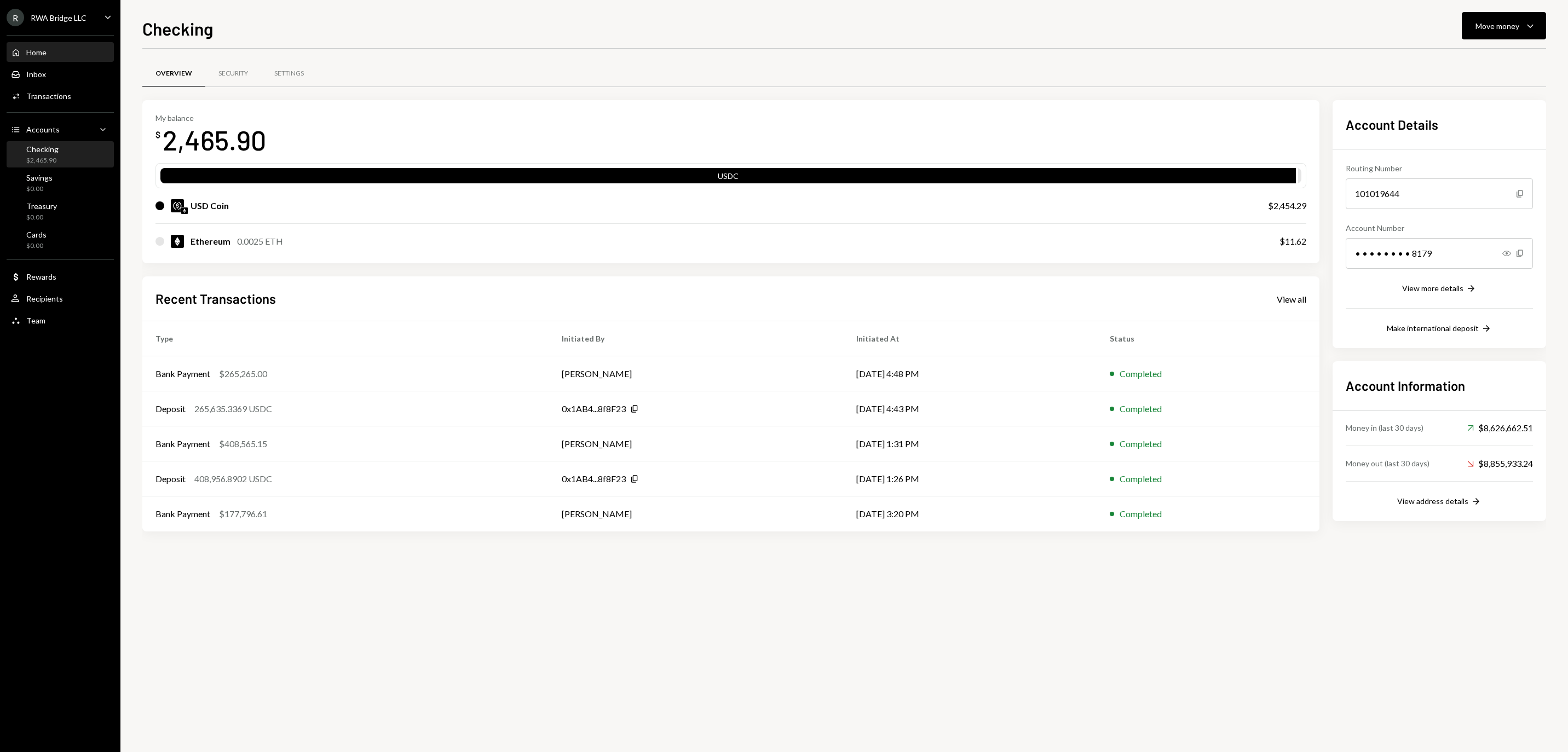
click at [74, 58] on div "Home Home" at bounding box center [60, 53] width 99 height 10
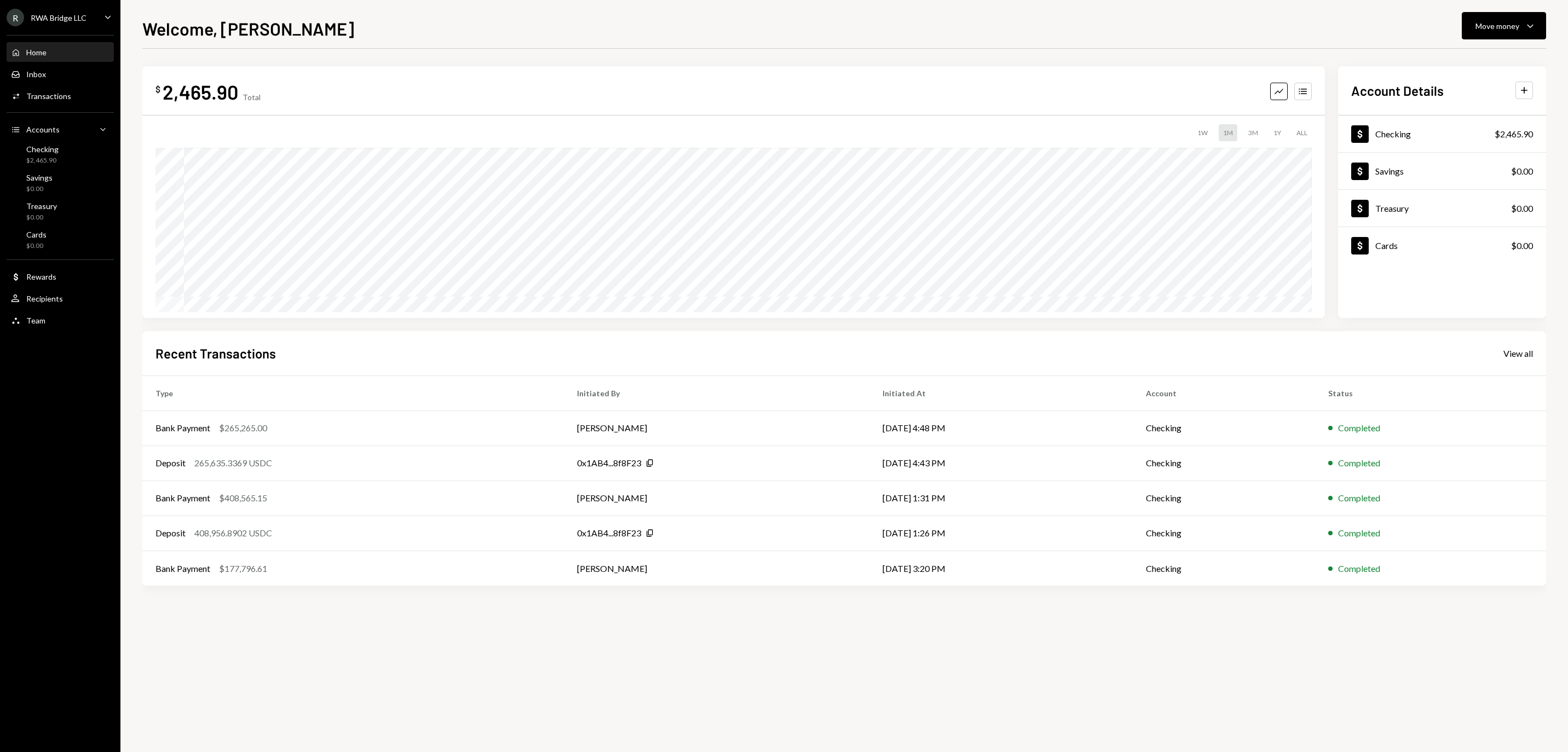
click at [713, 44] on div "Welcome, Christopher Move money Caret Down $ 2,465.90 Total Graph Accounts 1W 1…" at bounding box center [844, 384] width 1404 height 737
click at [49, 165] on div "$2,465.90" at bounding box center [42, 161] width 32 height 9
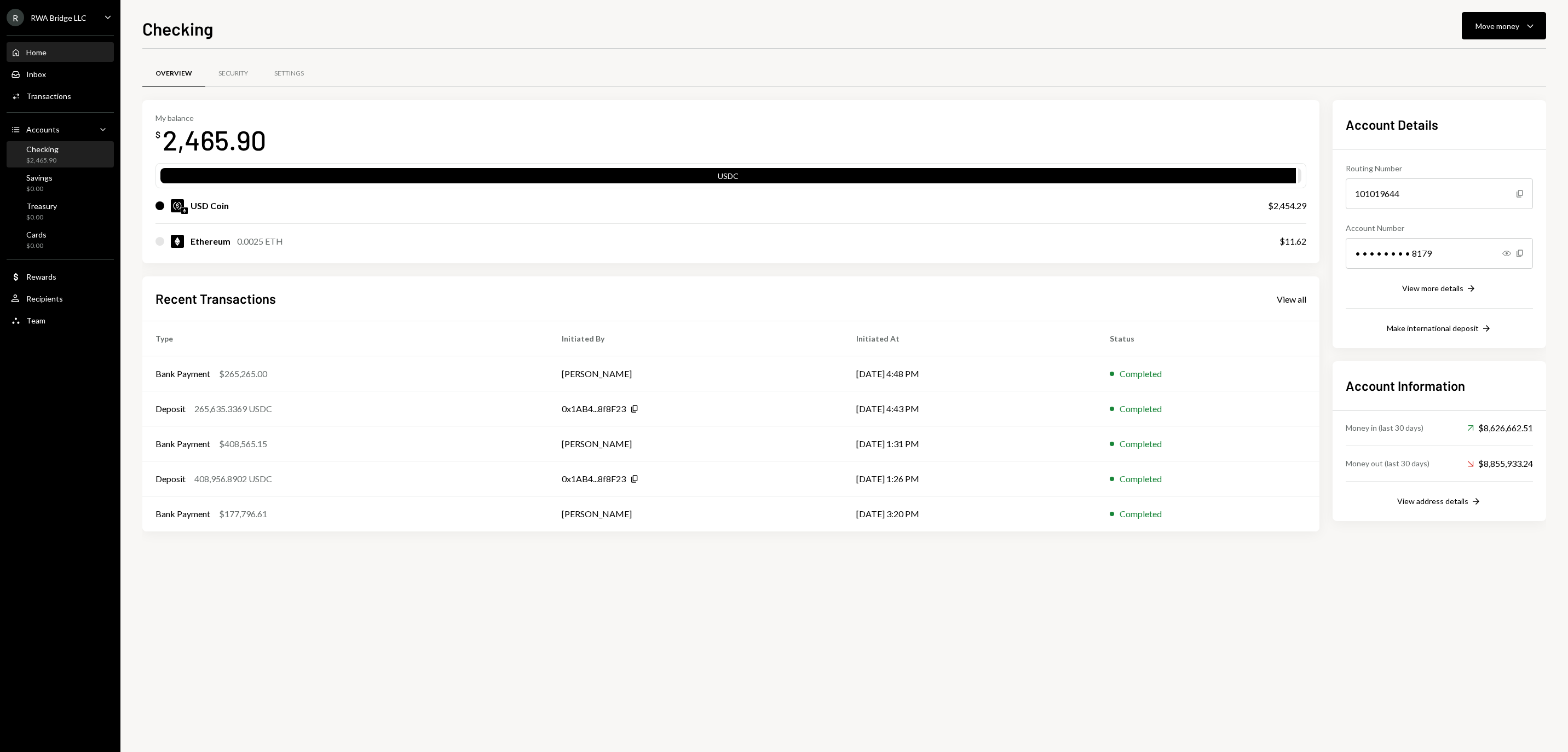
click at [71, 58] on div "Home Home" at bounding box center [60, 53] width 99 height 10
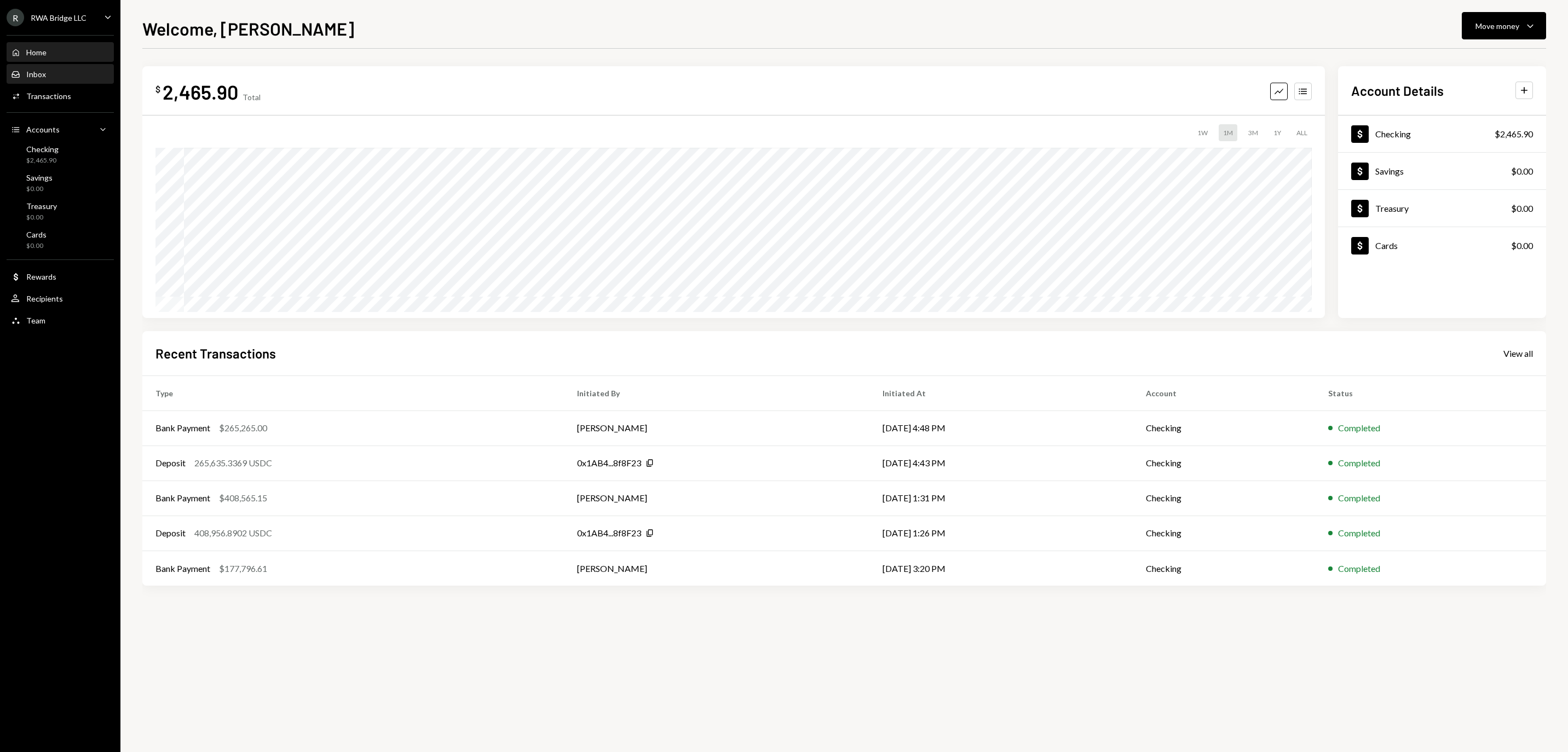
click at [71, 79] on div "Inbox Inbox" at bounding box center [60, 74] width 99 height 10
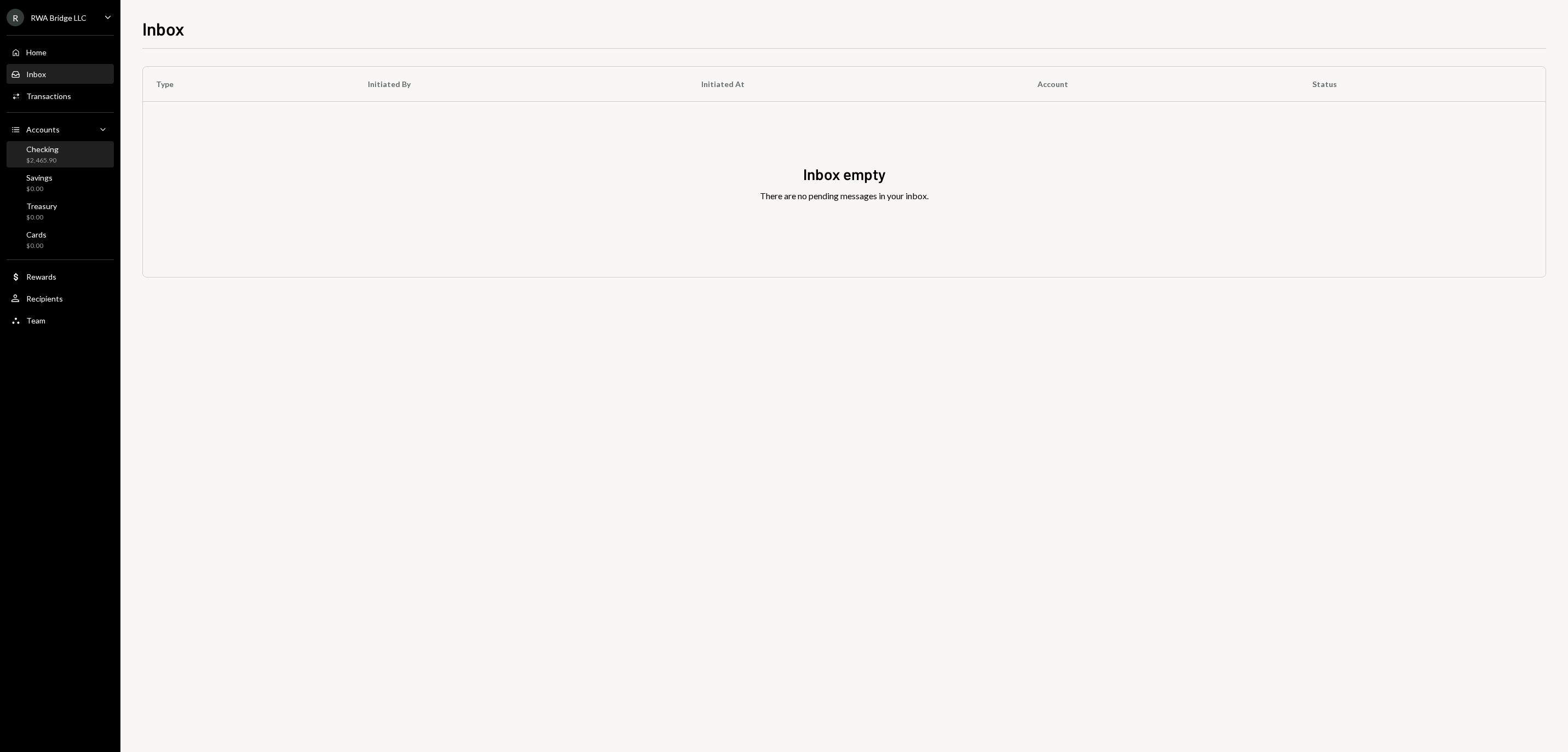
click at [58, 154] on div "Checking" at bounding box center [42, 149] width 32 height 9
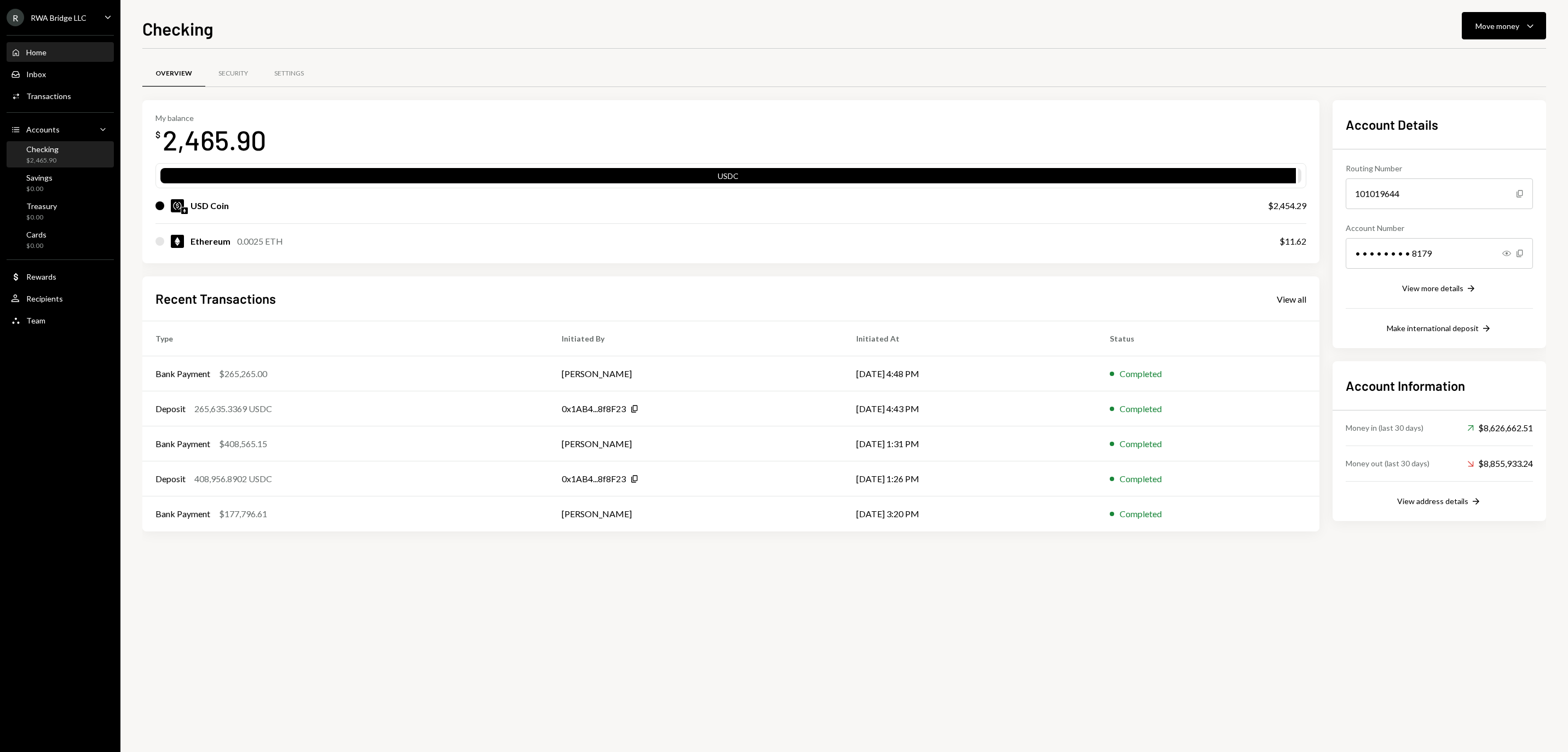
click at [32, 57] on div "Home" at bounding box center [36, 52] width 20 height 9
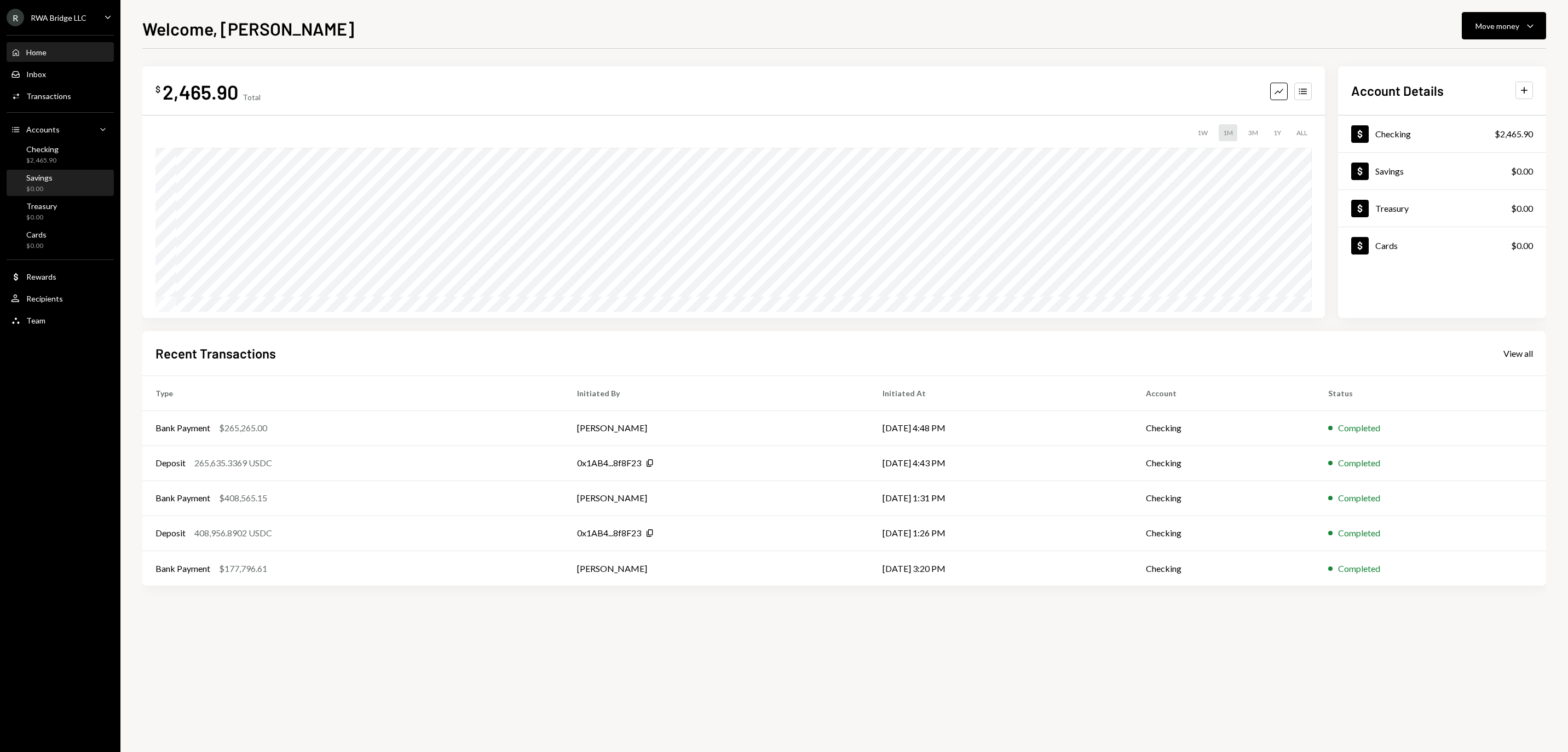
click at [48, 179] on div "Savings" at bounding box center [40, 177] width 26 height 9
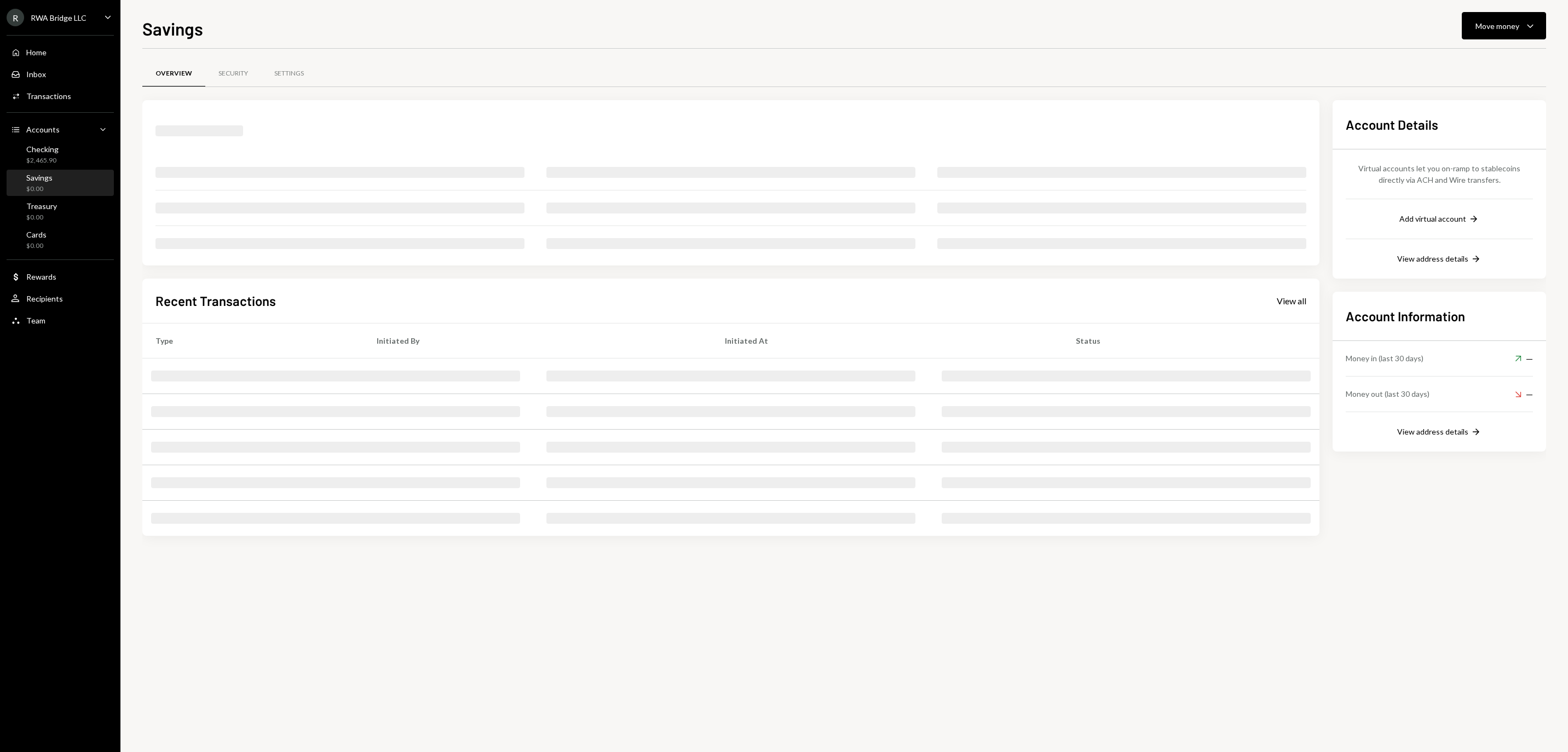
click at [48, 154] on div "Checking" at bounding box center [42, 149] width 32 height 9
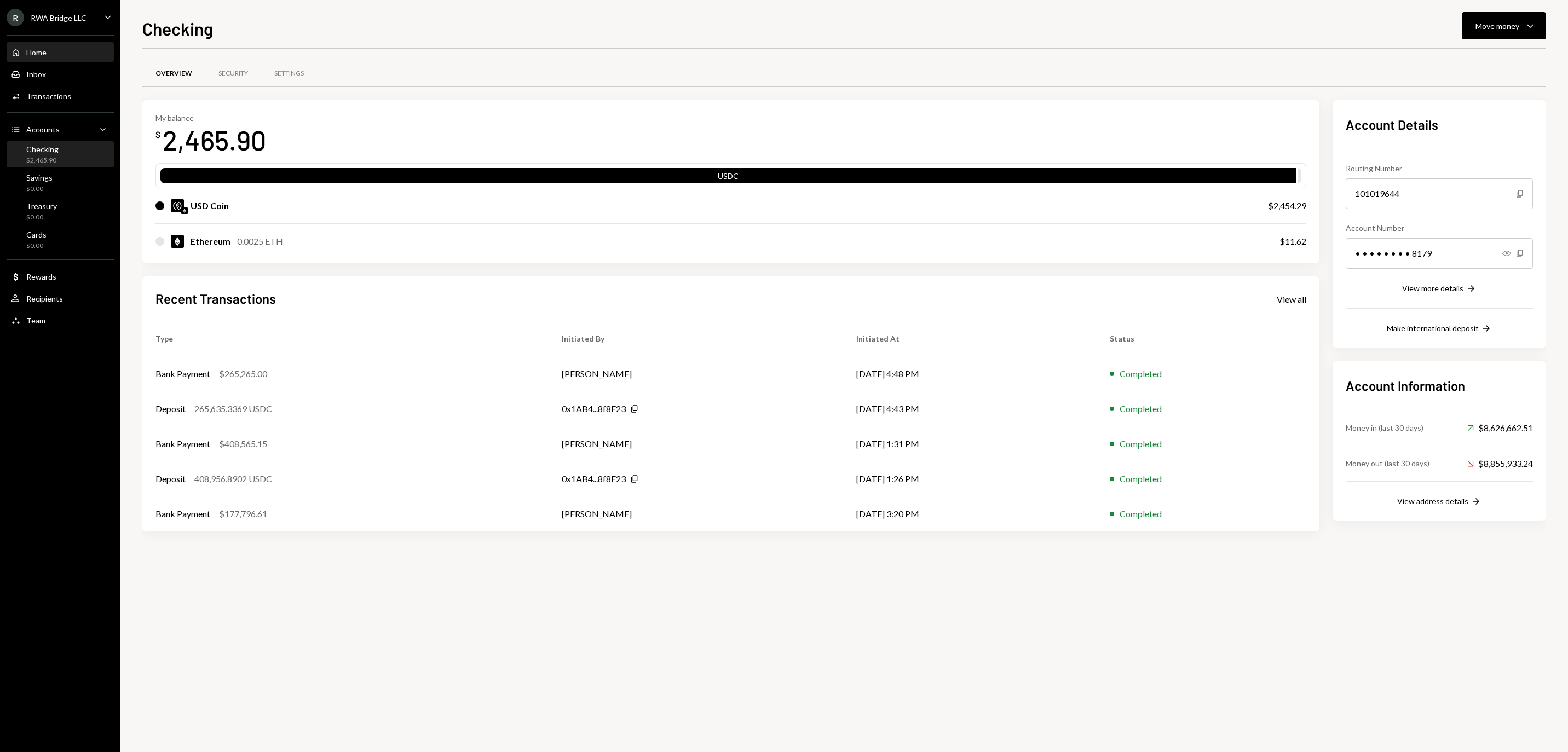
click at [68, 58] on div "Home Home" at bounding box center [60, 53] width 99 height 10
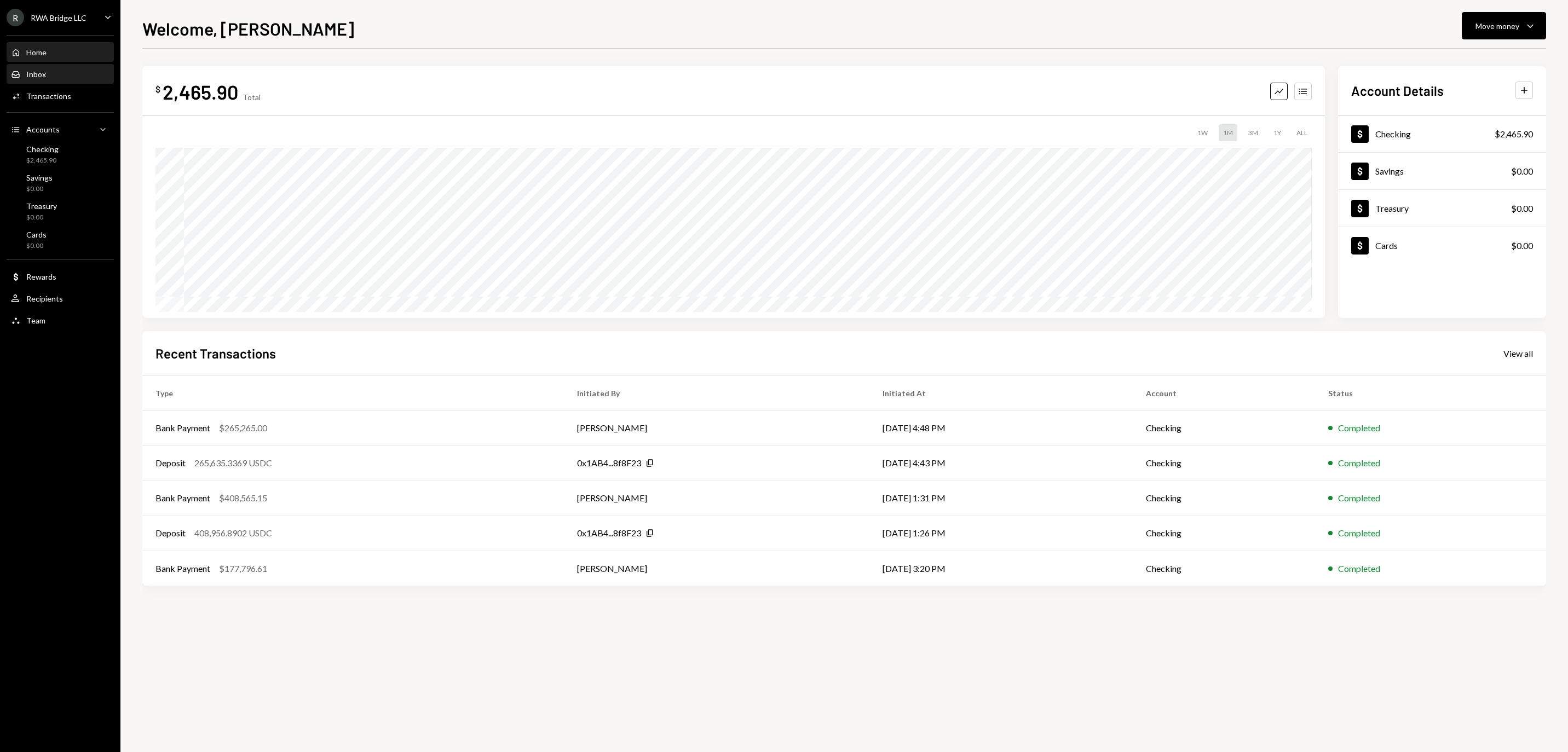
click at [93, 79] on div "Inbox Inbox" at bounding box center [60, 74] width 99 height 10
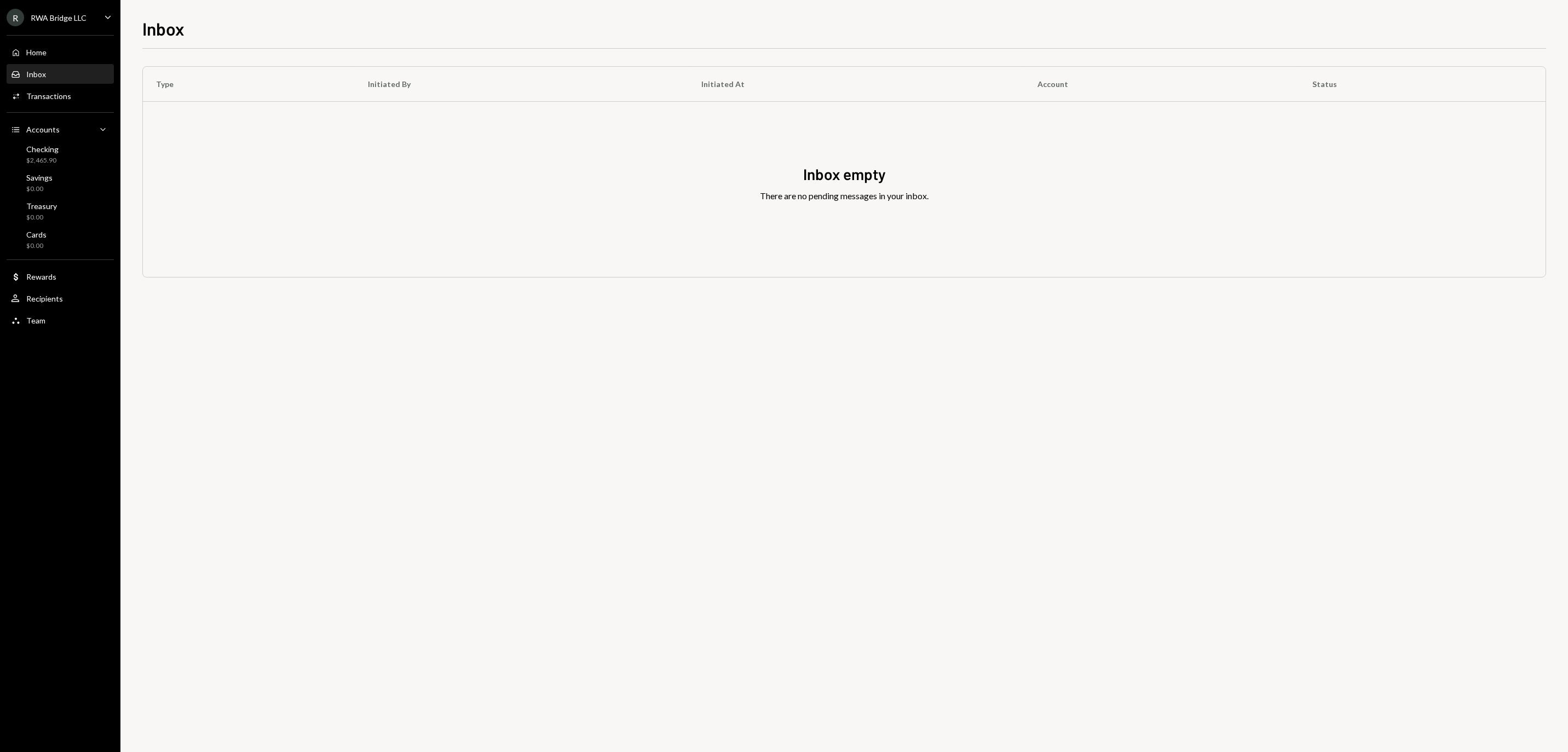
click at [86, 57] on div "Home Home" at bounding box center [60, 53] width 99 height 10
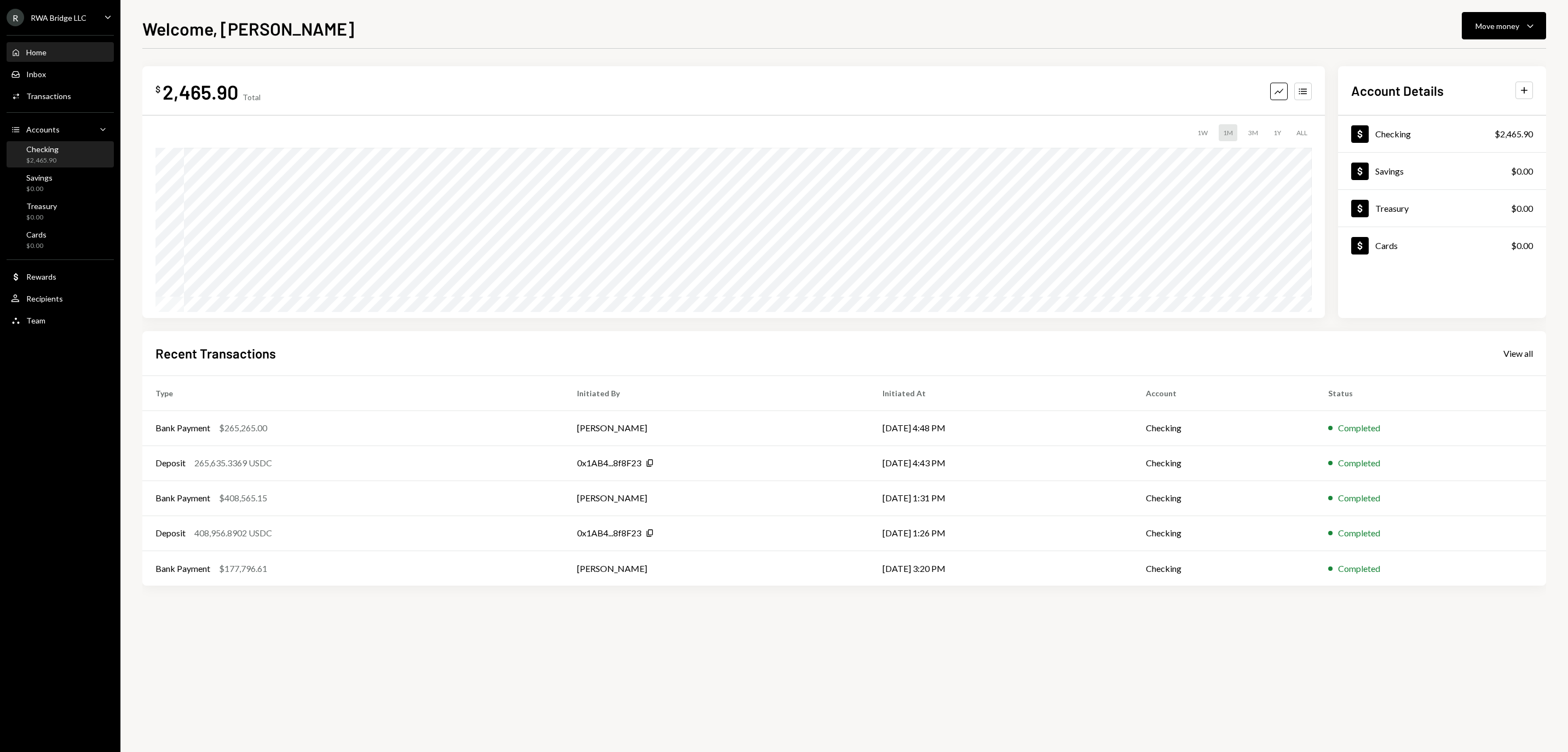
click at [58, 164] on div "$2,465.90" at bounding box center [42, 161] width 32 height 9
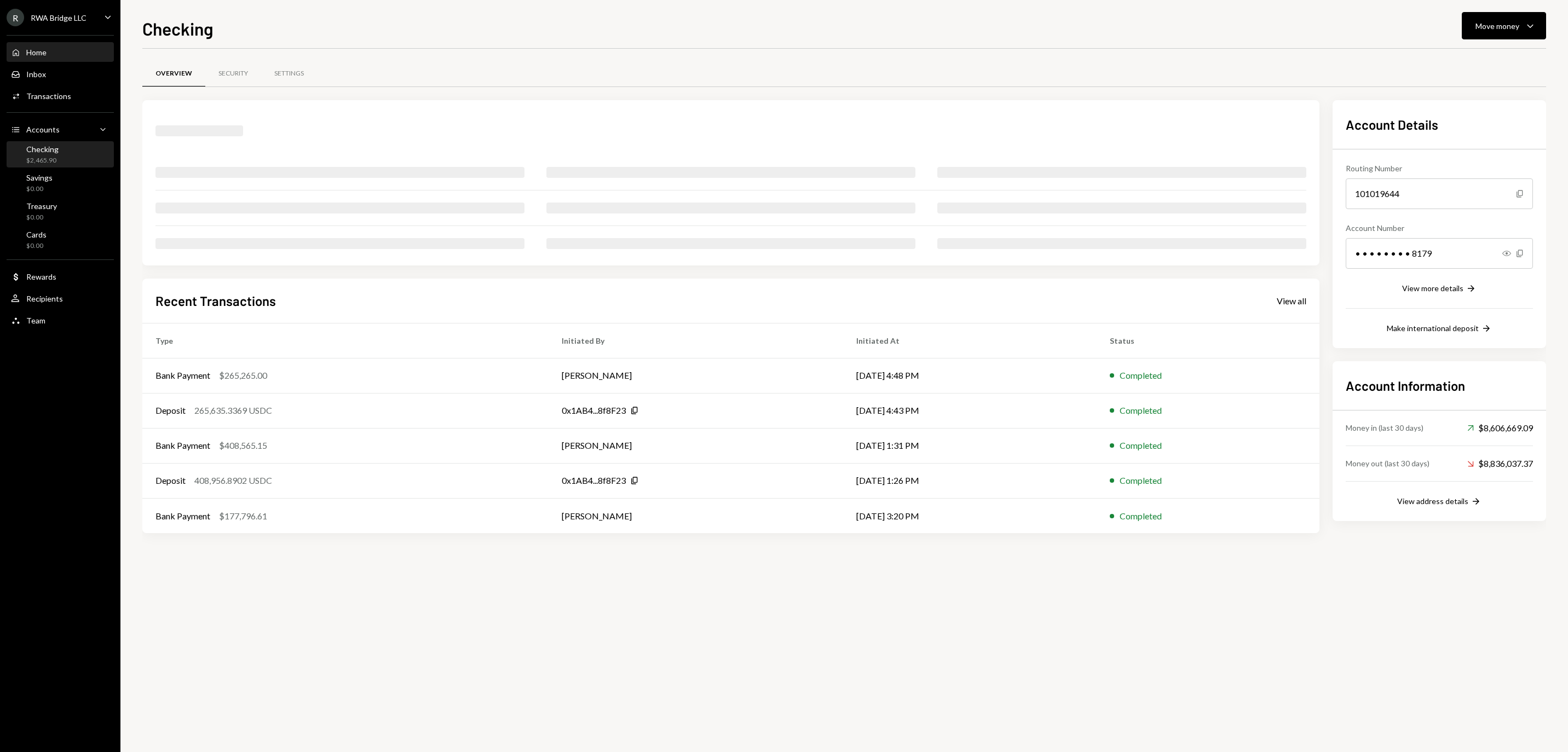
click at [65, 57] on div "Home Home" at bounding box center [60, 53] width 99 height 10
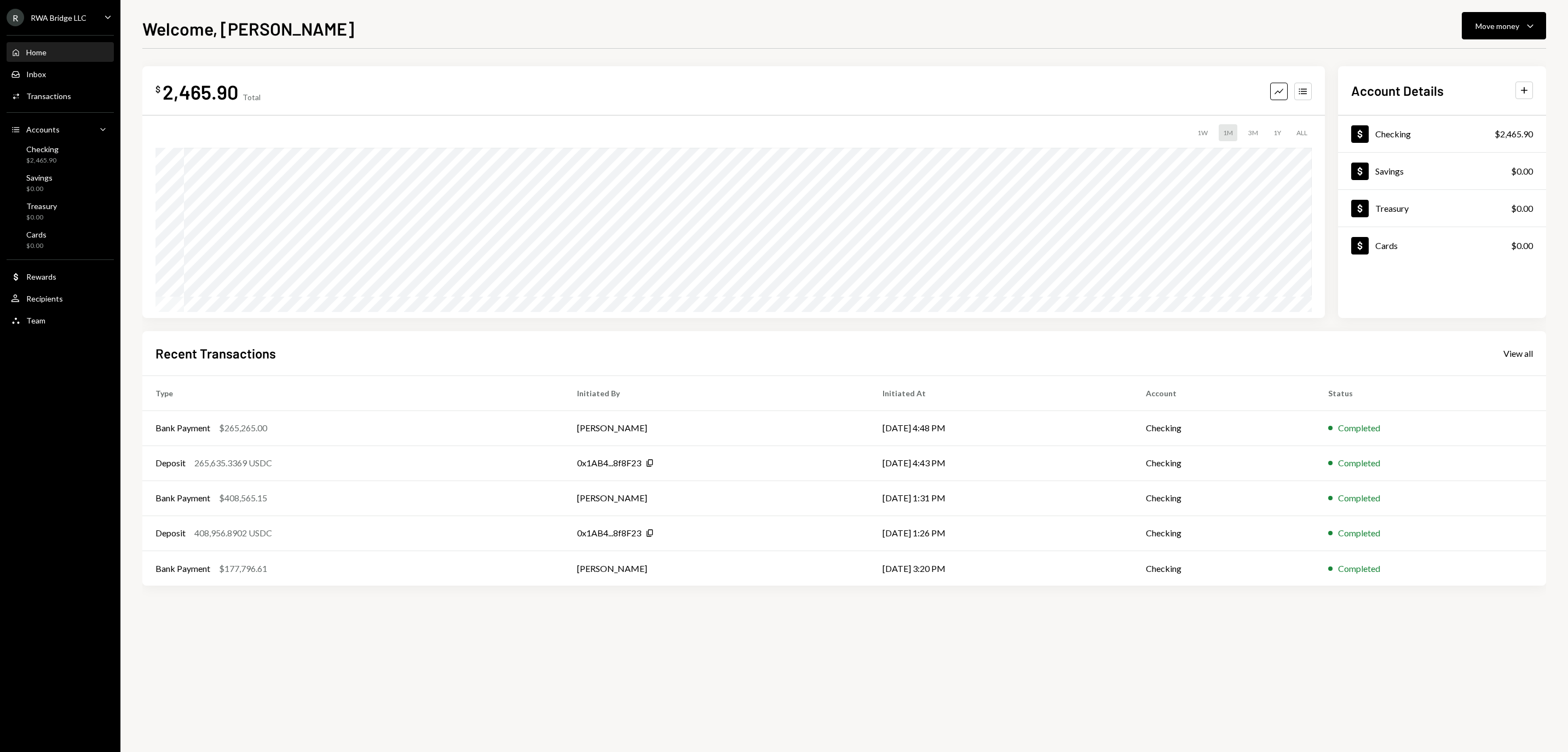
click at [65, 57] on div "Home Home" at bounding box center [60, 53] width 99 height 10
click at [350, 533] on div "Deposit 408,956.8902 USDC" at bounding box center [353, 533] width 395 height 13
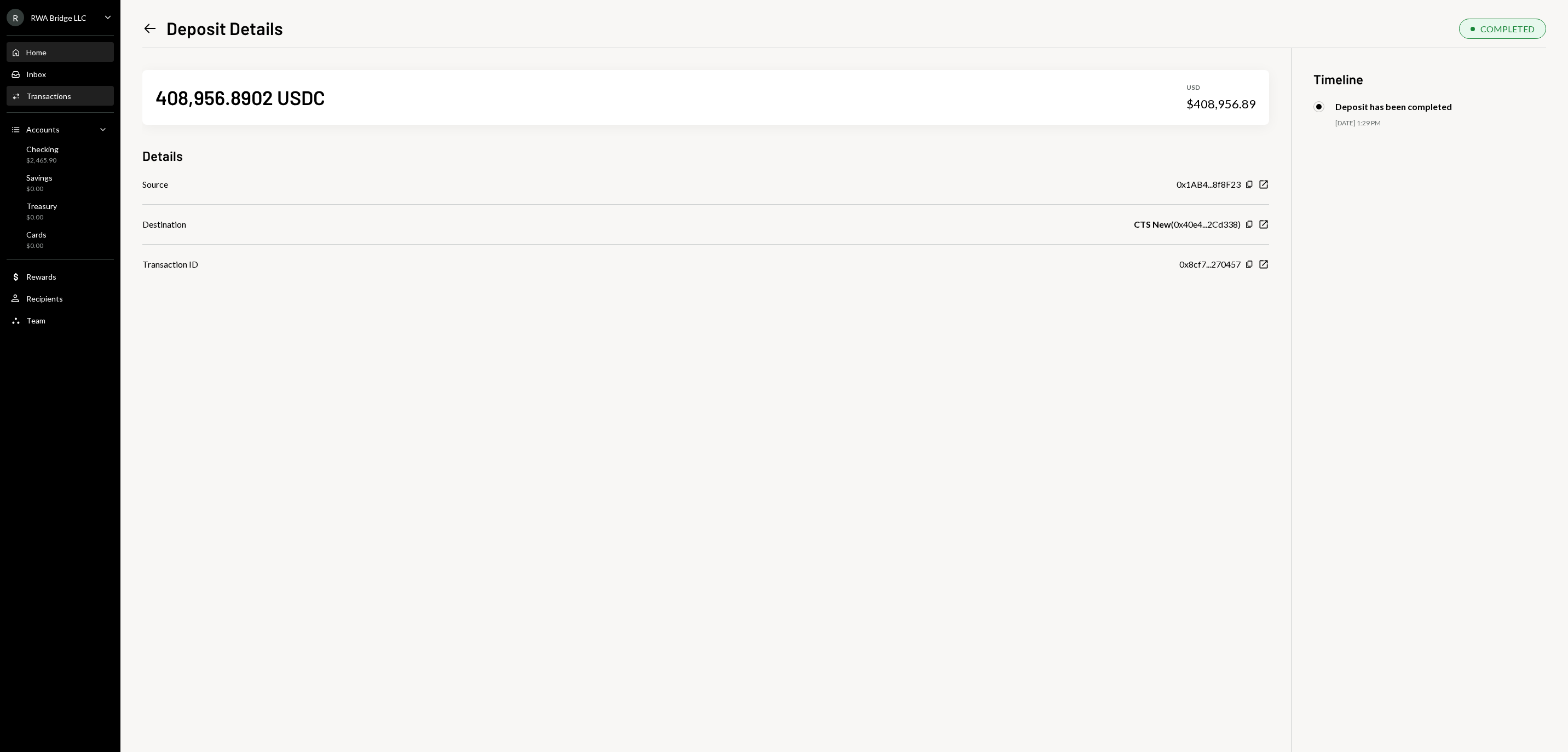
click at [58, 48] on link "Home Home" at bounding box center [60, 52] width 107 height 19
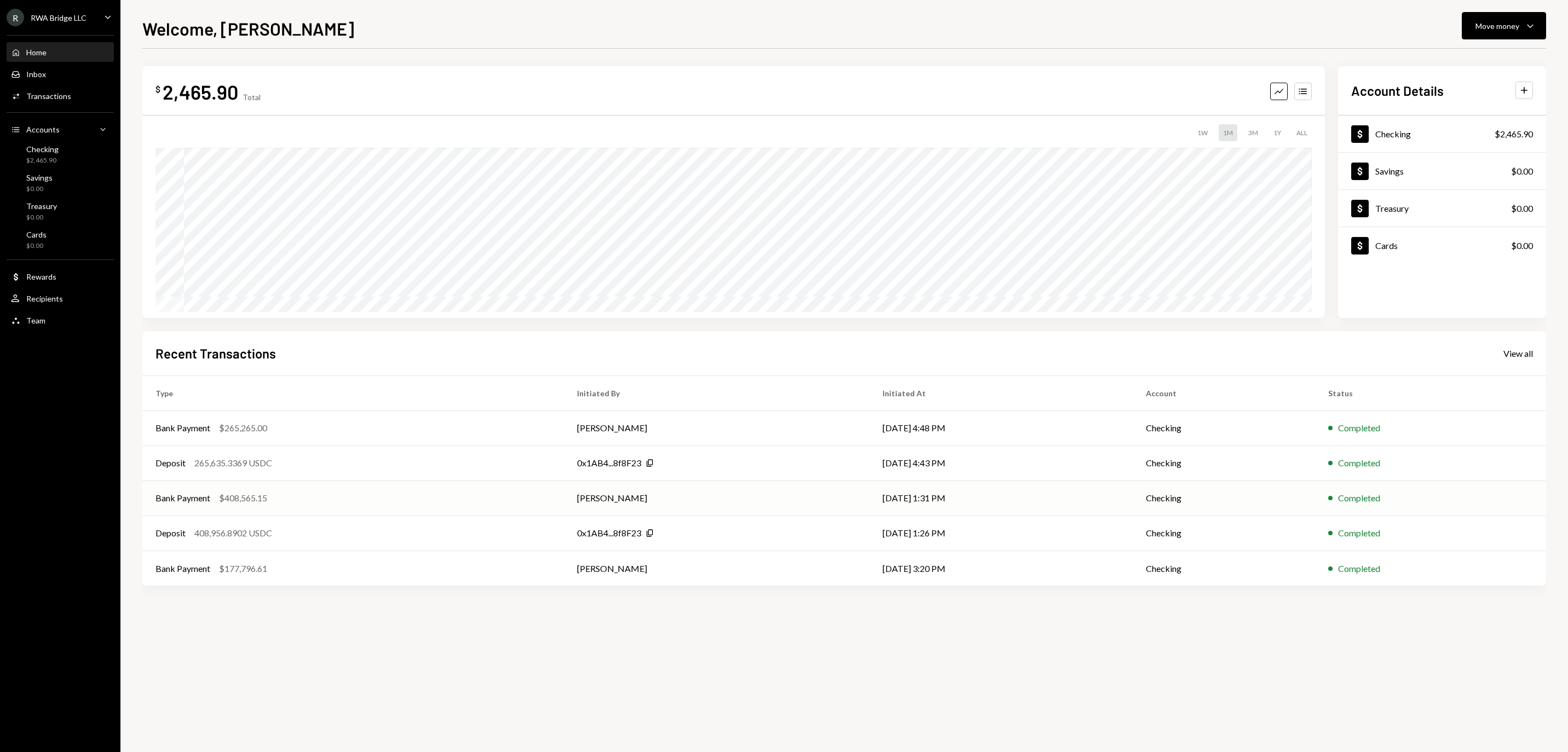
click at [404, 500] on div "Bank Payment $408,565.15" at bounding box center [353, 498] width 395 height 13
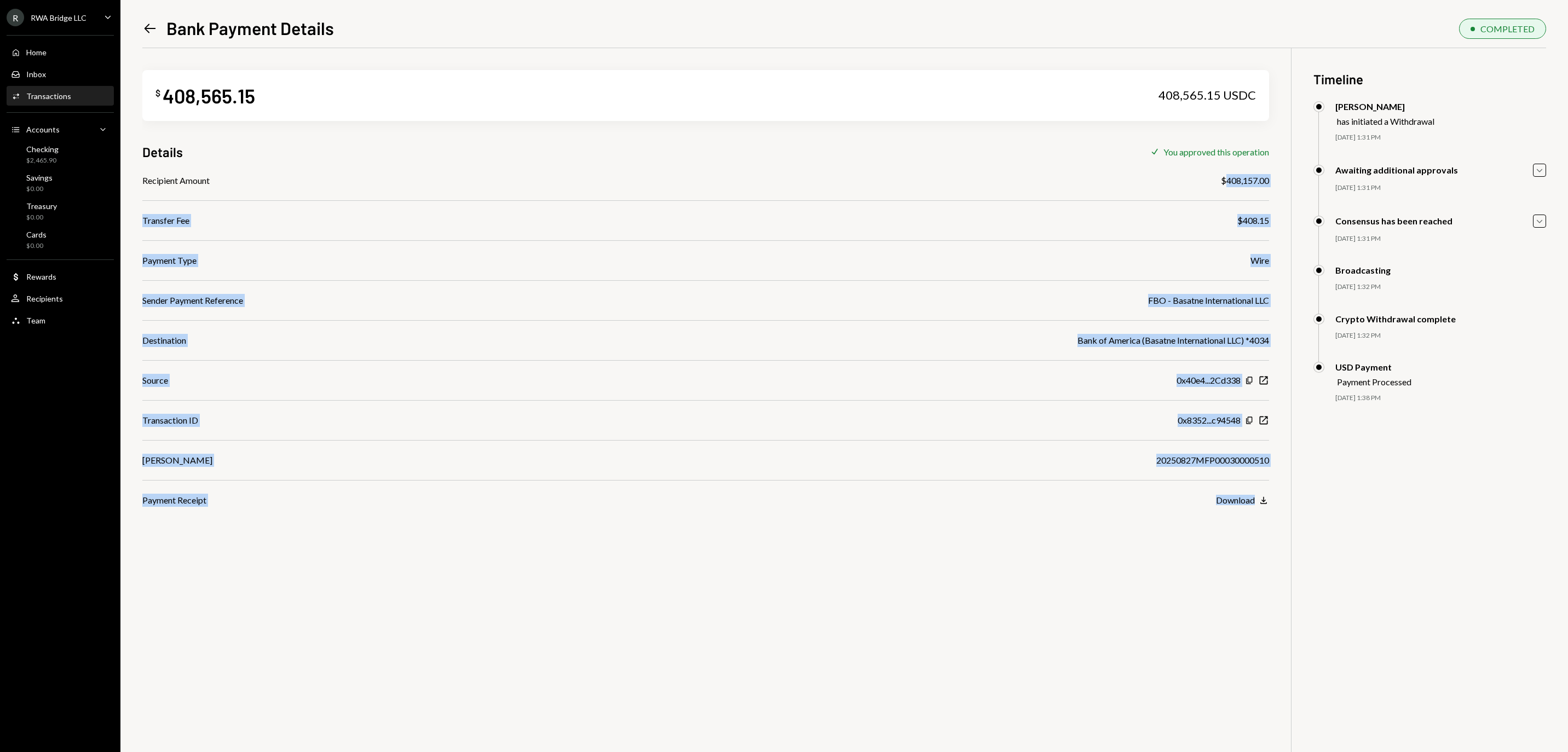
drag, startPoint x: 1219, startPoint y: 181, endPoint x: 1269, endPoint y: 181, distance: 50.0
click at [1269, 181] on div "$ 408,565.15 408,565.15 USDC Details Check You approved this operation Recipien…" at bounding box center [844, 424] width 1404 height 752
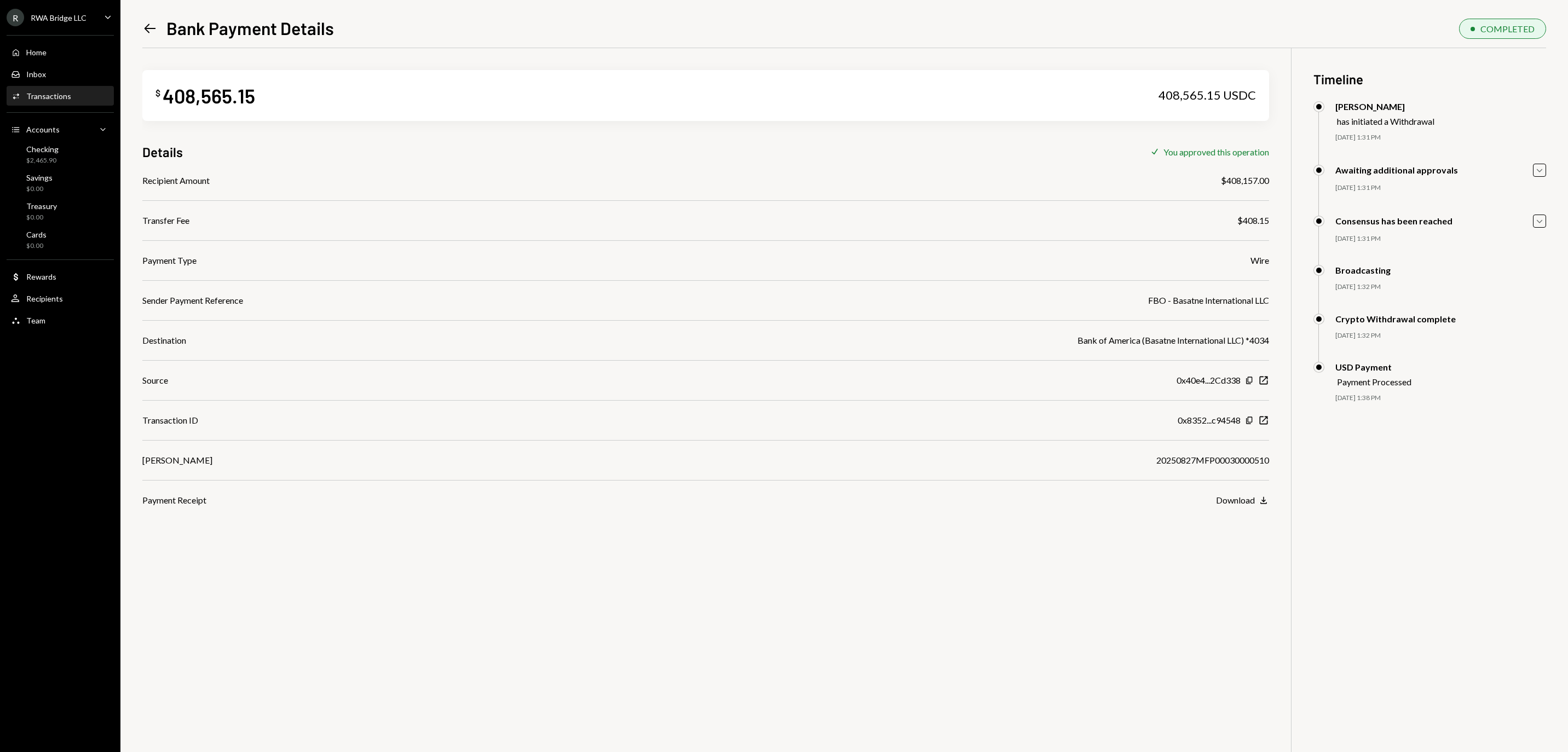
click at [1269, 182] on div "$ 408,565.15 408,565.15 USDC Details Check You approved this operation Recipien…" at bounding box center [844, 424] width 1404 height 752
drag, startPoint x: 1268, startPoint y: 182, endPoint x: 1220, endPoint y: 181, distance: 48.0
click at [1221, 181] on div "$408,157.00" at bounding box center [1245, 181] width 48 height 13
copy div "408,157.00"
click at [1159, 462] on div "20250827MFP00030000510" at bounding box center [1213, 460] width 113 height 13
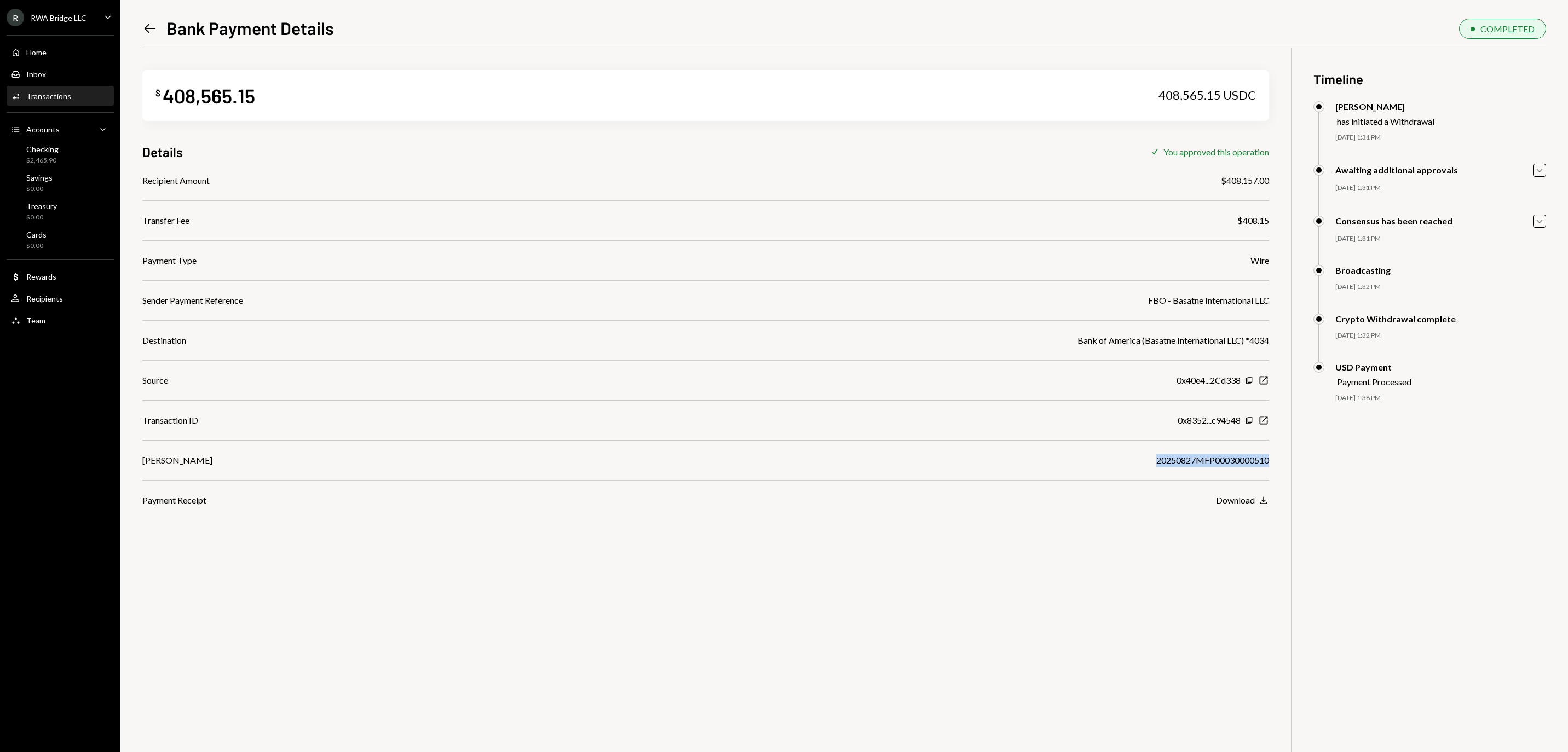
click at [1159, 462] on div "20250827MFP00030000510" at bounding box center [1213, 460] width 113 height 13
copy div "20250827MFP00030000510"
click at [79, 58] on div "Home Home" at bounding box center [60, 53] width 99 height 10
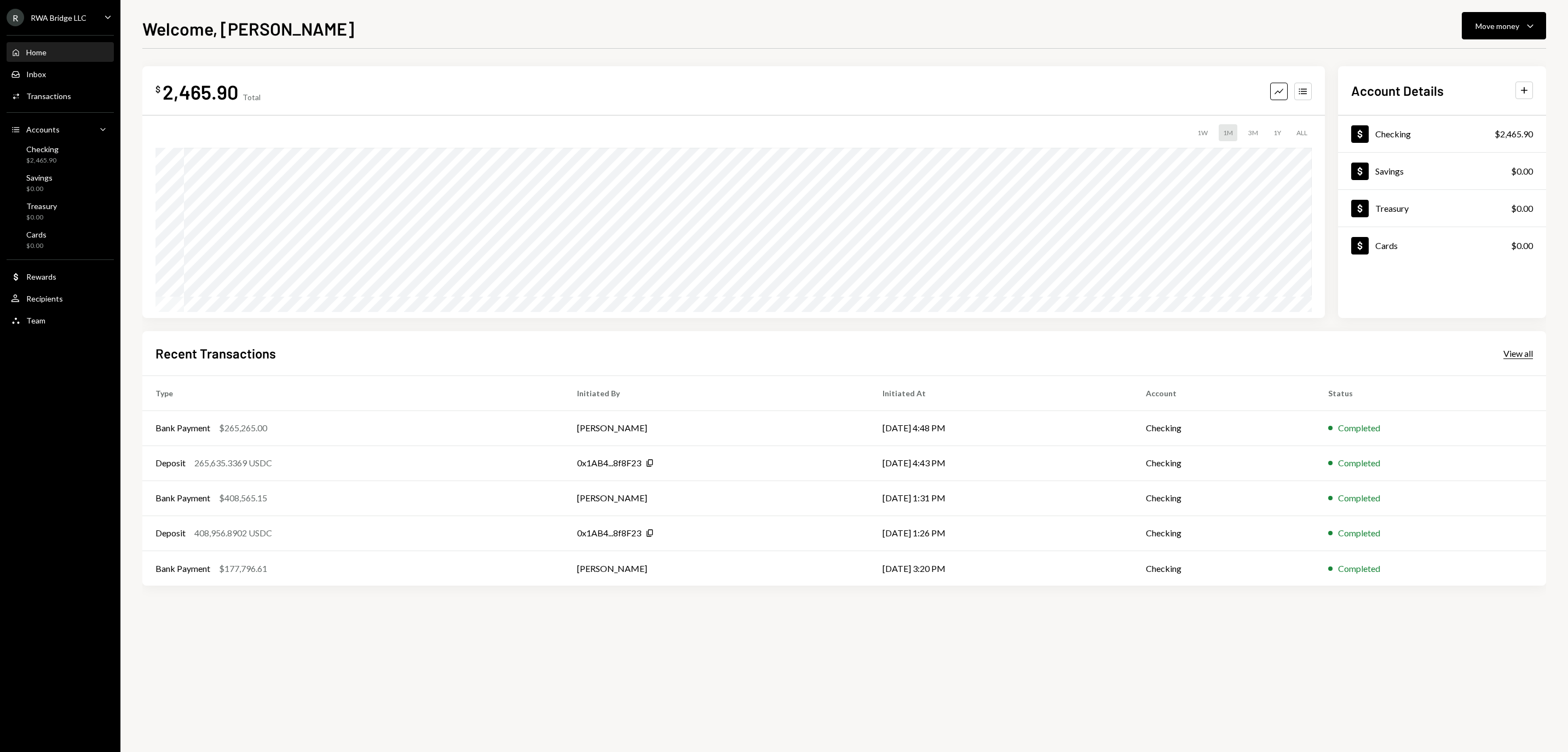
click at [1520, 352] on div "View all" at bounding box center [1518, 354] width 30 height 11
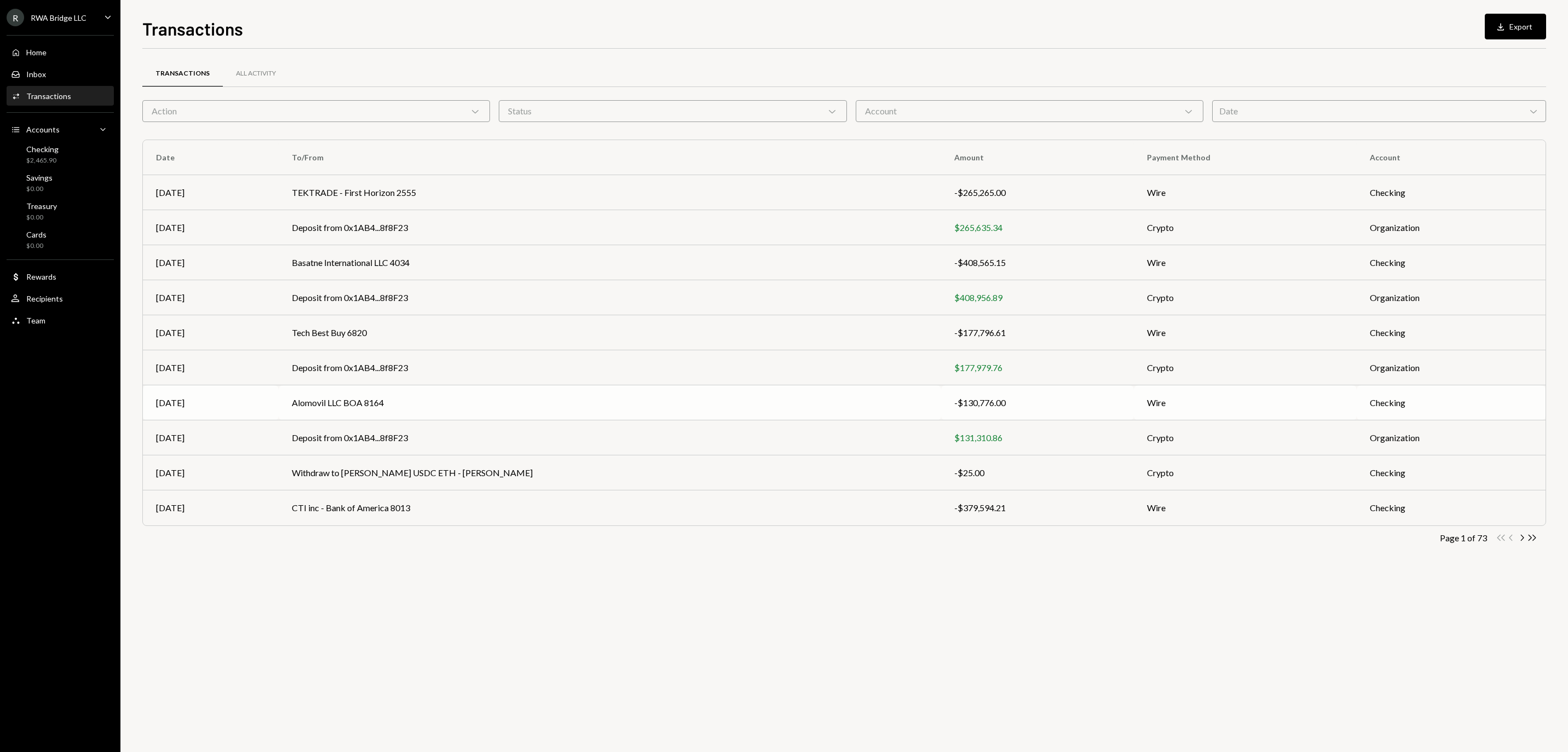
click at [784, 401] on td "Alomovil LLC BOA 8164" at bounding box center [610, 403] width 662 height 35
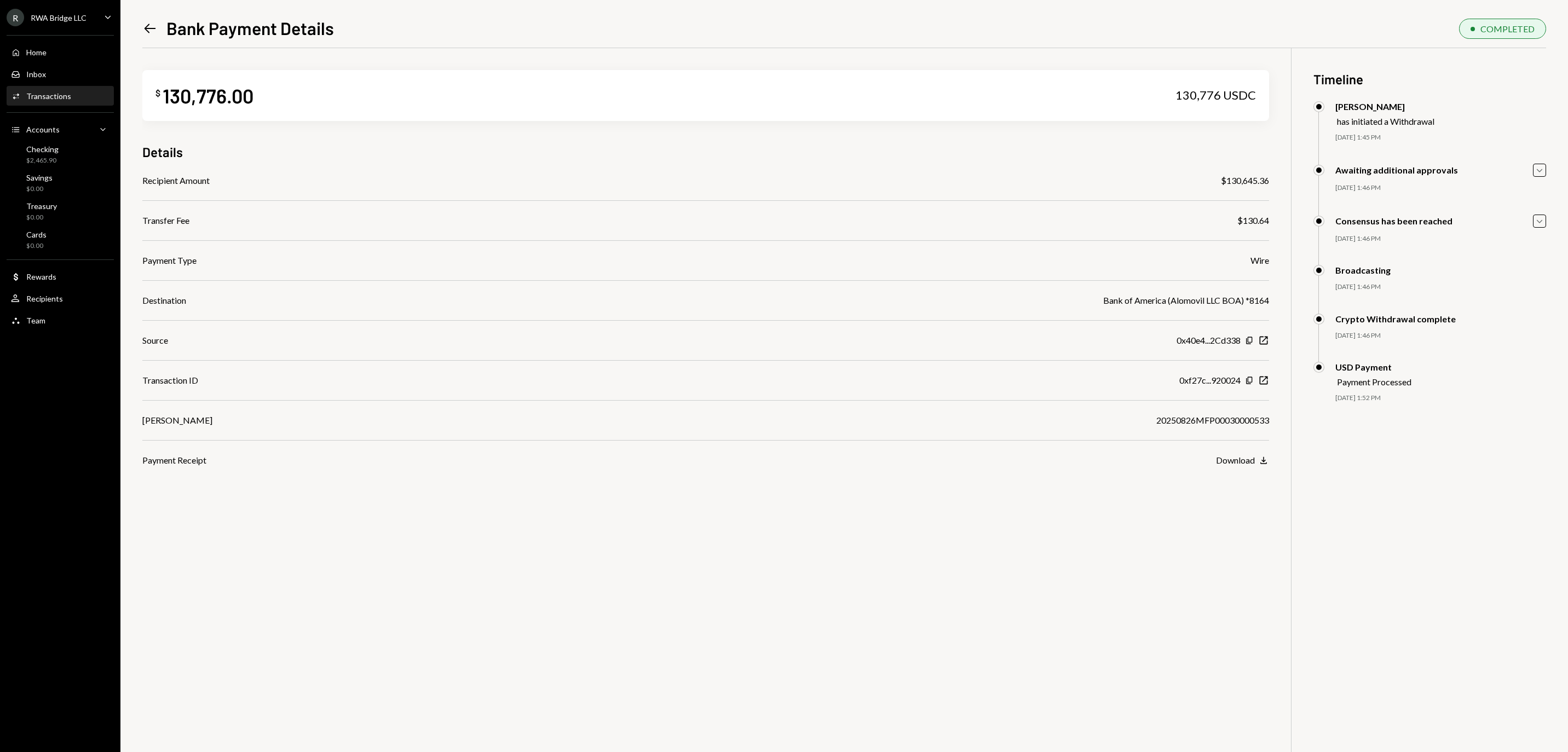
click at [1161, 422] on div "20250826MFP00030000533" at bounding box center [1213, 420] width 113 height 13
copy div "20250826MFP00030000533"
drag, startPoint x: 1220, startPoint y: 179, endPoint x: 1268, endPoint y: 179, distance: 48.0
click at [1268, 179] on div "$130,645.36" at bounding box center [1245, 181] width 48 height 13
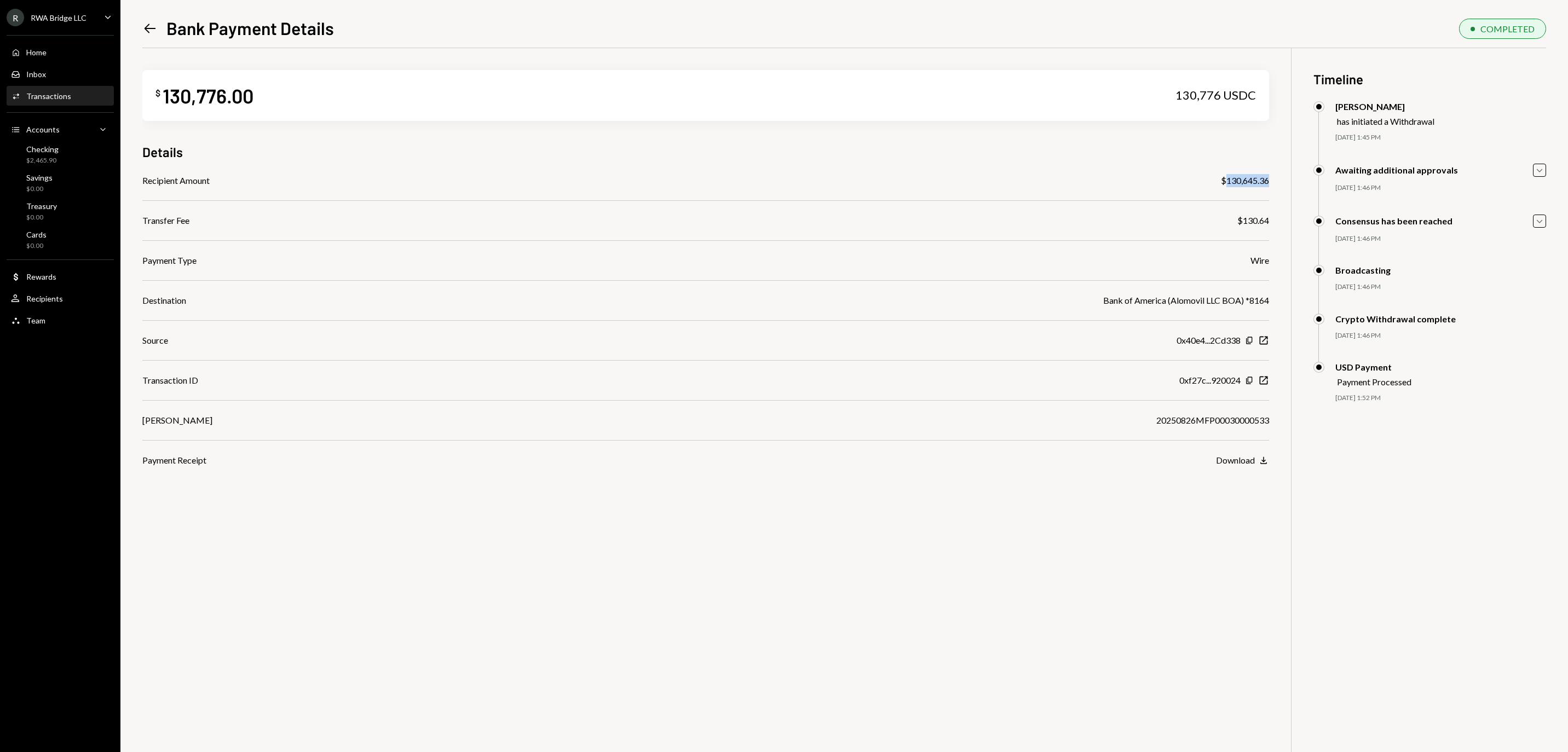
copy div "130,645.36"
click at [1157, 422] on div "20250826MFP00030000533" at bounding box center [1213, 420] width 113 height 13
copy div "20250826MFP00030000533"
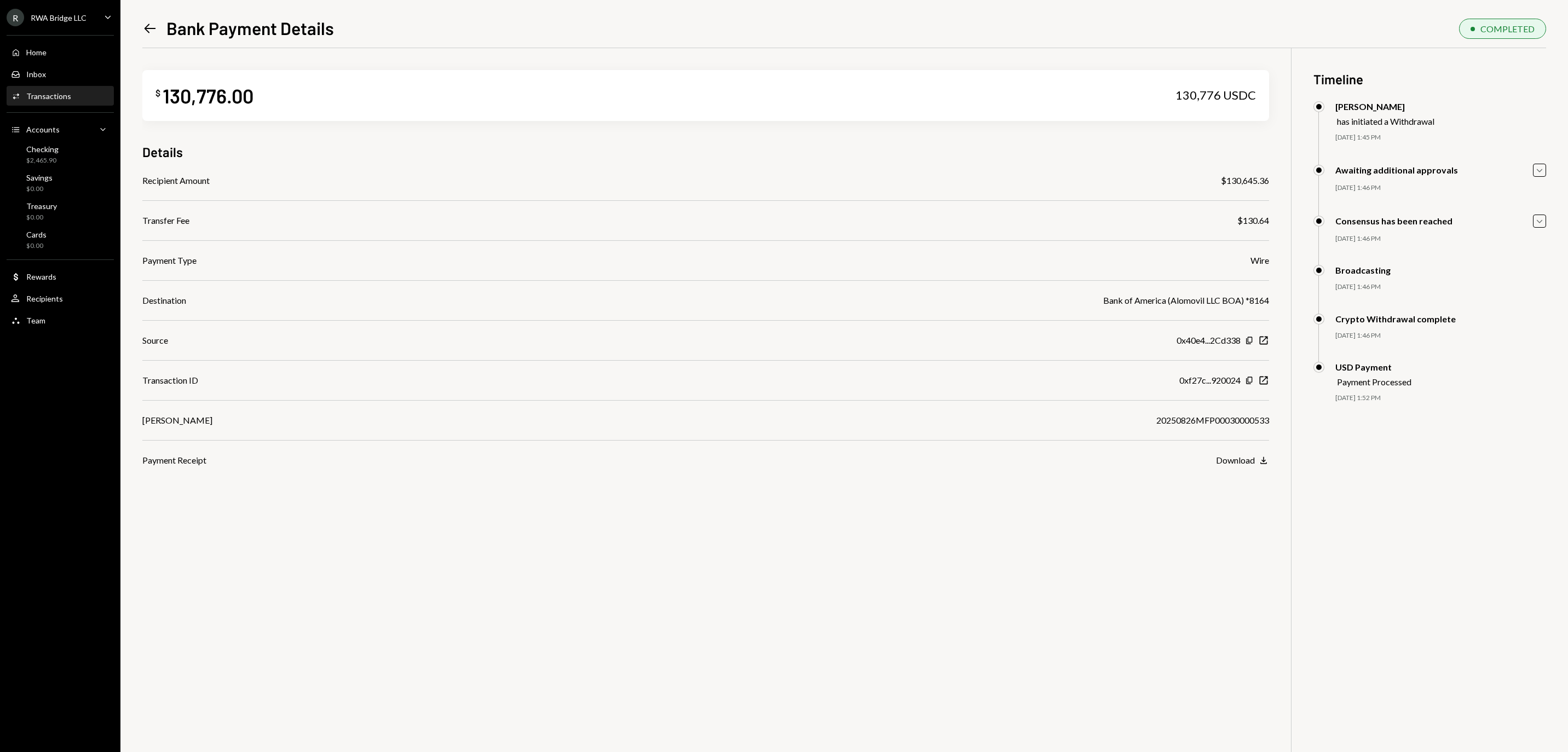
click at [1239, 175] on div "$130,645.36" at bounding box center [1245, 181] width 48 height 13
copy div "130,645.36"
click at [1164, 419] on div "20250826MFP00030000533" at bounding box center [1213, 420] width 113 height 13
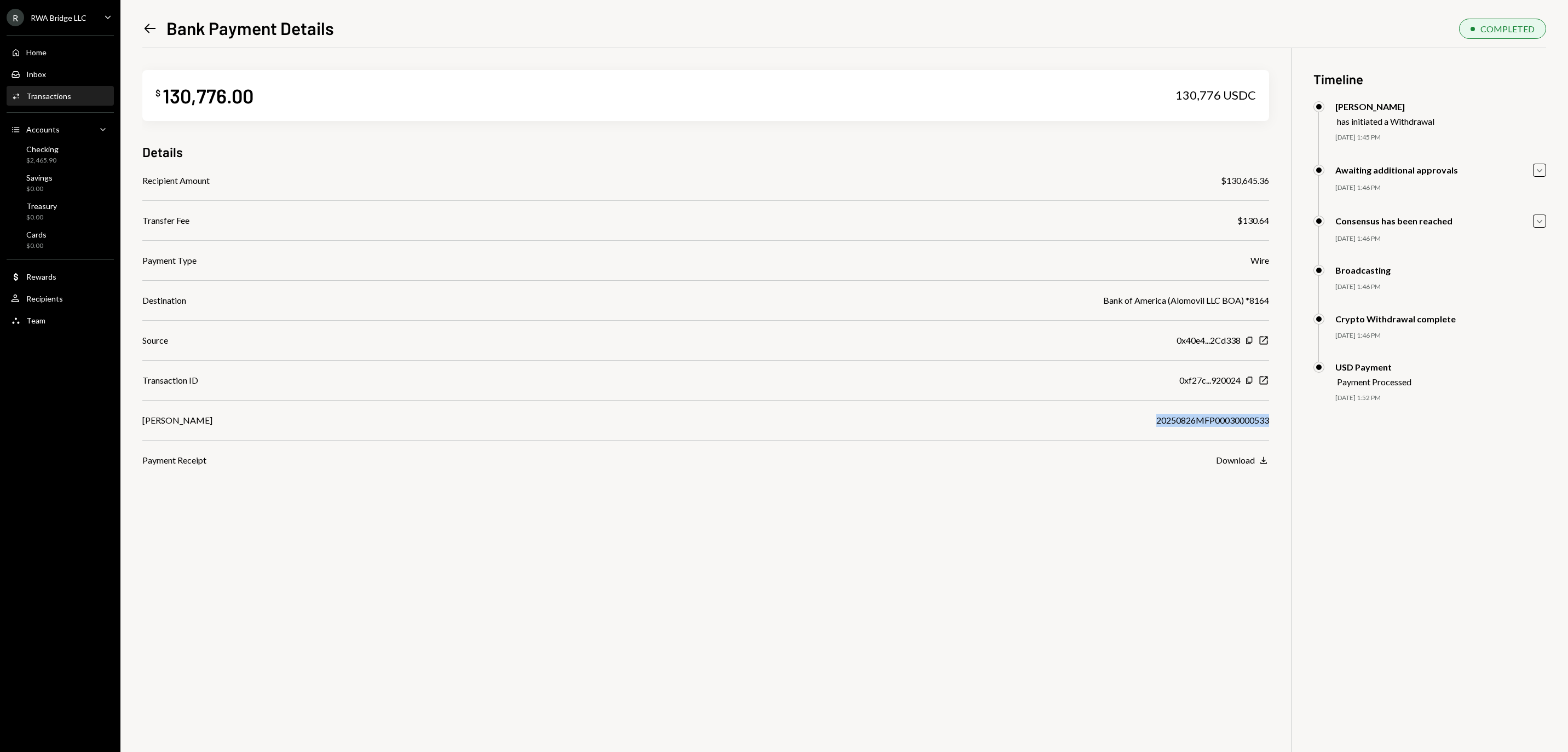
copy div "20250826MFP00030000533"
click at [103, 48] on link "Home Home" at bounding box center [60, 52] width 107 height 19
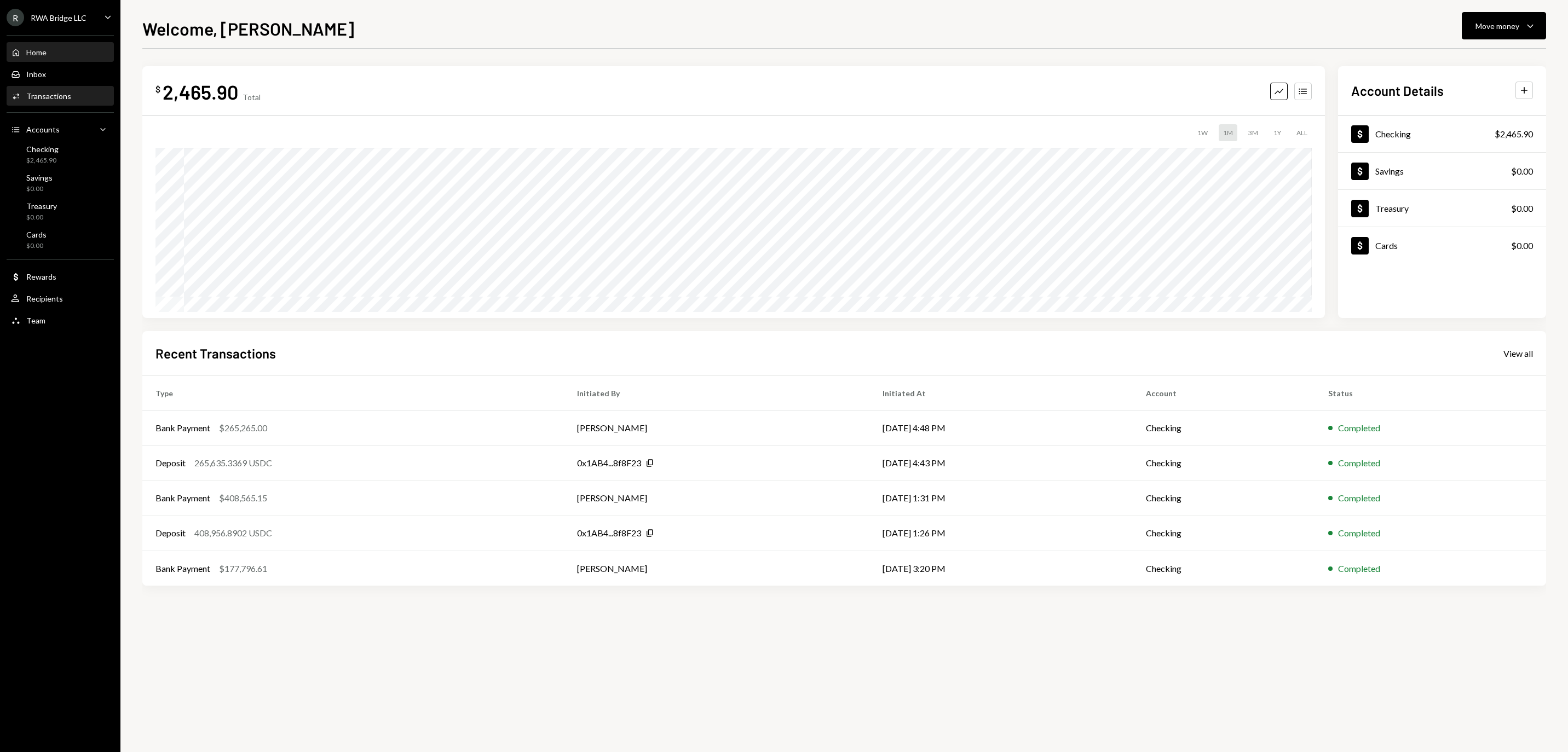
click at [86, 101] on div "Activities Transactions" at bounding box center [60, 97] width 99 height 10
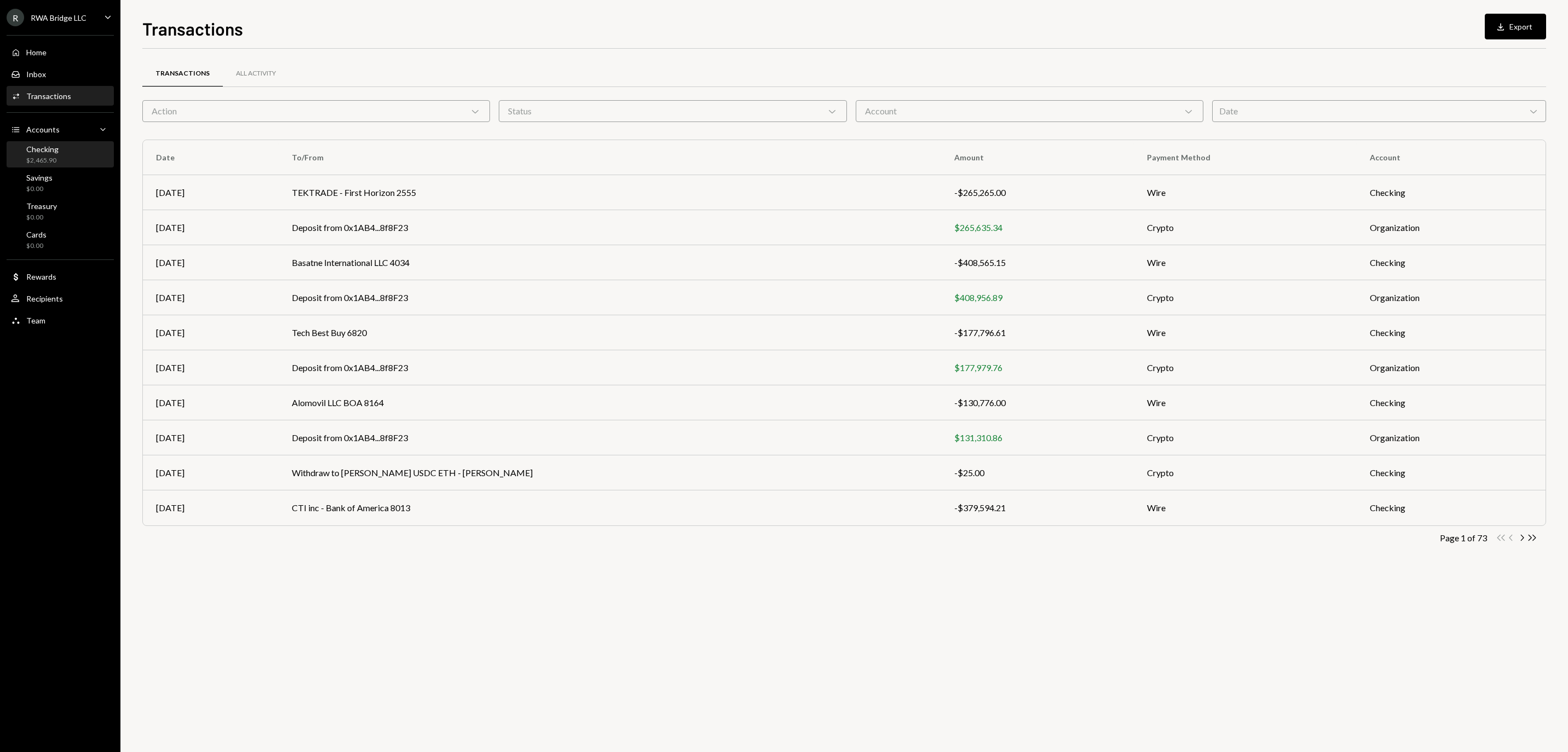
click at [58, 154] on div "Checking" at bounding box center [42, 149] width 32 height 9
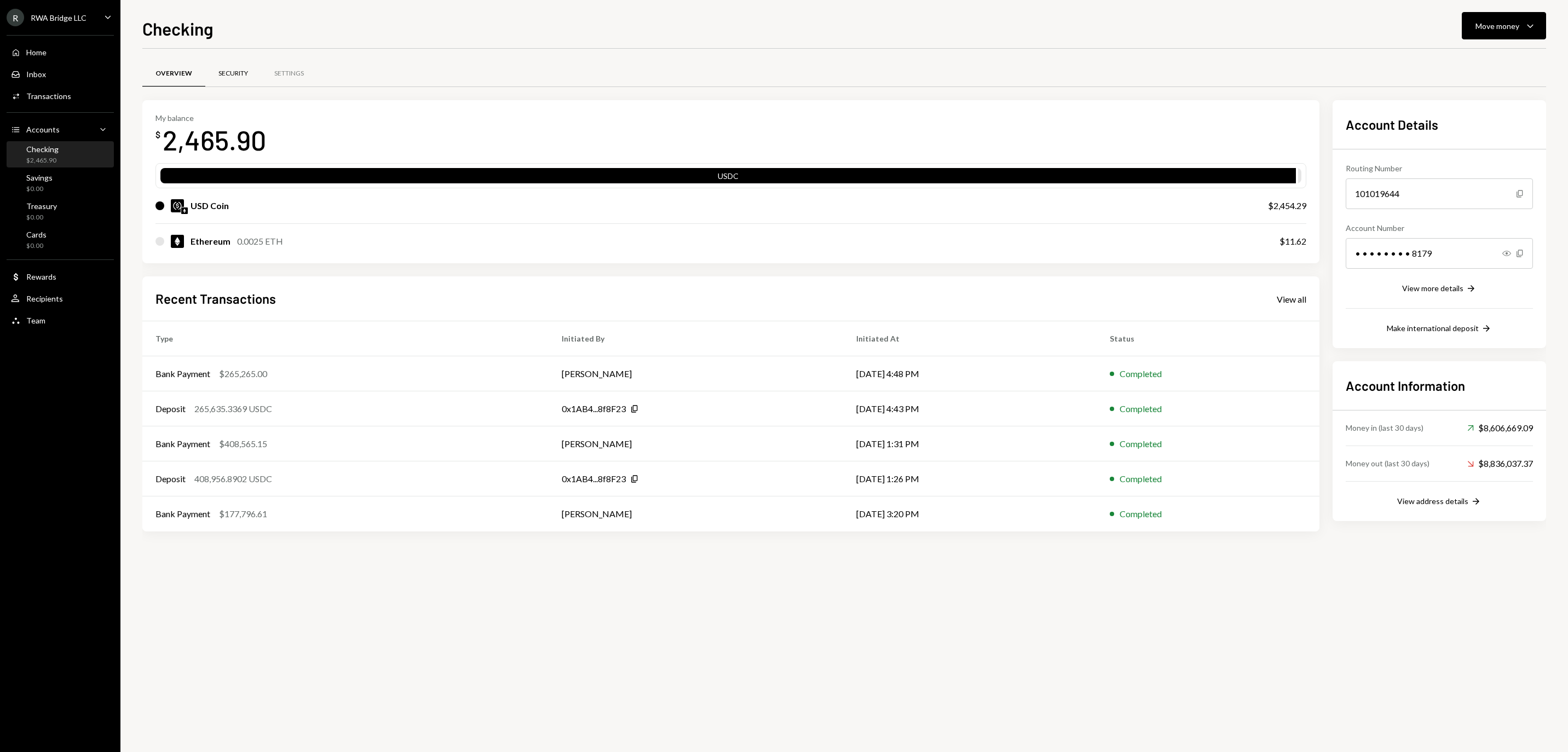
click at [261, 80] on div "Security" at bounding box center [233, 74] width 56 height 26
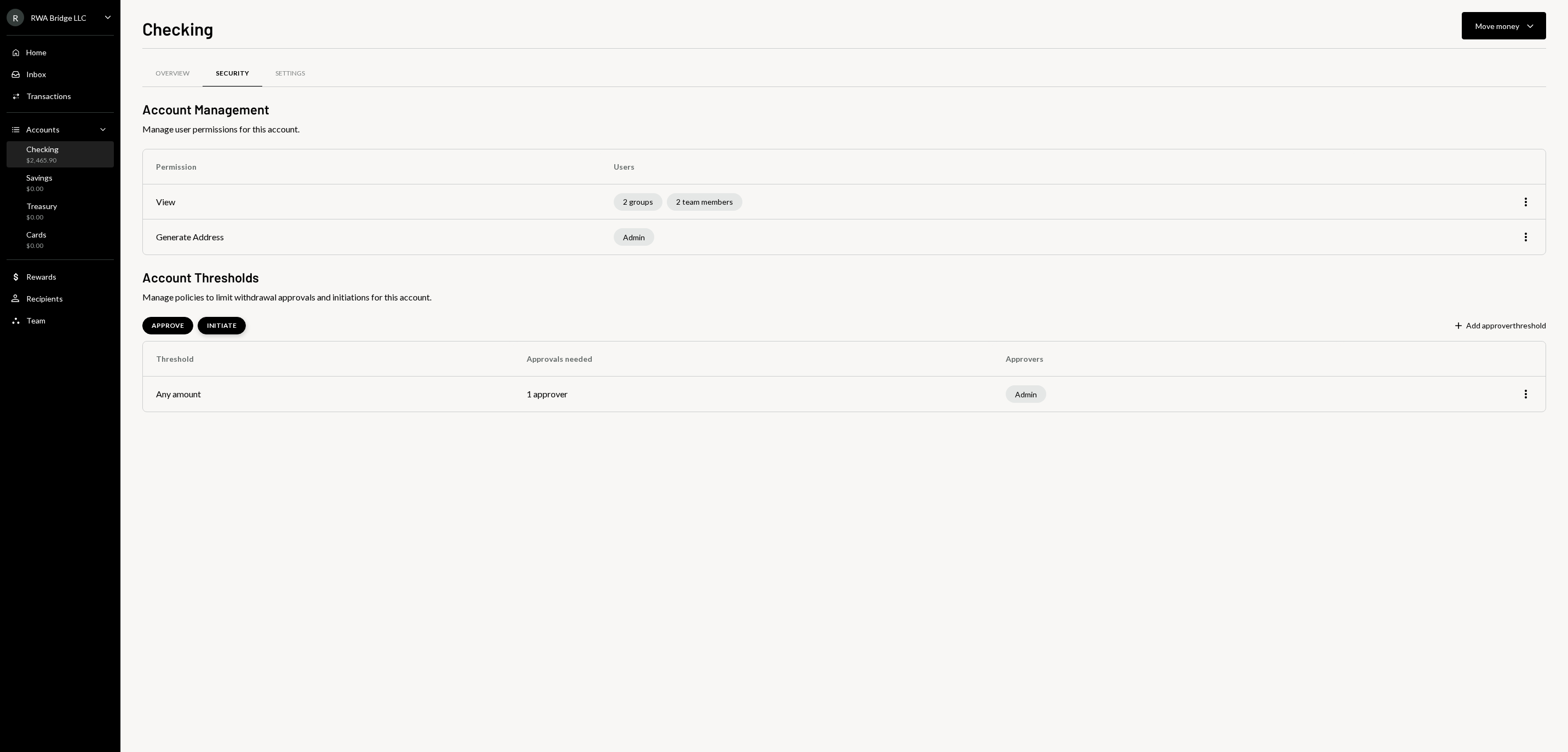
click at [236, 327] on div "INITIATE" at bounding box center [222, 325] width 30 height 9
click at [1520, 401] on icon "More" at bounding box center [1526, 394] width 13 height 13
click at [1501, 427] on div "Edit" at bounding box center [1500, 421] width 55 height 19
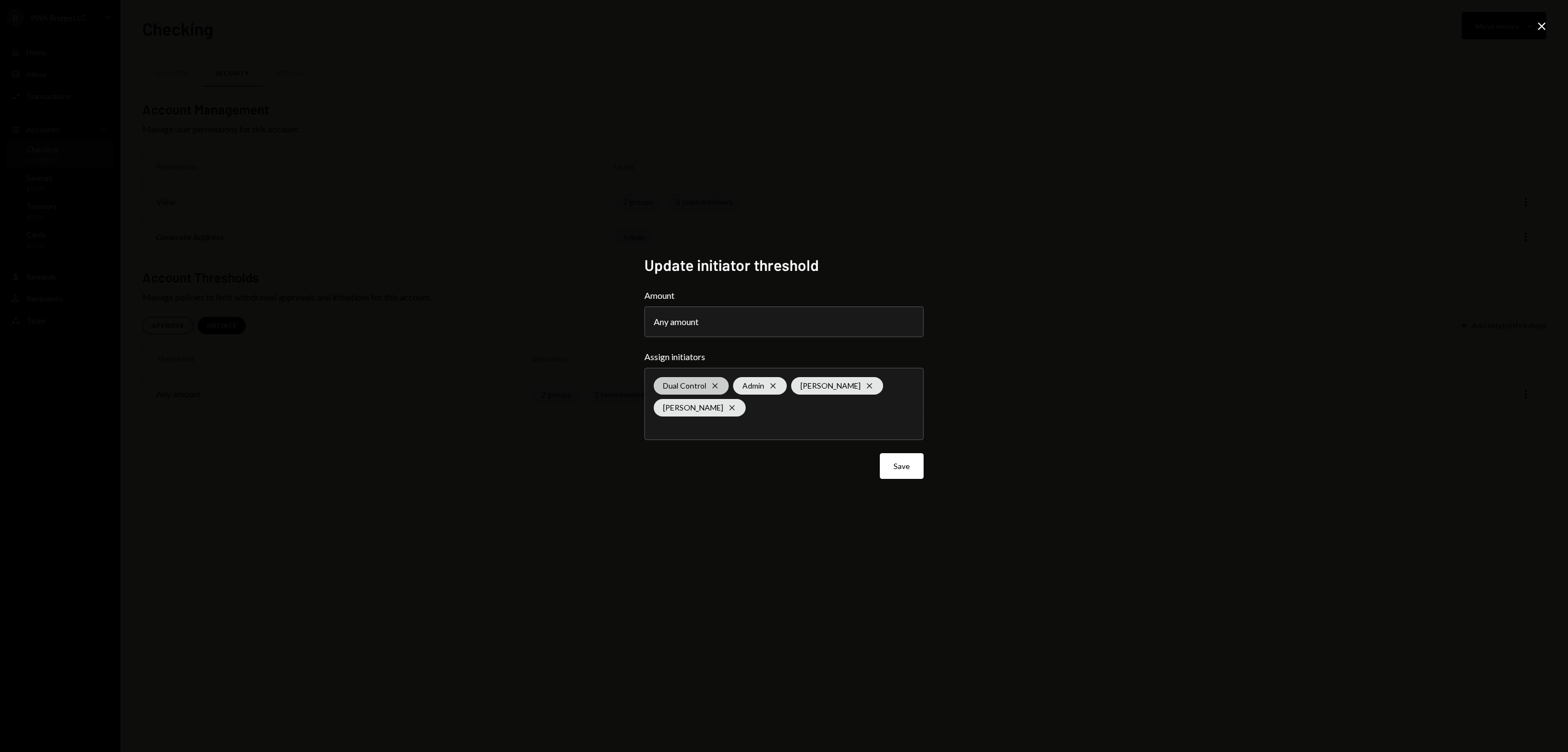
click at [719, 382] on icon "Cross" at bounding box center [715, 386] width 9 height 9
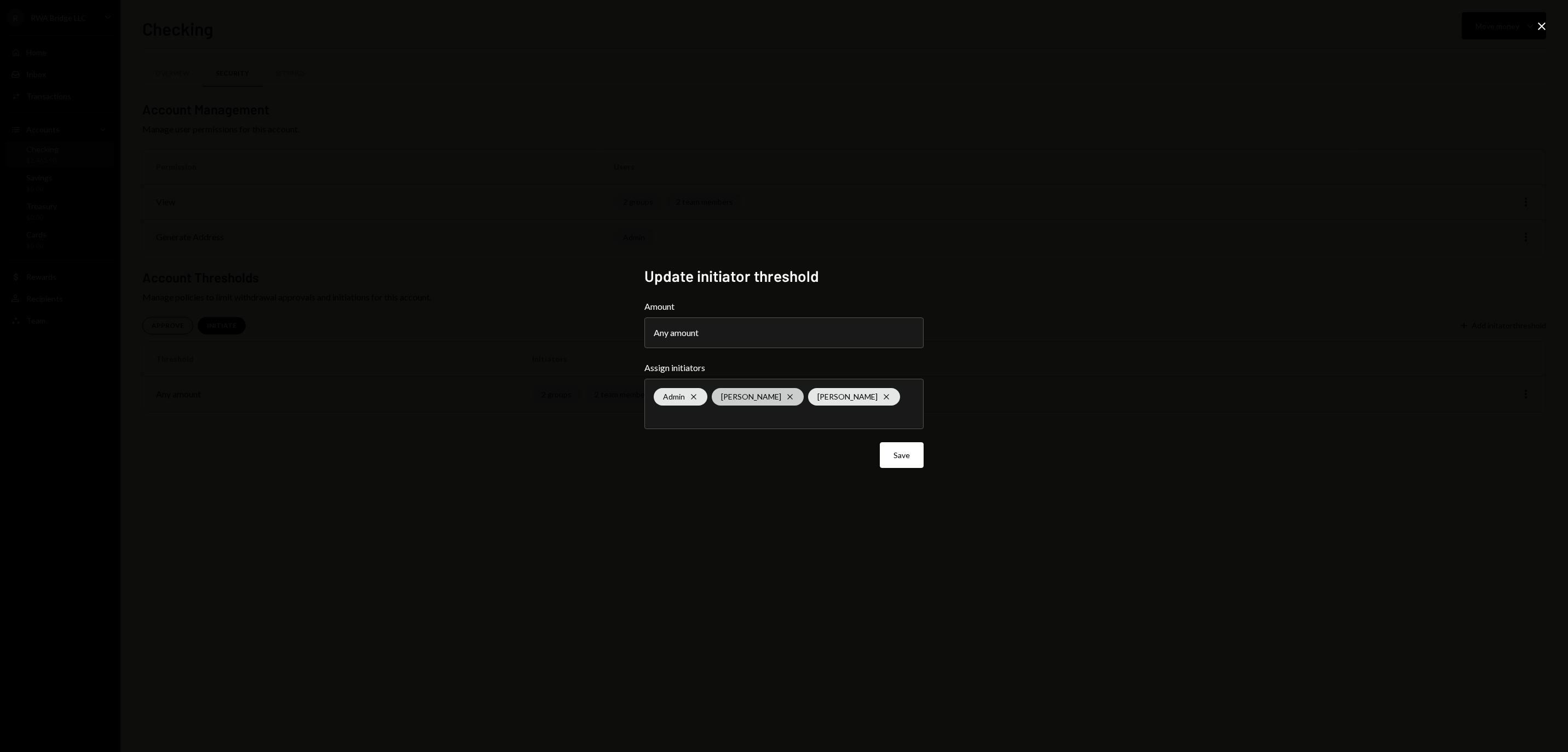
click at [776, 394] on div "Rima B Cross" at bounding box center [758, 397] width 92 height 17
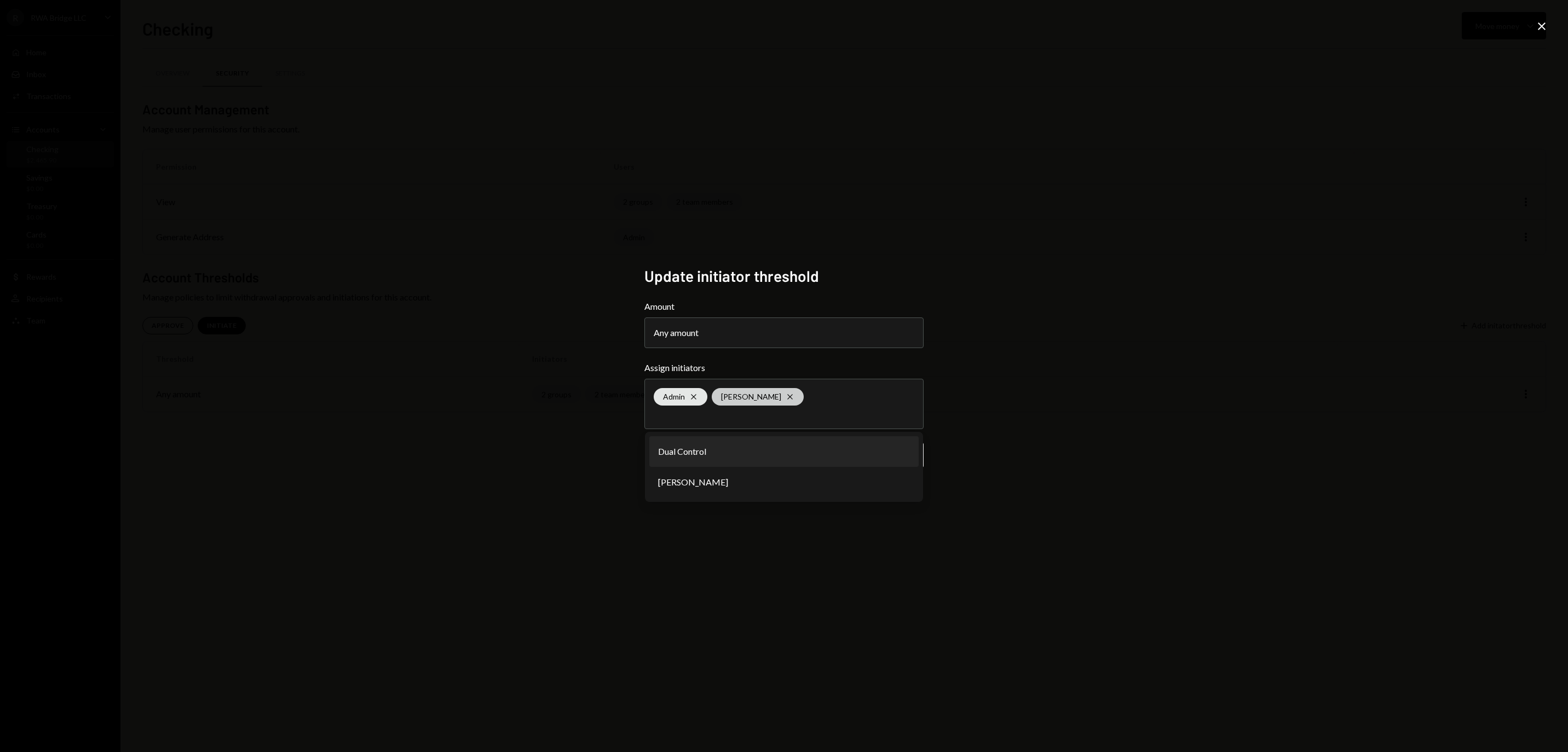
click at [794, 393] on icon "Cross" at bounding box center [790, 397] width 9 height 9
click at [1022, 367] on div "**********" at bounding box center [784, 376] width 1568 height 752
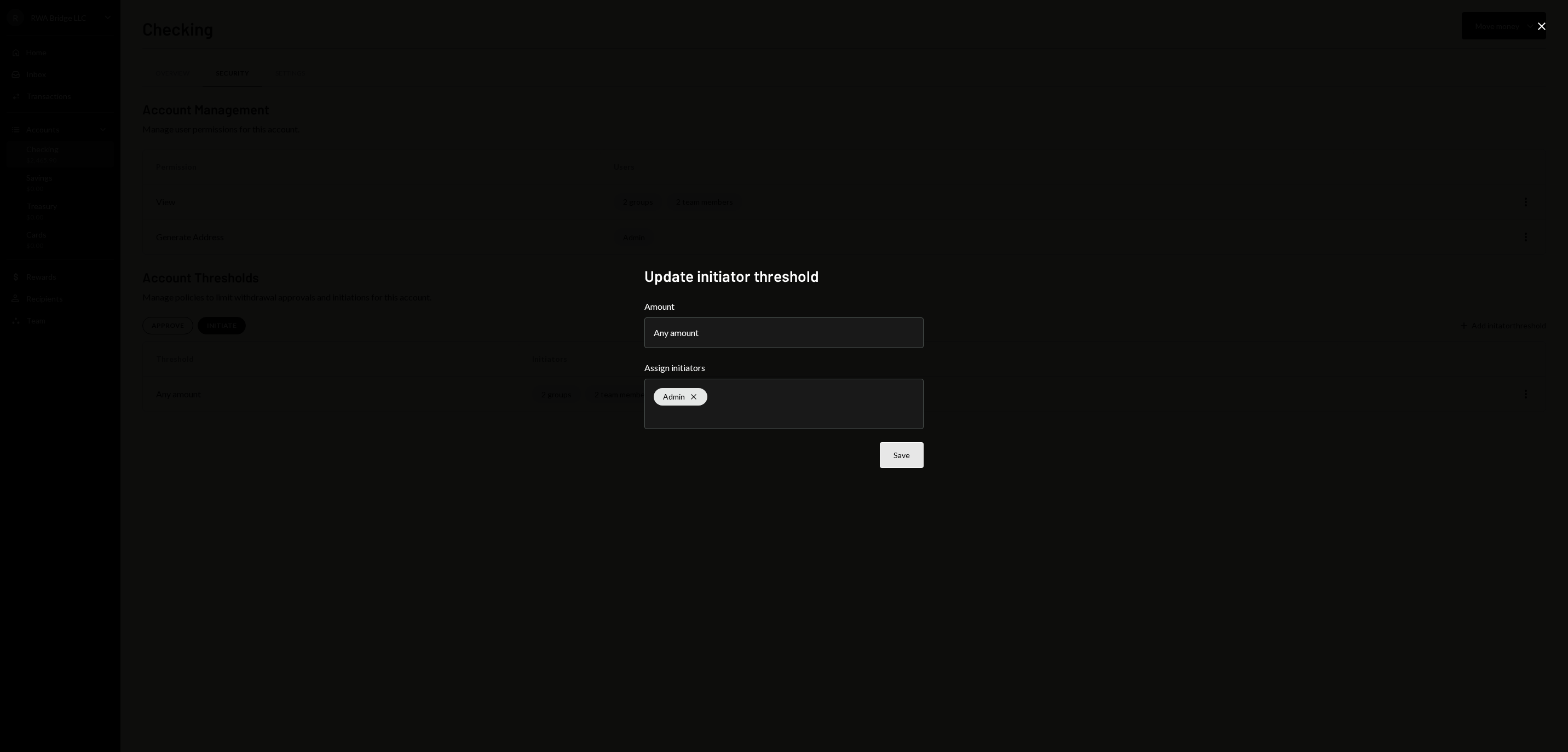
click at [885, 468] on button "Save" at bounding box center [901, 455] width 44 height 26
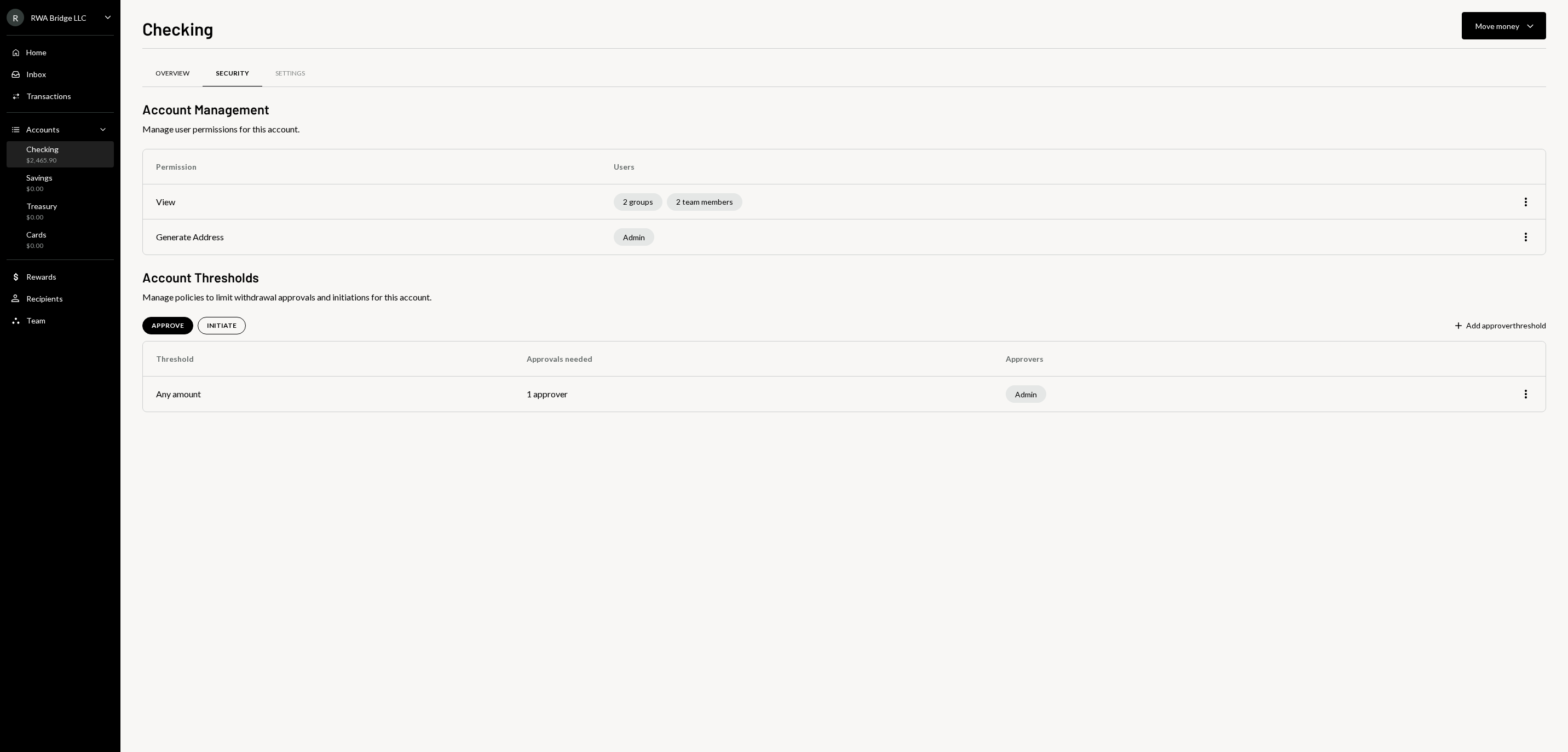
click at [182, 72] on div "Overview" at bounding box center [172, 73] width 34 height 9
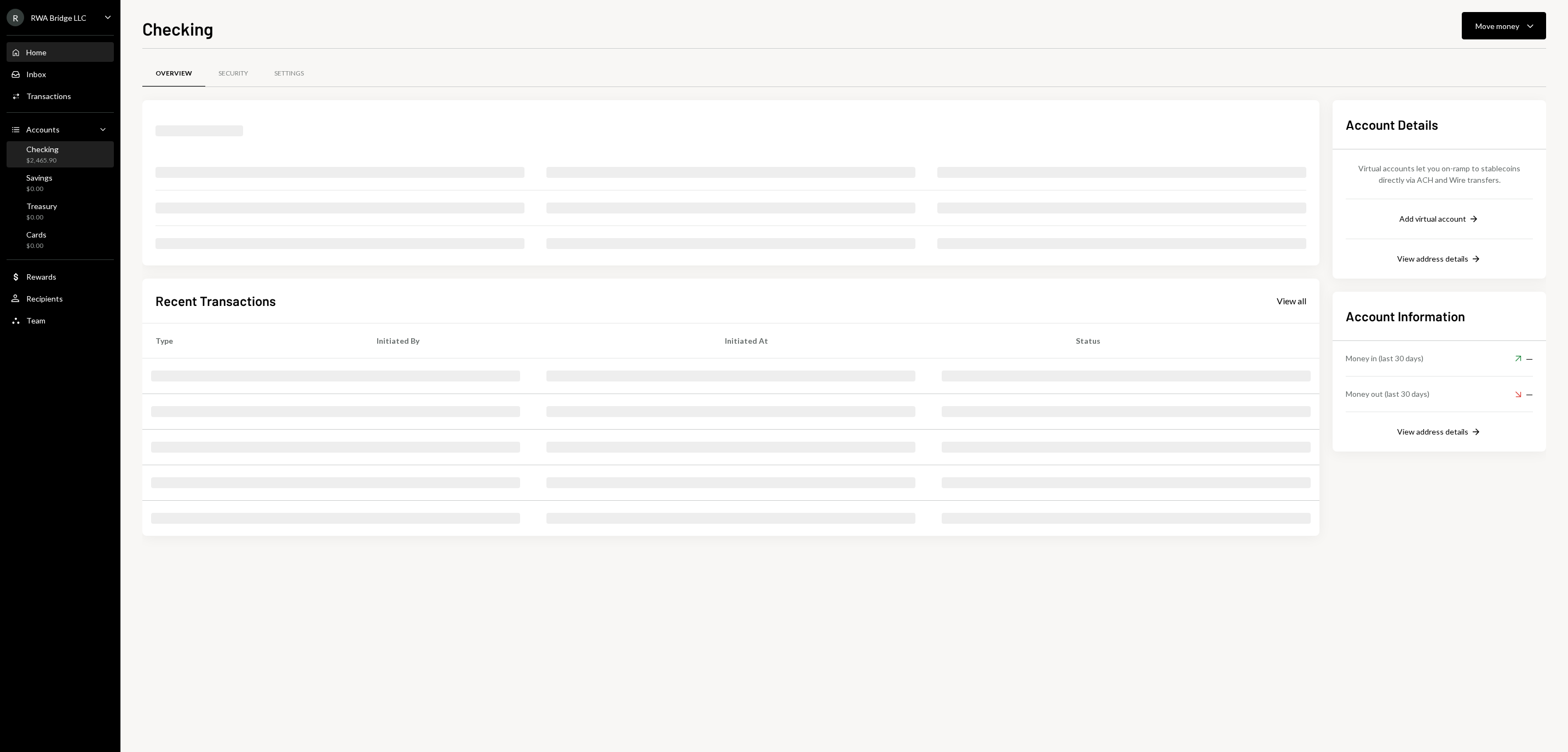
click at [81, 58] on div "Home Home" at bounding box center [60, 53] width 99 height 10
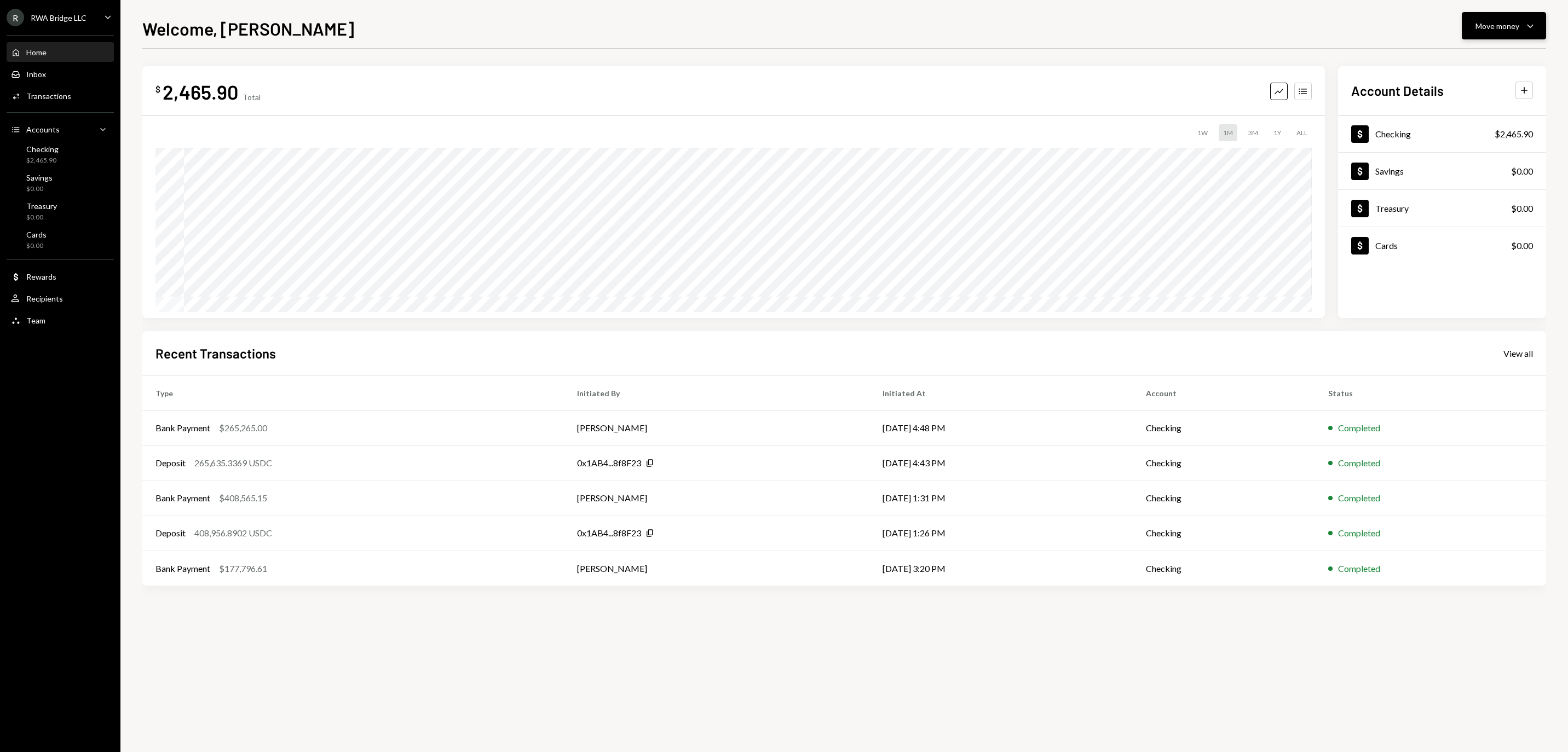
click at [1492, 20] on div "Move money" at bounding box center [1497, 26] width 44 height 12
click at [1441, 63] on icon "Withdraw" at bounding box center [1444, 59] width 10 height 10
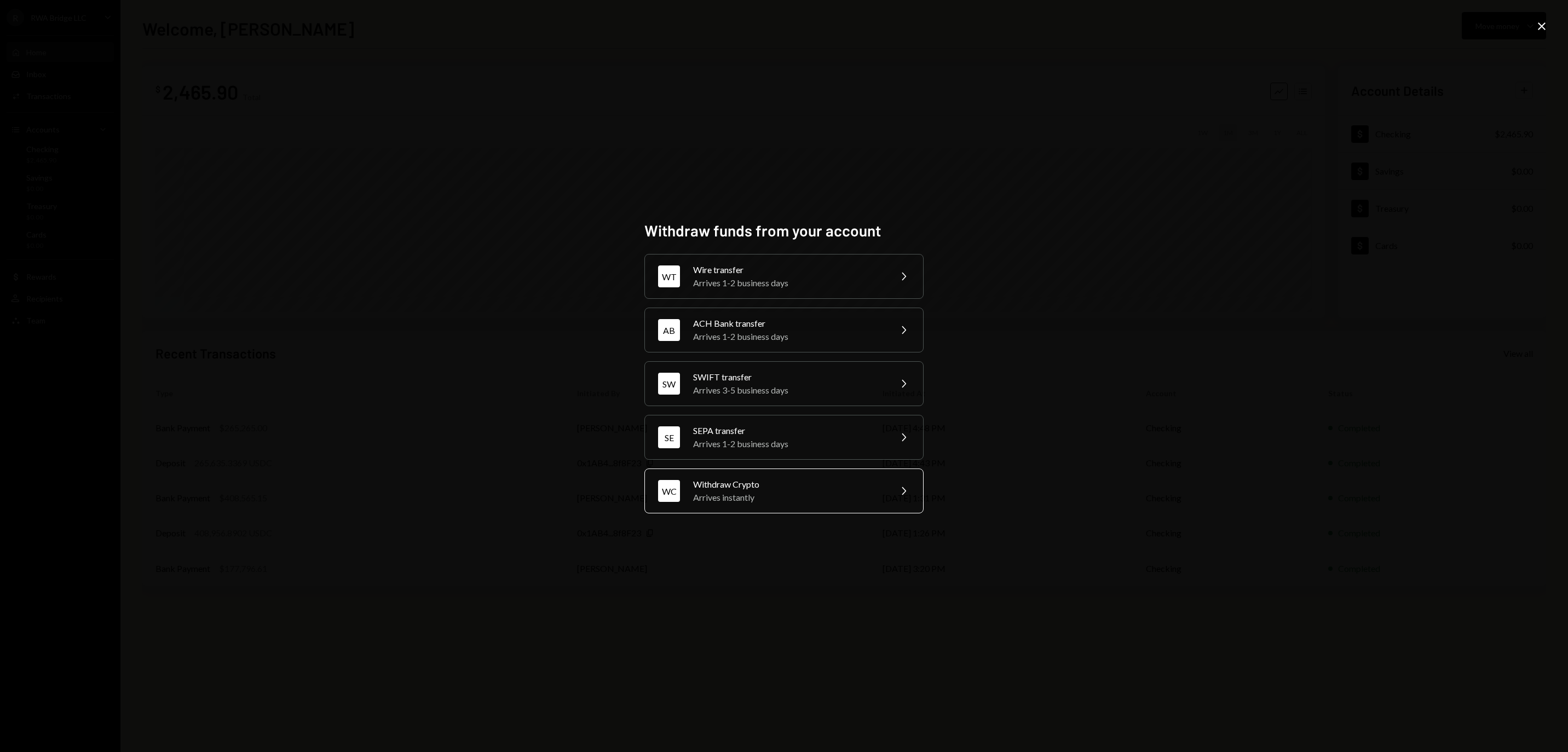
click at [770, 504] on div "Arrives instantly" at bounding box center [788, 498] width 190 height 13
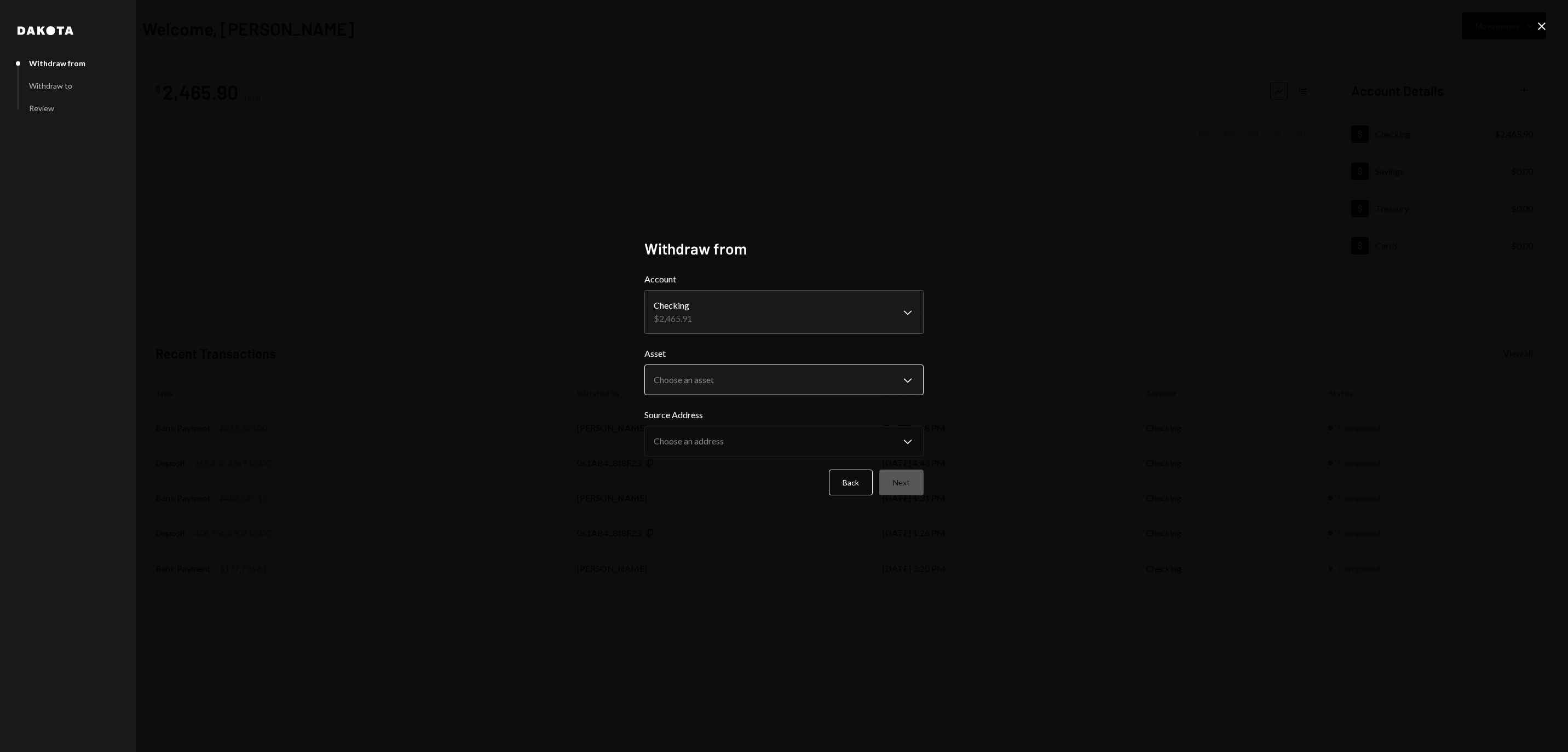
click at [748, 375] on body "**********" at bounding box center [784, 376] width 1568 height 752
select select "****"
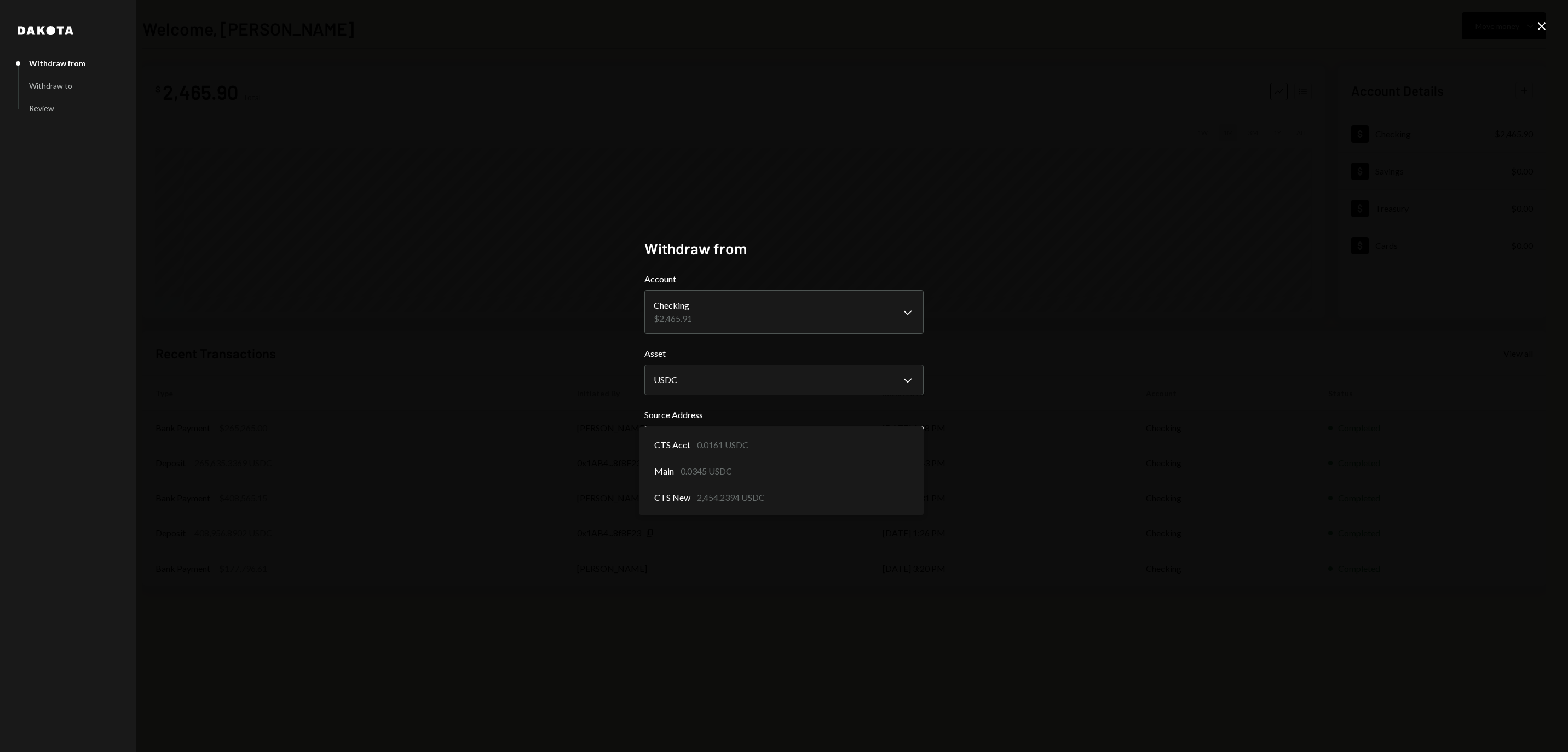
click at [738, 441] on body "**********" at bounding box center [784, 376] width 1568 height 752
select select "**********"
click at [897, 487] on button "Next" at bounding box center [901, 482] width 44 height 26
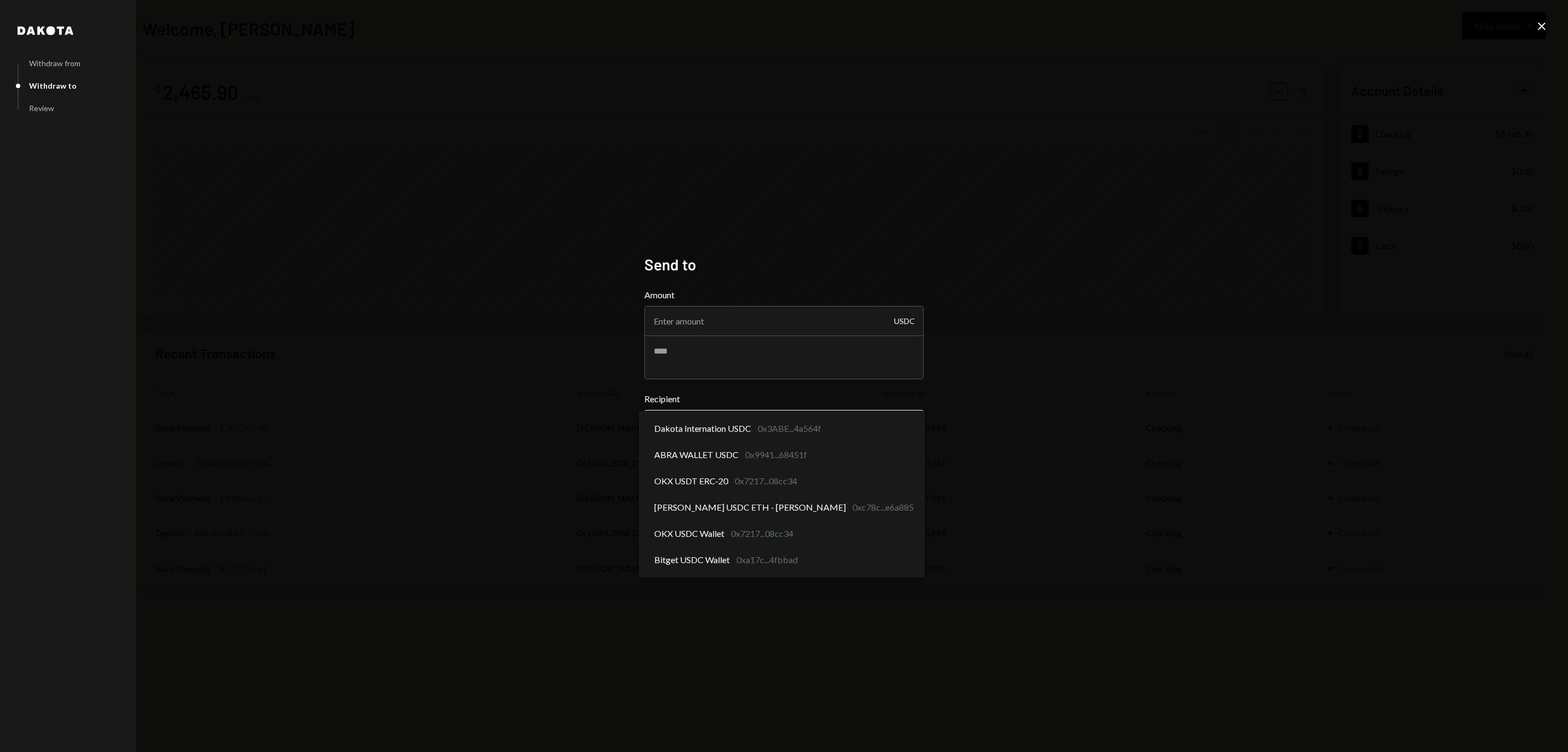
click at [736, 427] on body "**********" at bounding box center [784, 376] width 1568 height 752
select select "**********"
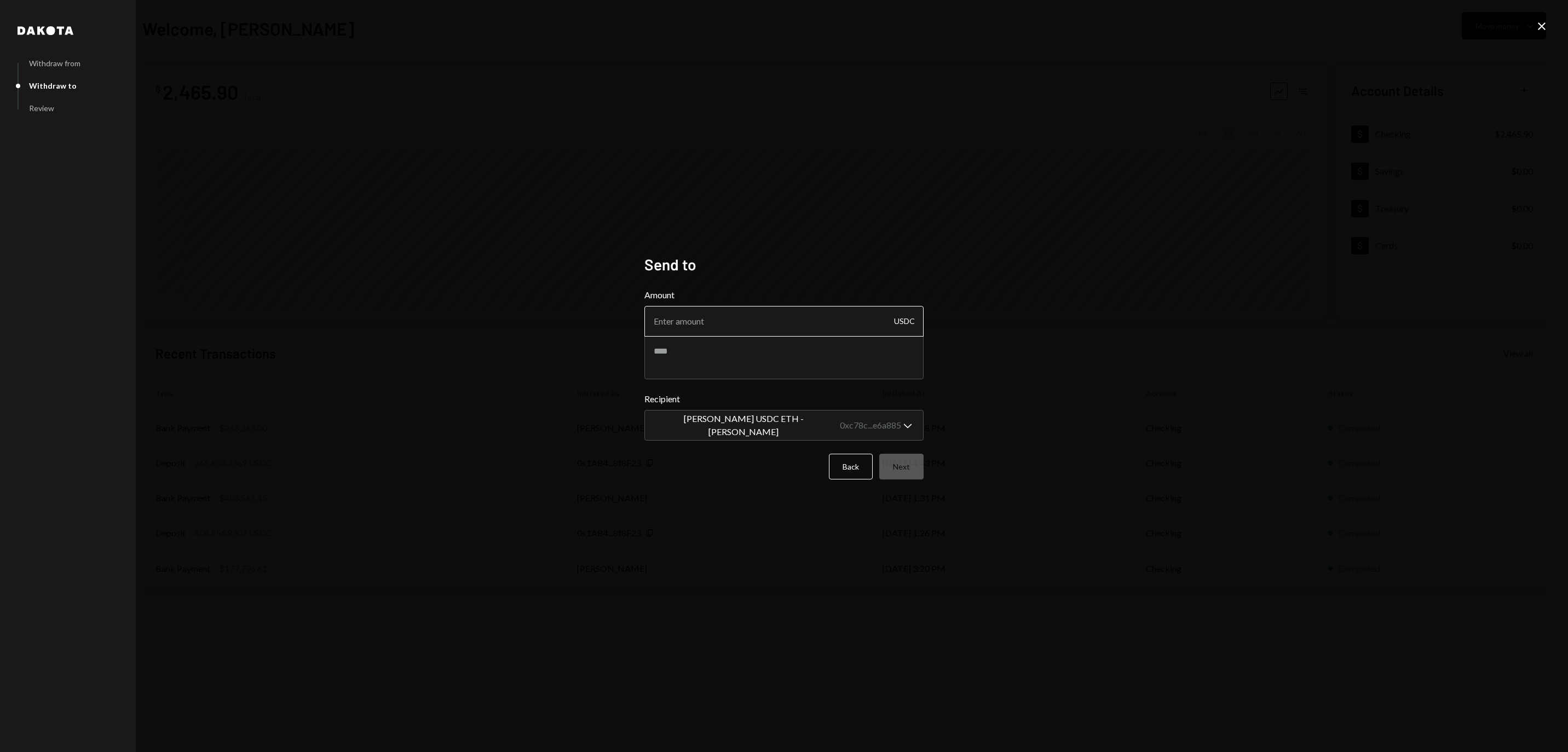
click at [749, 316] on input "Amount" at bounding box center [784, 321] width 279 height 31
type input "4"
type input "50"
click at [906, 466] on button "Next" at bounding box center [901, 466] width 44 height 26
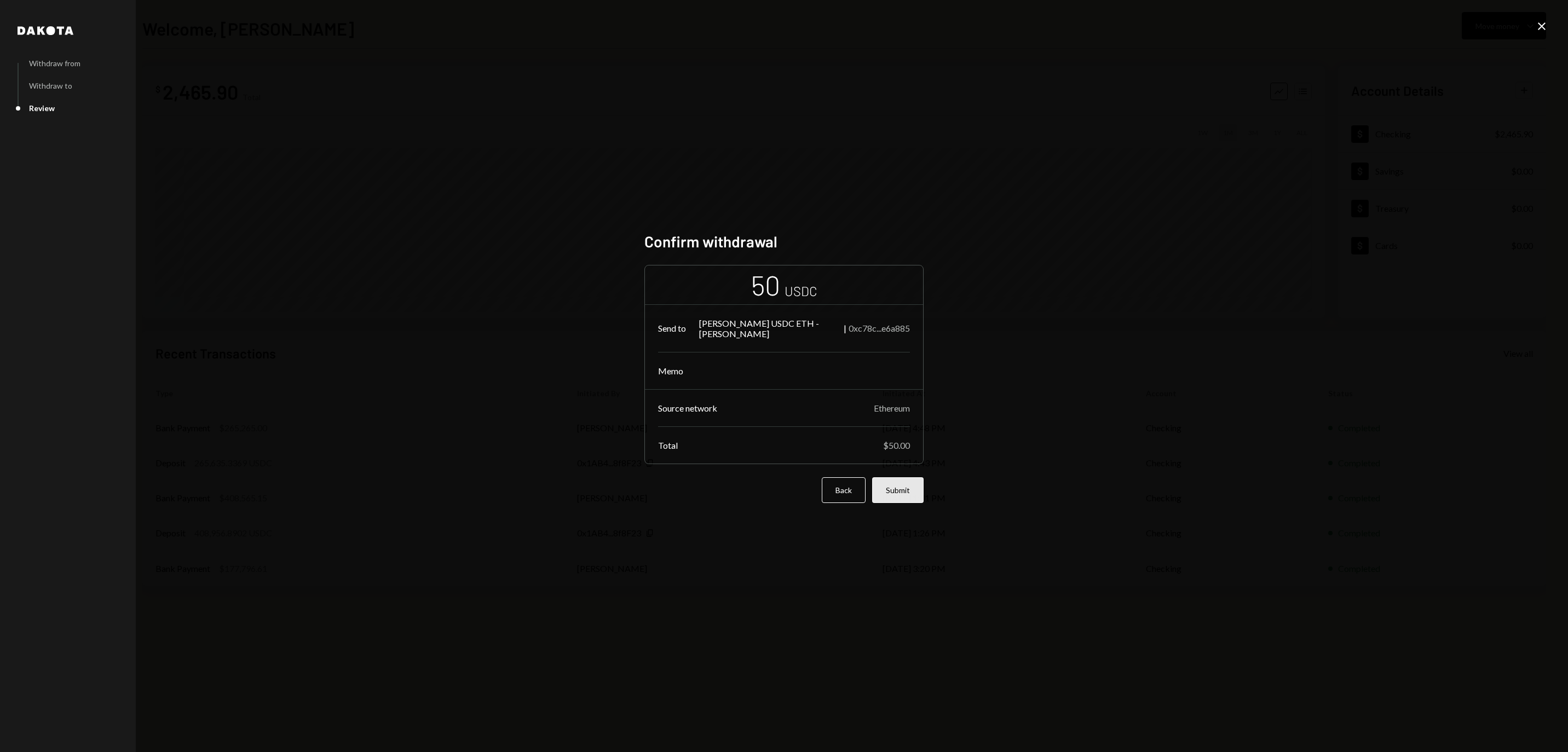
click at [906, 496] on button "Submit" at bounding box center [898, 490] width 51 height 26
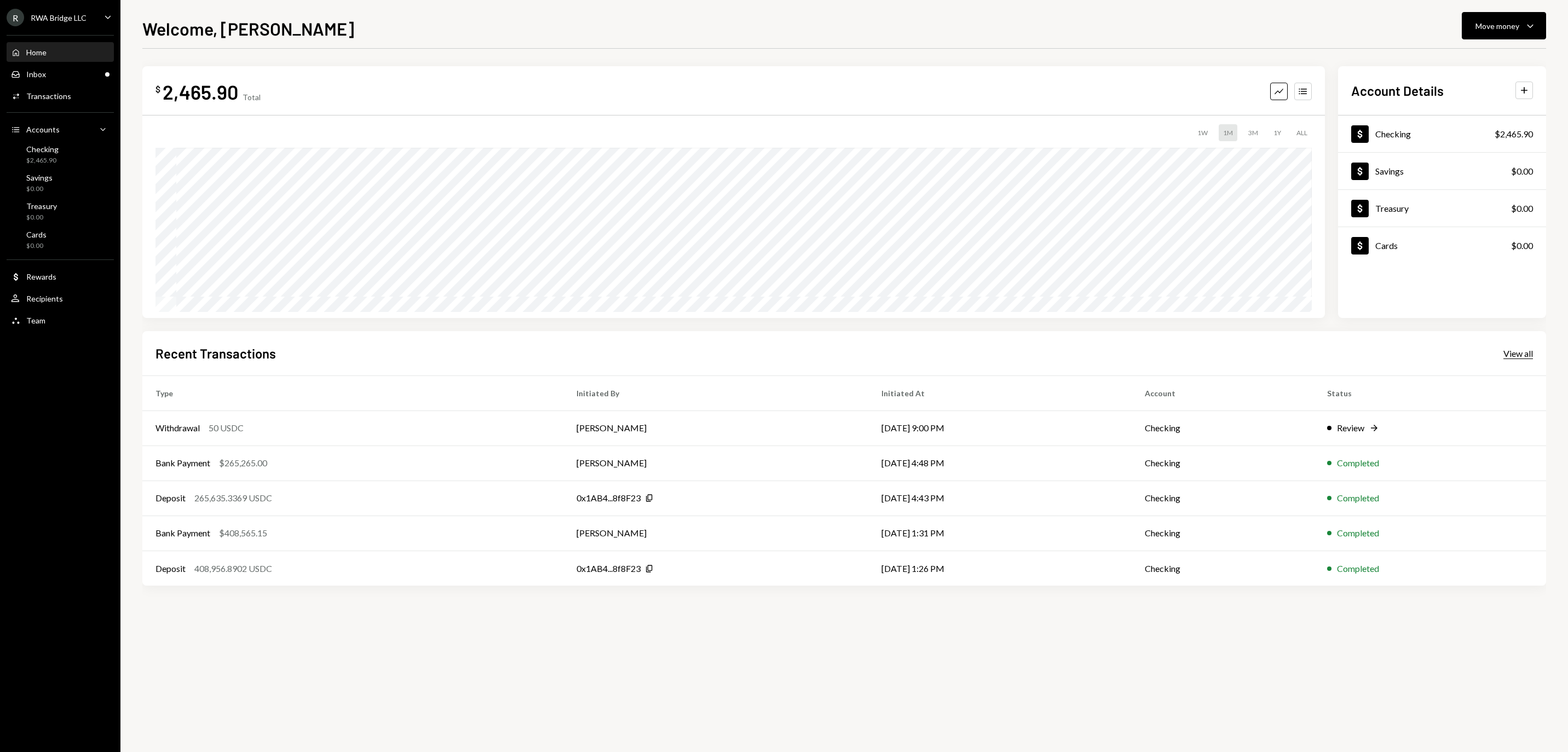
click at [1532, 352] on div "View all" at bounding box center [1518, 354] width 30 height 11
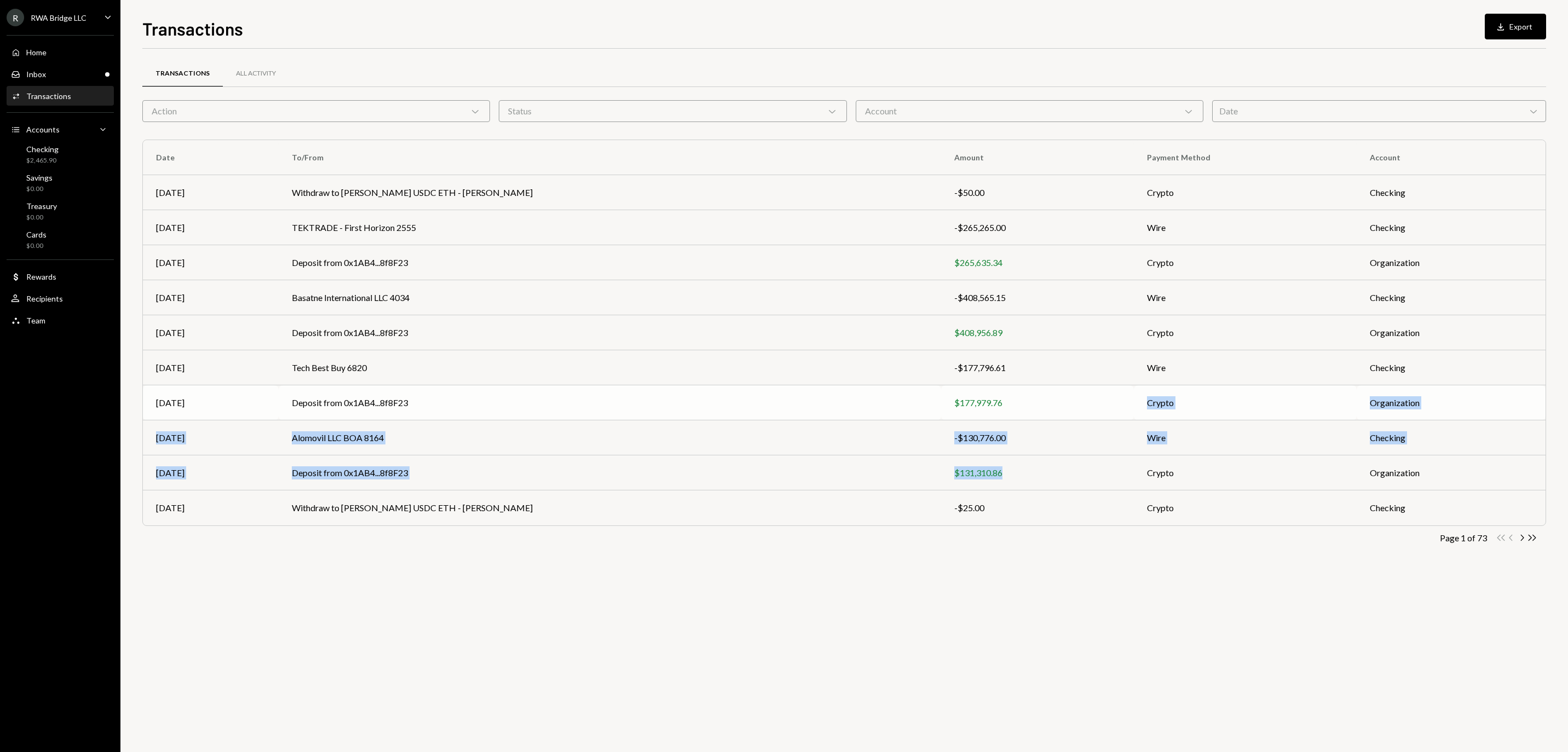
drag, startPoint x: 930, startPoint y: 473, endPoint x: 913, endPoint y: 407, distance: 68.2
click at [913, 407] on tbody "Aug 27 Withdraw to KAST USDC ETH - Christopher -$50.00 Crypto Checking Aug 27 T…" at bounding box center [844, 350] width 1403 height 350
click at [954, 436] on div "-$130,776.00" at bounding box center [1037, 438] width 166 height 13
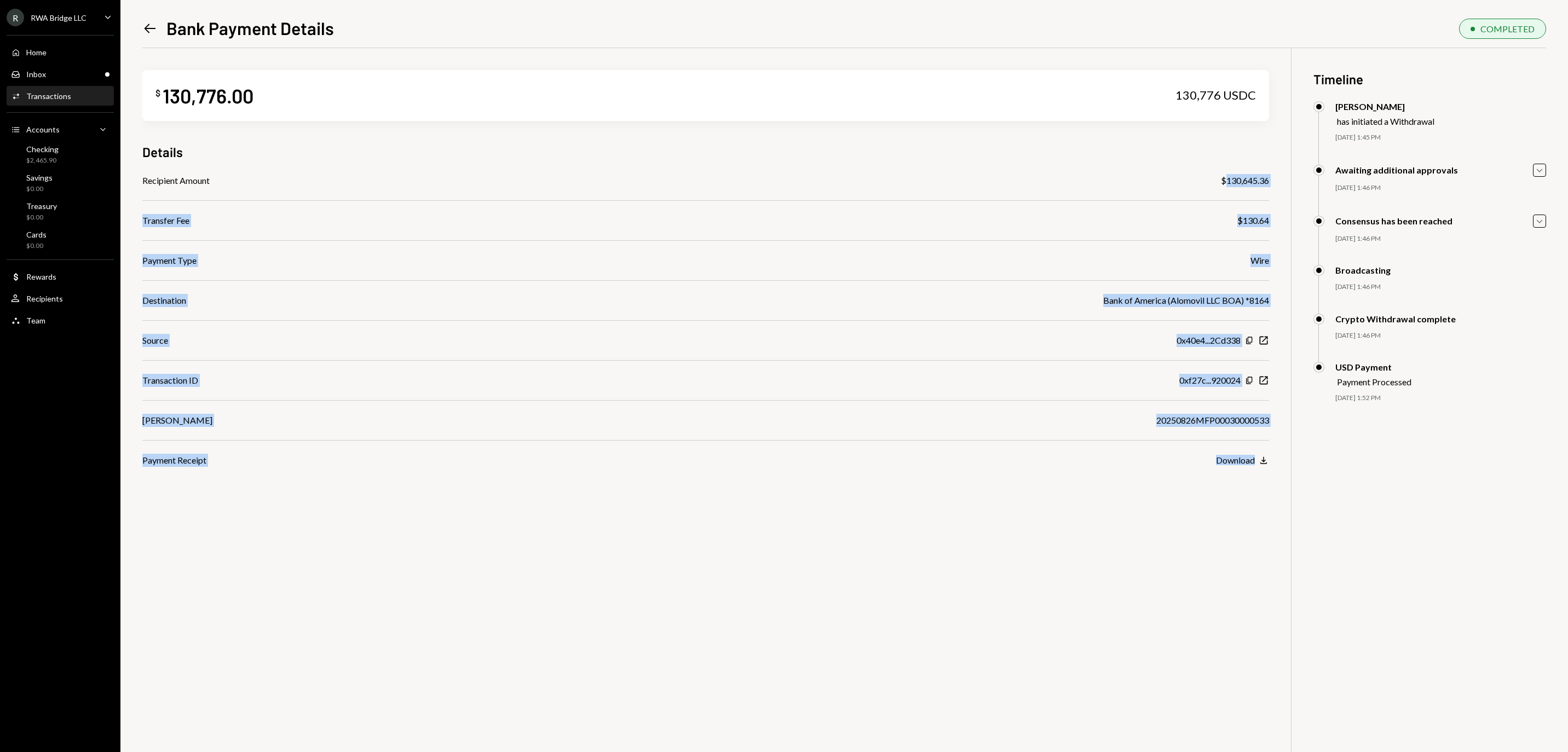
drag, startPoint x: 1221, startPoint y: 181, endPoint x: 1269, endPoint y: 179, distance: 48.0
click at [1269, 179] on div "$ 130,776.00 130,776 USDC Details Recipient Amount $130,645.36 Transfer Fee $13…" at bounding box center [844, 424] width 1404 height 752
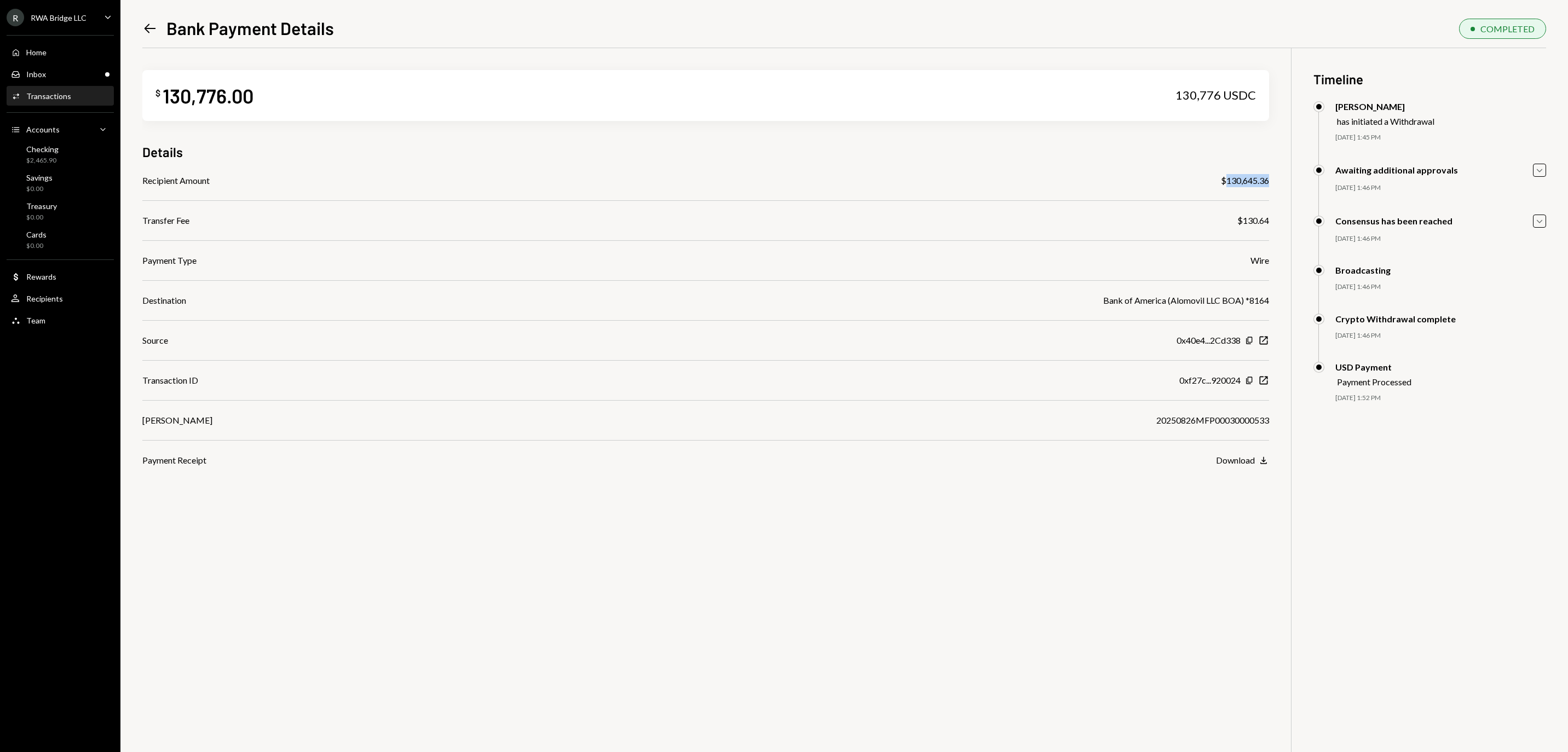
drag, startPoint x: 1219, startPoint y: 179, endPoint x: 1268, endPoint y: 173, distance: 49.4
click at [1268, 174] on div "$130,645.36" at bounding box center [1245, 181] width 48 height 13
copy div "130,645.36"
click at [1145, 417] on div "Recipient Amount $130,645.36 Transfer Fee $130.64 Payment Type Wire Destination…" at bounding box center [705, 320] width 1127 height 293
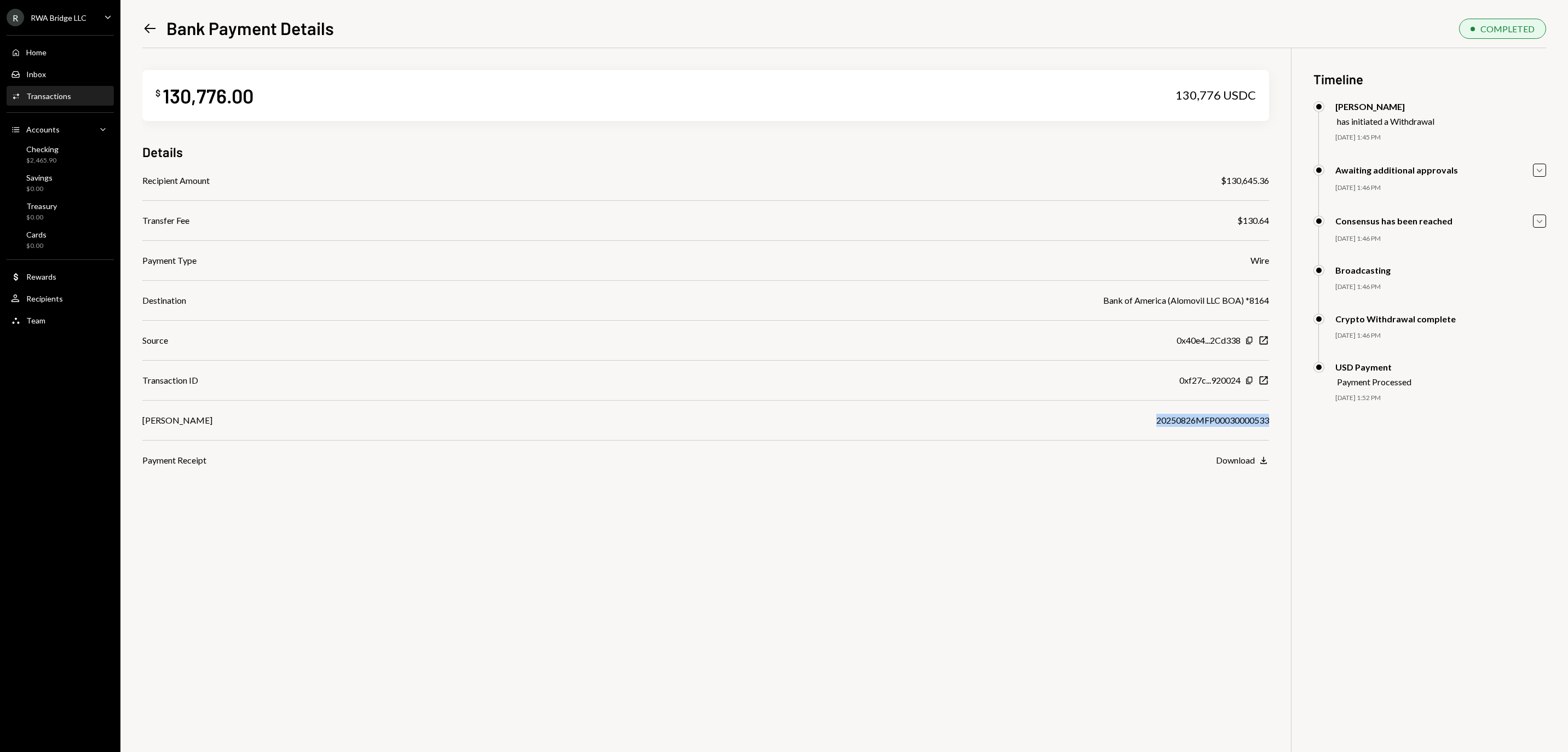
copy div "20250826MFP00030000533"
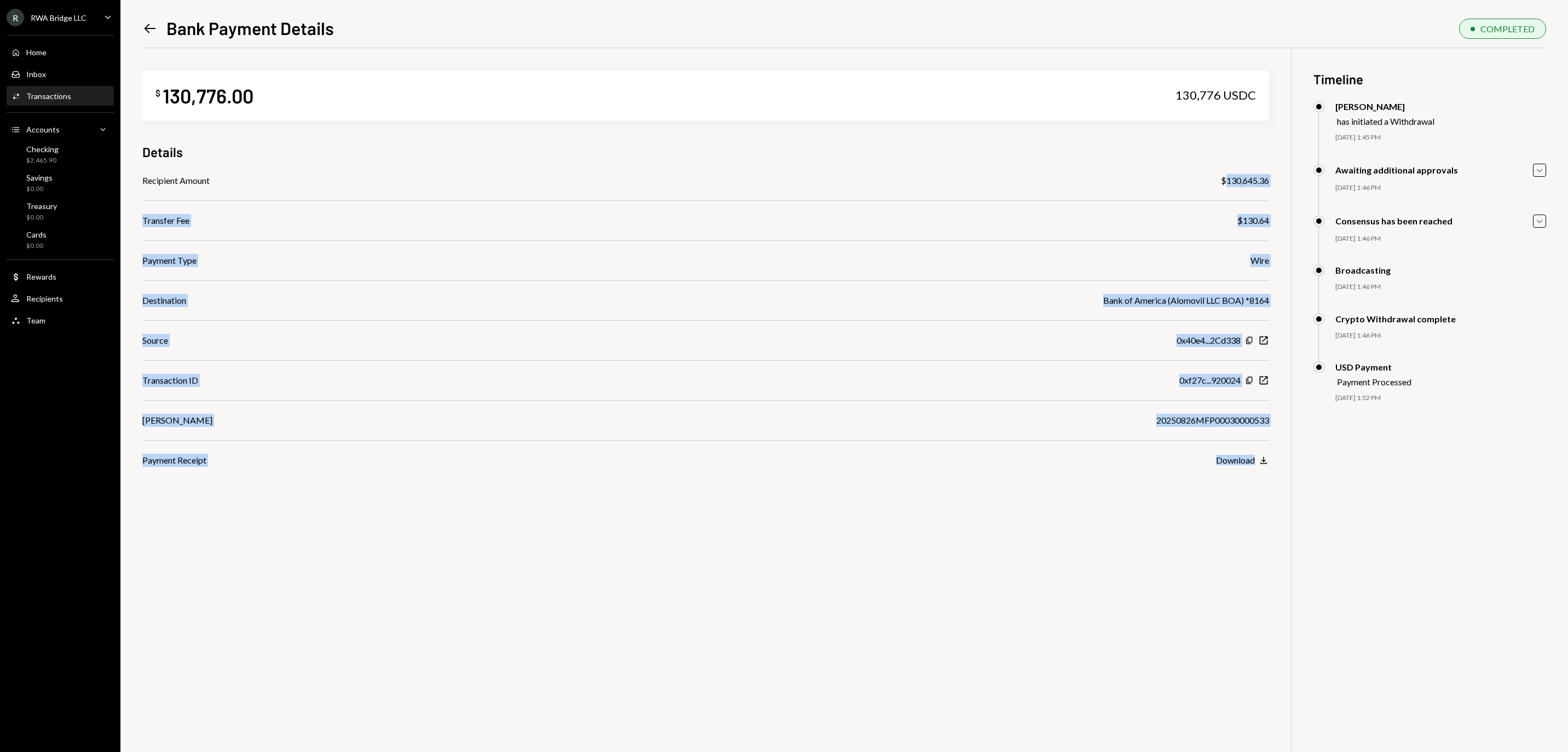
drag, startPoint x: 1218, startPoint y: 179, endPoint x: 1269, endPoint y: 179, distance: 51.0
click at [1269, 179] on div "$ 130,776.00 130,776 USDC Details Recipient Amount $130,645.36 Transfer Fee $13…" at bounding box center [844, 424] width 1404 height 752
copy div "130,645.36 Transfer Fee $130.64 Payment Type Wire Destination Bank of America (…"
click at [1267, 181] on div "$130,645.36" at bounding box center [1245, 181] width 48 height 13
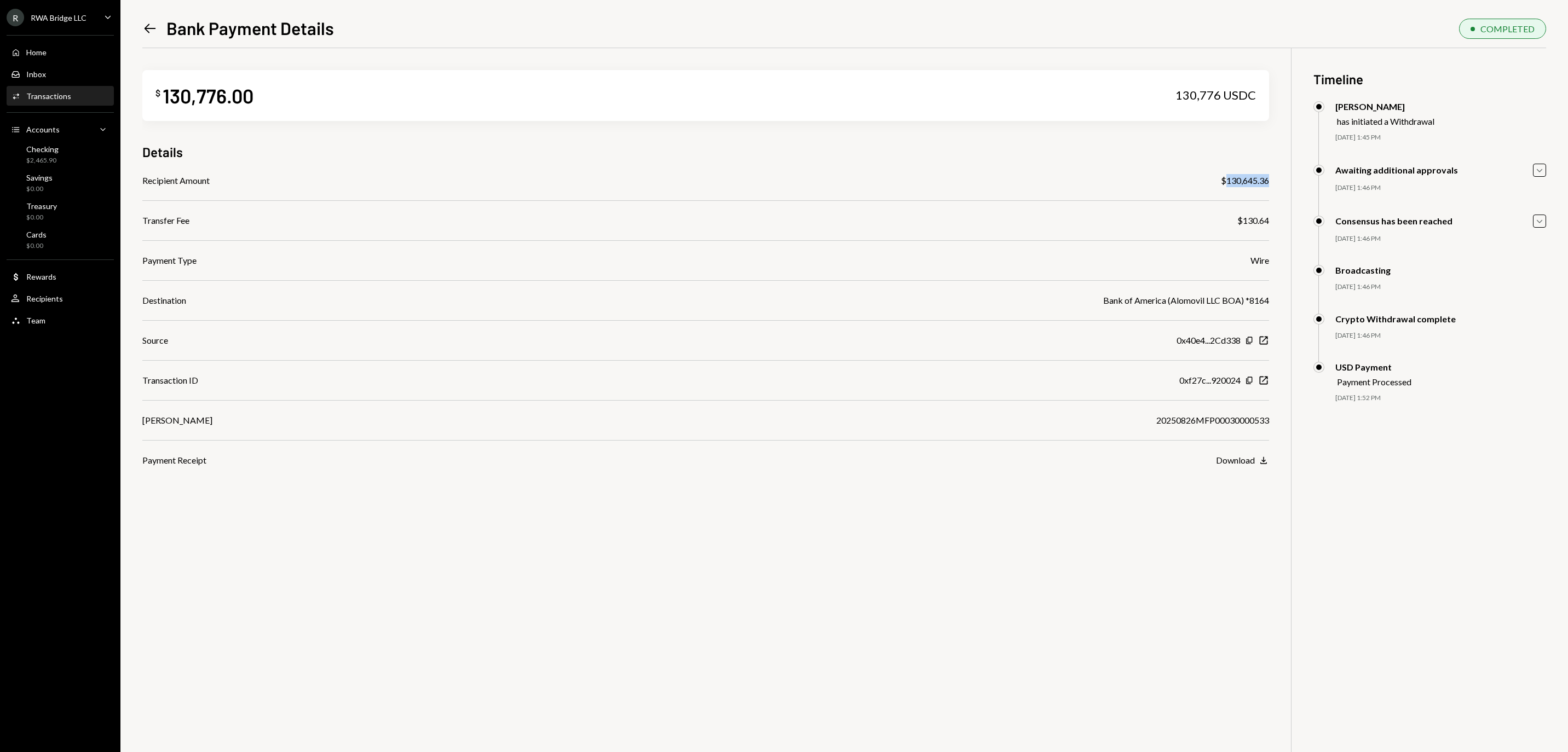
drag, startPoint x: 1219, startPoint y: 179, endPoint x: 1267, endPoint y: 175, distance: 48.2
click at [1267, 175] on div "$130,645.36" at bounding box center [1245, 181] width 48 height 13
copy div "130,645.36"
click at [1183, 417] on div "Recipient Amount $130,645.36 Transfer Fee $130.64 Payment Type Wire Destination…" at bounding box center [705, 320] width 1127 height 293
click at [1172, 427] on div "20250826MFP00030000533" at bounding box center [1213, 420] width 113 height 13
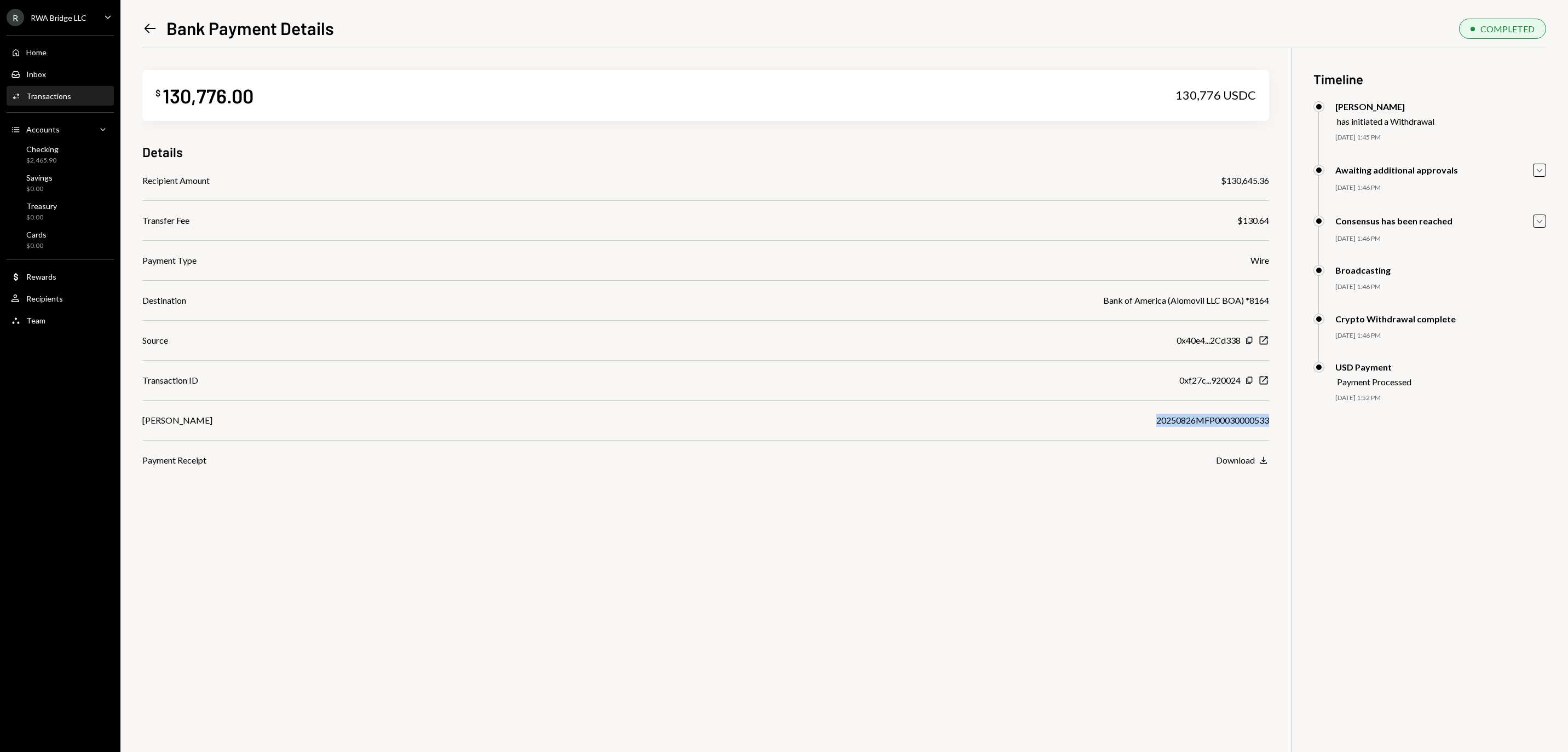
click at [1172, 427] on div "20250826MFP00030000533" at bounding box center [1213, 420] width 113 height 13
copy div "20250826MFP00030000533"
click at [55, 58] on div "Home Home" at bounding box center [60, 53] width 99 height 10
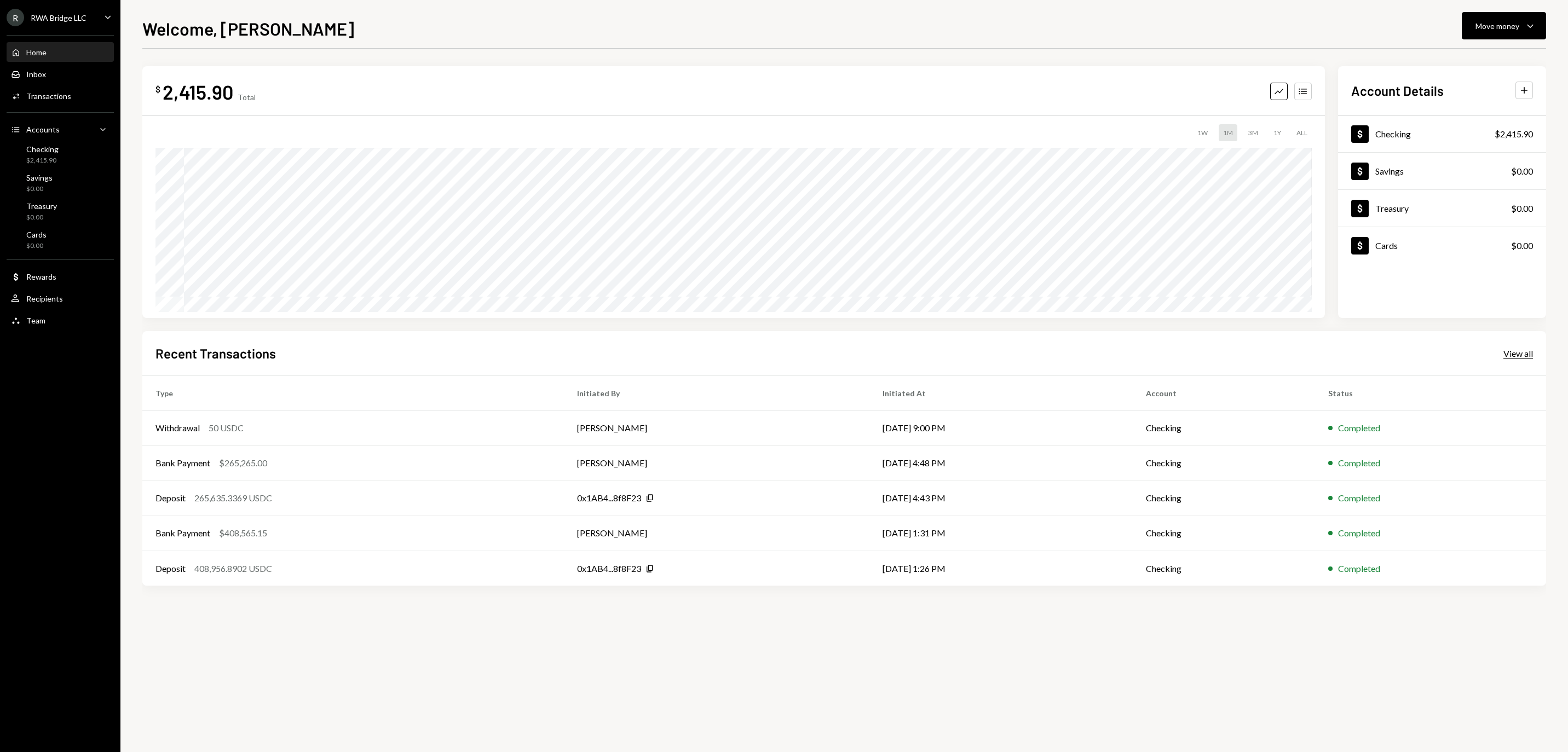
click at [1518, 354] on div "View all" at bounding box center [1518, 354] width 30 height 11
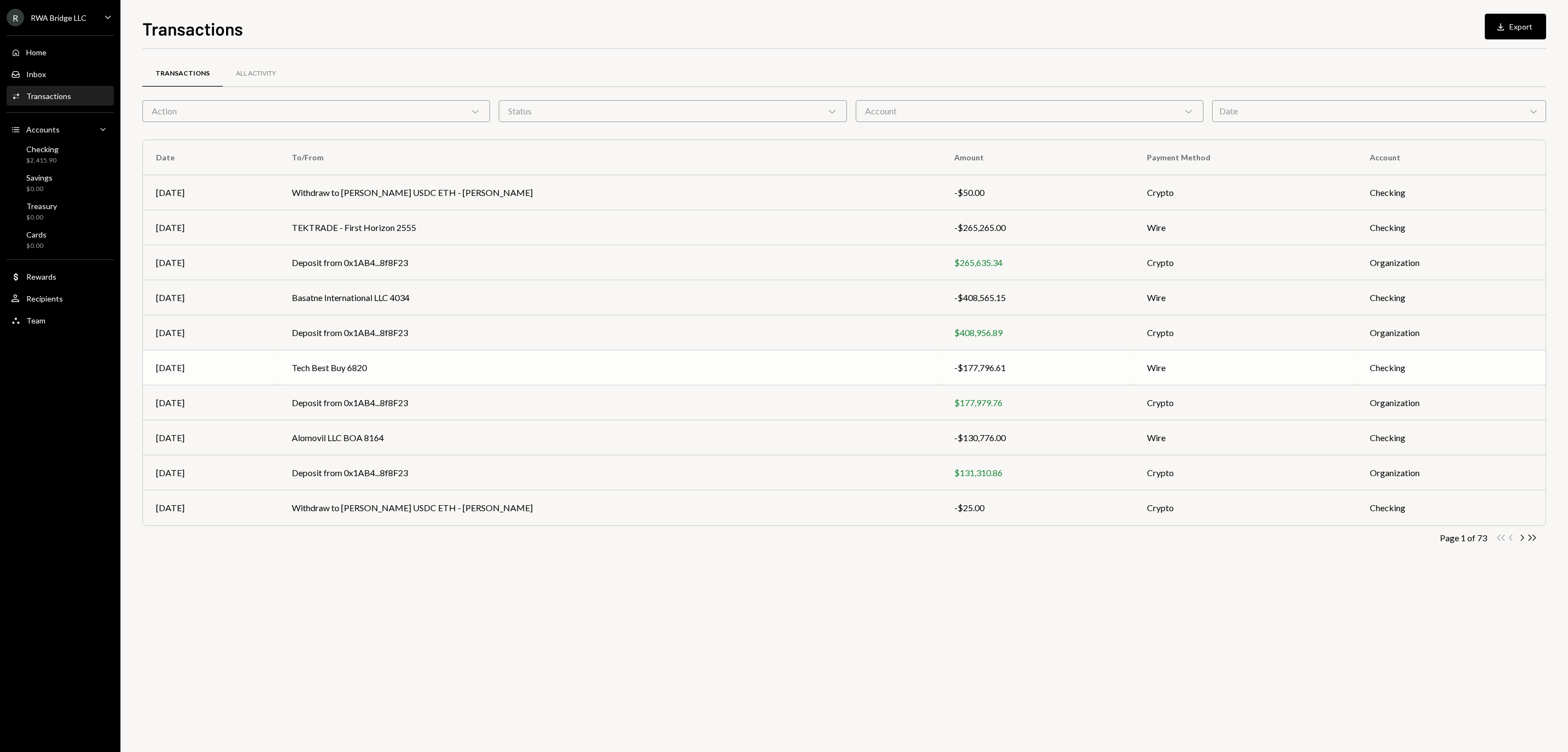
click at [505, 363] on td "Tech Best Buy 6820" at bounding box center [610, 368] width 662 height 35
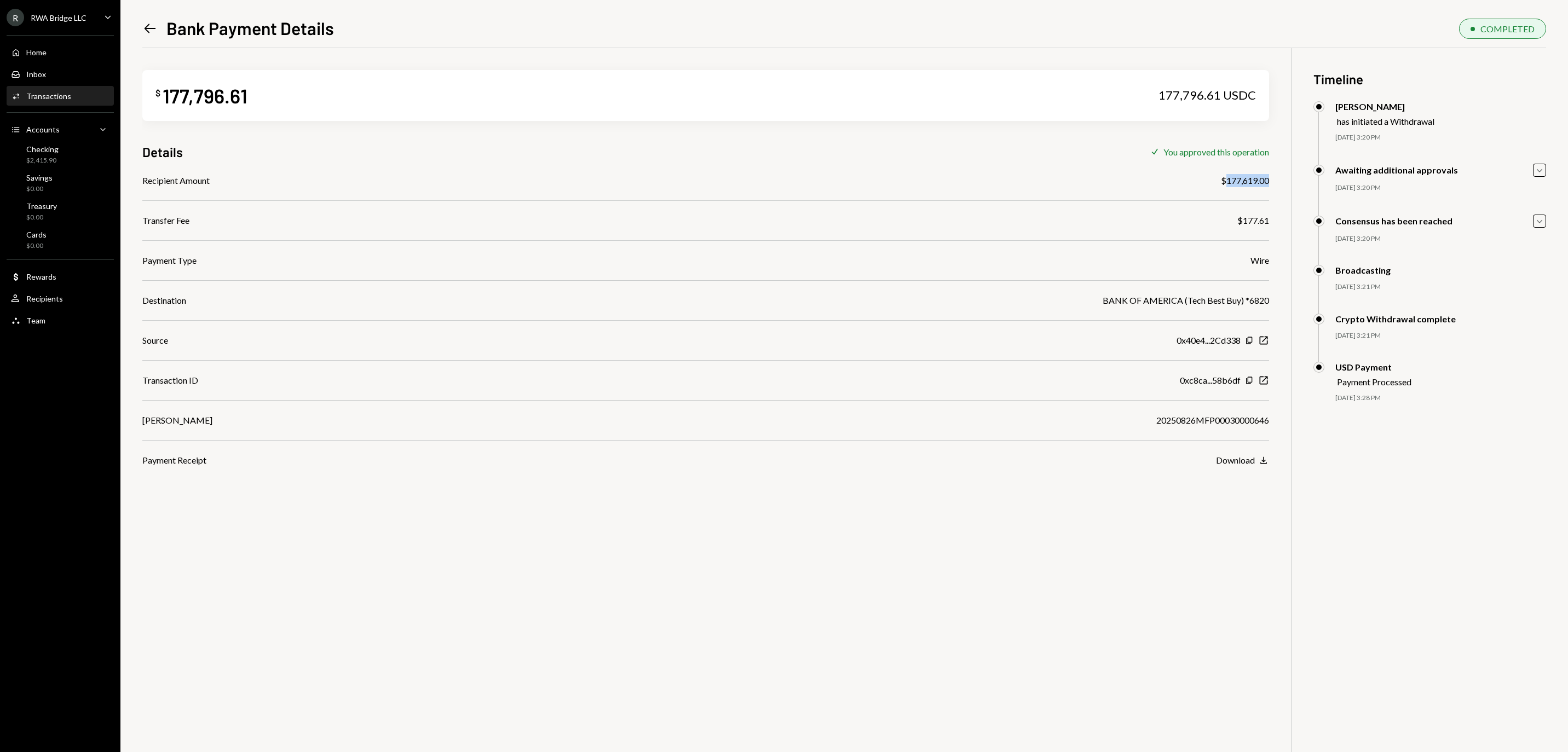
drag, startPoint x: 1220, startPoint y: 179, endPoint x: 1268, endPoint y: 179, distance: 48.0
click at [1268, 179] on div "$177,619.00" at bounding box center [1245, 181] width 48 height 13
copy div "177,619.00"
click at [1157, 422] on div "20250826MFP00030000646" at bounding box center [1213, 420] width 113 height 13
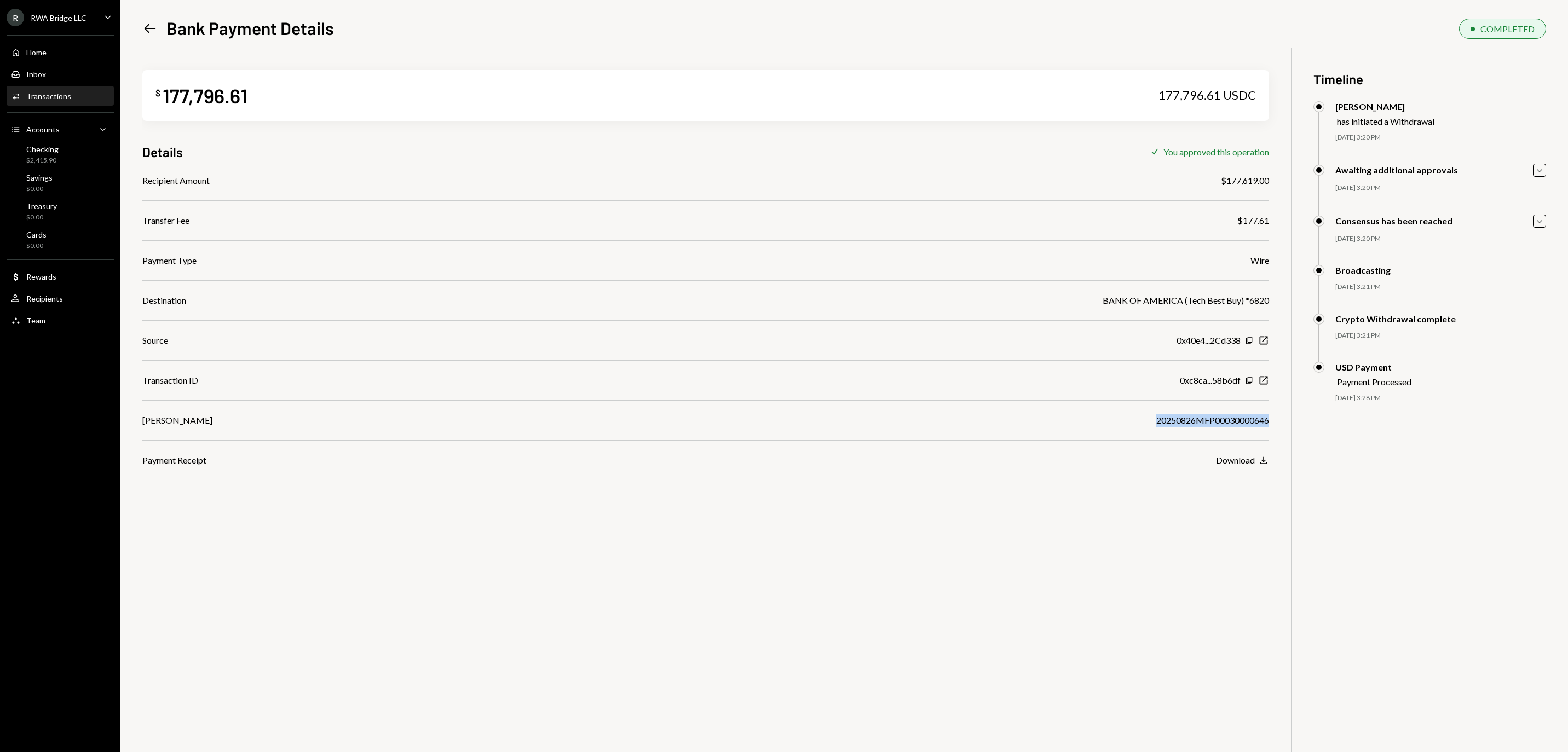
copy div "20250826MFP00030000646"
click at [58, 154] on div "Checking" at bounding box center [42, 149] width 32 height 9
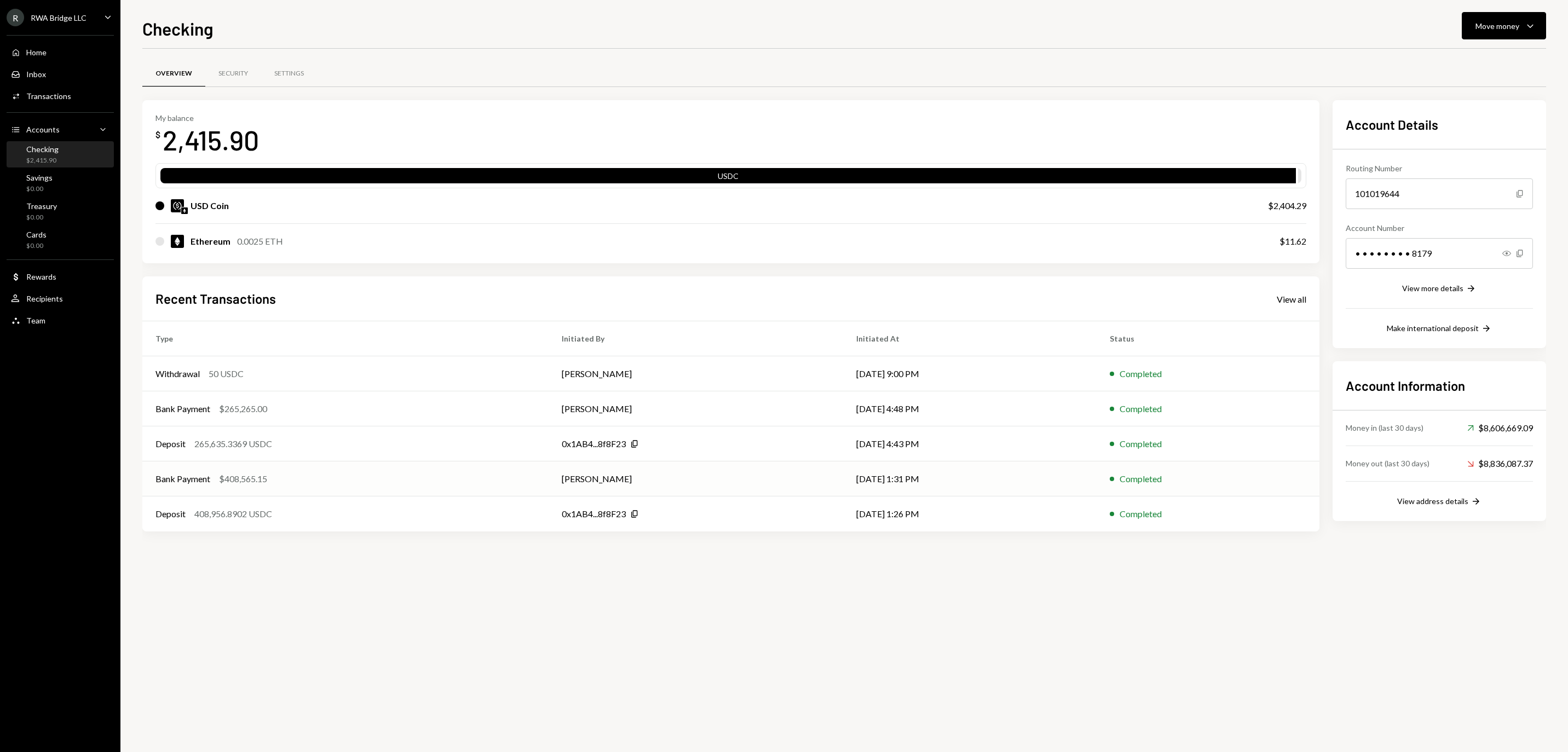
click at [403, 482] on div "Bank Payment $408,565.15" at bounding box center [345, 479] width 380 height 13
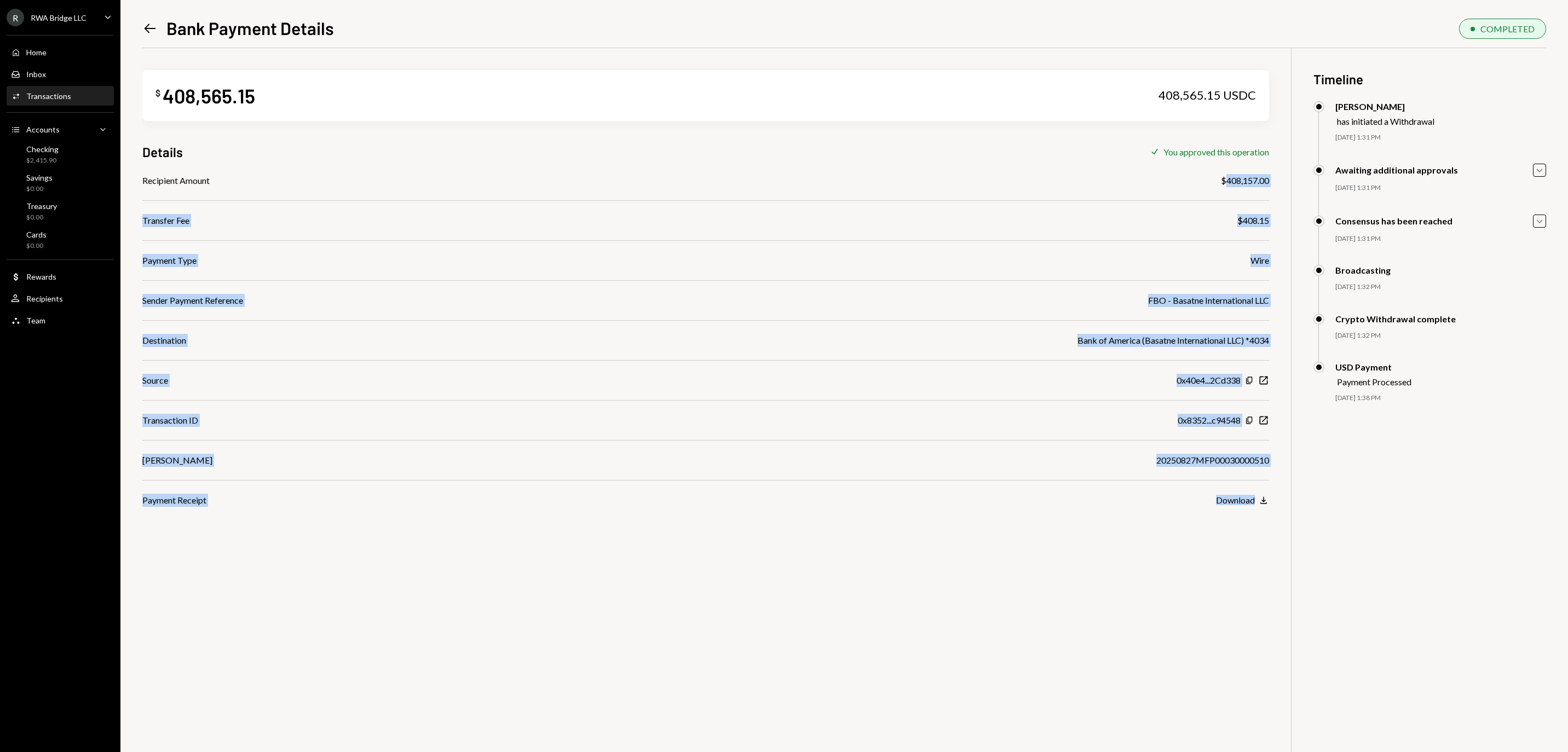
drag, startPoint x: 1220, startPoint y: 182, endPoint x: 1266, endPoint y: 182, distance: 46.0
click at [1268, 182] on div "$408,157.00" at bounding box center [1245, 181] width 48 height 13
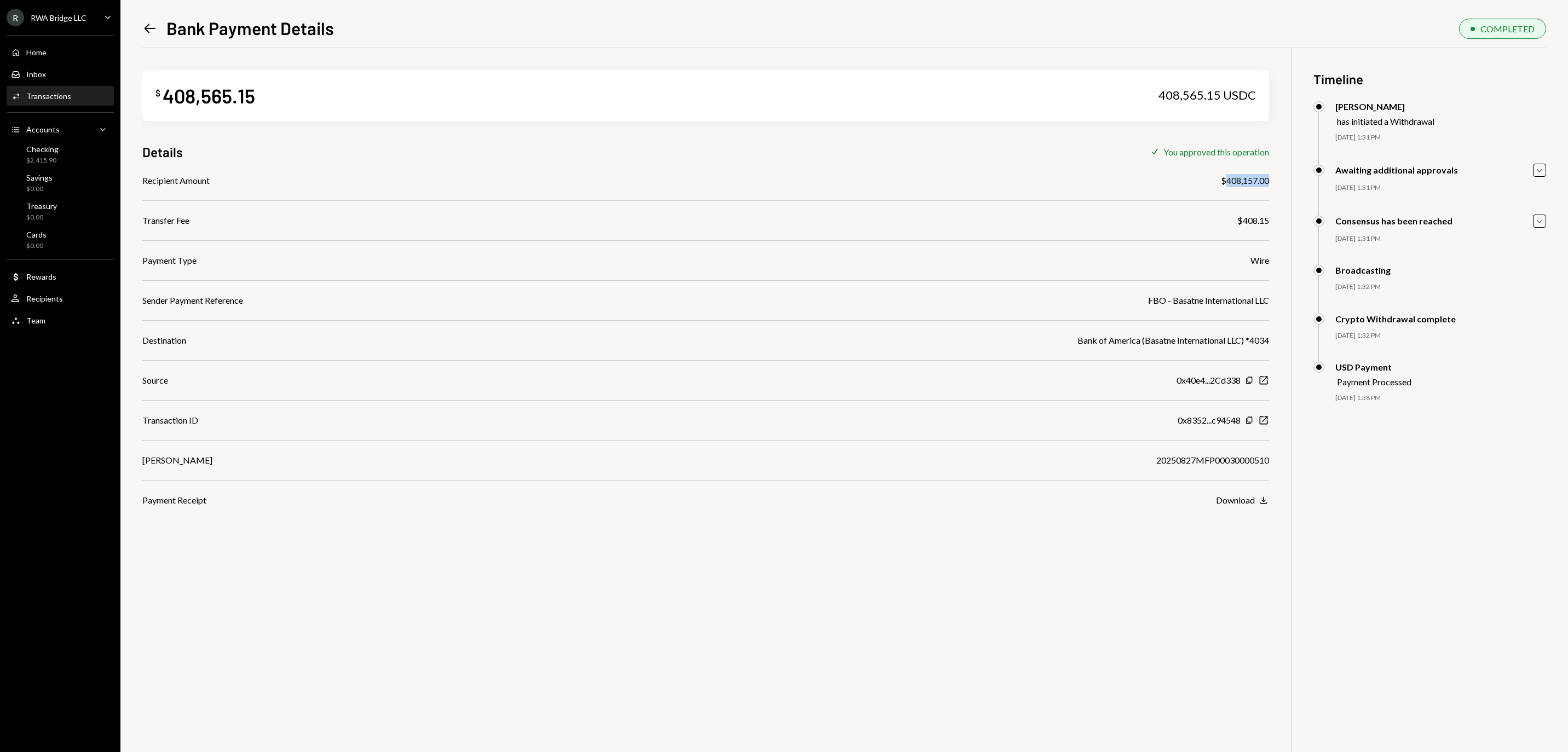
copy div "408,157.00"
click at [1191, 459] on div "Recipient Amount $408,157.00 Transfer Fee $408.15 Payment Type Wire Sender Paym…" at bounding box center [705, 341] width 1127 height 333
click at [1189, 464] on div "20250827MFP00030000510" at bounding box center [1213, 460] width 113 height 13
copy div "20250827MFP00030000510"
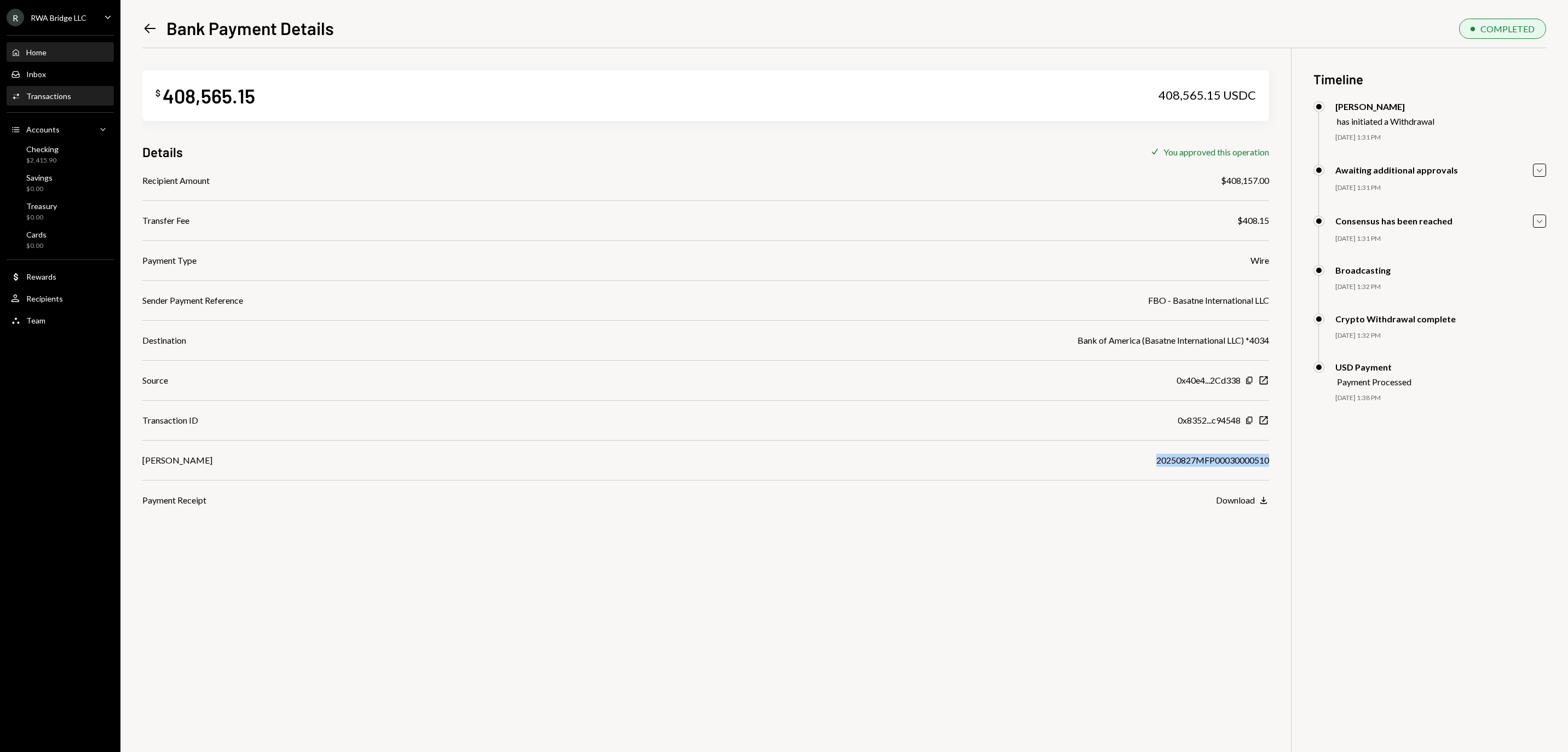
click at [81, 58] on div "Home Home" at bounding box center [60, 53] width 99 height 10
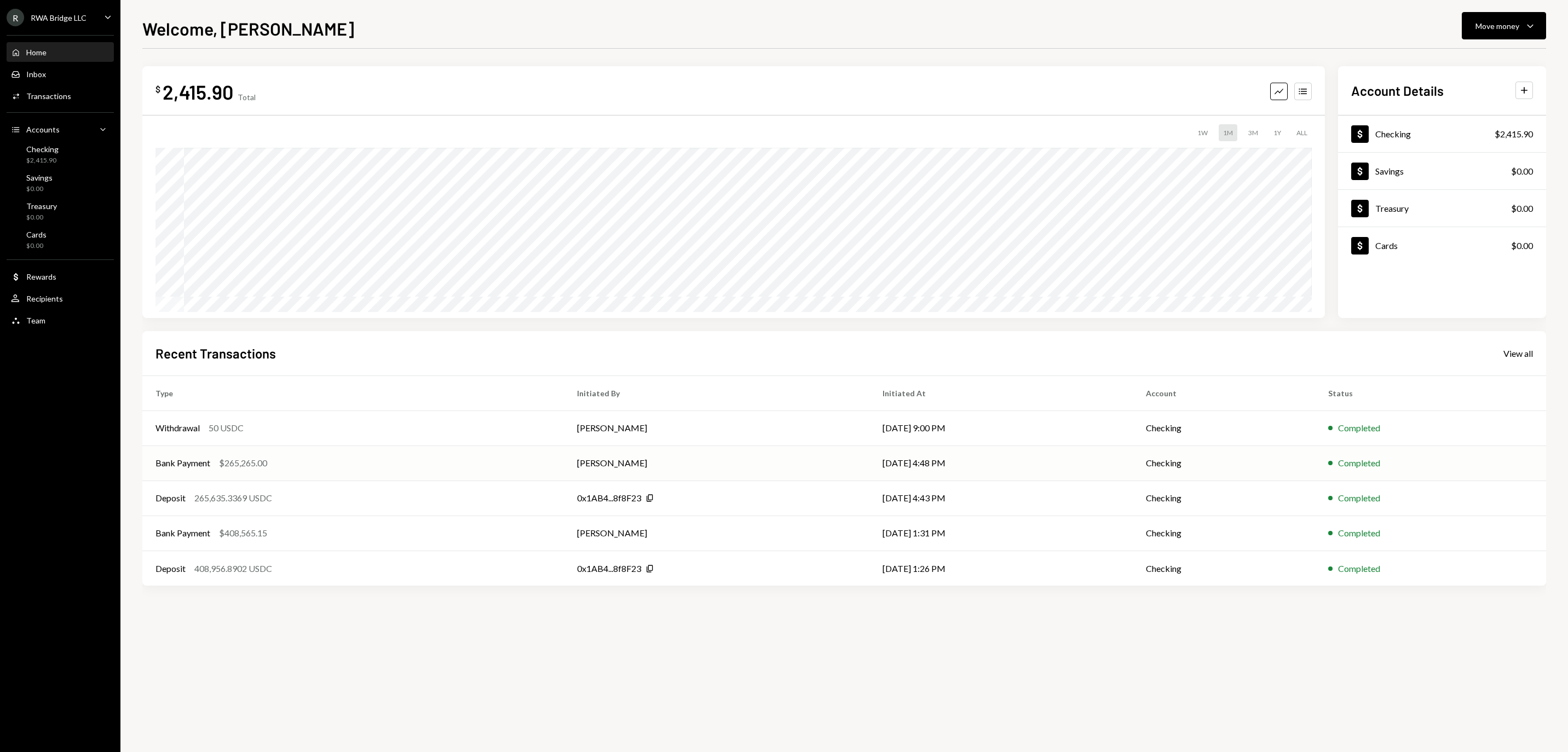
click at [728, 473] on td "[PERSON_NAME]" at bounding box center [717, 463] width 306 height 35
